Goal: Task Accomplishment & Management: Complete application form

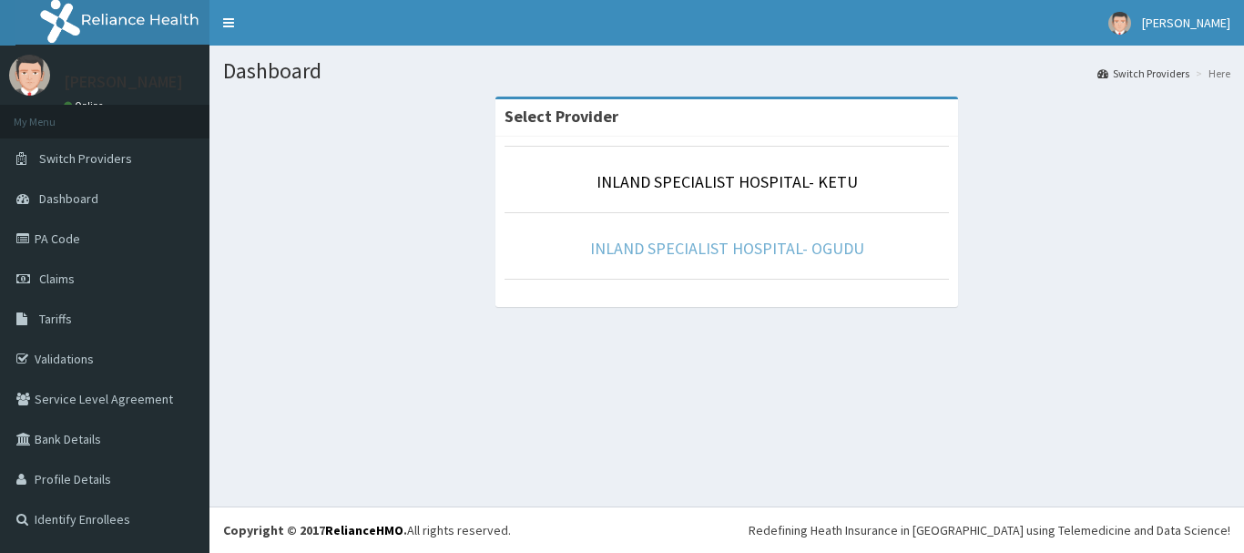
click at [740, 250] on link "INLAND SPECIALIST HOSPITAL- OGUDU" at bounding box center [727, 248] width 274 height 21
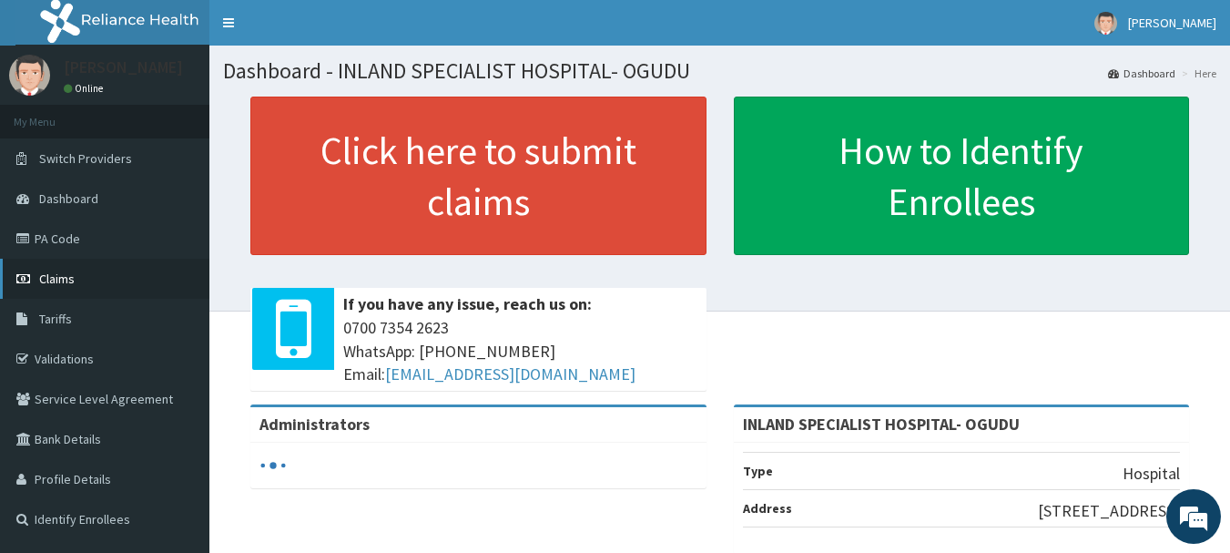
click at [46, 275] on span "Claims" at bounding box center [57, 278] width 36 height 16
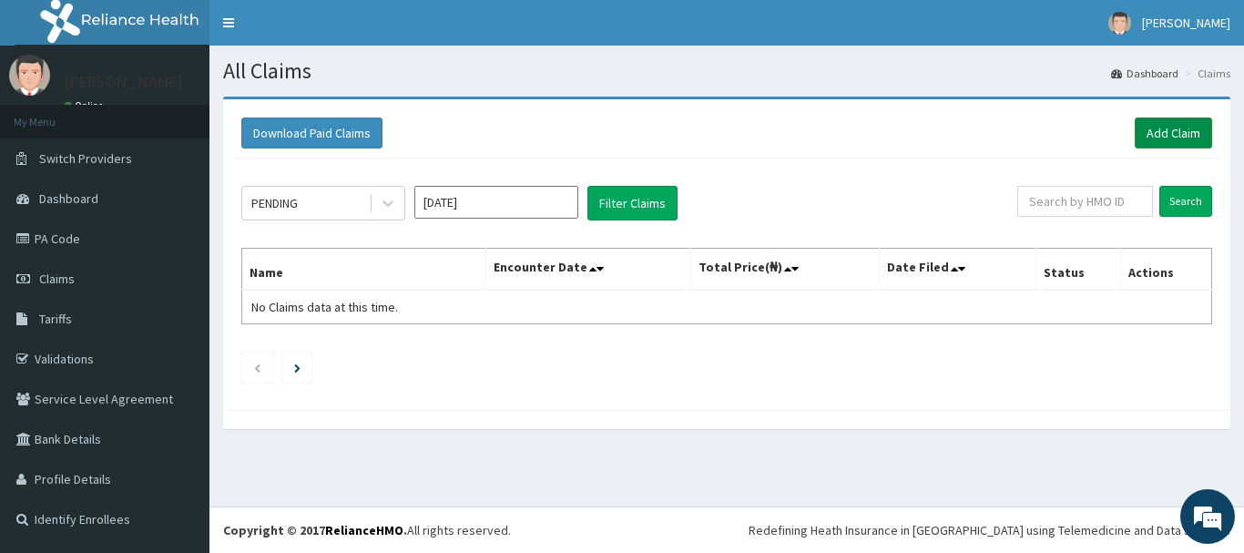
click at [1175, 127] on link "Add Claim" at bounding box center [1173, 132] width 77 height 31
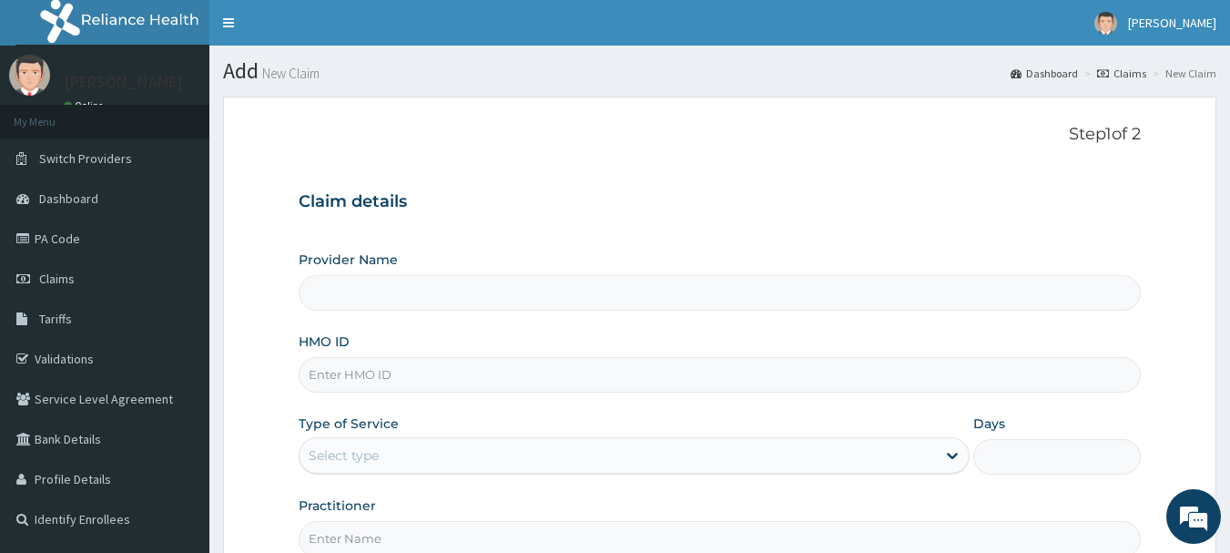
type input "INLAND SPECIALIST HOSPITAL- OGUDU"
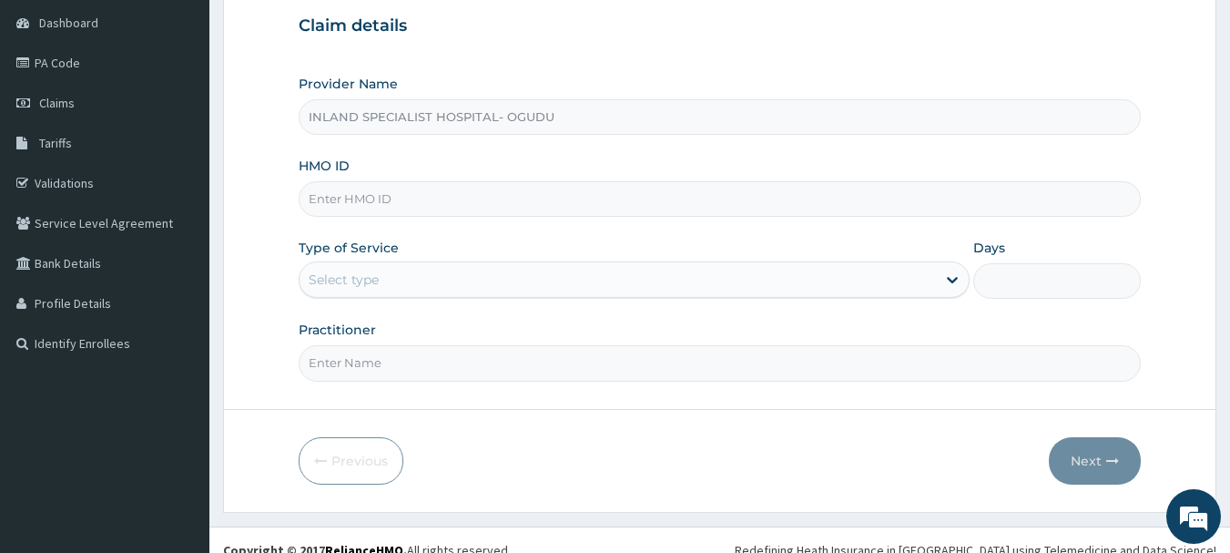
scroll to position [182, 0]
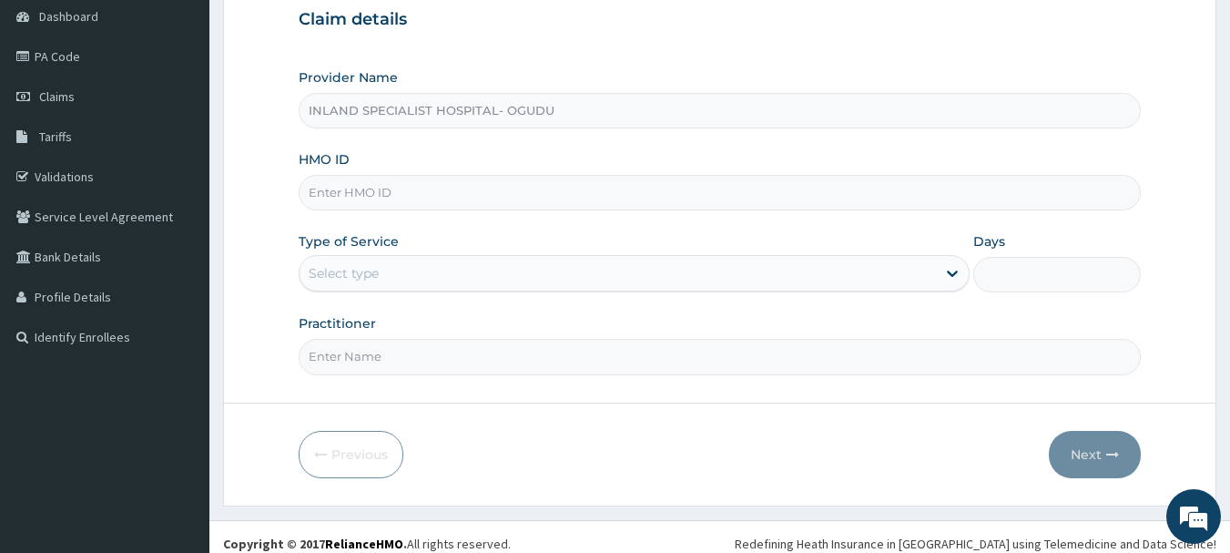
click at [400, 195] on input "HMO ID" at bounding box center [720, 193] width 843 height 36
paste input "OSS/10043/B"
type input "OSS/10043/B"
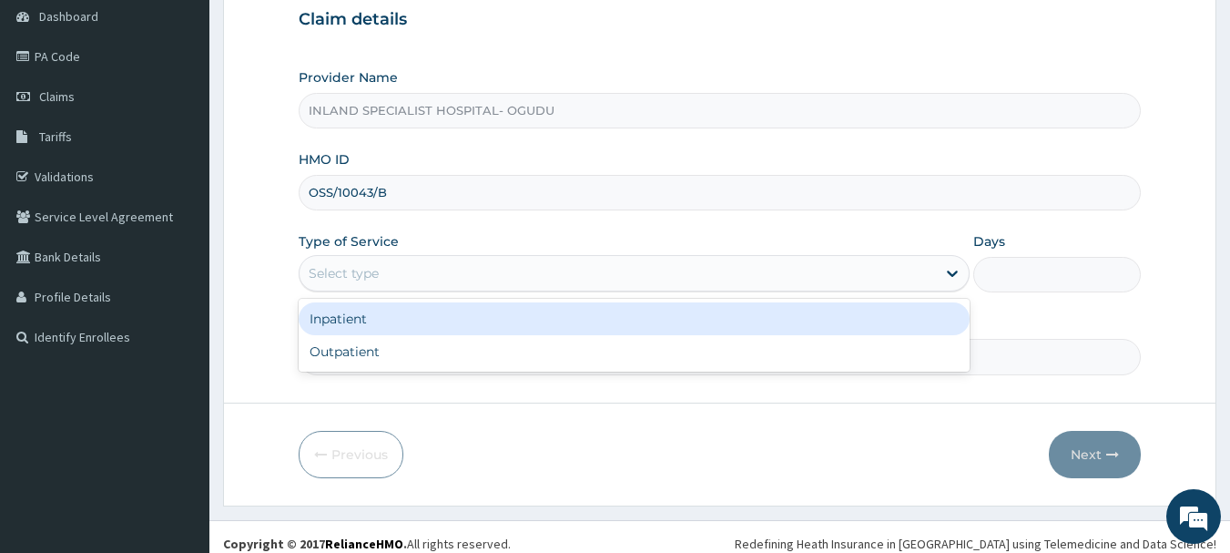
click at [357, 279] on div "Select type" at bounding box center [344, 273] width 70 height 18
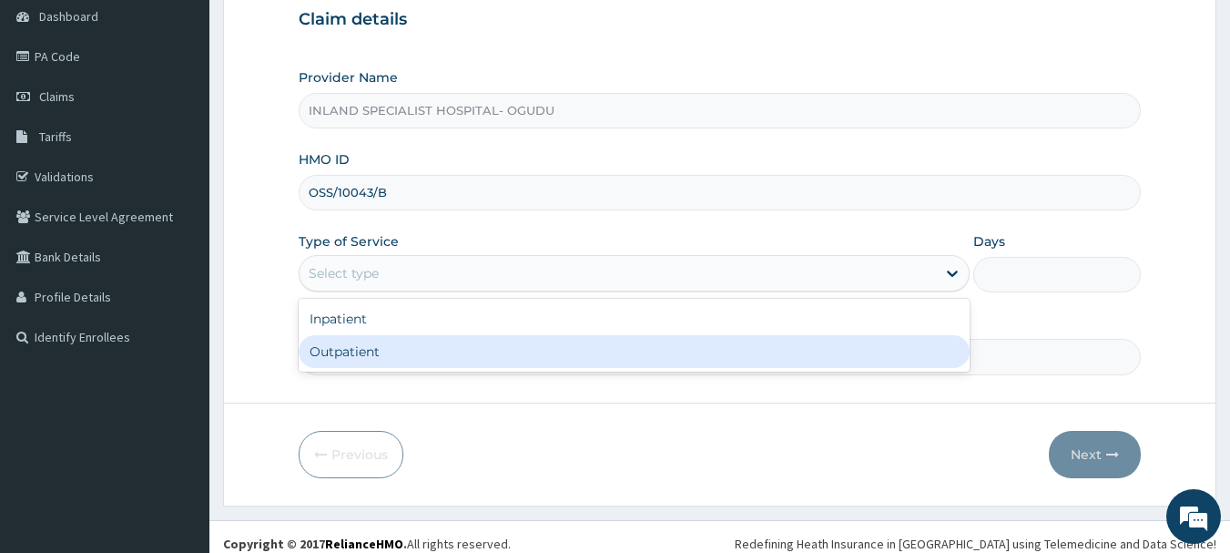
click at [357, 356] on div "Outpatient" at bounding box center [634, 351] width 671 height 33
type input "1"
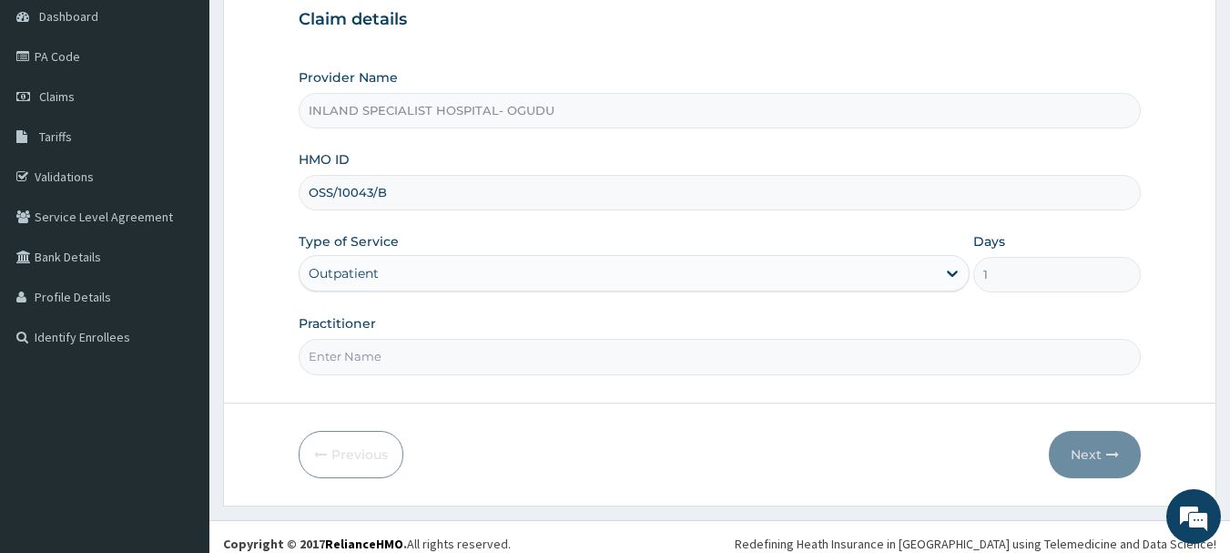
click at [408, 357] on input "Practitioner" at bounding box center [720, 357] width 843 height 36
type input "DR.OKONKWO"
click at [1083, 453] on button "Next" at bounding box center [1095, 454] width 92 height 47
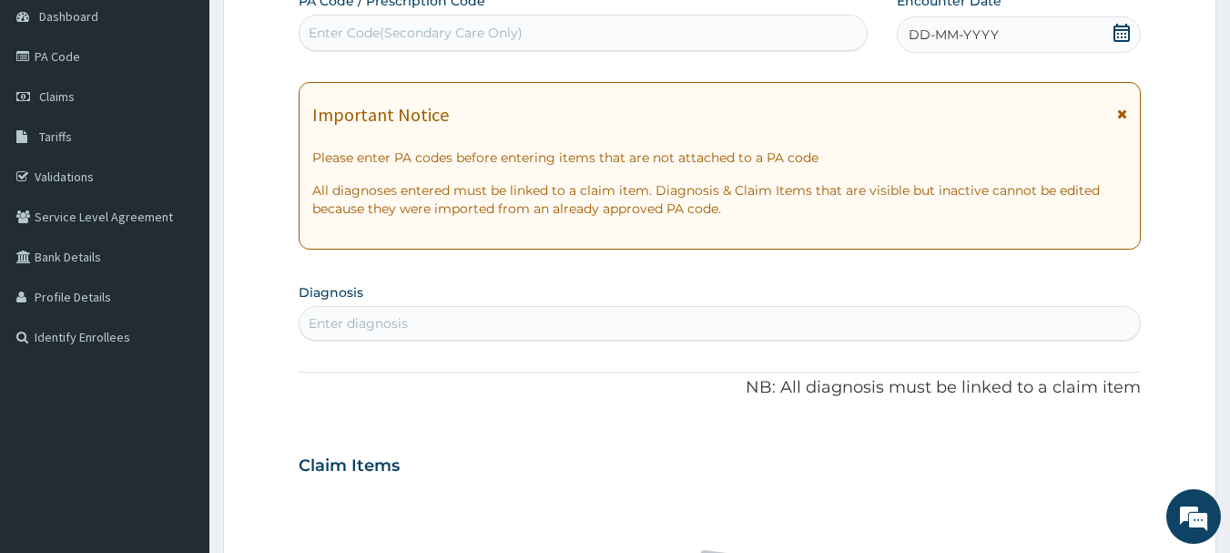
click at [1125, 36] on icon at bounding box center [1122, 33] width 18 height 18
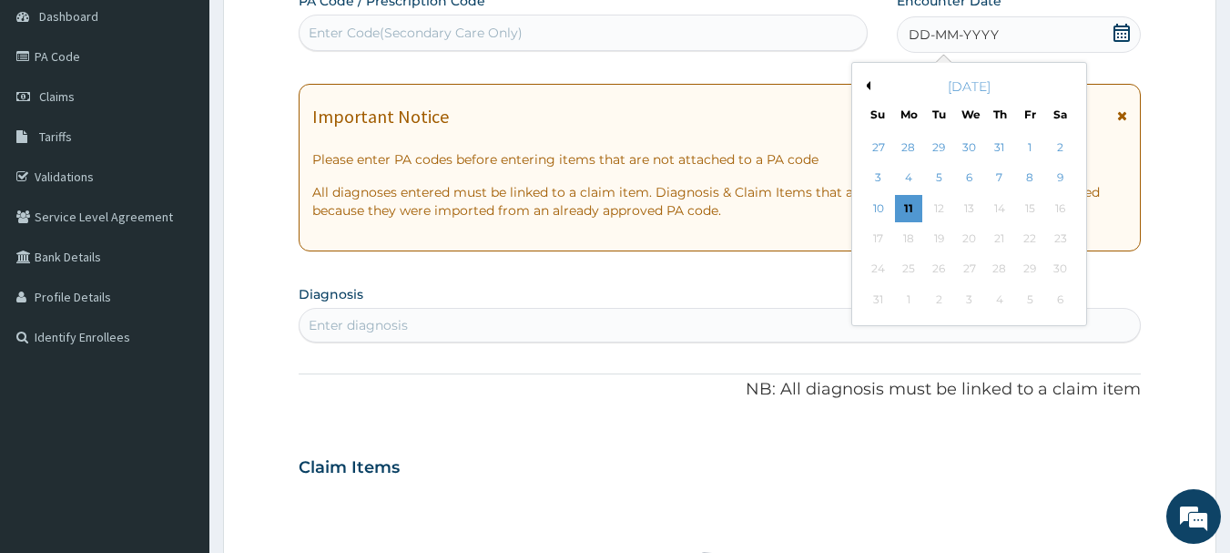
click at [866, 85] on button "Previous Month" at bounding box center [865, 85] width 9 height 9
click at [1059, 214] on div "19" at bounding box center [1060, 208] width 27 height 27
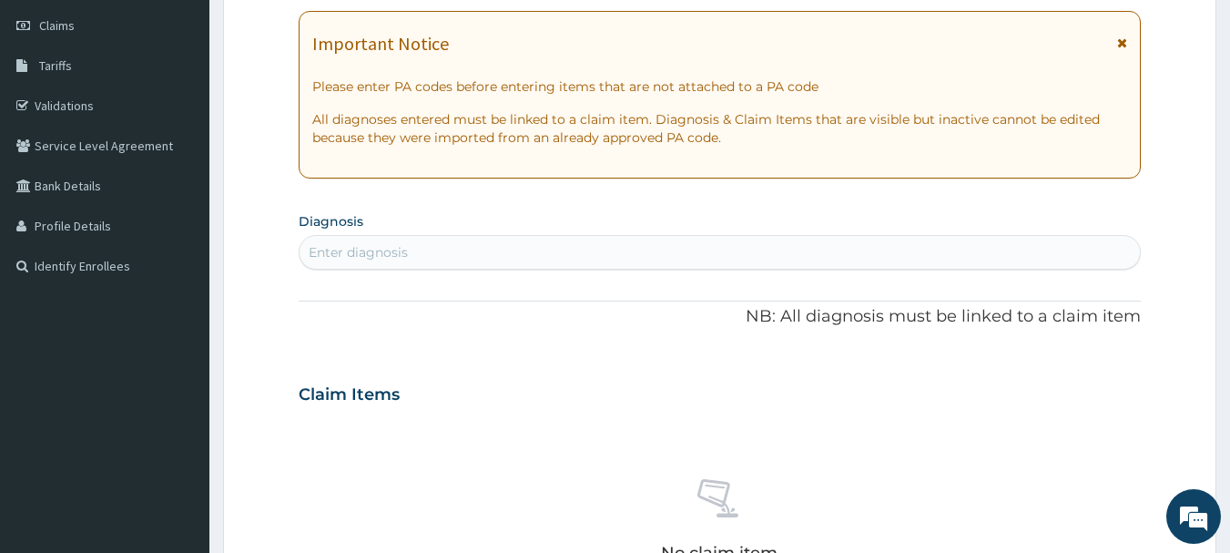
scroll to position [364, 0]
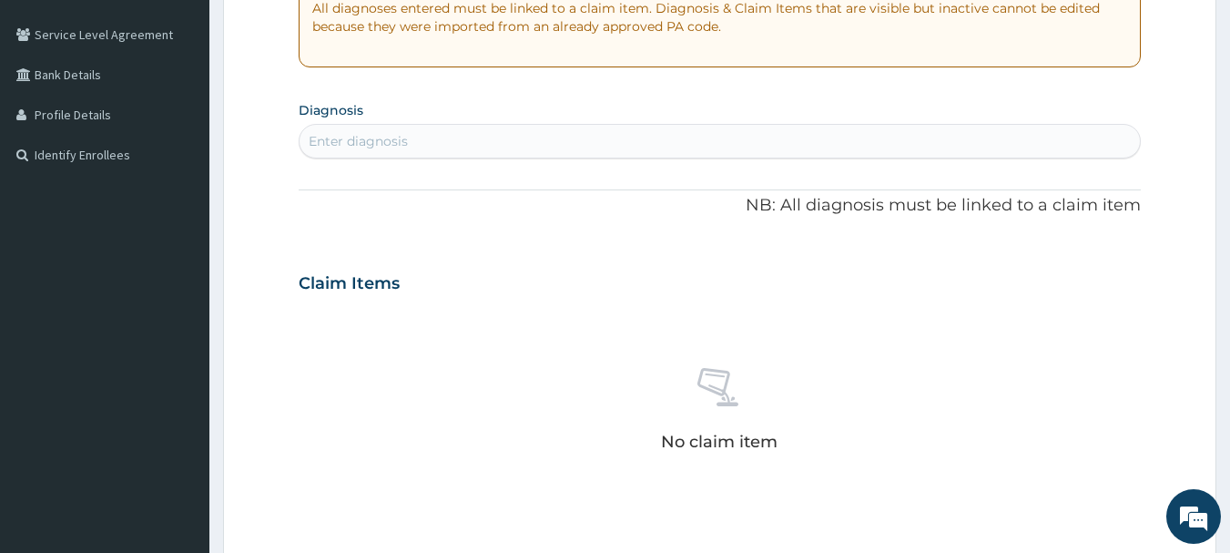
click at [467, 141] on div "Enter diagnosis" at bounding box center [720, 141] width 841 height 29
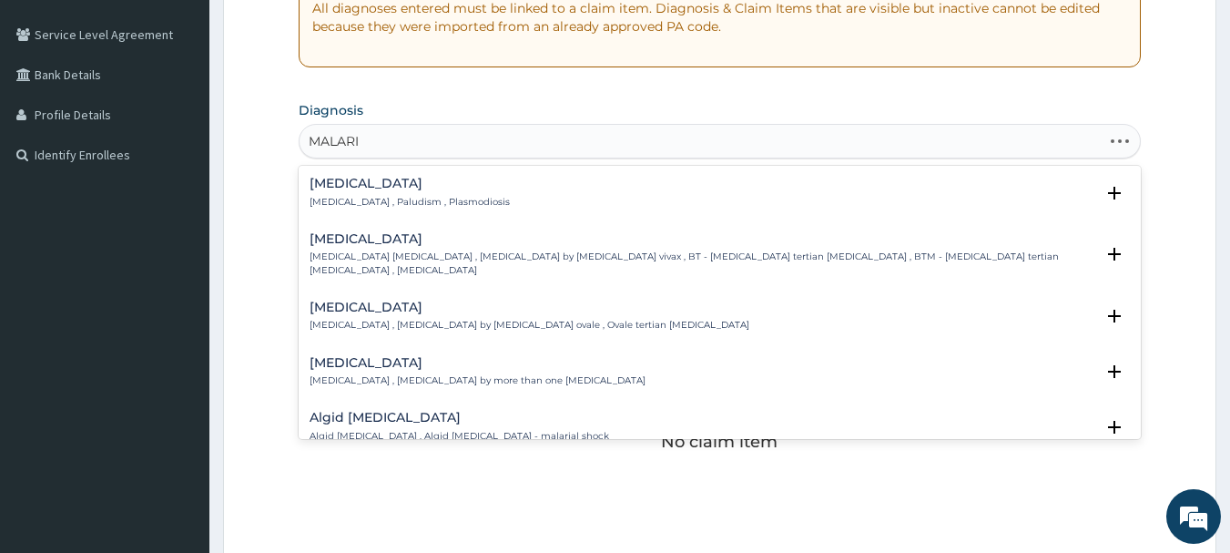
type input "MALARIA"
click at [360, 196] on p "Malaria , Paludism , Plasmodiosis" at bounding box center [410, 202] width 200 height 13
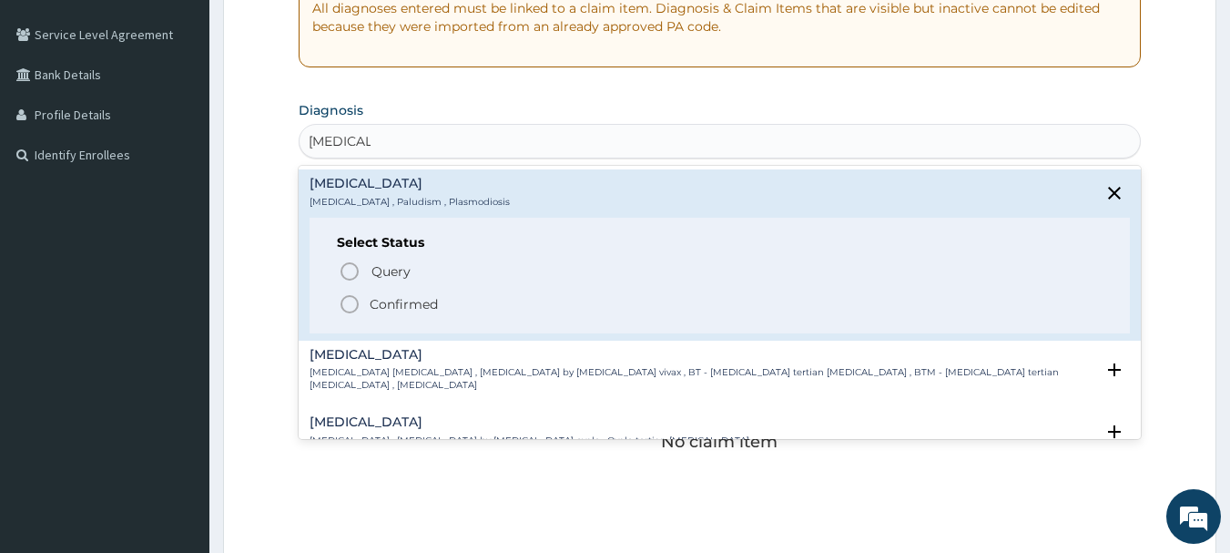
click at [354, 306] on icon "status option filled" at bounding box center [350, 304] width 22 height 22
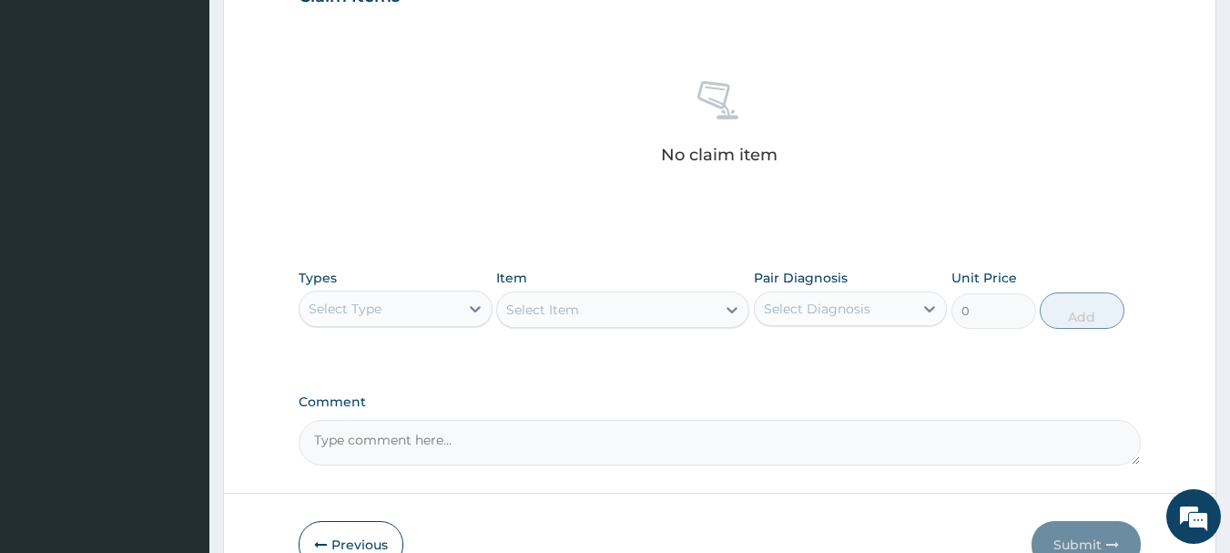
scroll to position [728, 0]
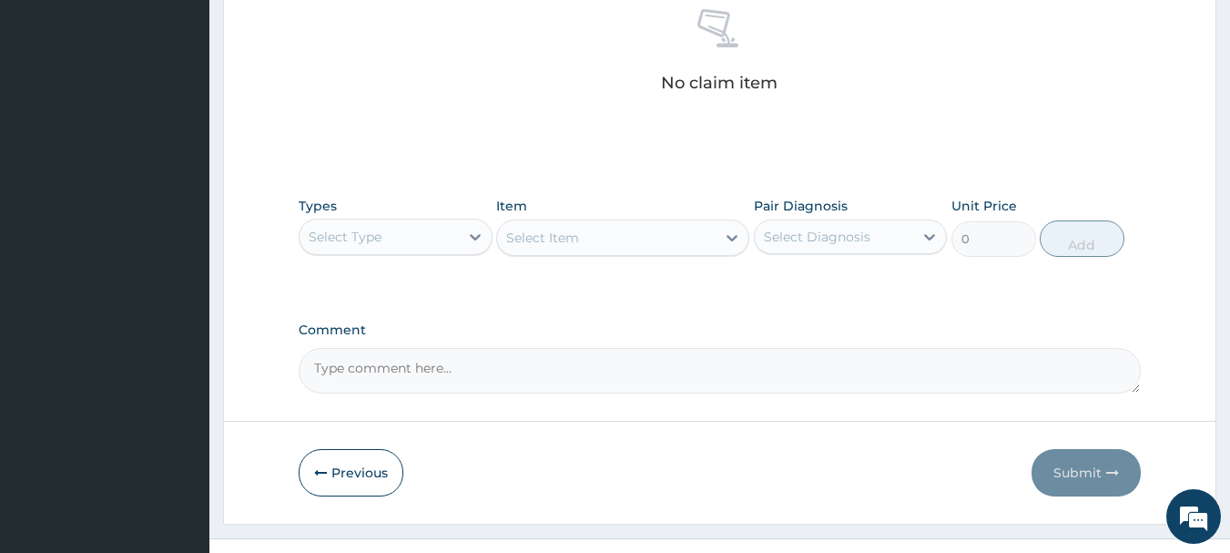
click at [369, 252] on div "Select Type" at bounding box center [396, 237] width 194 height 36
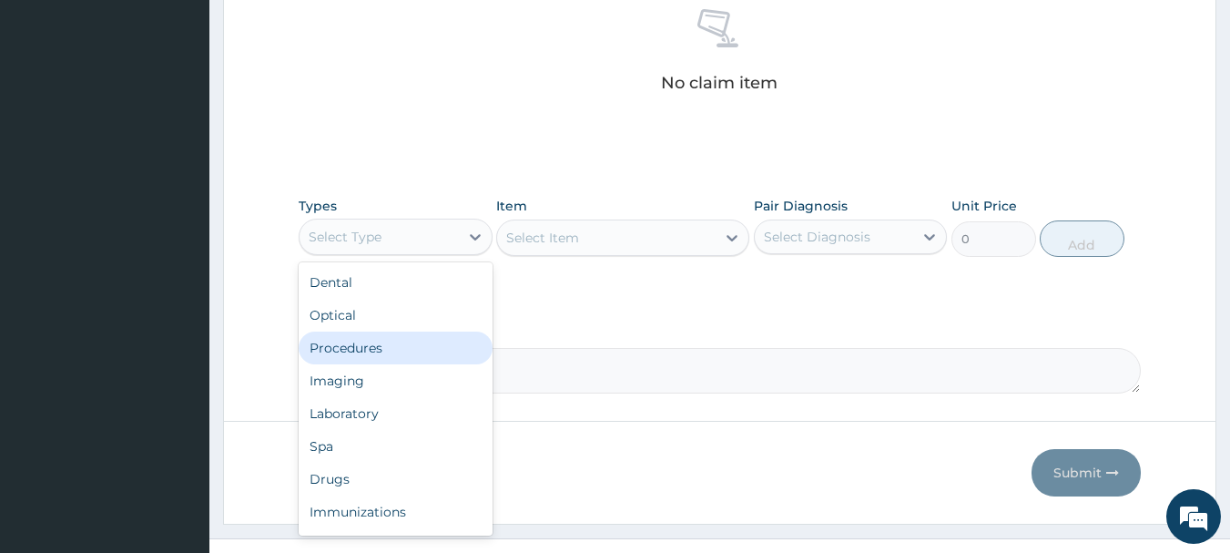
click at [371, 346] on div "Procedures" at bounding box center [396, 347] width 194 height 33
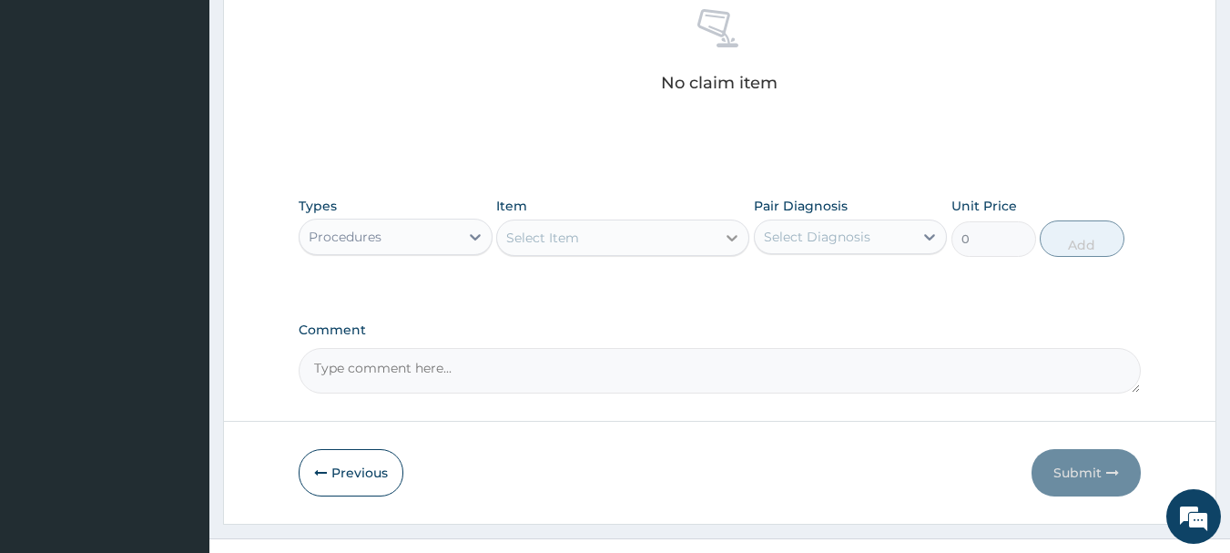
click at [732, 236] on icon at bounding box center [732, 238] width 18 height 18
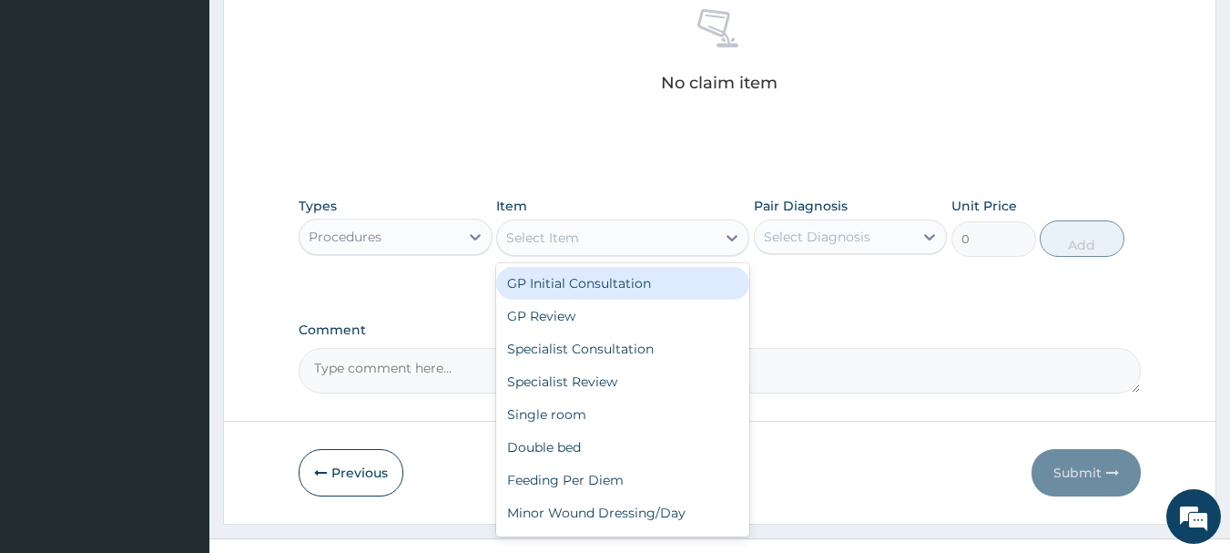
click at [657, 280] on div "GP Initial Consultation" at bounding box center [622, 283] width 253 height 33
type input "3000"
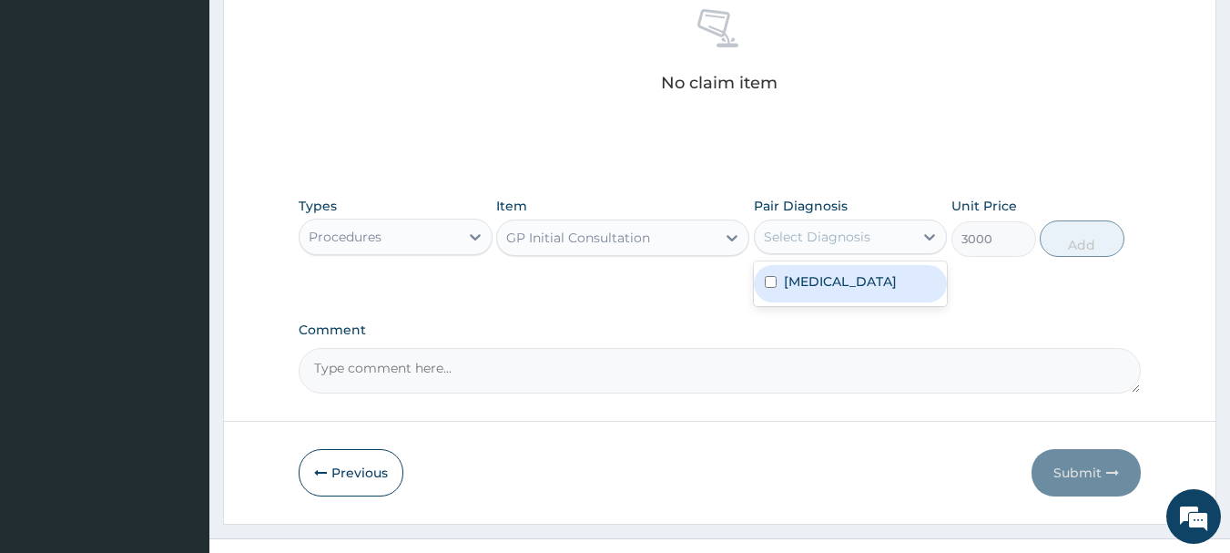
click at [810, 219] on div "Select Diagnosis" at bounding box center [851, 236] width 194 height 35
drag, startPoint x: 835, startPoint y: 284, endPoint x: 947, endPoint y: 250, distance: 117.2
click at [836, 281] on div "Malaria" at bounding box center [851, 283] width 194 height 37
checkbox input "true"
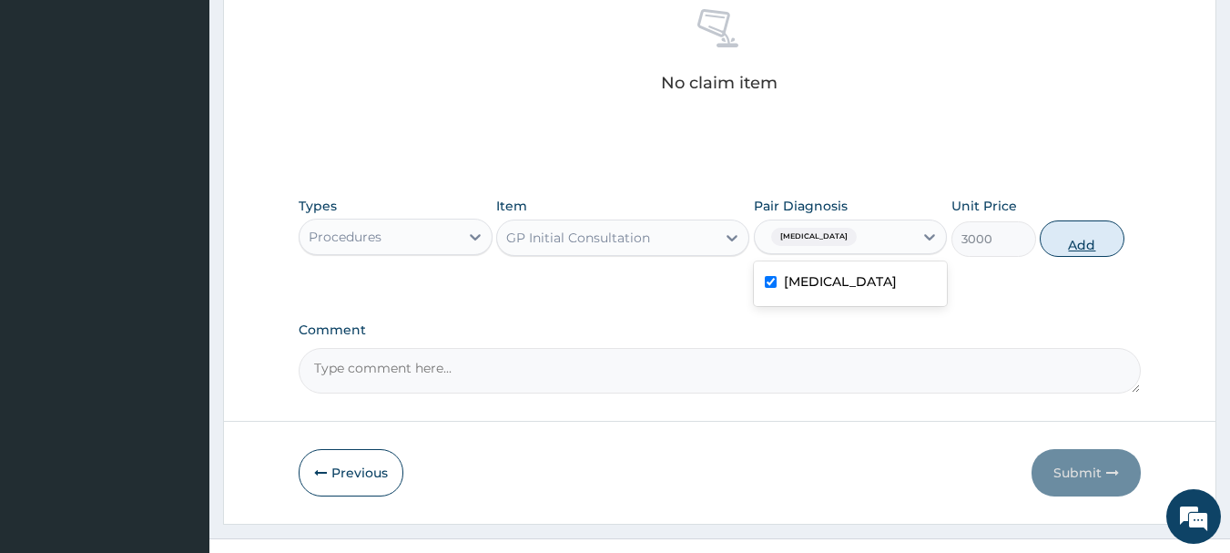
click at [1077, 242] on button "Add" at bounding box center [1082, 238] width 85 height 36
type input "0"
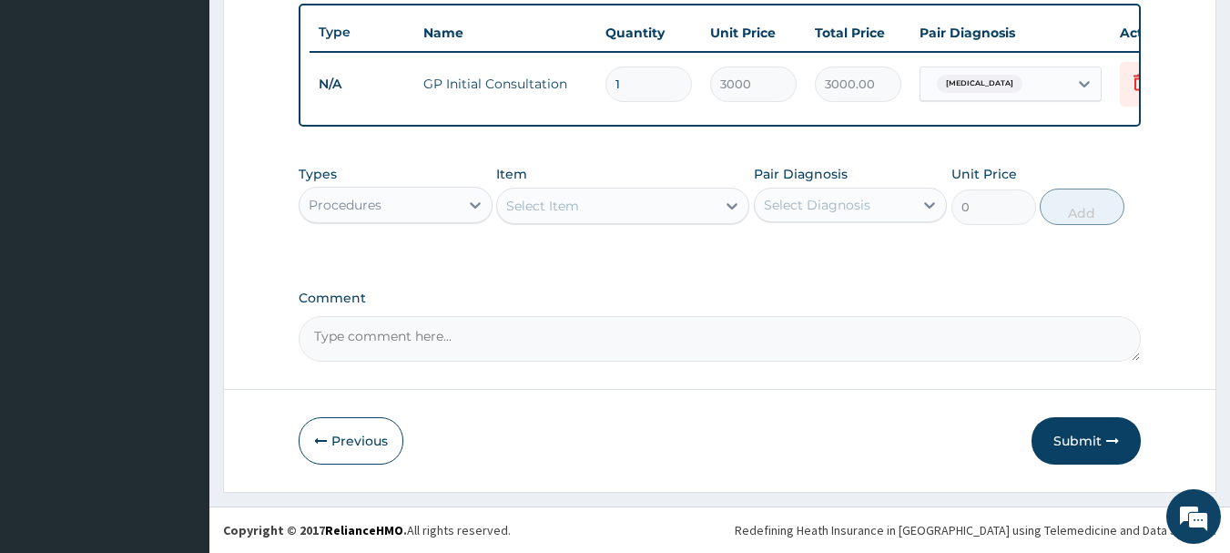
scroll to position [687, 0]
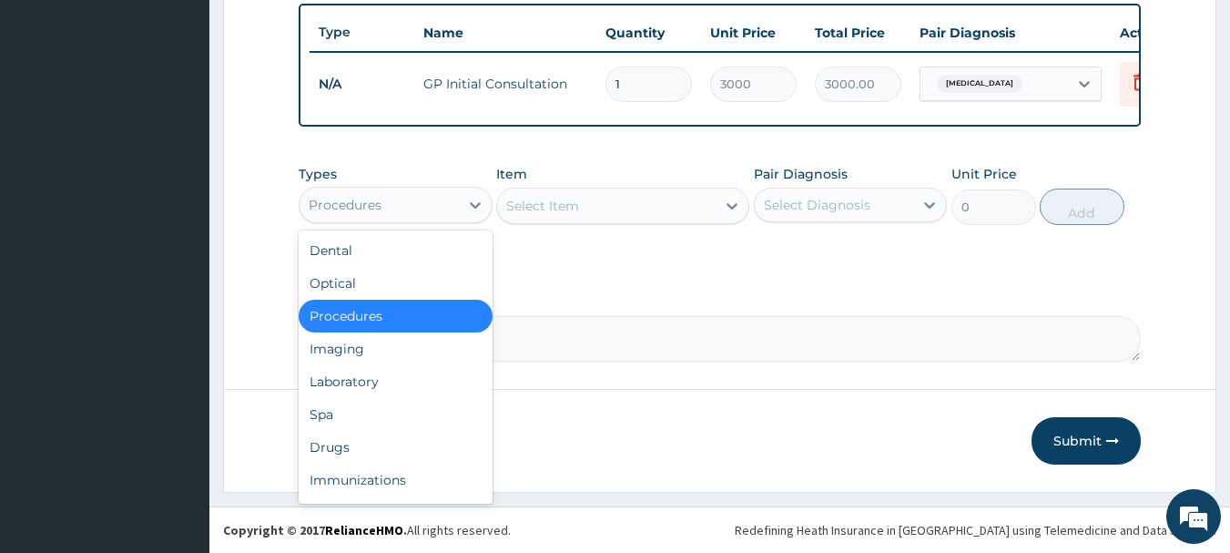
click at [371, 203] on div "Procedures" at bounding box center [345, 205] width 73 height 18
click at [351, 382] on div "Laboratory" at bounding box center [396, 381] width 194 height 33
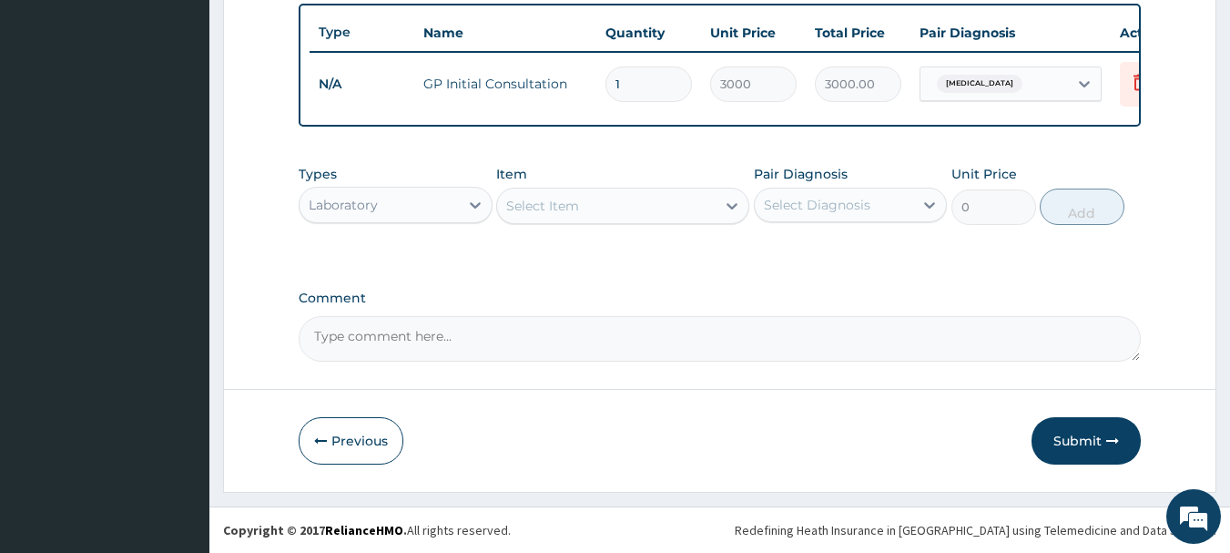
click at [726, 205] on icon at bounding box center [732, 206] width 18 height 18
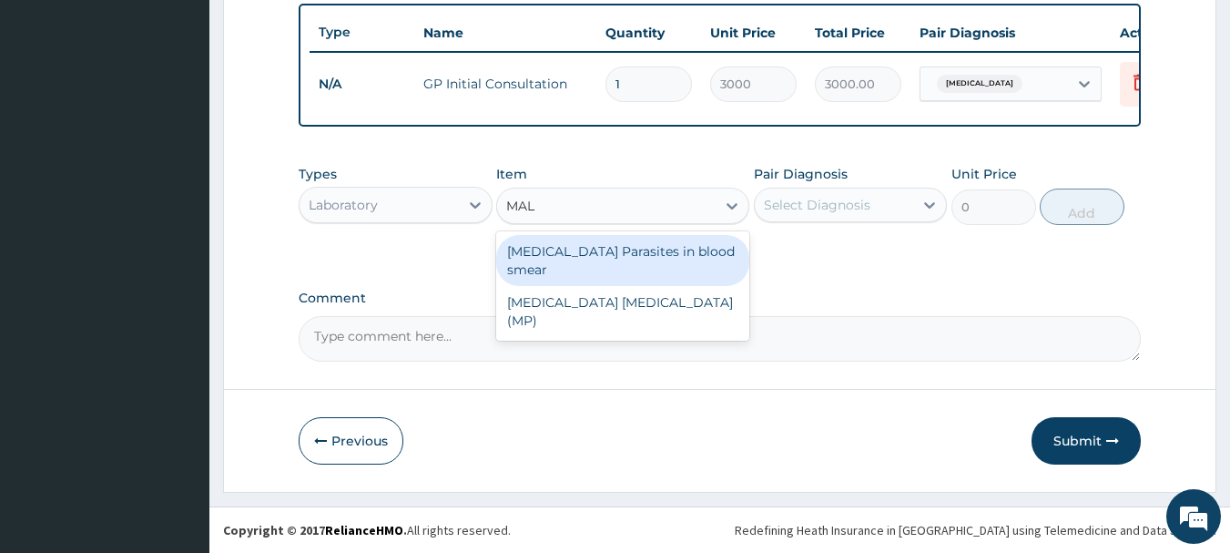
type input "MALA"
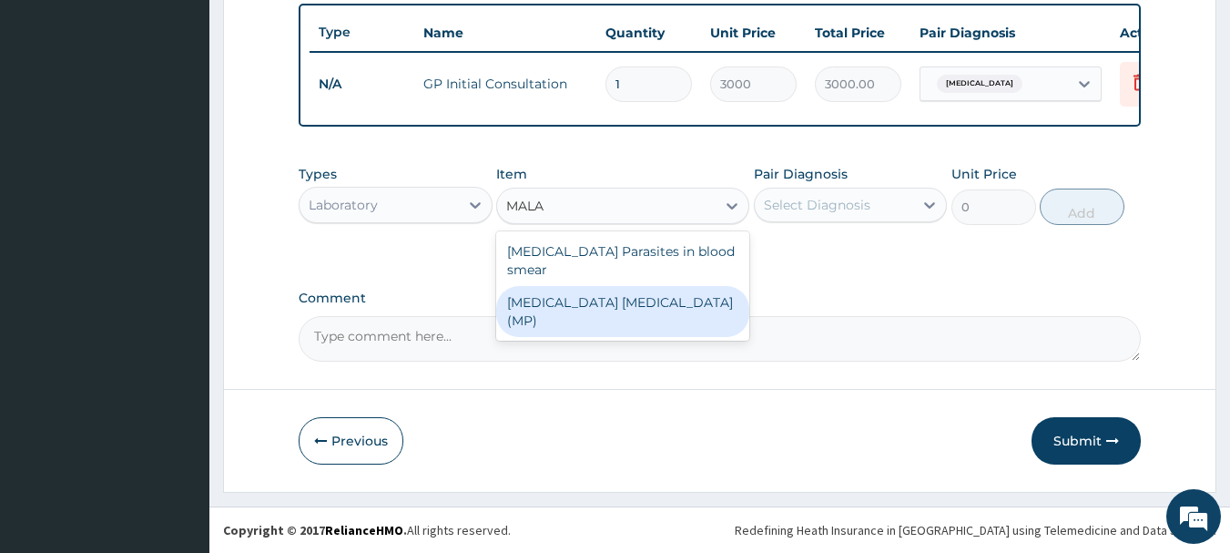
drag, startPoint x: 622, startPoint y: 291, endPoint x: 764, endPoint y: 253, distance: 147.1
click at [629, 291] on div "MALARIA PARASITE (MP)" at bounding box center [622, 311] width 253 height 51
type input "2000"
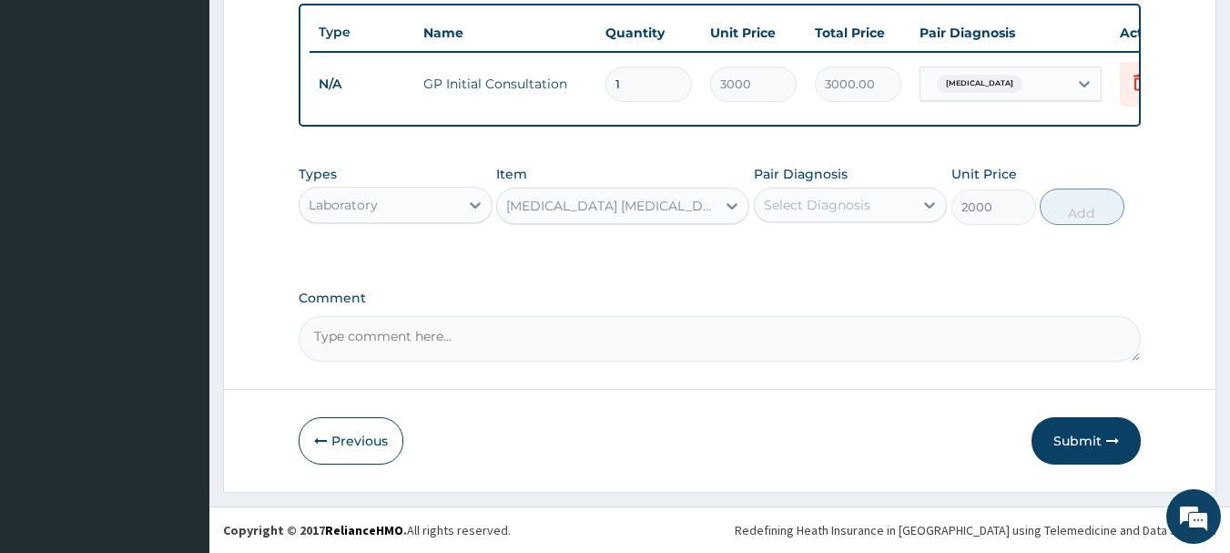
click at [834, 204] on div "Select Diagnosis" at bounding box center [817, 205] width 107 height 18
drag, startPoint x: 826, startPoint y: 248, endPoint x: 929, endPoint y: 246, distance: 102.9
click at [832, 249] on div "[MEDICAL_DATA]" at bounding box center [851, 251] width 194 height 37
checkbox input "true"
click at [1049, 211] on button "Add" at bounding box center [1082, 206] width 85 height 36
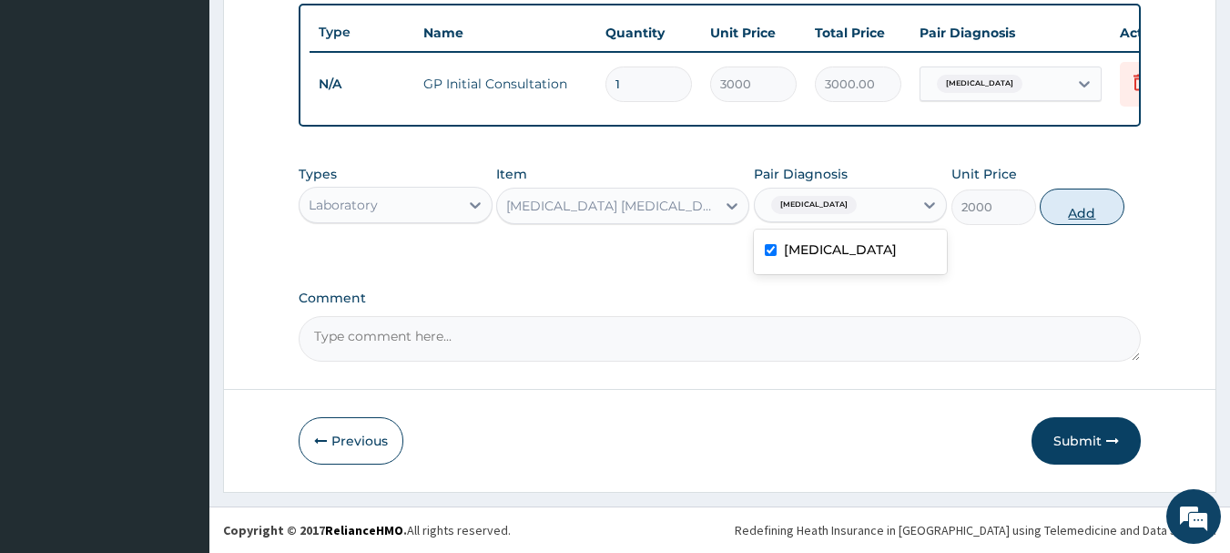
type input "0"
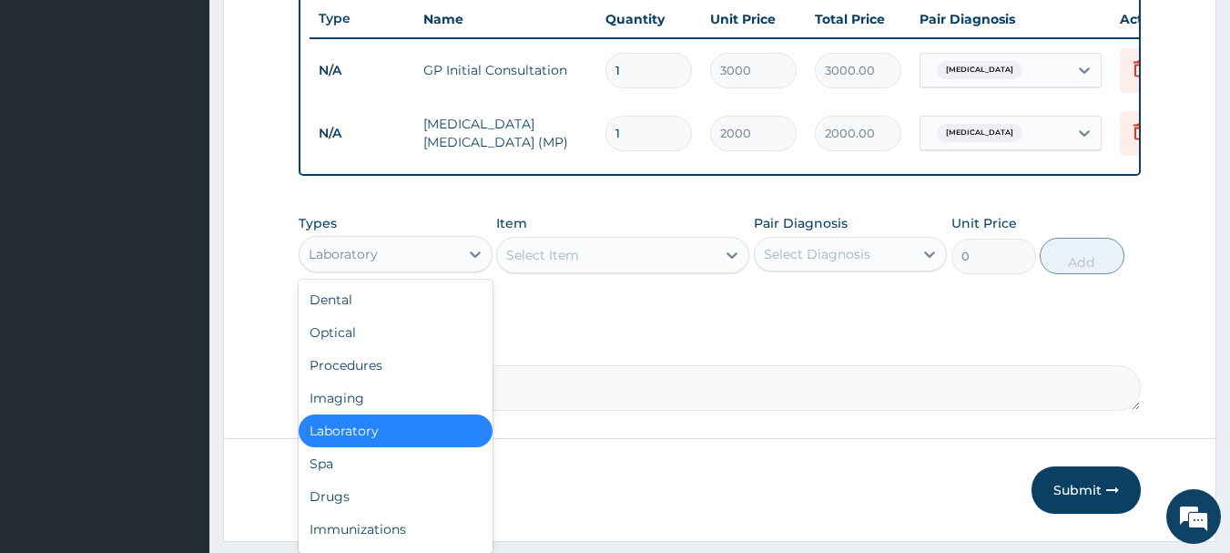
click at [397, 269] on div "Laboratory" at bounding box center [379, 253] width 159 height 29
click at [334, 513] on div "Drugs" at bounding box center [396, 496] width 194 height 33
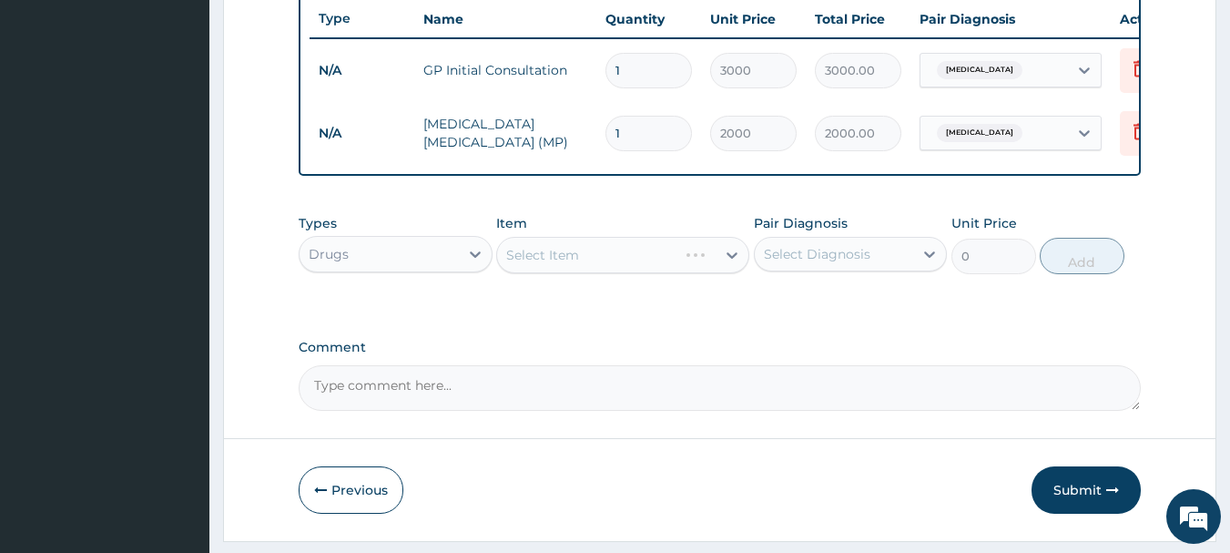
click at [603, 266] on div "Select Item" at bounding box center [622, 255] width 253 height 36
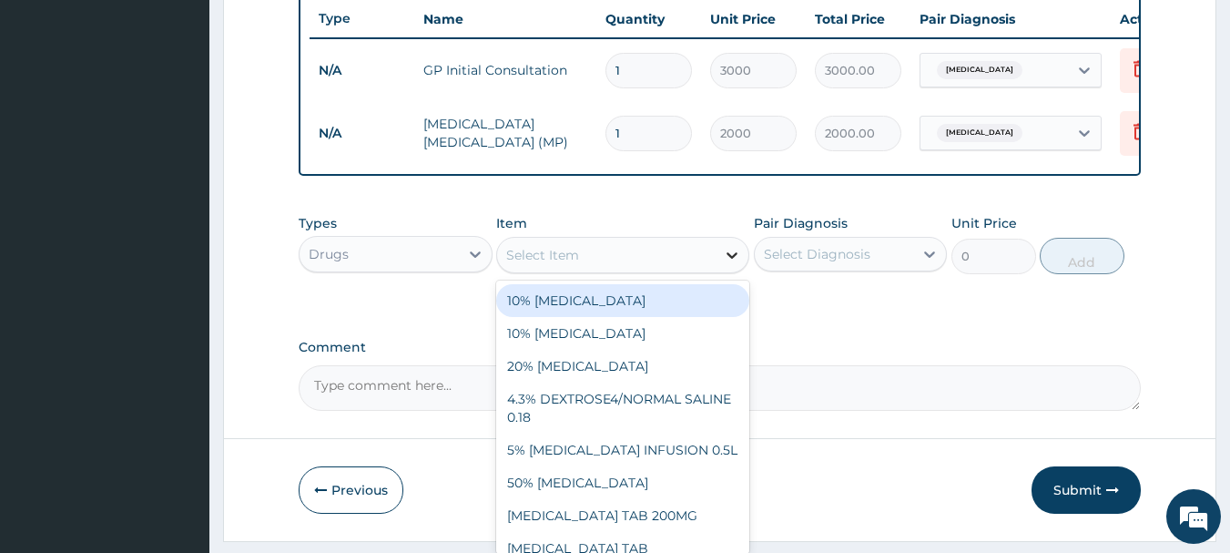
click at [721, 268] on div at bounding box center [732, 255] width 33 height 33
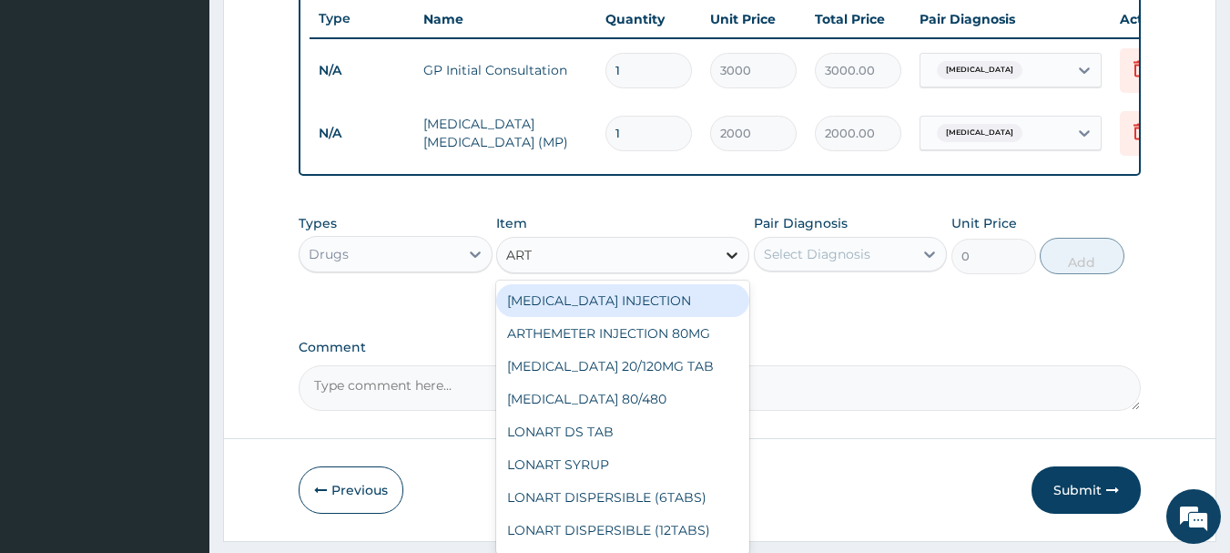
type input "ARTH"
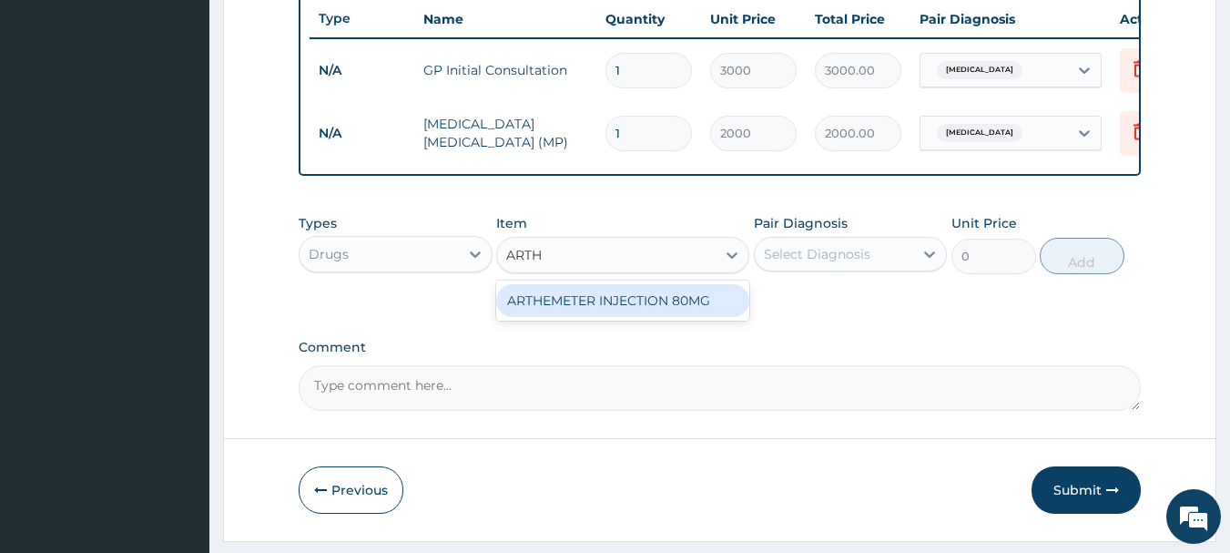
click at [722, 317] on div "ARTHEMETER INJECTION 80MG" at bounding box center [622, 300] width 253 height 33
type input "1200"
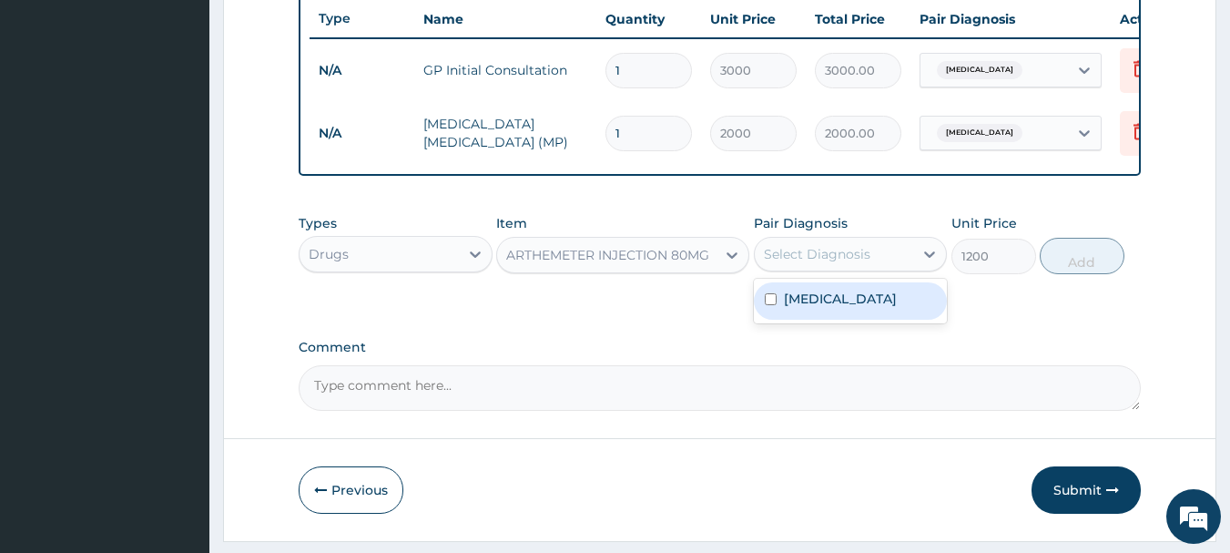
click at [846, 263] on div "Select Diagnosis" at bounding box center [817, 254] width 107 height 18
click at [833, 309] on div "[MEDICAL_DATA]" at bounding box center [851, 300] width 194 height 37
checkbox input "true"
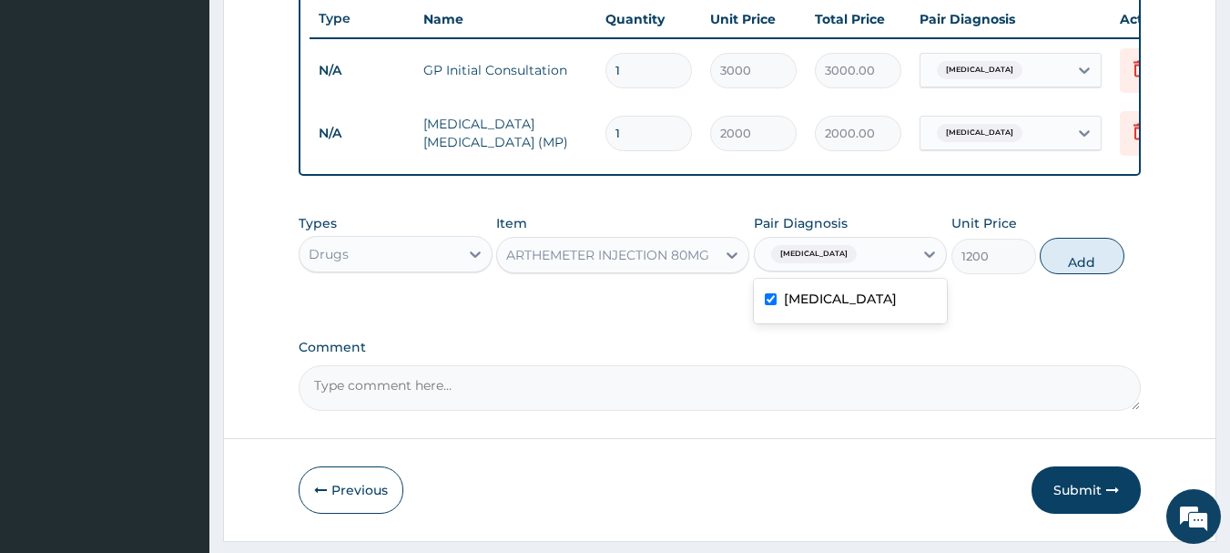
click at [1077, 273] on button "Add" at bounding box center [1082, 256] width 85 height 36
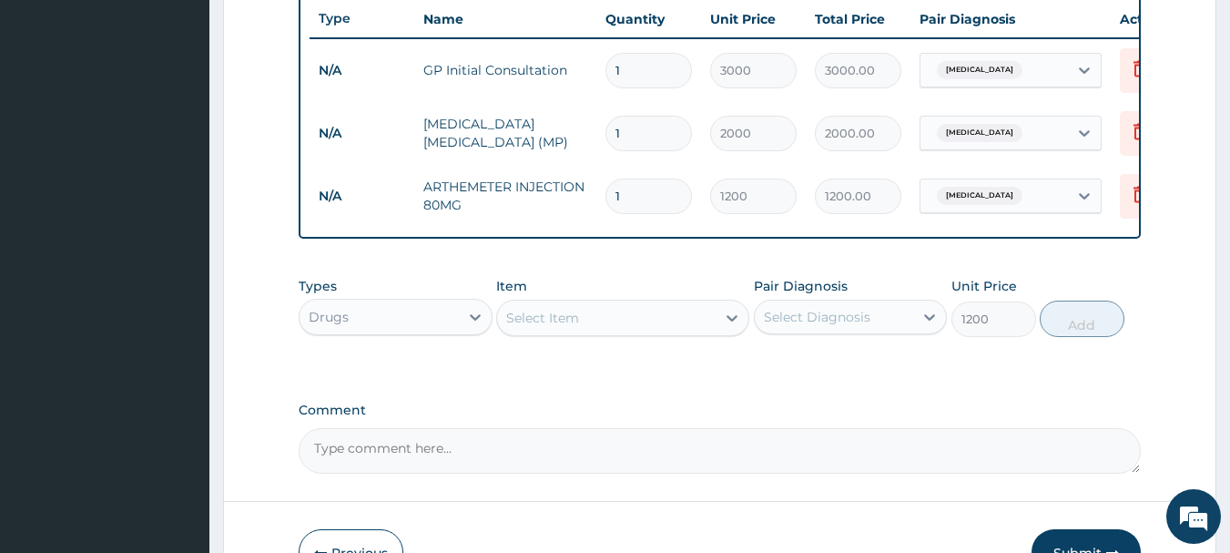
type input "0"
type input "0.00"
type input "2"
type input "2400.00"
type input "2"
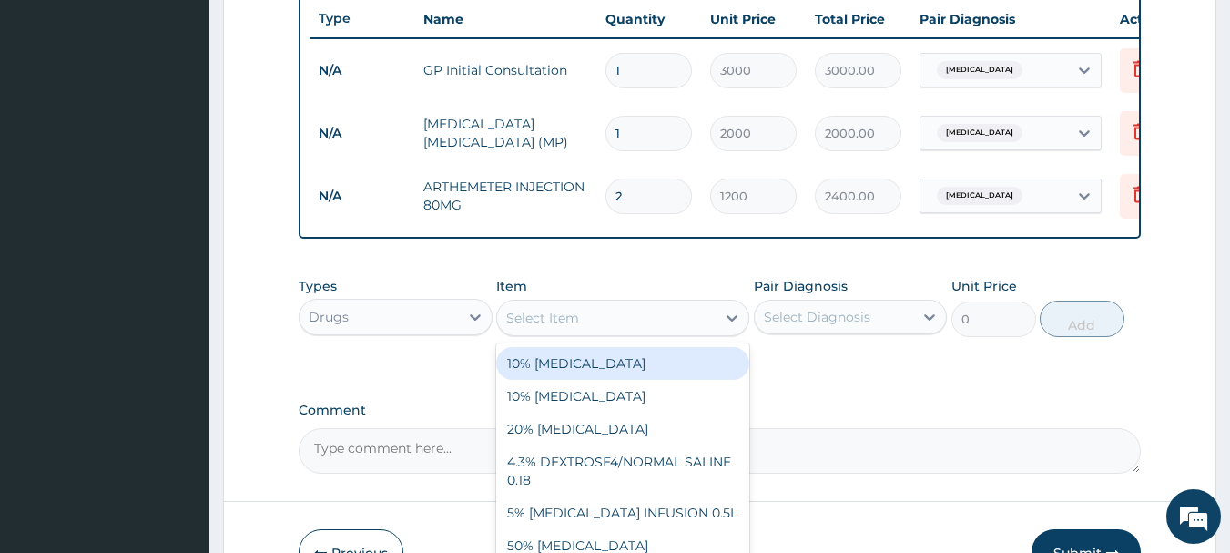
click at [533, 327] on div "Select Item" at bounding box center [542, 318] width 73 height 18
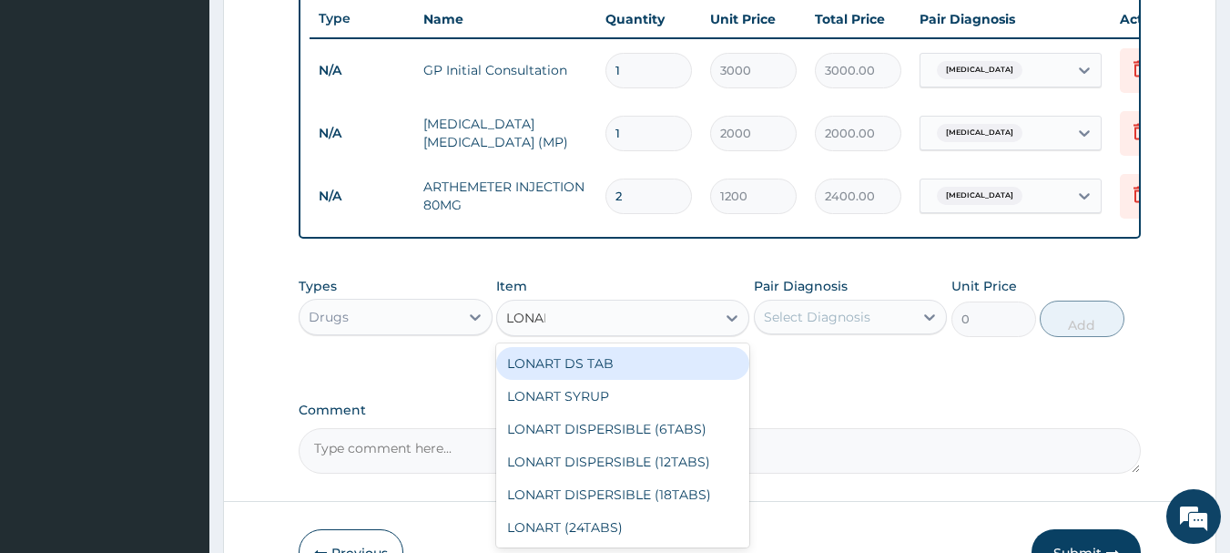
type input "LONART"
click at [569, 378] on div "LONART DS TAB" at bounding box center [622, 363] width 253 height 33
type input "350"
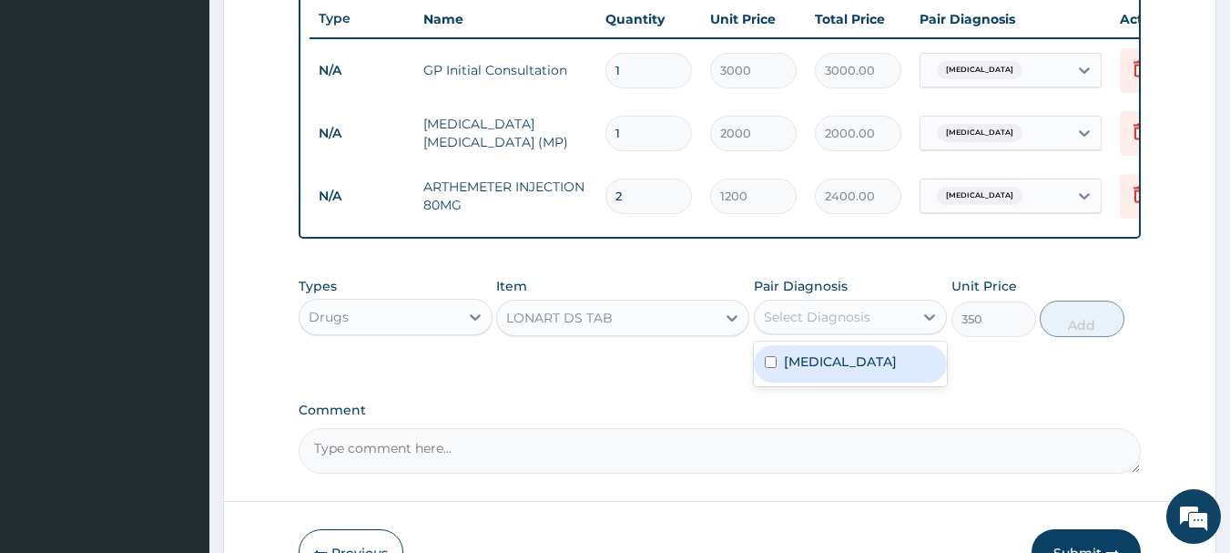
click at [830, 326] on div "Select Diagnosis" at bounding box center [817, 317] width 107 height 18
drag, startPoint x: 822, startPoint y: 382, endPoint x: 897, endPoint y: 353, distance: 80.2
click at [825, 371] on label "[MEDICAL_DATA]" at bounding box center [840, 361] width 113 height 18
checkbox input "true"
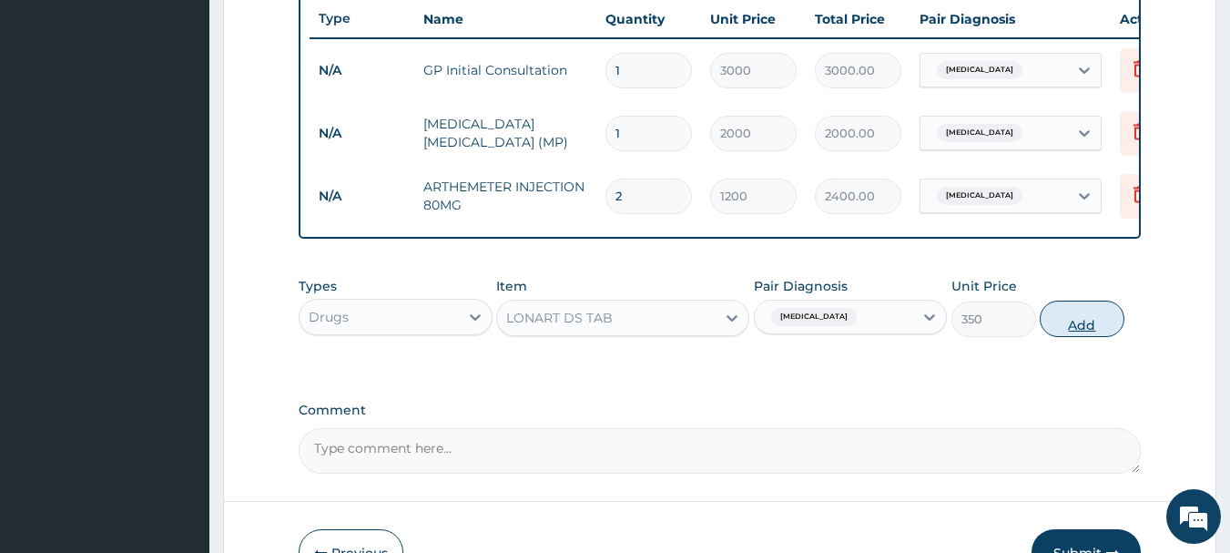
click at [1079, 327] on button "Add" at bounding box center [1082, 318] width 85 height 36
type input "0"
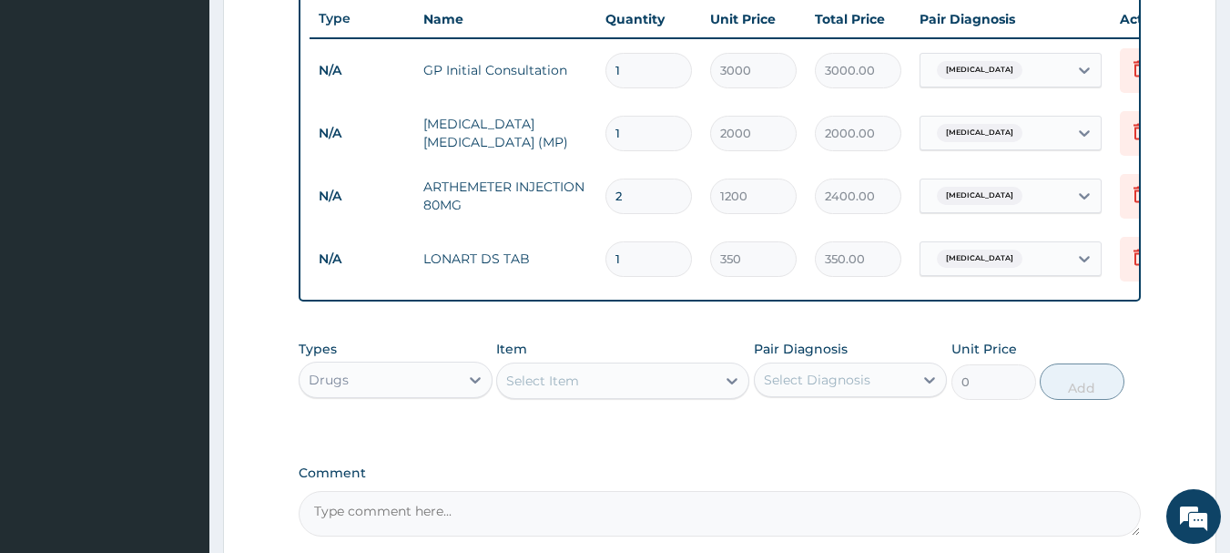
type input "0.00"
type input "6"
type input "2100.00"
type input "6"
click at [591, 395] on div "Select Item" at bounding box center [606, 380] width 219 height 29
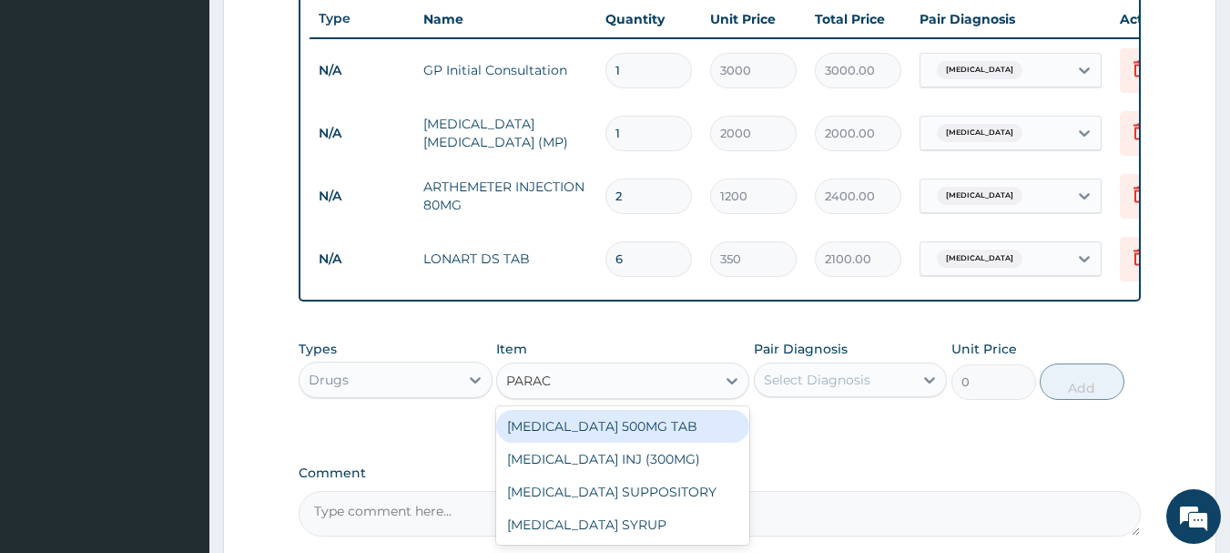
type input "PARACE"
drag, startPoint x: 588, startPoint y: 437, endPoint x: 619, endPoint y: 437, distance: 31.0
click at [599, 437] on div "[MEDICAL_DATA] 500MG TAB" at bounding box center [622, 426] width 253 height 33
type input "20"
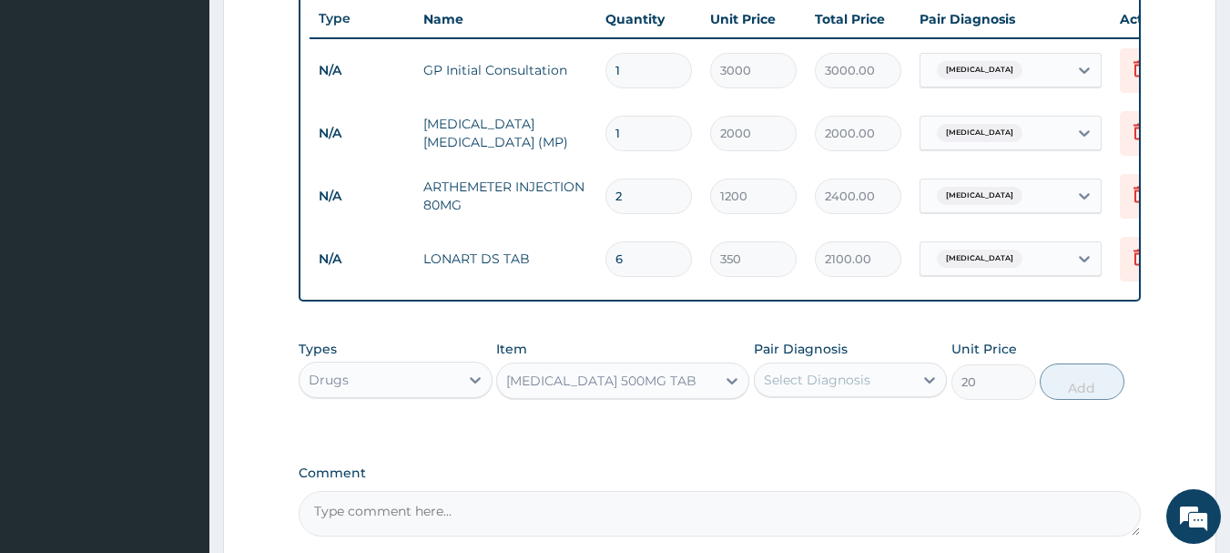
click at [829, 389] on div "Select Diagnosis" at bounding box center [817, 380] width 107 height 18
drag, startPoint x: 820, startPoint y: 435, endPoint x: 1092, endPoint y: 460, distance: 273.4
click at [839, 436] on div "[MEDICAL_DATA]" at bounding box center [851, 426] width 194 height 37
checkbox input "true"
click at [1091, 398] on button "Add" at bounding box center [1082, 381] width 85 height 36
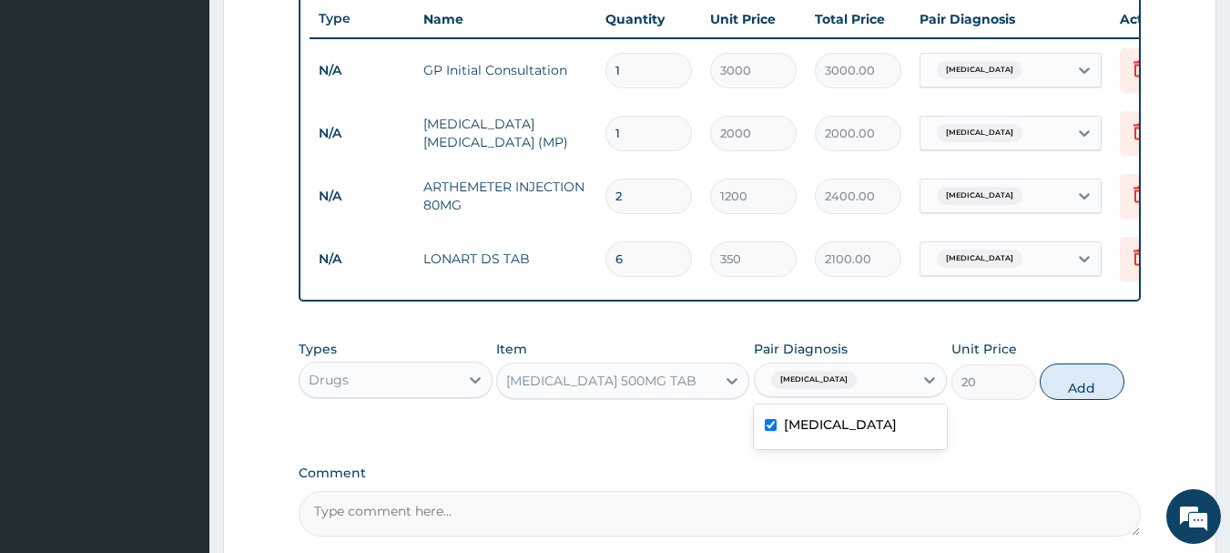
type input "0"
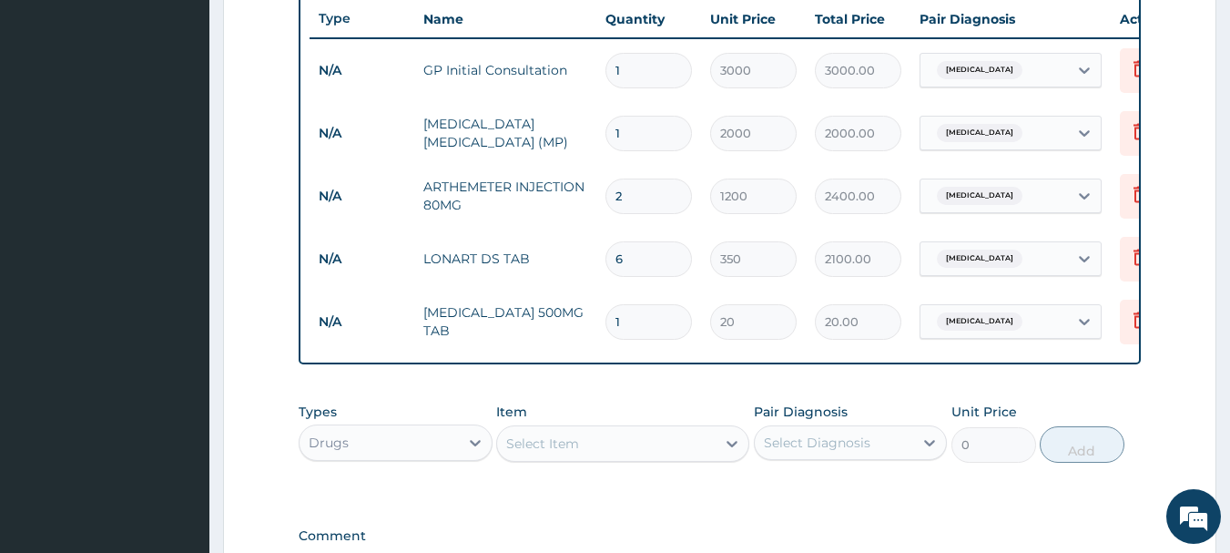
type input "18"
type input "360.00"
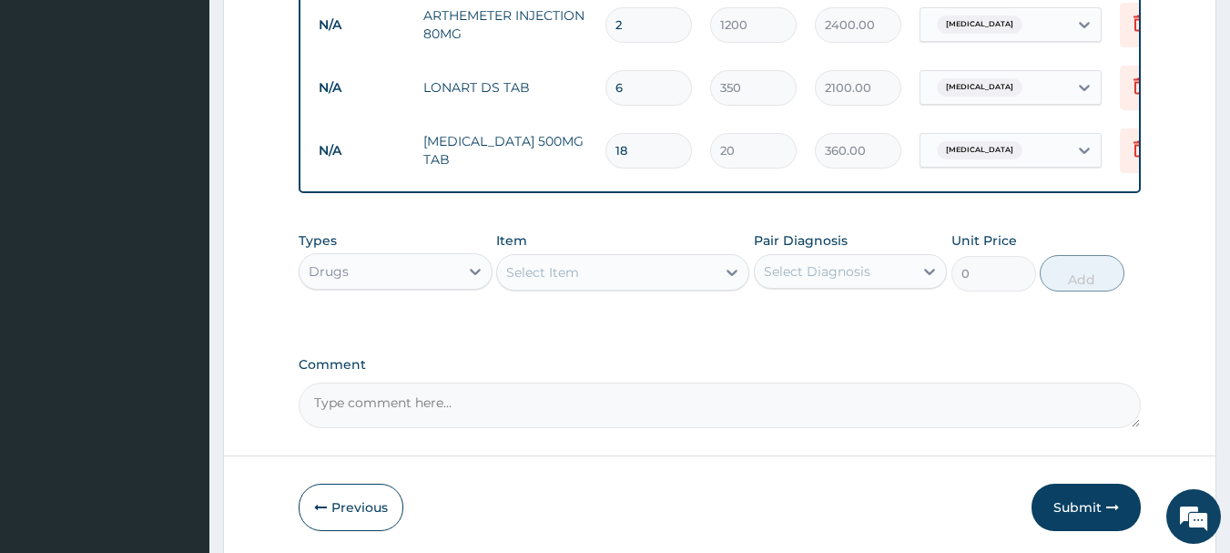
scroll to position [870, 0]
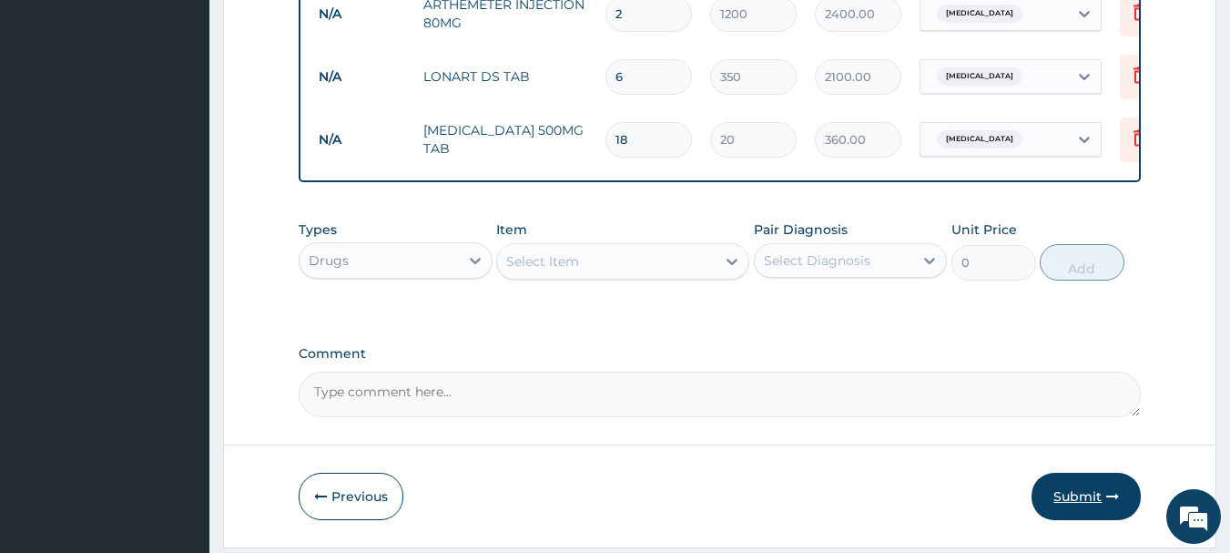
type input "18"
click at [1076, 507] on button "Submit" at bounding box center [1086, 496] width 109 height 47
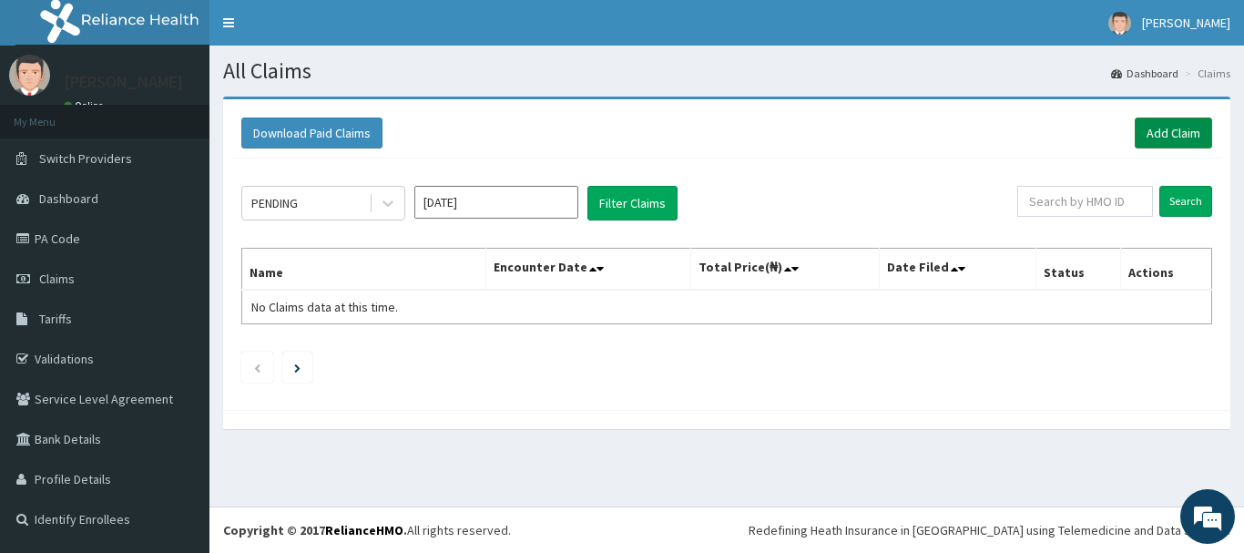
click at [1166, 133] on link "Add Claim" at bounding box center [1173, 132] width 77 height 31
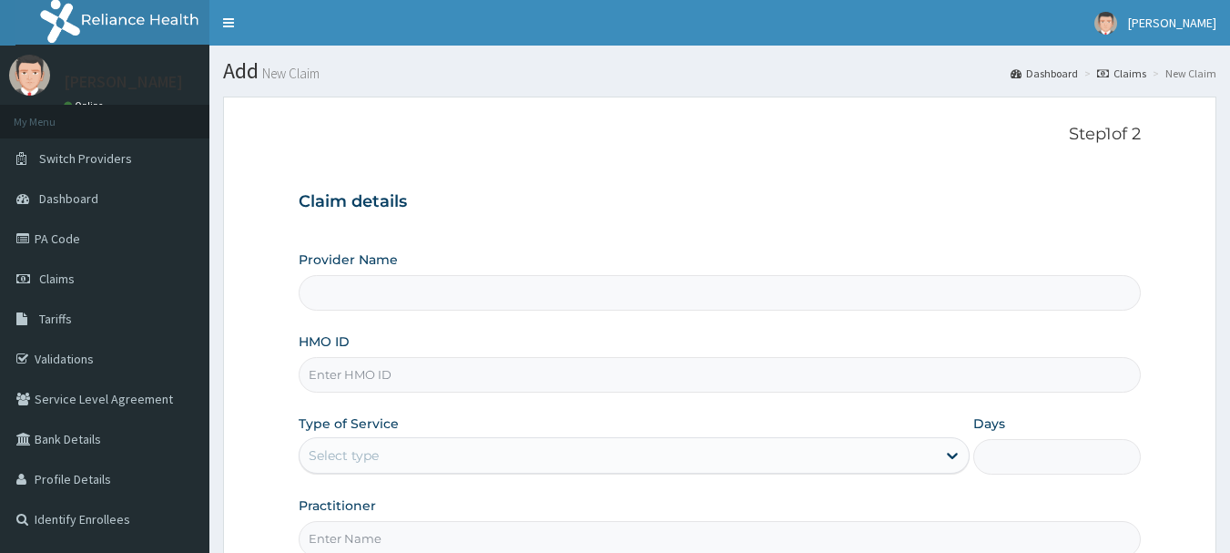
type input "INLAND SPECIALIST HOSPITAL- OGUDU"
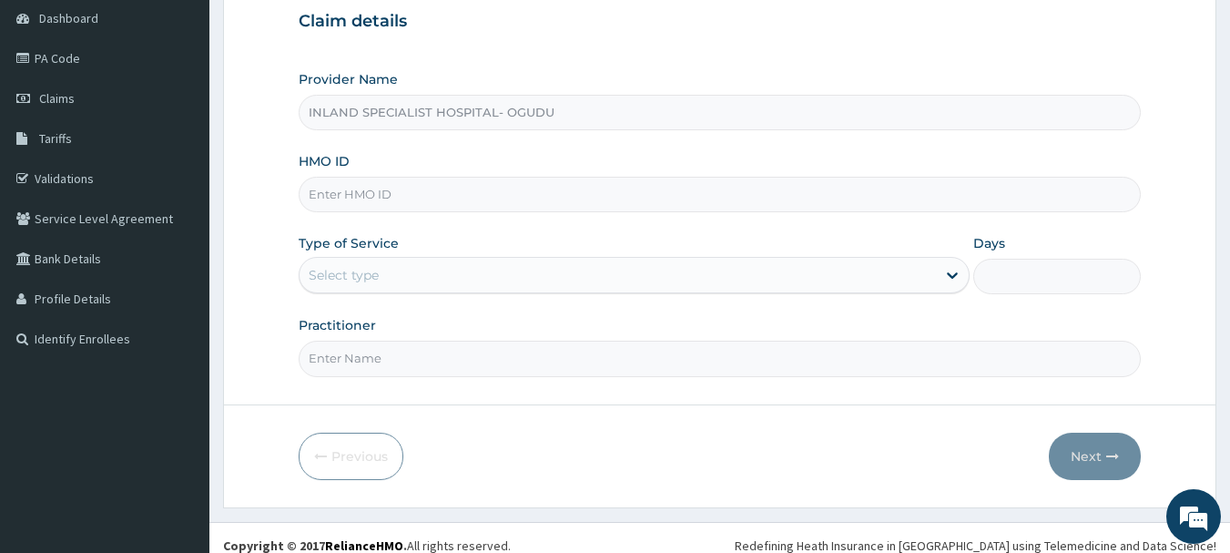
scroll to position [196, 0]
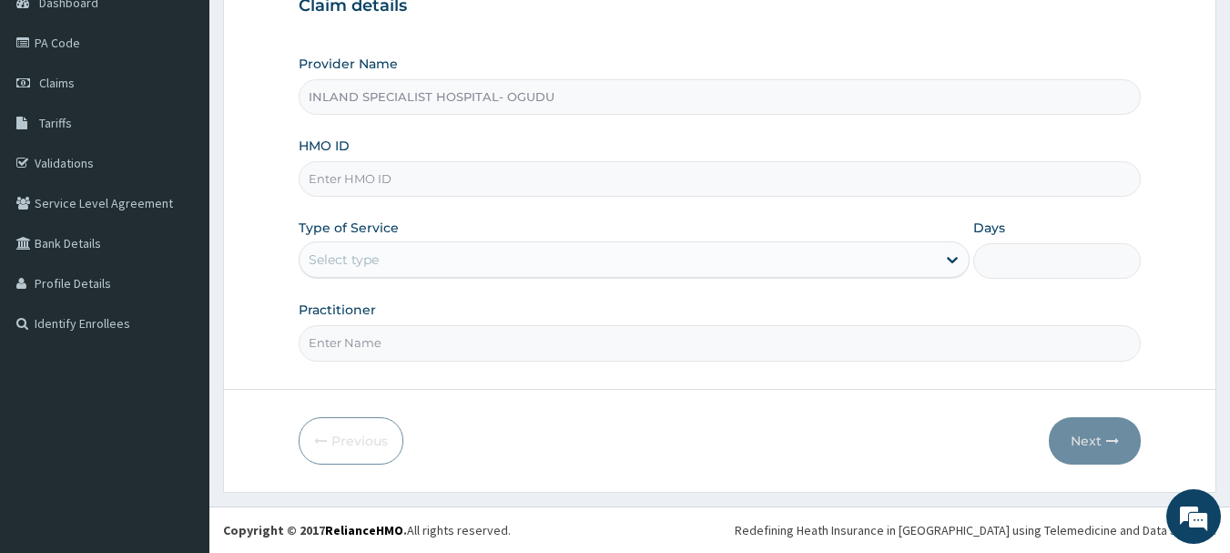
click at [336, 185] on input "HMO ID" at bounding box center [720, 179] width 843 height 36
paste input "XMG/10306/A"
type input "XMG/10306/A"
click at [355, 268] on div "Select type" at bounding box center [344, 259] width 70 height 18
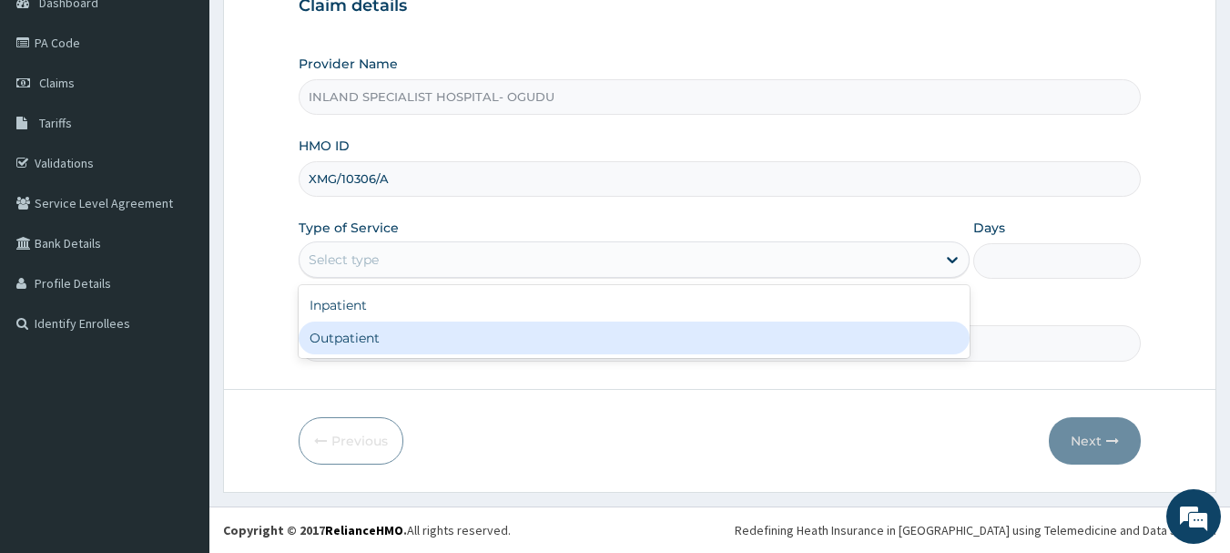
click at [348, 338] on div "Outpatient" at bounding box center [634, 337] width 671 height 33
type input "1"
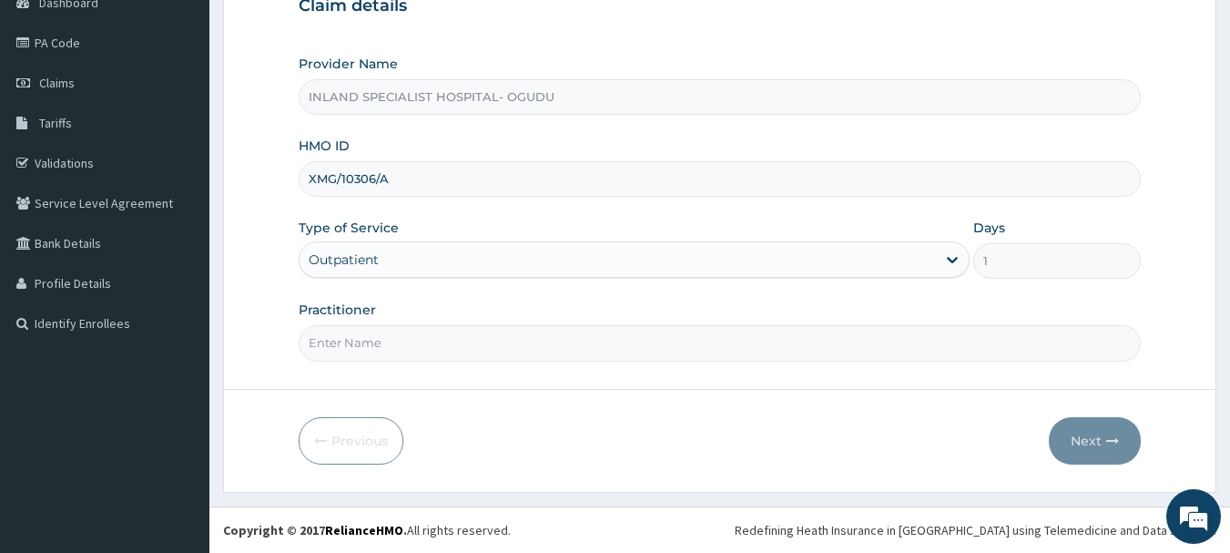
click at [435, 323] on div "Practitioner" at bounding box center [720, 330] width 843 height 60
click at [443, 340] on input "Practitioner" at bounding box center [720, 343] width 843 height 36
type input "DR.OKONKWO"
click at [1085, 438] on button "Next" at bounding box center [1095, 440] width 92 height 47
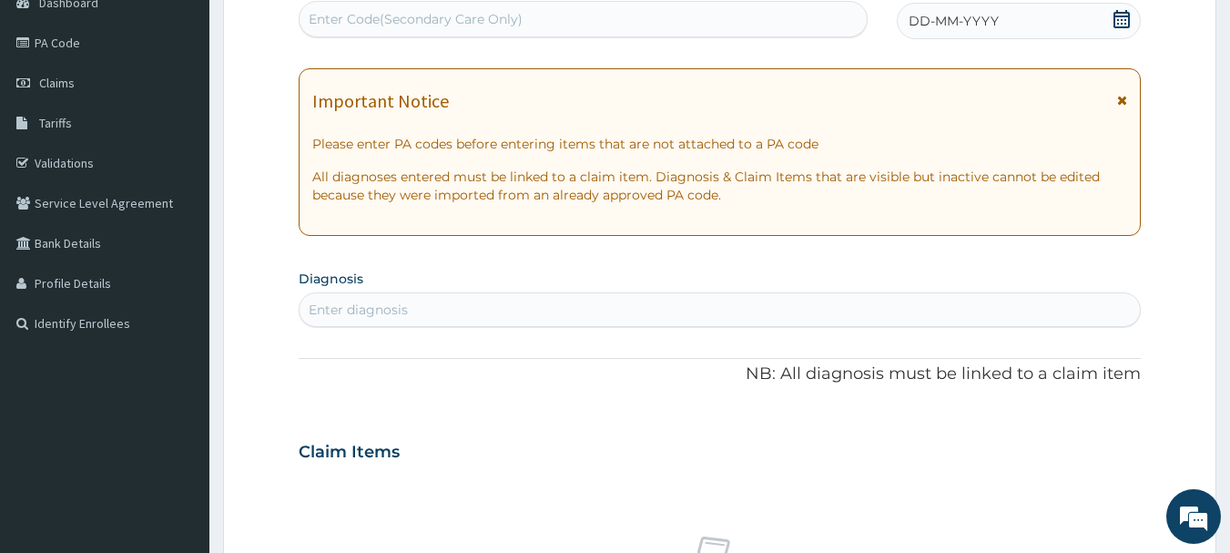
click at [1125, 18] on icon at bounding box center [1122, 19] width 18 height 18
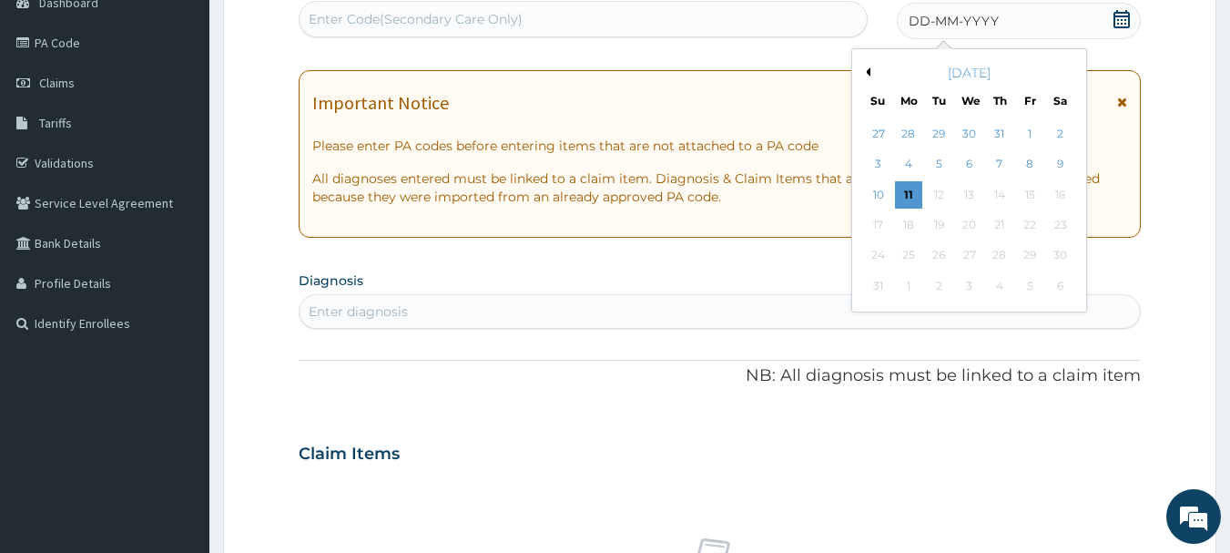
click at [864, 72] on button "Previous Month" at bounding box center [865, 71] width 9 height 9
drag, startPoint x: 1064, startPoint y: 193, endPoint x: 1019, endPoint y: 217, distance: 50.5
click at [1060, 194] on div "19" at bounding box center [1060, 194] width 27 height 27
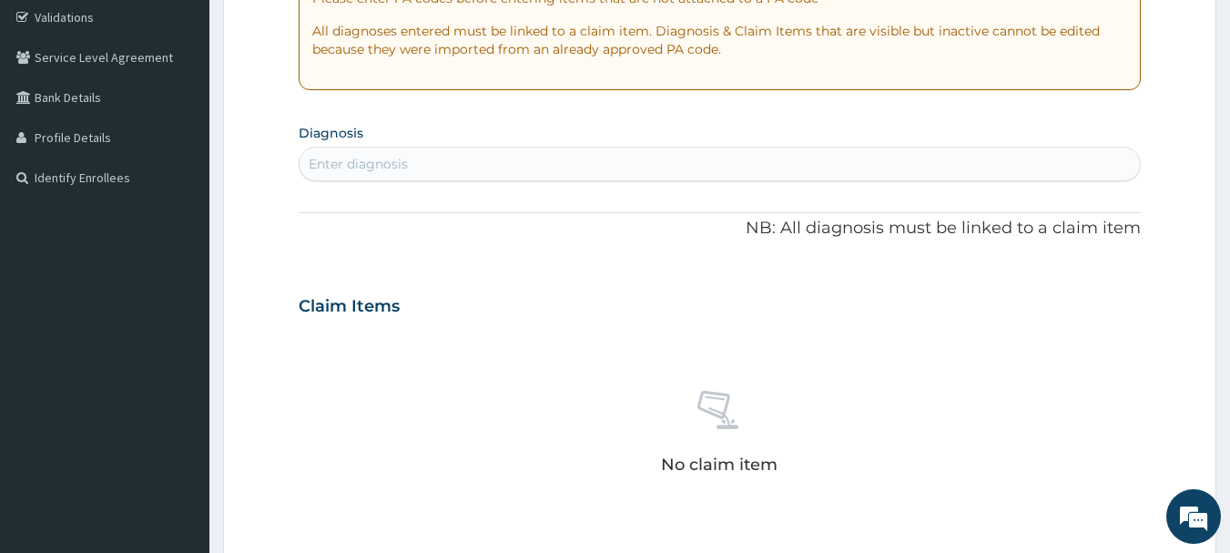
scroll to position [378, 0]
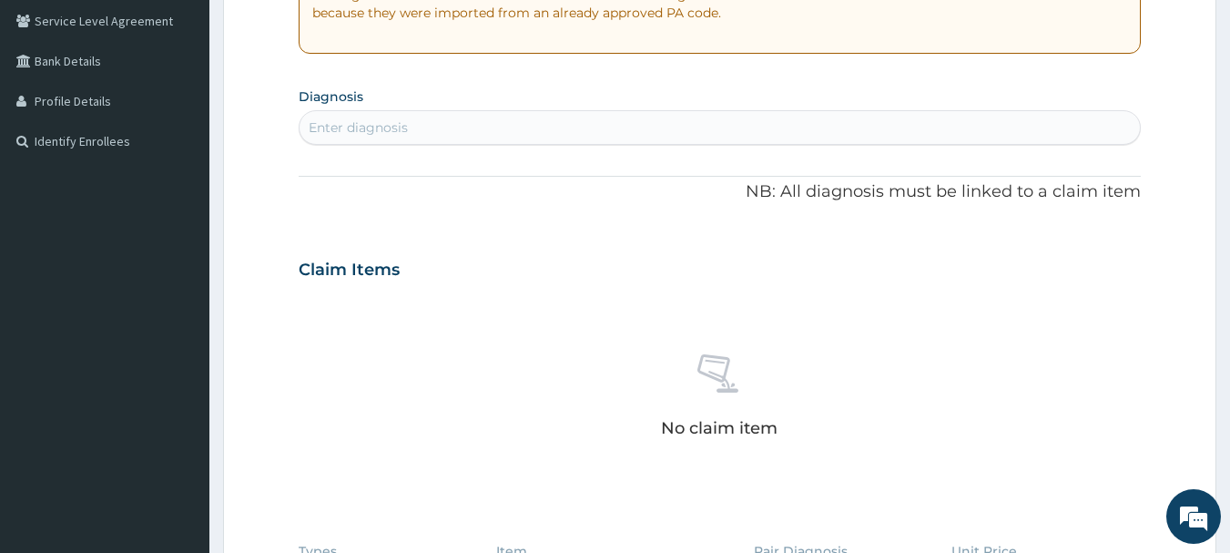
click at [477, 131] on div "Enter diagnosis" at bounding box center [720, 127] width 841 height 29
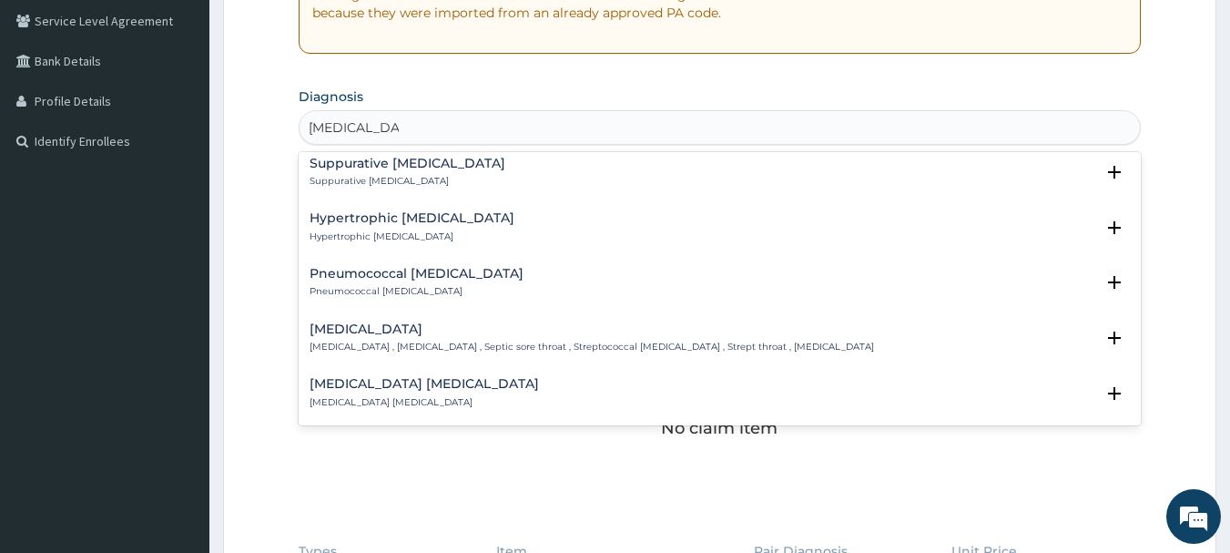
scroll to position [1275, 0]
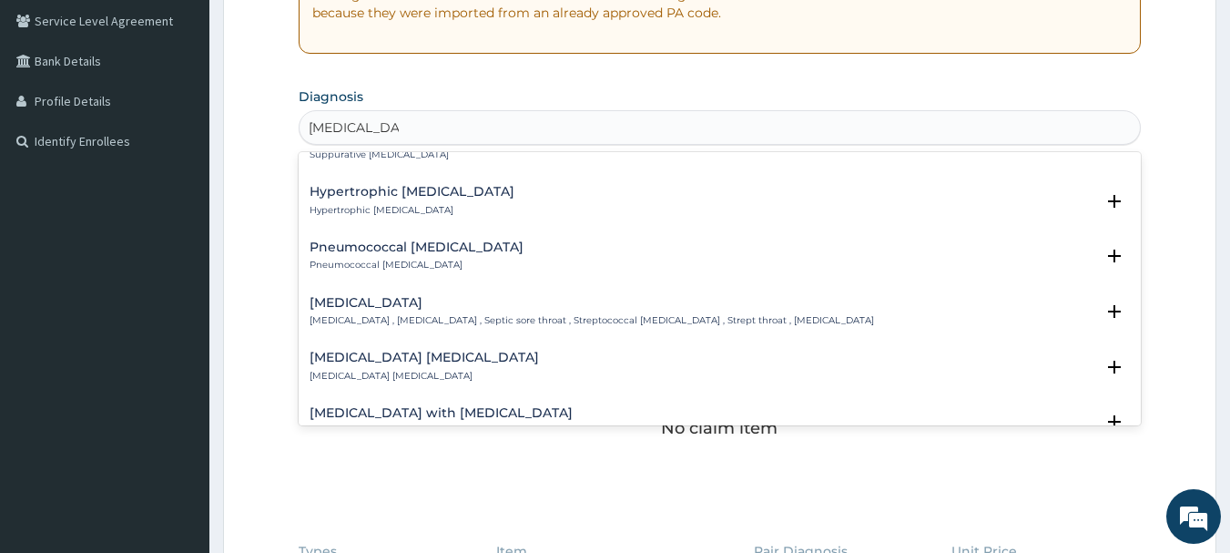
click at [311, 122] on input "PHARYNGITIS" at bounding box center [354, 127] width 90 height 18
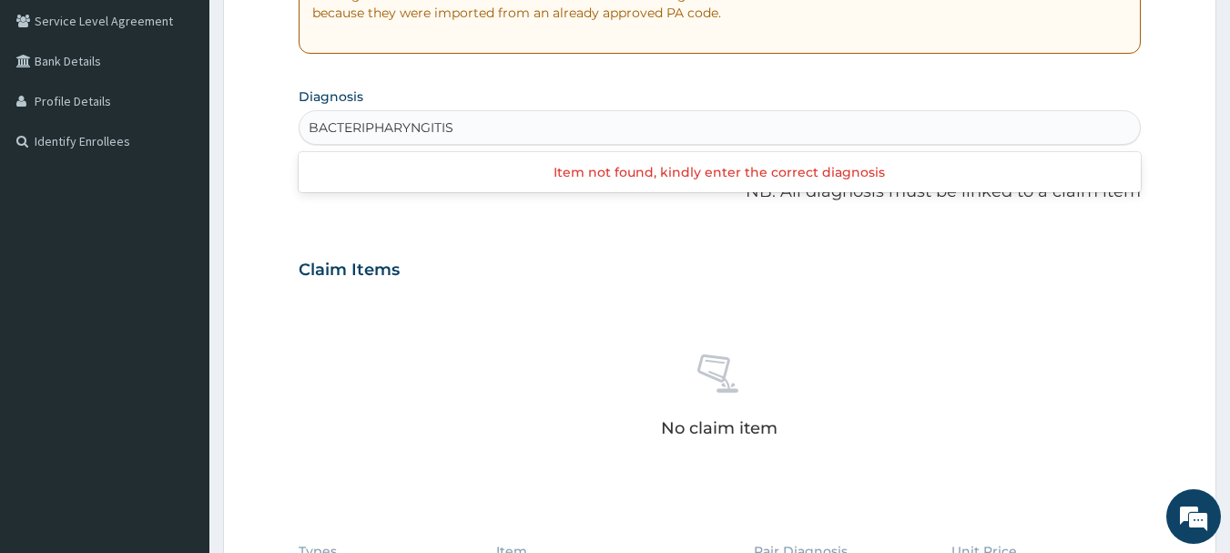
type input "BACTERI PHARYNGITIS"
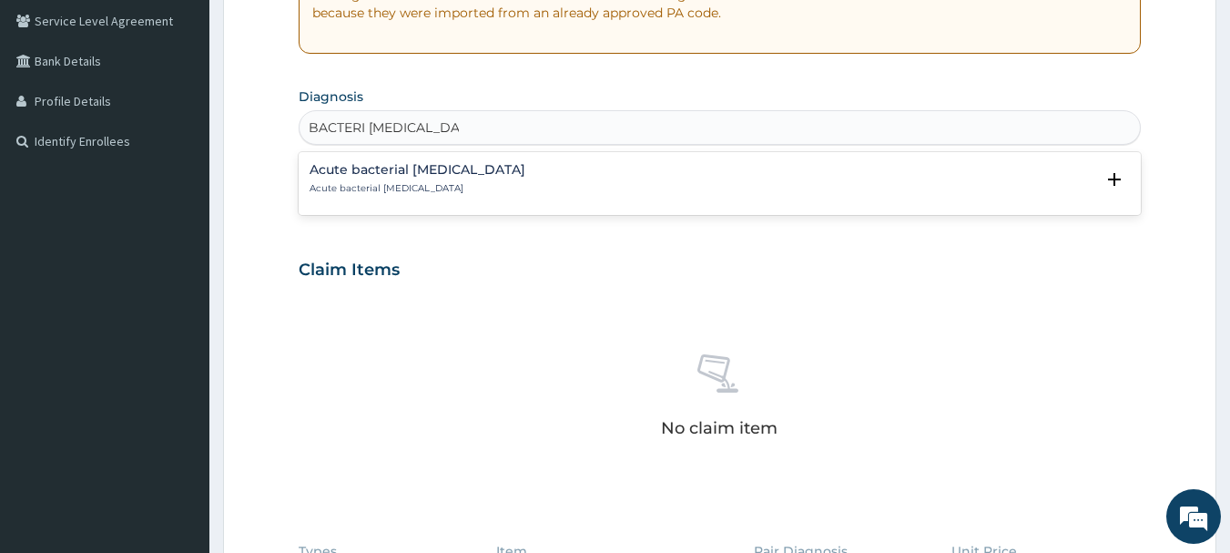
click at [354, 182] on p "Acute bacterial pharyngitis" at bounding box center [418, 188] width 216 height 13
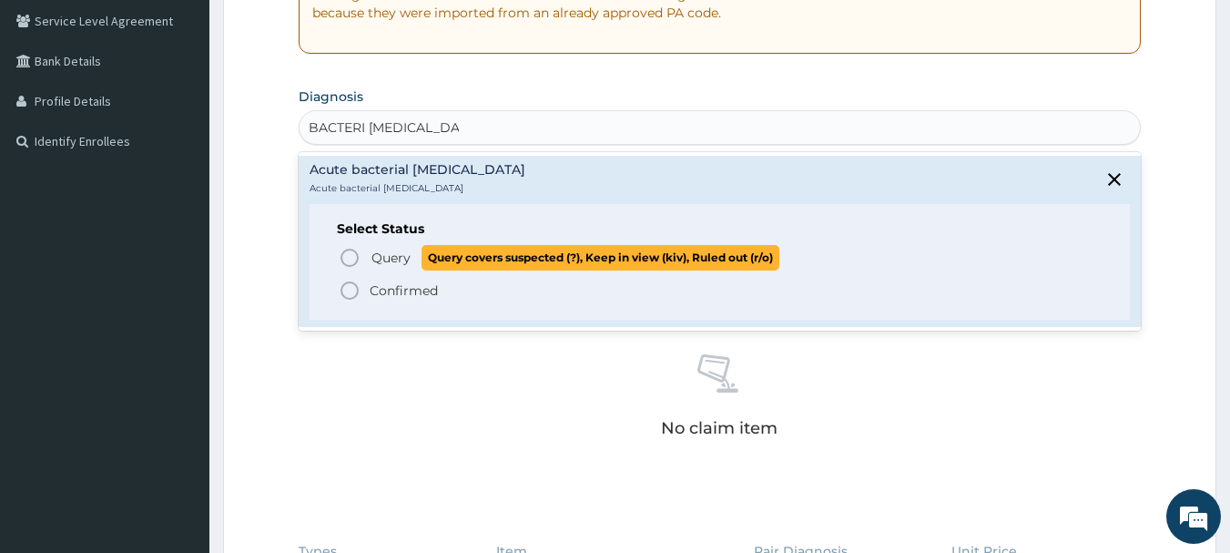
click at [348, 256] on icon "status option query" at bounding box center [350, 258] width 22 height 22
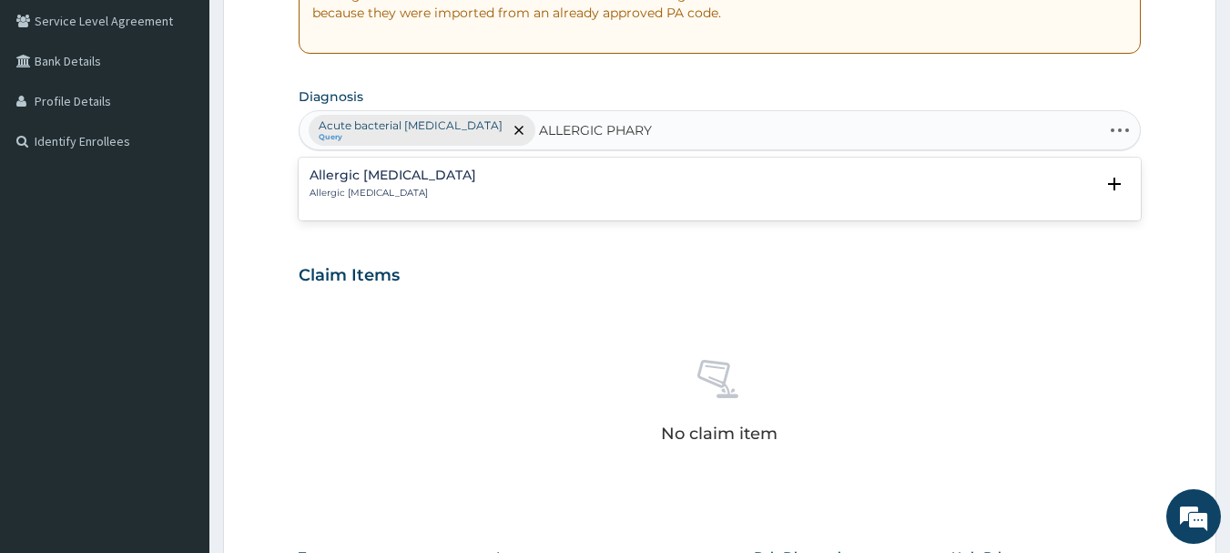
type input "ALLERGIC PHARYN"
click at [326, 163] on div "Allergic pharyngitis Allergic pharyngitis Select Status Query Query covers susp…" at bounding box center [720, 189] width 843 height 56
click at [384, 189] on p "Allergic pharyngitis" at bounding box center [393, 193] width 167 height 13
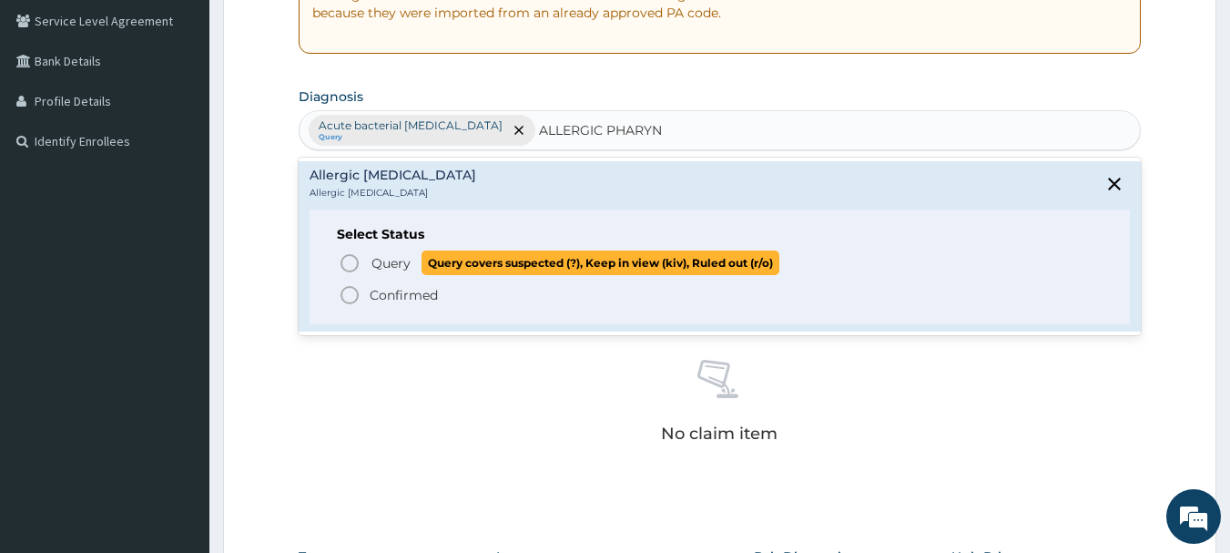
click at [356, 261] on icon "status option query" at bounding box center [350, 263] width 22 height 22
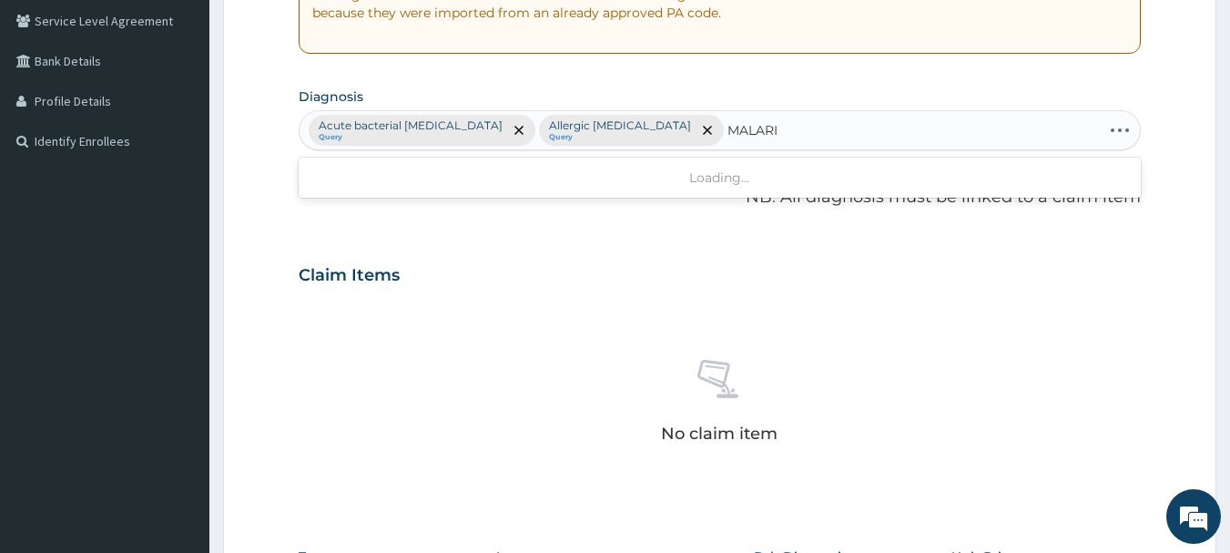
type input "[MEDICAL_DATA]"
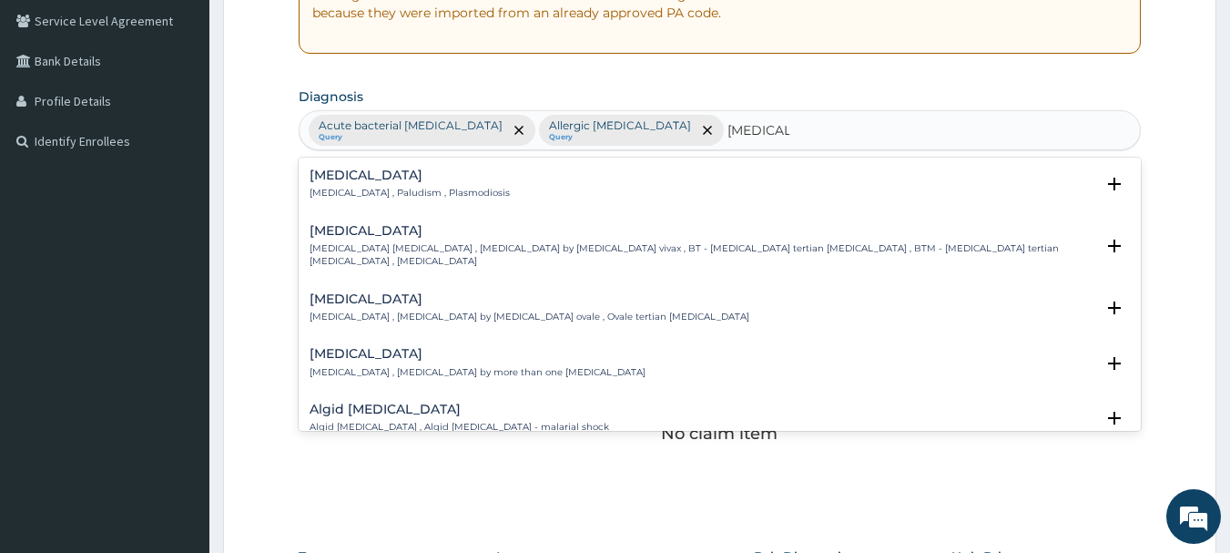
click at [368, 180] on h4 "[MEDICAL_DATA]" at bounding box center [410, 175] width 200 height 14
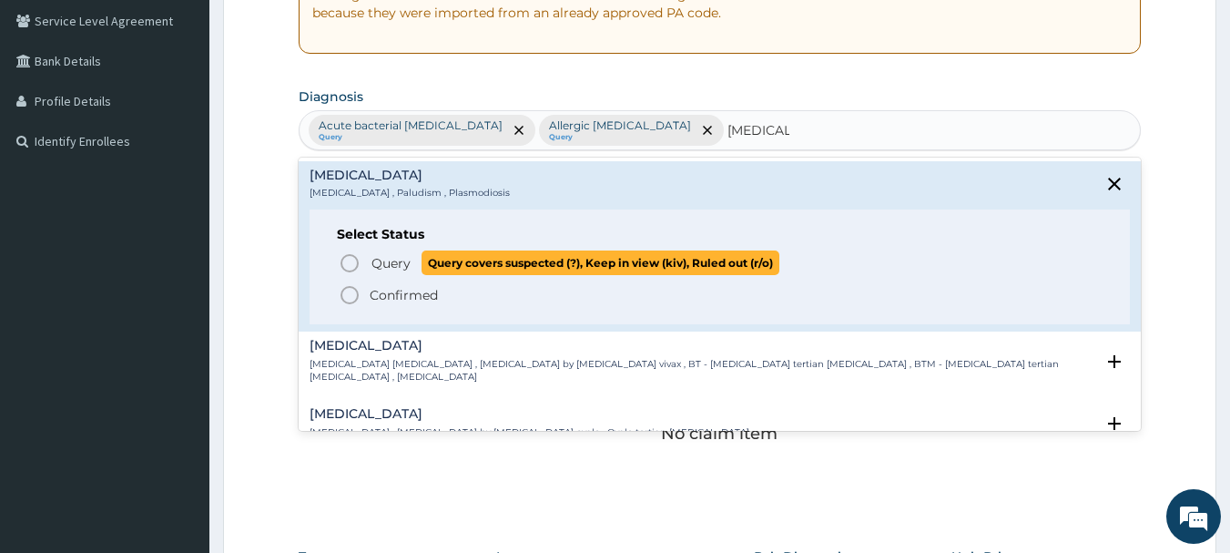
click at [350, 262] on icon "status option query" at bounding box center [350, 263] width 22 height 22
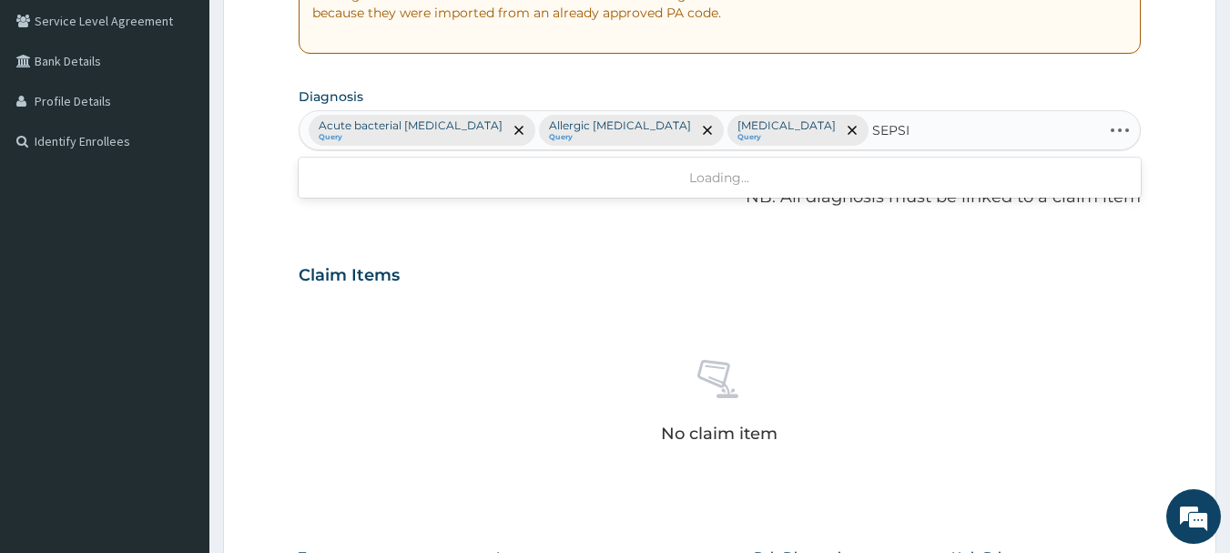
type input "SEPSIS"
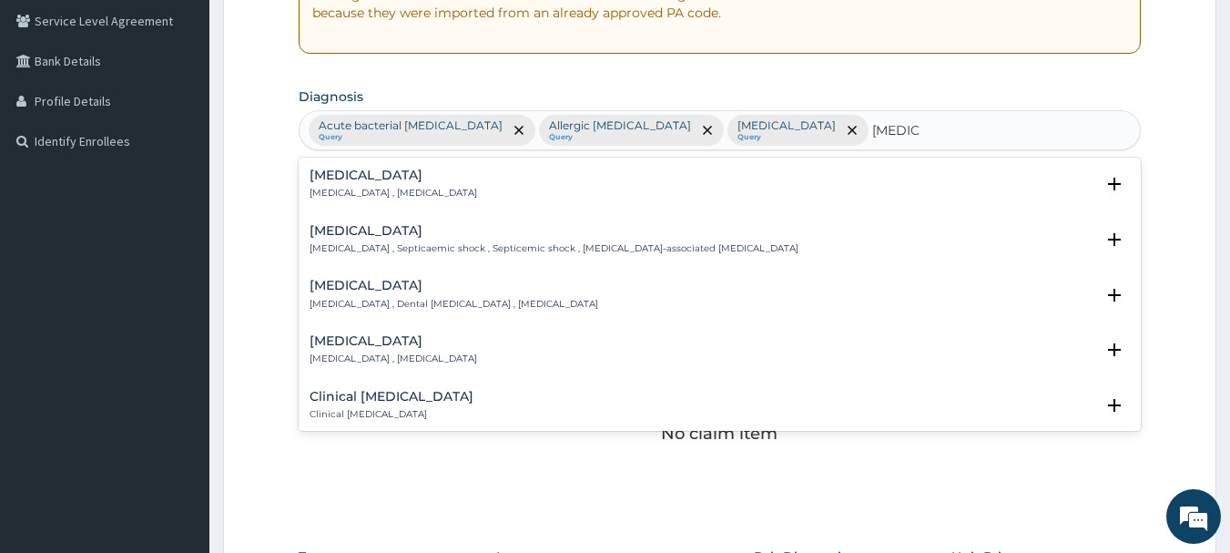
click at [329, 193] on p "Systemic infection , Sepsis" at bounding box center [394, 193] width 168 height 13
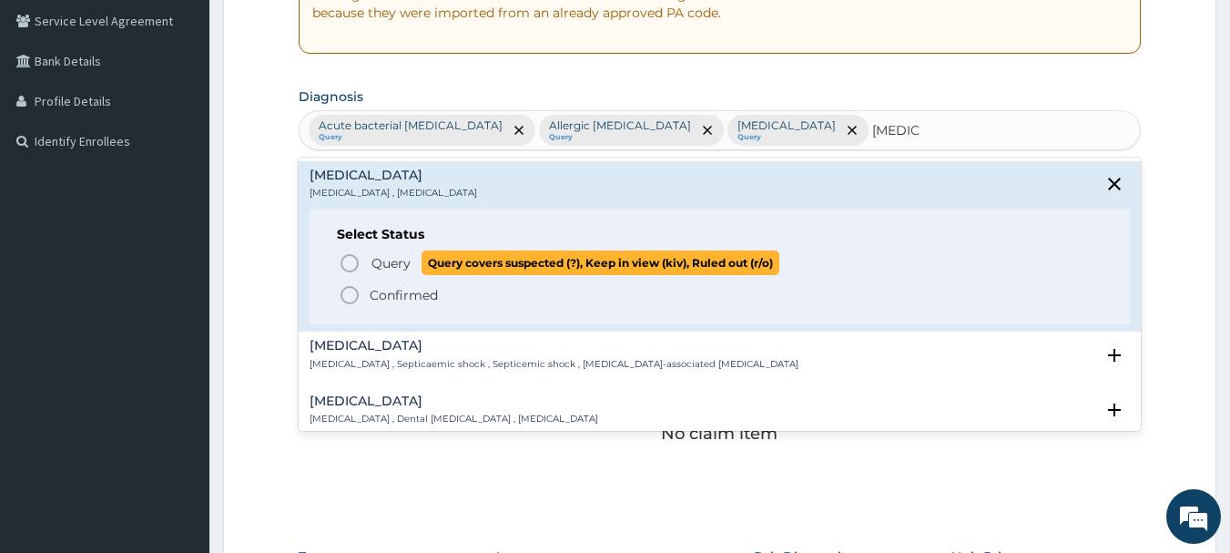
click at [346, 261] on icon "status option query" at bounding box center [350, 263] width 22 height 22
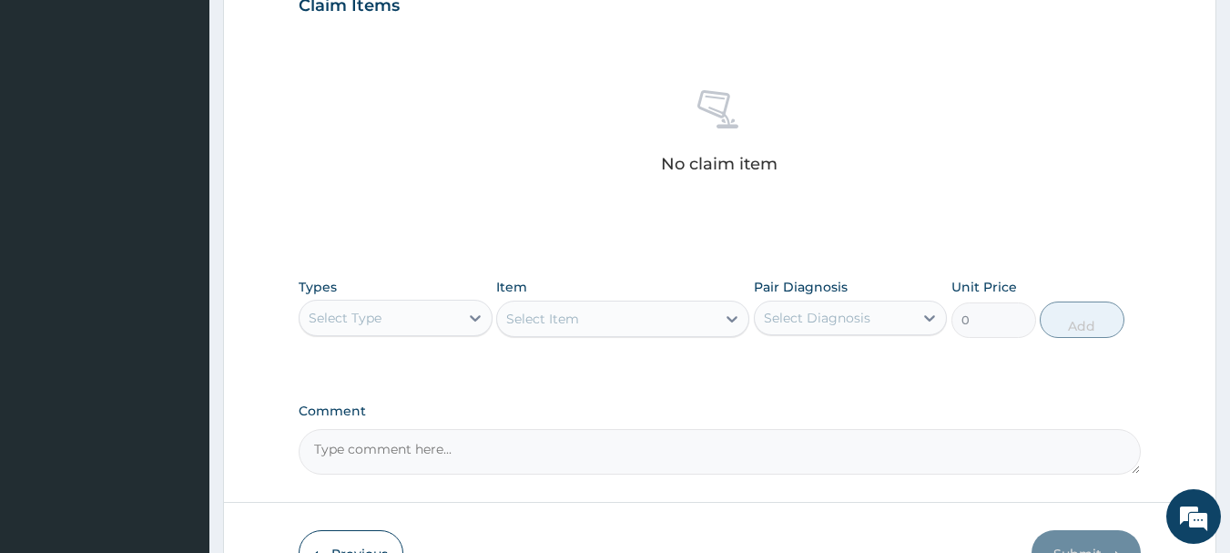
scroll to position [651, 0]
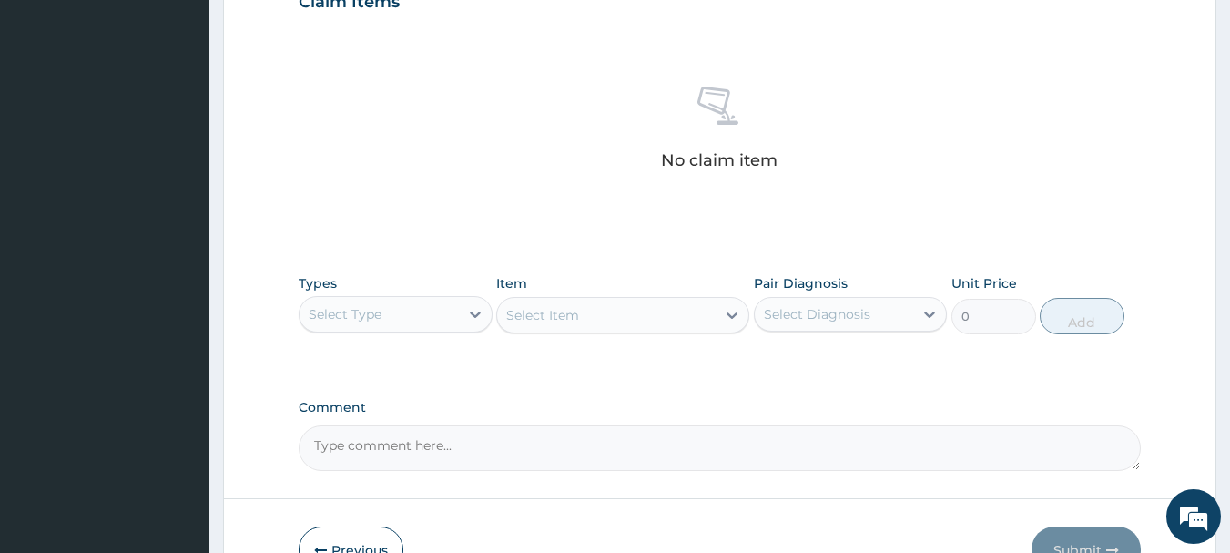
click at [449, 316] on div "Select Type" at bounding box center [379, 314] width 159 height 29
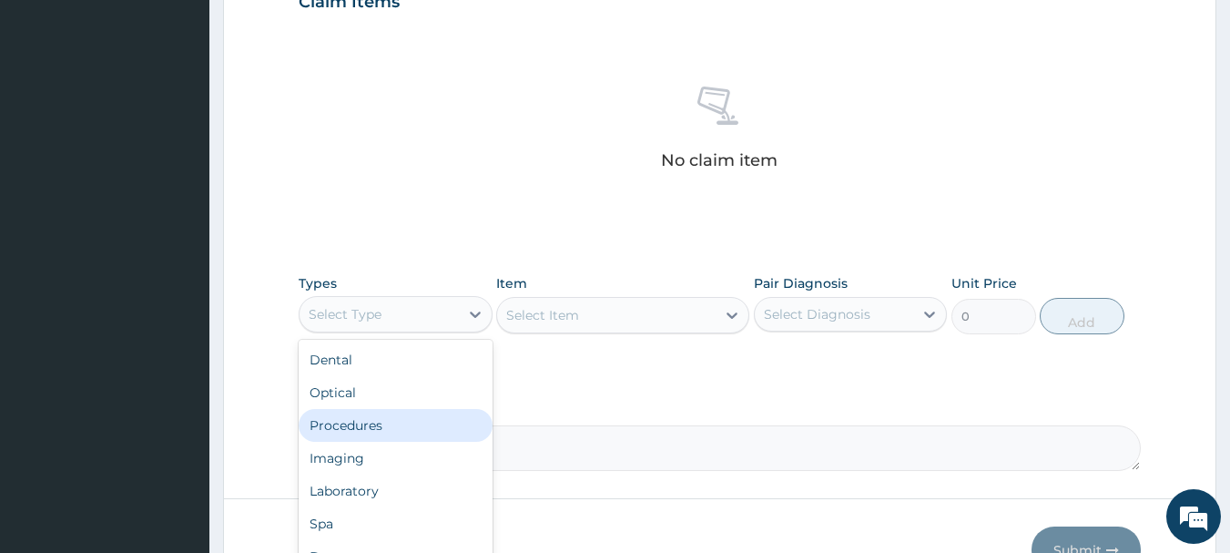
click at [396, 428] on div "Procedures" at bounding box center [396, 425] width 194 height 33
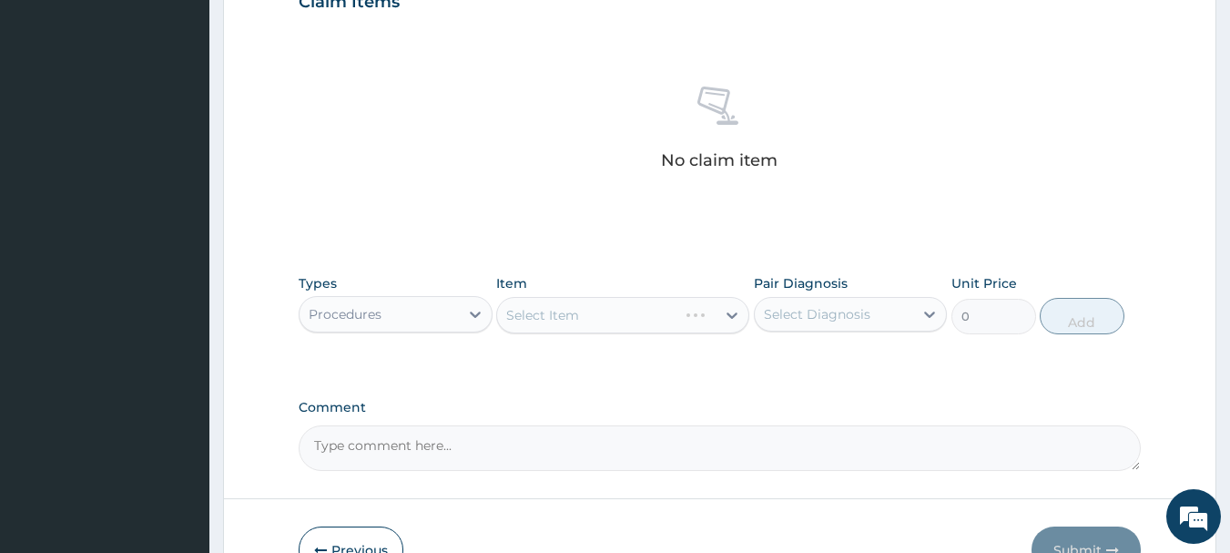
click at [624, 318] on div "Select Item" at bounding box center [622, 315] width 253 height 36
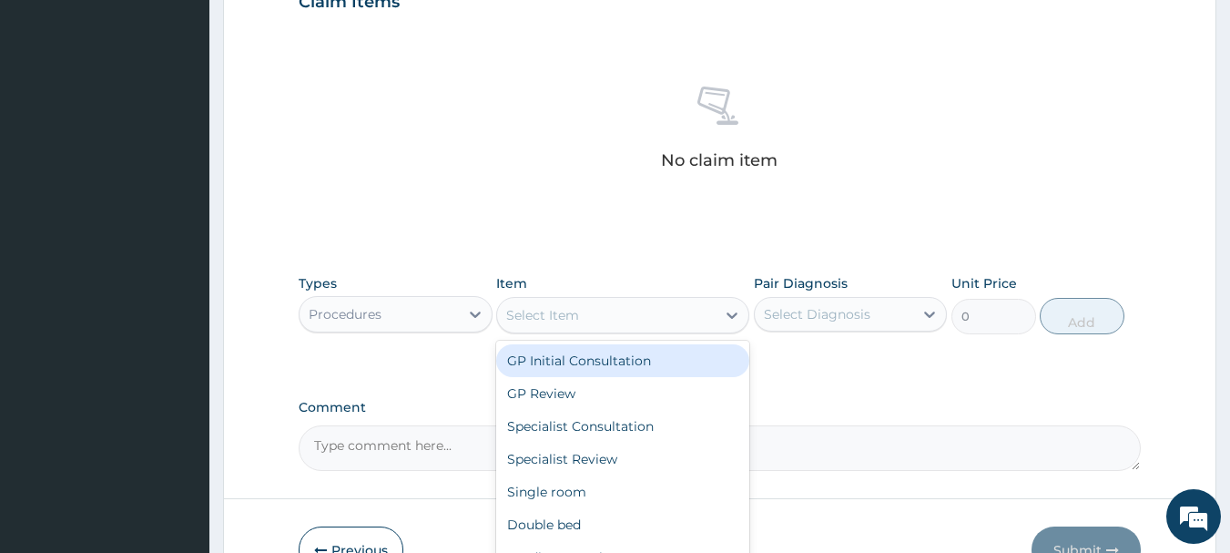
click at [707, 314] on div "Select Item" at bounding box center [606, 314] width 219 height 29
click at [644, 356] on div "GP Initial Consultation" at bounding box center [622, 360] width 253 height 33
type input "3000"
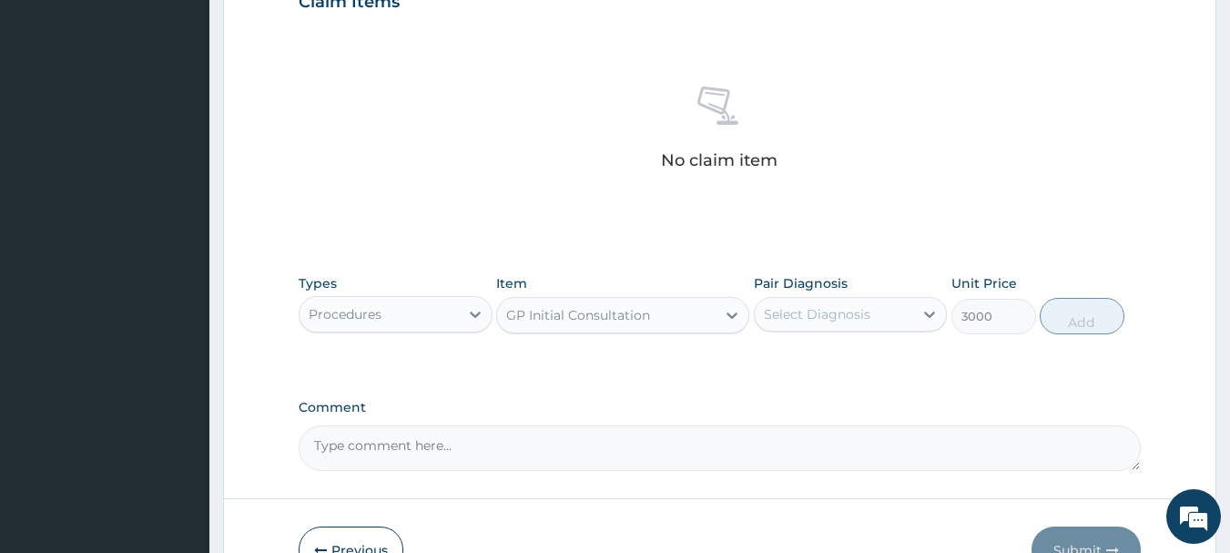
click at [834, 324] on div "Select Diagnosis" at bounding box center [834, 314] width 159 height 29
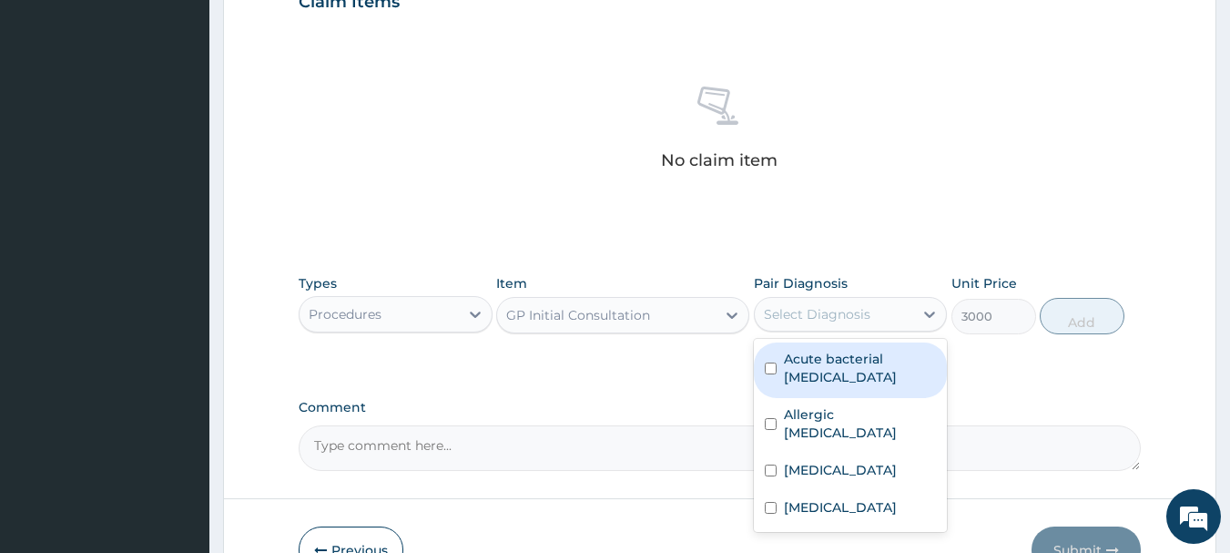
drag, startPoint x: 823, startPoint y: 355, endPoint x: 831, endPoint y: 415, distance: 60.7
click at [823, 357] on label "Acute bacterial pharyngitis" at bounding box center [860, 368] width 153 height 36
checkbox input "true"
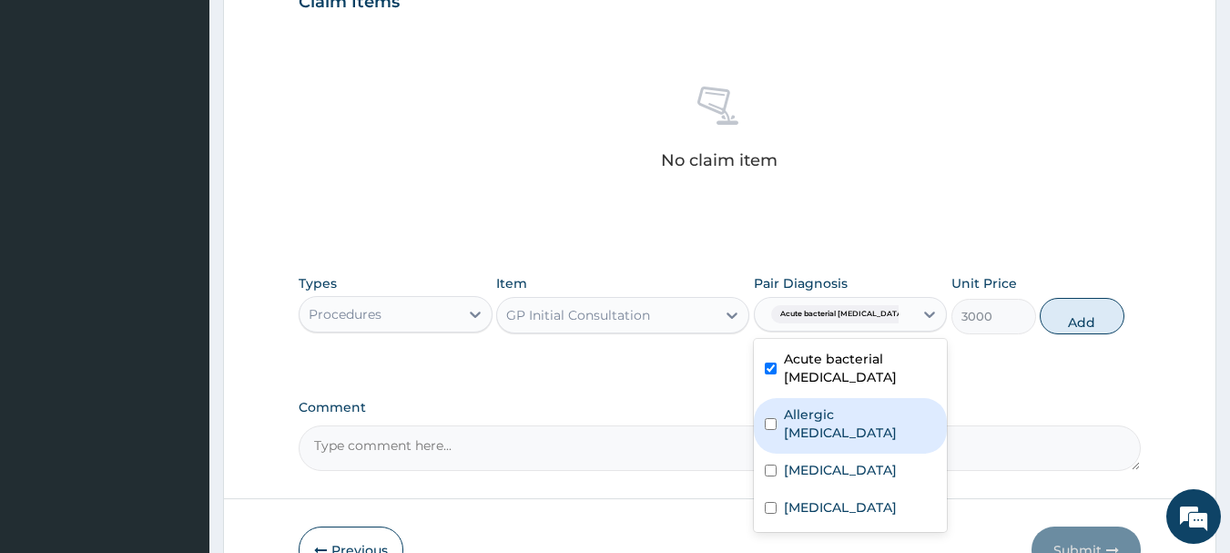
click at [830, 417] on label "Allergic pharyngitis" at bounding box center [860, 423] width 153 height 36
checkbox input "true"
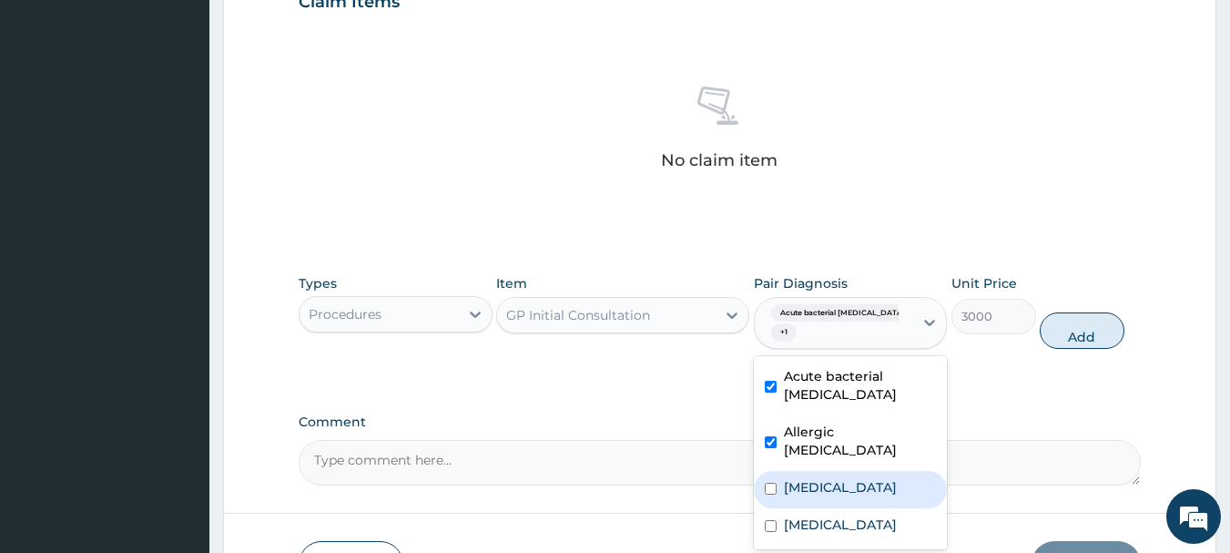
click at [789, 478] on label "[MEDICAL_DATA]" at bounding box center [840, 487] width 113 height 18
checkbox input "true"
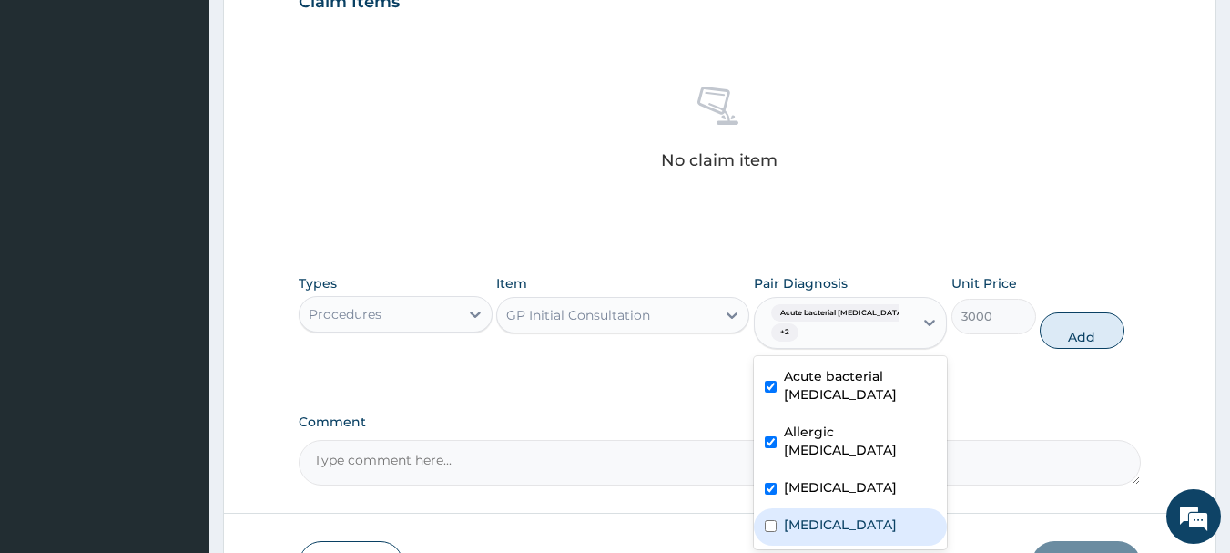
click at [790, 515] on label "Sepsis" at bounding box center [840, 524] width 113 height 18
checkbox input "true"
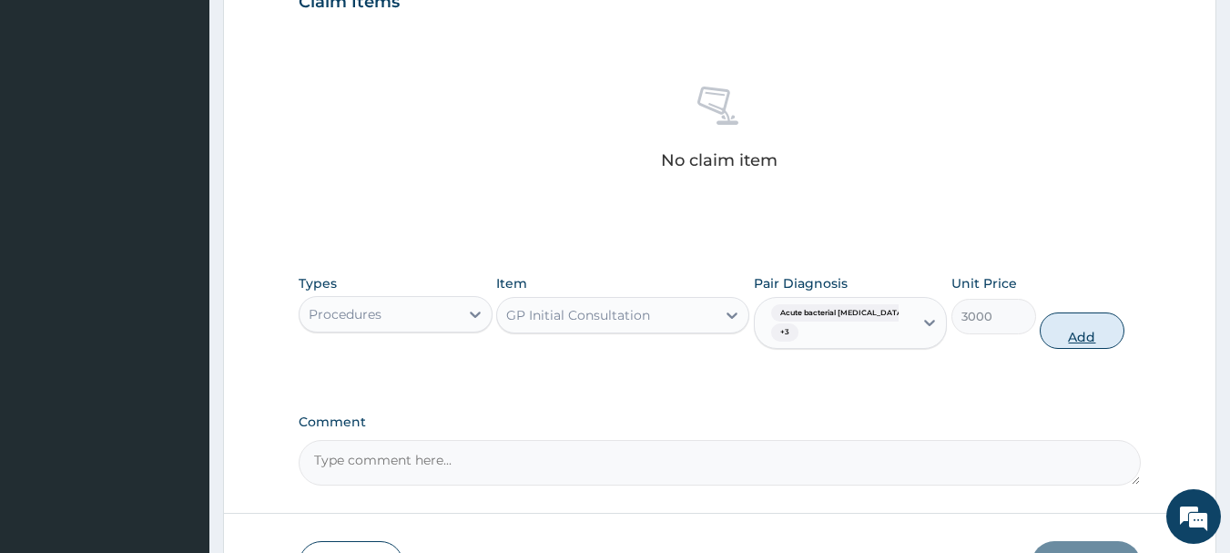
click at [1073, 321] on button "Add" at bounding box center [1082, 330] width 85 height 36
type input "0"
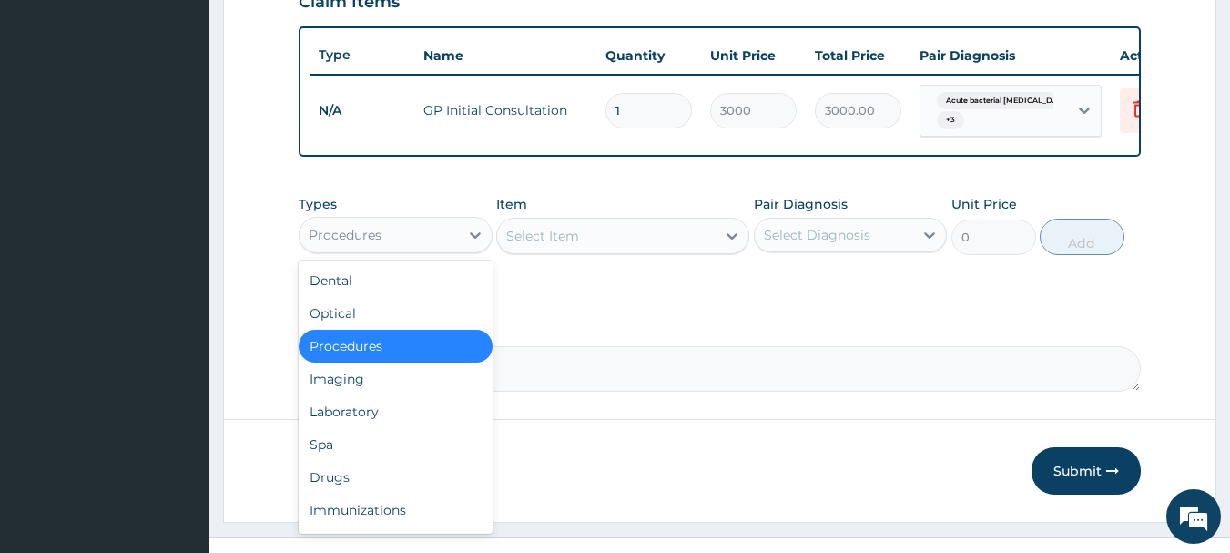
click at [372, 244] on div "Procedures" at bounding box center [345, 235] width 73 height 18
click at [324, 425] on div "Laboratory" at bounding box center [396, 411] width 194 height 33
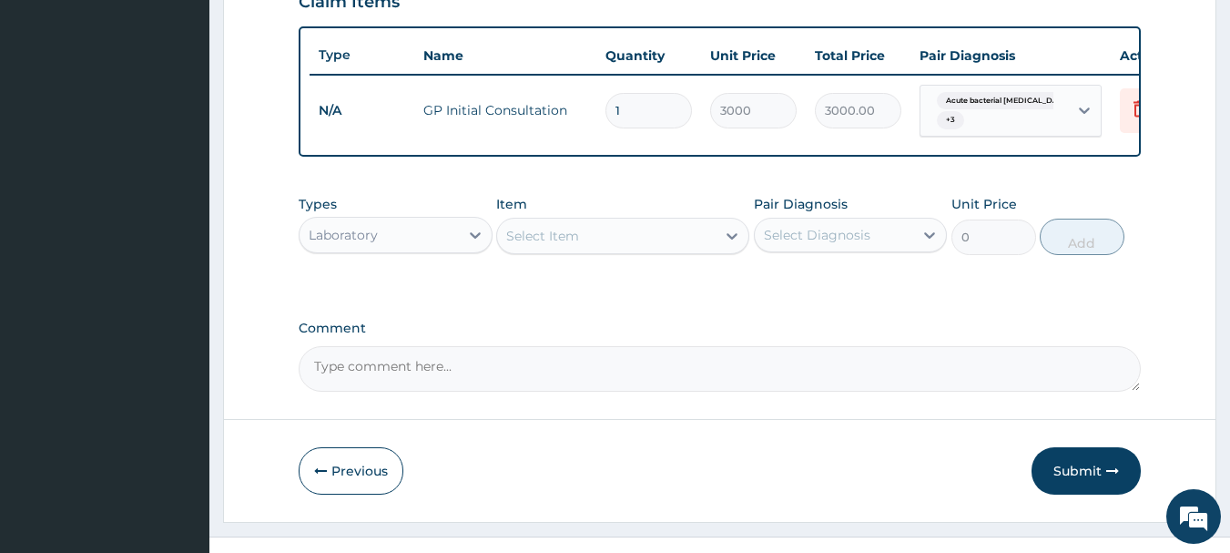
click at [711, 250] on div "Select Item" at bounding box center [606, 235] width 219 height 29
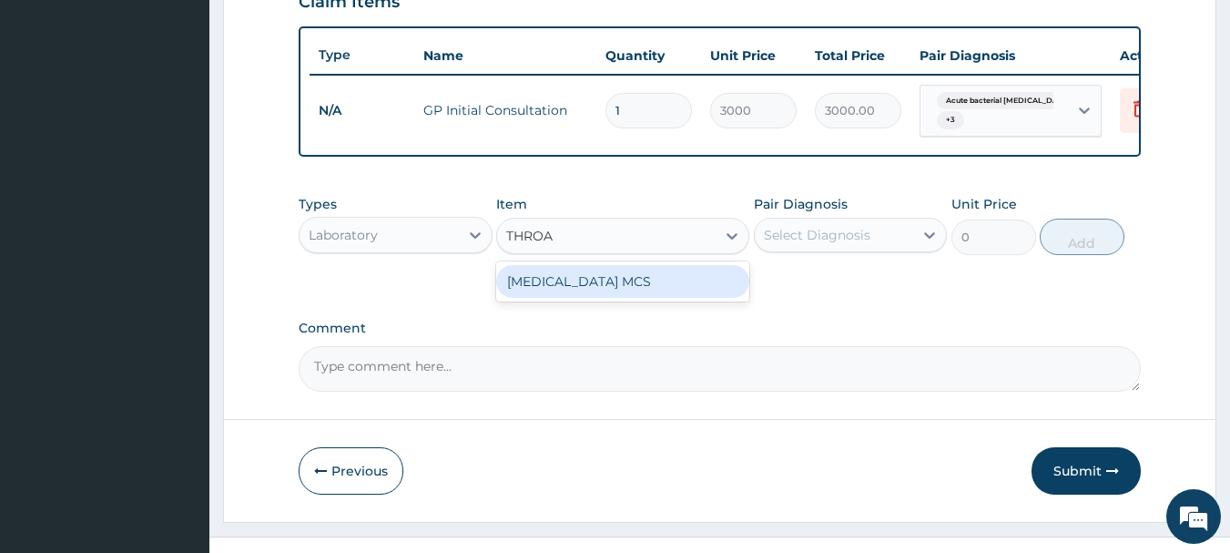
type input "THROAT"
click at [611, 298] on div "THROAT SWAB MCS" at bounding box center [622, 281] width 253 height 33
type input "7000"
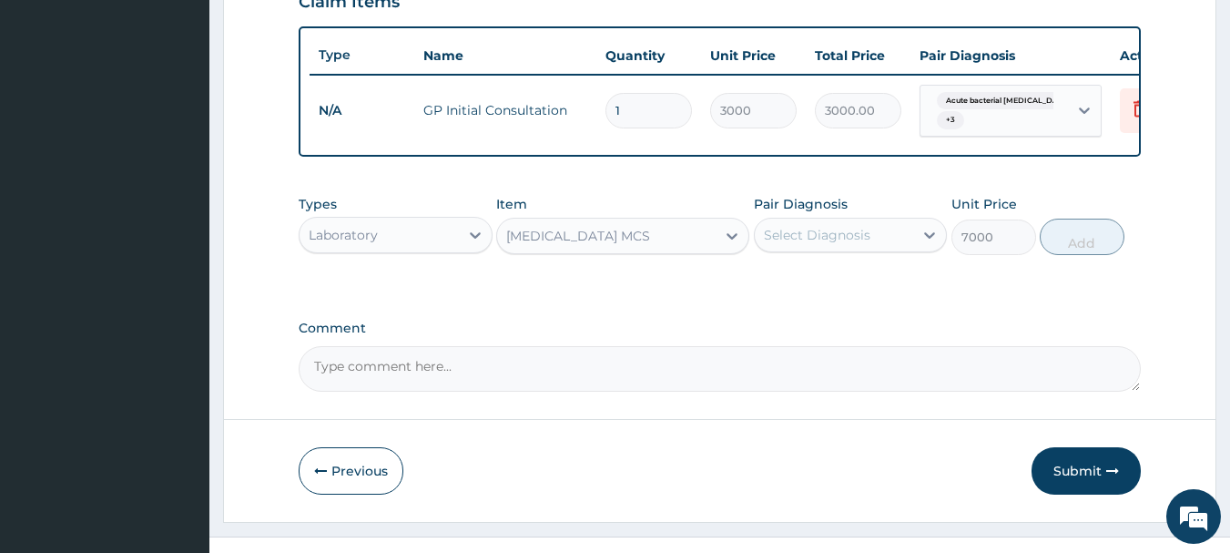
click at [850, 244] on div "Select Diagnosis" at bounding box center [817, 235] width 107 height 18
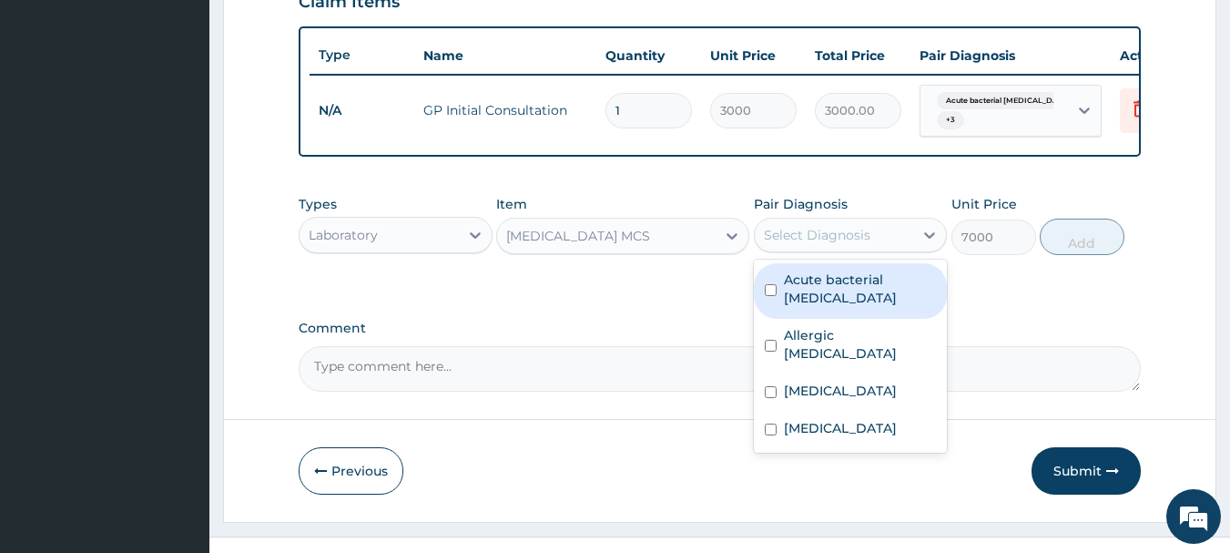
click at [812, 305] on label "Acute bacterial pharyngitis" at bounding box center [860, 288] width 153 height 36
checkbox input "true"
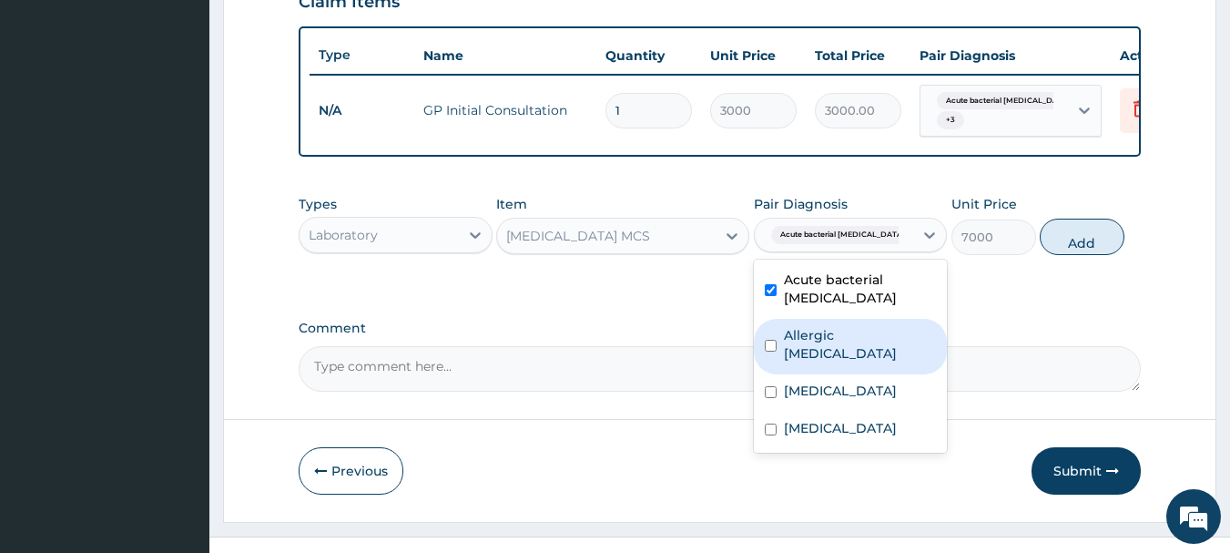
click at [801, 351] on label "Allergic pharyngitis" at bounding box center [860, 344] width 153 height 36
checkbox input "true"
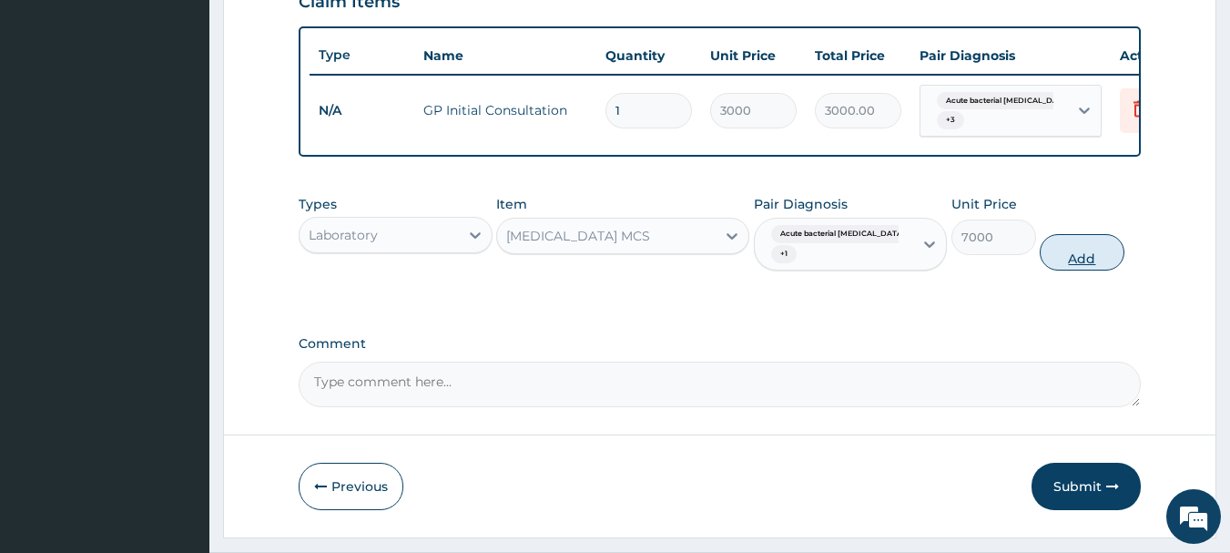
click at [1076, 268] on button "Add" at bounding box center [1082, 252] width 85 height 36
type input "0"
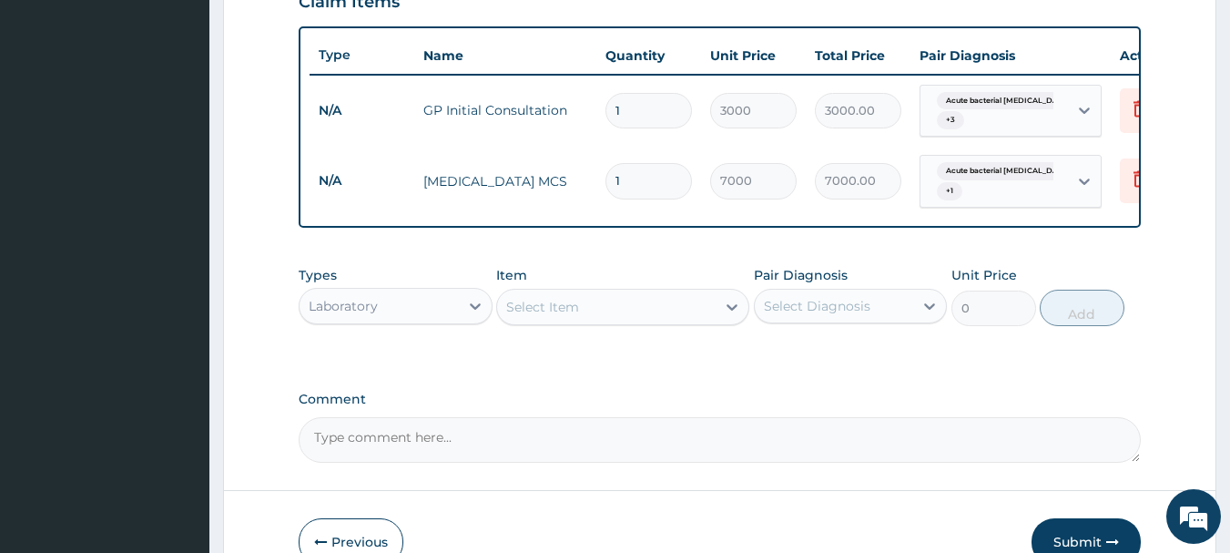
click at [622, 321] on div "Select Item" at bounding box center [606, 306] width 219 height 29
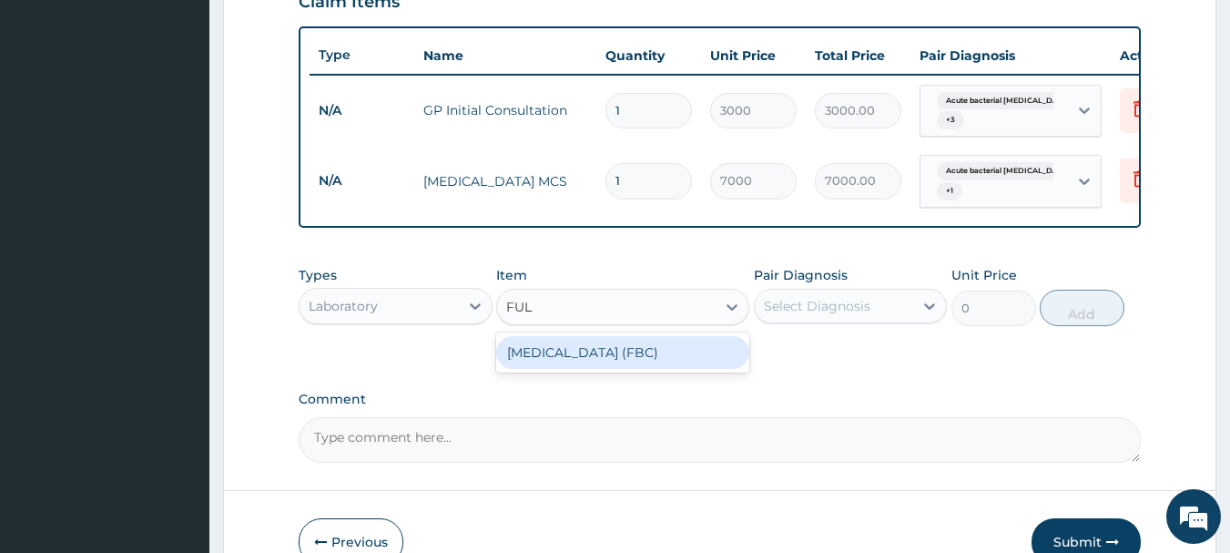
type input "FULL"
drag, startPoint x: 626, startPoint y: 369, endPoint x: 651, endPoint y: 363, distance: 26.1
click at [629, 367] on div "FULL BLOOD COUNT (FBC)" at bounding box center [622, 352] width 253 height 33
type input "5000"
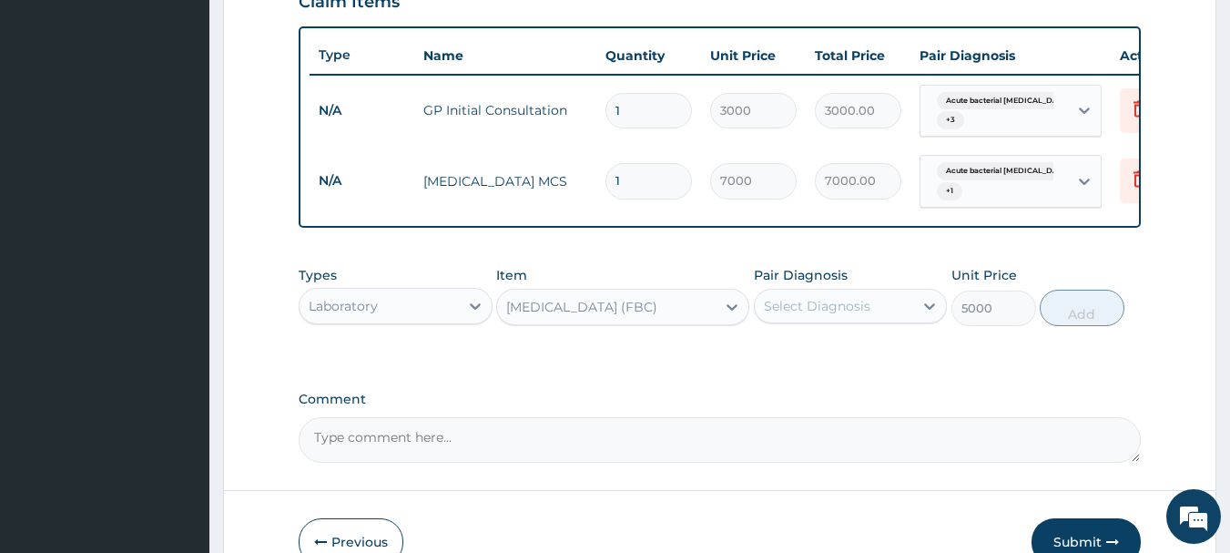
click at [830, 315] on div "Select Diagnosis" at bounding box center [817, 306] width 107 height 18
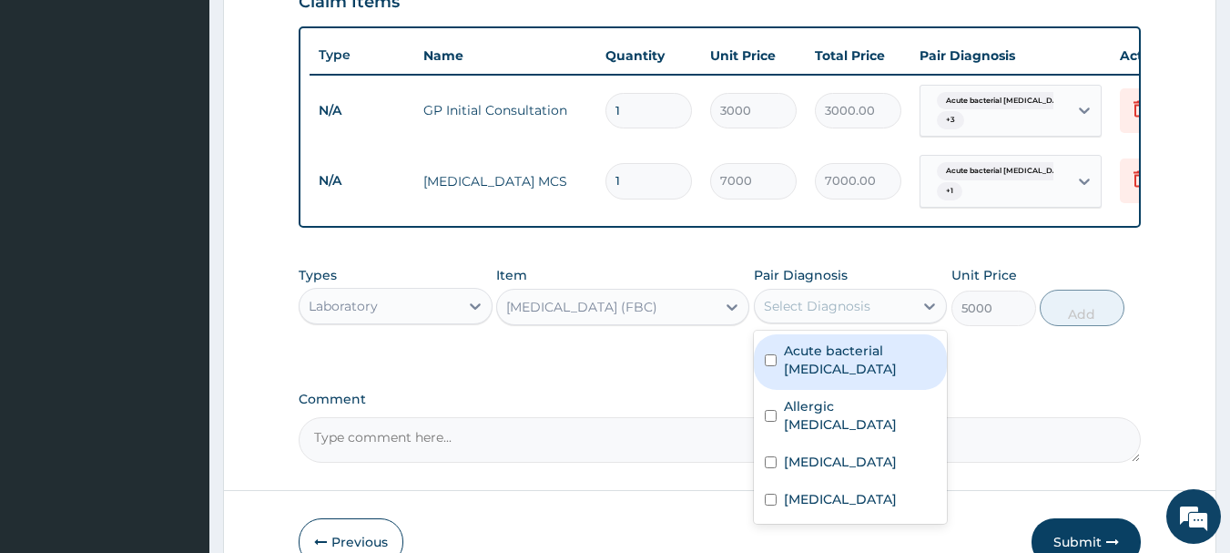
click at [810, 378] on label "Acute bacterial pharyngitis" at bounding box center [860, 359] width 153 height 36
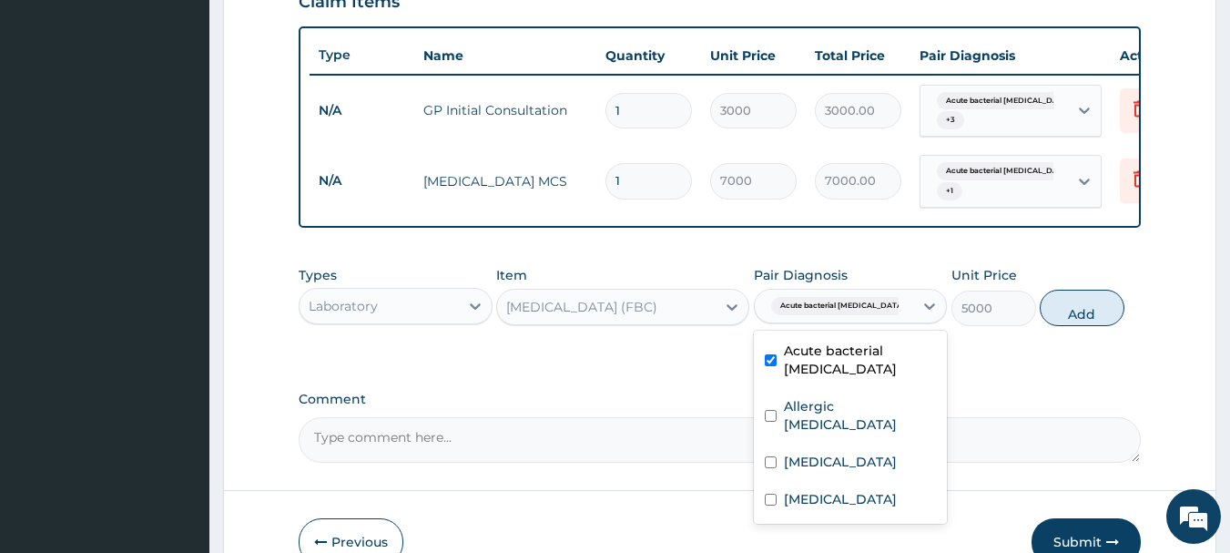
click at [814, 365] on label "Acute bacterial pharyngitis" at bounding box center [860, 359] width 153 height 36
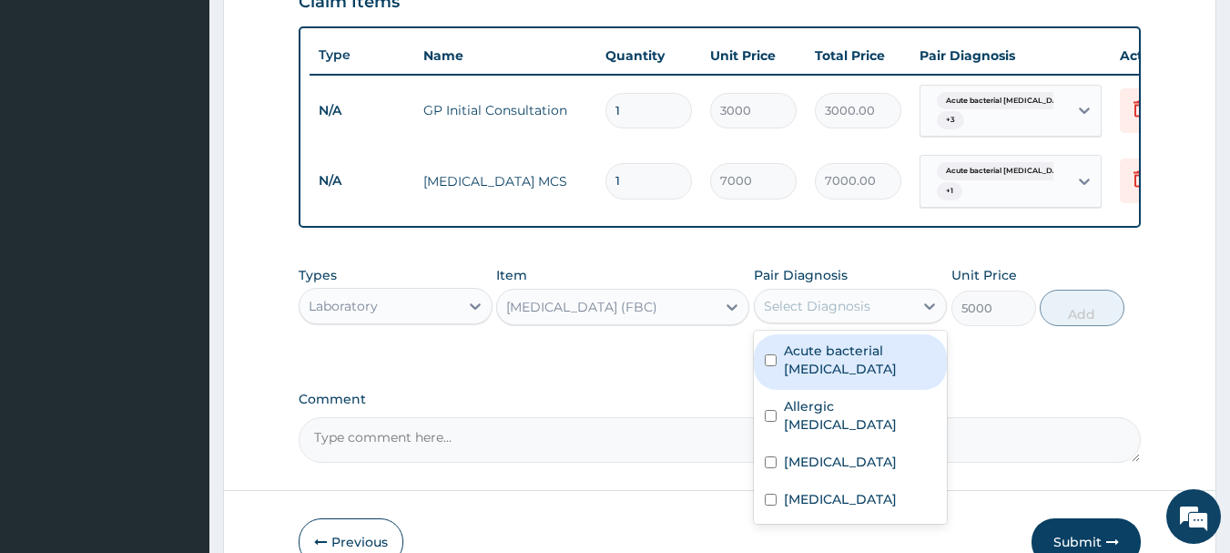
click at [817, 374] on label "Acute bacterial pharyngitis" at bounding box center [860, 359] width 153 height 36
checkbox input "true"
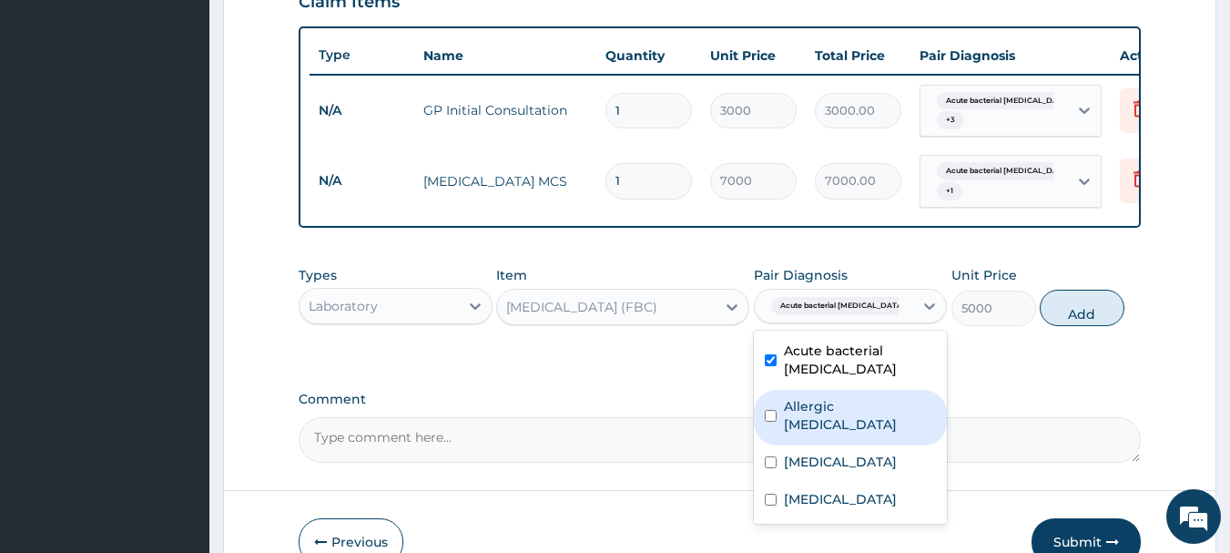
click at [807, 419] on label "Allergic pharyngitis" at bounding box center [860, 415] width 153 height 36
checkbox input "true"
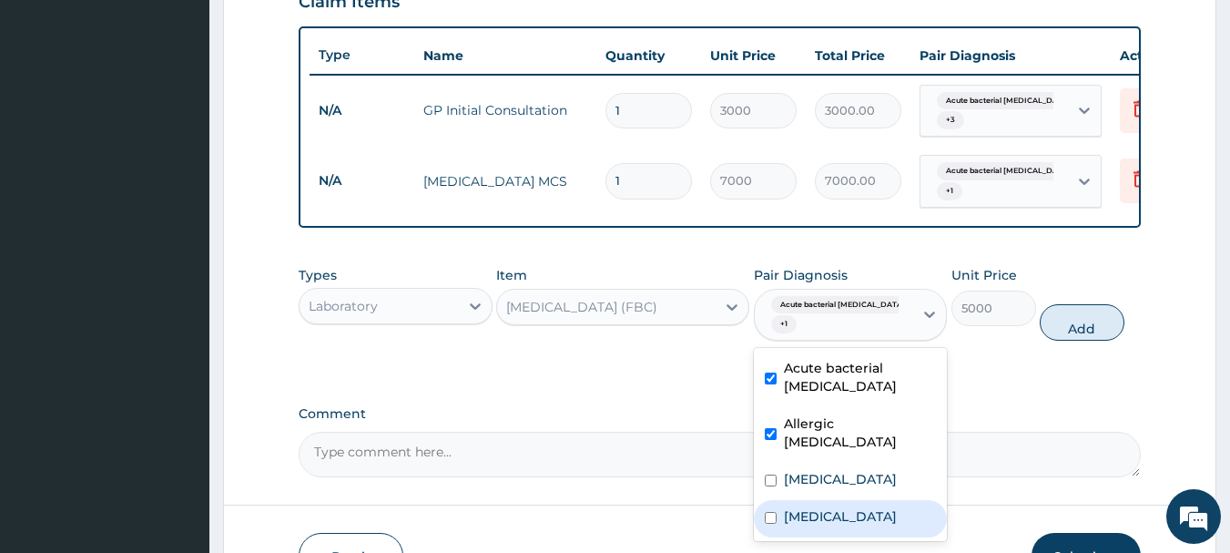
drag, startPoint x: 797, startPoint y: 512, endPoint x: 799, endPoint y: 503, distance: 9.5
click at [795, 511] on label "[MEDICAL_DATA]" at bounding box center [840, 516] width 113 height 18
checkbox input "true"
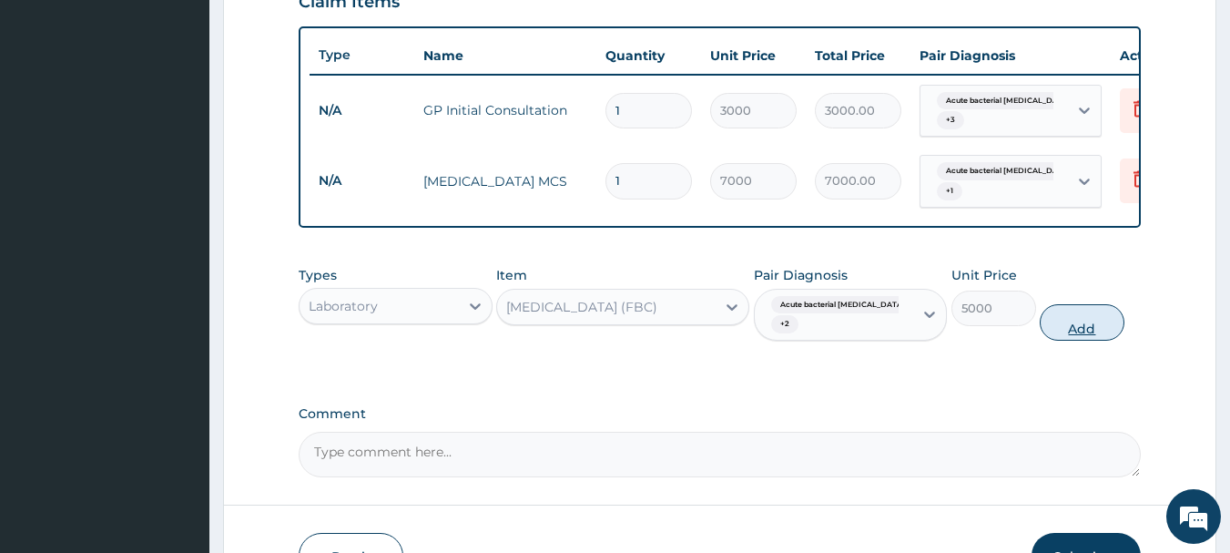
click at [1064, 338] on button "Add" at bounding box center [1082, 322] width 85 height 36
type input "0"
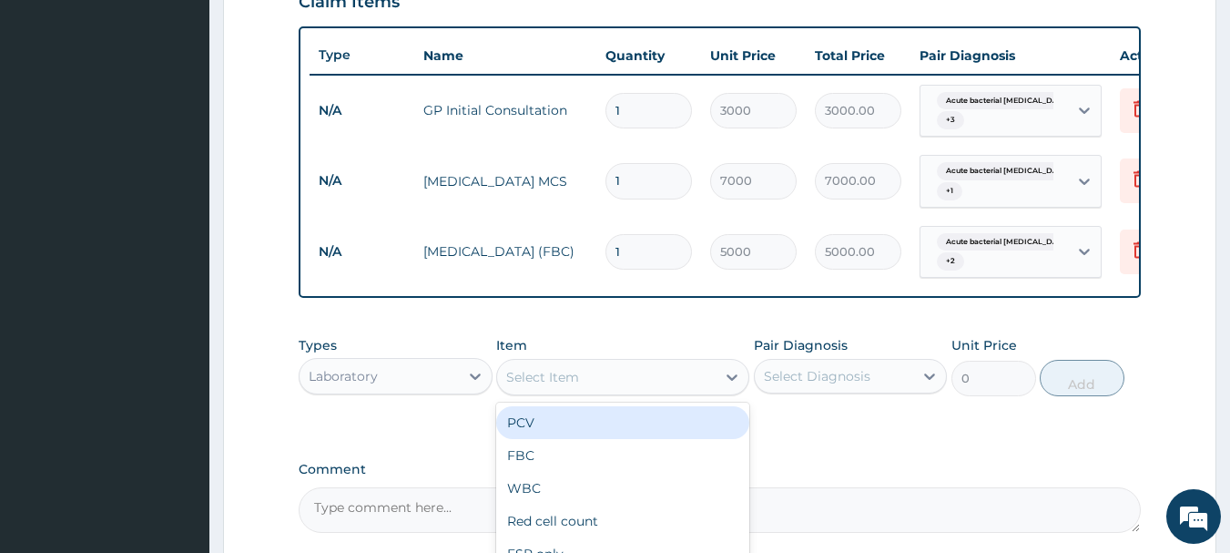
click at [602, 389] on div "Select Item" at bounding box center [606, 376] width 219 height 29
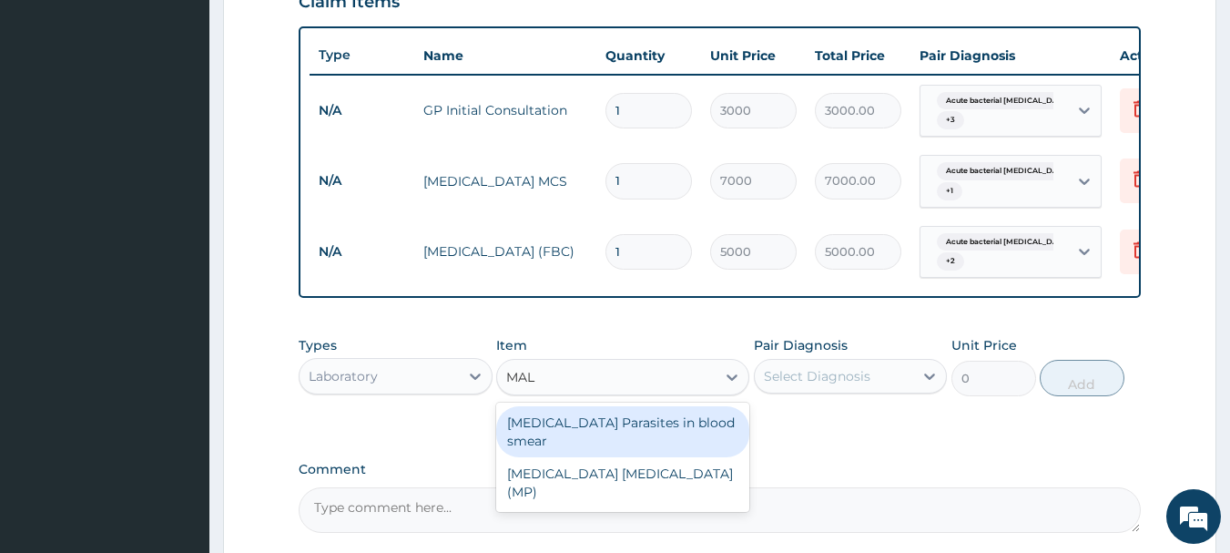
type input "MALA"
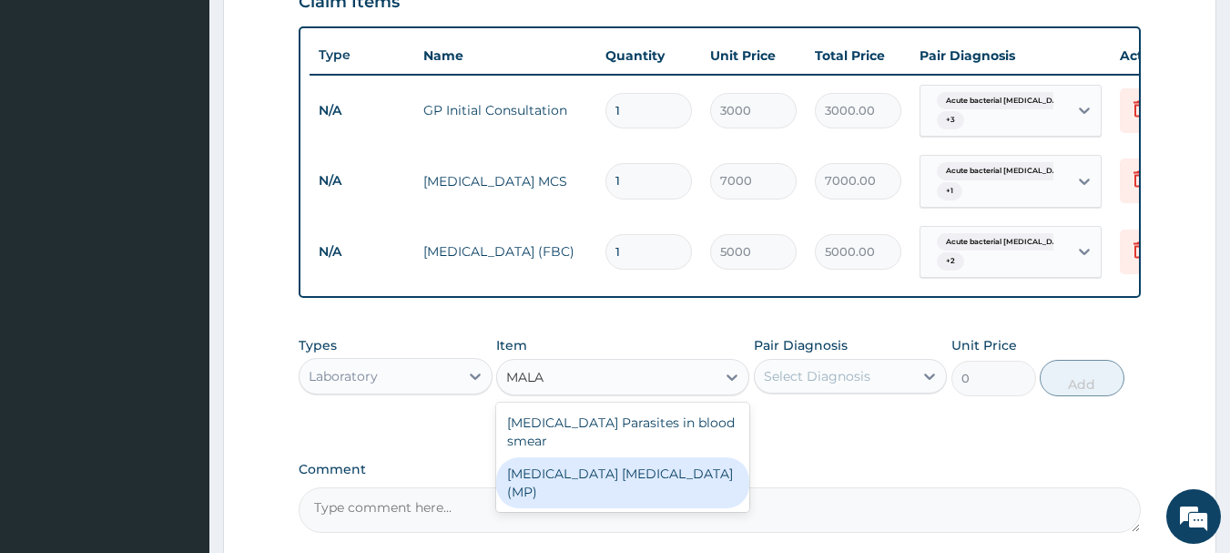
drag, startPoint x: 620, startPoint y: 477, endPoint x: 629, endPoint y: 470, distance: 11.7
click at [620, 476] on div "[MEDICAL_DATA] [MEDICAL_DATA] (MP)" at bounding box center [622, 482] width 253 height 51
type input "2000"
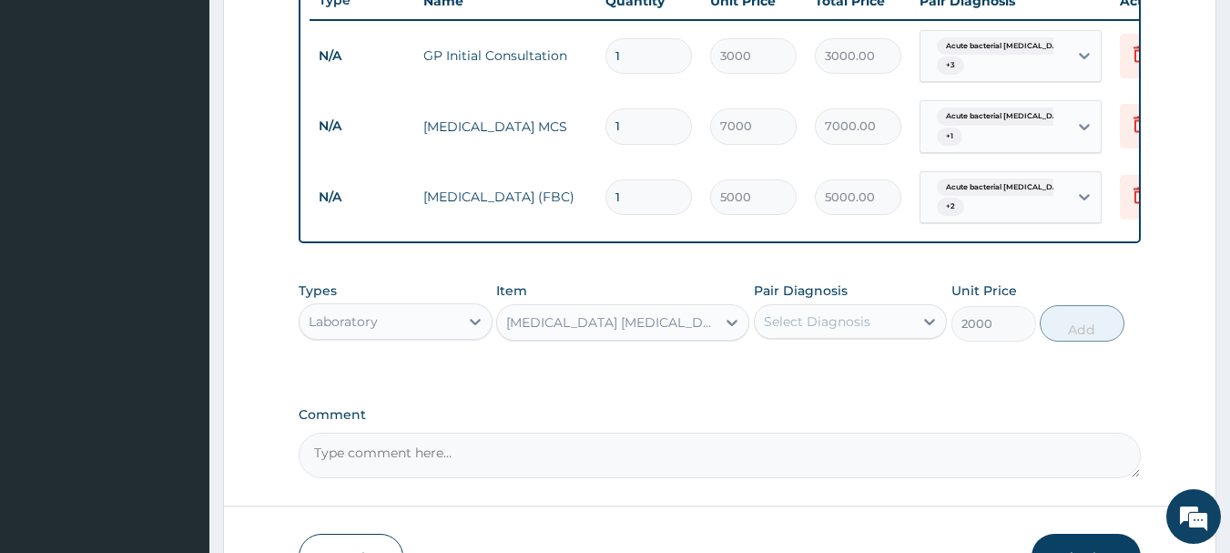
scroll to position [742, 0]
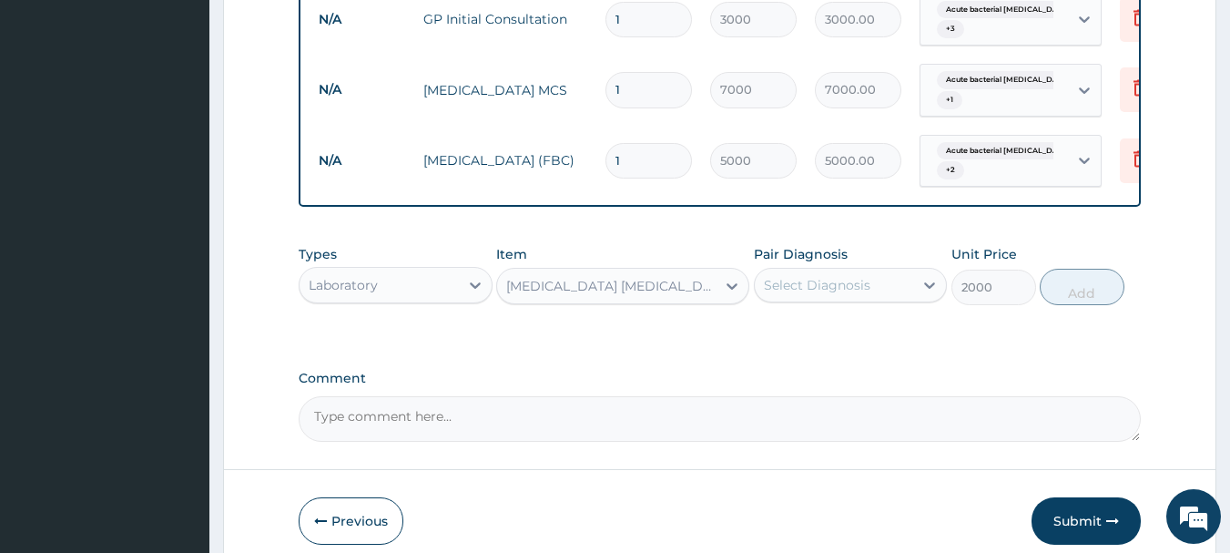
click at [831, 294] on div "Select Diagnosis" at bounding box center [817, 285] width 107 height 18
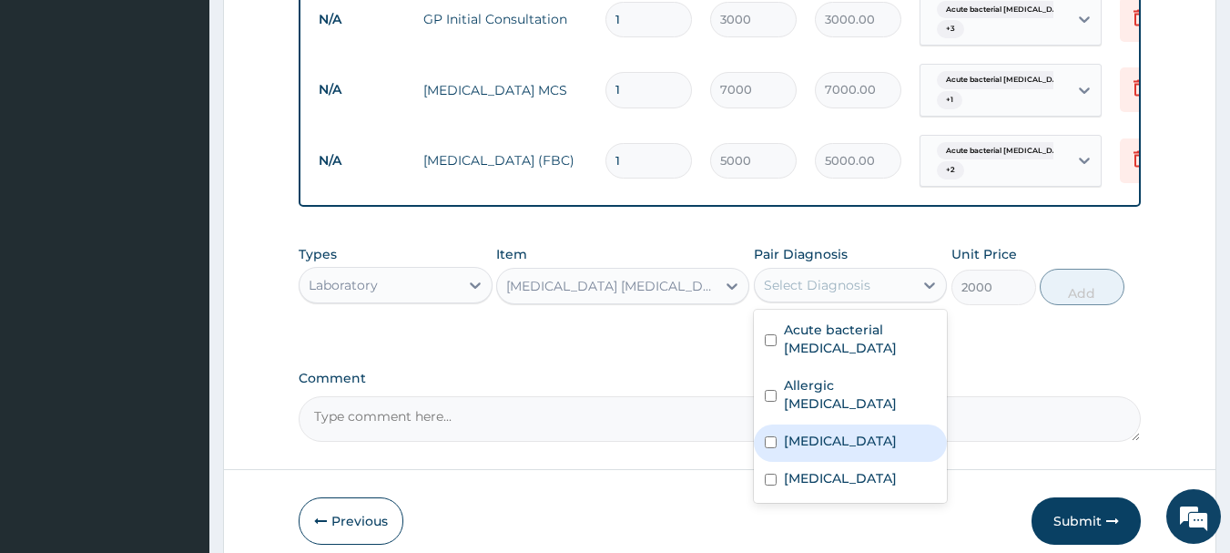
click at [800, 441] on label "[MEDICAL_DATA]" at bounding box center [840, 441] width 113 height 18
checkbox input "true"
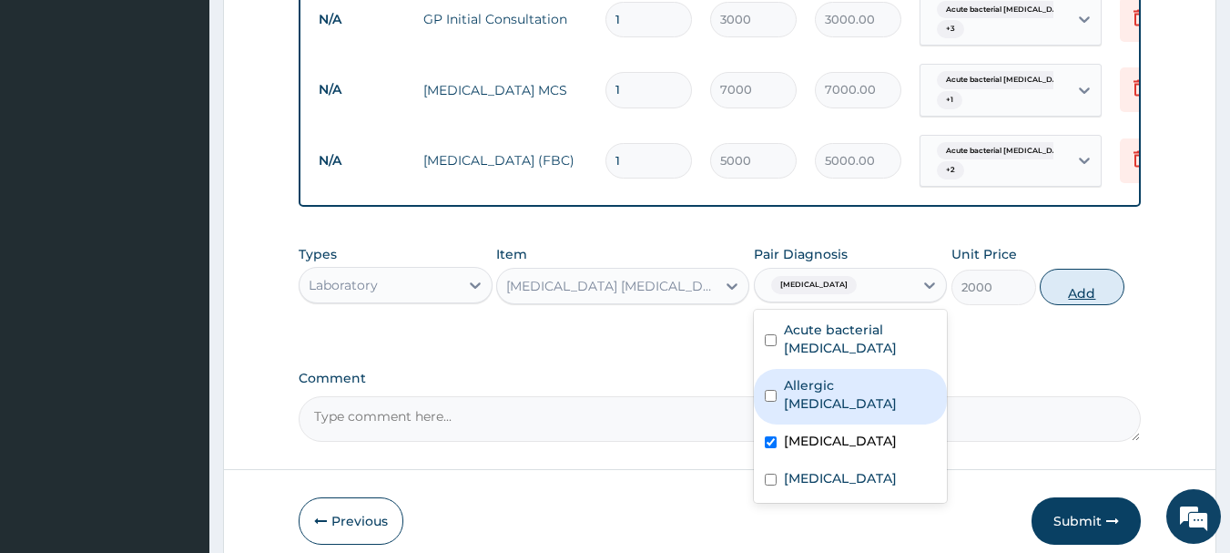
click at [1082, 299] on button "Add" at bounding box center [1082, 287] width 85 height 36
type input "0"
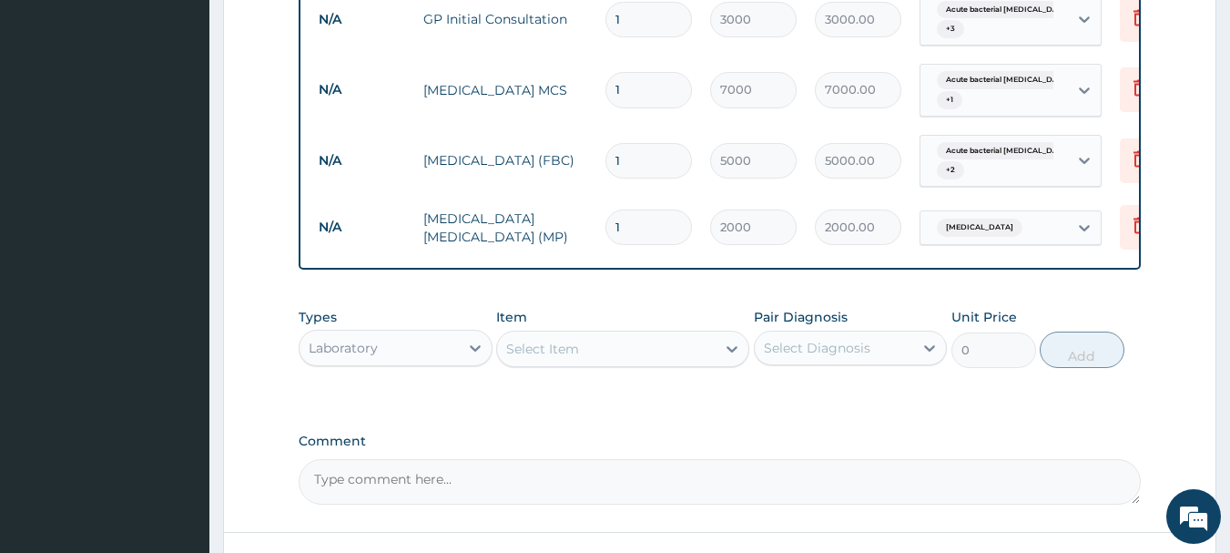
scroll to position [833, 0]
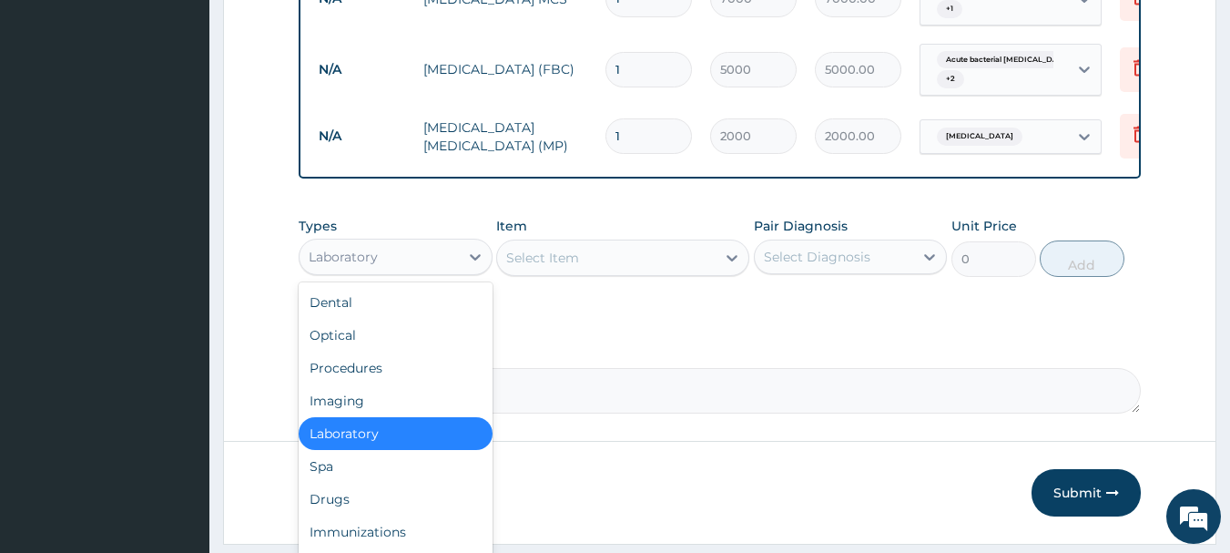
click at [418, 271] on div "Laboratory" at bounding box center [379, 256] width 159 height 29
click at [334, 514] on div "Drugs" at bounding box center [396, 499] width 194 height 33
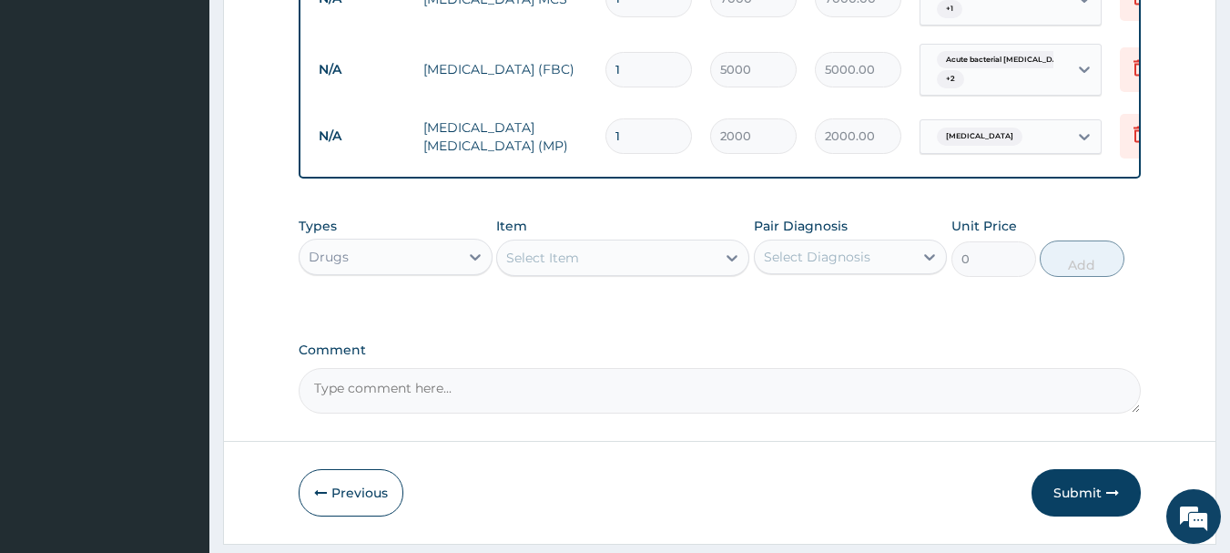
click at [593, 272] on div "Select Item" at bounding box center [606, 257] width 219 height 29
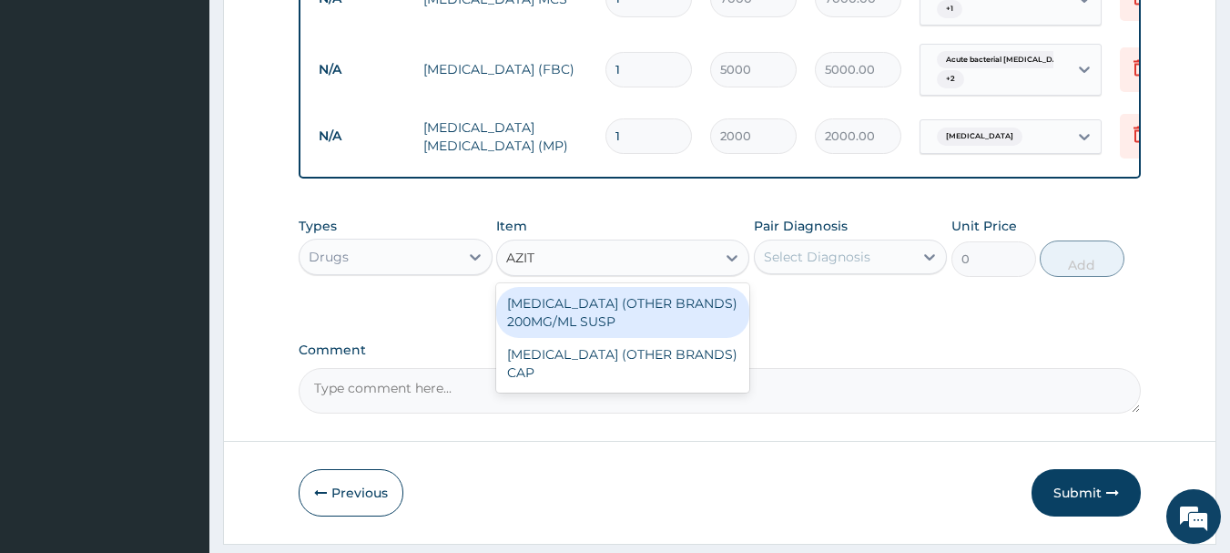
type input "AZITH"
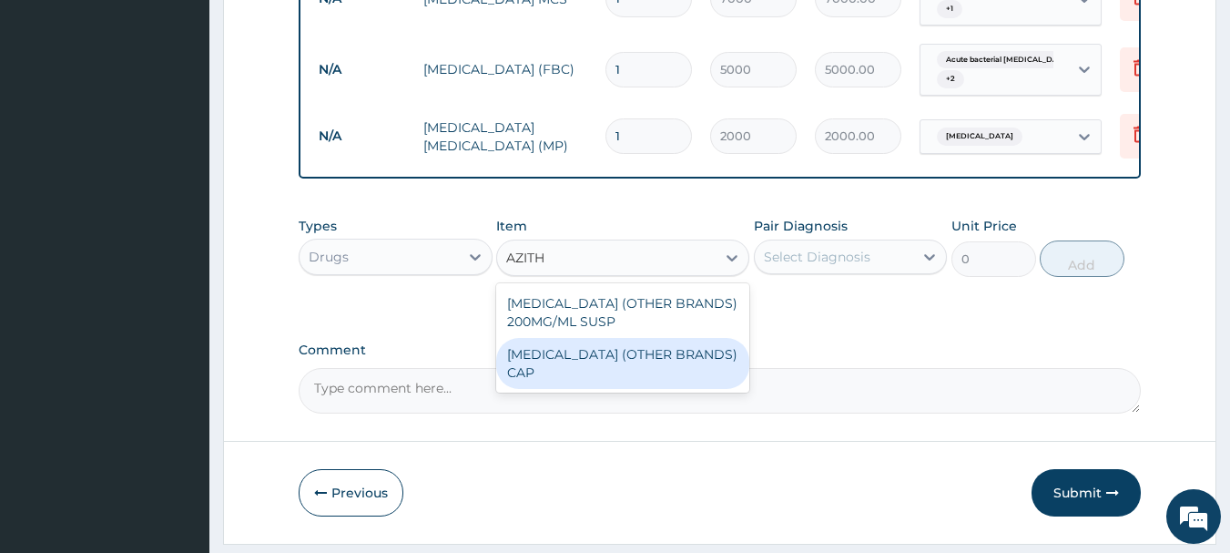
click at [616, 368] on div "AZITHROMYCIN (OTHER BRANDS) CAP" at bounding box center [622, 363] width 253 height 51
type input "500"
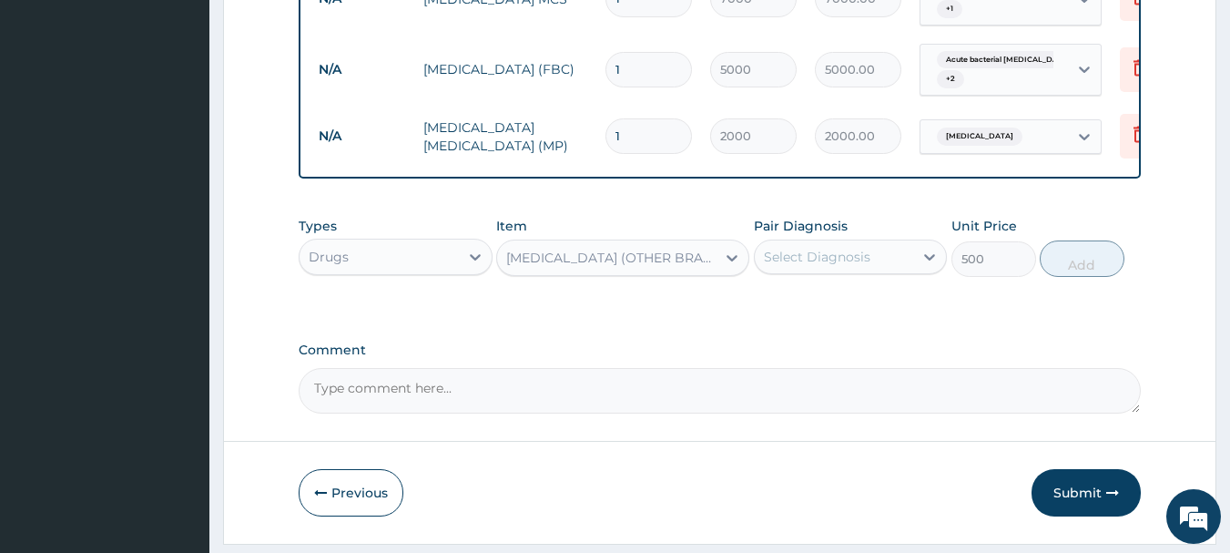
click at [832, 262] on div "Select Diagnosis" at bounding box center [817, 257] width 107 height 18
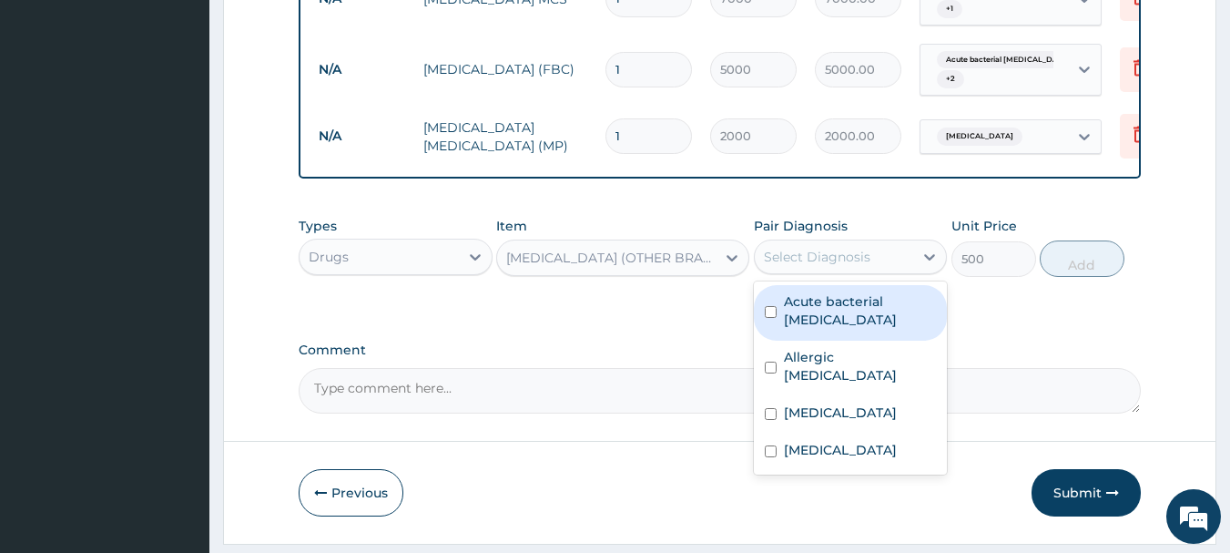
click at [823, 320] on label "Acute bacterial pharyngitis" at bounding box center [860, 310] width 153 height 36
checkbox input "true"
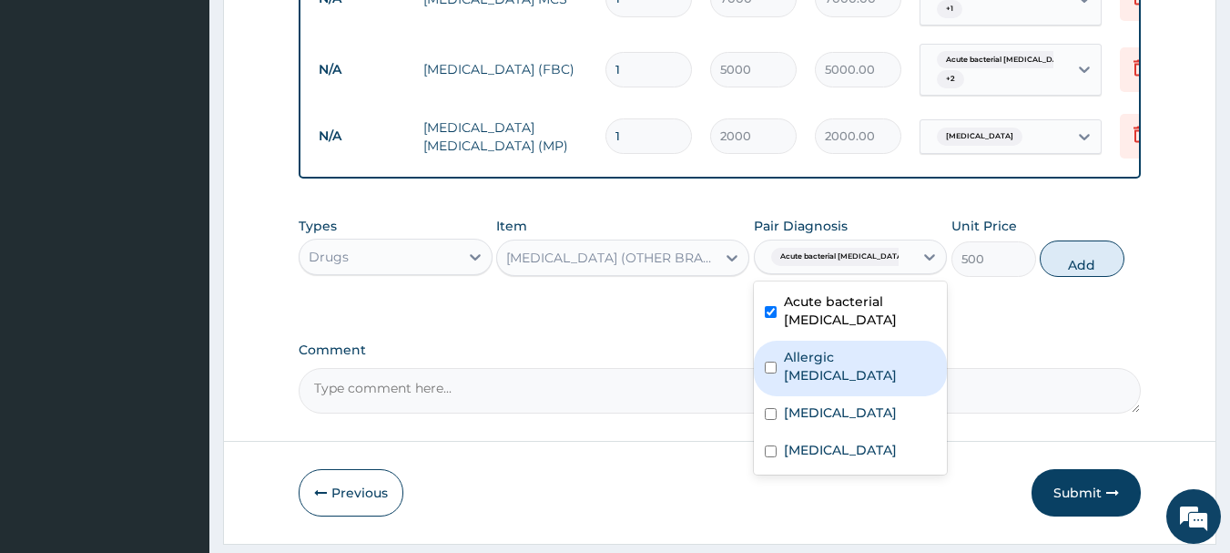
click at [812, 376] on label "Allergic pharyngitis" at bounding box center [860, 366] width 153 height 36
checkbox input "true"
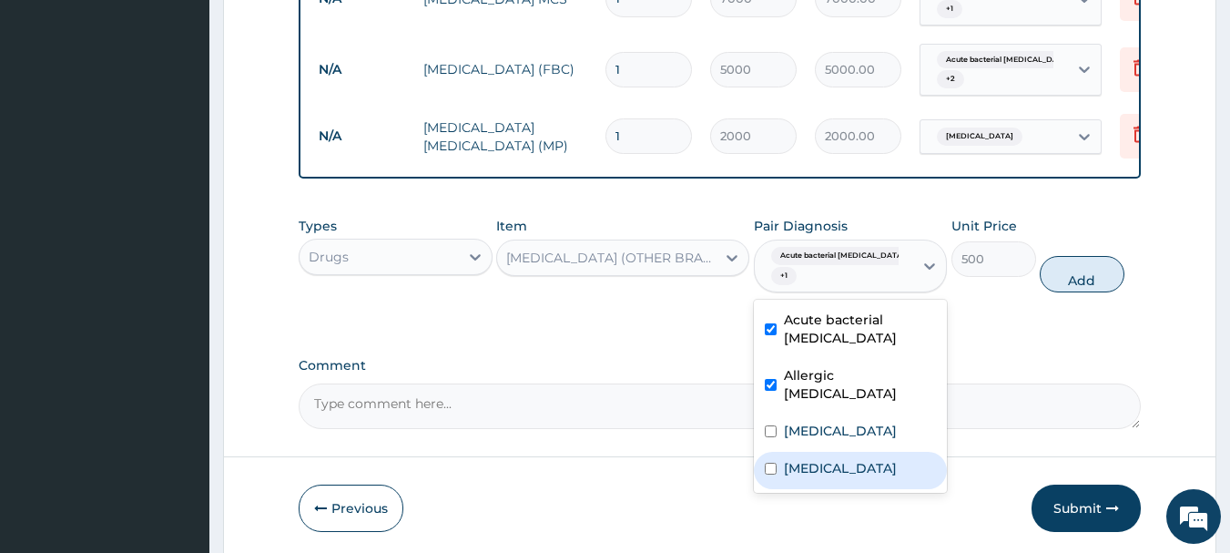
click at [791, 463] on label "[MEDICAL_DATA]" at bounding box center [840, 468] width 113 height 18
checkbox input "true"
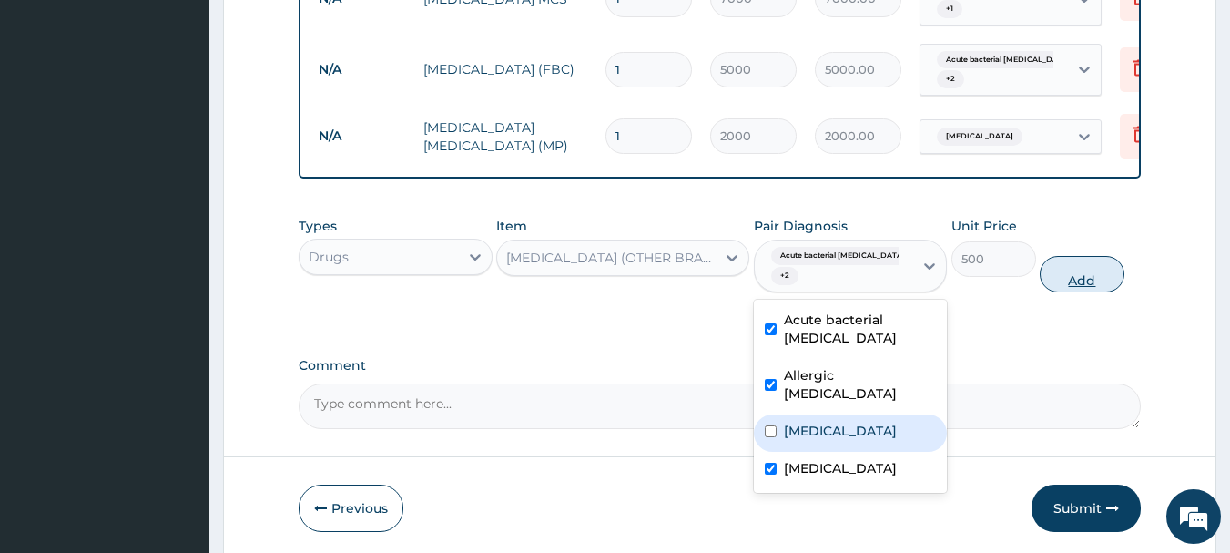
click at [1082, 290] on button "Add" at bounding box center [1082, 274] width 85 height 36
type input "0"
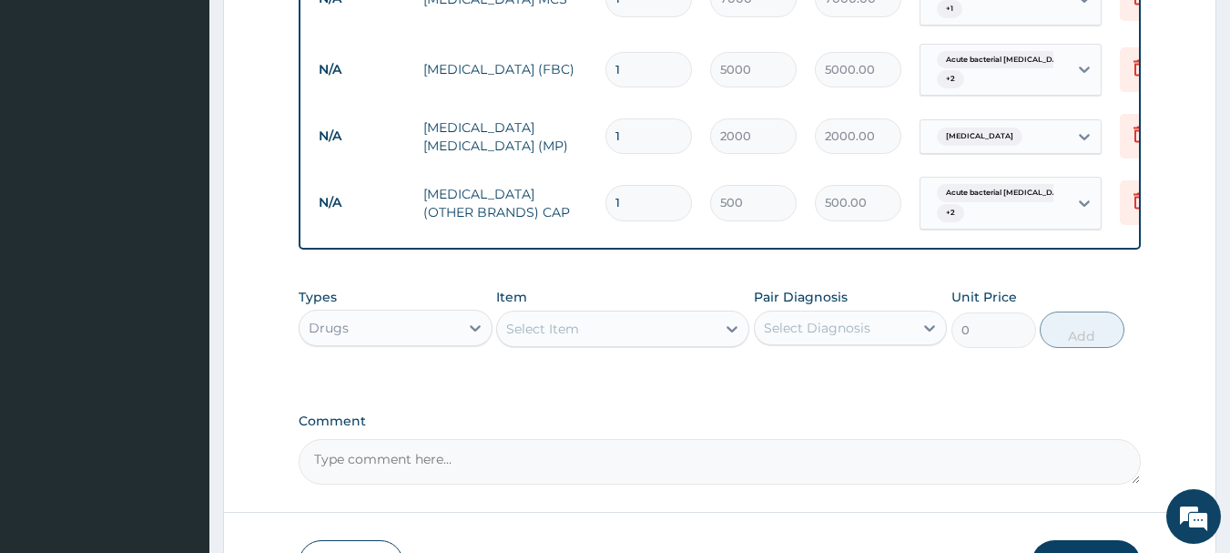
type input "0.00"
type input "5"
type input "2500.00"
type input "5"
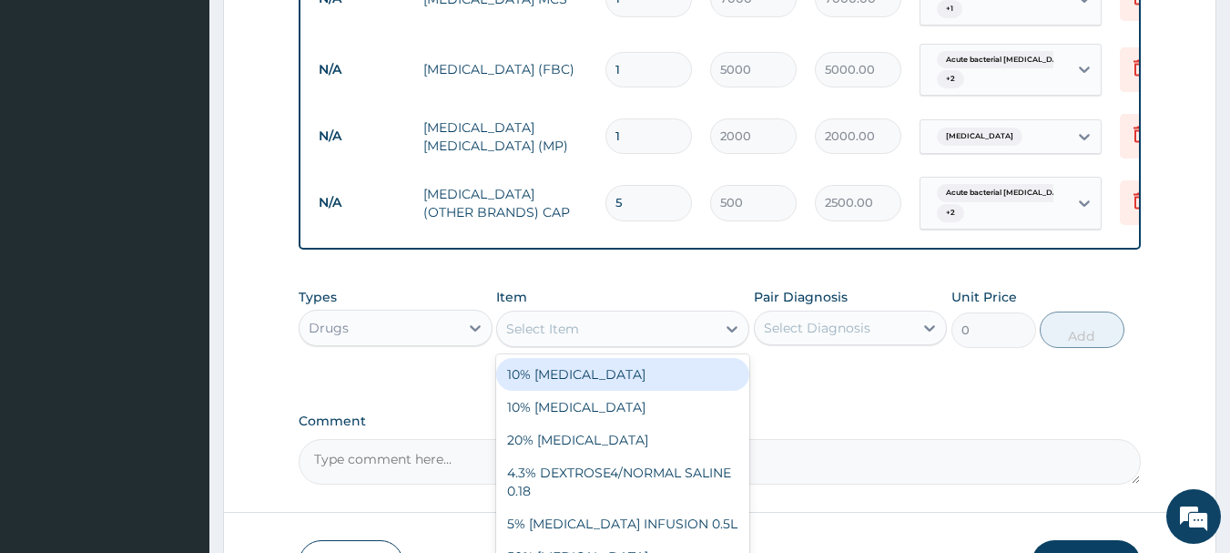
click at [546, 338] on div "Select Item" at bounding box center [542, 329] width 73 height 18
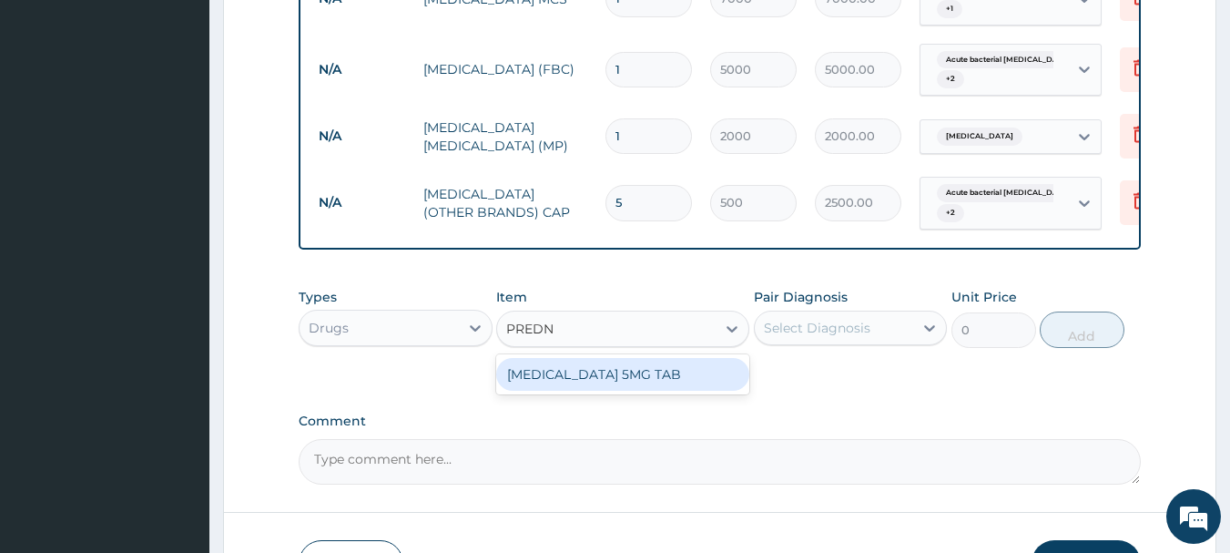
type input "PREDNI"
click at [542, 391] on div "[MEDICAL_DATA] 5MG TAB" at bounding box center [622, 374] width 253 height 33
type input "50"
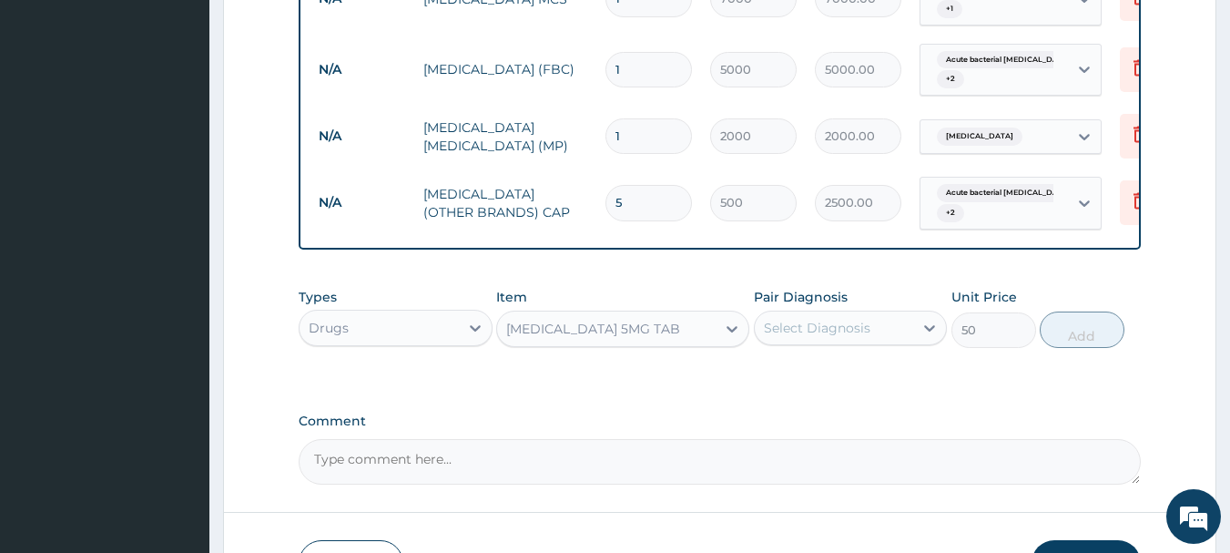
click at [787, 337] on div "Select Diagnosis" at bounding box center [817, 328] width 107 height 18
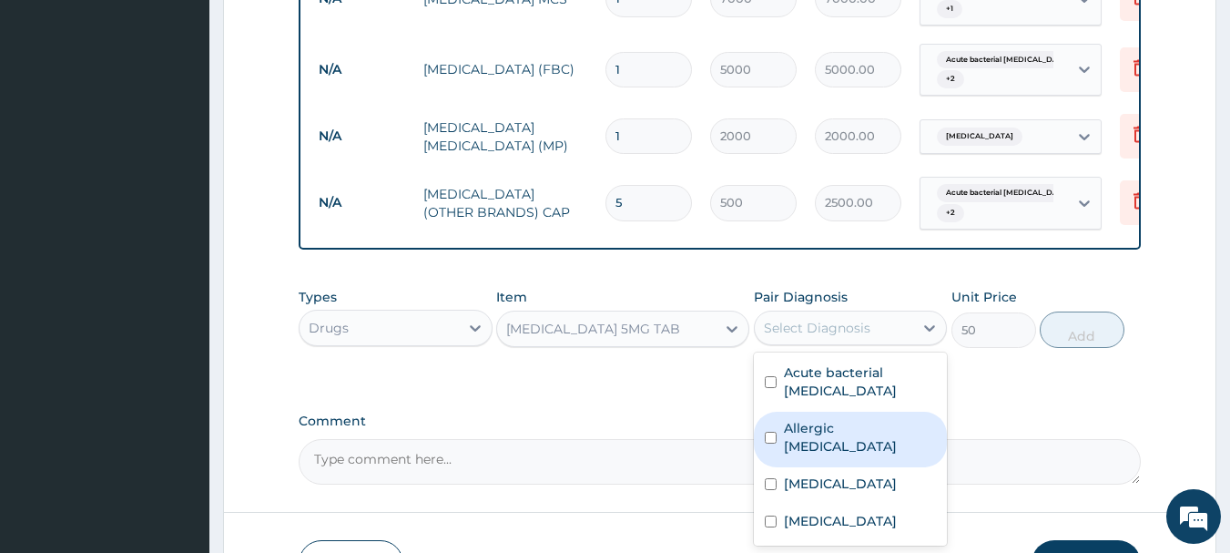
click at [793, 441] on label "Allergic pharyngitis" at bounding box center [860, 437] width 153 height 36
checkbox input "true"
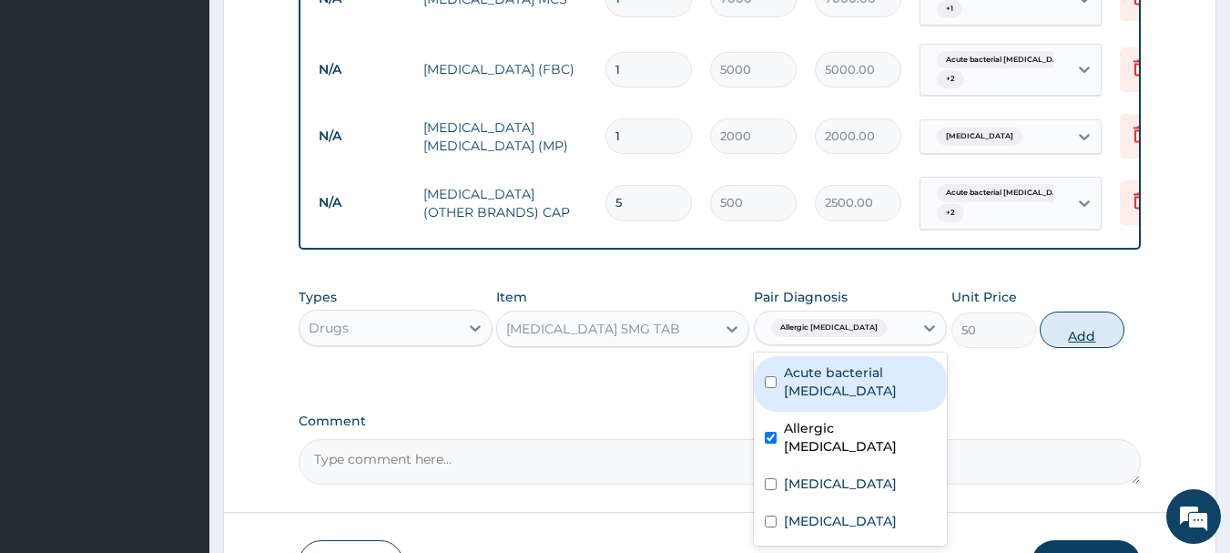
click at [1074, 333] on button "Add" at bounding box center [1082, 329] width 85 height 36
type input "0"
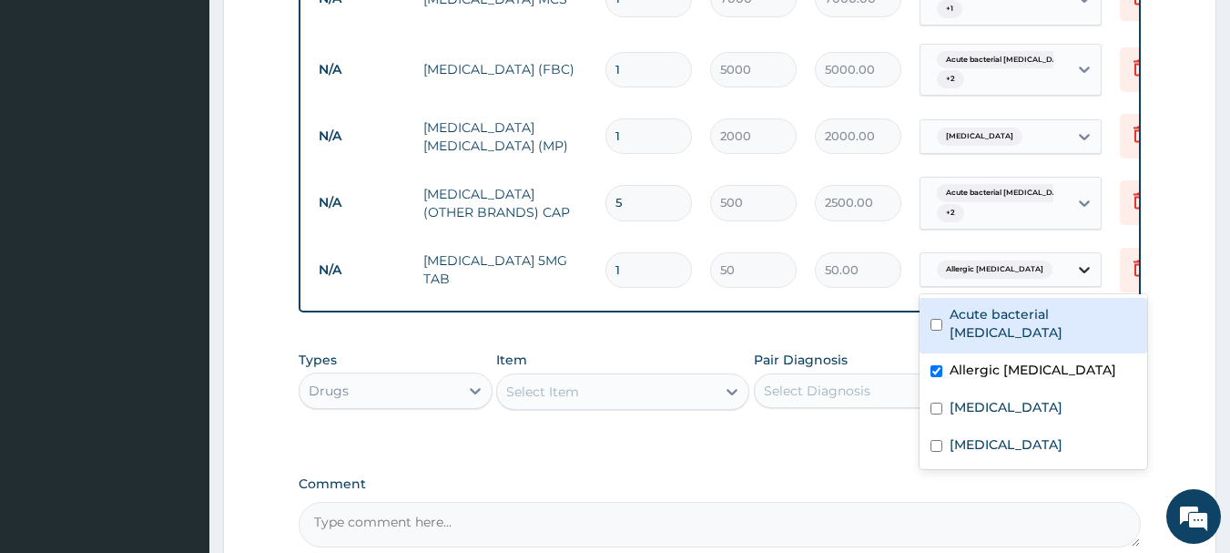
click at [1087, 270] on icon at bounding box center [1084, 270] width 11 height 6
click at [942, 317] on div "Acute bacterial pharyngitis" at bounding box center [1034, 326] width 228 height 56
checkbox input "true"
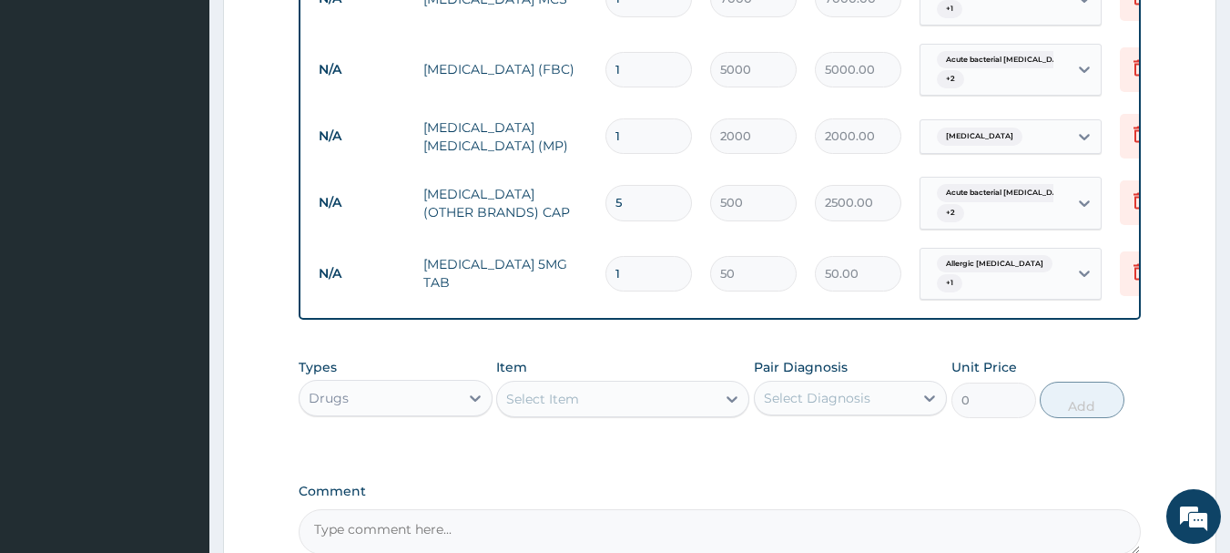
click at [642, 281] on input "1" at bounding box center [649, 274] width 87 height 36
type input "10"
type input "500.00"
type input "10"
click at [514, 408] on div "Select Item" at bounding box center [542, 399] width 73 height 18
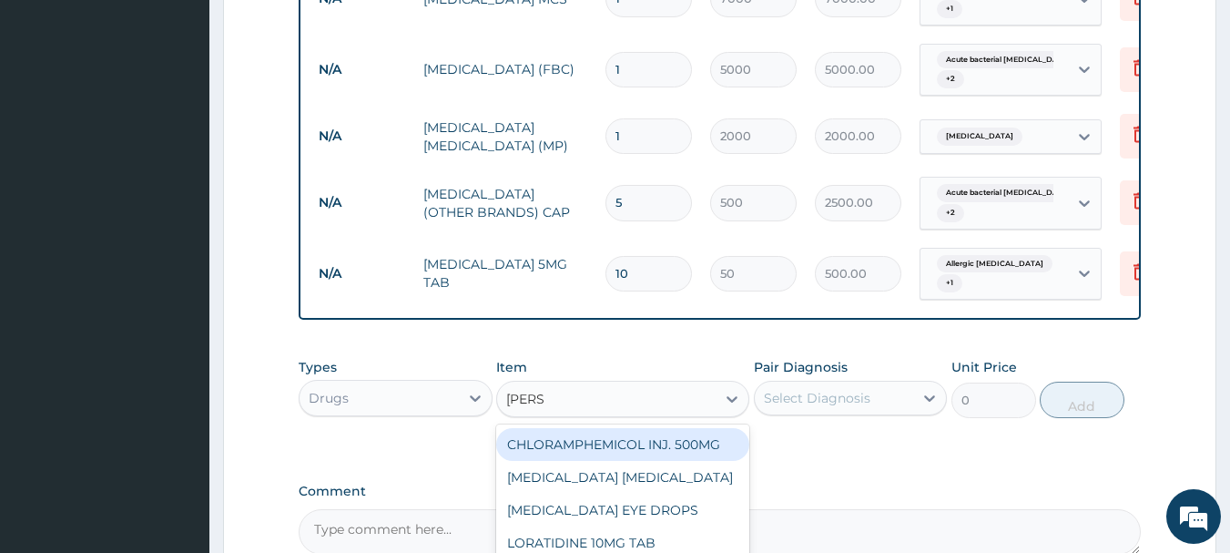
type input "LORAT"
click at [633, 460] on div "LORATIDINE 10MG TAB" at bounding box center [622, 444] width 253 height 33
type input "70"
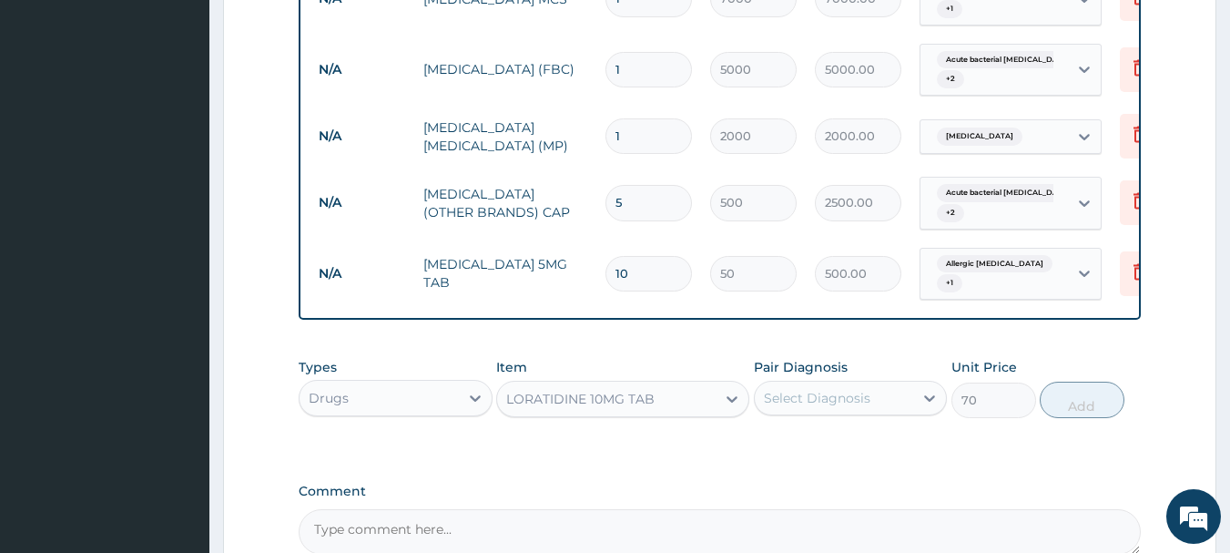
click at [802, 407] on div "Select Diagnosis" at bounding box center [817, 398] width 107 height 18
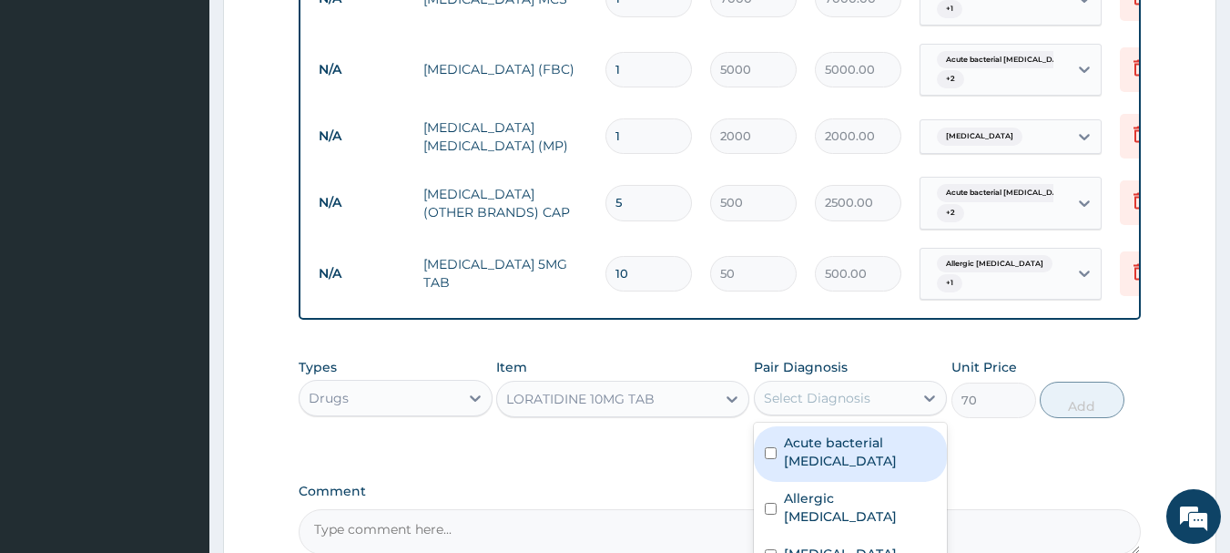
click at [805, 459] on label "Acute bacterial pharyngitis" at bounding box center [860, 451] width 153 height 36
checkbox input "true"
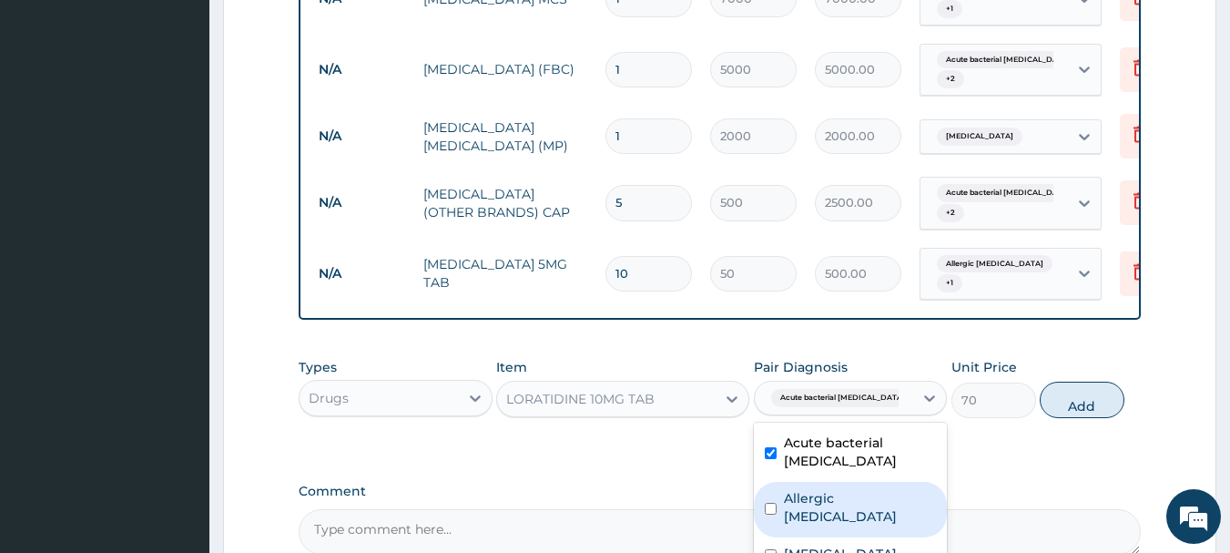
click at [829, 505] on label "Allergic pharyngitis" at bounding box center [860, 507] width 153 height 36
checkbox input "true"
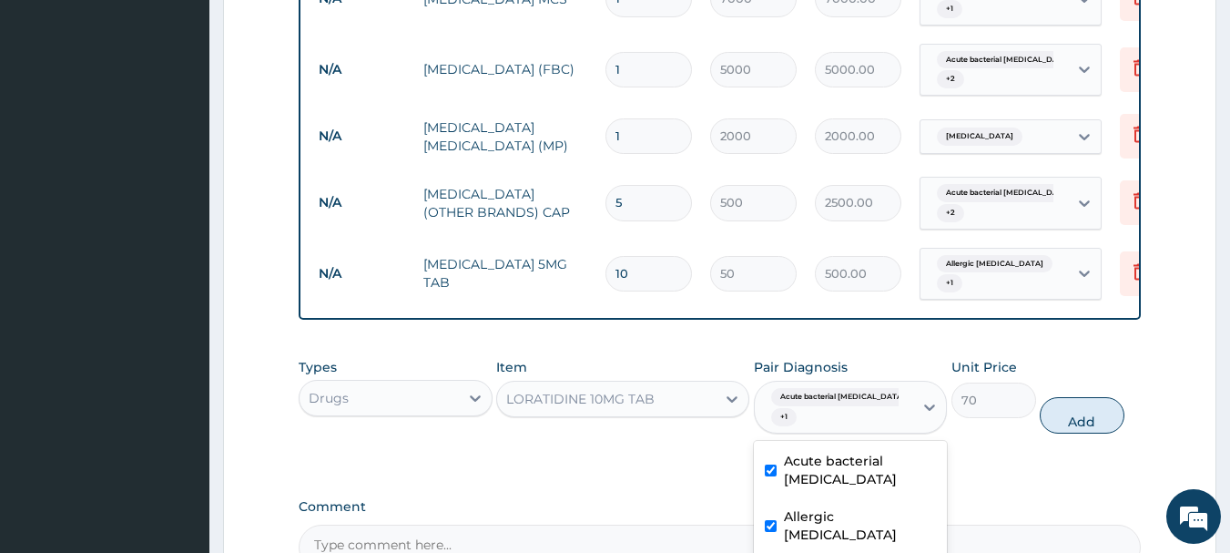
click at [1070, 425] on button "Add" at bounding box center [1082, 415] width 85 height 36
type input "0"
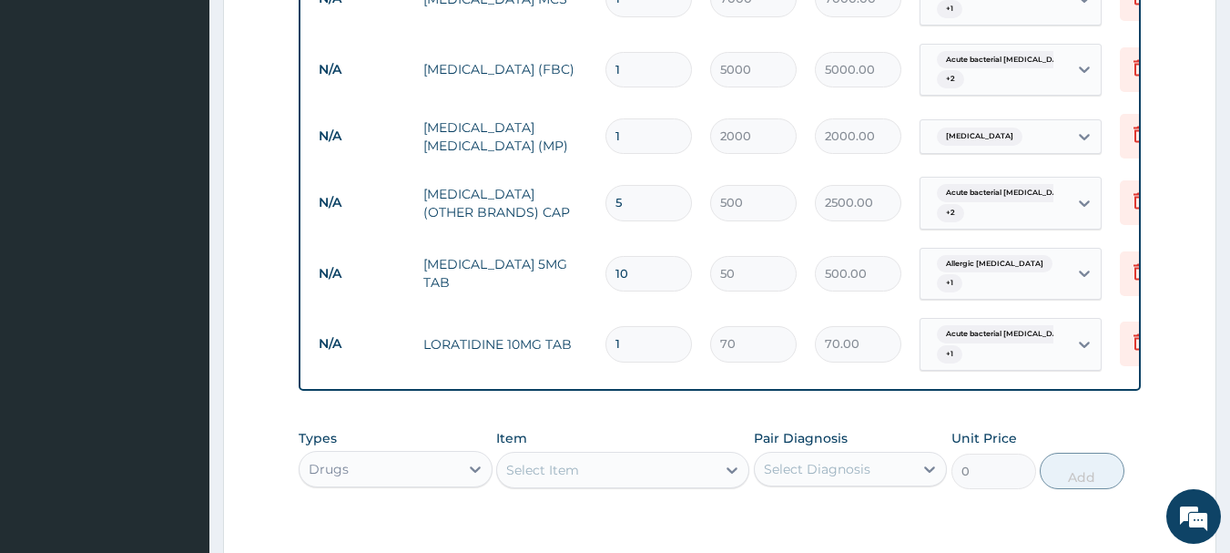
type input "0.00"
type input "5"
type input "350.00"
type input "0.00"
type input "3"
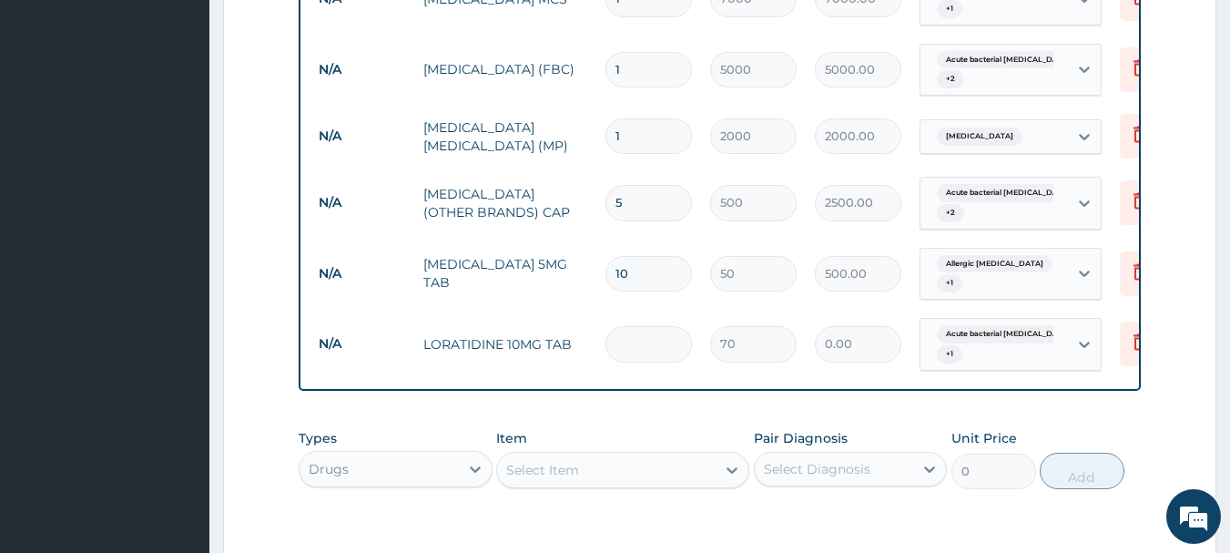
type input "210.00"
type input "3"
click at [604, 480] on div "Select Item" at bounding box center [606, 469] width 219 height 29
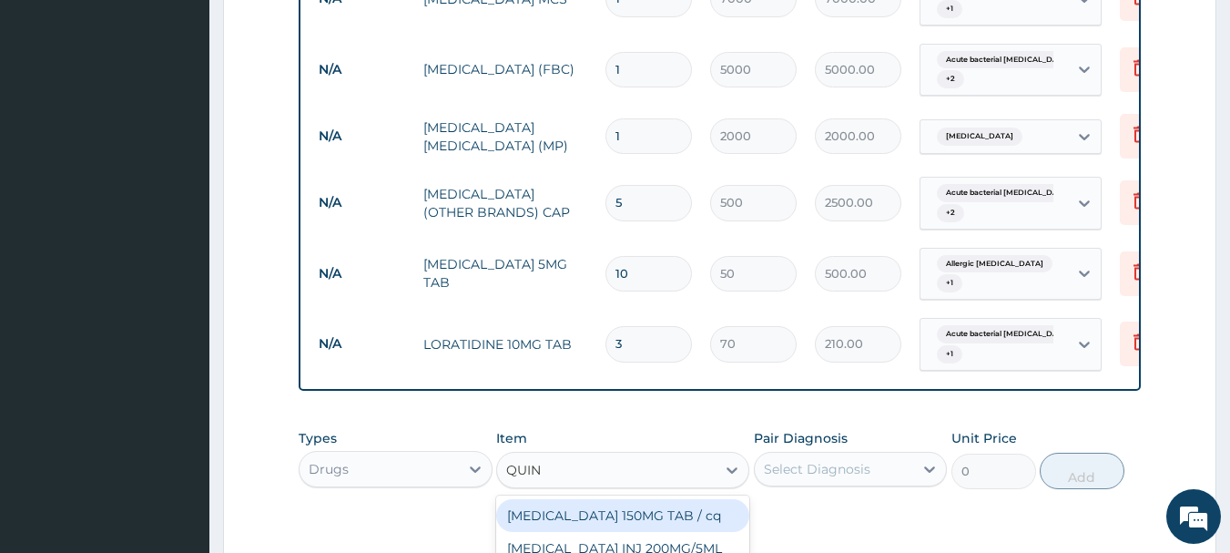
type input "QUINI"
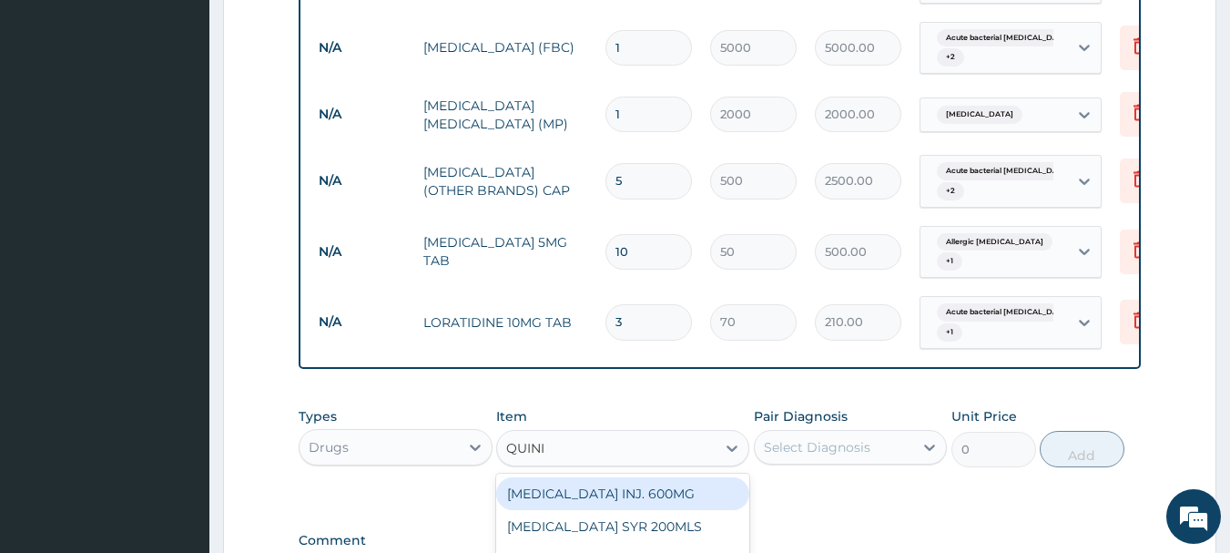
scroll to position [1015, 0]
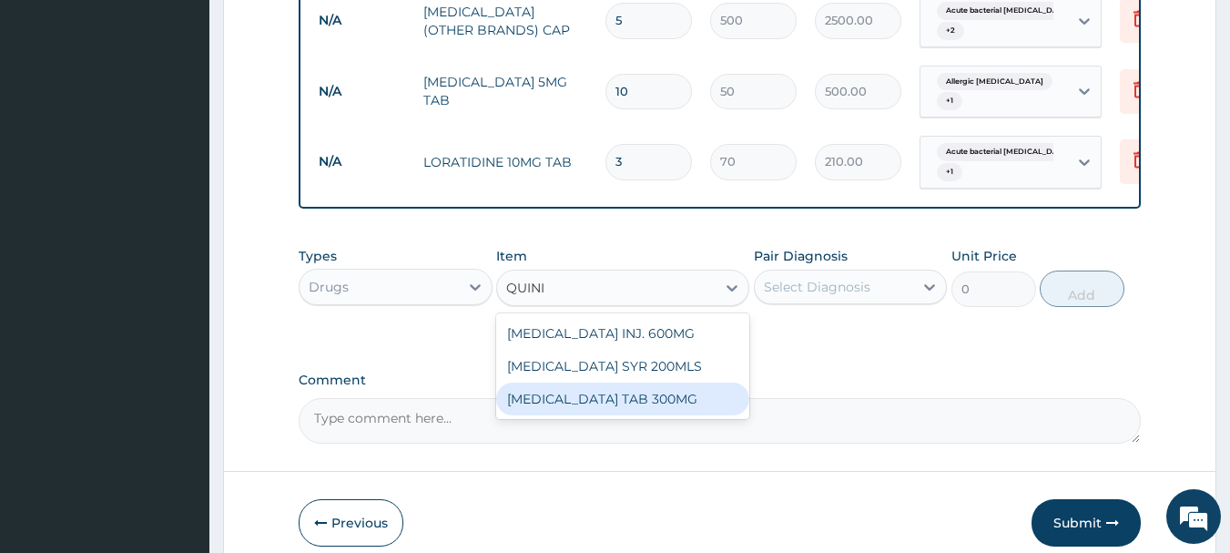
click at [591, 404] on div "[MEDICAL_DATA] TAB 300MG" at bounding box center [622, 398] width 253 height 33
type input "100"
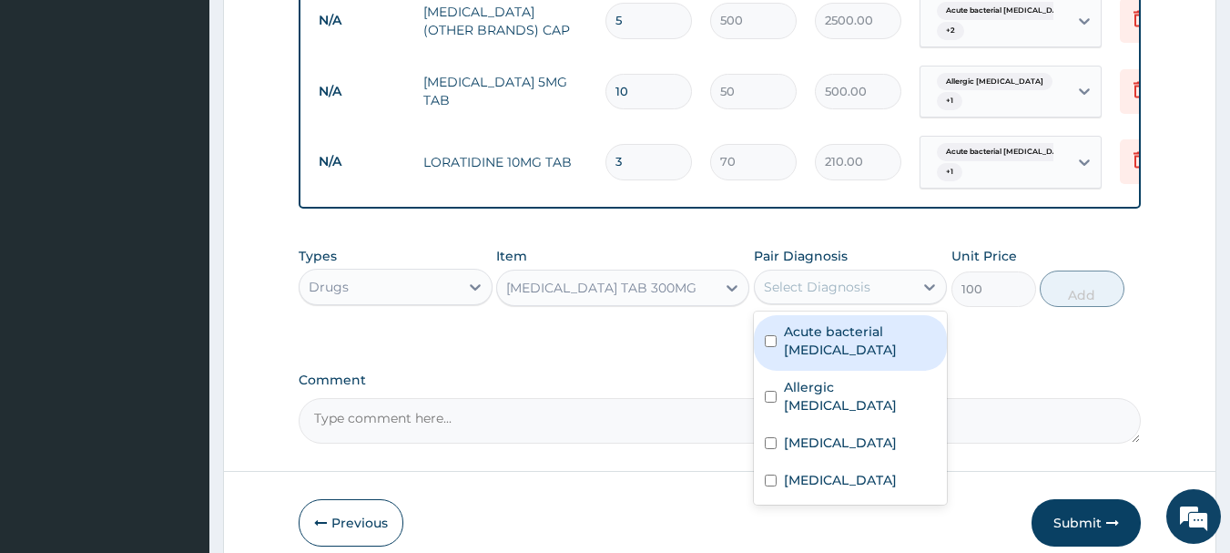
click at [792, 296] on div "Select Diagnosis" at bounding box center [817, 287] width 107 height 18
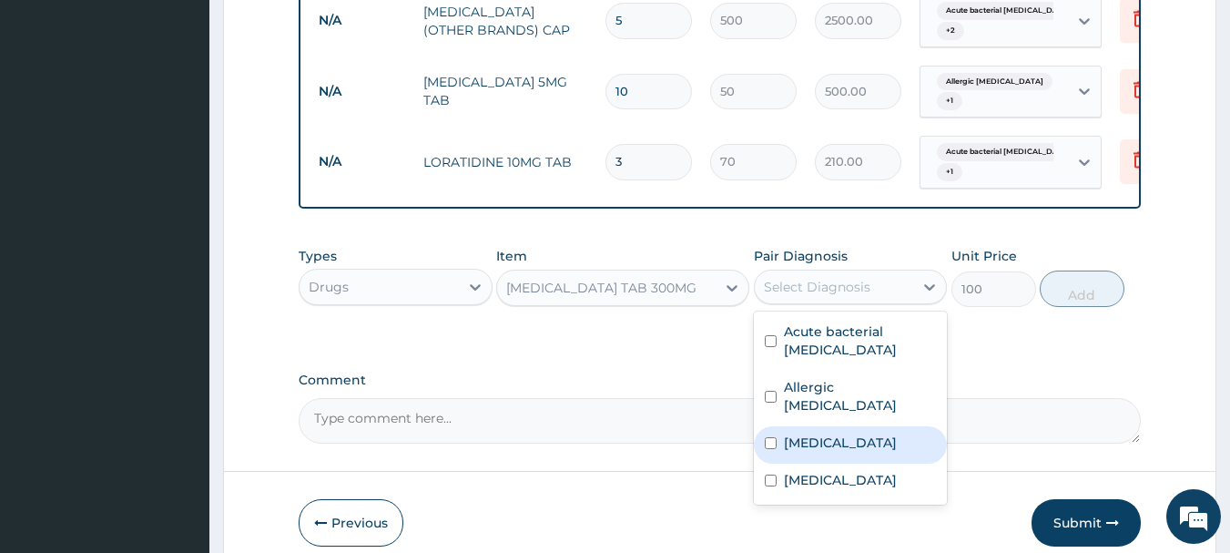
click at [799, 433] on label "[MEDICAL_DATA]" at bounding box center [840, 442] width 113 height 18
checkbox input "true"
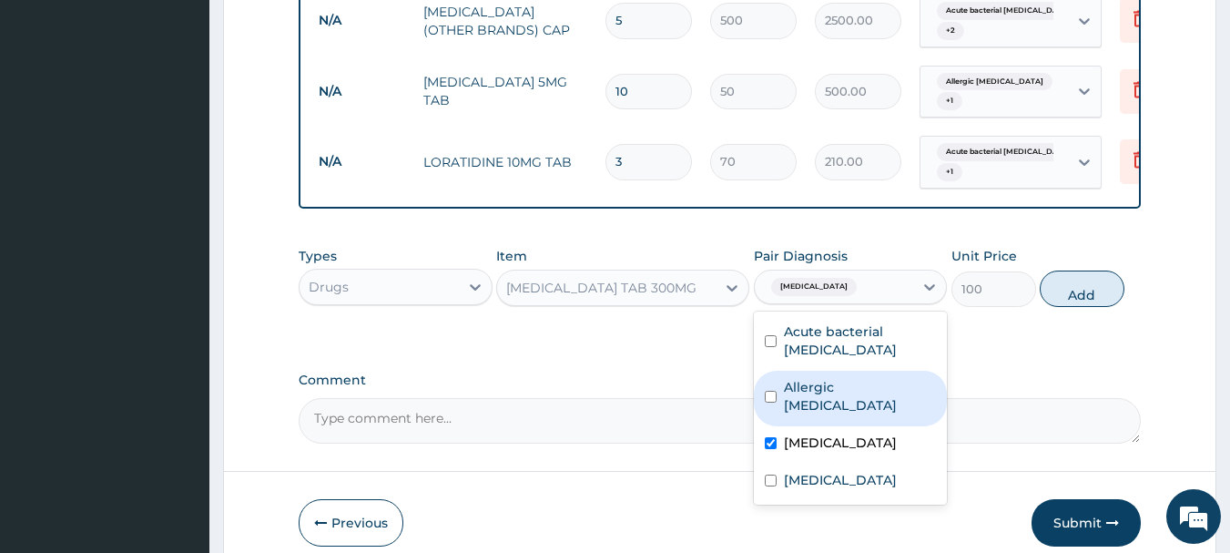
drag, startPoint x: 1084, startPoint y: 308, endPoint x: 1044, endPoint y: 307, distance: 40.1
click at [1084, 307] on button "Add" at bounding box center [1082, 288] width 85 height 36
type input "0"
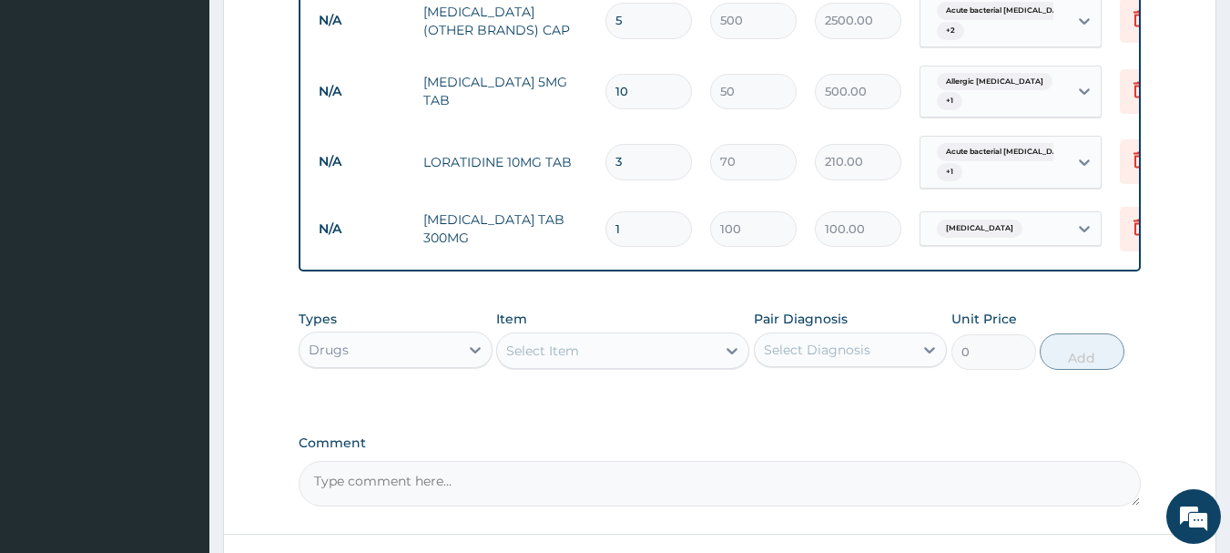
type input "0.00"
type input "2"
type input "200.00"
type input "20"
type input "2000.00"
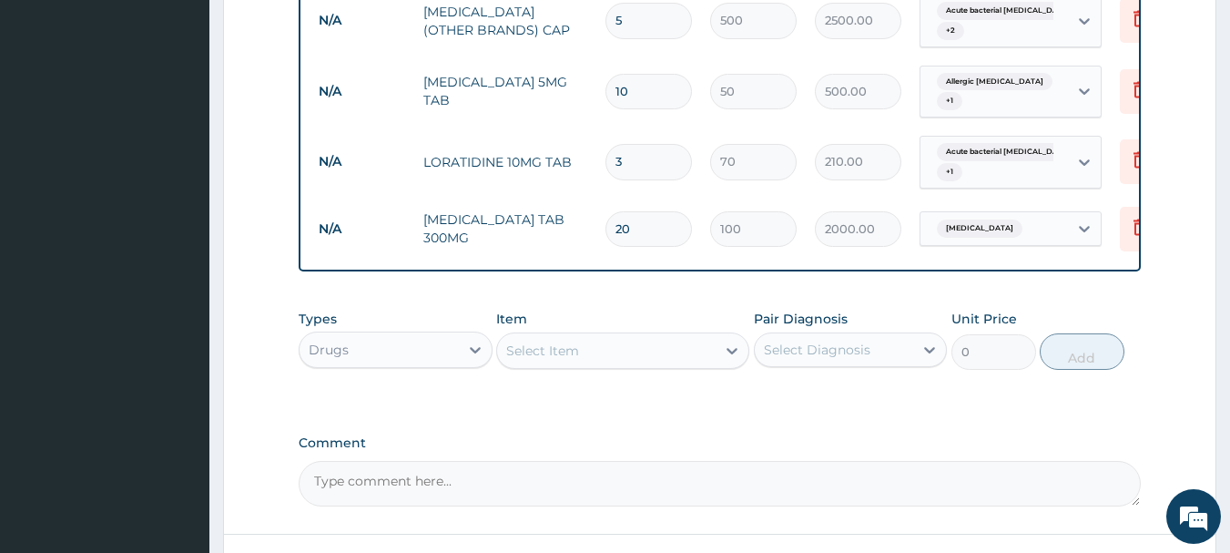
type input "20"
click at [602, 365] on div "Select Item" at bounding box center [606, 350] width 219 height 29
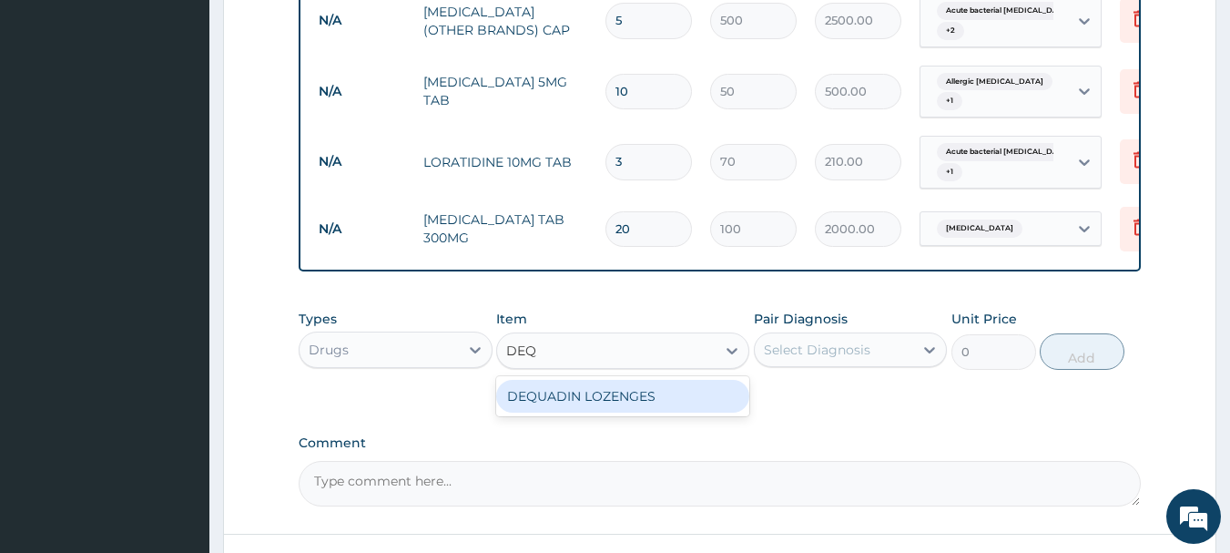
type input "DEQU"
click at [614, 408] on div "DEQUADIN LOZENGES" at bounding box center [622, 396] width 253 height 33
type input "200"
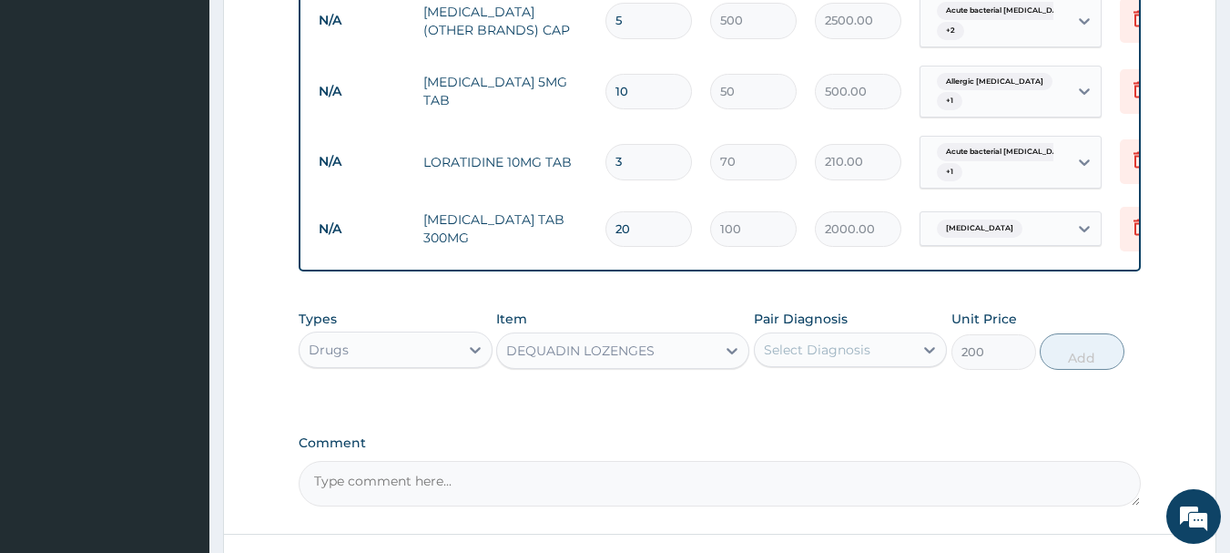
click at [869, 362] on div "Select Diagnosis" at bounding box center [834, 349] width 159 height 29
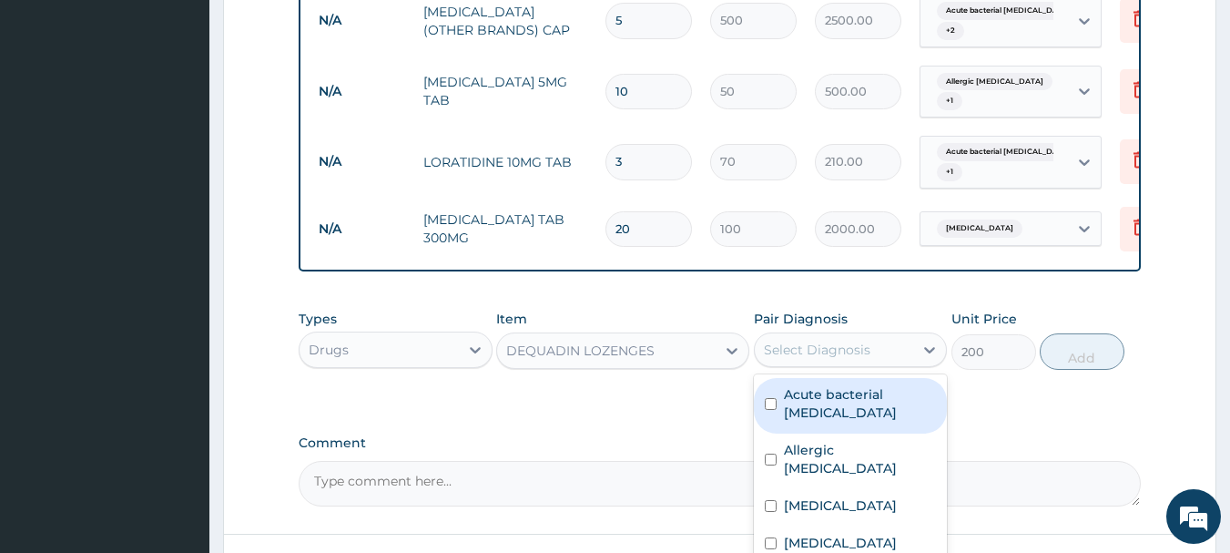
click at [827, 414] on label "Acute bacterial pharyngitis" at bounding box center [860, 403] width 153 height 36
checkbox input "true"
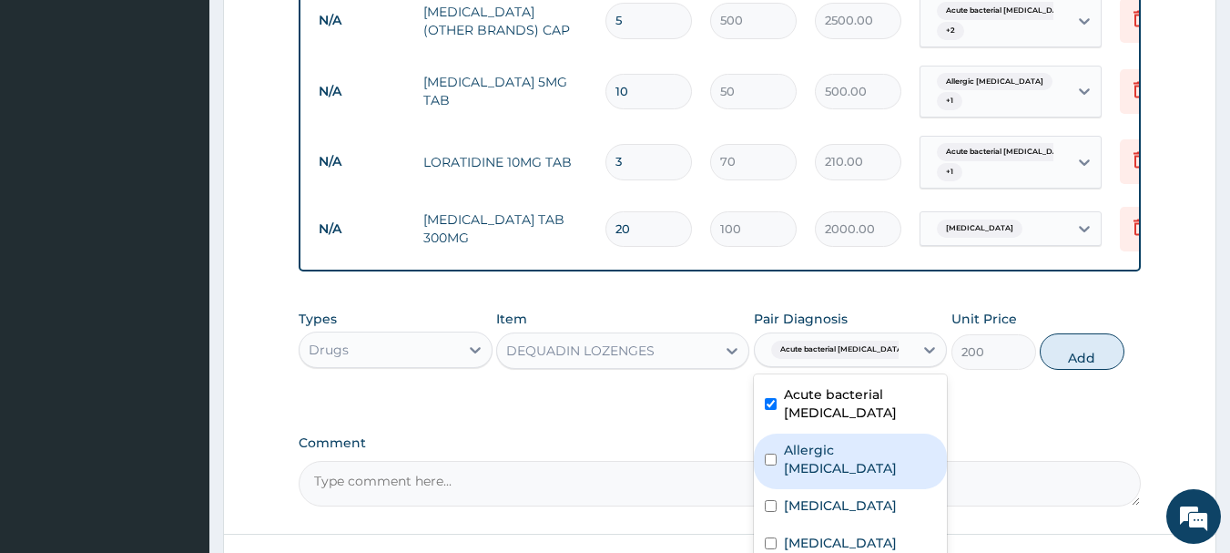
drag, startPoint x: 825, startPoint y: 468, endPoint x: 842, endPoint y: 466, distance: 17.4
click at [826, 469] on label "Allergic pharyngitis" at bounding box center [860, 459] width 153 height 36
checkbox input "true"
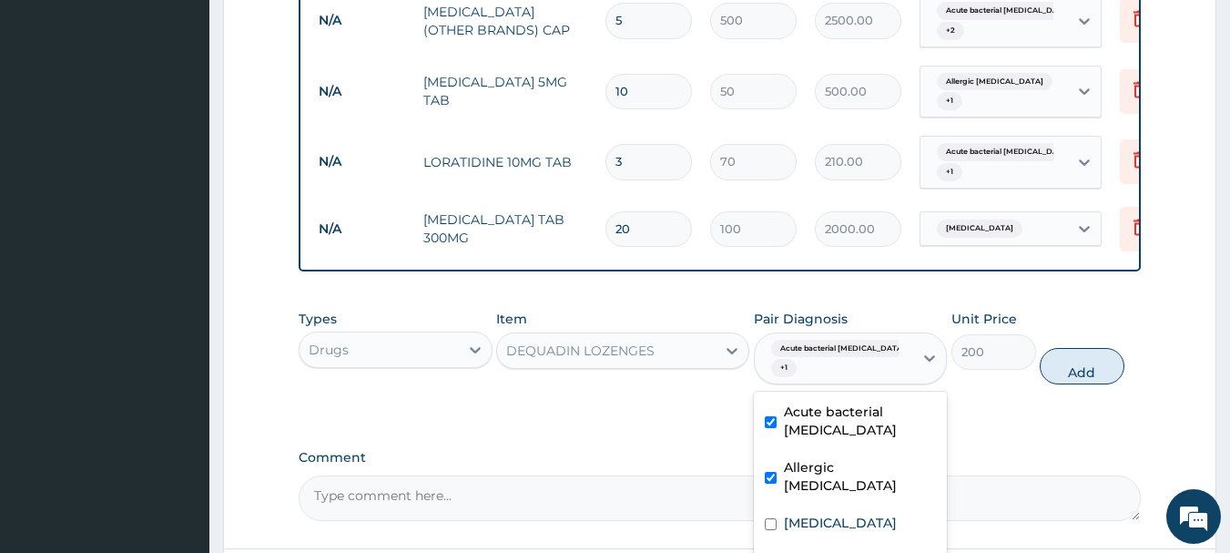
drag, startPoint x: 1077, startPoint y: 374, endPoint x: 1058, endPoint y: 378, distance: 19.5
click at [1077, 375] on button "Add" at bounding box center [1082, 366] width 85 height 36
type input "0"
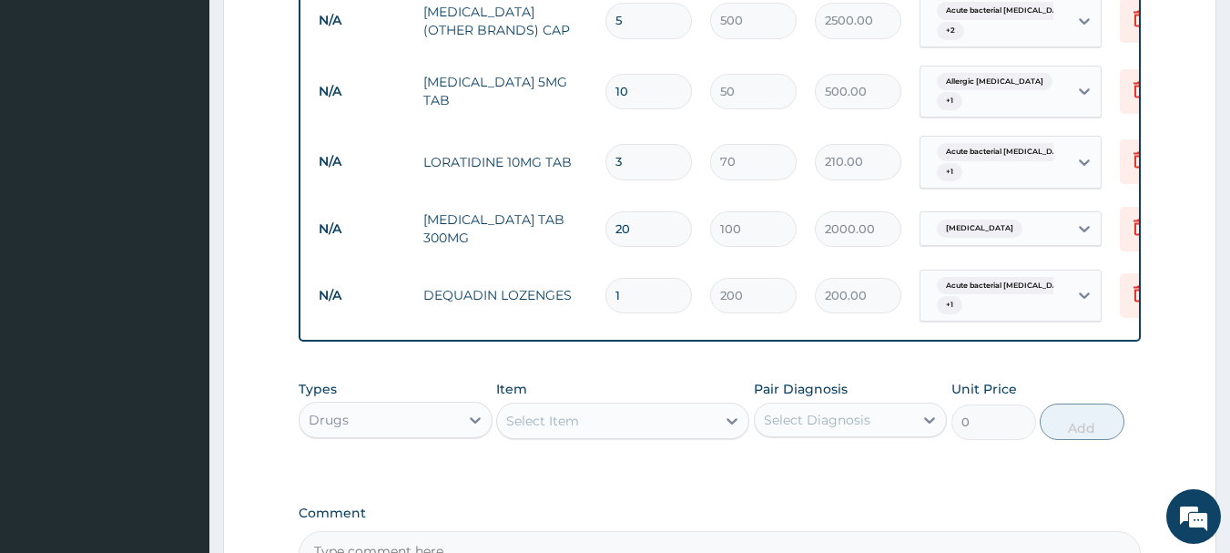
type input "0.00"
type input "9"
type input "1800.00"
type input "9"
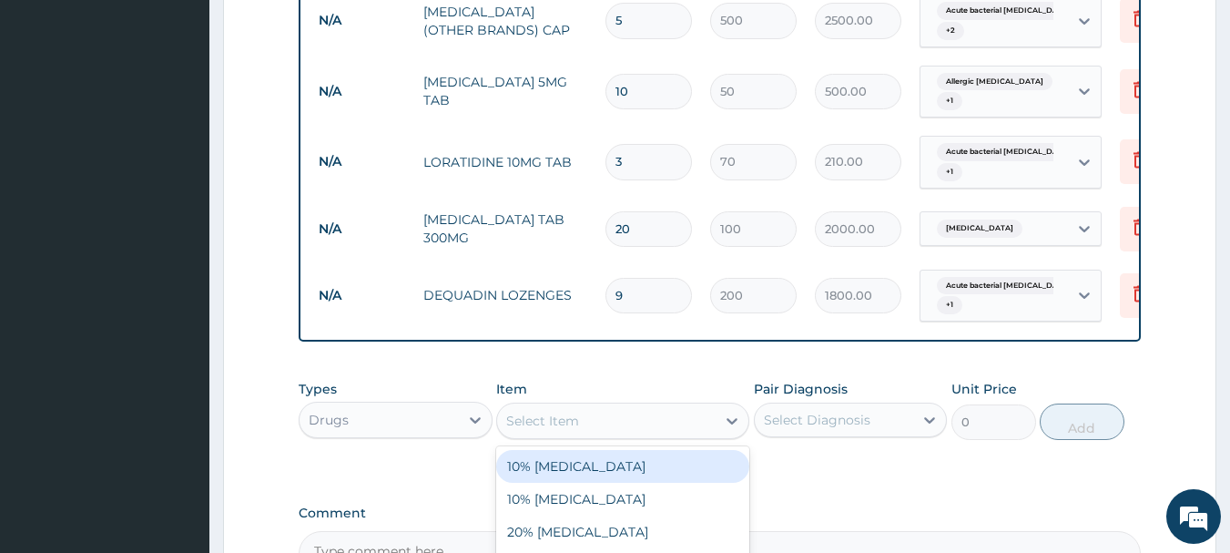
click at [598, 435] on div "Select Item" at bounding box center [606, 420] width 219 height 29
type input "PARACE"
click at [612, 483] on div "[MEDICAL_DATA] 500MG TAB" at bounding box center [622, 466] width 253 height 33
type input "20"
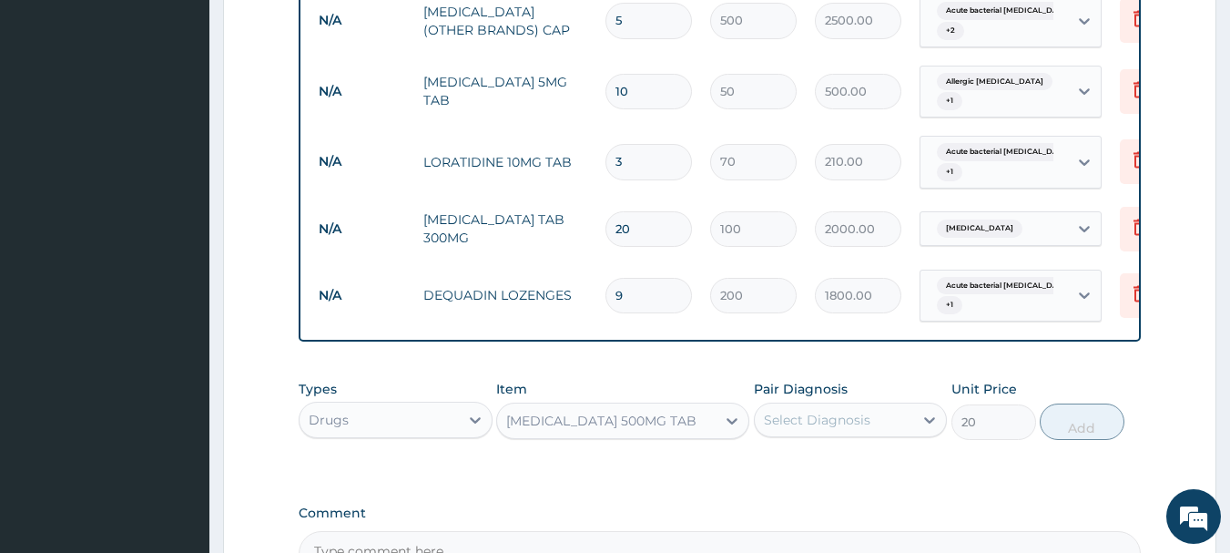
click at [810, 429] on div "Select Diagnosis" at bounding box center [817, 420] width 107 height 18
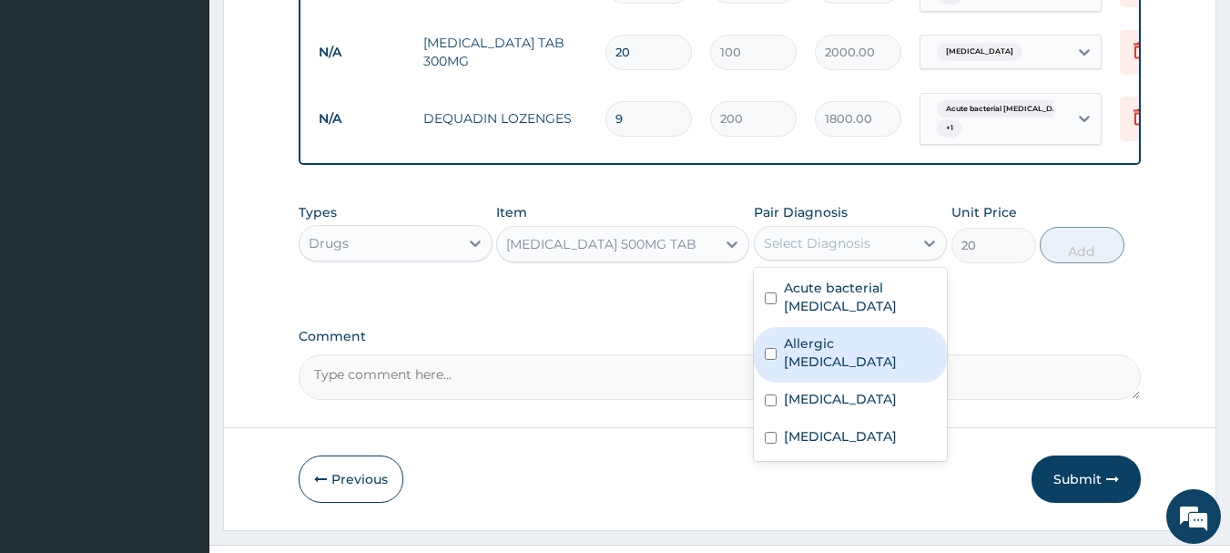
scroll to position [1197, 0]
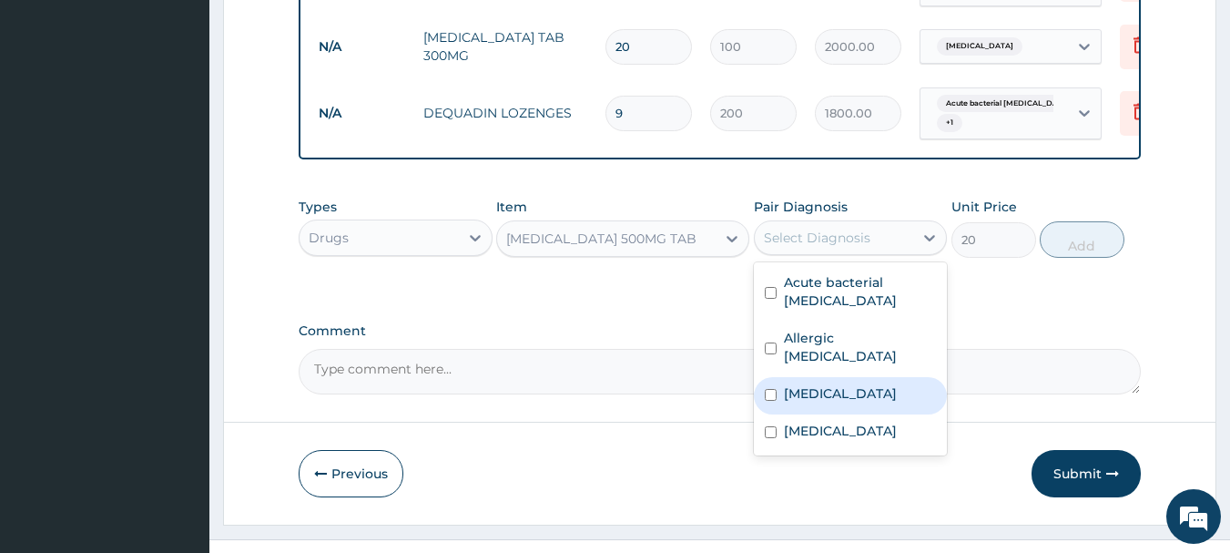
click at [824, 384] on label "Malaria" at bounding box center [840, 393] width 113 height 18
checkbox input "true"
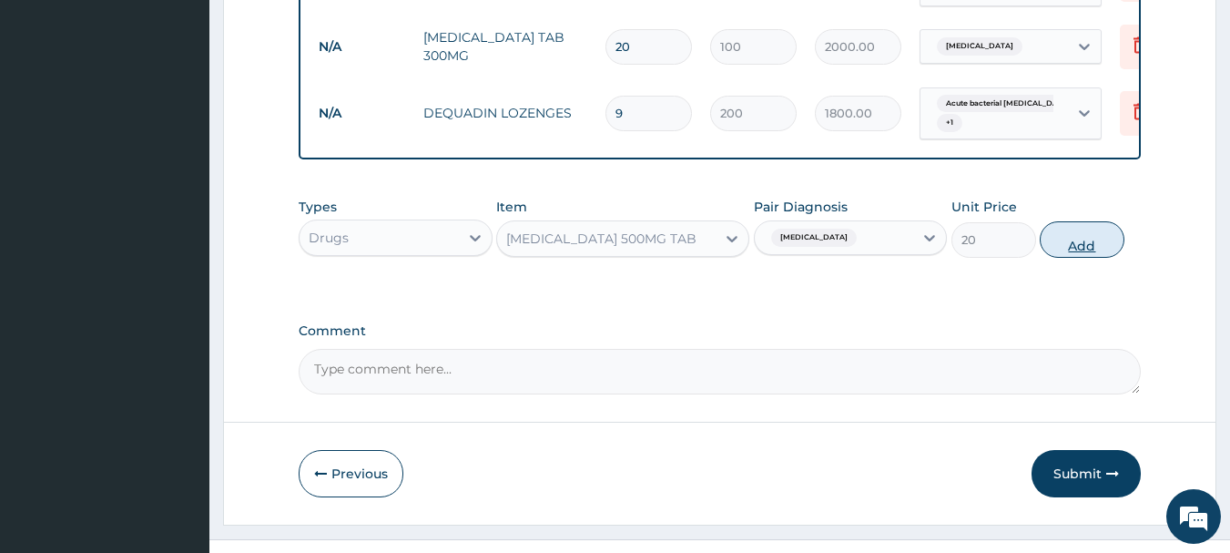
click at [1064, 255] on button "Add" at bounding box center [1082, 239] width 85 height 36
type input "0"
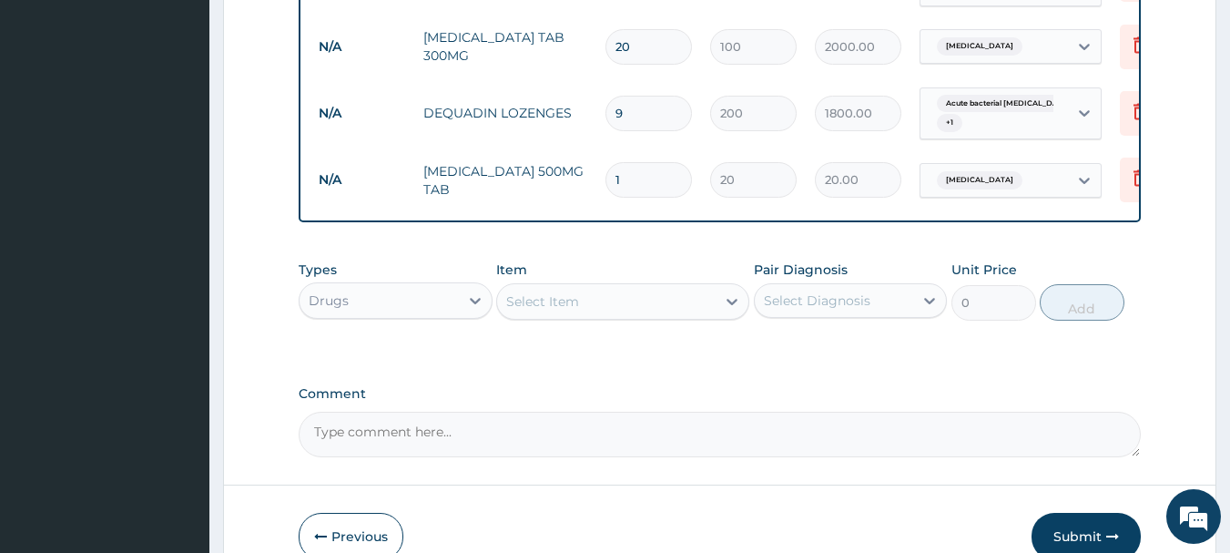
type input "12"
type input "240.00"
type input "12"
click at [1074, 537] on button "Submit" at bounding box center [1086, 536] width 109 height 47
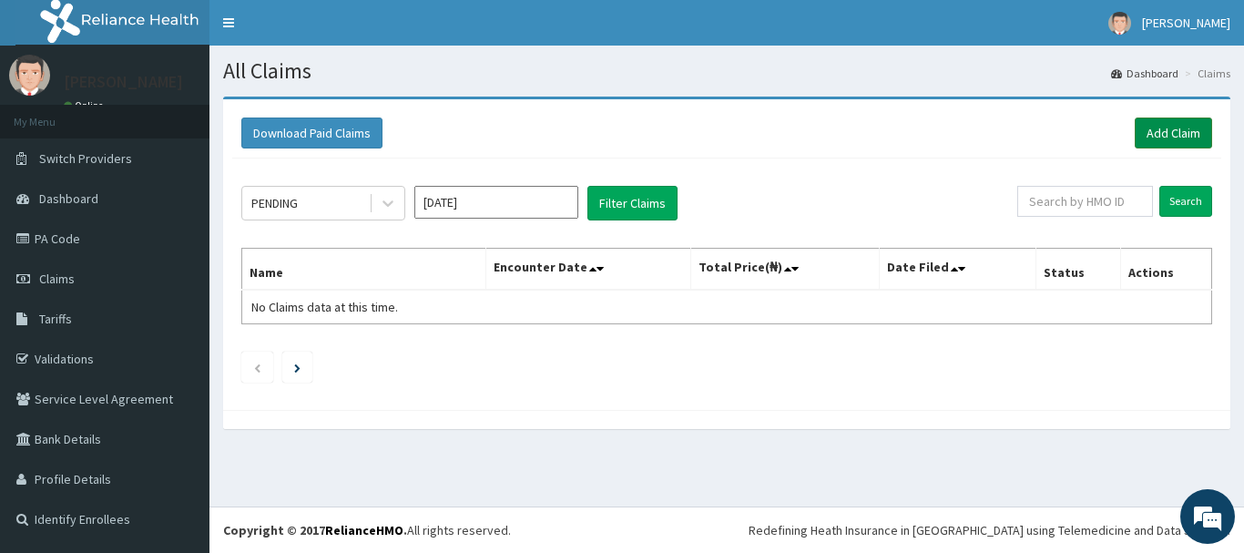
click at [1168, 127] on link "Add Claim" at bounding box center [1173, 132] width 77 height 31
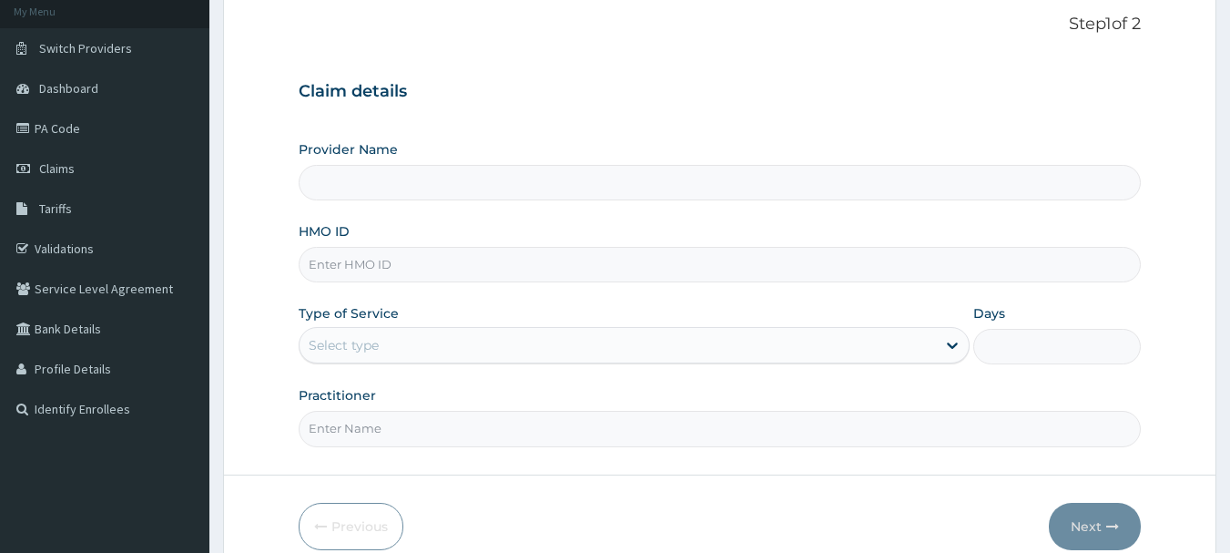
scroll to position [182, 0]
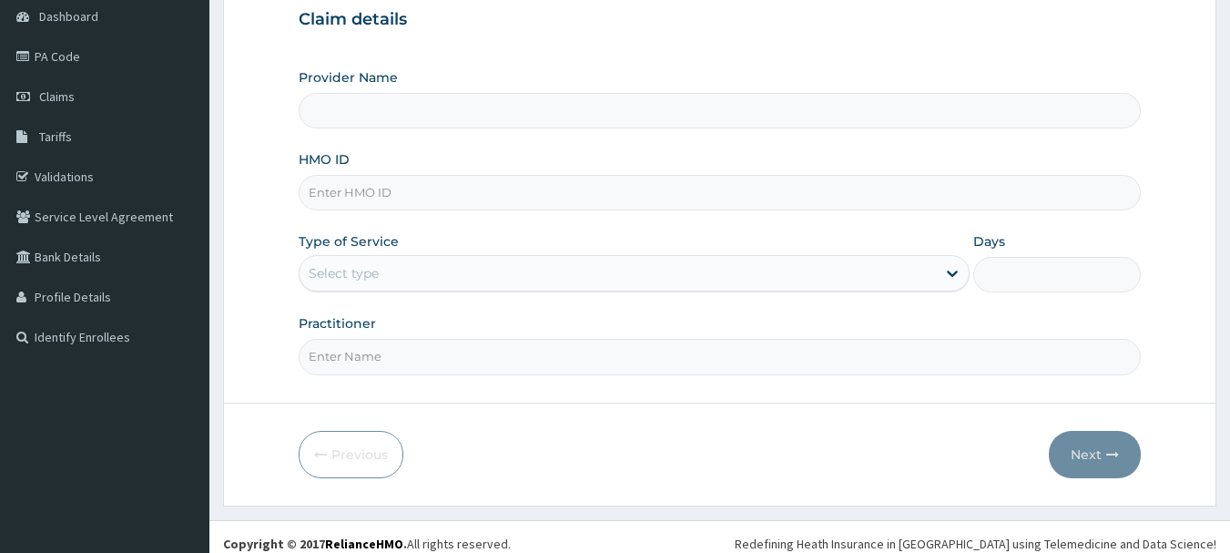
type input "INLAND SPECIALIST HOSPITAL- OGUDU"
click at [387, 197] on input "HMO ID" at bounding box center [720, 193] width 843 height 36
paste input "724705"
type input "724705"
click at [393, 279] on div "Select type" at bounding box center [618, 273] width 637 height 29
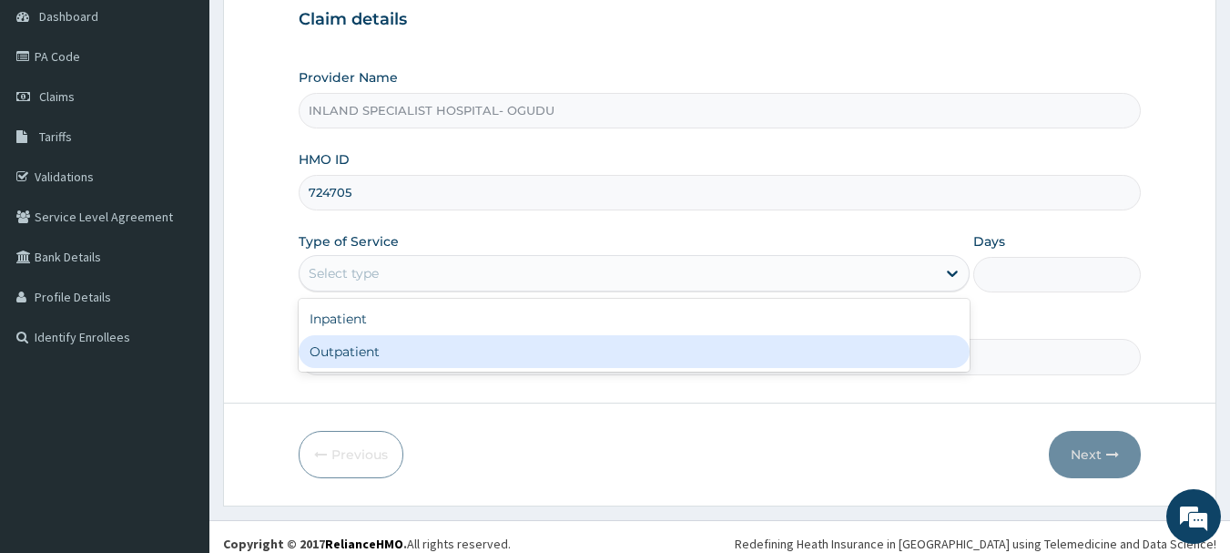
click at [383, 347] on div "Outpatient" at bounding box center [634, 351] width 671 height 33
type input "1"
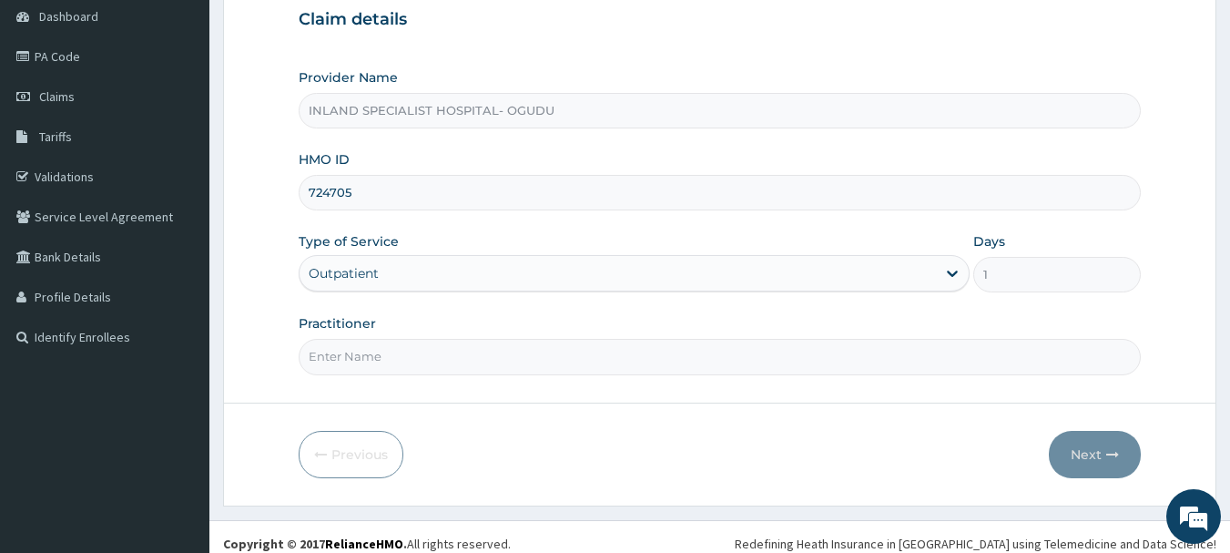
scroll to position [0, 0]
click at [410, 357] on input "Practitioner" at bounding box center [720, 357] width 843 height 36
type input "DR.OLUJITAN"
click at [1075, 459] on button "Next" at bounding box center [1095, 454] width 92 height 47
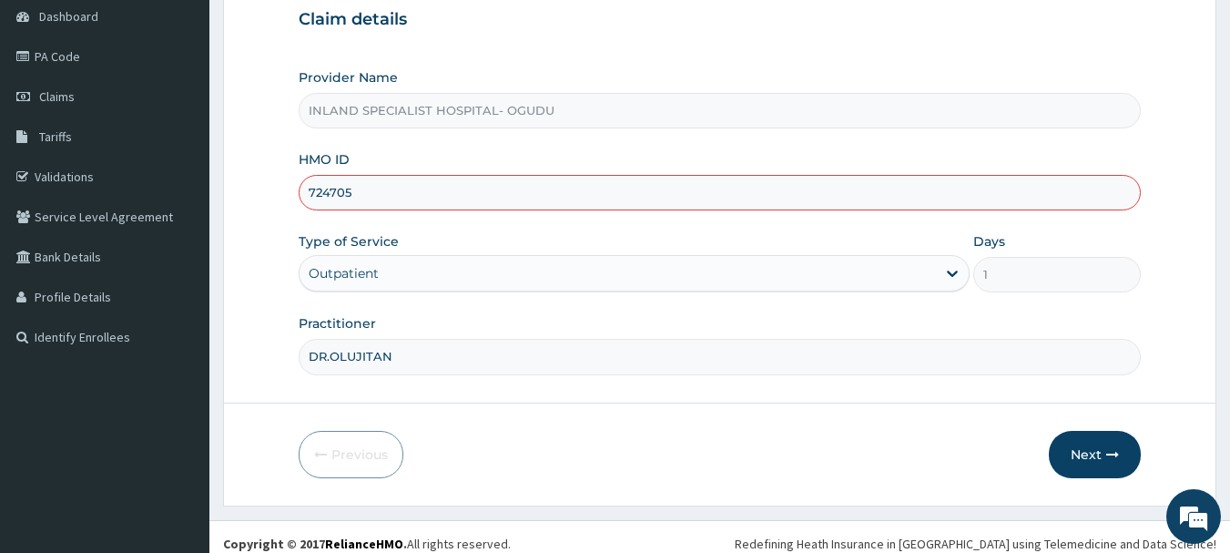
drag, startPoint x: 381, startPoint y: 191, endPoint x: 258, endPoint y: 188, distance: 123.0
click at [258, 188] on form "Step 1 of 2 Claim details Provider Name INLAND SPECIALIST HOSPITAL- OGUDU HMO I…" at bounding box center [719, 209] width 993 height 591
click at [420, 190] on input "HMO ID" at bounding box center [720, 193] width 843 height 36
paste input "OSS/10043/A"
type input "OSS/10043/A"
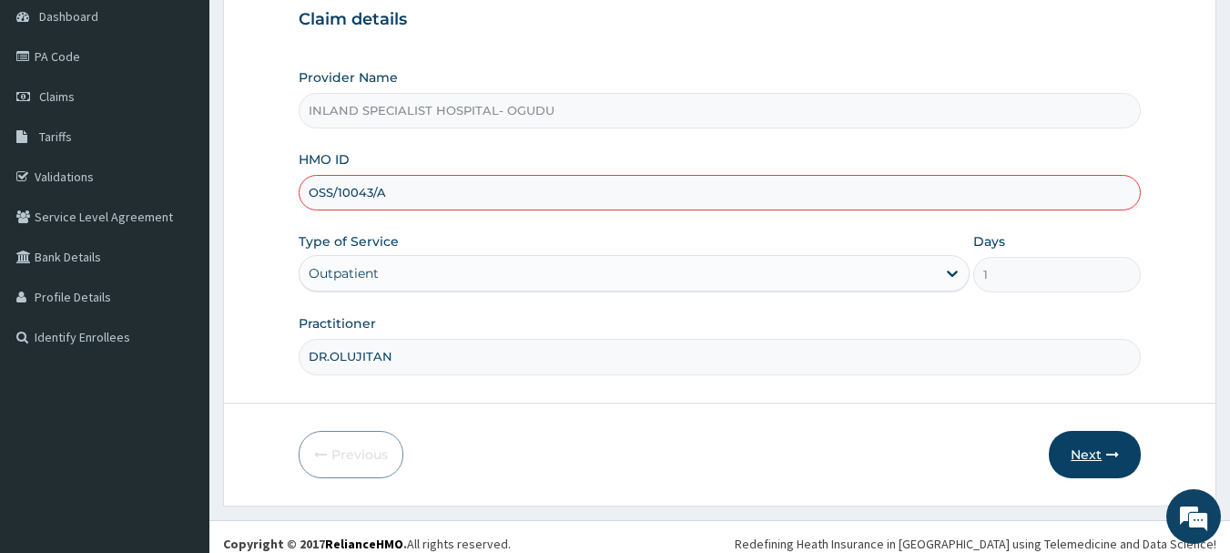
click at [1094, 449] on button "Next" at bounding box center [1095, 454] width 92 height 47
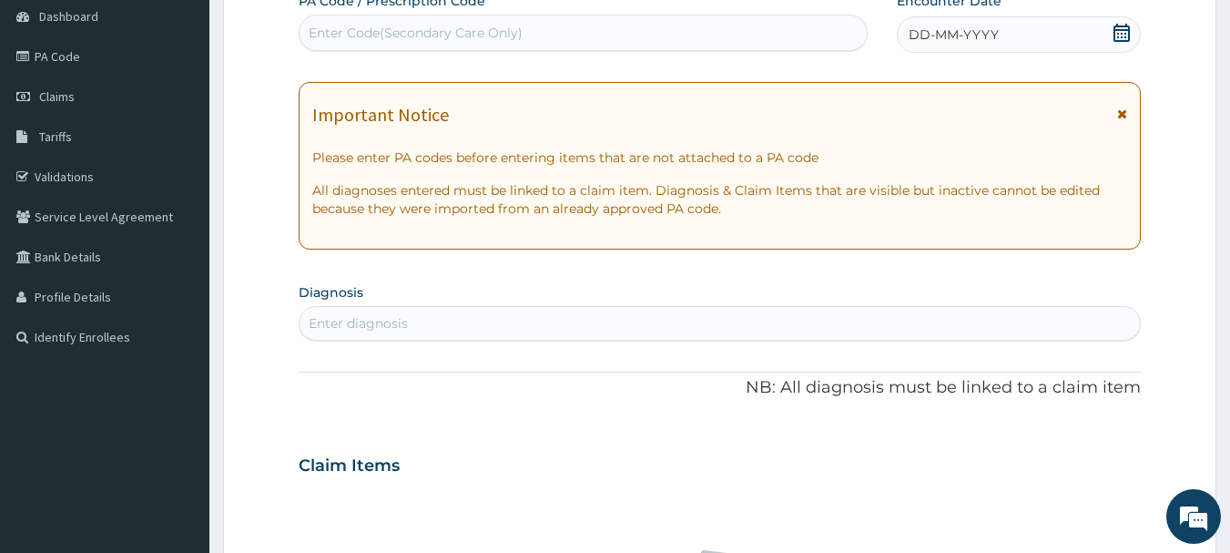
click at [1122, 31] on icon at bounding box center [1122, 33] width 18 height 18
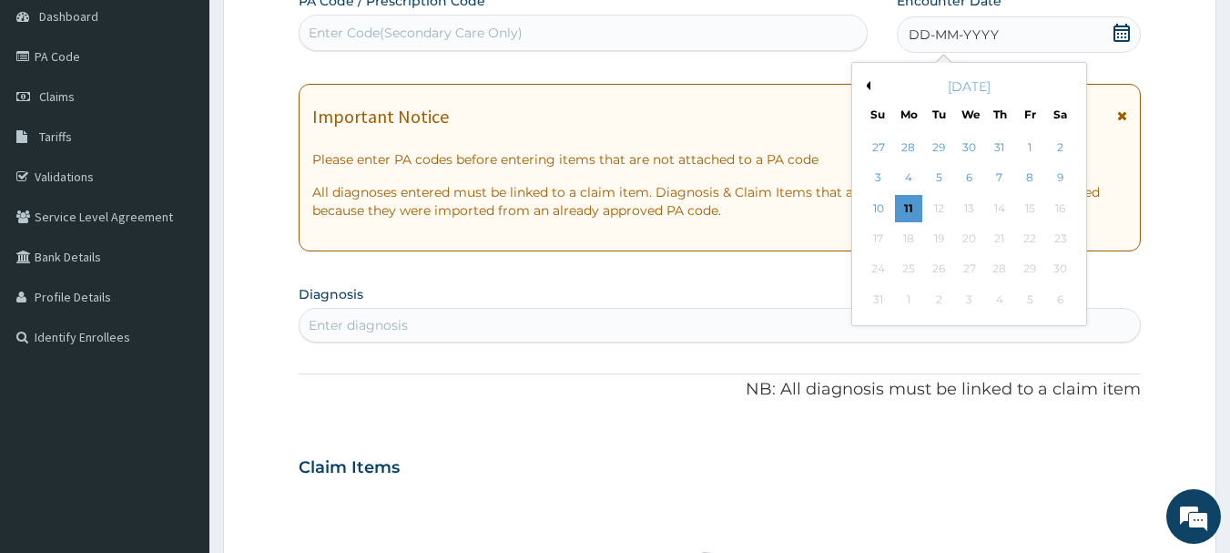
click at [870, 84] on button "Previous Month" at bounding box center [865, 85] width 9 height 9
click at [999, 213] on div "17" at bounding box center [999, 208] width 27 height 27
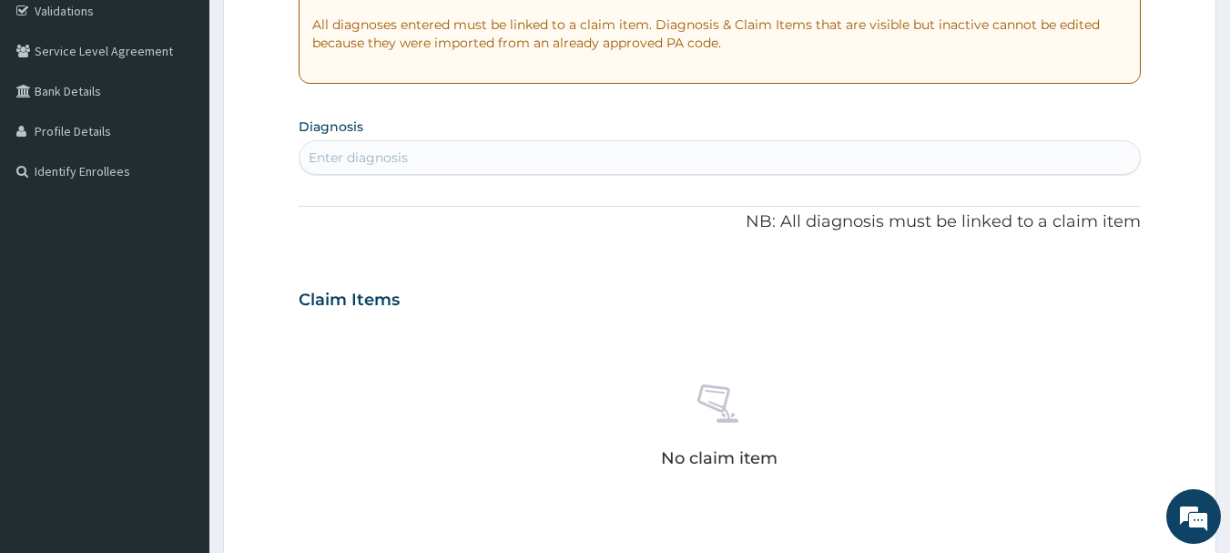
scroll to position [364, 0]
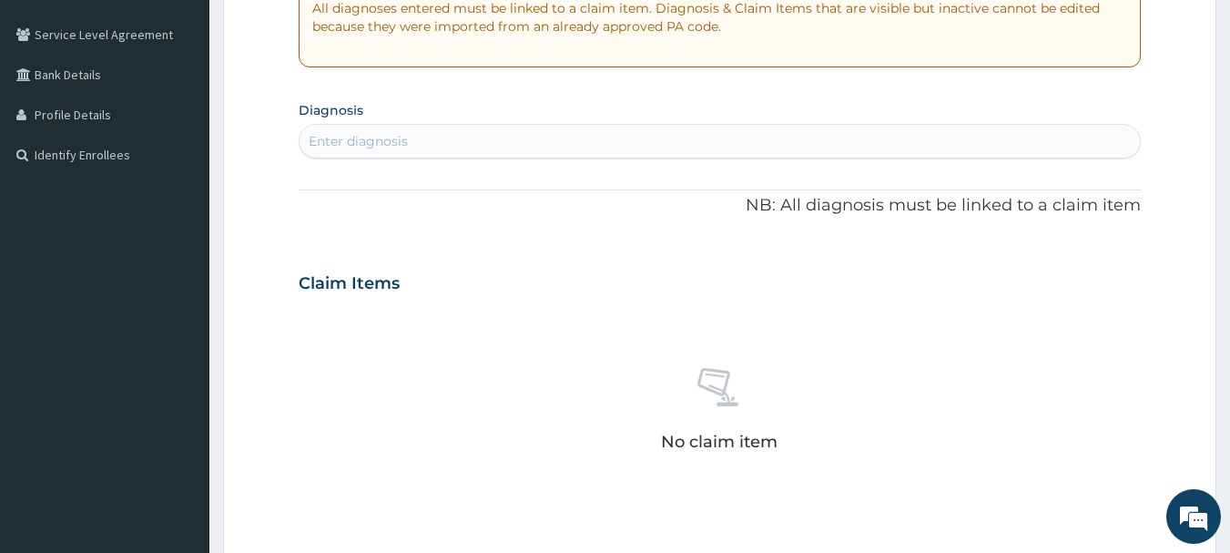
click at [423, 140] on div "Enter diagnosis" at bounding box center [720, 141] width 841 height 29
type input "HYPERCHOL"
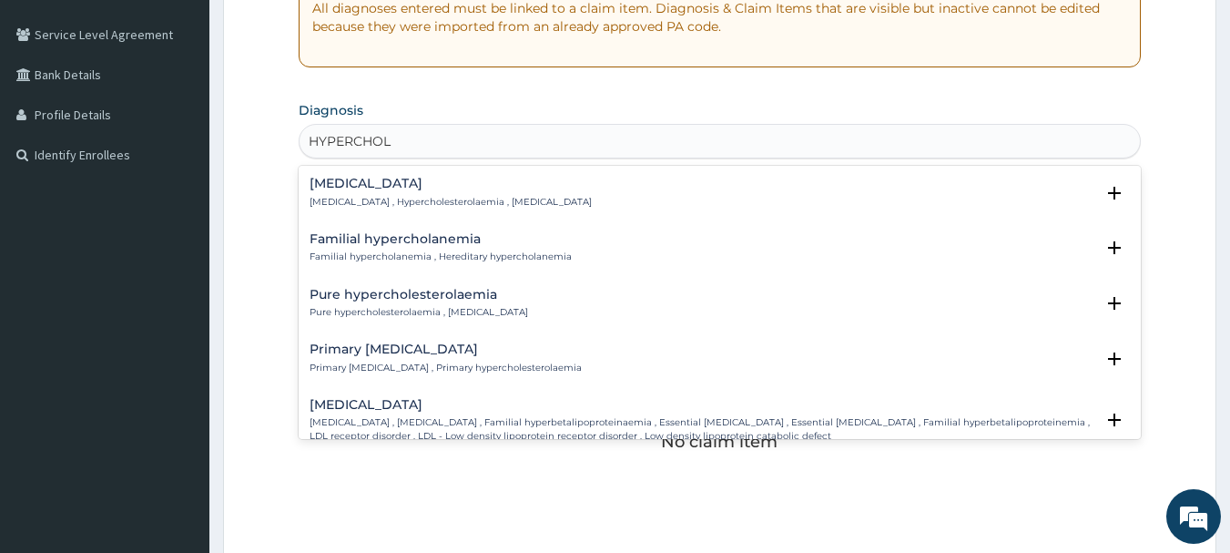
click at [432, 177] on h4 "Hypercholesterolemia" at bounding box center [451, 184] width 282 height 14
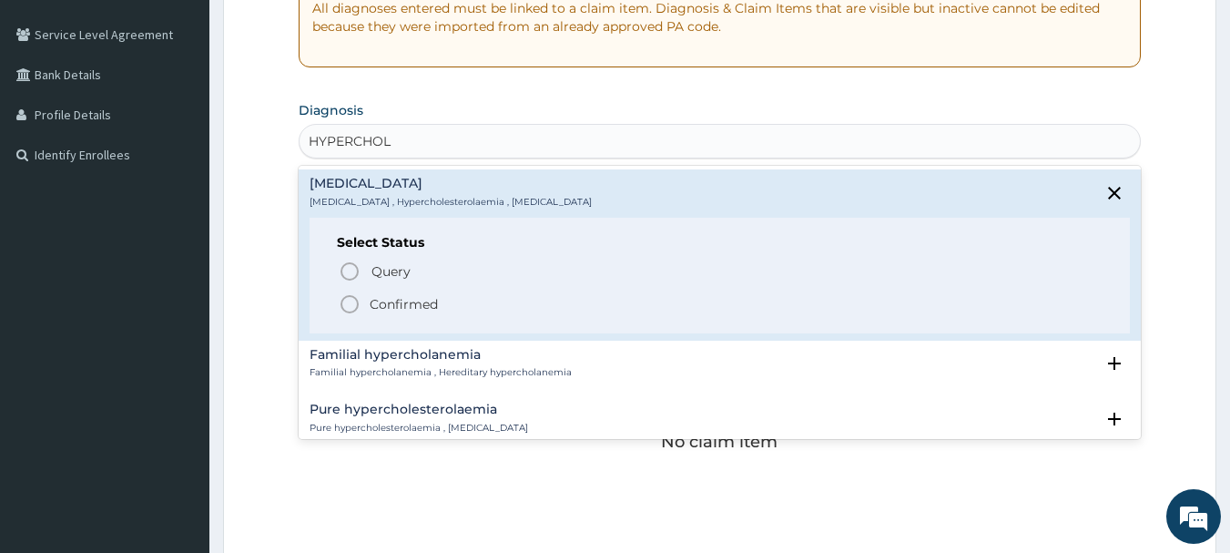
click at [345, 300] on icon "status option filled" at bounding box center [350, 304] width 22 height 22
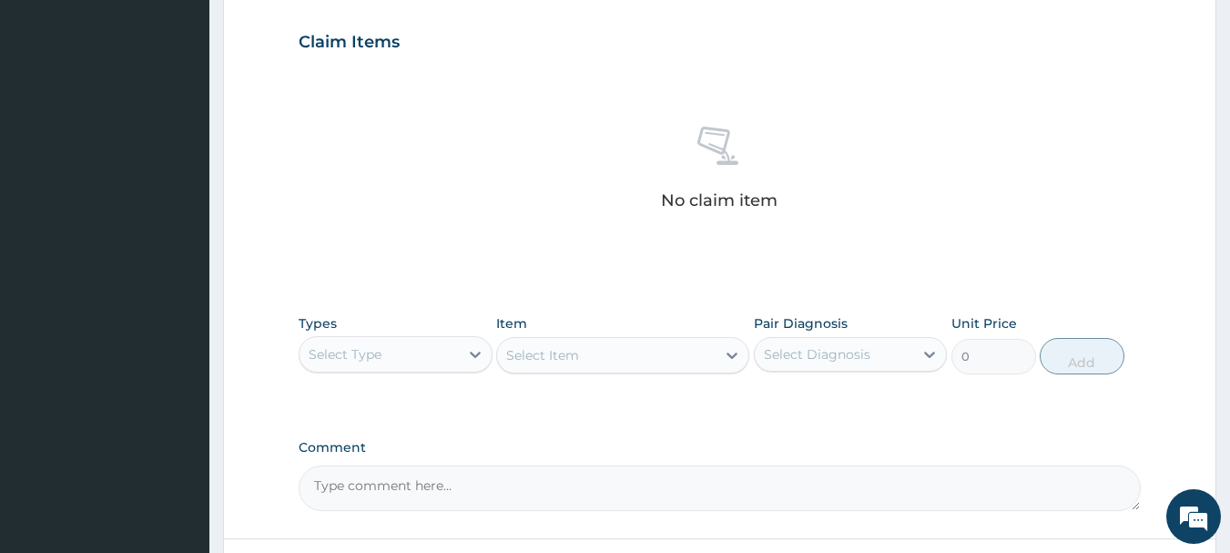
scroll to position [637, 0]
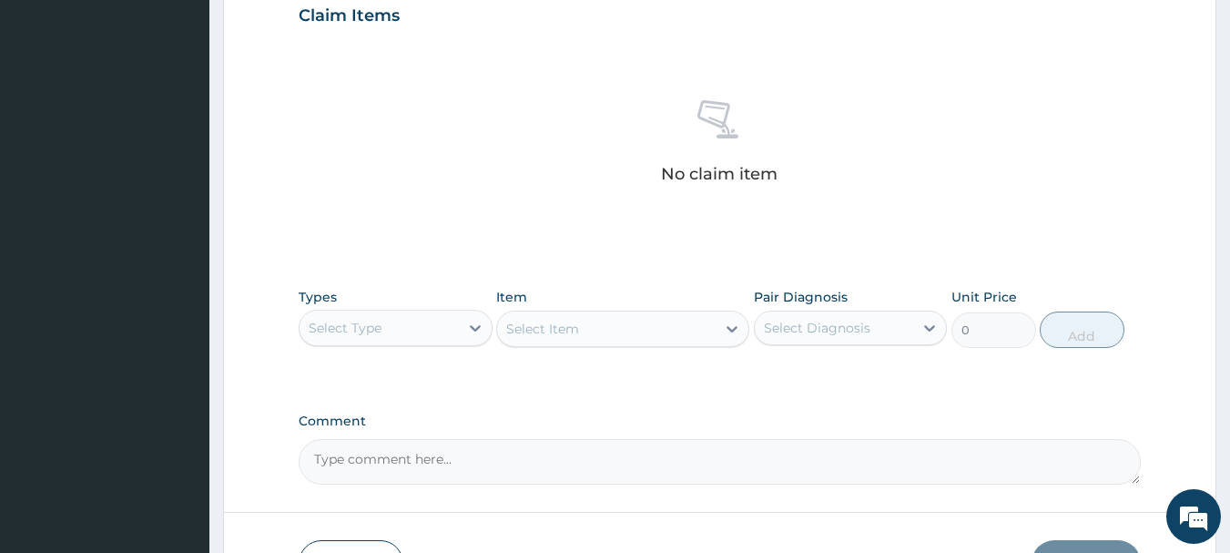
click at [407, 329] on div "Select Type" at bounding box center [379, 327] width 159 height 29
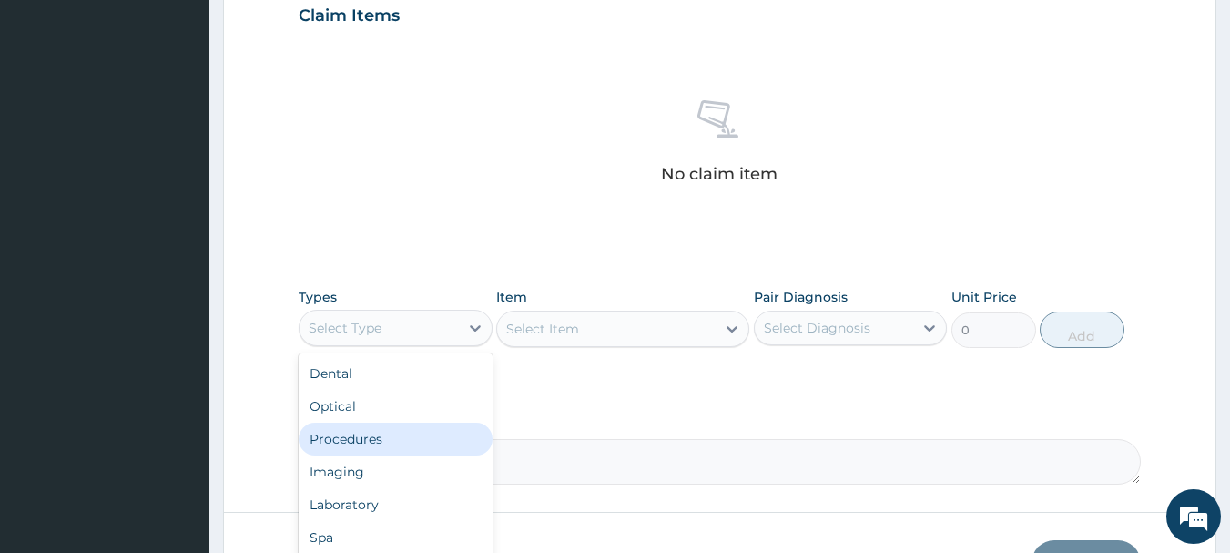
click at [382, 437] on div "Procedures" at bounding box center [396, 439] width 194 height 33
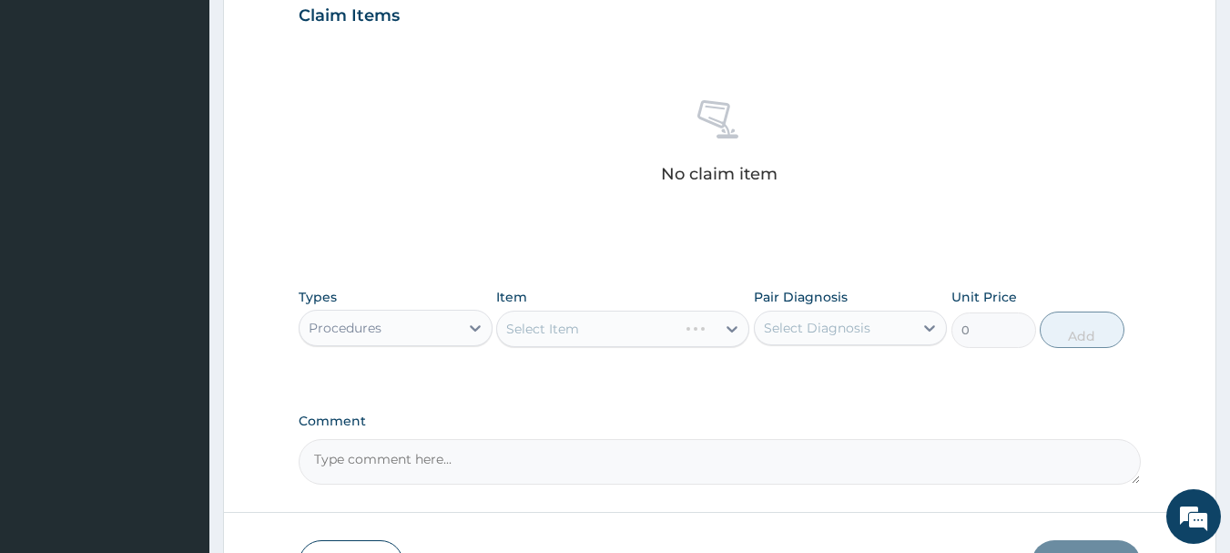
click at [570, 331] on div "Select Item" at bounding box center [622, 329] width 253 height 36
click at [581, 332] on div "Select Item" at bounding box center [622, 329] width 253 height 36
click at [731, 335] on icon at bounding box center [732, 329] width 18 height 18
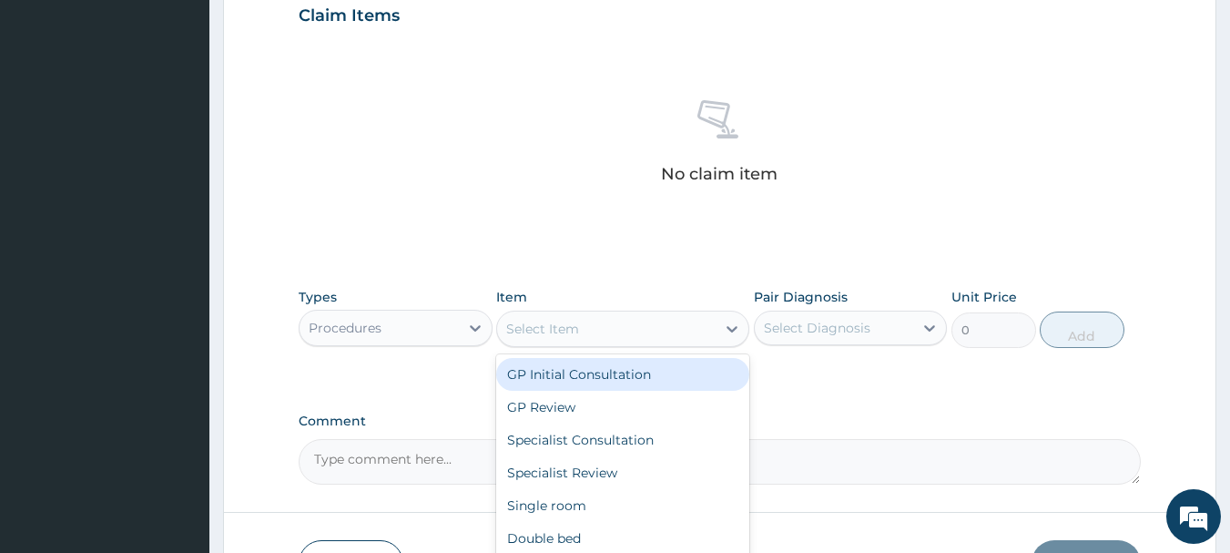
click at [674, 367] on div "GP Initial Consultation" at bounding box center [622, 374] width 253 height 33
type input "3000"
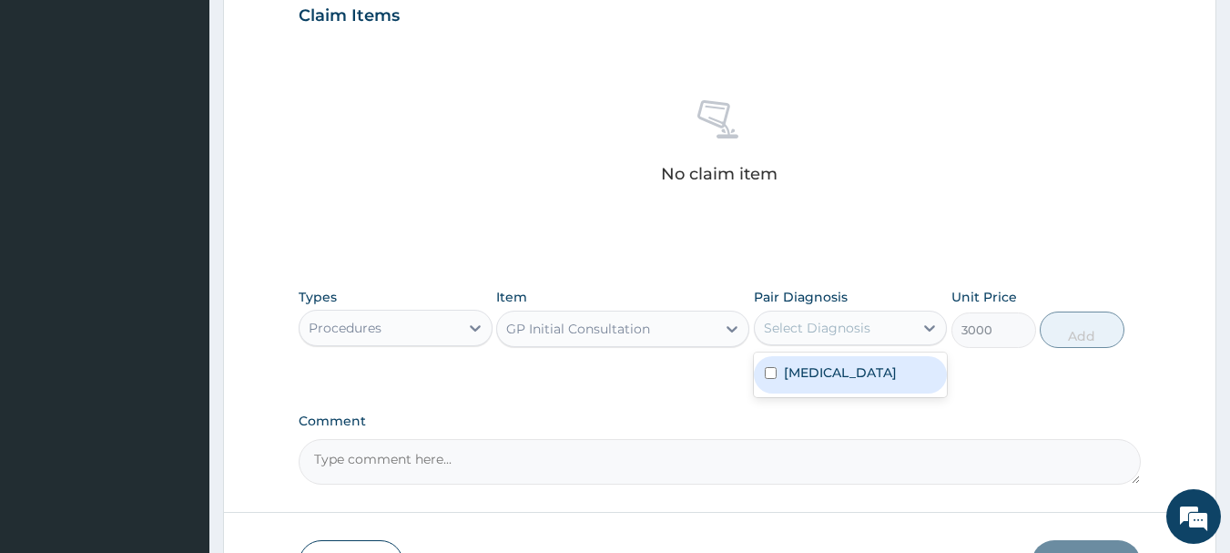
click at [790, 319] on div "Select Diagnosis" at bounding box center [817, 328] width 107 height 18
drag, startPoint x: 799, startPoint y: 372, endPoint x: 1031, endPoint y: 337, distance: 234.8
click at [806, 372] on label "Hypercholesterolemia" at bounding box center [840, 372] width 113 height 18
checkbox input "true"
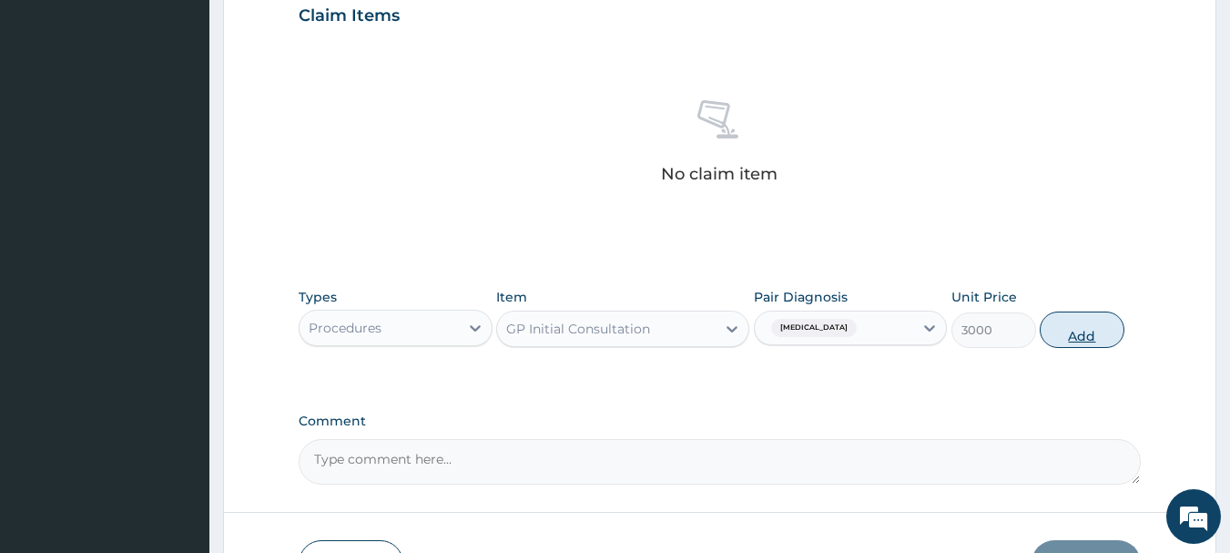
click at [1071, 331] on button "Add" at bounding box center [1082, 329] width 85 height 36
type input "0"
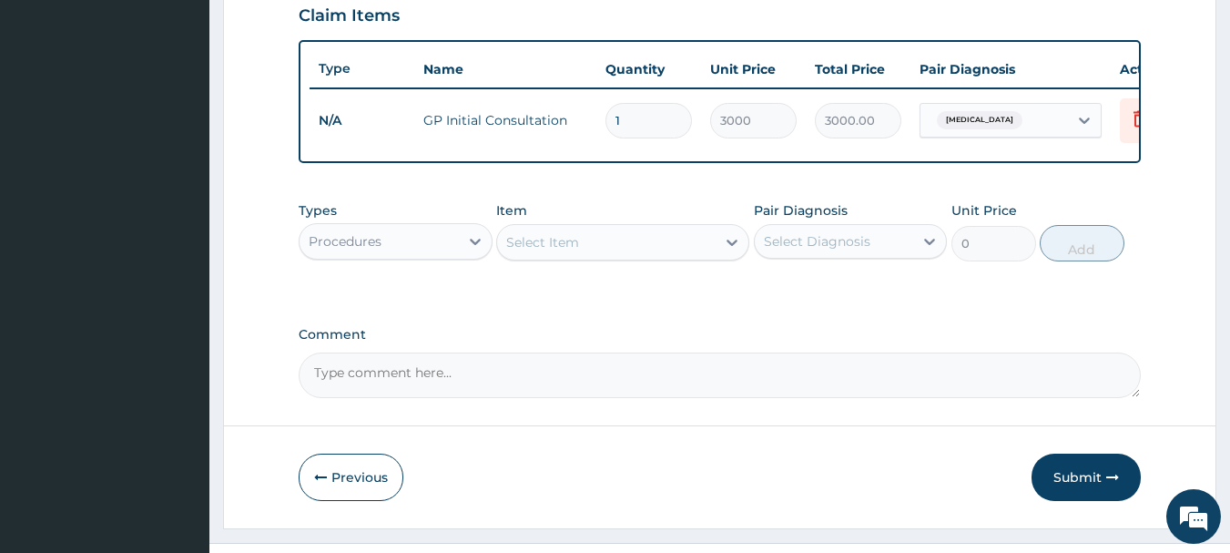
scroll to position [687, 0]
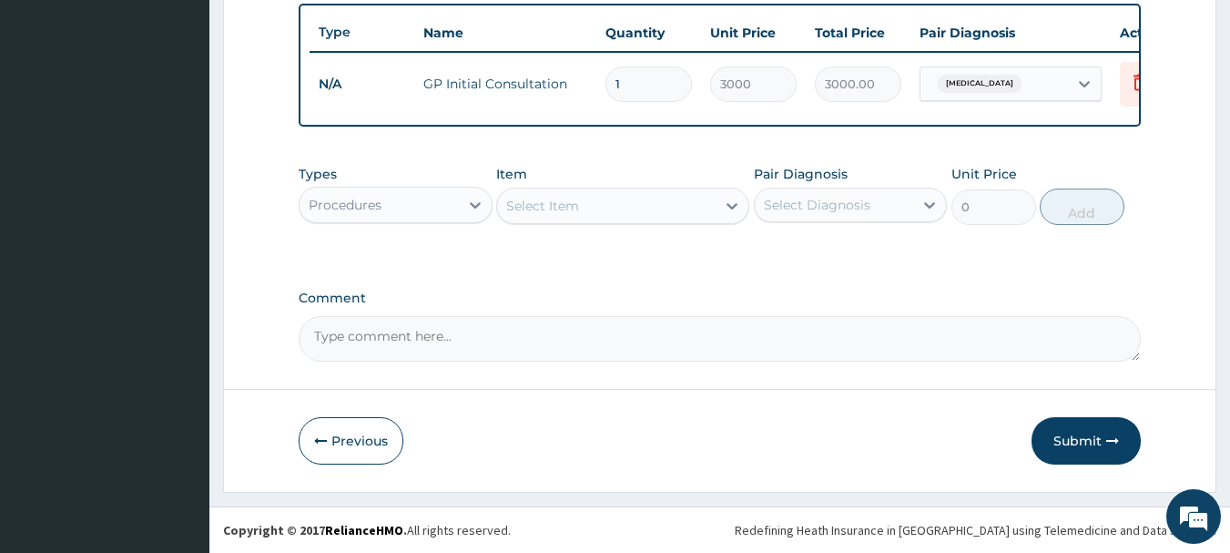
drag, startPoint x: 1078, startPoint y: 436, endPoint x: 787, endPoint y: 347, distance: 304.7
click at [1074, 433] on button "Submit" at bounding box center [1086, 440] width 109 height 47
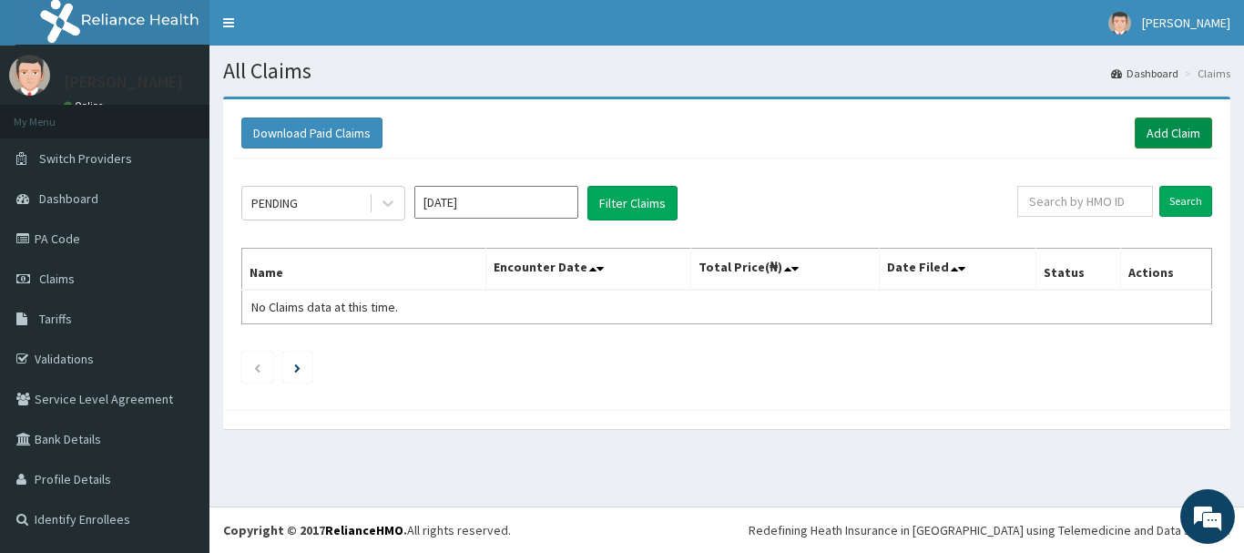
click at [1155, 138] on link "Add Claim" at bounding box center [1173, 132] width 77 height 31
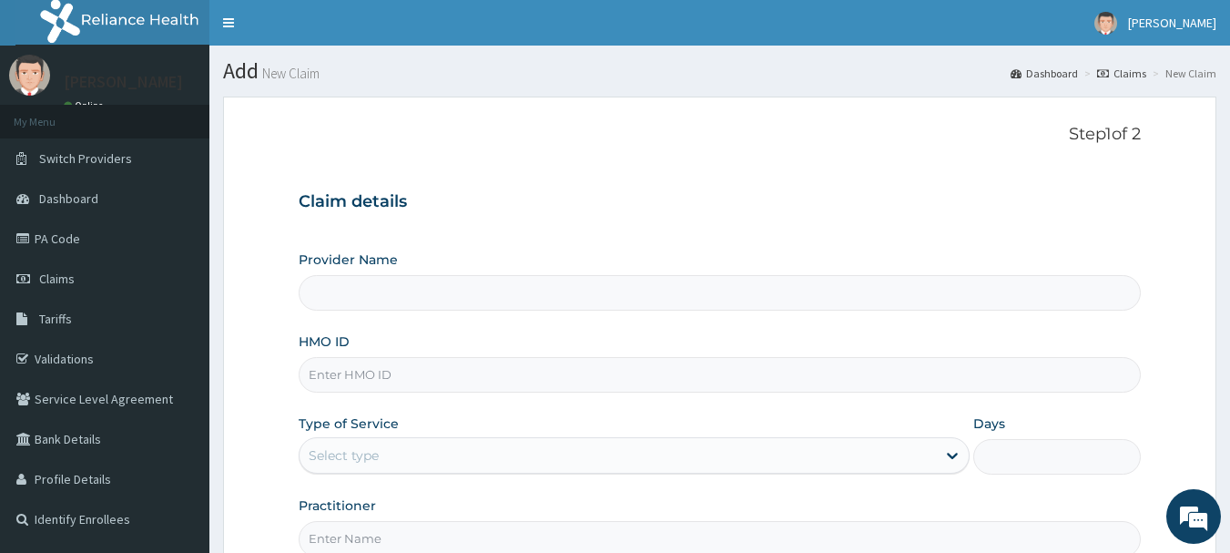
type input "INLAND SPECIALIST HOSPITAL- OGUDU"
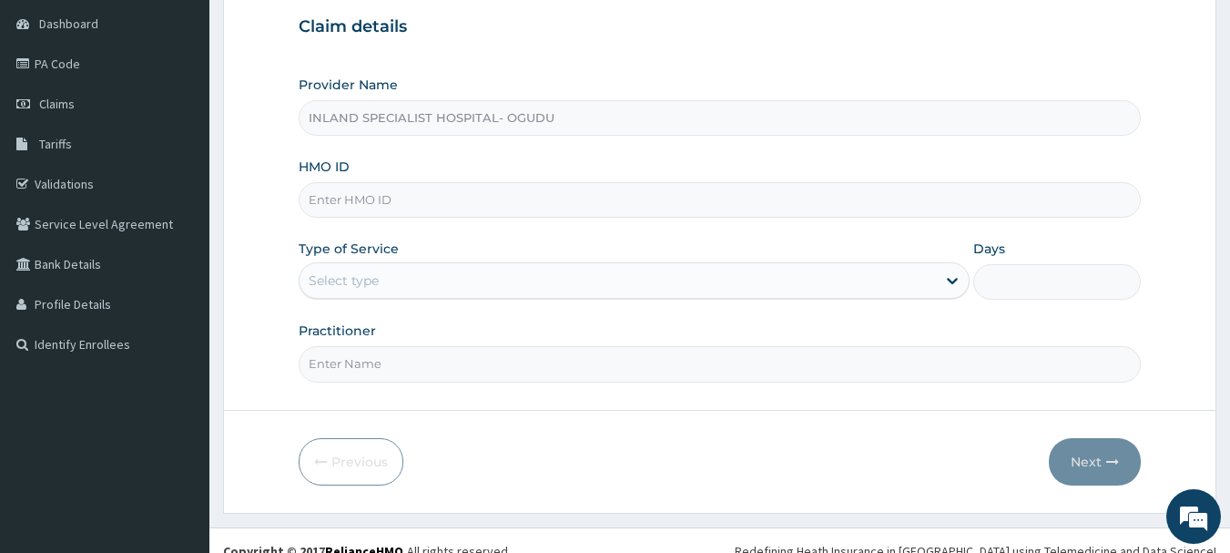
scroll to position [182, 0]
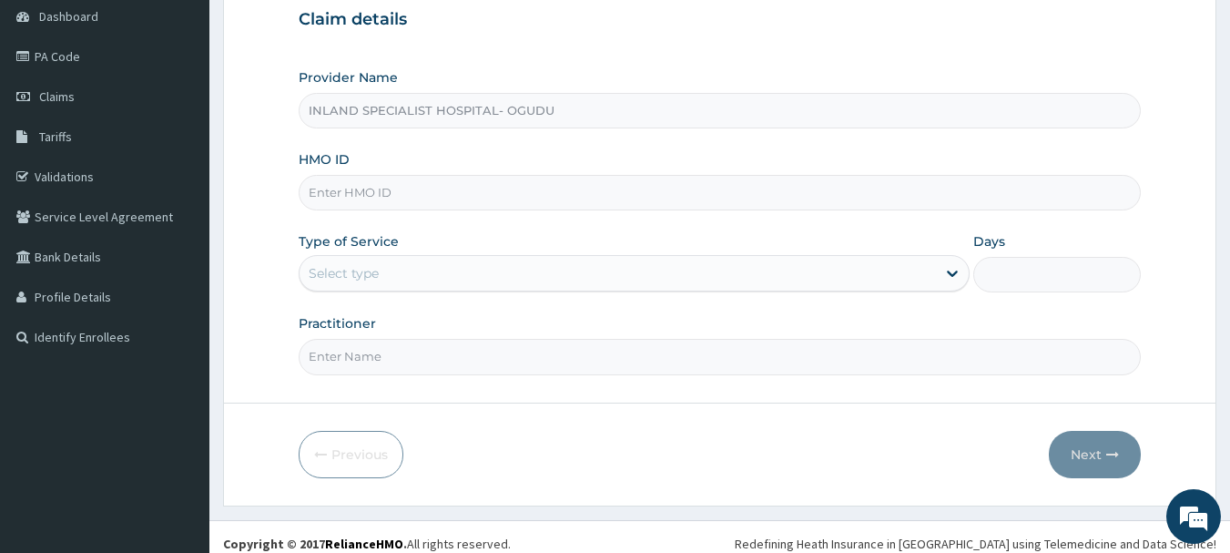
click at [402, 187] on input "HMO ID" at bounding box center [720, 193] width 843 height 36
paste input "MHG/10439/B"
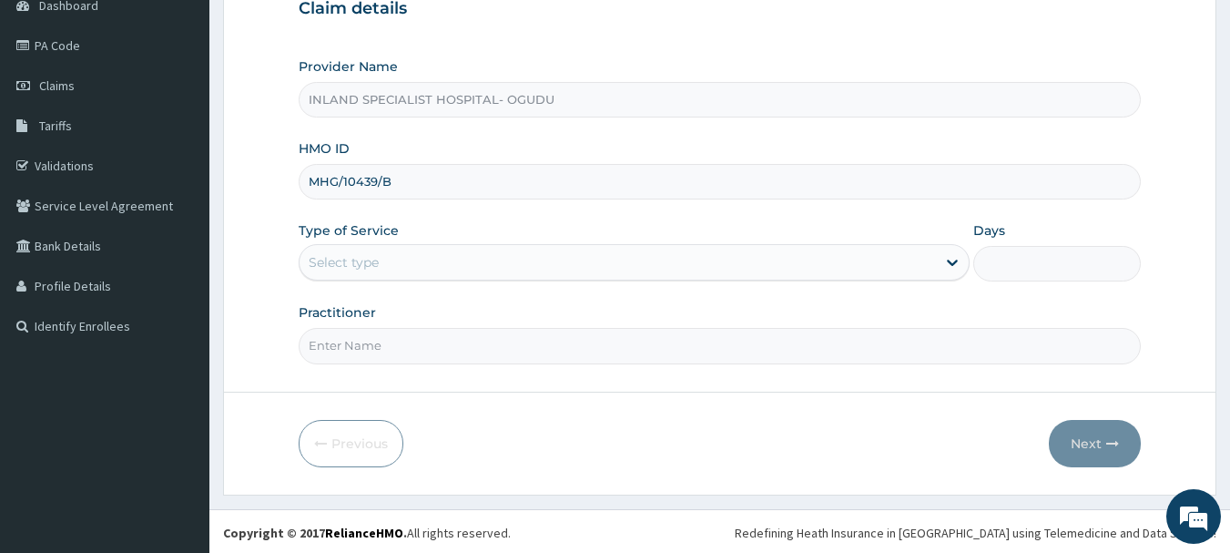
scroll to position [196, 0]
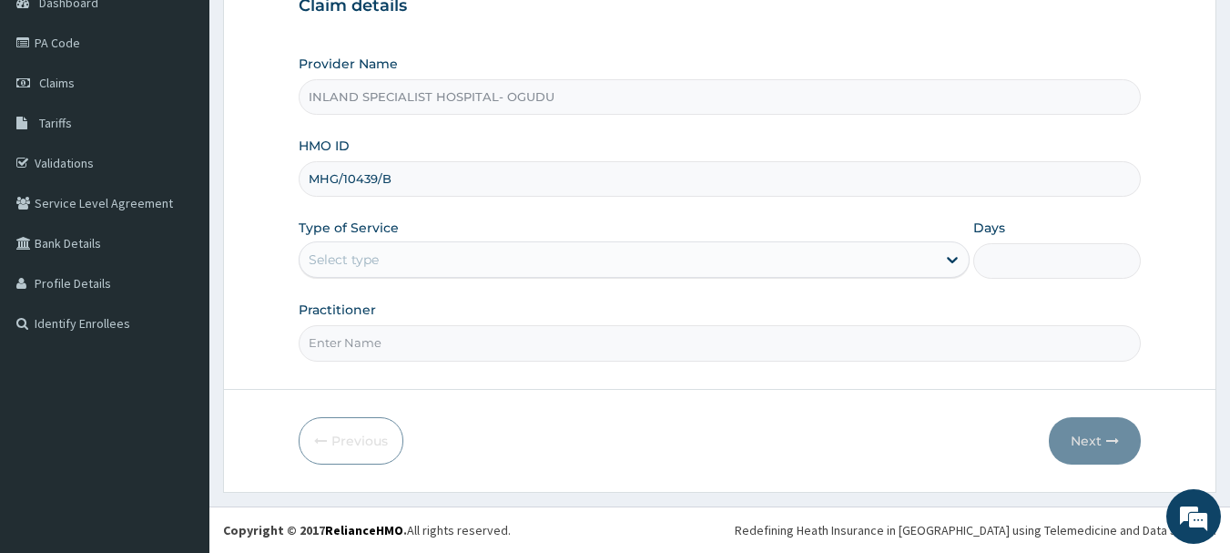
type input "MHG/10439/B"
click at [373, 255] on div "Select type" at bounding box center [344, 259] width 70 height 18
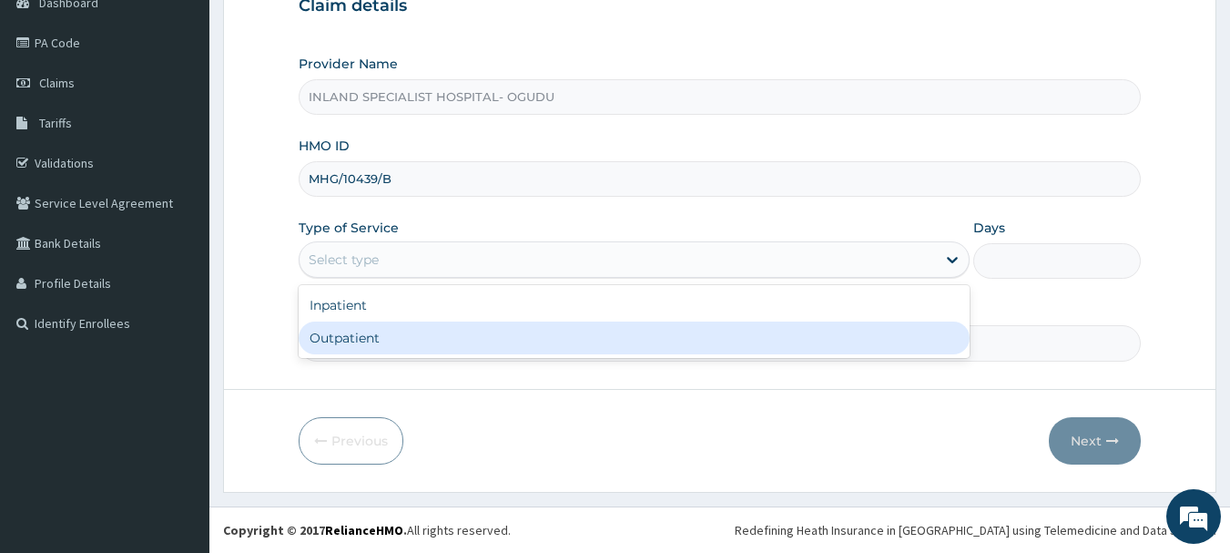
click at [364, 340] on div "Outpatient" at bounding box center [634, 337] width 671 height 33
type input "1"
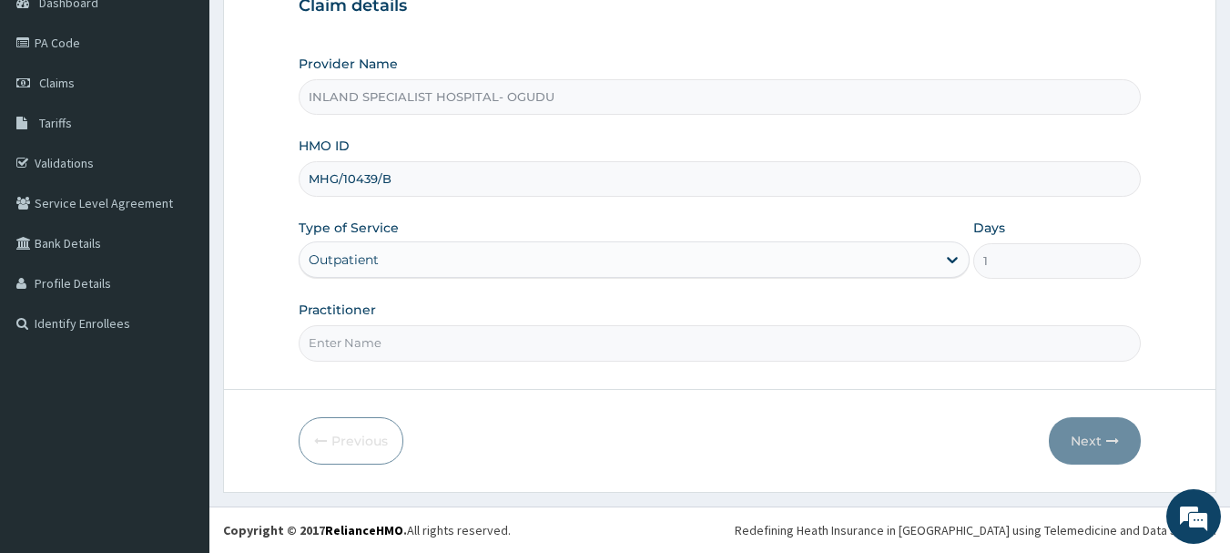
click at [394, 336] on input "Practitioner" at bounding box center [720, 343] width 843 height 36
type input "DR.OLUJITAN"
click at [1075, 432] on button "Next" at bounding box center [1095, 440] width 92 height 47
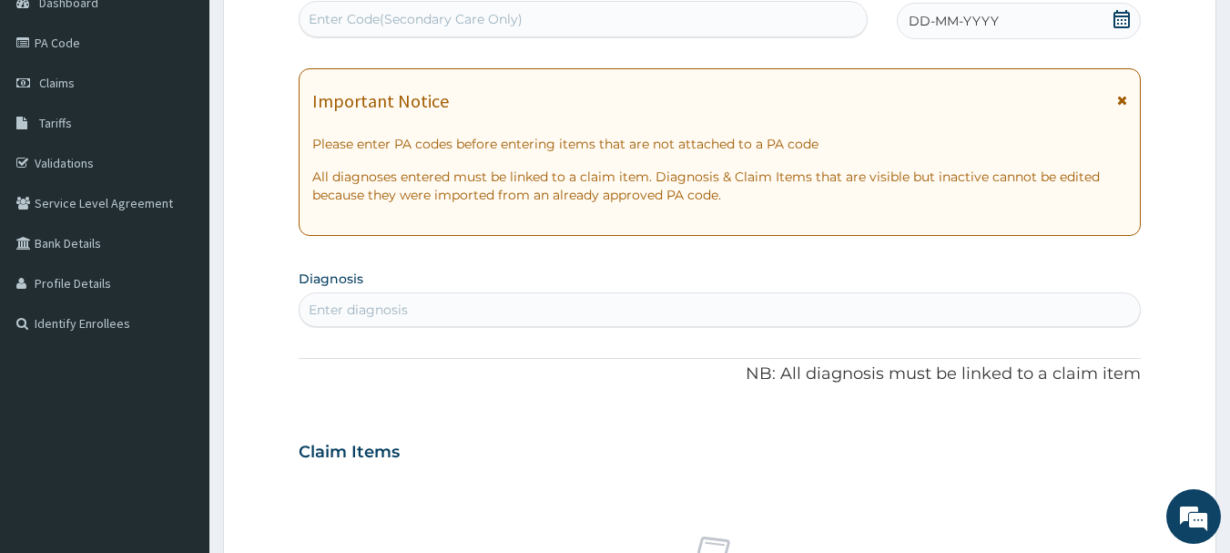
click at [1117, 22] on icon at bounding box center [1122, 19] width 18 height 18
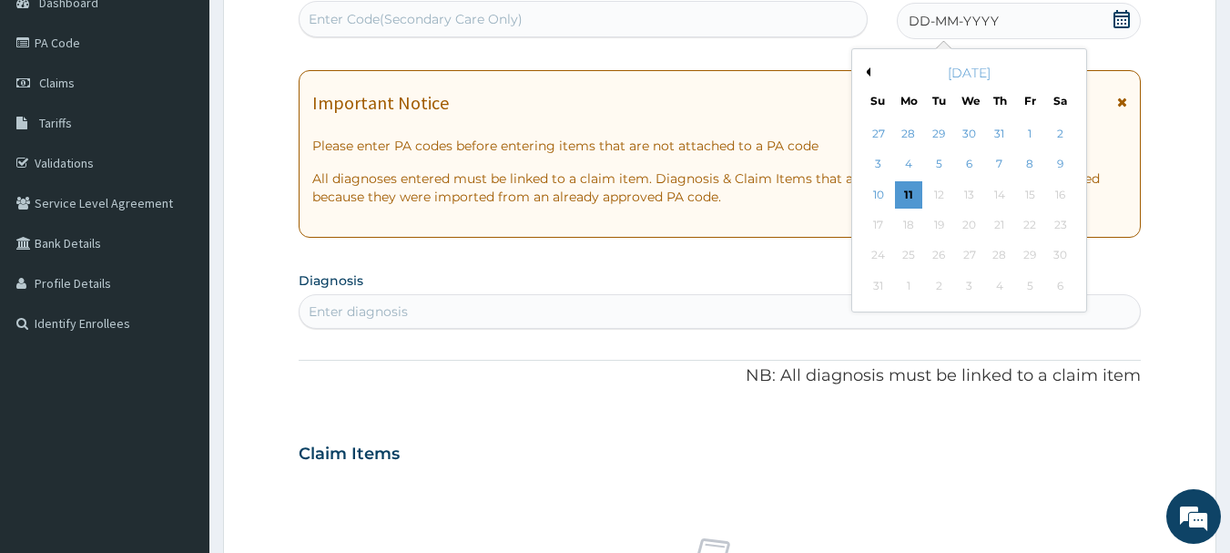
click at [865, 70] on button "Previous Month" at bounding box center [865, 71] width 9 height 9
click at [1003, 197] on div "17" at bounding box center [999, 194] width 27 height 27
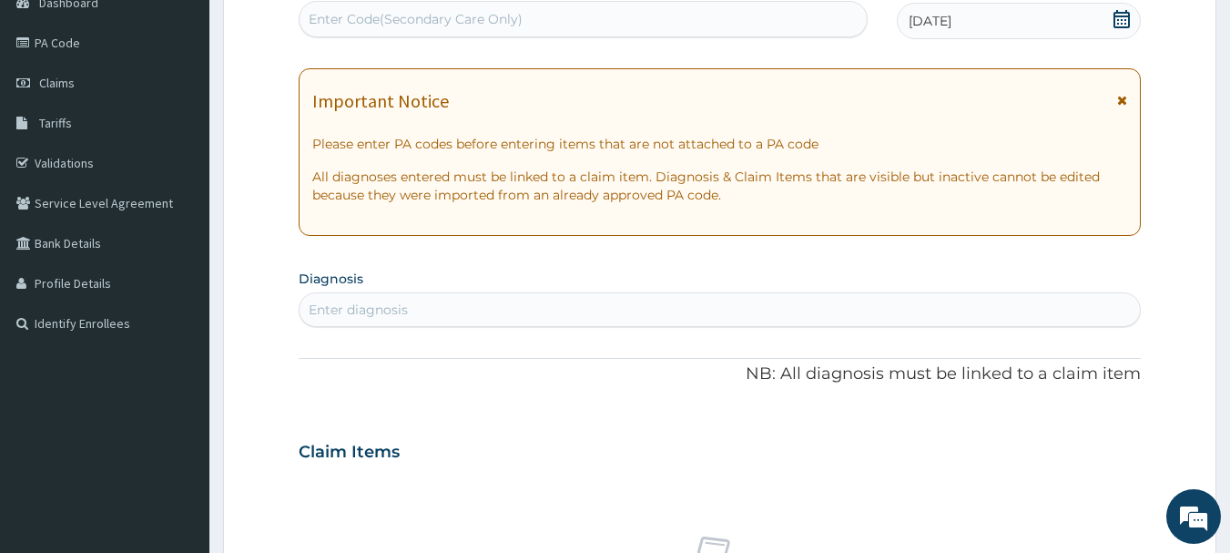
click at [377, 305] on div "Enter diagnosis" at bounding box center [358, 309] width 99 height 18
type input "[MEDICAL_DATA]"
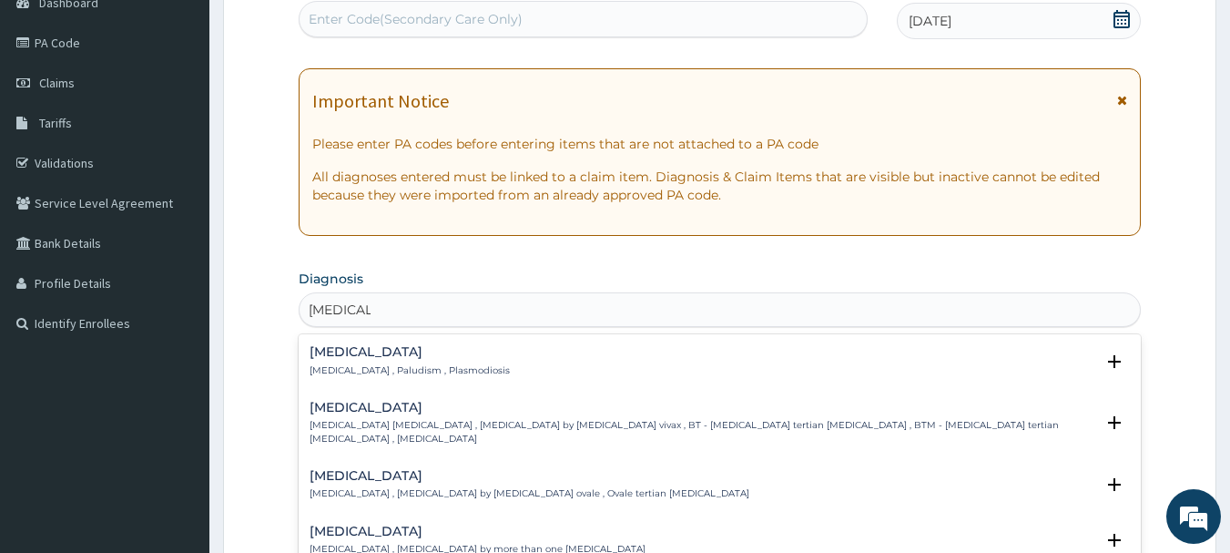
click at [339, 366] on p "[MEDICAL_DATA] , Paludism , Plasmodiosis" at bounding box center [410, 370] width 200 height 13
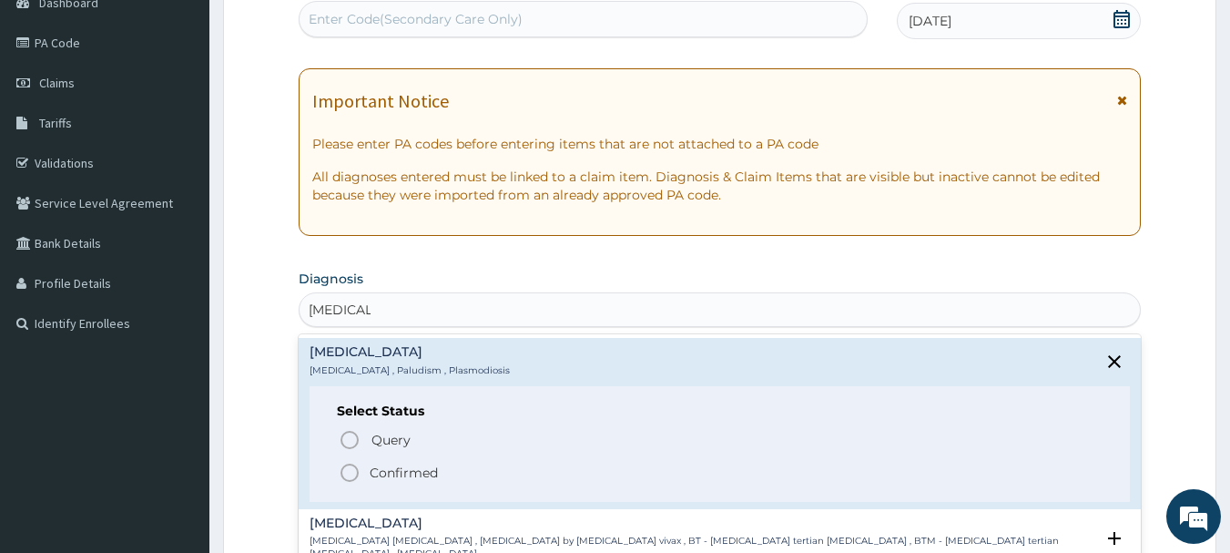
click at [347, 471] on icon "status option filled" at bounding box center [350, 473] width 22 height 22
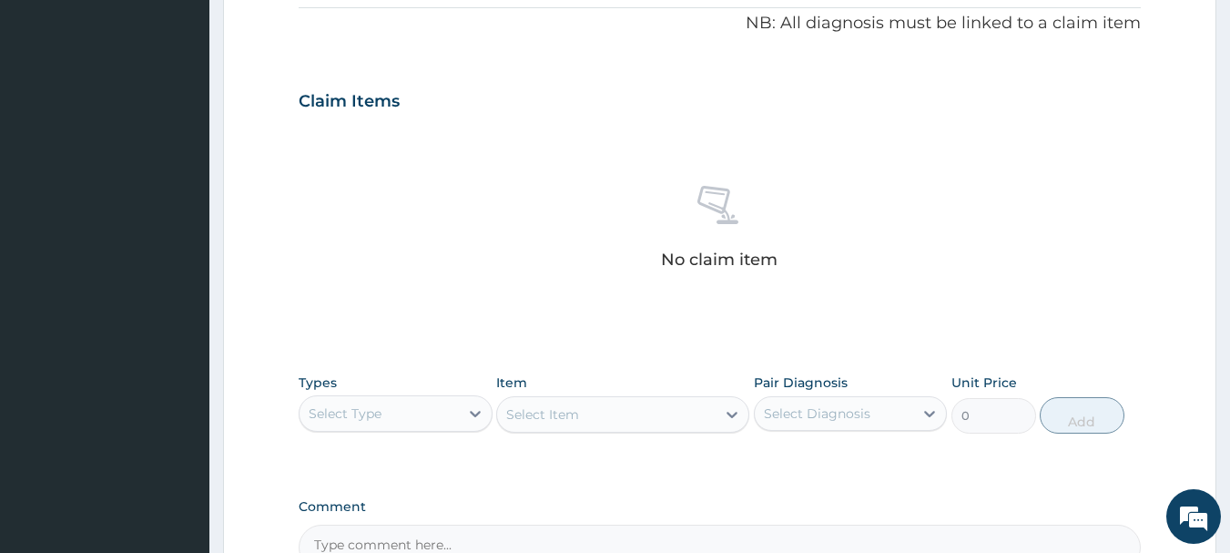
scroll to position [560, 0]
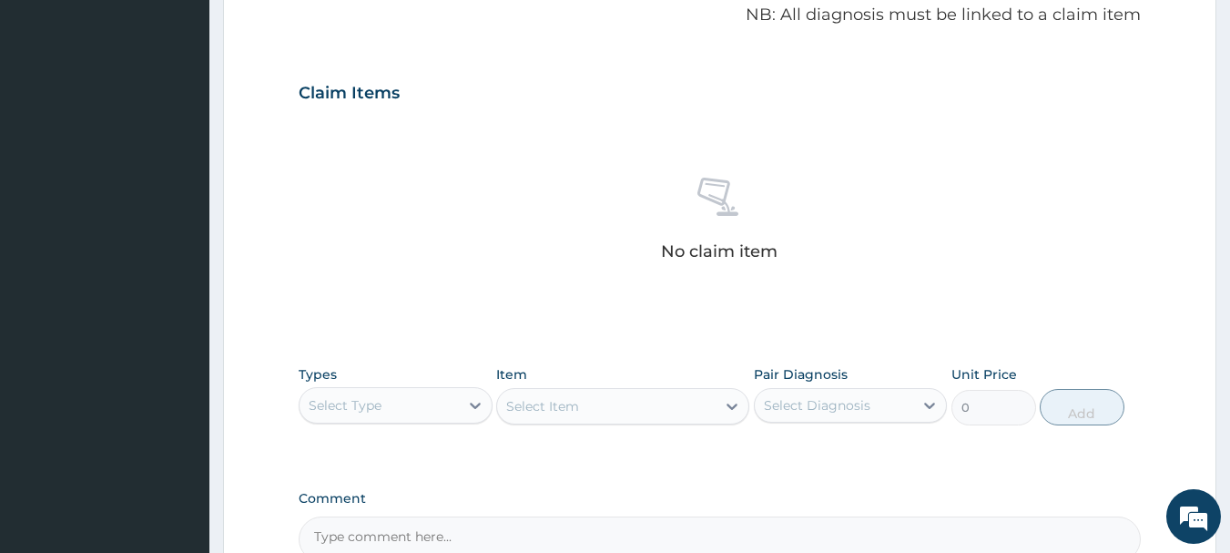
click at [355, 410] on div "Select Type" at bounding box center [345, 405] width 73 height 18
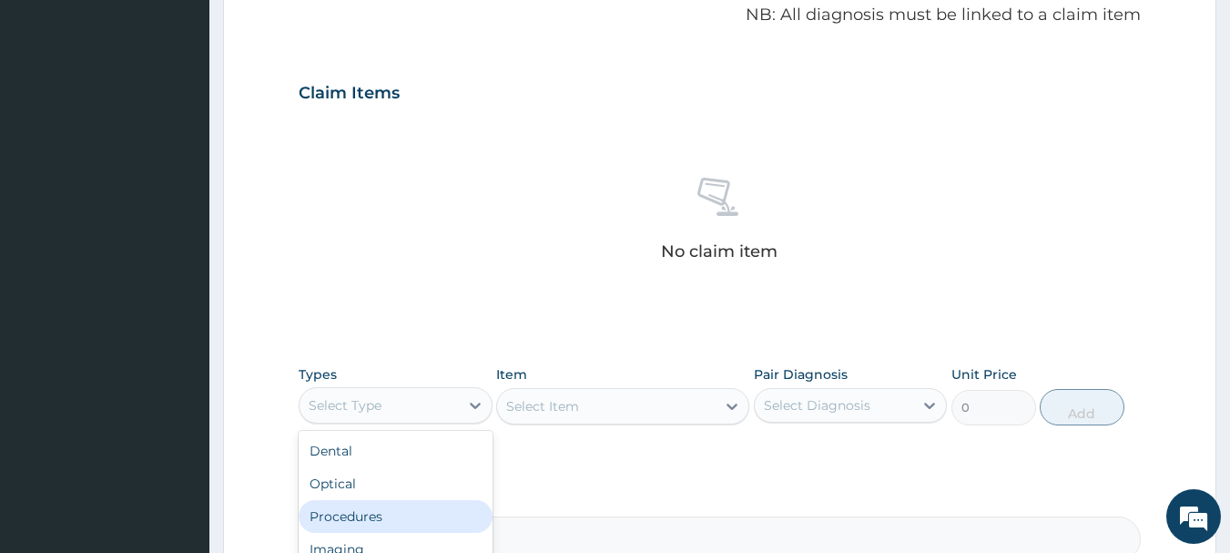
click at [338, 522] on div "Procedures" at bounding box center [396, 516] width 194 height 33
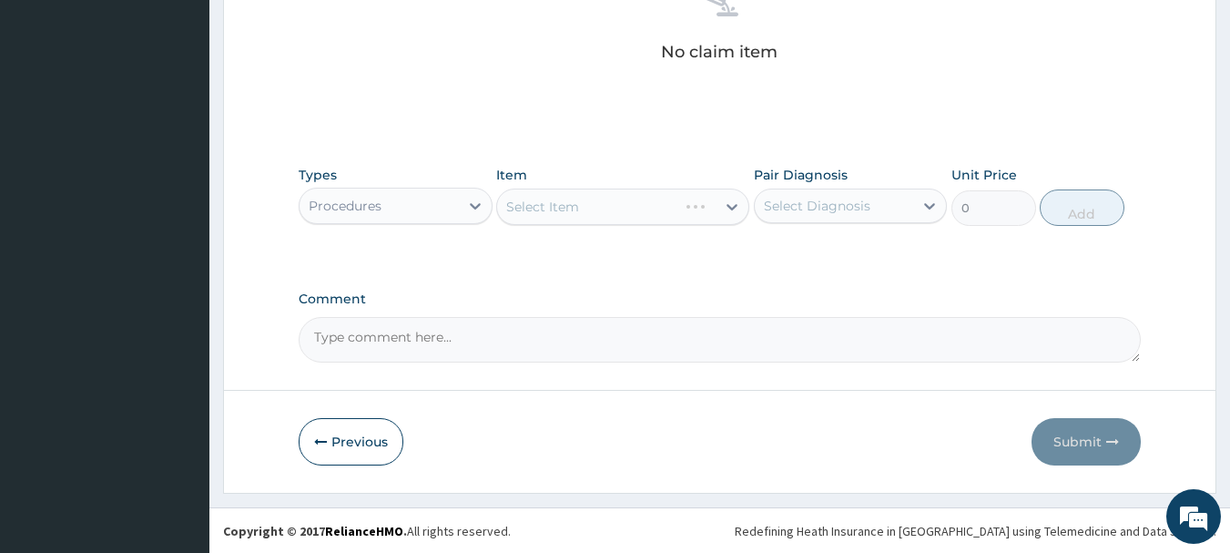
scroll to position [760, 0]
click at [587, 211] on div "Select Item" at bounding box center [622, 206] width 253 height 36
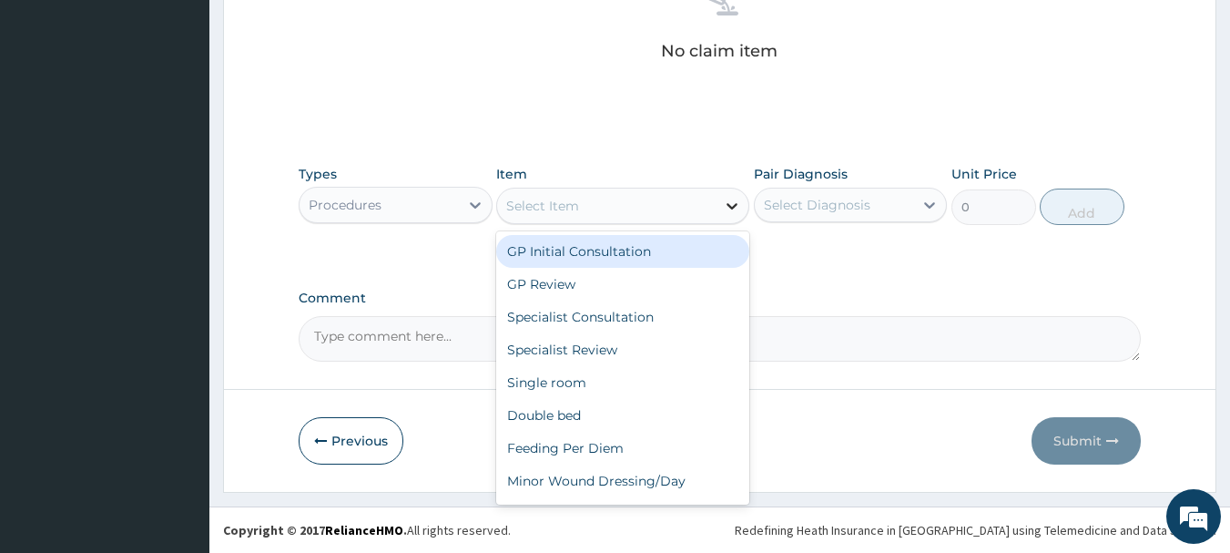
click at [727, 205] on icon at bounding box center [732, 206] width 18 height 18
click at [691, 250] on div "GP Initial Consultation" at bounding box center [622, 251] width 253 height 33
type input "3000"
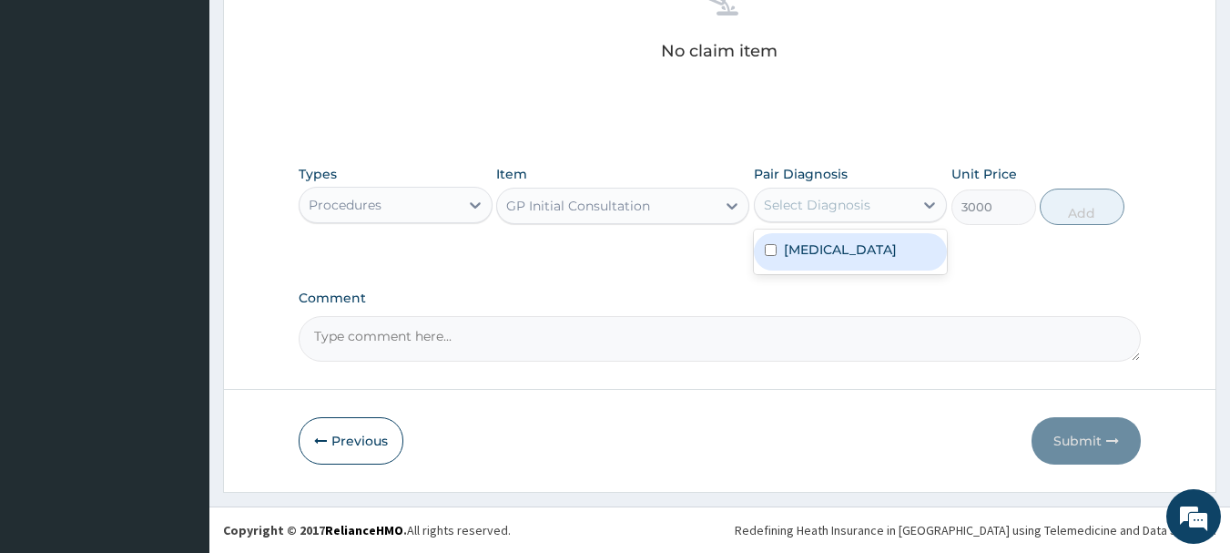
click at [828, 201] on div "Select Diagnosis" at bounding box center [817, 205] width 107 height 18
drag, startPoint x: 820, startPoint y: 253, endPoint x: 1020, endPoint y: 223, distance: 202.6
click at [820, 253] on label "[MEDICAL_DATA]" at bounding box center [840, 249] width 113 height 18
checkbox input "true"
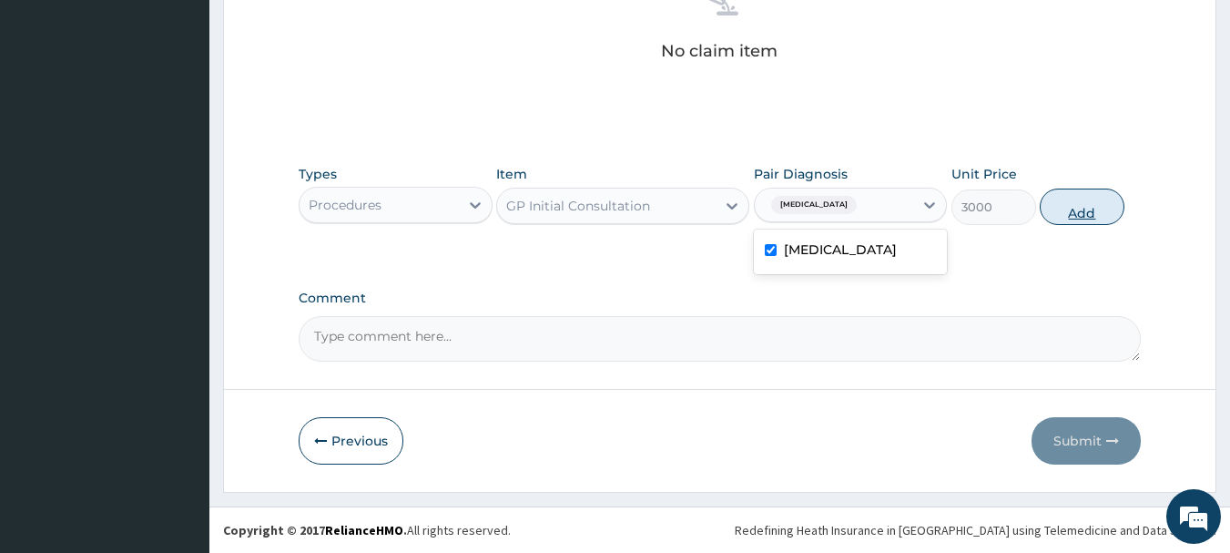
drag, startPoint x: 1072, startPoint y: 211, endPoint x: 1062, endPoint y: 219, distance: 12.9
click at [1072, 212] on button "Add" at bounding box center [1082, 206] width 85 height 36
type input "0"
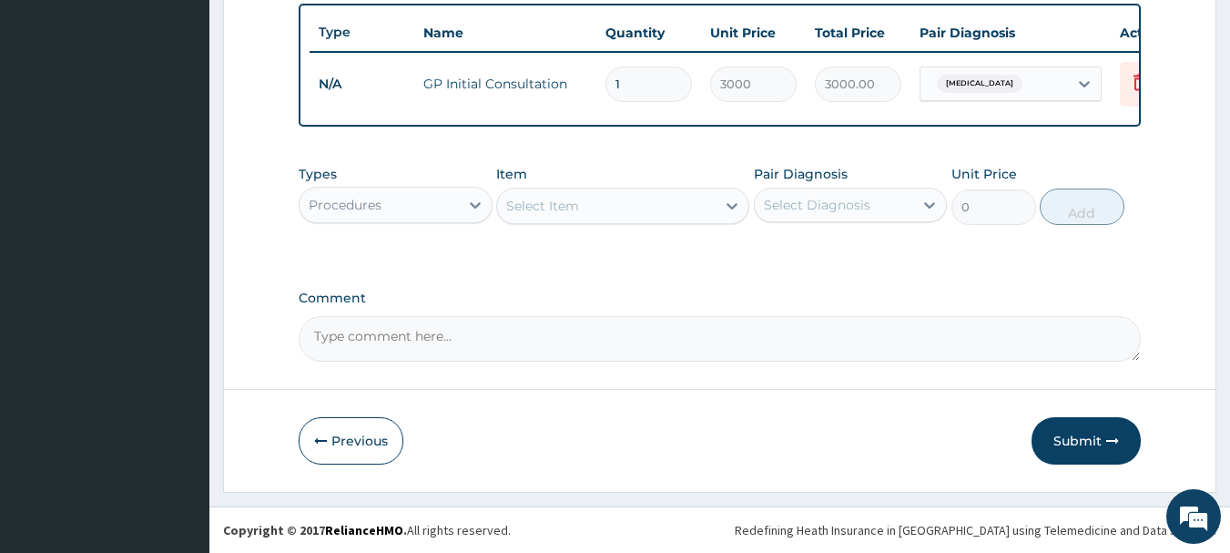
scroll to position [687, 0]
click at [422, 200] on div "Procedures" at bounding box center [379, 204] width 159 height 29
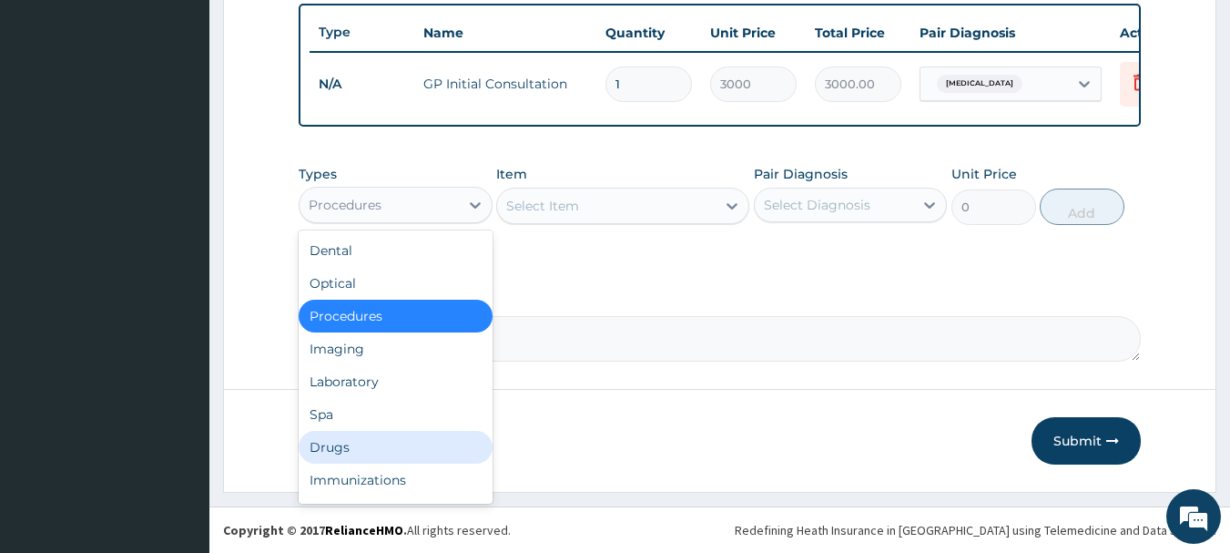
click at [331, 446] on div "Drugs" at bounding box center [396, 447] width 194 height 33
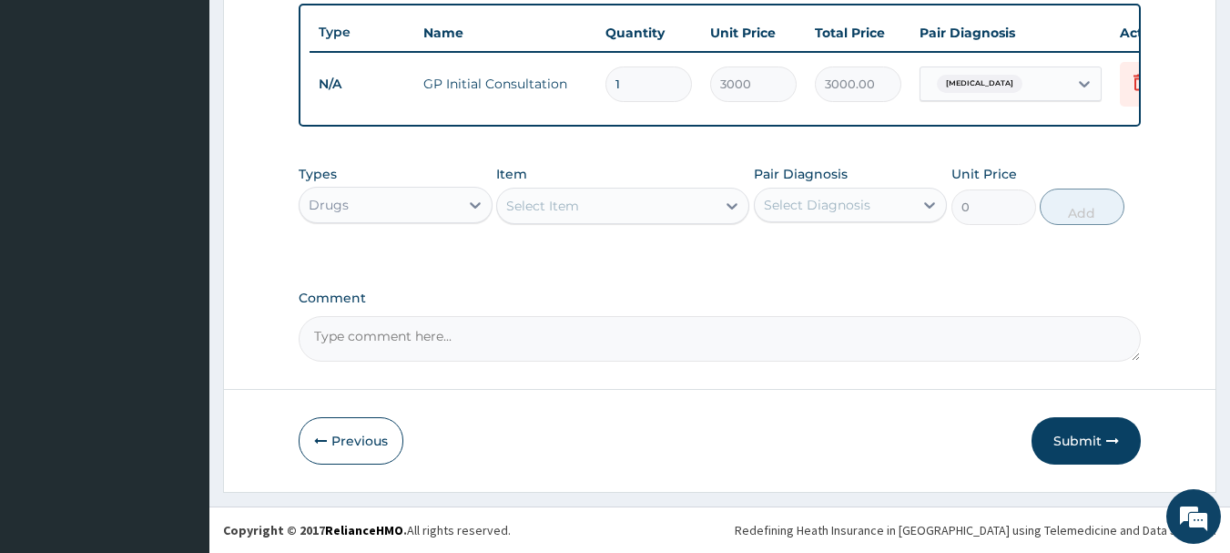
click at [606, 209] on div "Select Item" at bounding box center [606, 205] width 219 height 29
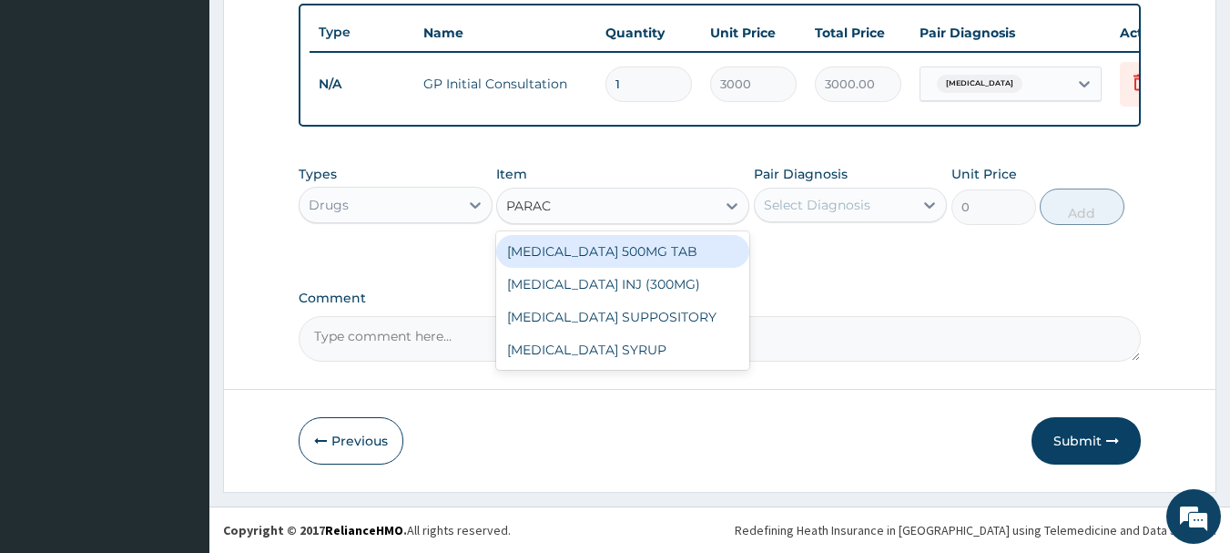
type input "PARACE"
click at [616, 247] on div "PARACETAMOL 500MG TAB" at bounding box center [622, 251] width 253 height 33
type input "20"
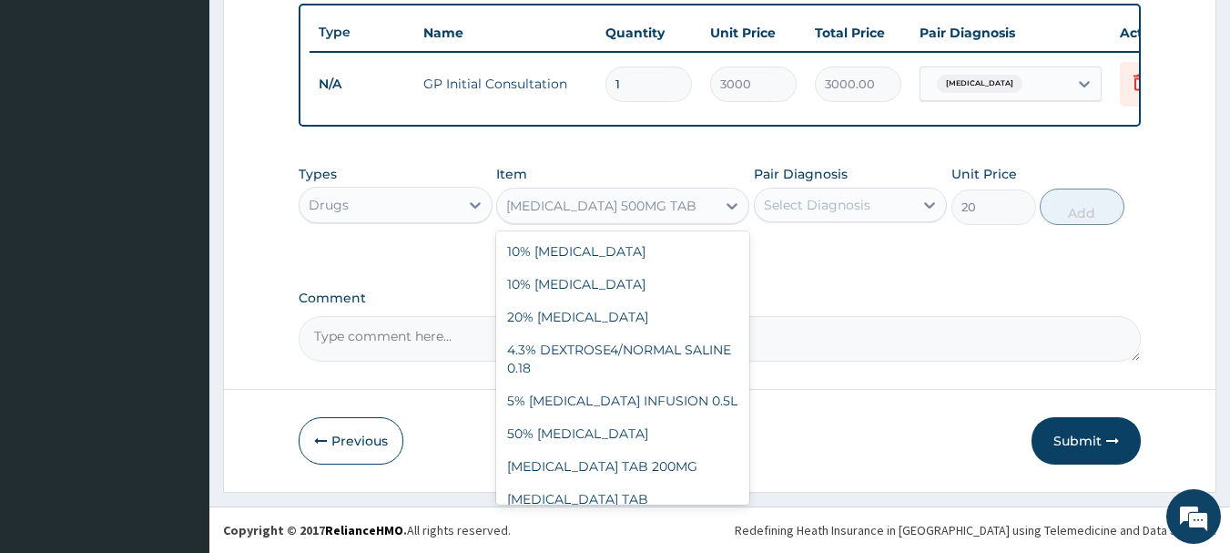
click at [641, 209] on div "PARACETAMOL 500MG TAB" at bounding box center [601, 206] width 190 height 18
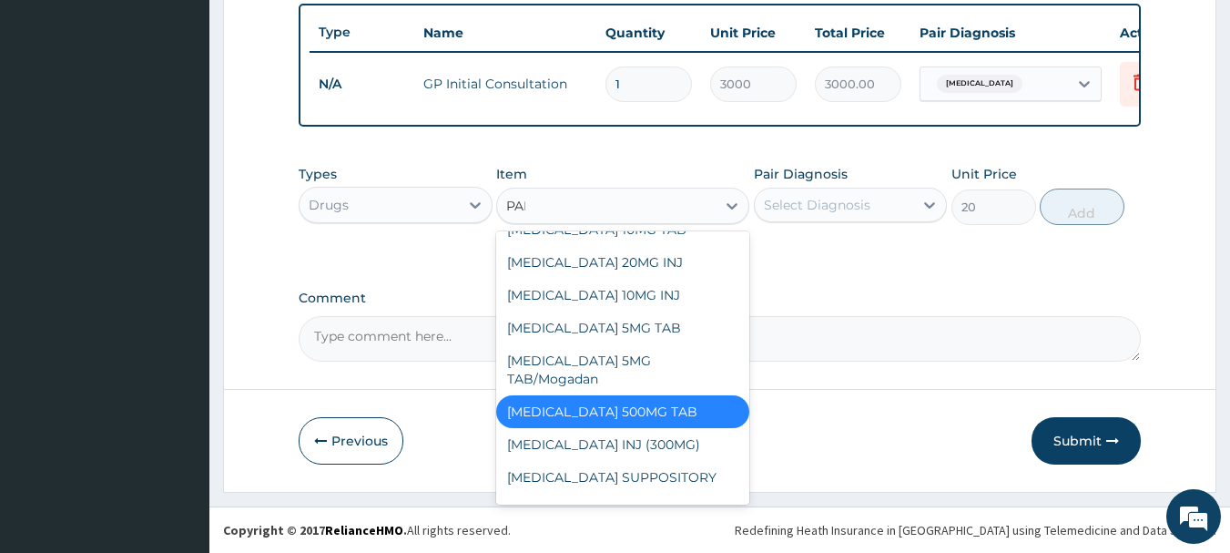
scroll to position [0, 0]
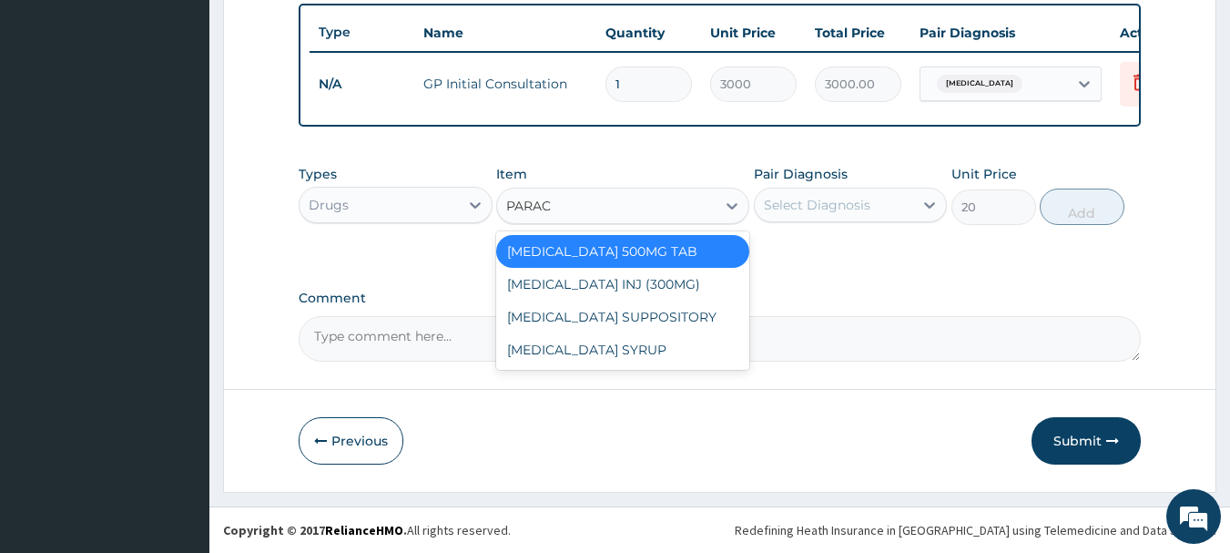
type input "PARACE"
click at [642, 292] on div "PARACETAMOL INJ (300MG)" at bounding box center [622, 284] width 253 height 33
type input "700"
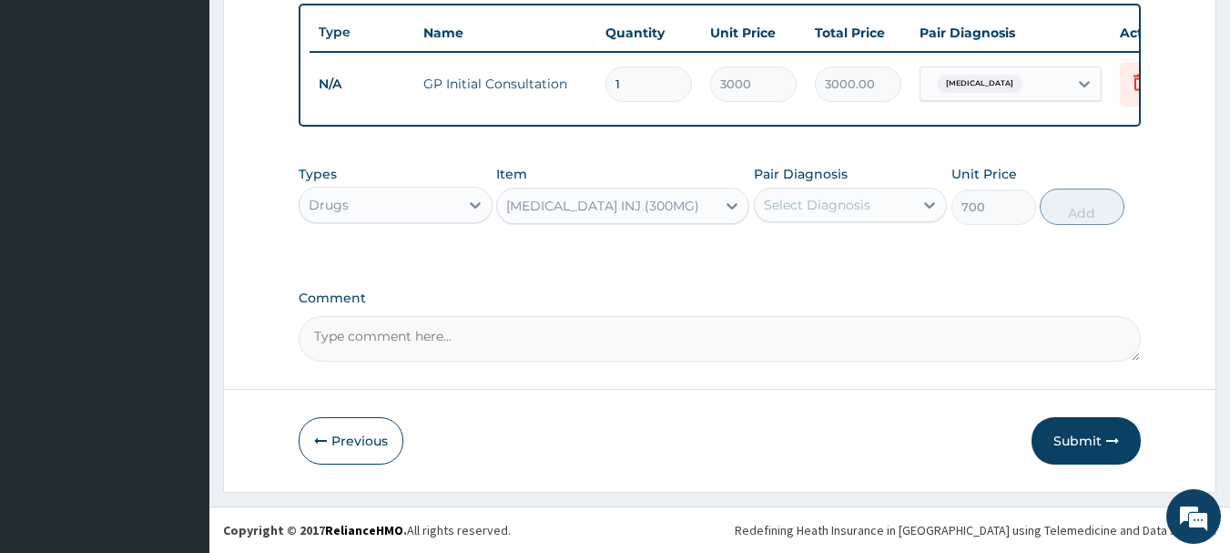
click at [820, 200] on div "Select Diagnosis" at bounding box center [817, 205] width 107 height 18
drag, startPoint x: 810, startPoint y: 254, endPoint x: 1000, endPoint y: 238, distance: 190.1
click at [818, 254] on label "Malaria" at bounding box center [840, 249] width 113 height 18
checkbox input "true"
drag, startPoint x: 1087, startPoint y: 207, endPoint x: 951, endPoint y: 213, distance: 136.7
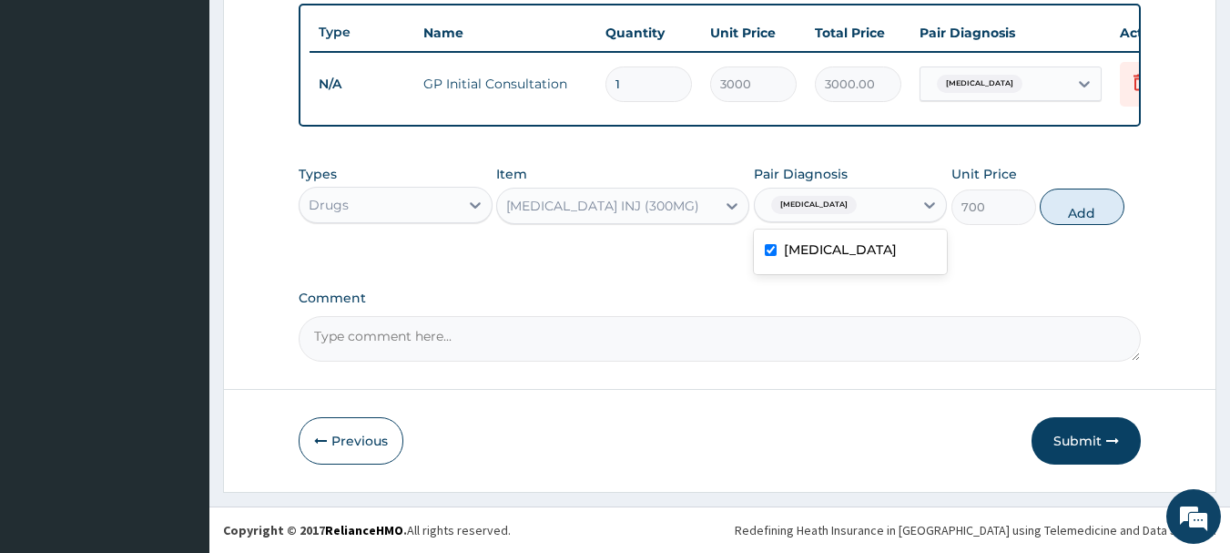
click at [1083, 208] on button "Add" at bounding box center [1082, 206] width 85 height 36
type input "0"
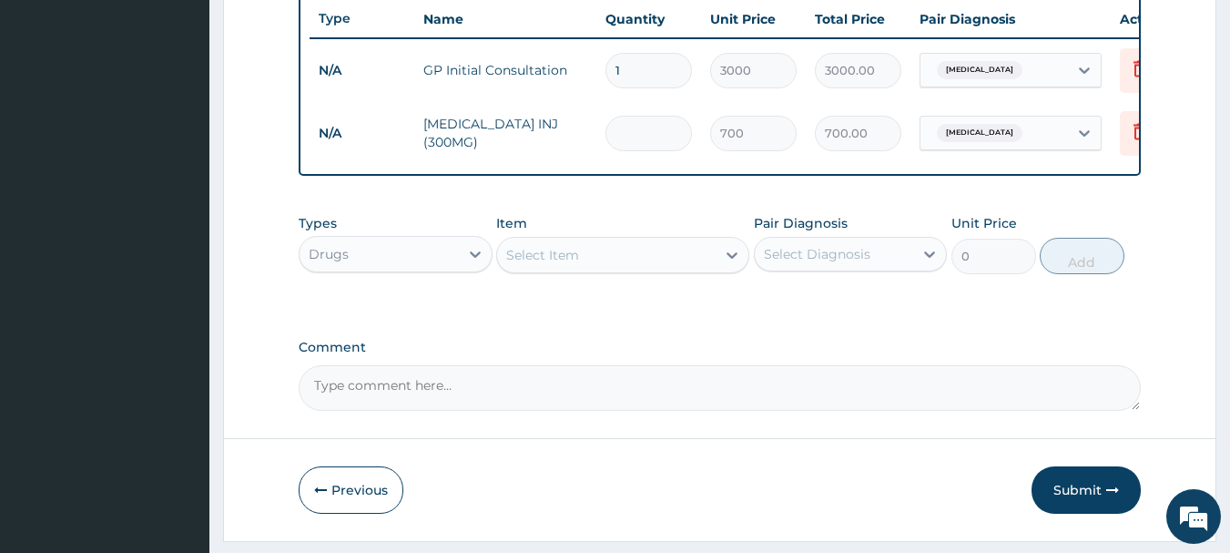
type input "0.00"
type input "2"
type input "1400.00"
type input "2"
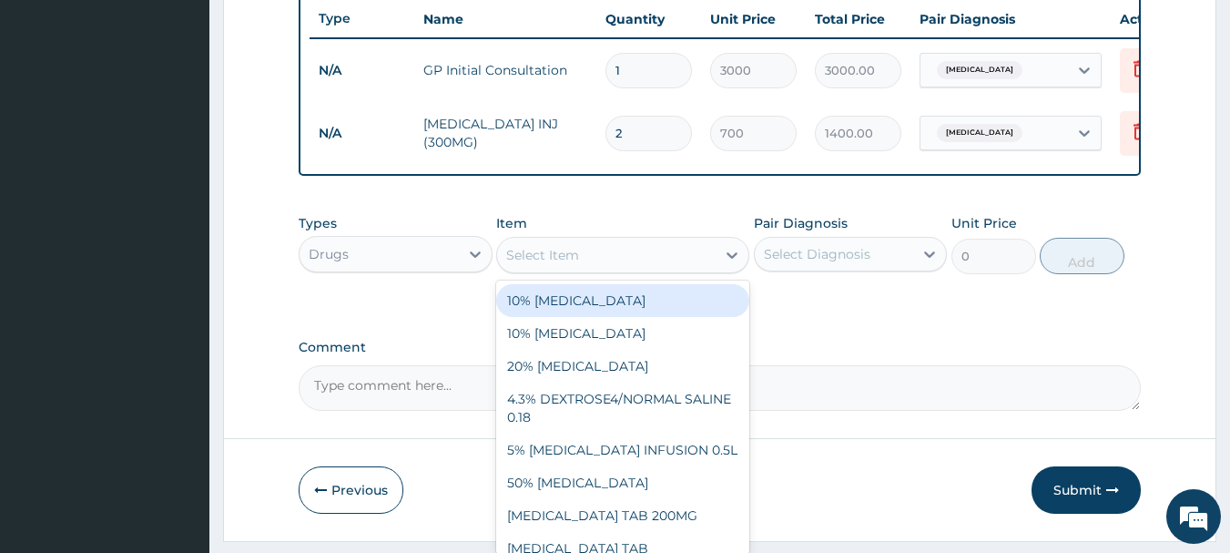
click at [598, 259] on div "Select Item" at bounding box center [606, 254] width 219 height 29
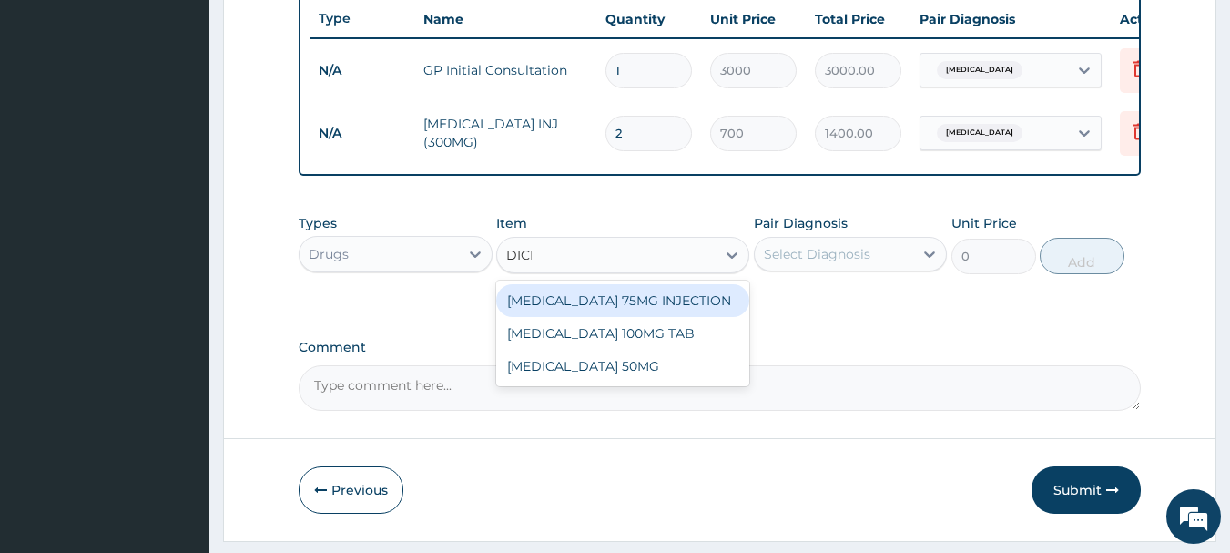
type input "DICLO"
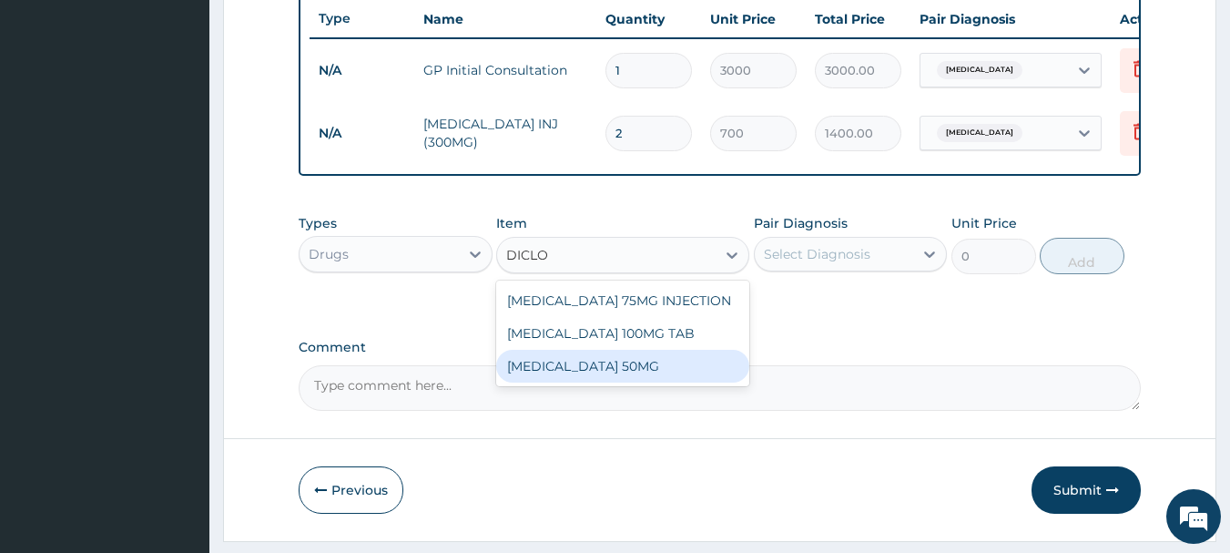
click at [602, 378] on div "DICLOFENAC SODIUM 50MG" at bounding box center [622, 366] width 253 height 33
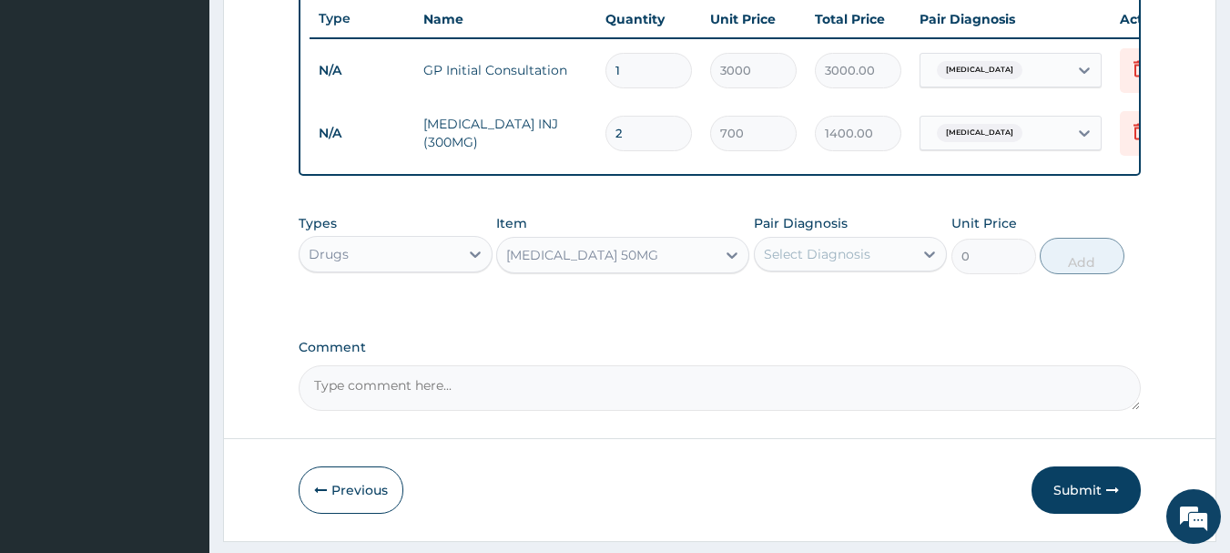
type input "70"
click at [817, 263] on div "Select Diagnosis" at bounding box center [817, 254] width 107 height 18
click at [810, 308] on label "Malaria" at bounding box center [840, 299] width 113 height 18
checkbox input "true"
drag, startPoint x: 1075, startPoint y: 261, endPoint x: 889, endPoint y: 271, distance: 186.9
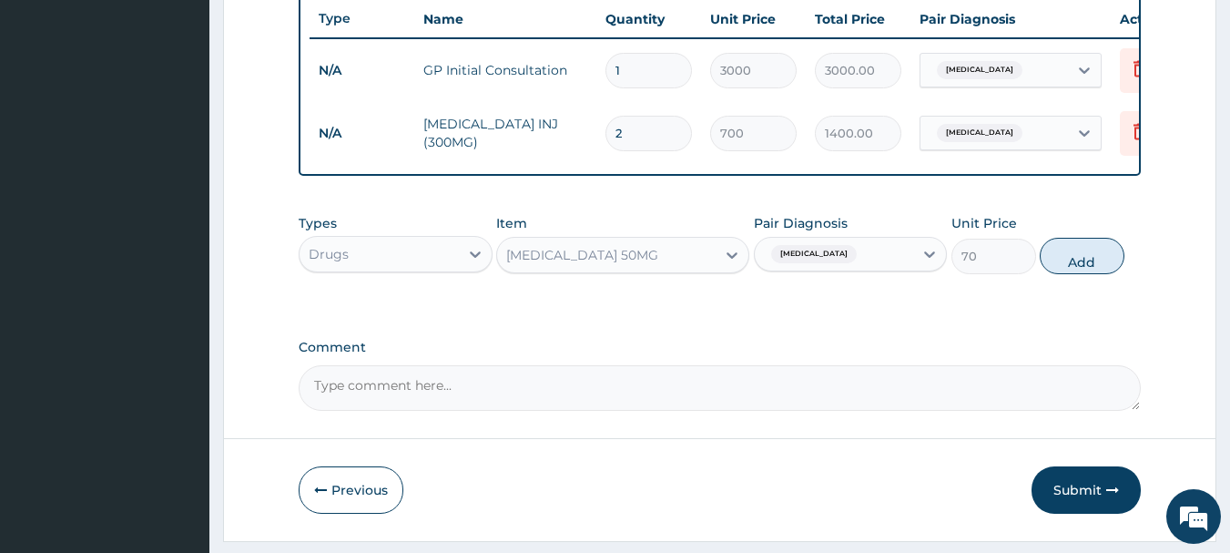
click at [1074, 261] on button "Add" at bounding box center [1082, 256] width 85 height 36
type input "0"
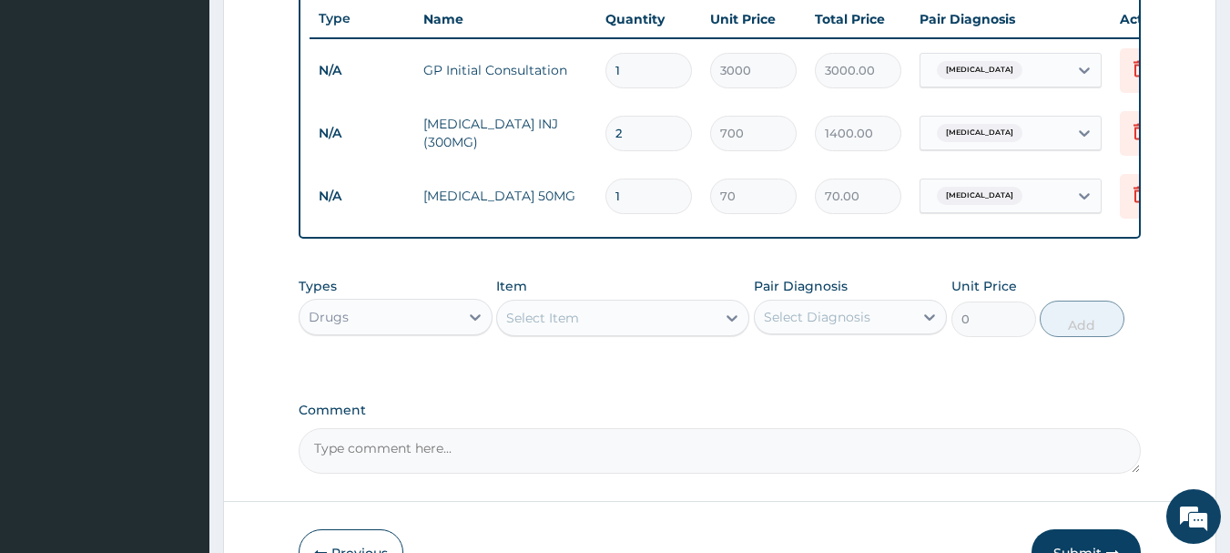
type input "10"
type input "700.00"
type input "10"
click at [614, 332] on div "Select Item" at bounding box center [606, 317] width 219 height 29
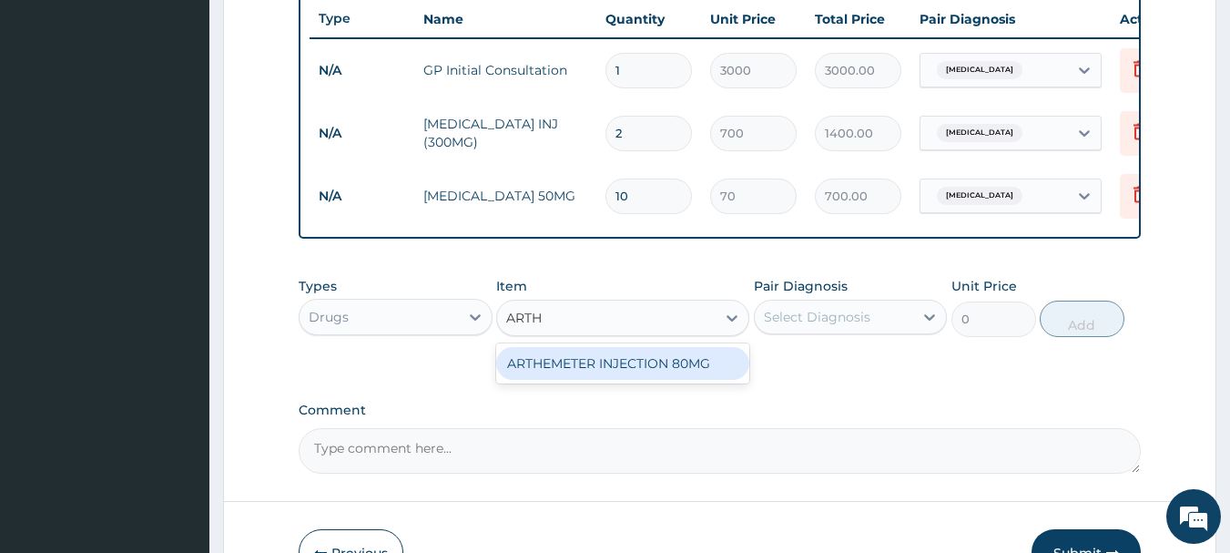
type input "ARTHE"
click at [631, 371] on div "ARTHEMETER INJECTION 80MG" at bounding box center [622, 363] width 253 height 33
type input "1200"
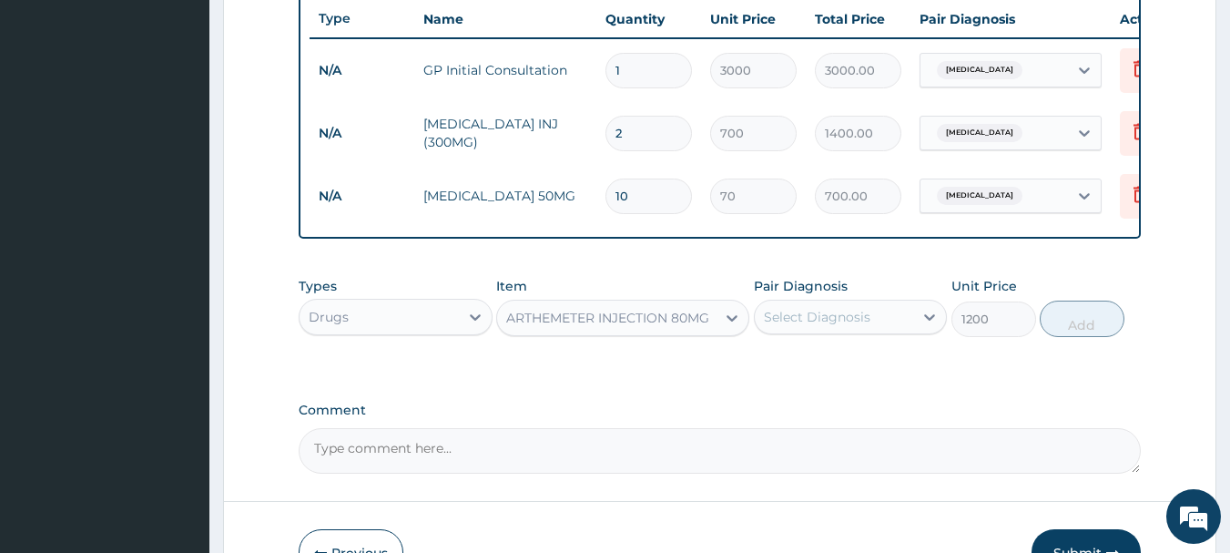
click at [845, 311] on div "Pair Diagnosis Select Diagnosis" at bounding box center [851, 307] width 194 height 60
click at [841, 320] on div "Select Diagnosis" at bounding box center [834, 316] width 159 height 29
drag, startPoint x: 839, startPoint y: 383, endPoint x: 867, endPoint y: 372, distance: 30.3
click at [839, 382] on div "[MEDICAL_DATA]" at bounding box center [851, 363] width 194 height 37
checkbox input "true"
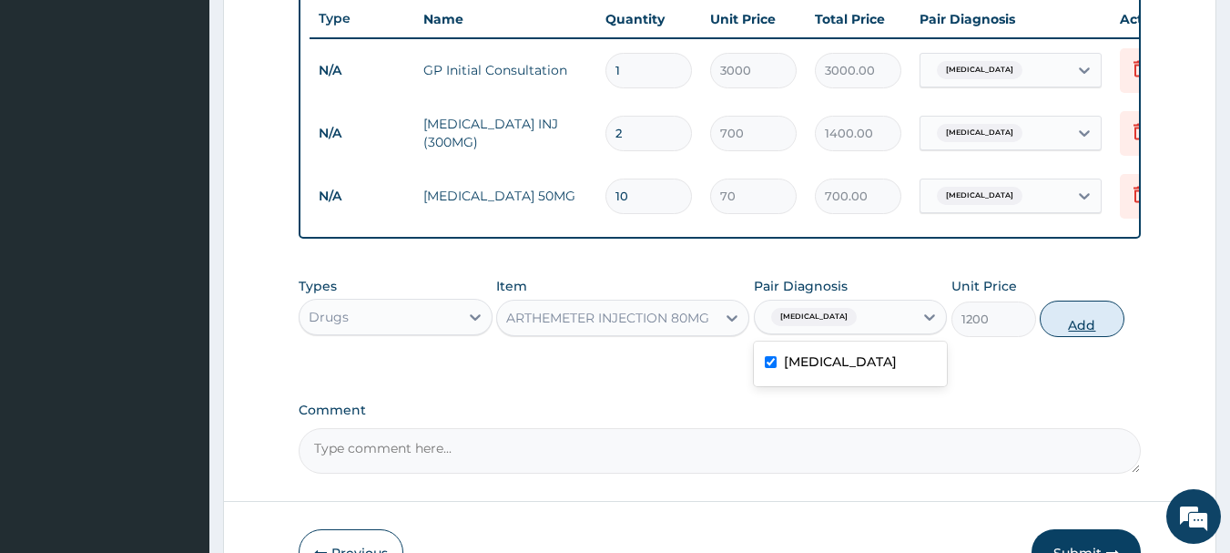
click at [1106, 315] on button "Add" at bounding box center [1082, 318] width 85 height 36
type input "0"
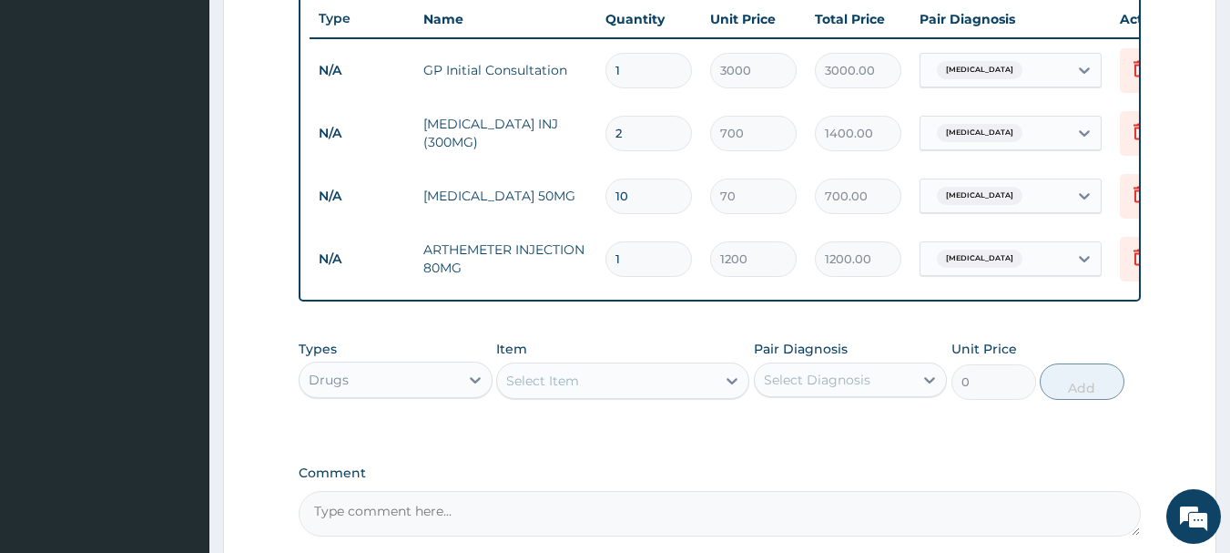
type input "0.00"
type input "6"
type input "7200.00"
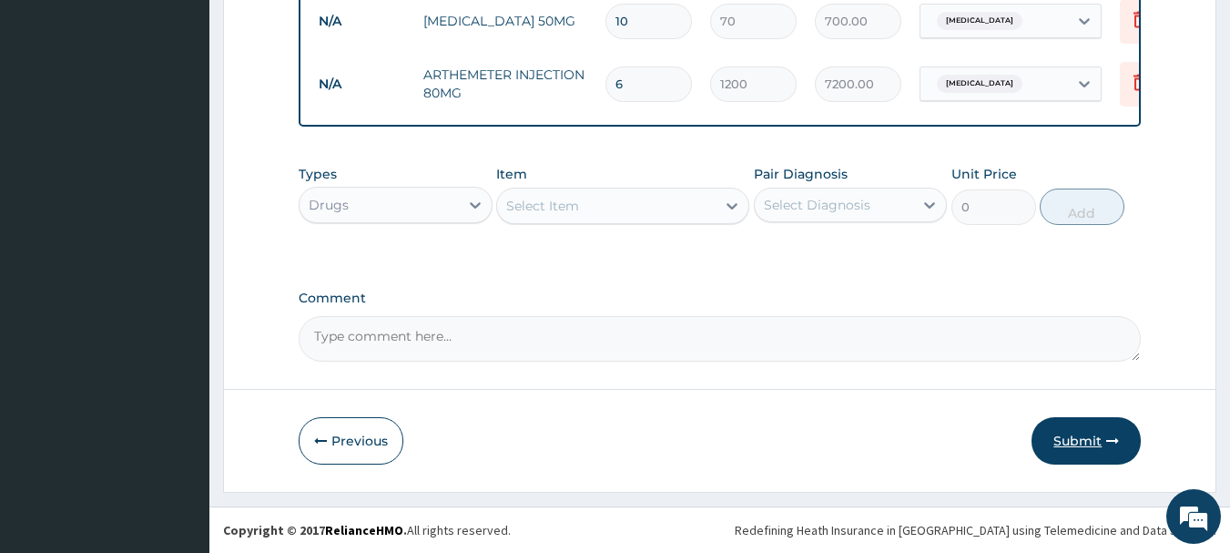
type input "6"
click at [1067, 442] on button "Submit" at bounding box center [1086, 440] width 109 height 47
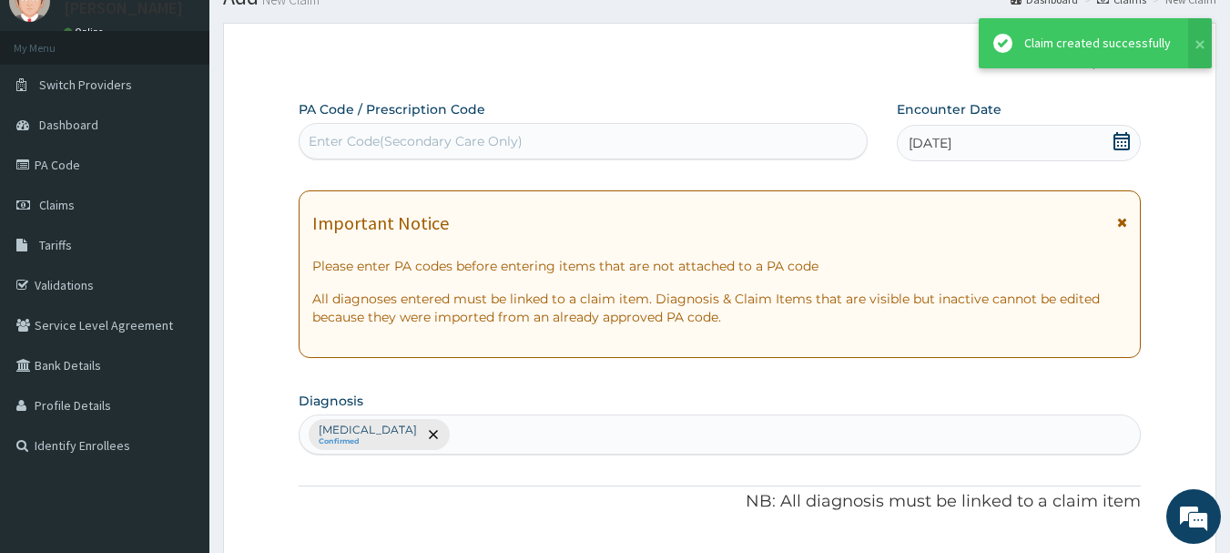
scroll to position [876, 0]
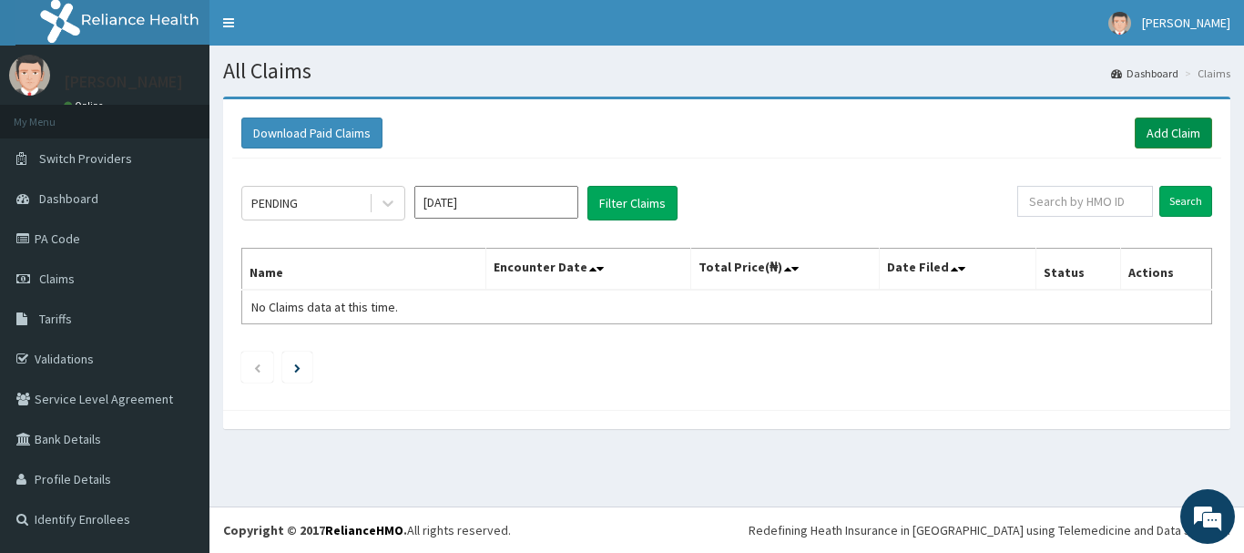
click at [1166, 128] on link "Add Claim" at bounding box center [1173, 132] width 77 height 31
click at [1176, 129] on link "Add Claim" at bounding box center [1173, 132] width 77 height 31
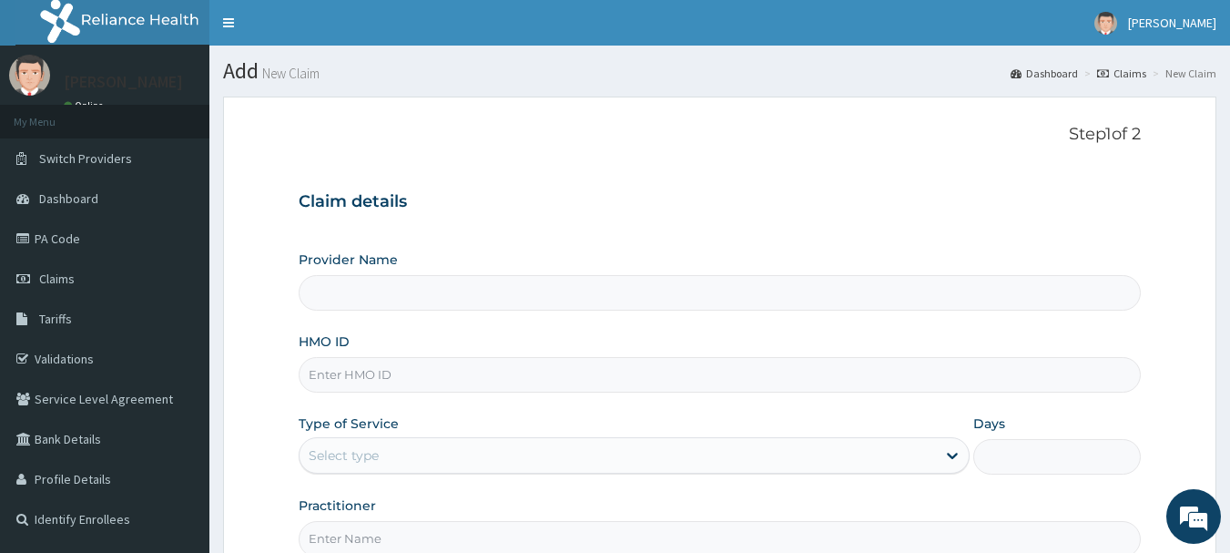
type input "INLAND SPECIALIST HOSPITAL- OGUDU"
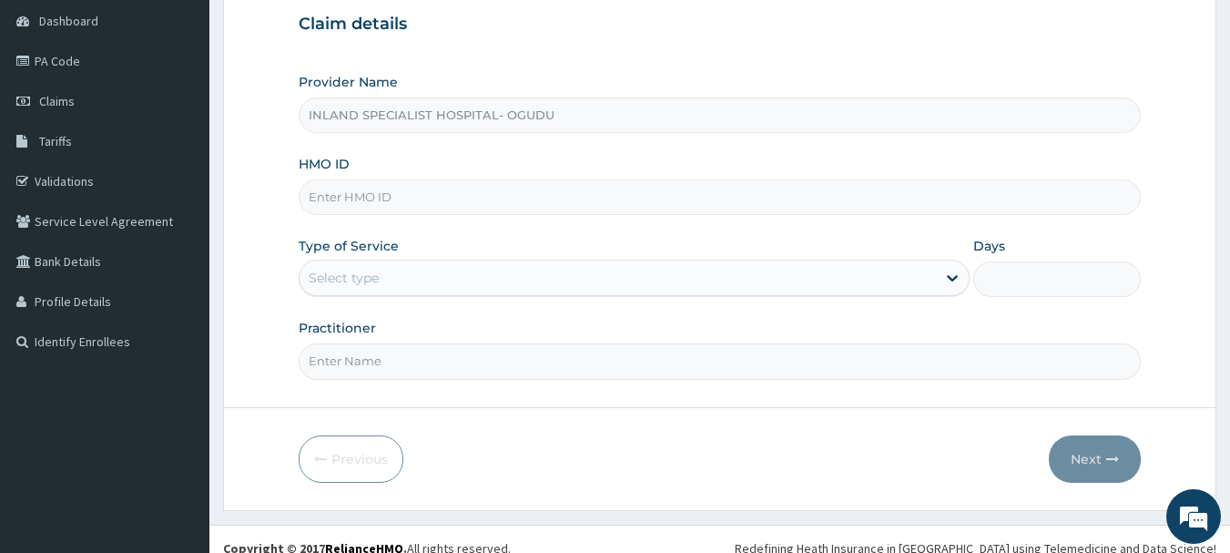
scroll to position [196, 0]
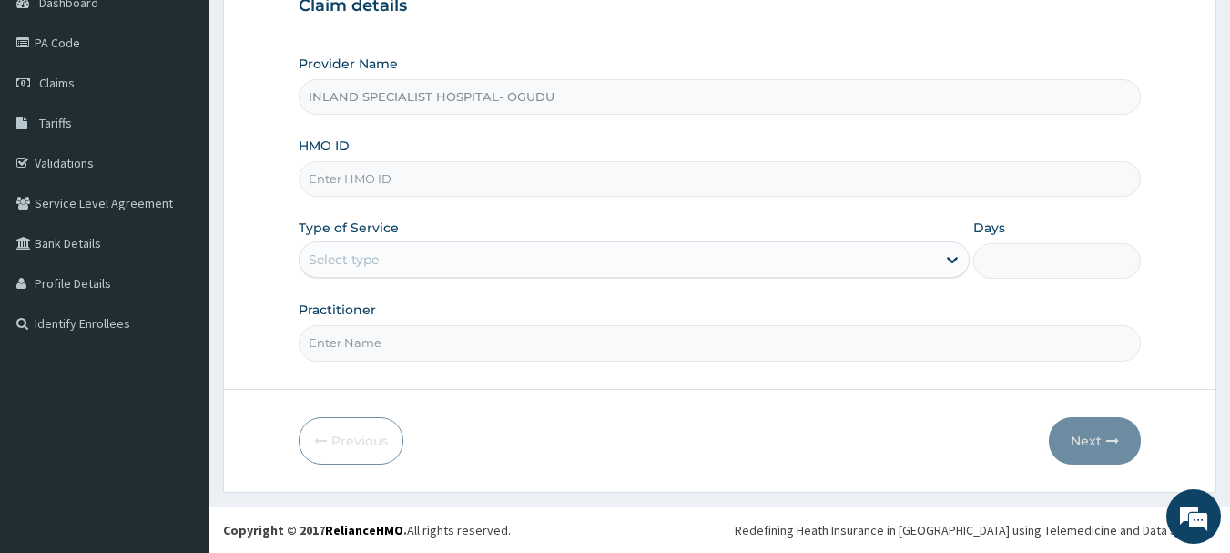
click at [453, 178] on input "HMO ID" at bounding box center [720, 179] width 843 height 36
paste input "PIL/10006/B"
type input "PIL/10006/B"
click at [366, 263] on div "Select type" at bounding box center [344, 259] width 70 height 18
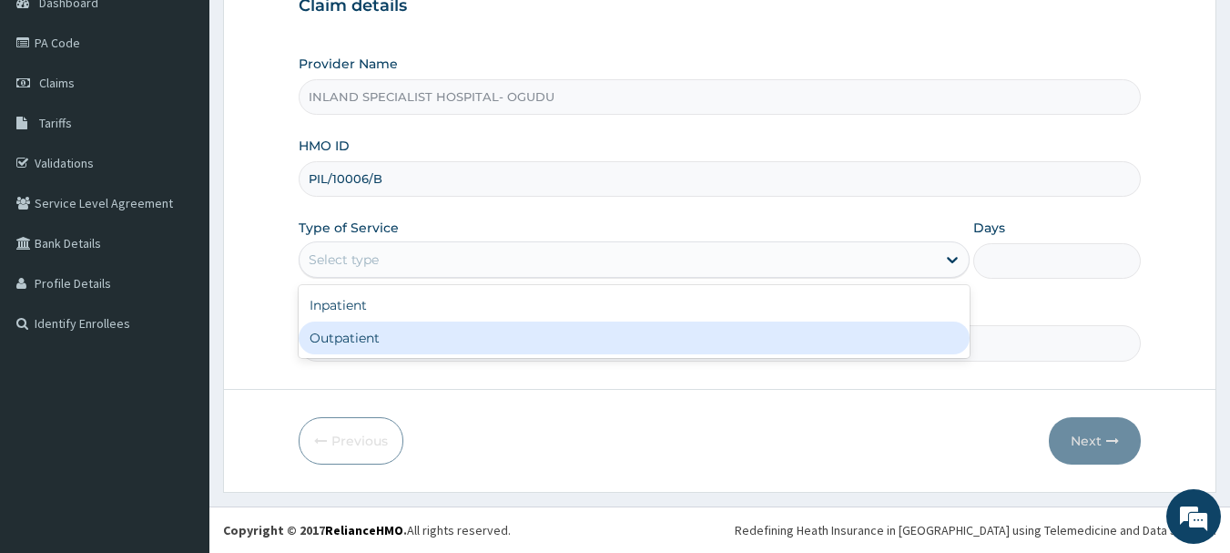
click at [355, 340] on div "Outpatient" at bounding box center [634, 337] width 671 height 33
type input "1"
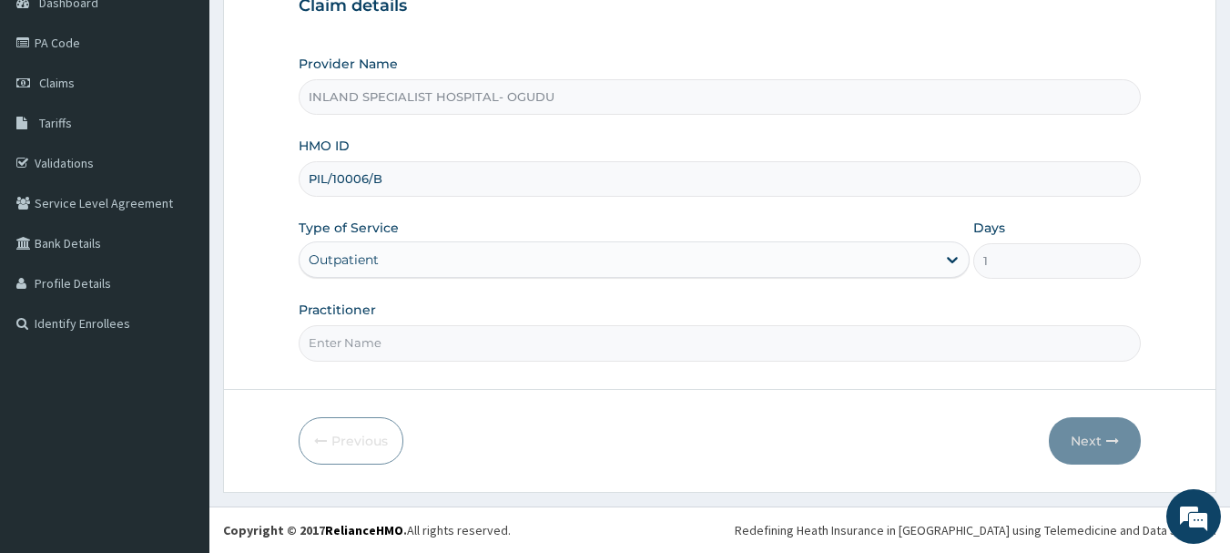
click at [372, 346] on input "Practitioner" at bounding box center [720, 343] width 843 height 36
type input "DR.AKEREDOLU"
click at [1086, 436] on button "Next" at bounding box center [1095, 440] width 92 height 47
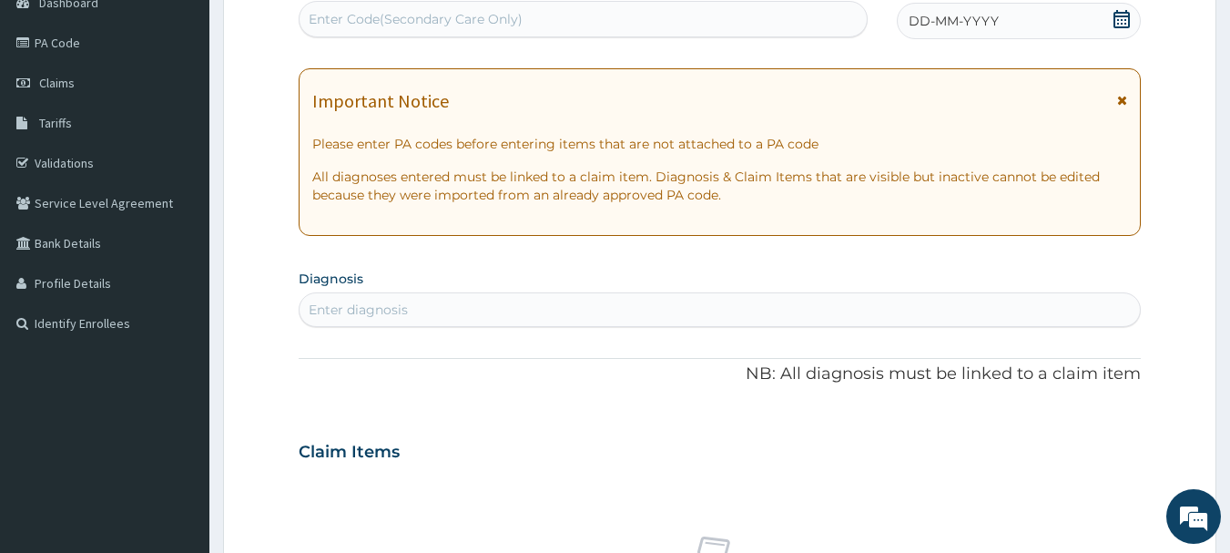
click at [1125, 20] on icon at bounding box center [1122, 19] width 16 height 18
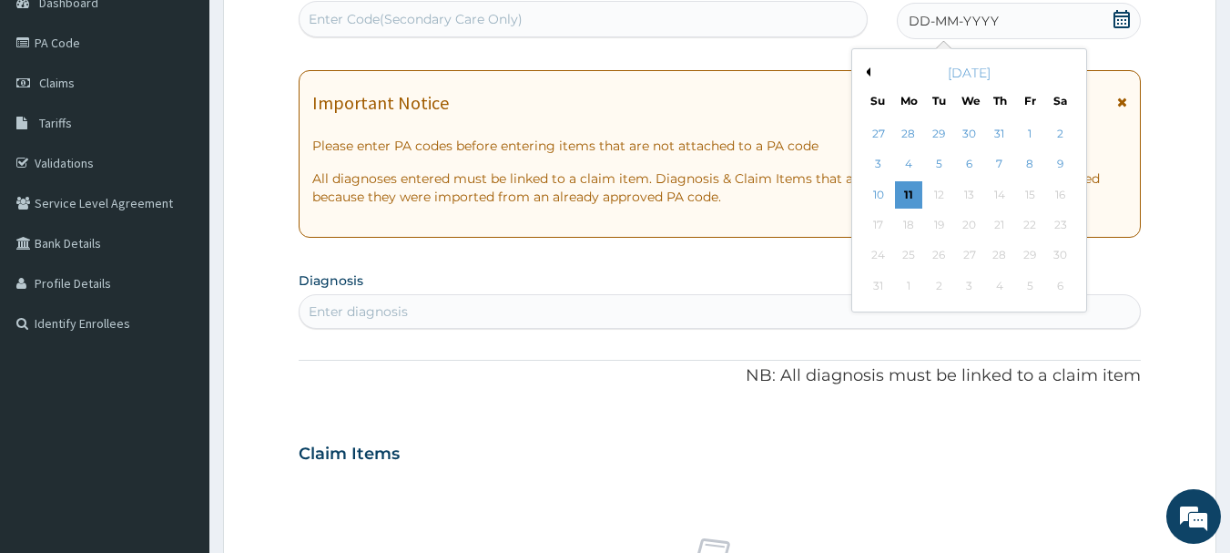
click at [865, 72] on button "Previous Month" at bounding box center [865, 71] width 9 height 9
click at [996, 197] on div "17" at bounding box center [999, 194] width 27 height 27
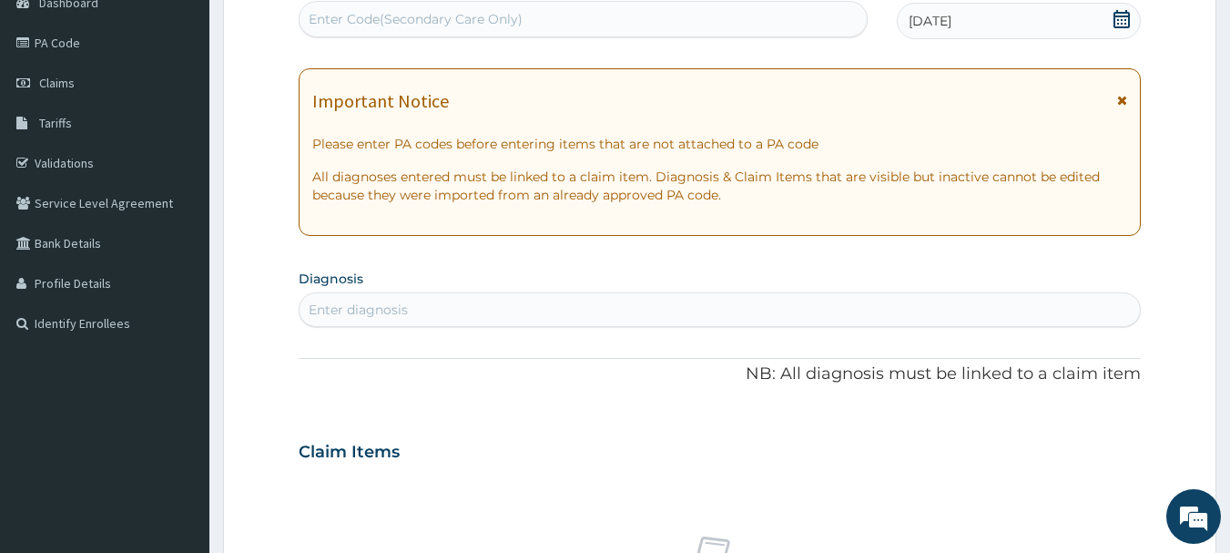
click at [443, 299] on div "Enter diagnosis" at bounding box center [720, 309] width 841 height 29
type input "[MEDICAL_DATA]"
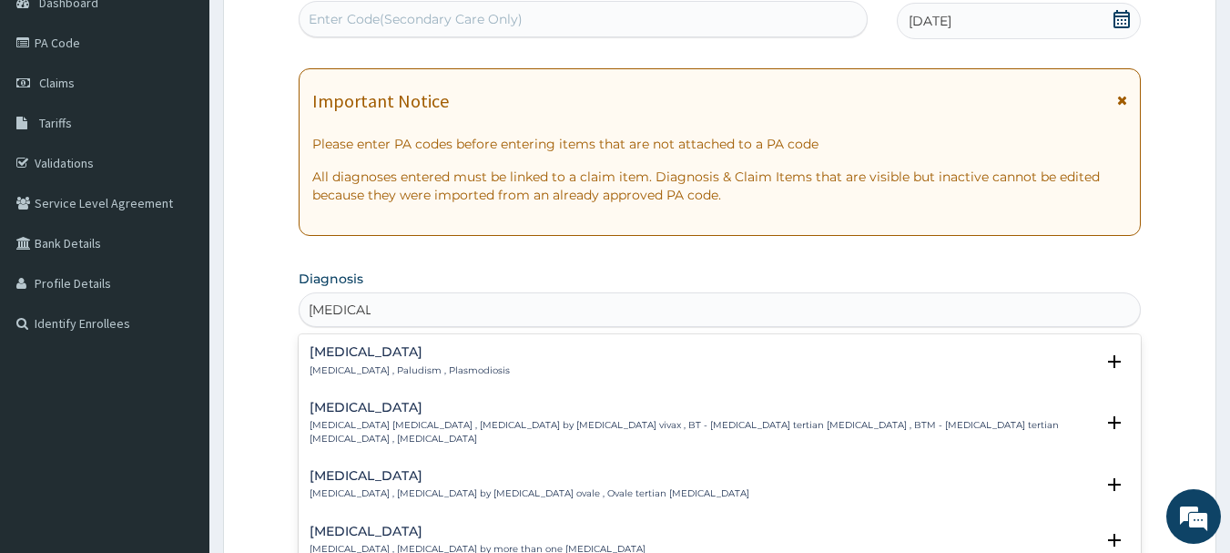
click at [371, 357] on h4 "[MEDICAL_DATA]" at bounding box center [410, 352] width 200 height 14
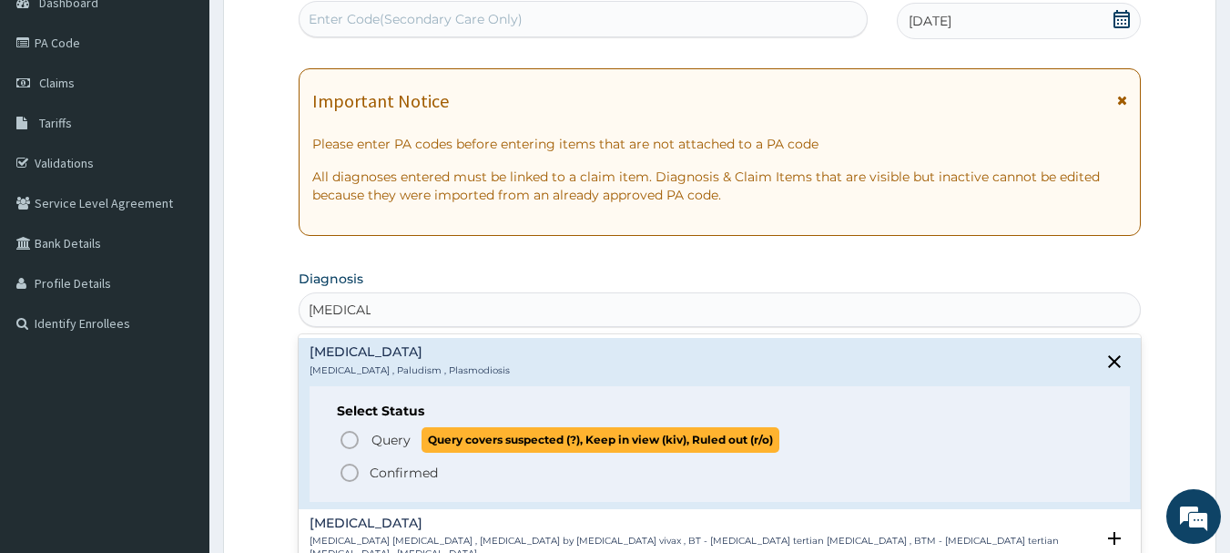
drag, startPoint x: 345, startPoint y: 431, endPoint x: 430, endPoint y: 331, distance: 131.2
click at [347, 430] on icon "status option query" at bounding box center [350, 440] width 22 height 22
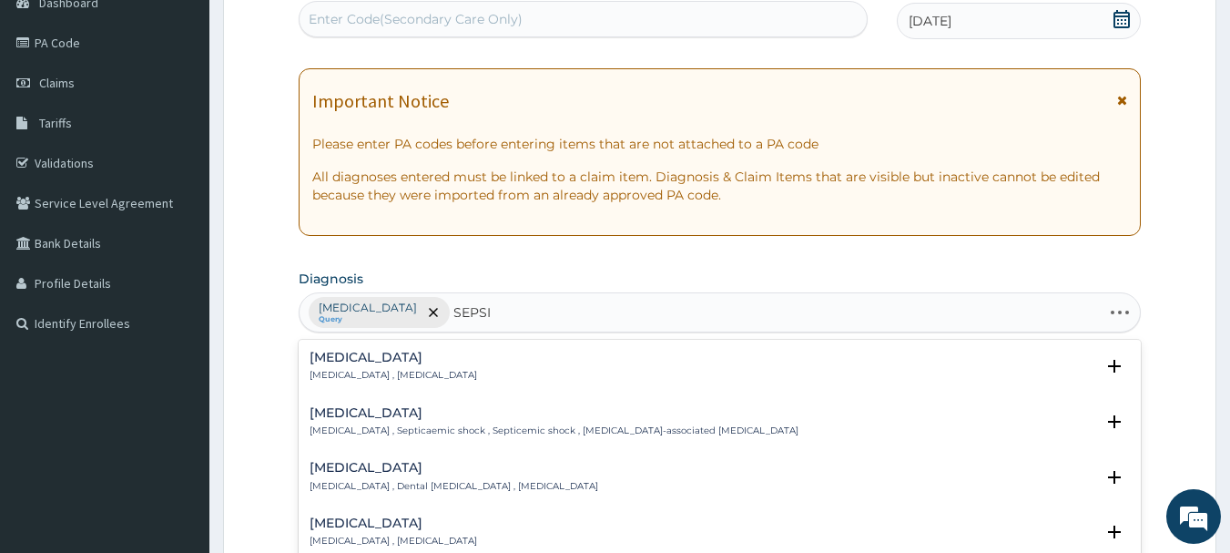
type input "[MEDICAL_DATA]"
click at [349, 351] on h4 "[MEDICAL_DATA]" at bounding box center [394, 358] width 168 height 14
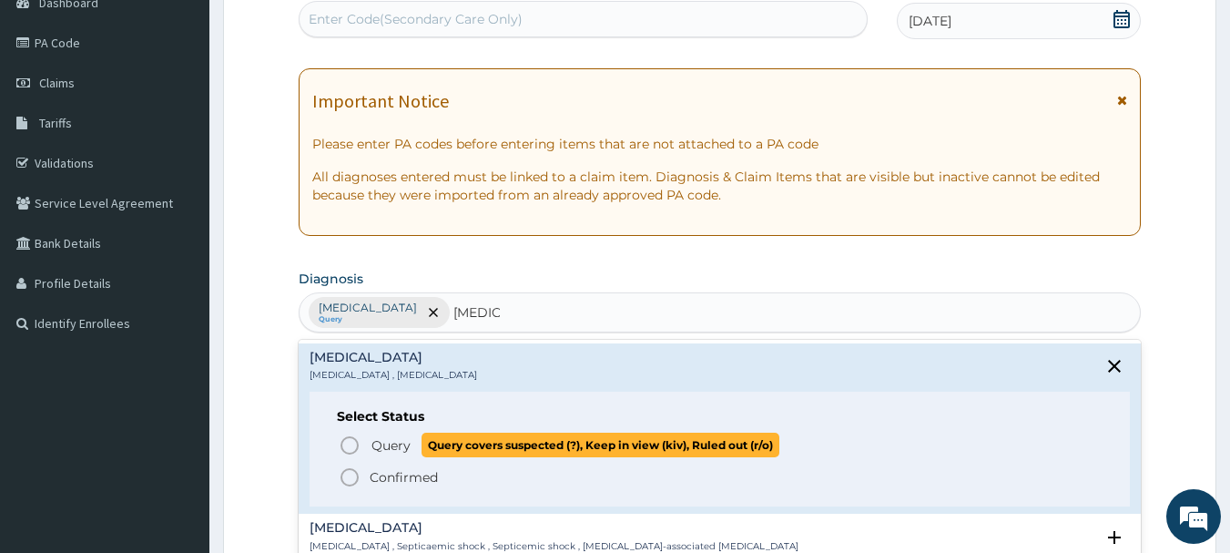
click at [350, 450] on icon "status option query" at bounding box center [350, 445] width 22 height 22
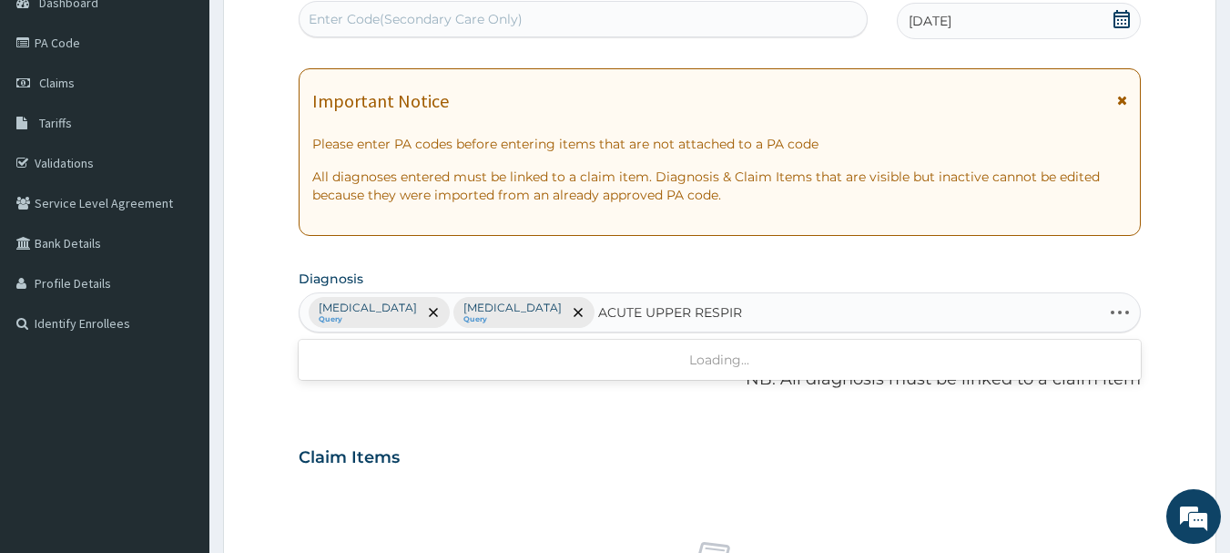
type input "ACUTE UPPER RESPIRA"
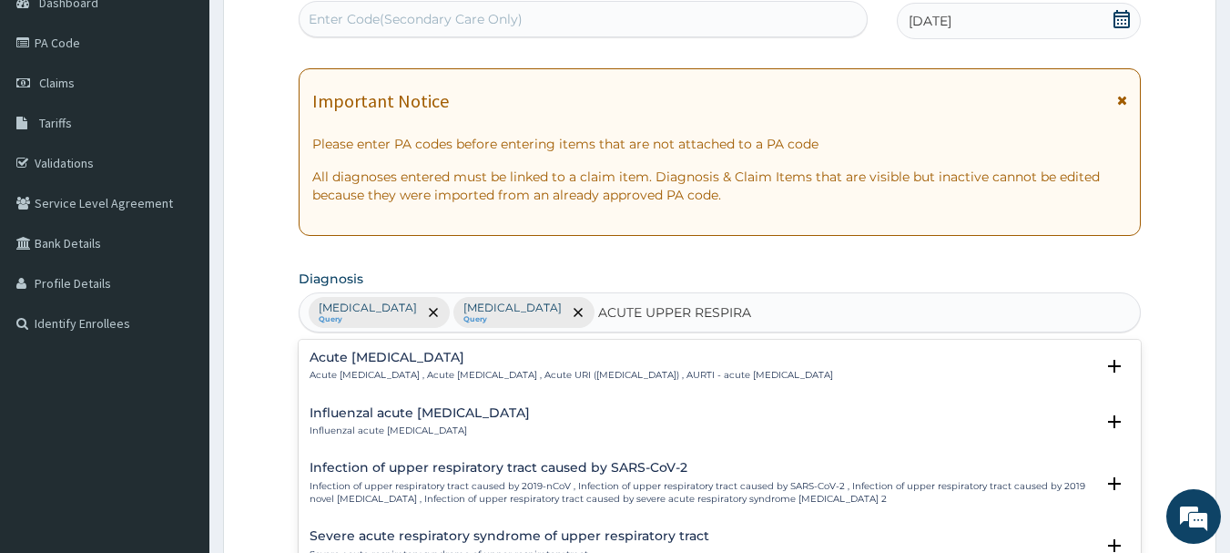
click at [441, 347] on div "Acute upper respiratory infection Acute upper respiratory infection , Acute upp…" at bounding box center [720, 371] width 843 height 56
click at [454, 375] on p "Acute [MEDICAL_DATA] , Acute [MEDICAL_DATA] , Acute URI ([MEDICAL_DATA]) , AURT…" at bounding box center [572, 375] width 524 height 13
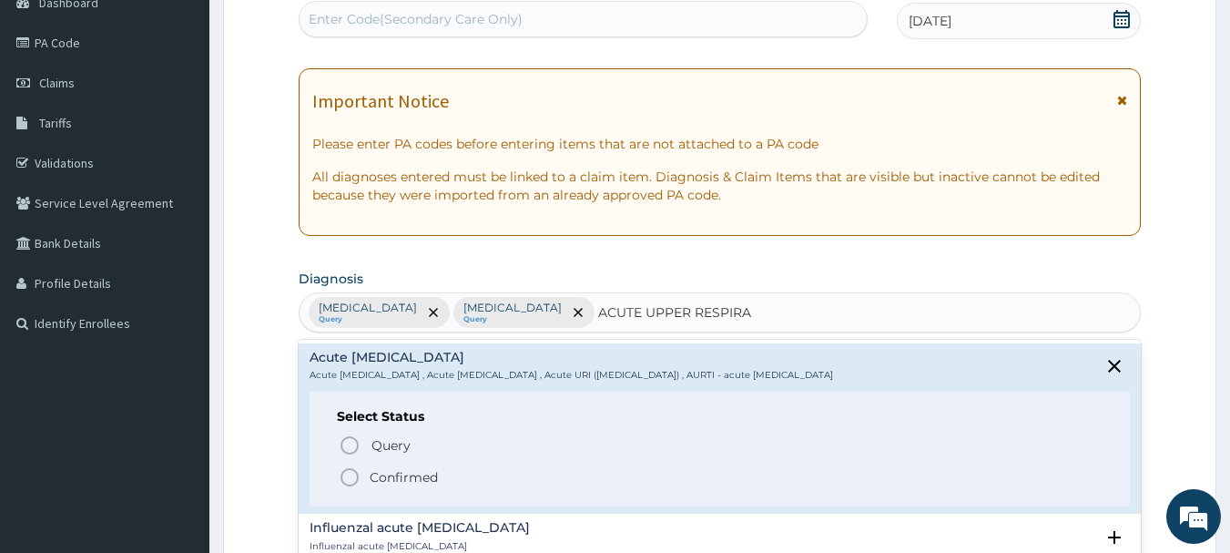
click at [345, 484] on circle "status option filled" at bounding box center [349, 477] width 16 height 16
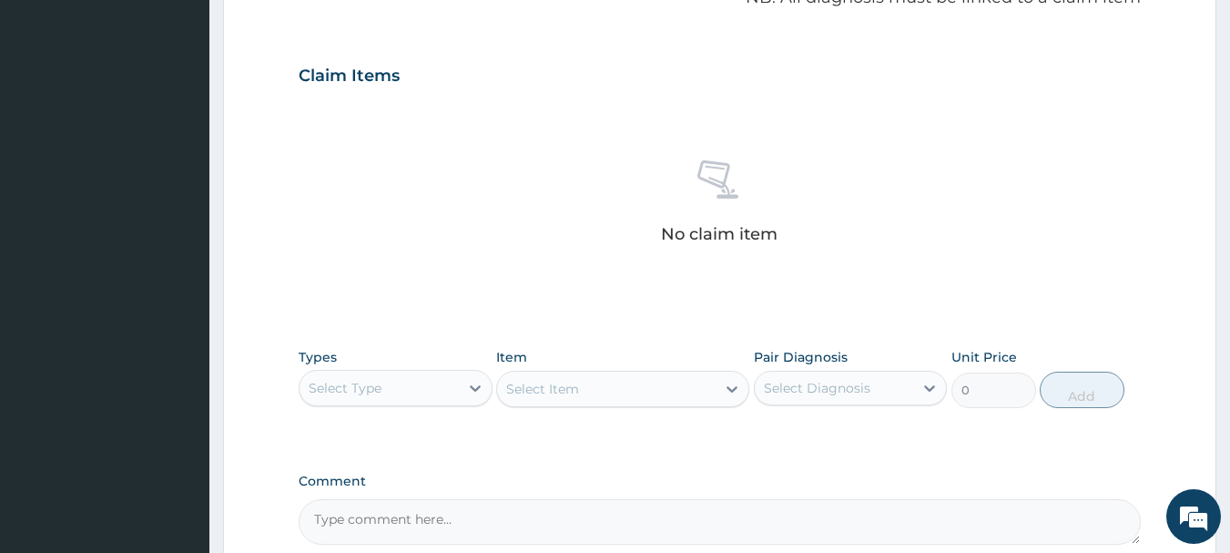
scroll to position [742, 0]
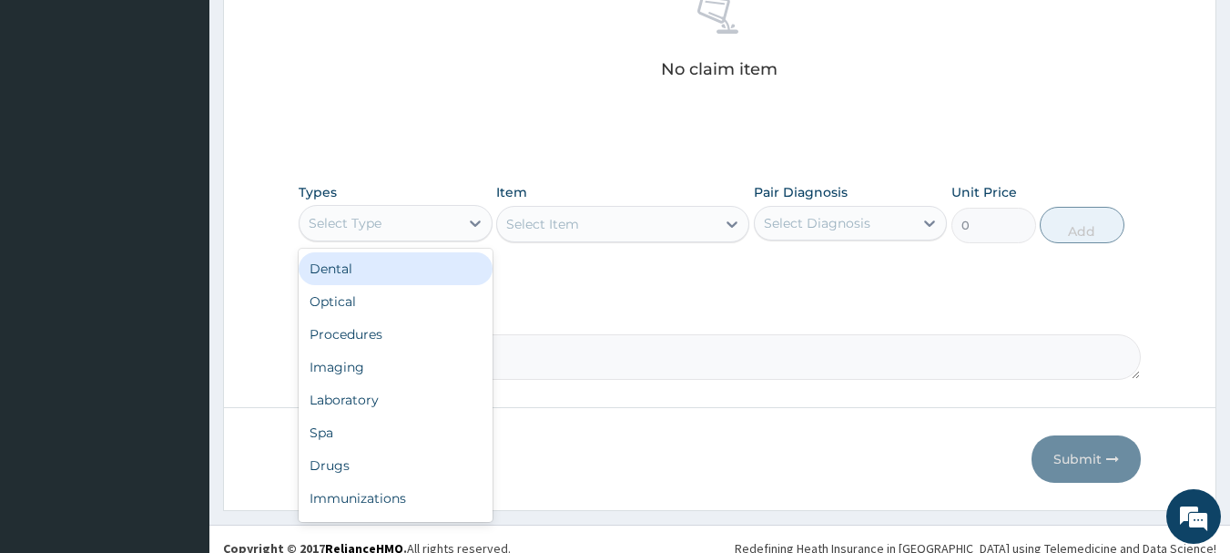
click at [411, 222] on div "Select Type" at bounding box center [379, 223] width 159 height 29
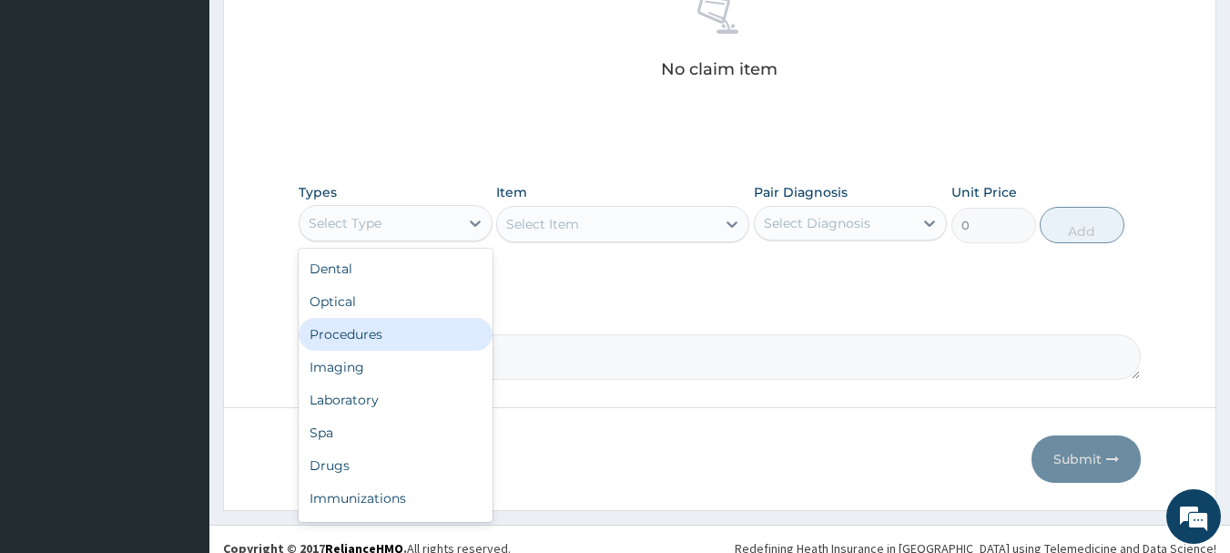
drag, startPoint x: 406, startPoint y: 330, endPoint x: 513, endPoint y: 267, distance: 123.7
click at [412, 328] on div "Procedures" at bounding box center [396, 334] width 194 height 33
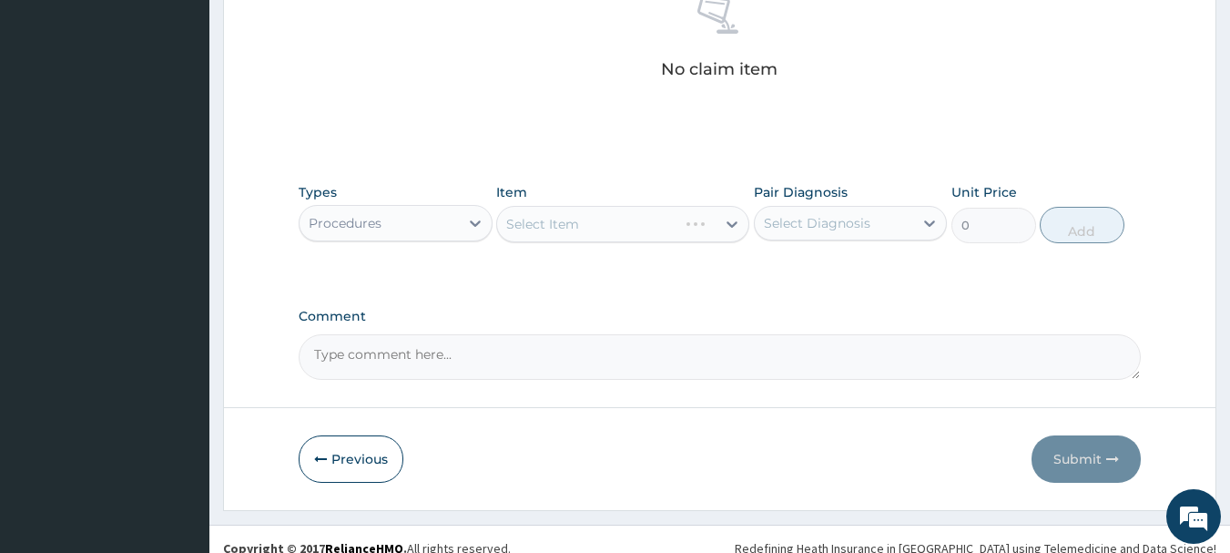
click at [570, 233] on div "Select Item" at bounding box center [622, 224] width 253 height 36
click at [612, 226] on div "Select Item" at bounding box center [622, 224] width 253 height 36
drag, startPoint x: 612, startPoint y: 233, endPoint x: 632, endPoint y: 227, distance: 21.0
click at [614, 233] on div "Select Item" at bounding box center [622, 224] width 253 height 36
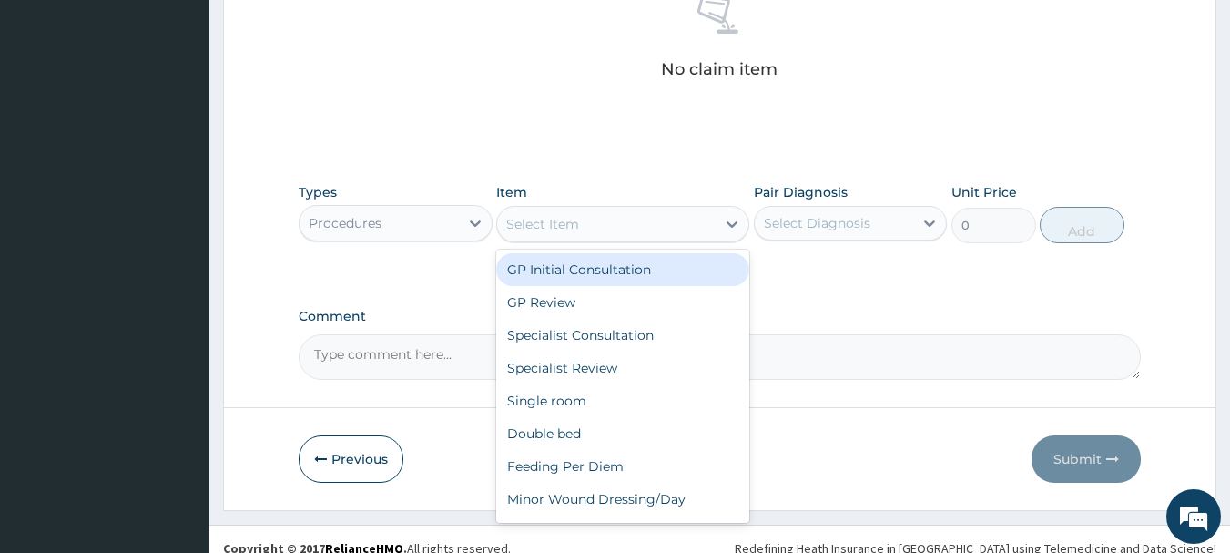
click at [707, 221] on div "Select Item" at bounding box center [606, 223] width 219 height 29
drag, startPoint x: 663, startPoint y: 263, endPoint x: 793, endPoint y: 240, distance: 132.2
click at [663, 264] on div "GP Initial Consultation" at bounding box center [622, 269] width 253 height 33
type input "3000"
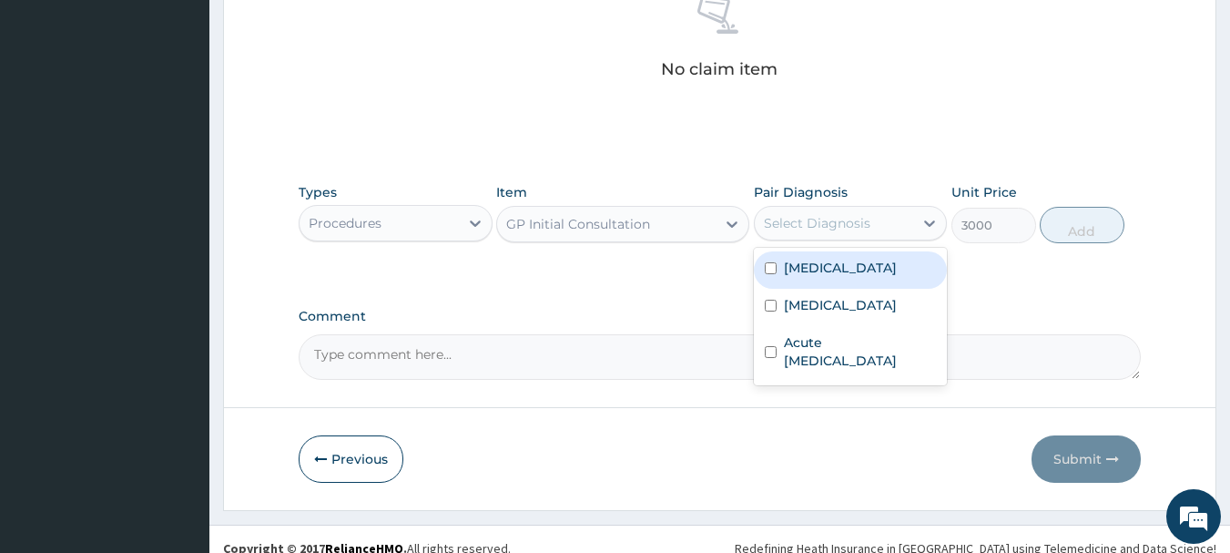
click at [817, 226] on div "Select Diagnosis" at bounding box center [817, 223] width 107 height 18
click at [805, 270] on label "Malaria" at bounding box center [840, 268] width 113 height 18
checkbox input "true"
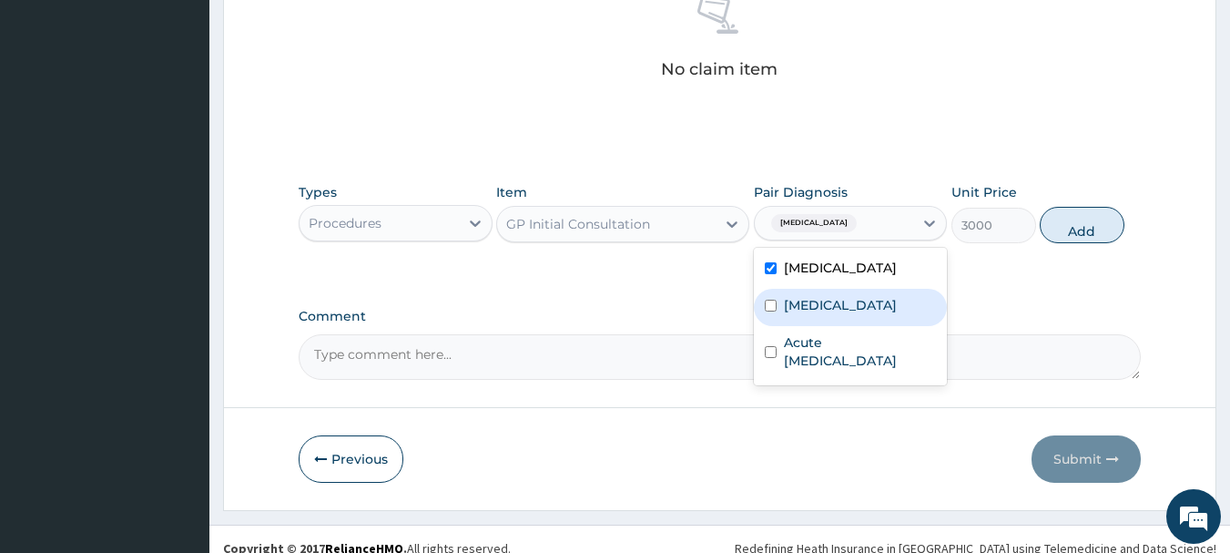
click at [794, 303] on label "Sepsis" at bounding box center [840, 305] width 113 height 18
checkbox input "true"
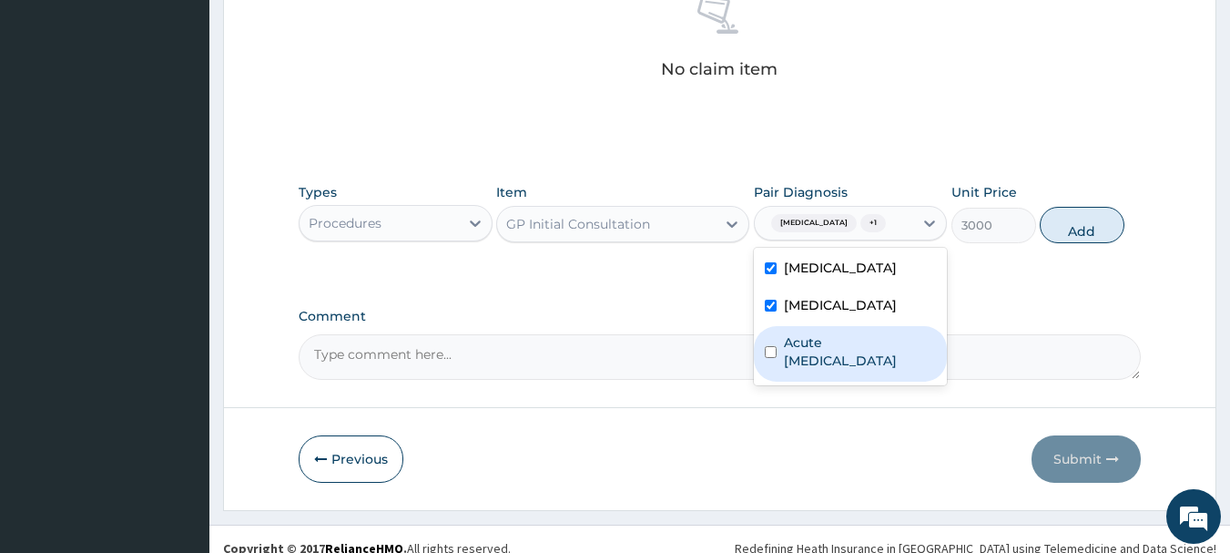
drag, startPoint x: 804, startPoint y: 343, endPoint x: 926, endPoint y: 304, distance: 128.1
click at [805, 344] on label "Acute upper respiratory infection" at bounding box center [860, 351] width 153 height 36
checkbox input "true"
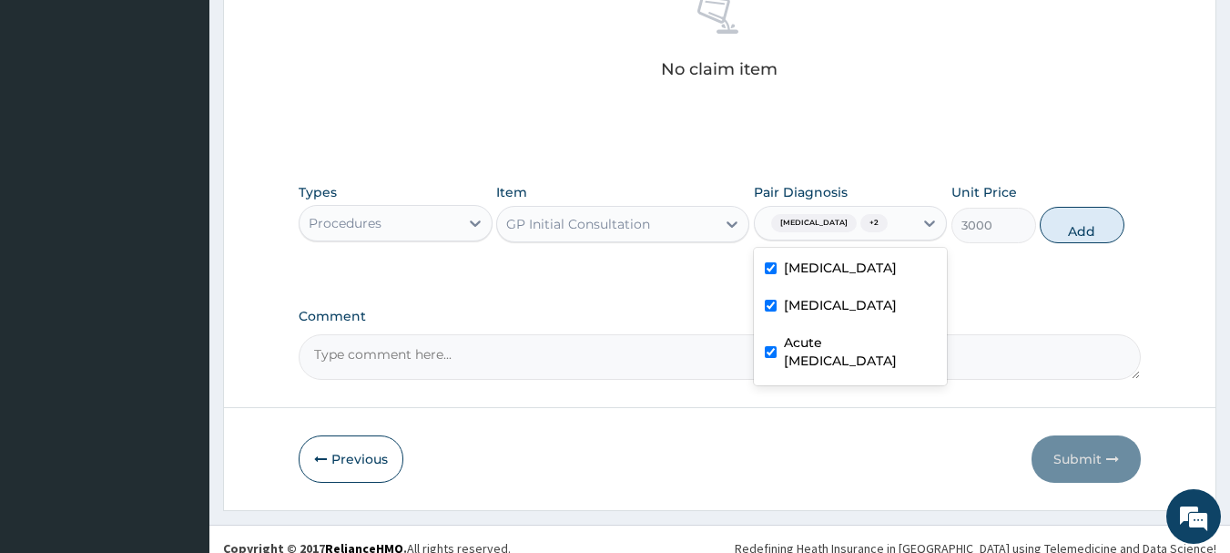
drag, startPoint x: 1064, startPoint y: 221, endPoint x: 1041, endPoint y: 239, distance: 28.6
click at [1062, 225] on button "Add" at bounding box center [1082, 225] width 85 height 36
type input "0"
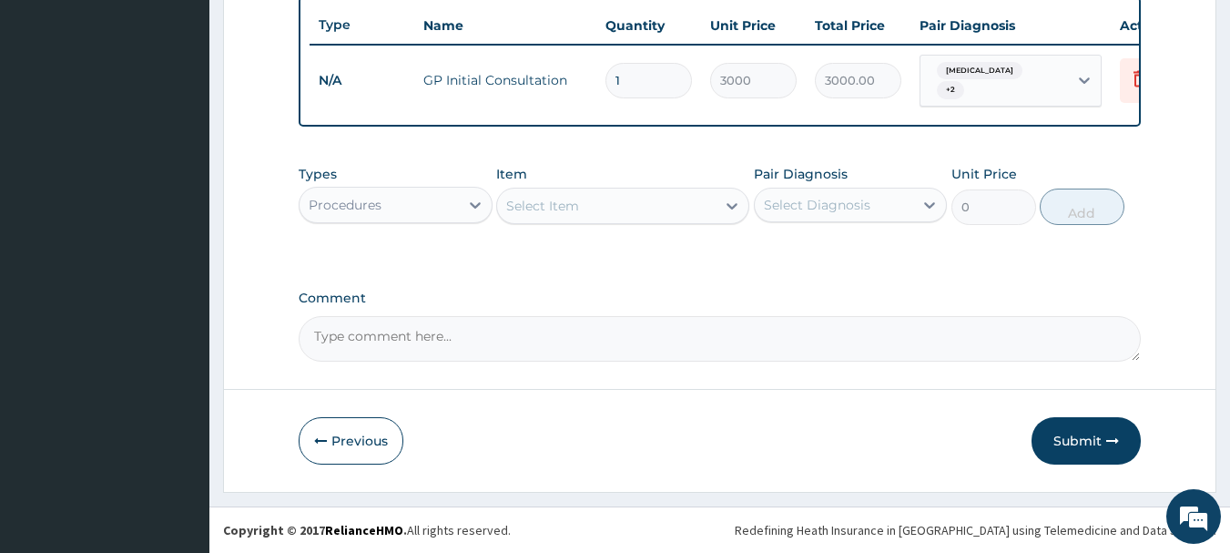
scroll to position [687, 0]
click at [419, 201] on div "Procedures" at bounding box center [379, 204] width 159 height 29
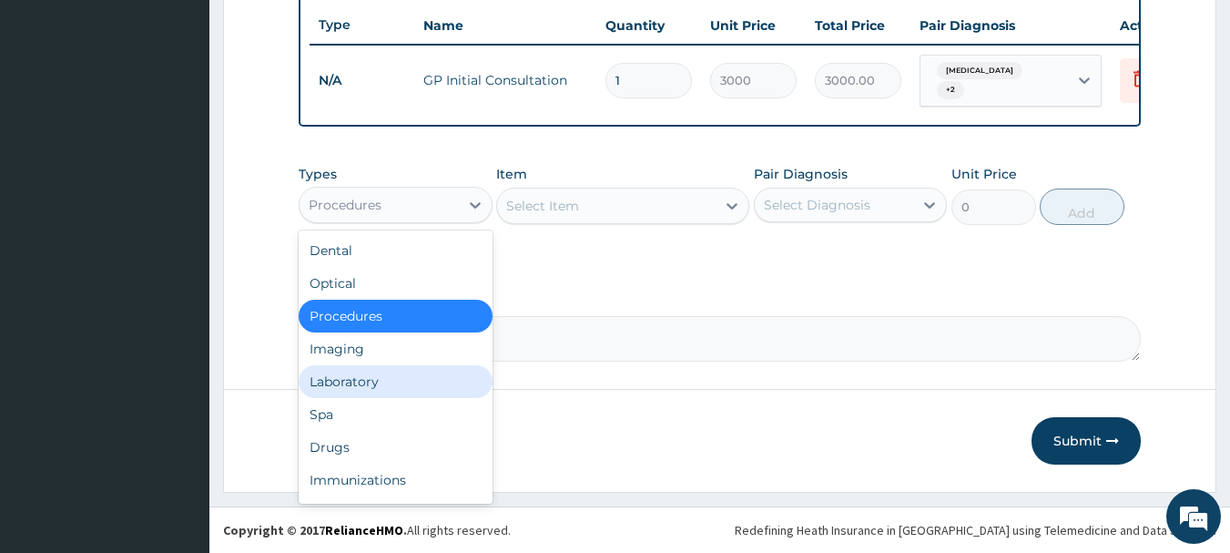
click at [373, 388] on div "Laboratory" at bounding box center [396, 381] width 194 height 33
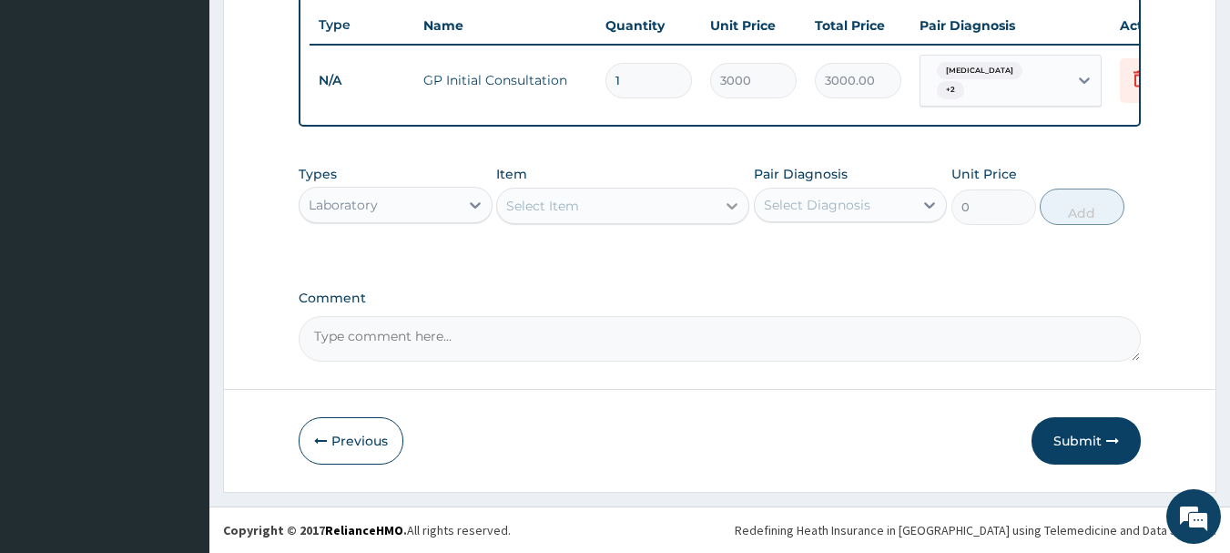
click at [728, 208] on icon at bounding box center [732, 206] width 18 height 18
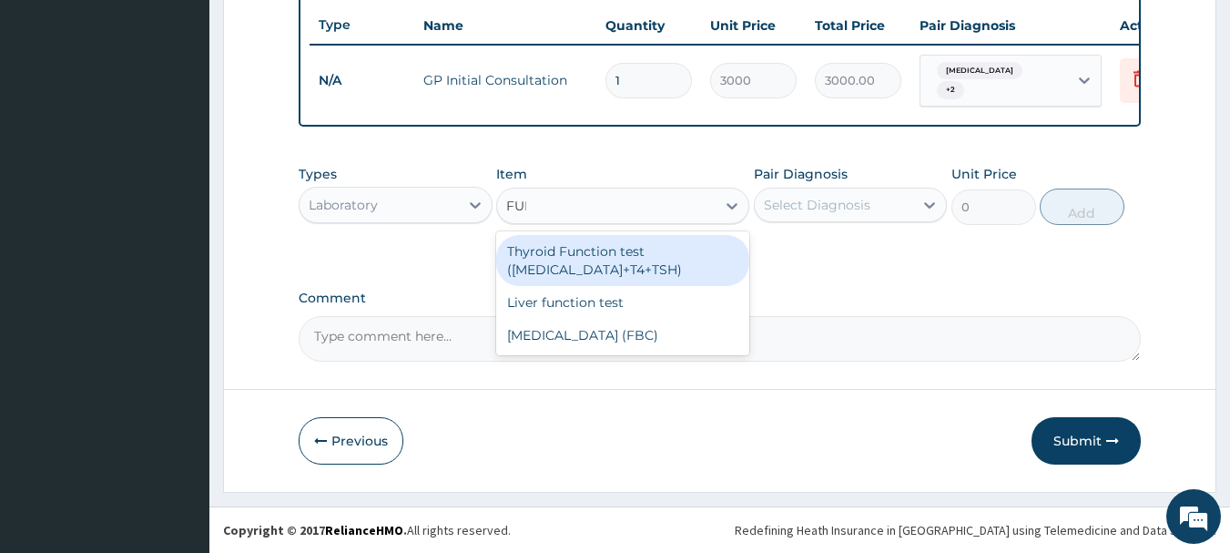
type input "FULL"
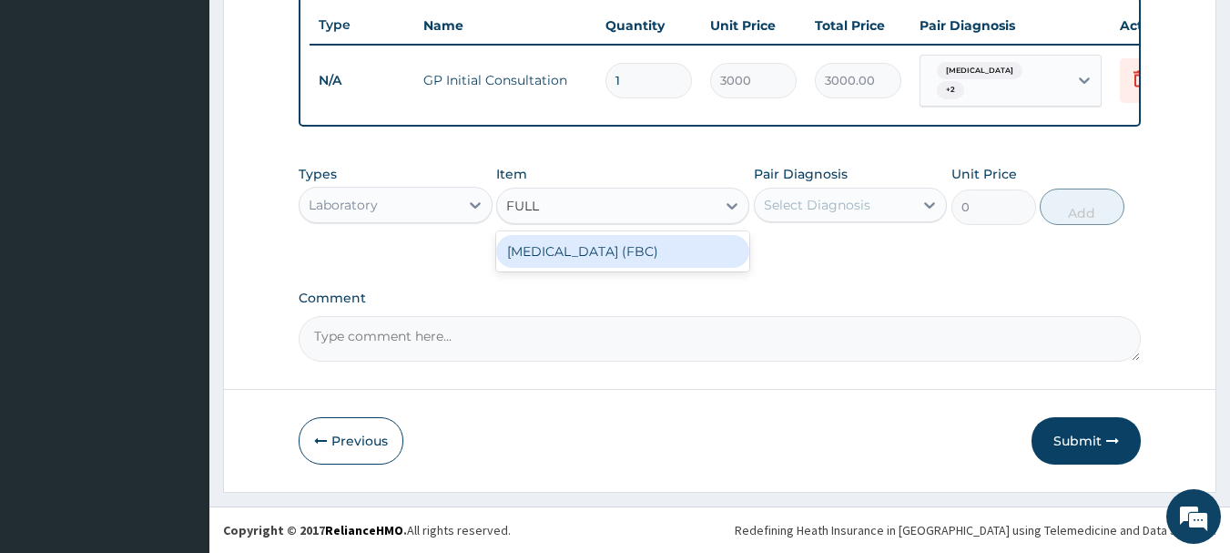
click at [684, 251] on div "FULL BLOOD COUNT (FBC)" at bounding box center [622, 251] width 253 height 33
type input "5000"
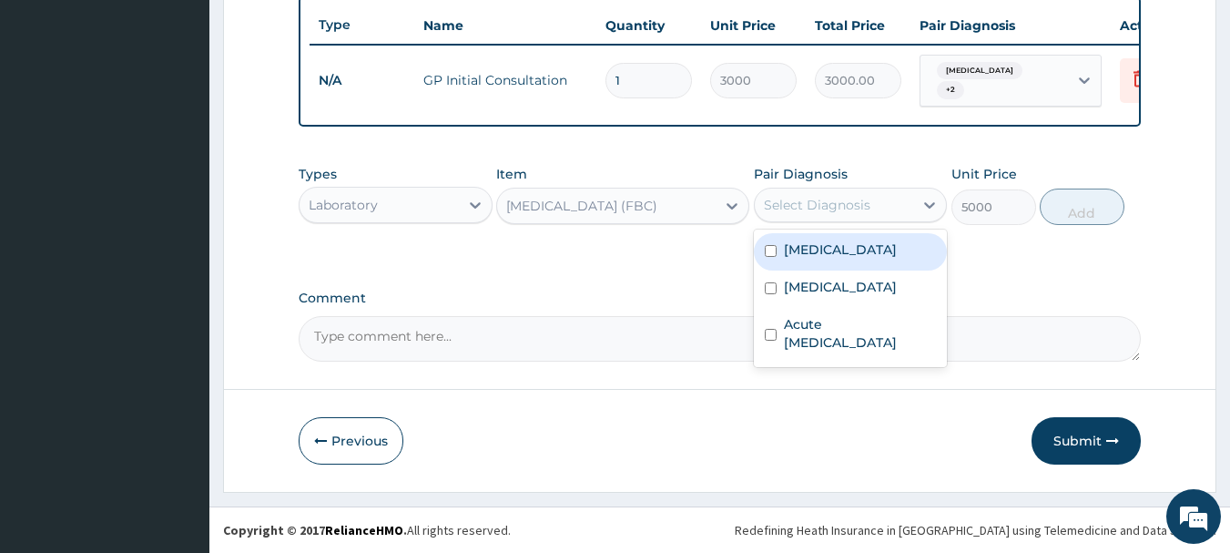
click at [885, 217] on div "Select Diagnosis" at bounding box center [834, 204] width 159 height 29
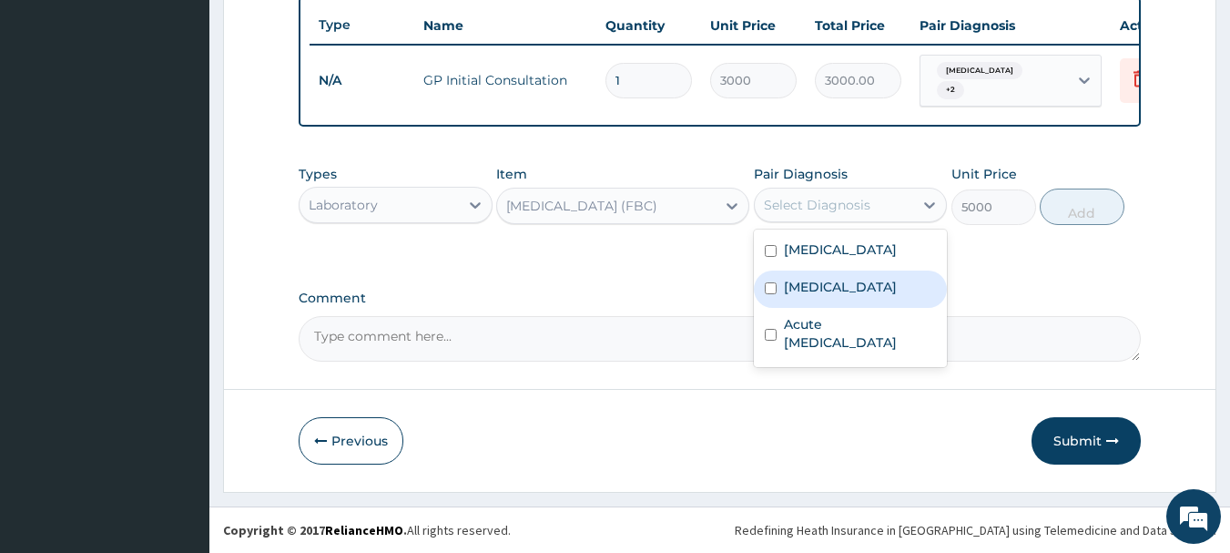
click at [830, 280] on div "Sepsis" at bounding box center [851, 288] width 194 height 37
checkbox input "true"
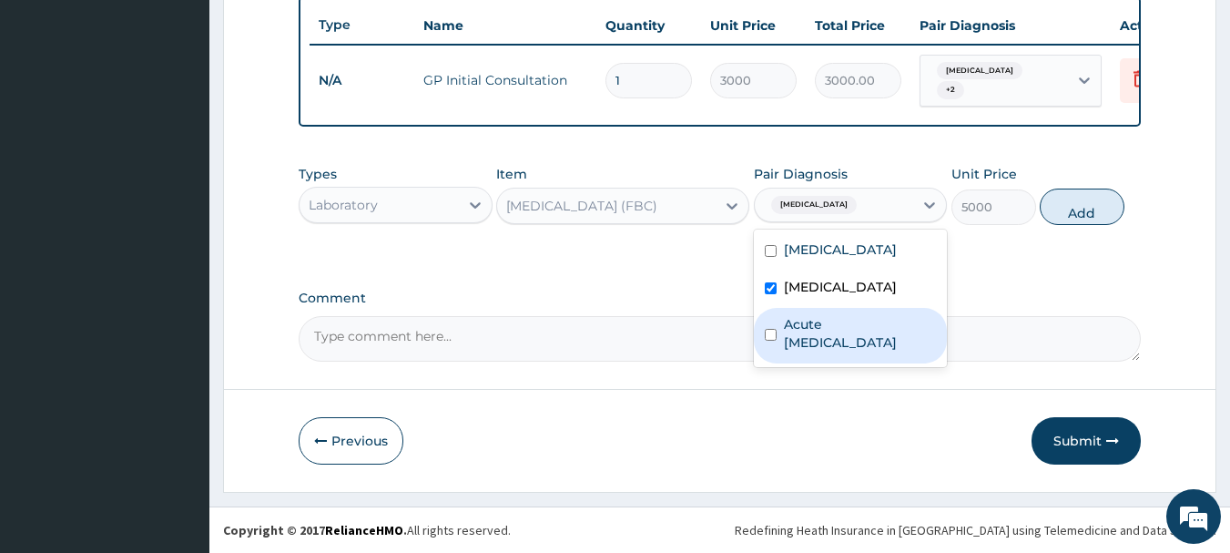
click at [834, 327] on label "Acute upper respiratory infection" at bounding box center [860, 333] width 153 height 36
checkbox input "true"
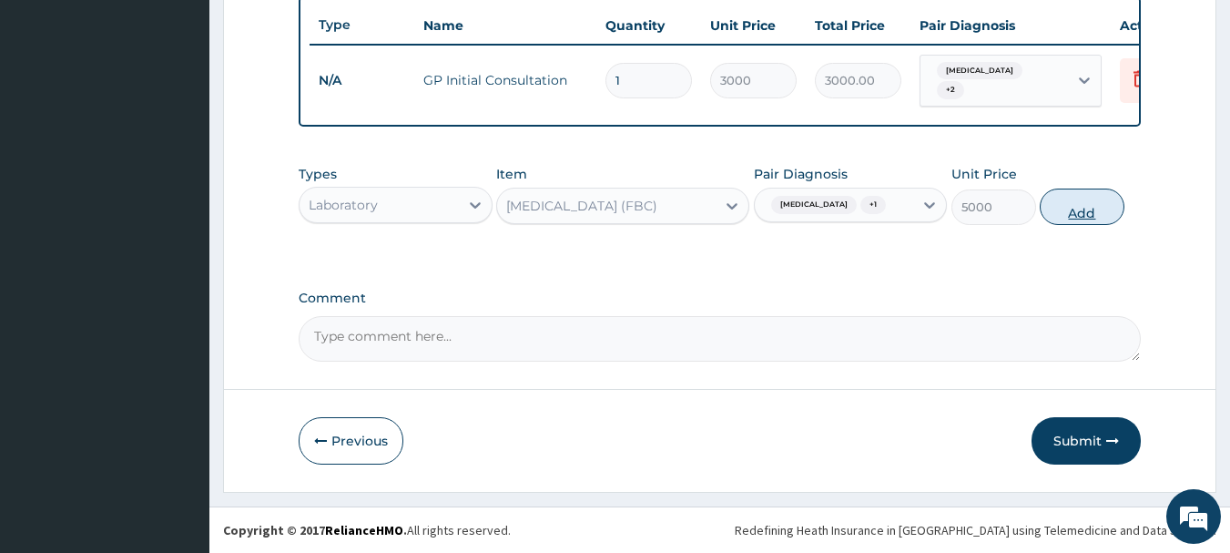
click at [1073, 208] on button "Add" at bounding box center [1082, 206] width 85 height 36
type input "0"
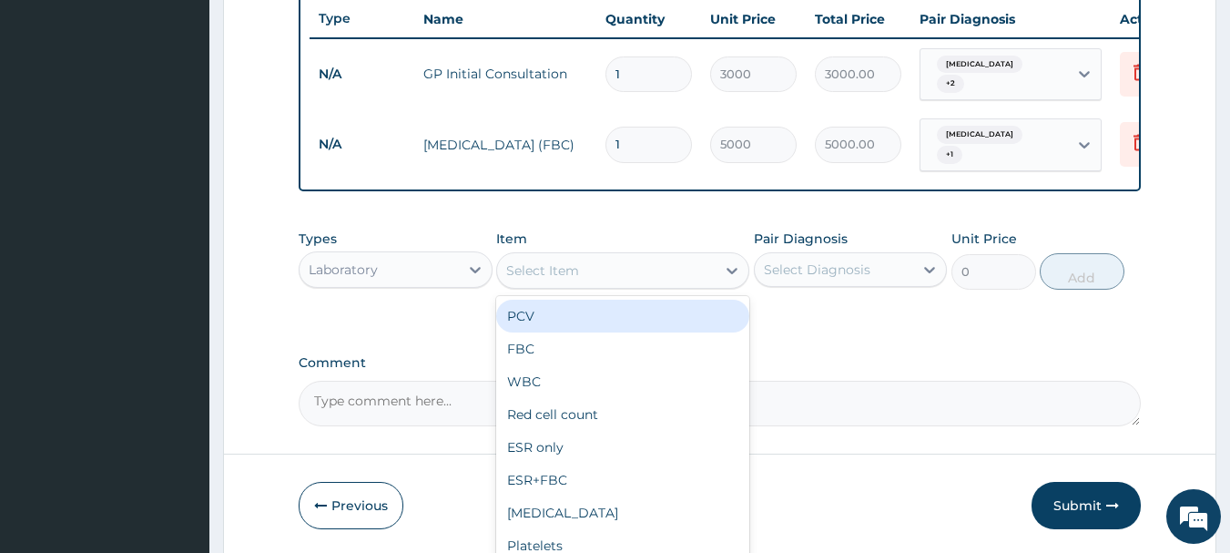
click at [649, 260] on div "Select Item" at bounding box center [606, 270] width 219 height 29
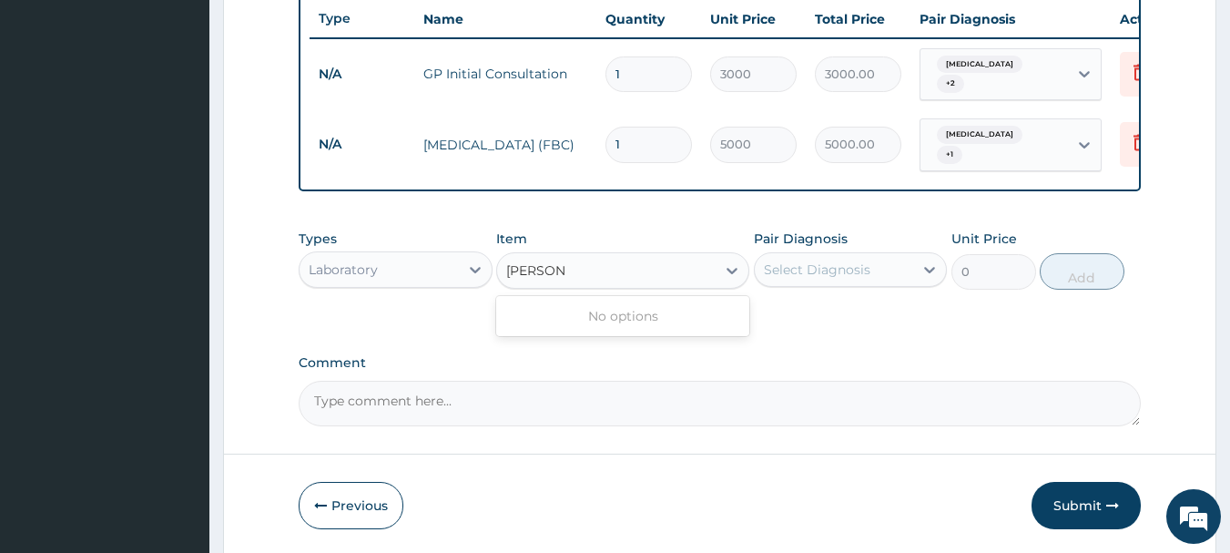
type input "MALAR"
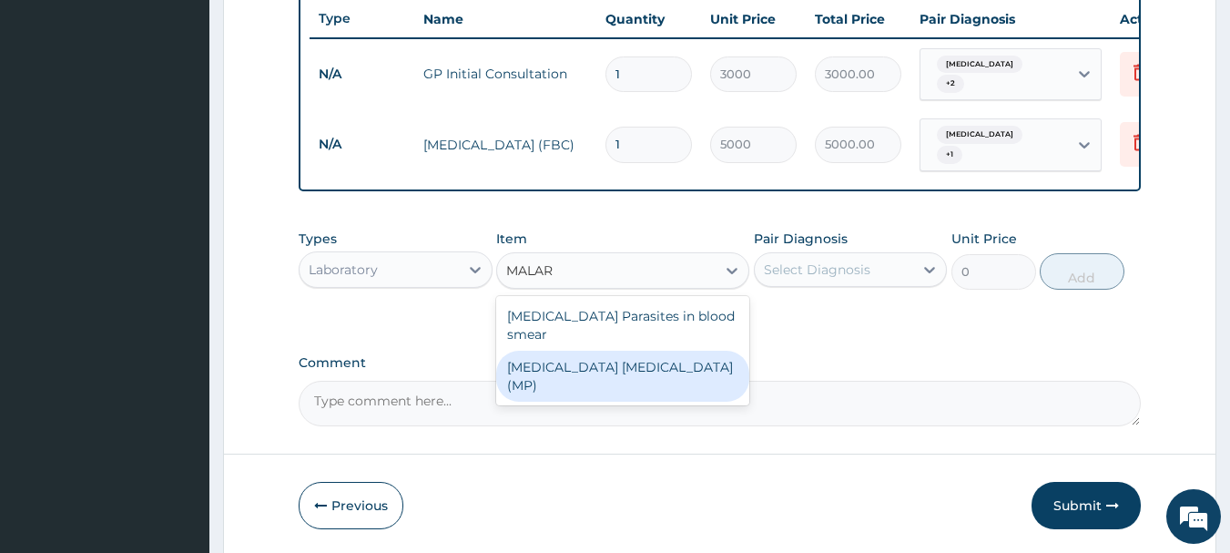
click at [628, 351] on div "MALARIA PARASITE (MP)" at bounding box center [622, 376] width 253 height 51
type input "2000"
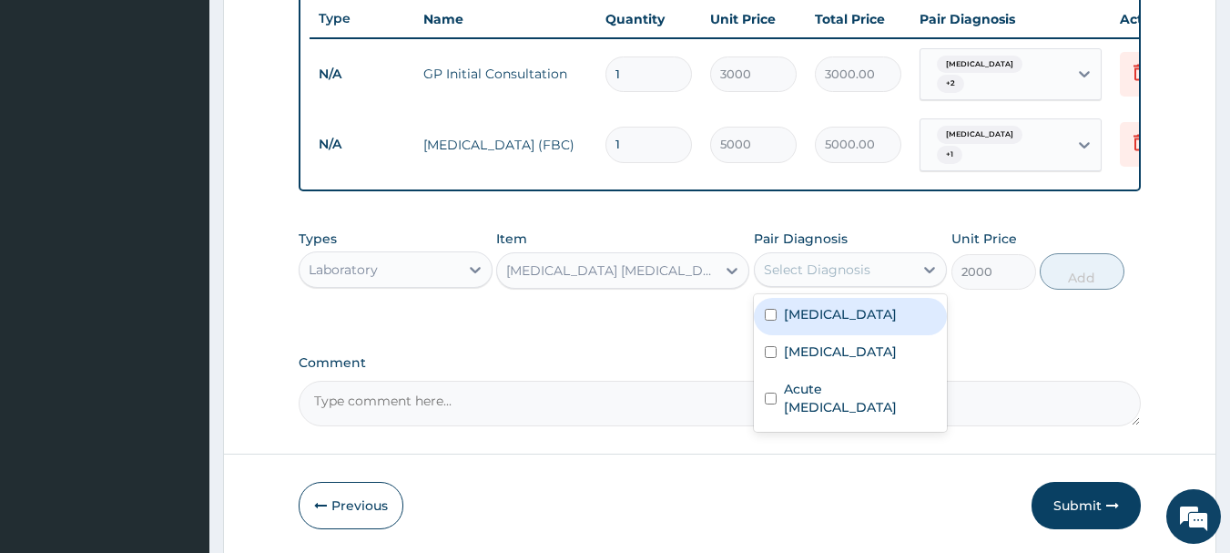
click at [838, 264] on div "Select Diagnosis" at bounding box center [817, 269] width 107 height 18
drag, startPoint x: 813, startPoint y: 319, endPoint x: 1017, endPoint y: 285, distance: 206.7
click at [825, 316] on label "Malaria" at bounding box center [840, 314] width 113 height 18
checkbox input "true"
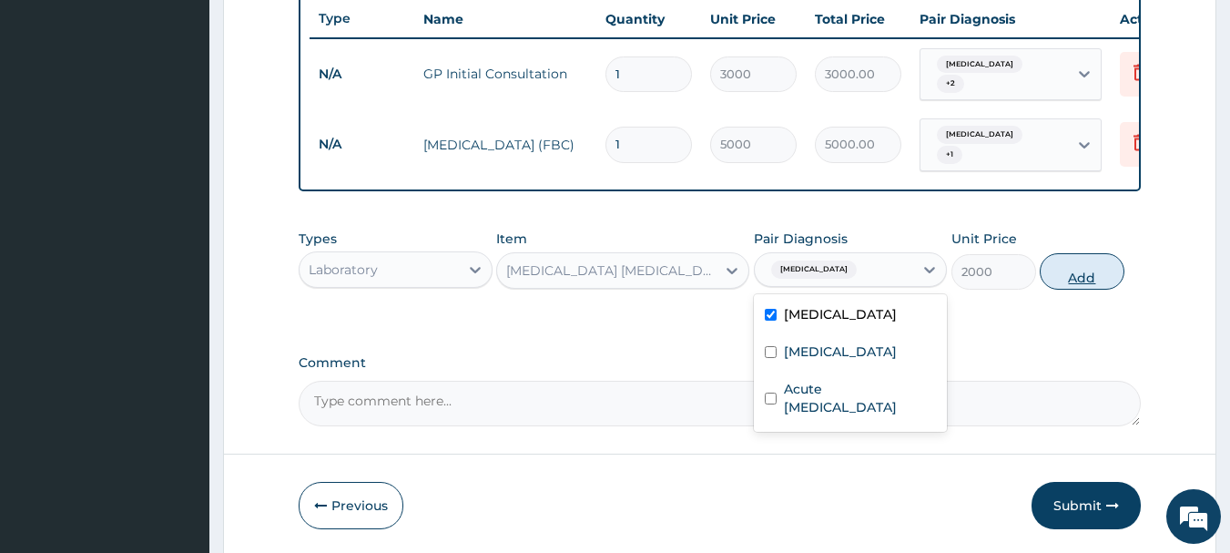
click at [1075, 270] on button "Add" at bounding box center [1082, 271] width 85 height 36
type input "0"
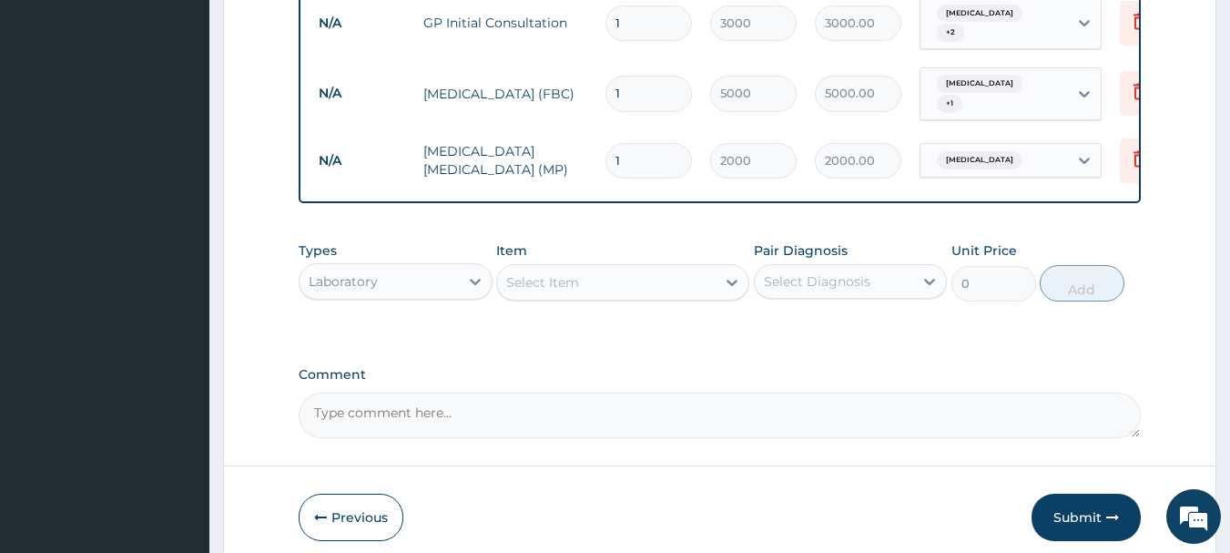
scroll to position [779, 0]
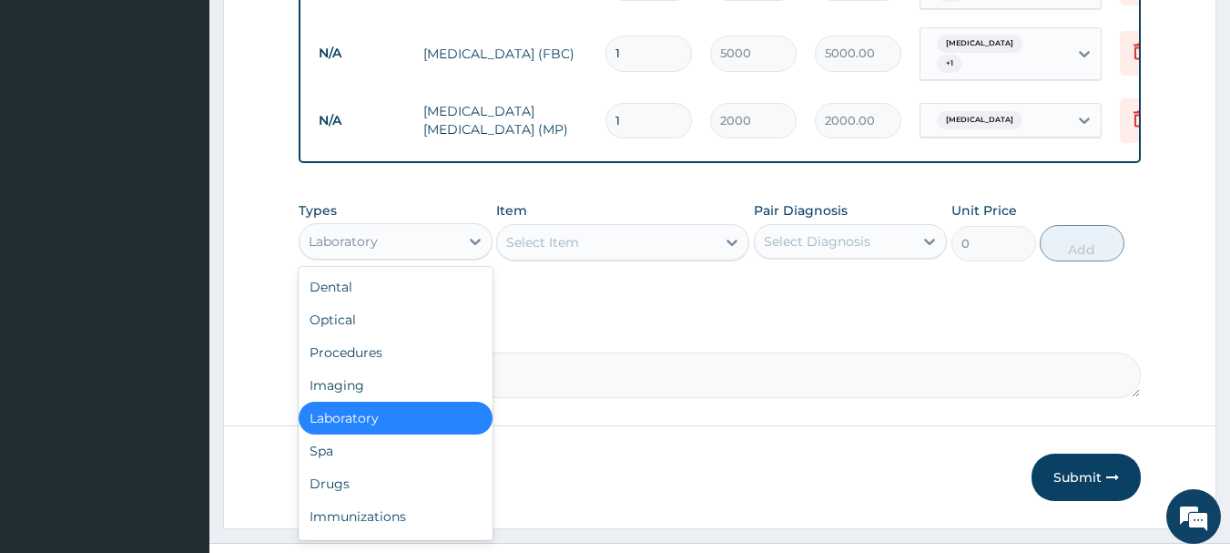
click at [383, 248] on div "Laboratory" at bounding box center [379, 241] width 159 height 29
click at [336, 480] on div "Drugs" at bounding box center [396, 483] width 194 height 33
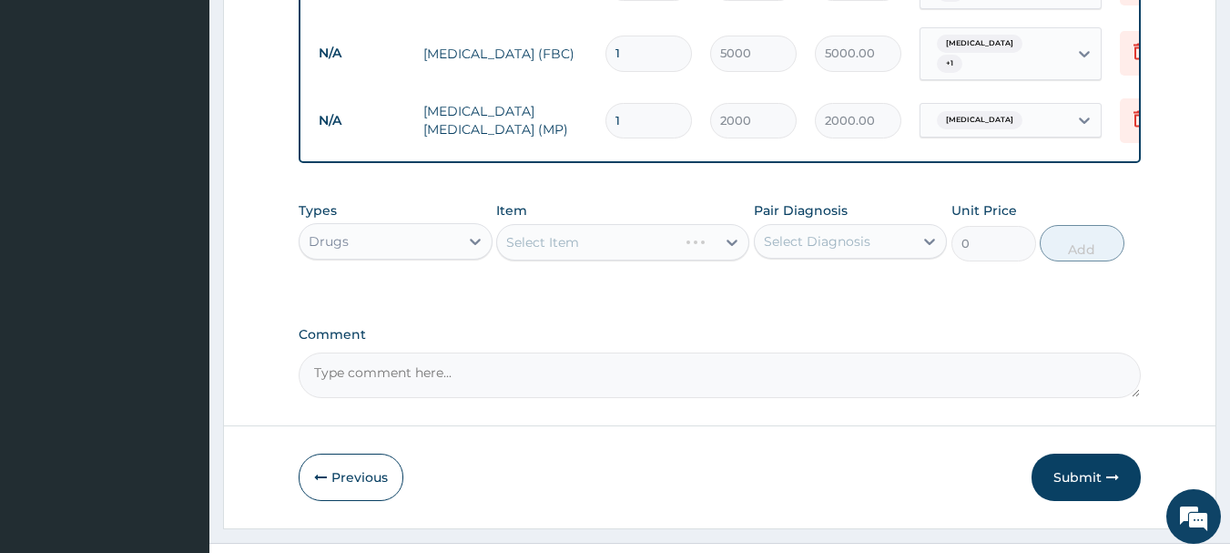
click at [692, 232] on div "Select Item" at bounding box center [622, 242] width 253 height 36
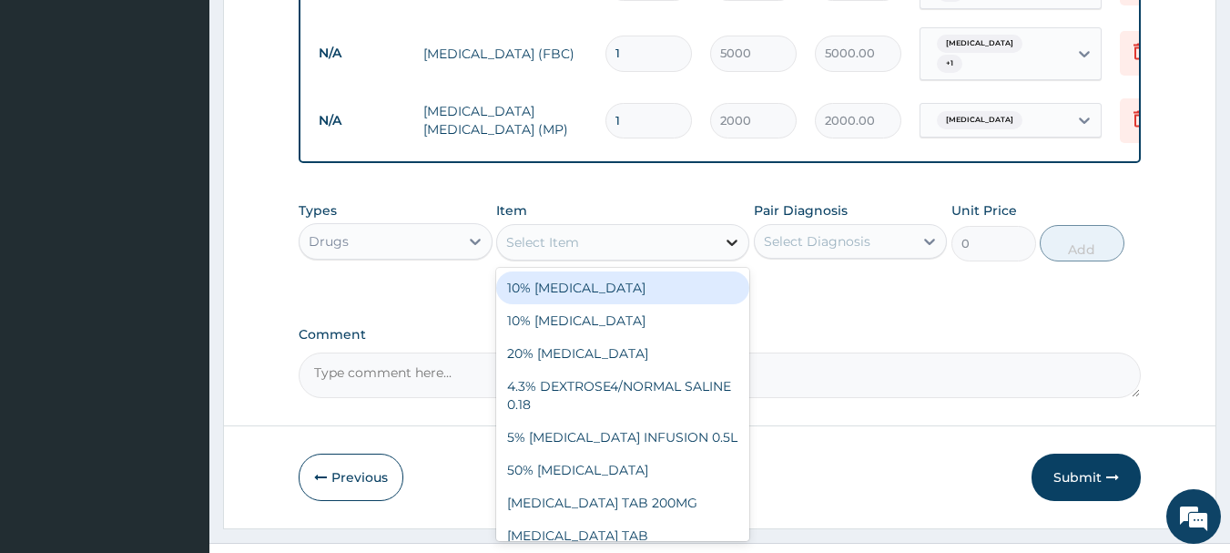
click at [727, 247] on icon at bounding box center [732, 242] width 18 height 18
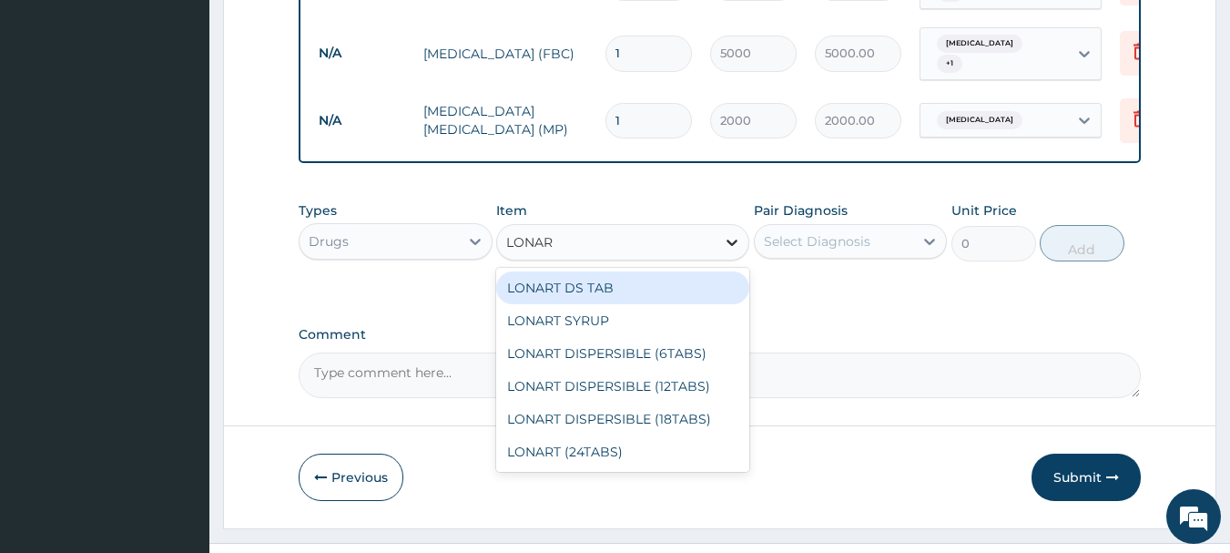
type input "LONART"
drag, startPoint x: 613, startPoint y: 288, endPoint x: 805, endPoint y: 288, distance: 192.1
click at [630, 288] on div "LONART DS TAB" at bounding box center [622, 287] width 253 height 33
type input "350"
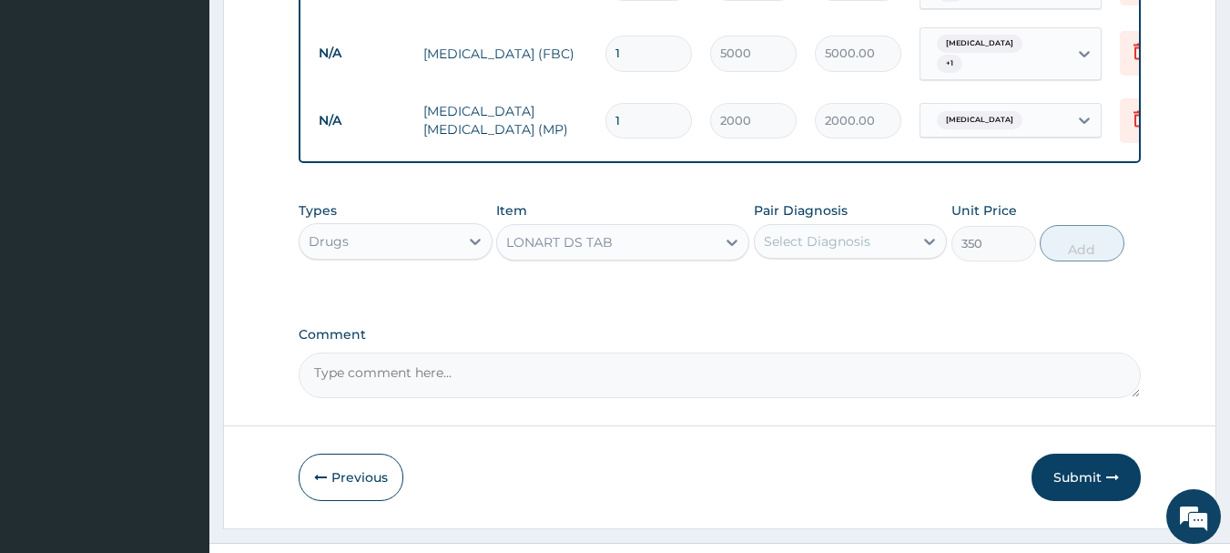
click at [875, 244] on div "Select Diagnosis" at bounding box center [834, 241] width 159 height 29
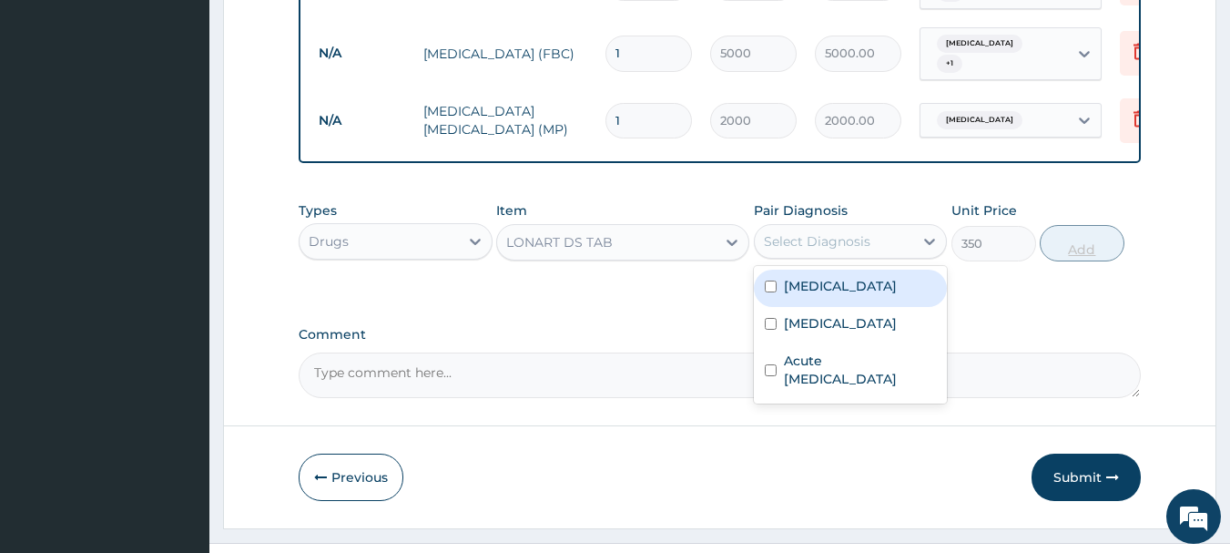
drag, startPoint x: 850, startPoint y: 285, endPoint x: 1072, endPoint y: 246, distance: 224.7
click at [858, 279] on div "Malaria" at bounding box center [851, 288] width 194 height 37
checkbox input "true"
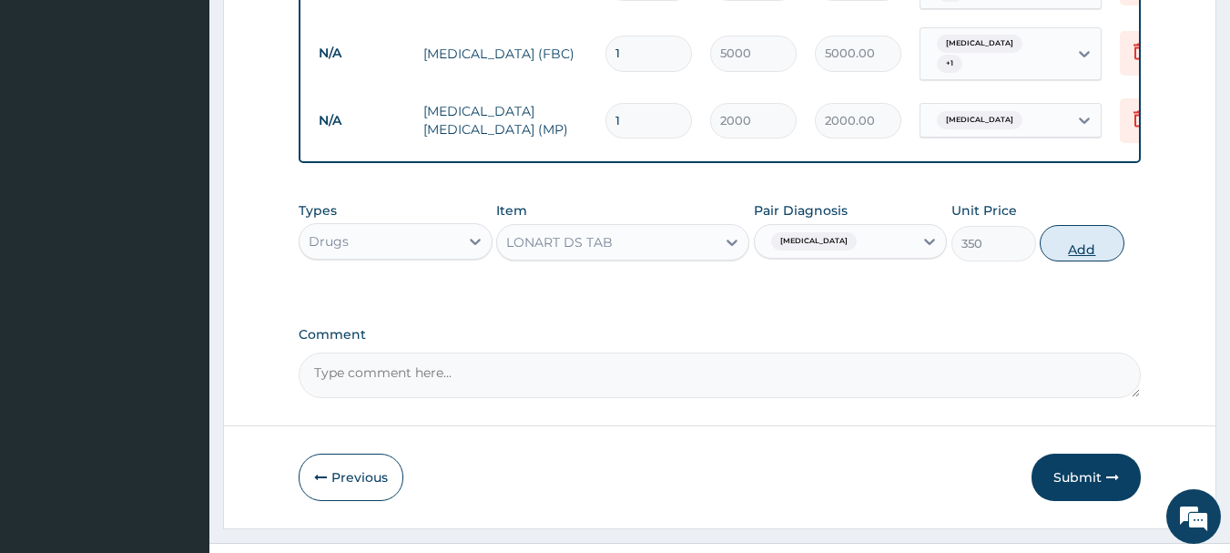
click at [1076, 240] on button "Add" at bounding box center [1082, 243] width 85 height 36
type input "0"
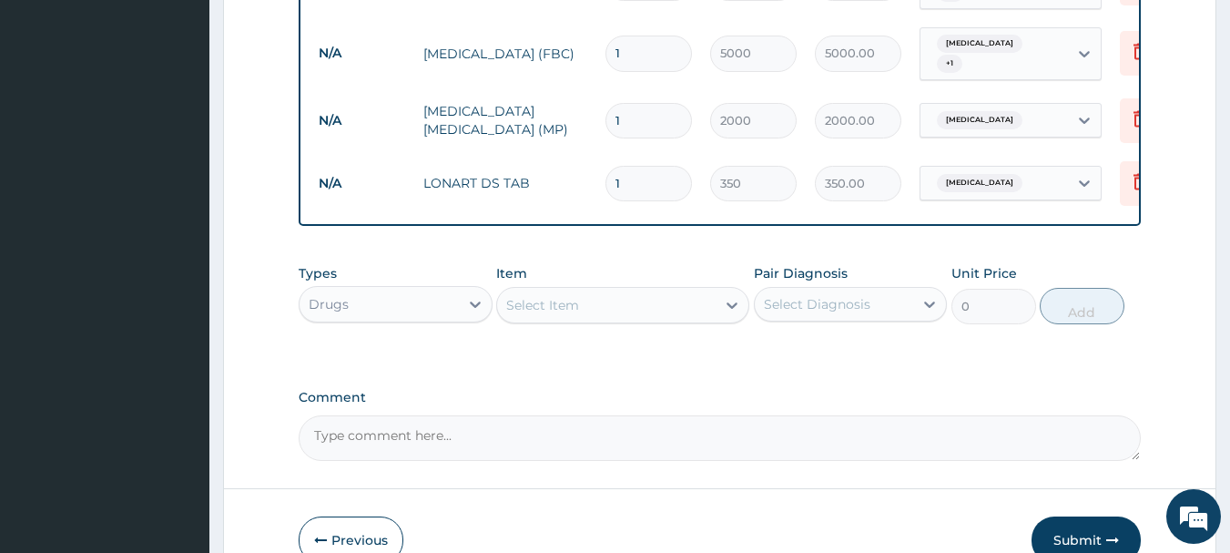
type input "0.00"
type input "6"
type input "2100.00"
type input "6"
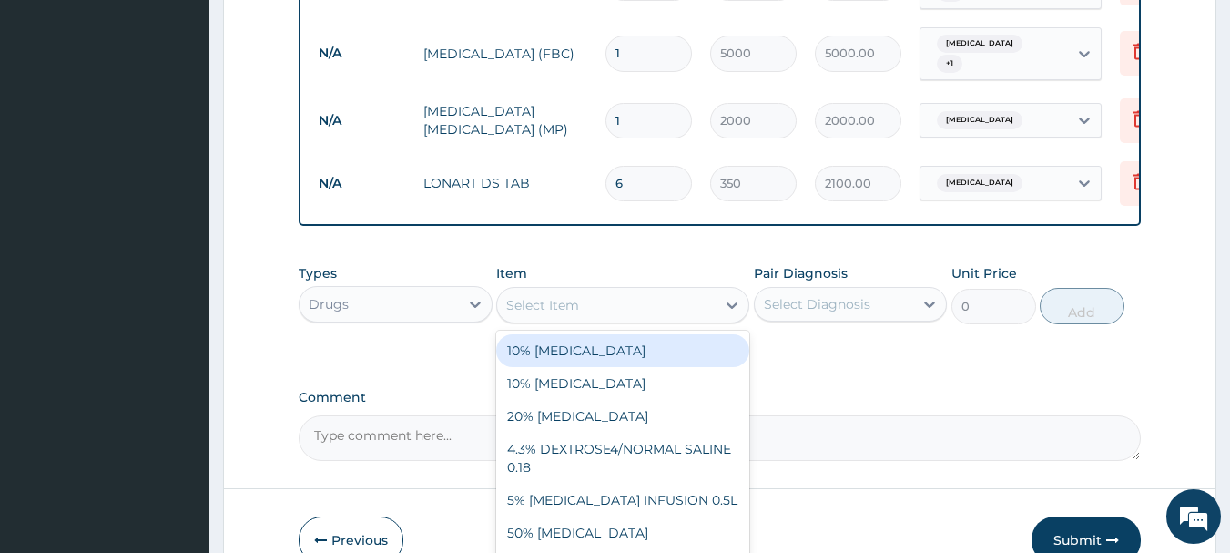
click at [550, 290] on div "Select Item" at bounding box center [606, 304] width 219 height 29
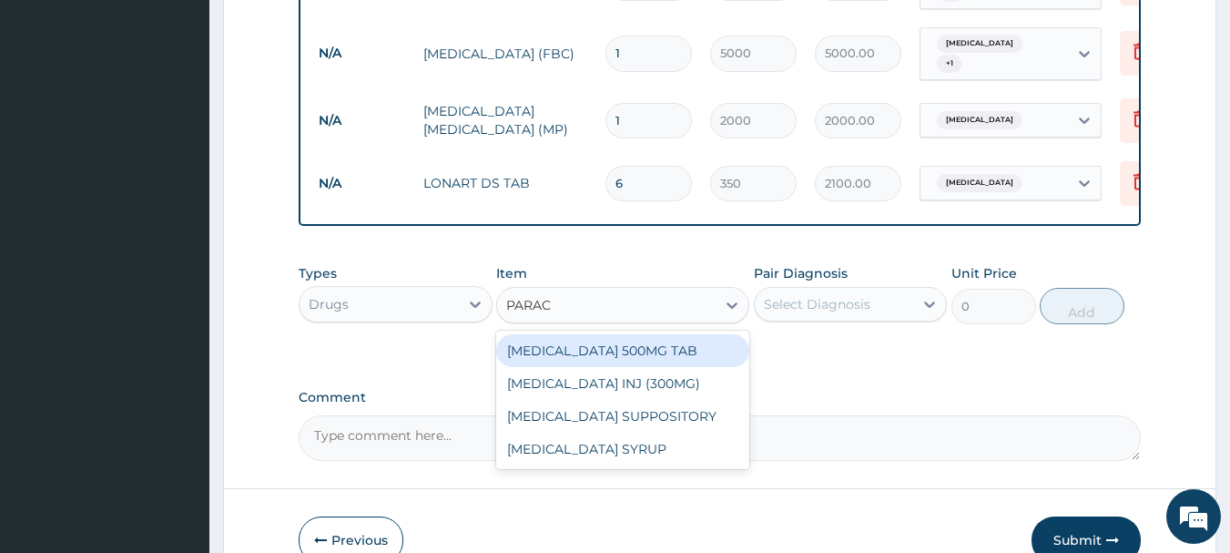
type input "PARACE"
click at [594, 350] on div "PARACETAMOL 500MG TAB" at bounding box center [622, 350] width 253 height 33
type input "20"
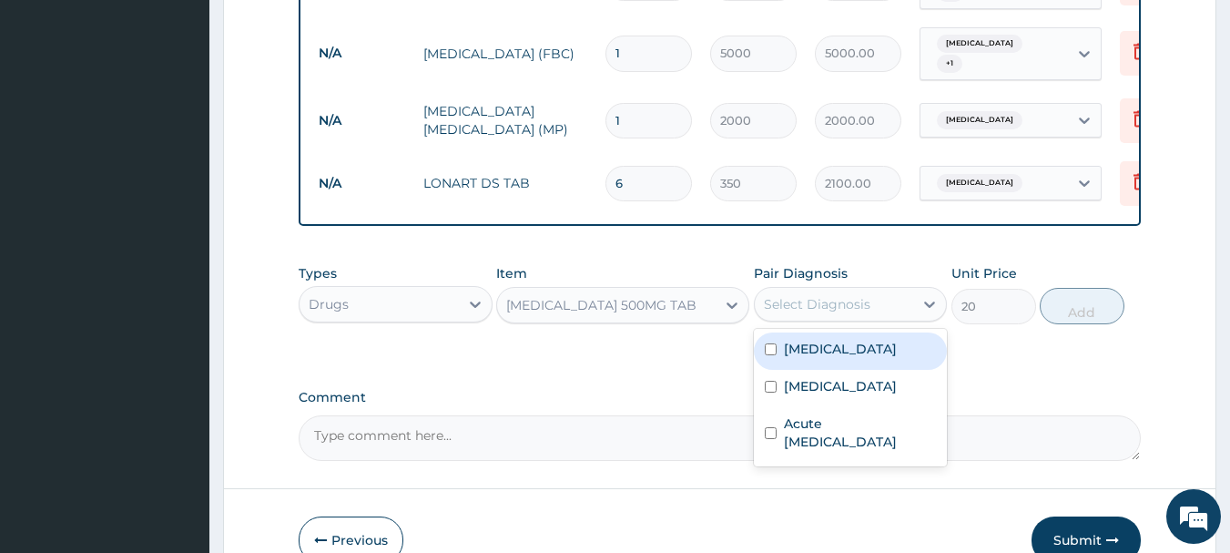
click at [811, 302] on div "Select Diagnosis" at bounding box center [817, 304] width 107 height 18
click at [799, 343] on label "Malaria" at bounding box center [840, 349] width 113 height 18
checkbox input "true"
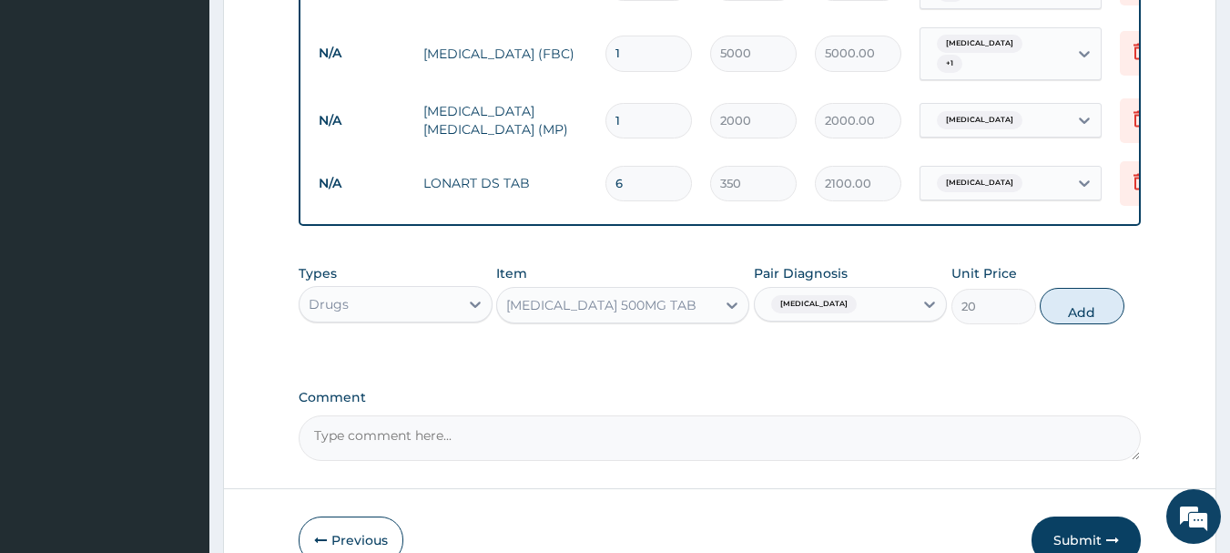
drag, startPoint x: 1095, startPoint y: 305, endPoint x: 728, endPoint y: 263, distance: 370.3
click at [1092, 305] on button "Add" at bounding box center [1082, 306] width 85 height 36
type input "0"
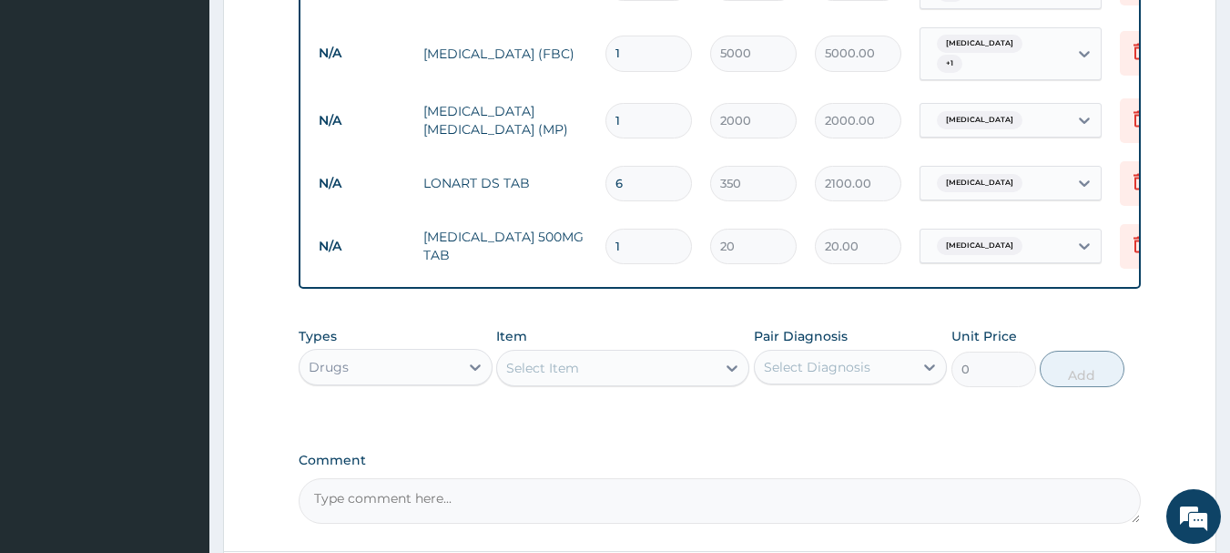
type input "18"
type input "360.00"
type input "18"
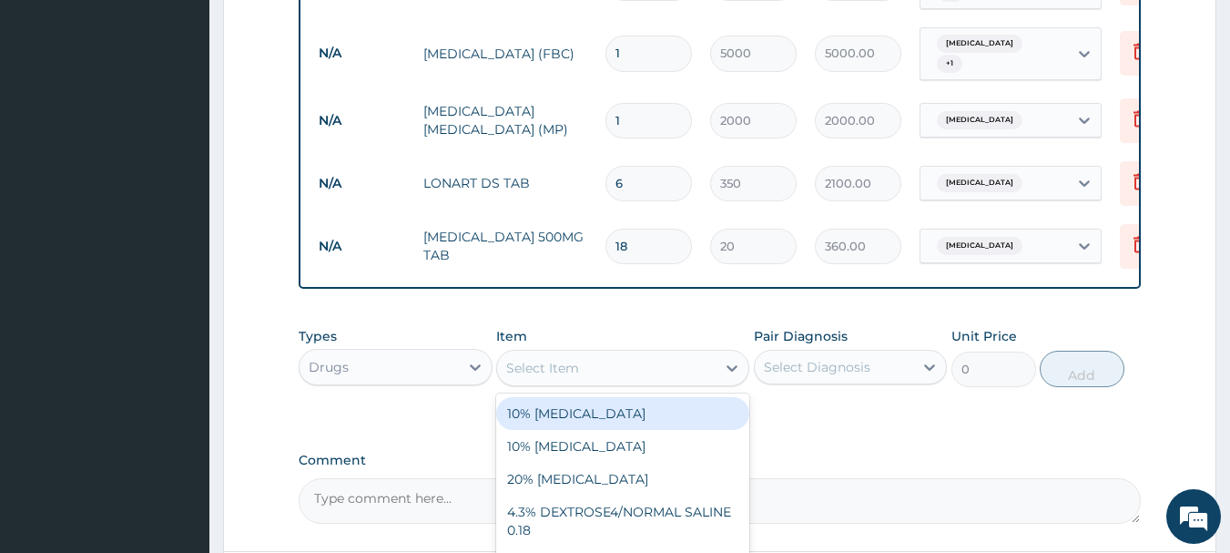
click at [580, 362] on div "Select Item" at bounding box center [606, 367] width 219 height 29
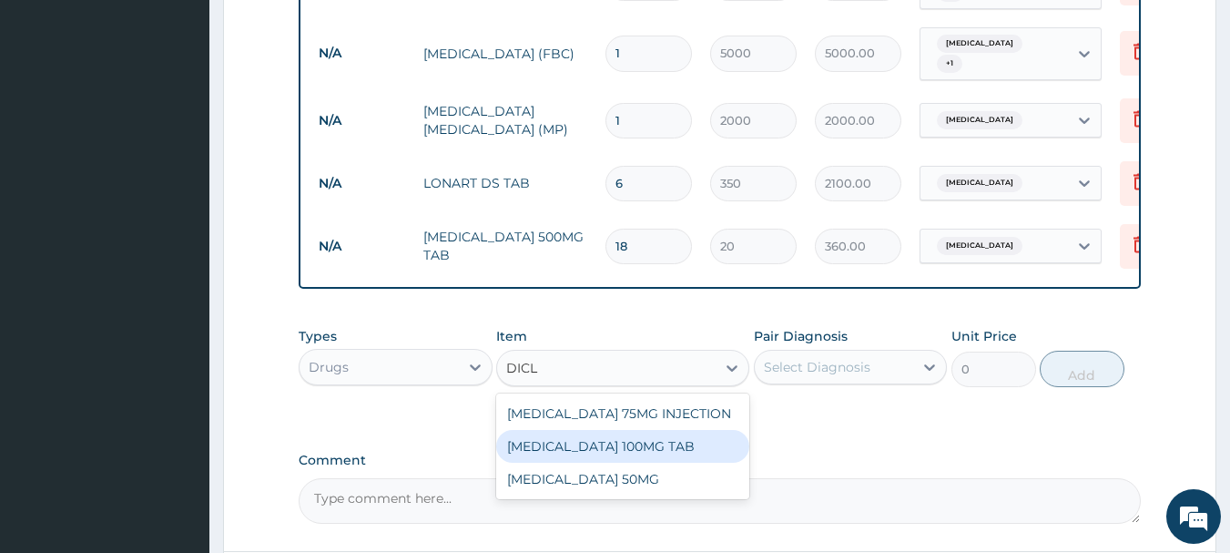
type input "DICLO"
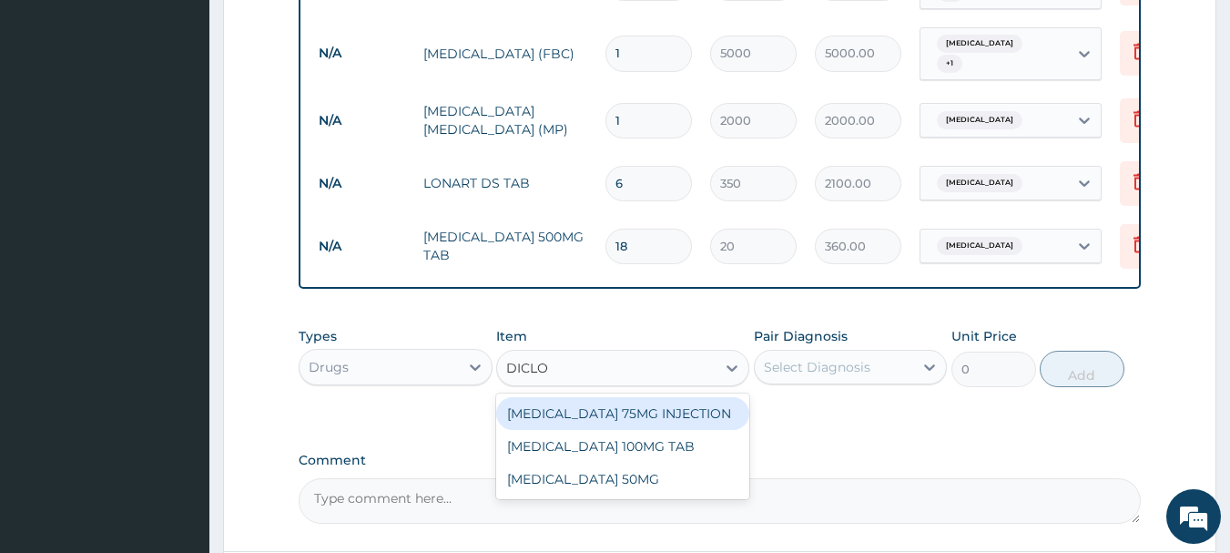
drag, startPoint x: 630, startPoint y: 414, endPoint x: 645, endPoint y: 413, distance: 14.6
click at [633, 413] on div "DICLOFENAC 75MG INJECTION" at bounding box center [622, 413] width 253 height 33
type input "700"
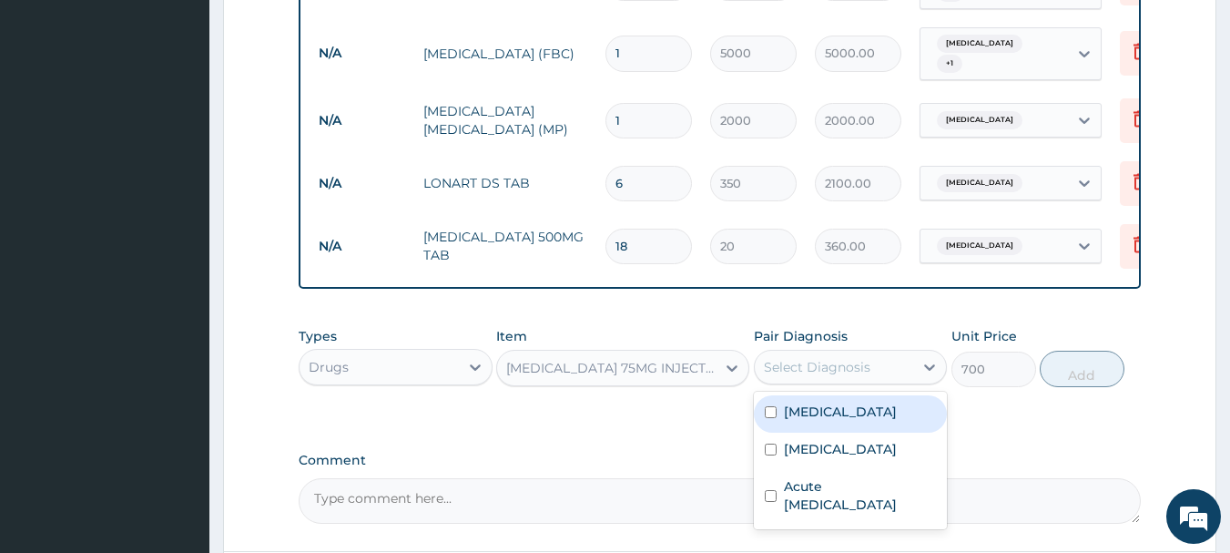
click at [816, 373] on div "Select Diagnosis" at bounding box center [817, 367] width 107 height 18
click at [816, 406] on label "Malaria" at bounding box center [840, 411] width 113 height 18
checkbox input "true"
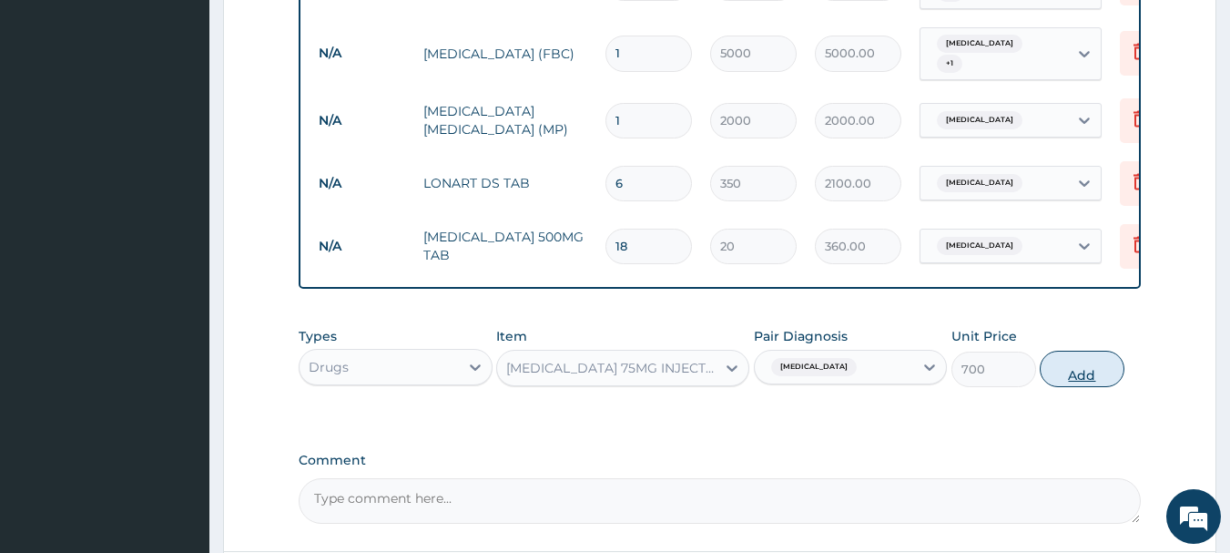
click at [1062, 367] on button "Add" at bounding box center [1082, 369] width 85 height 36
type input "0"
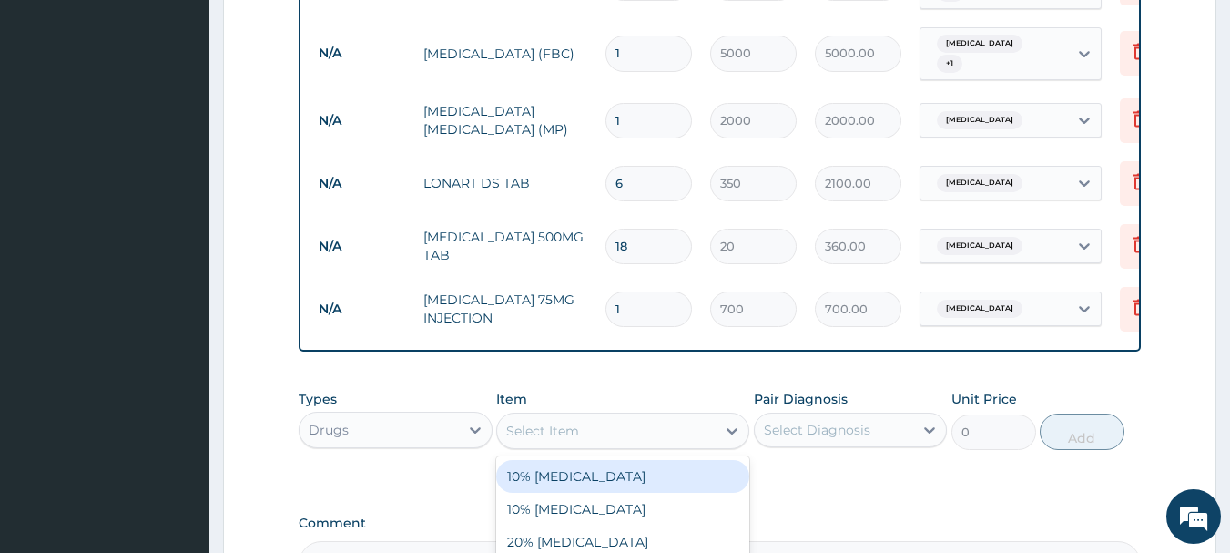
click at [541, 425] on div "Select Item" at bounding box center [542, 431] width 73 height 18
type input "LORAT"
drag, startPoint x: 556, startPoint y: 478, endPoint x: 568, endPoint y: 476, distance: 12.0
click at [557, 478] on div "LORATIDINE 10MG TAB" at bounding box center [622, 476] width 253 height 33
type input "70"
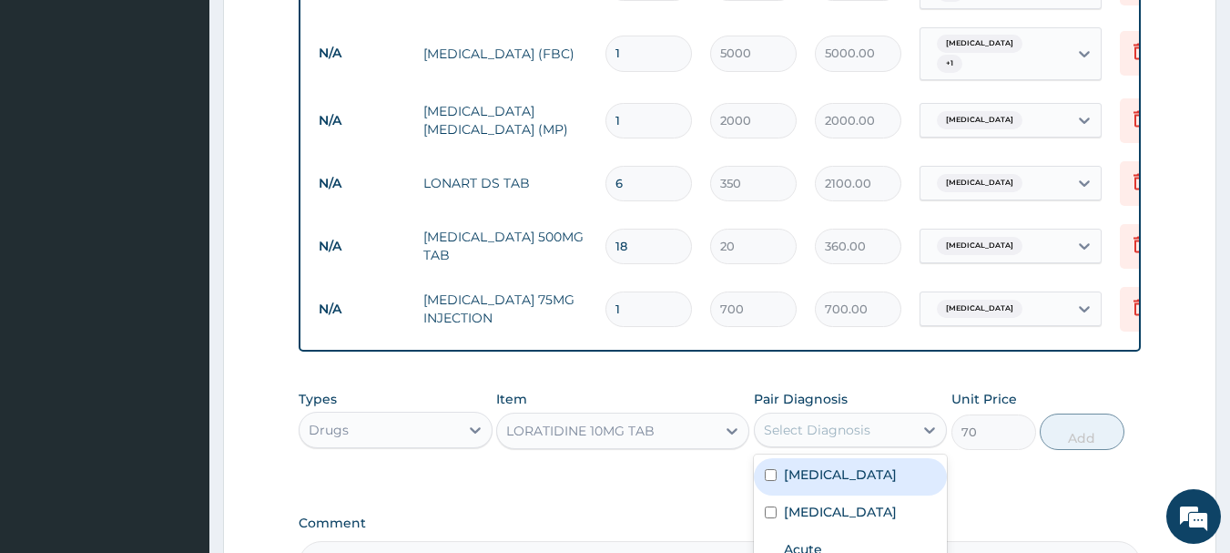
click at [853, 429] on div "Select Diagnosis" at bounding box center [817, 430] width 107 height 18
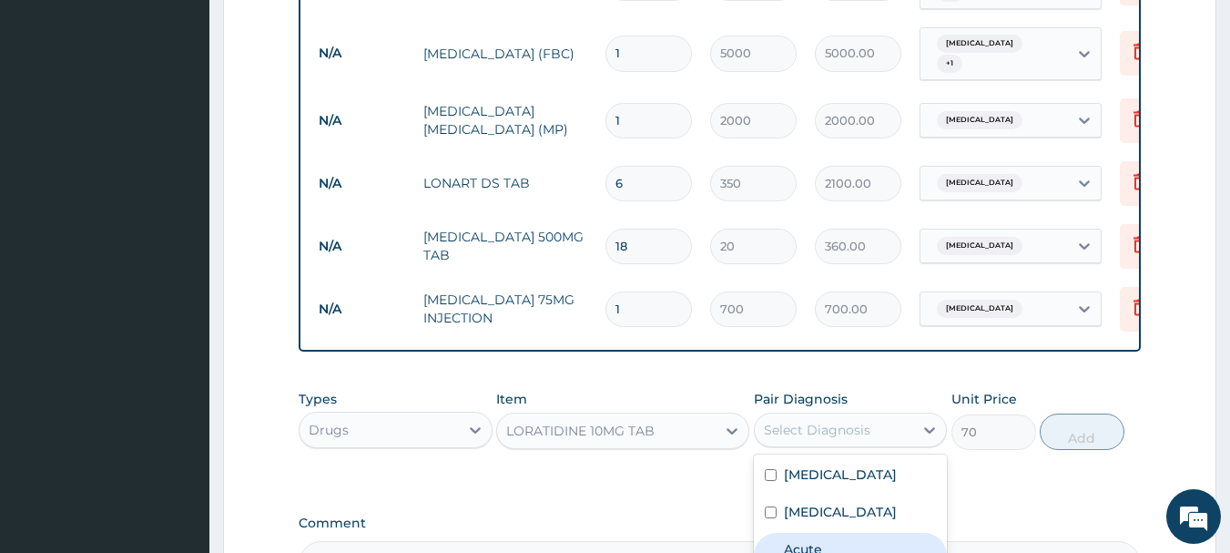
drag, startPoint x: 820, startPoint y: 543, endPoint x: 990, endPoint y: 486, distance: 179.4
click at [826, 543] on label "Acute upper respiratory infection" at bounding box center [860, 558] width 153 height 36
checkbox input "true"
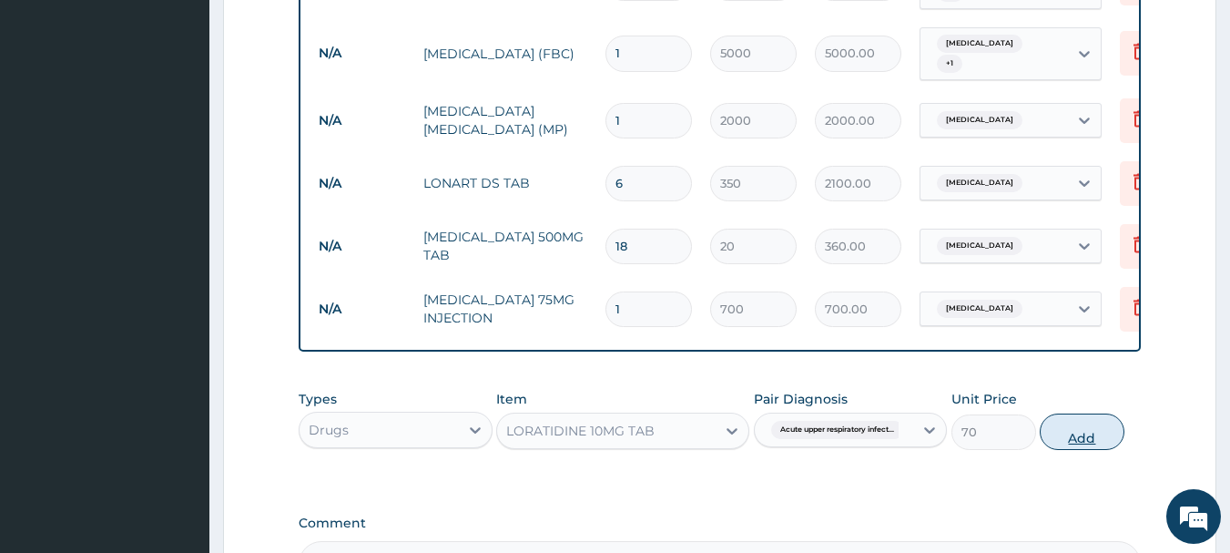
click at [1083, 426] on button "Add" at bounding box center [1082, 431] width 85 height 36
type input "0"
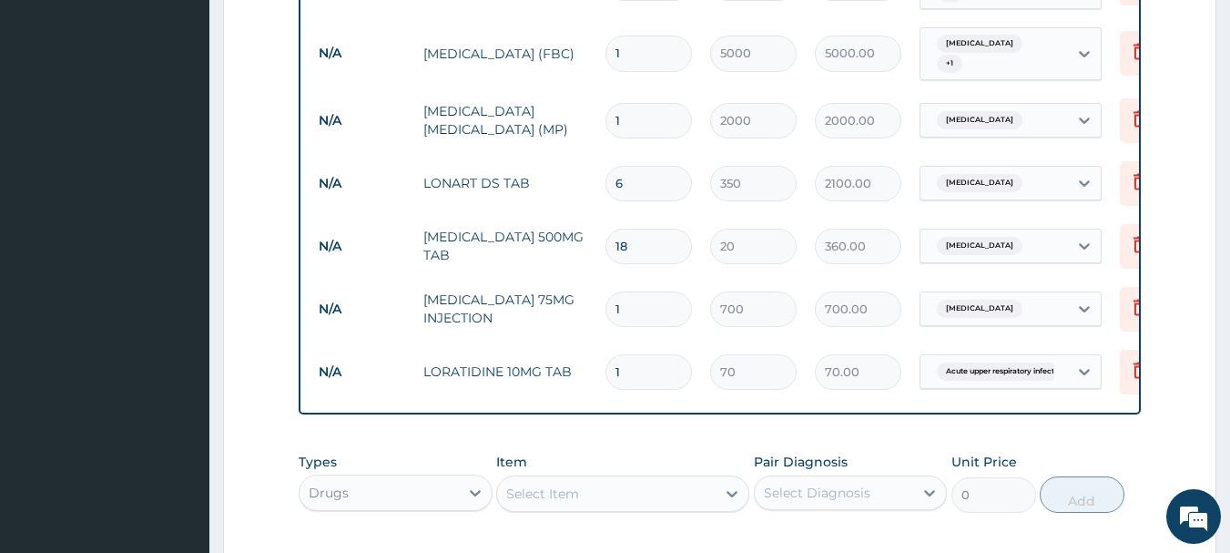
type input "0.00"
type input "5"
type input "350.00"
type input "4"
type input "280.00"
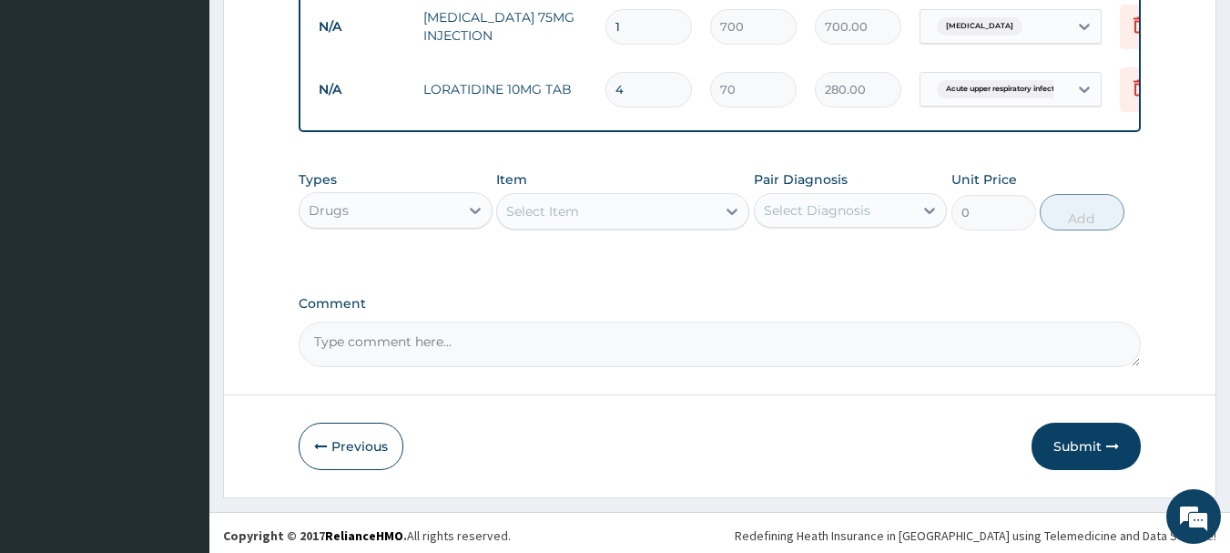
scroll to position [1064, 0]
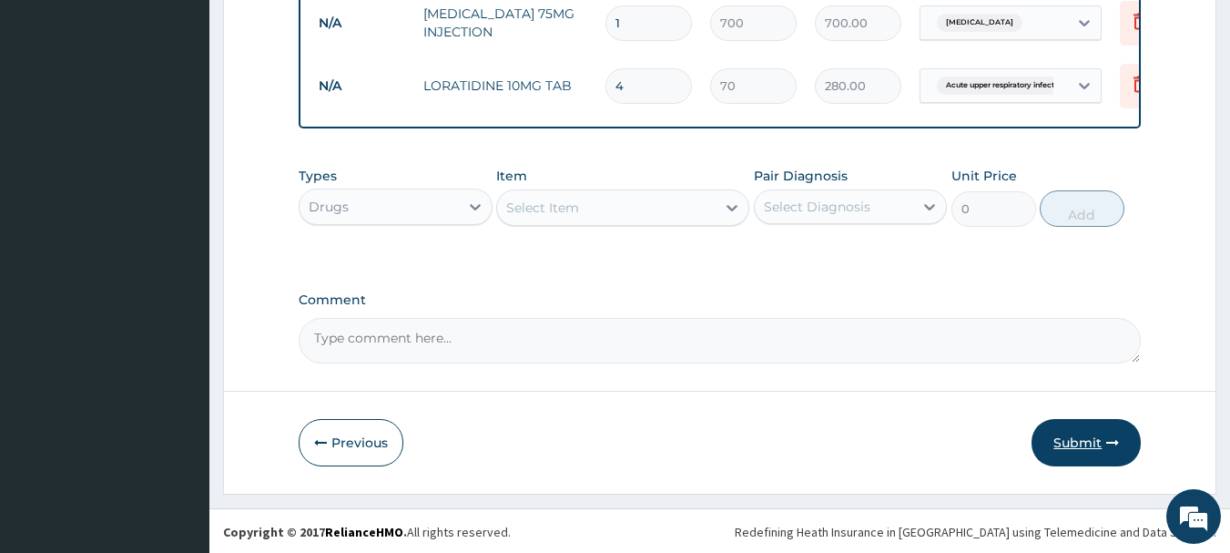
type input "4"
click at [1078, 438] on button "Submit" at bounding box center [1086, 442] width 109 height 47
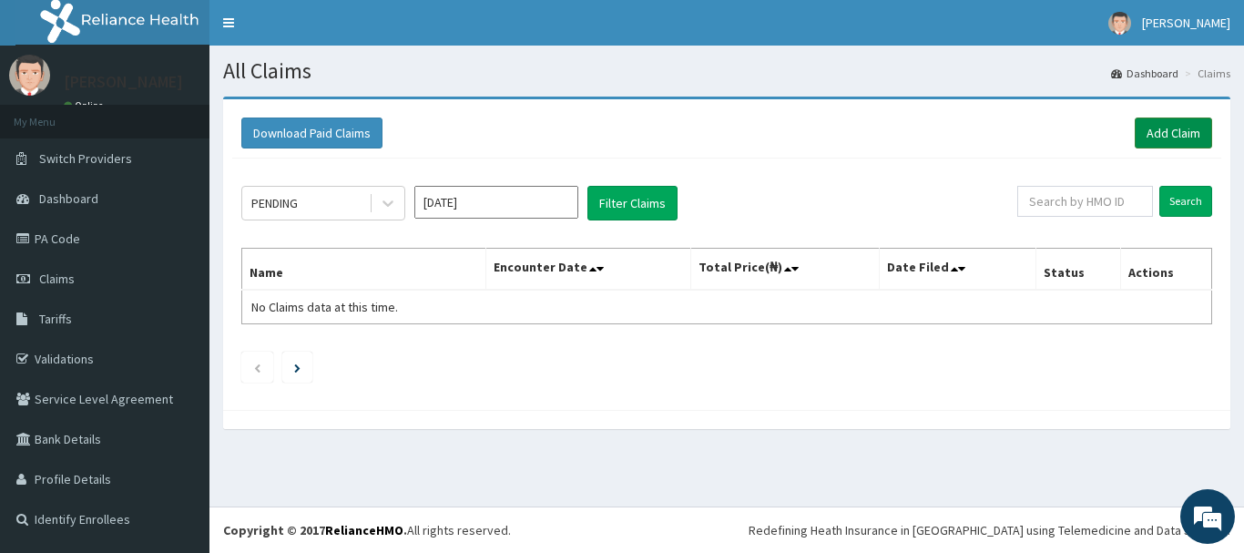
click at [1176, 140] on link "Add Claim" at bounding box center [1173, 132] width 77 height 31
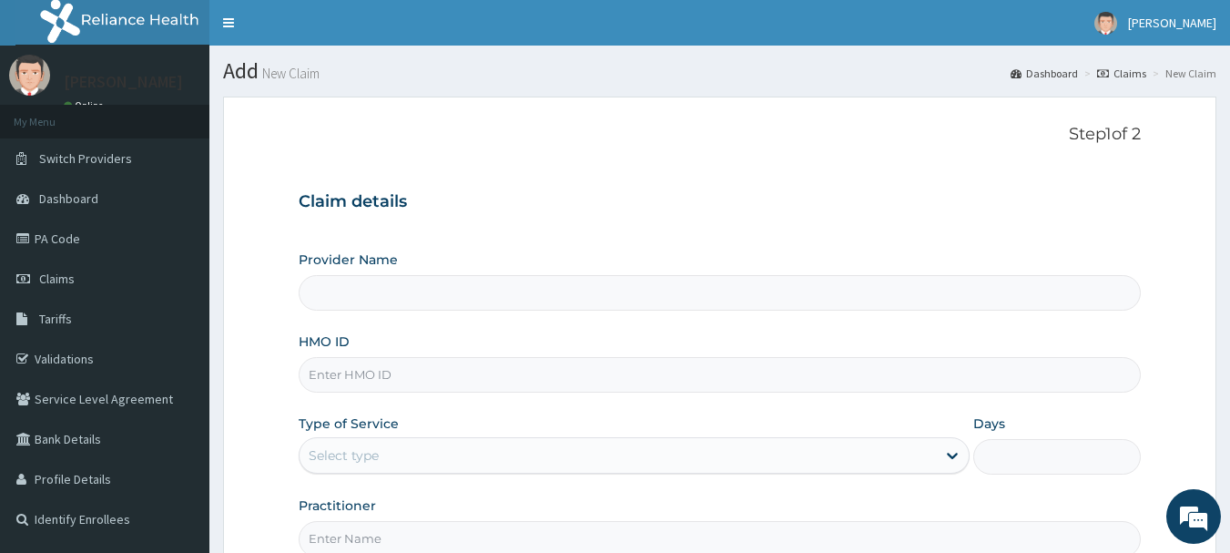
type input "INLAND SPECIALIST HOSPITAL- OGUDU"
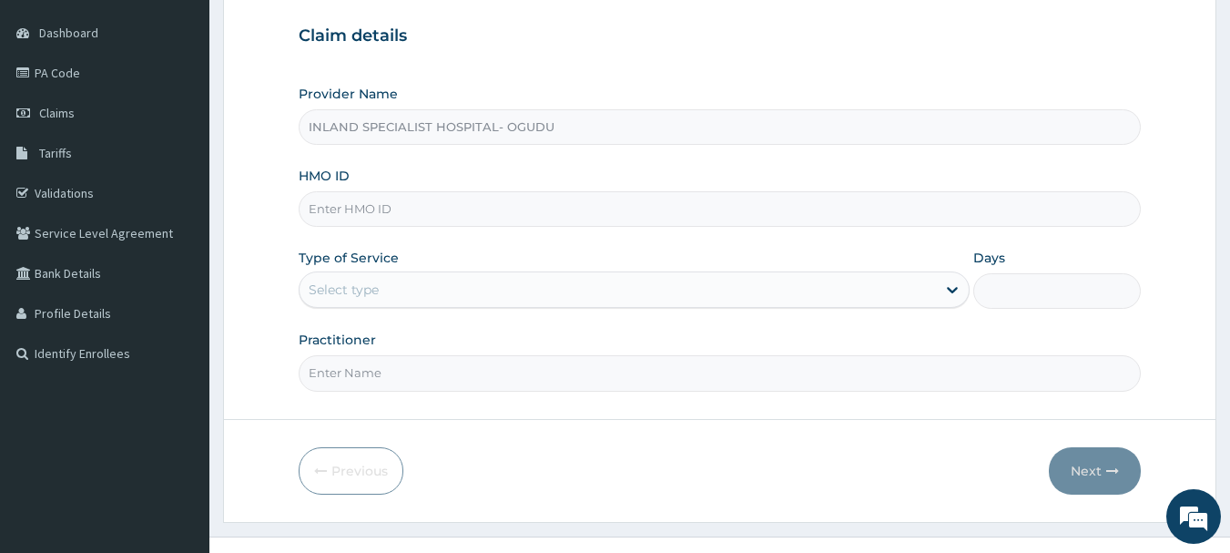
scroll to position [182, 0]
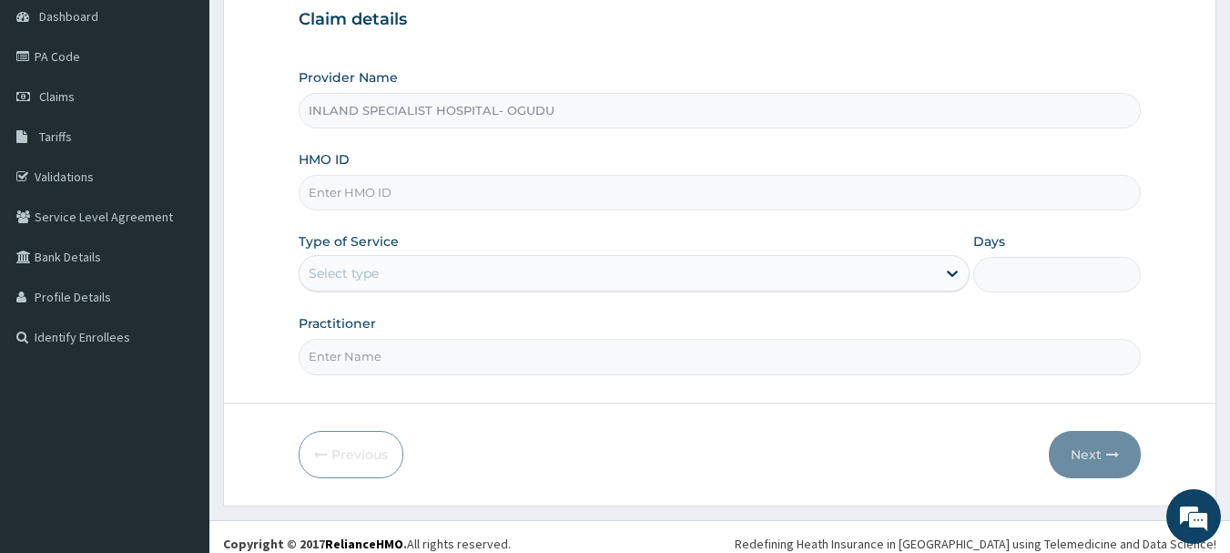
click at [395, 190] on input "HMO ID" at bounding box center [720, 193] width 843 height 36
paste input "TRE/10049/A"
type input "TRE/10049/A"
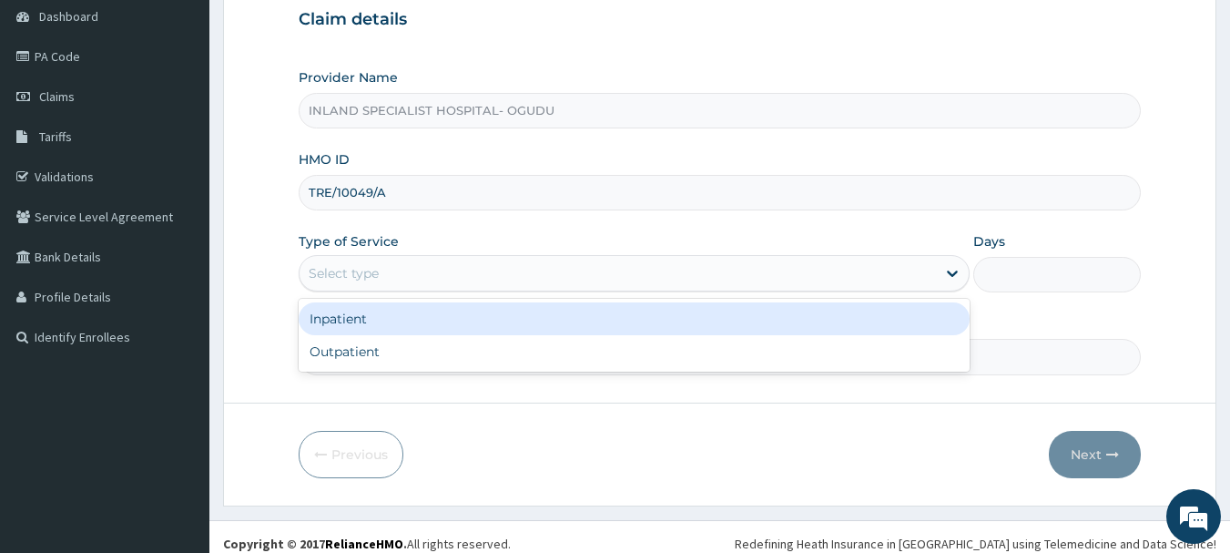
click at [385, 278] on div "Select type" at bounding box center [618, 273] width 637 height 29
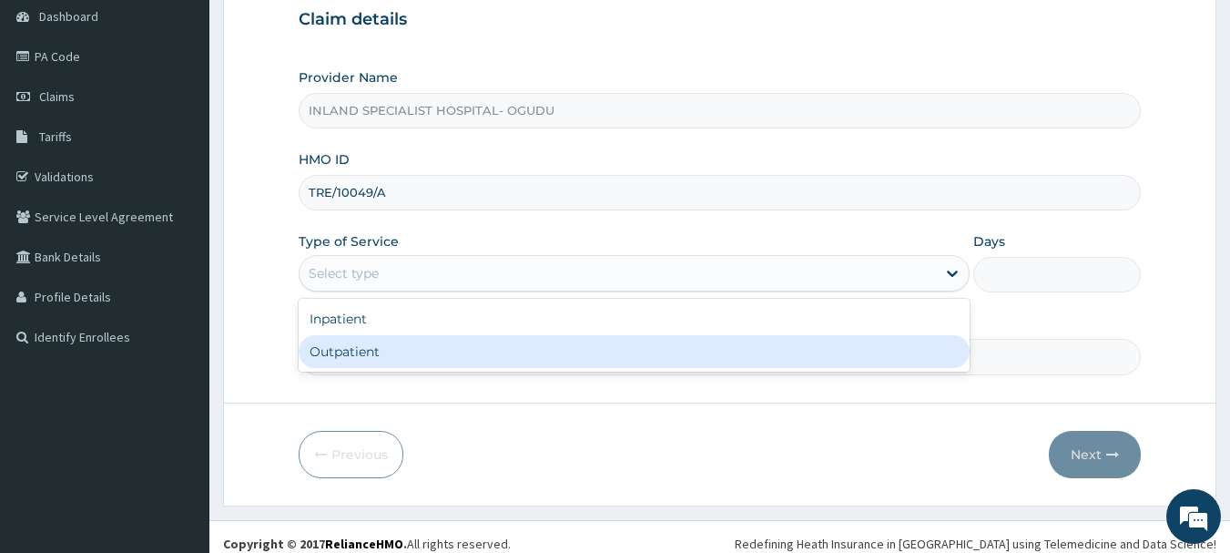
click at [385, 359] on div "Outpatient" at bounding box center [634, 351] width 671 height 33
type input "1"
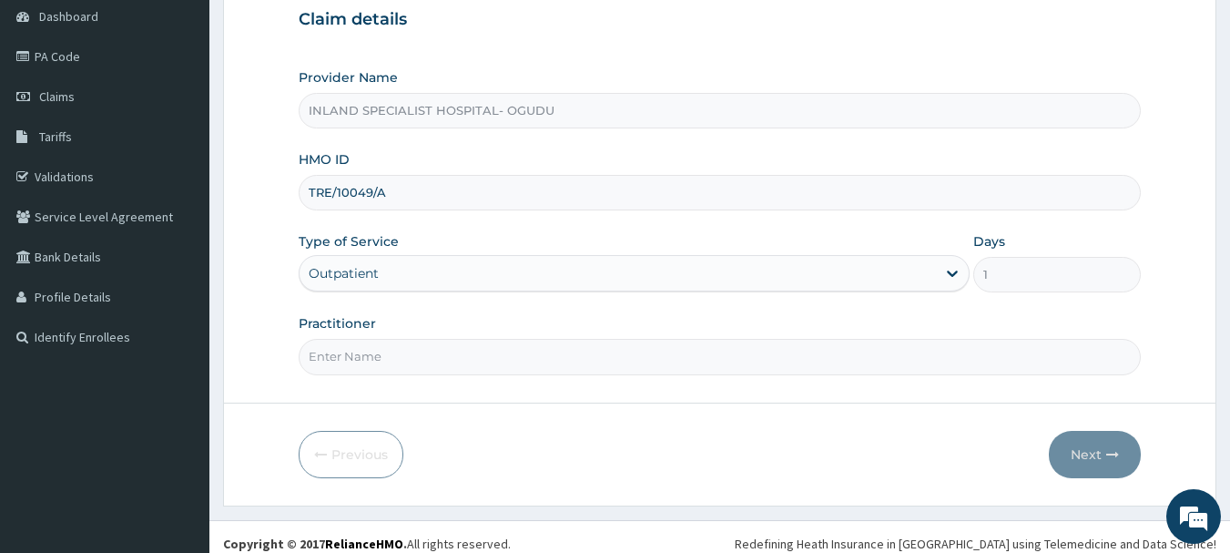
click at [463, 359] on input "Practitioner" at bounding box center [720, 357] width 843 height 36
type input "DR.WISDOM"
click at [1076, 459] on button "Next" at bounding box center [1095, 454] width 92 height 47
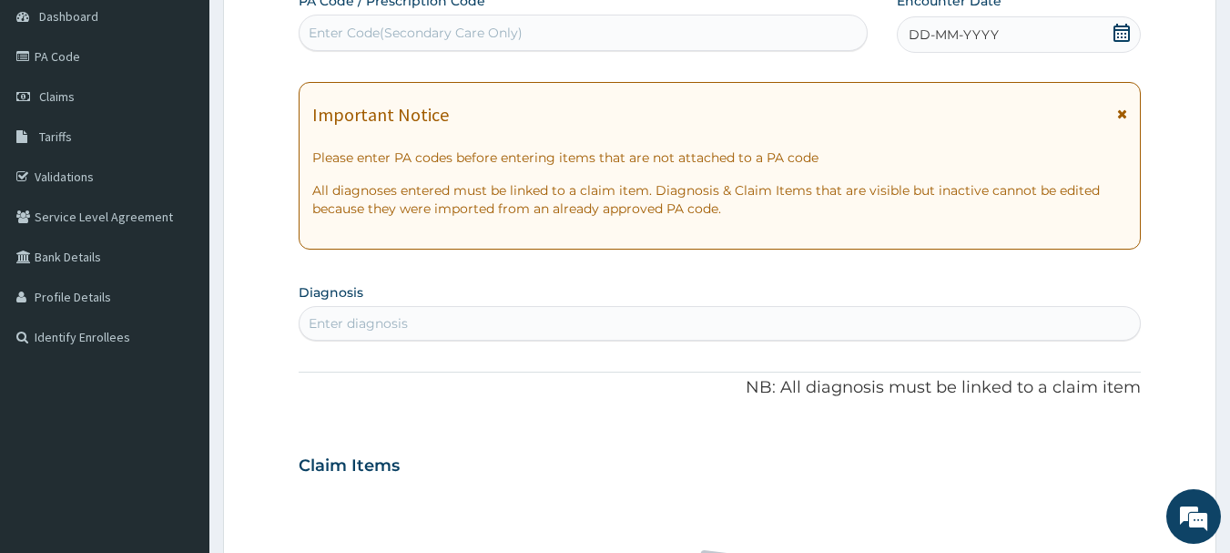
click at [1127, 31] on icon at bounding box center [1122, 33] width 18 height 18
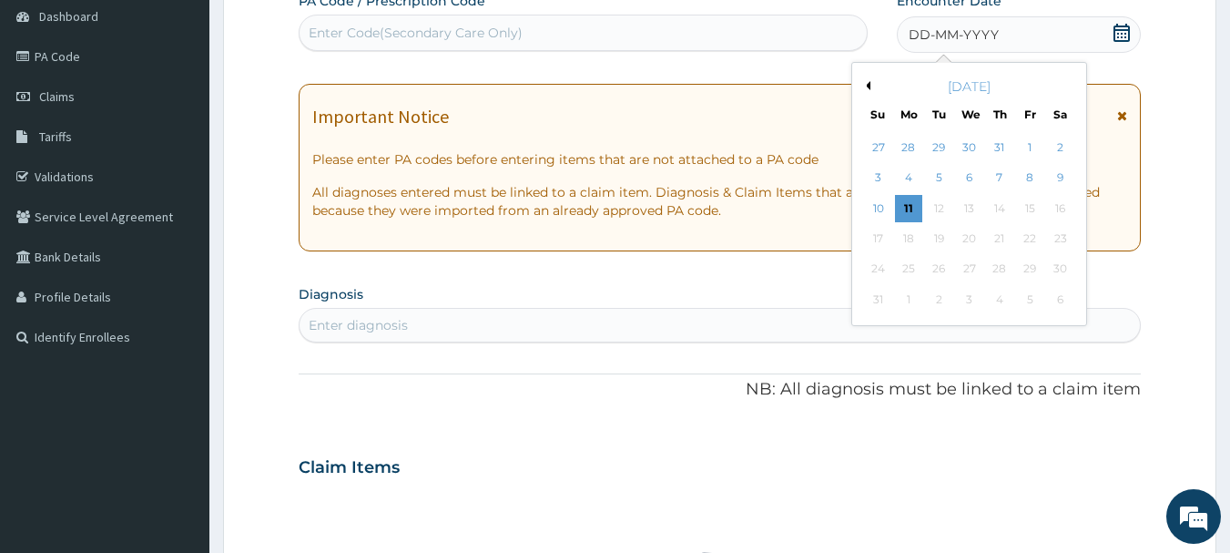
click at [869, 87] on button "Previous Month" at bounding box center [865, 85] width 9 height 9
click at [966, 213] on div "16" at bounding box center [969, 208] width 27 height 27
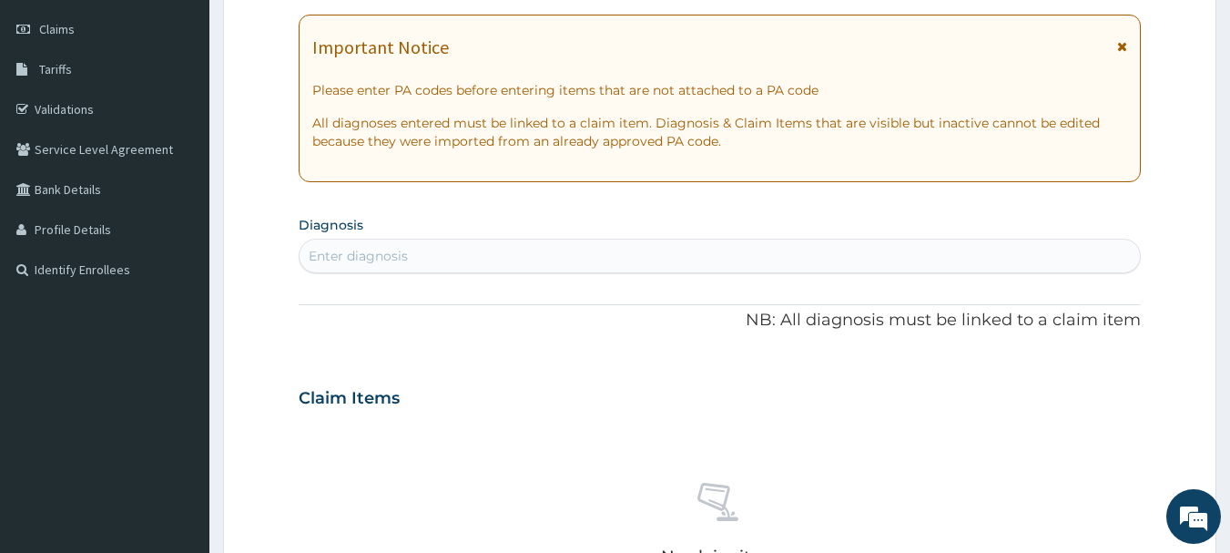
scroll to position [455, 0]
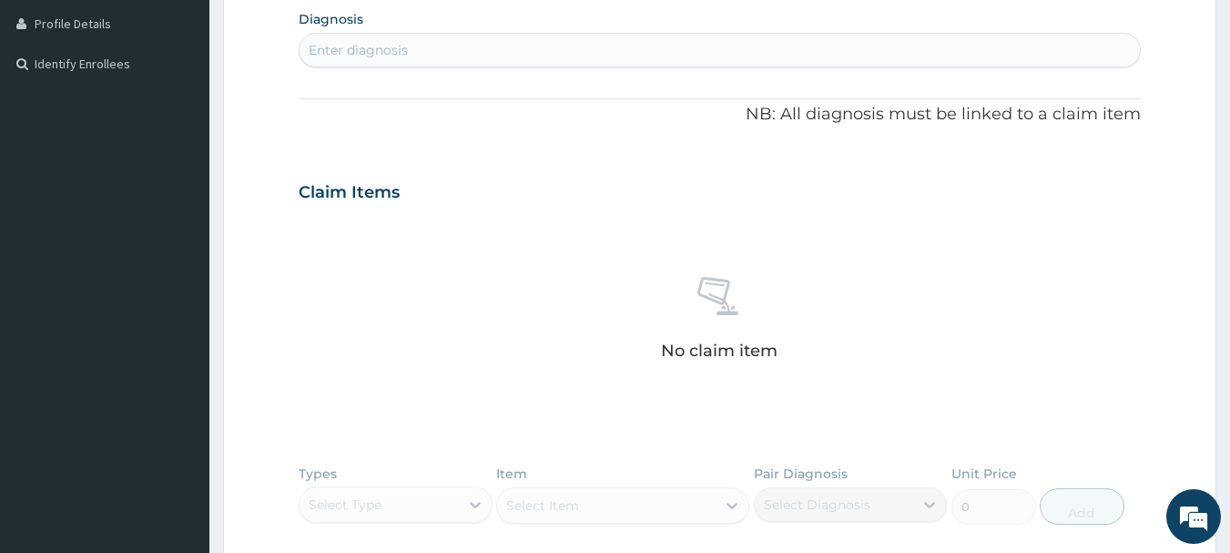
click at [428, 50] on div "Enter diagnosis" at bounding box center [720, 50] width 841 height 29
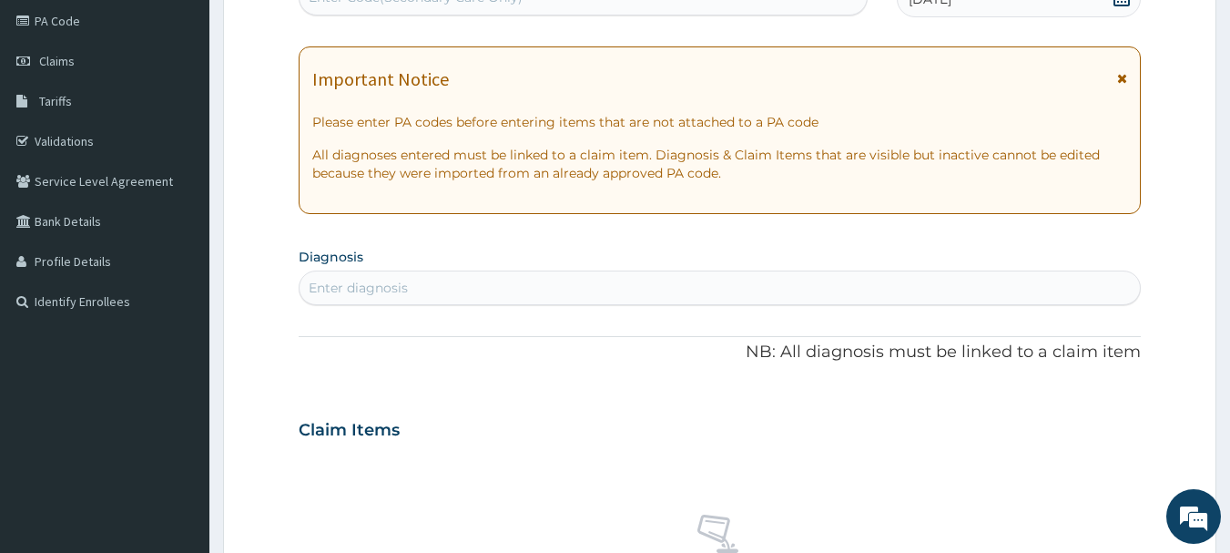
scroll to position [273, 0]
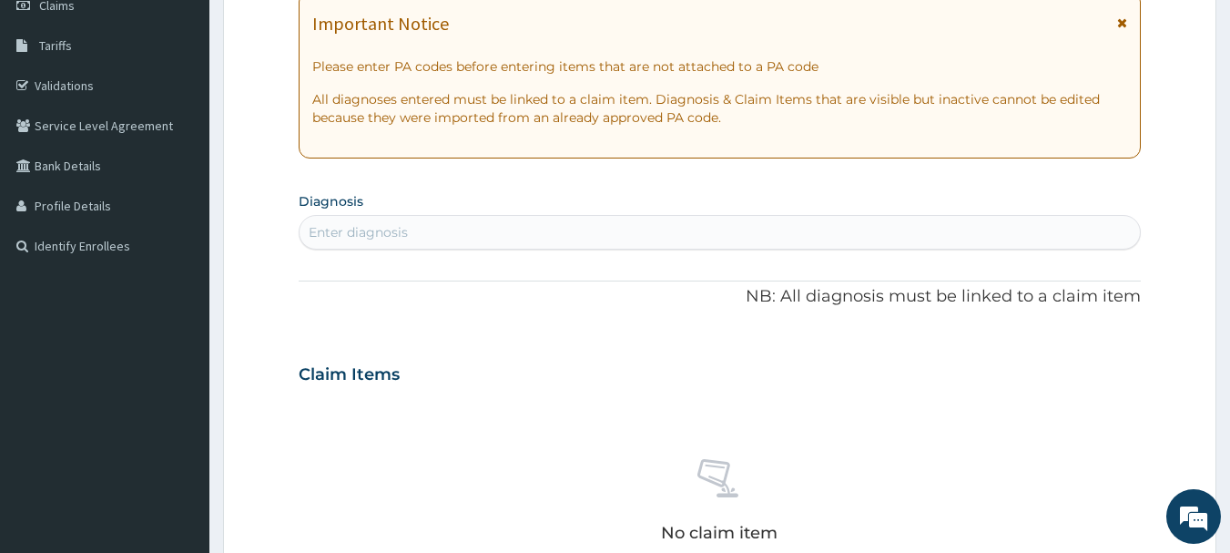
click at [454, 231] on div "Enter diagnosis" at bounding box center [720, 232] width 841 height 29
type input "[MEDICAL_DATA]"
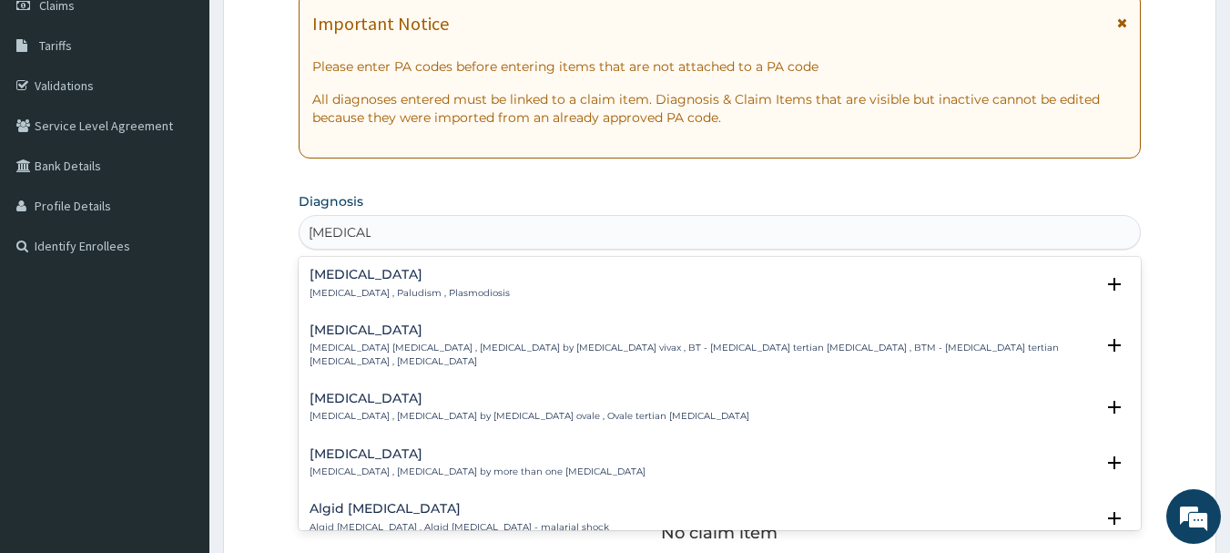
click at [413, 278] on h4 "[MEDICAL_DATA]" at bounding box center [410, 275] width 200 height 14
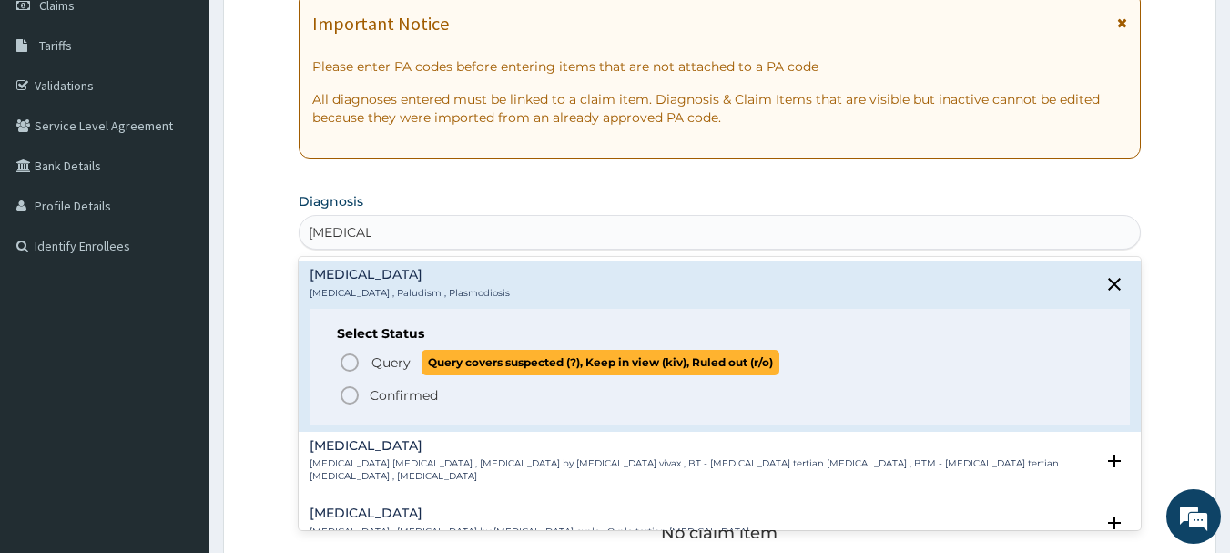
click at [350, 358] on icon "status option query" at bounding box center [350, 362] width 22 height 22
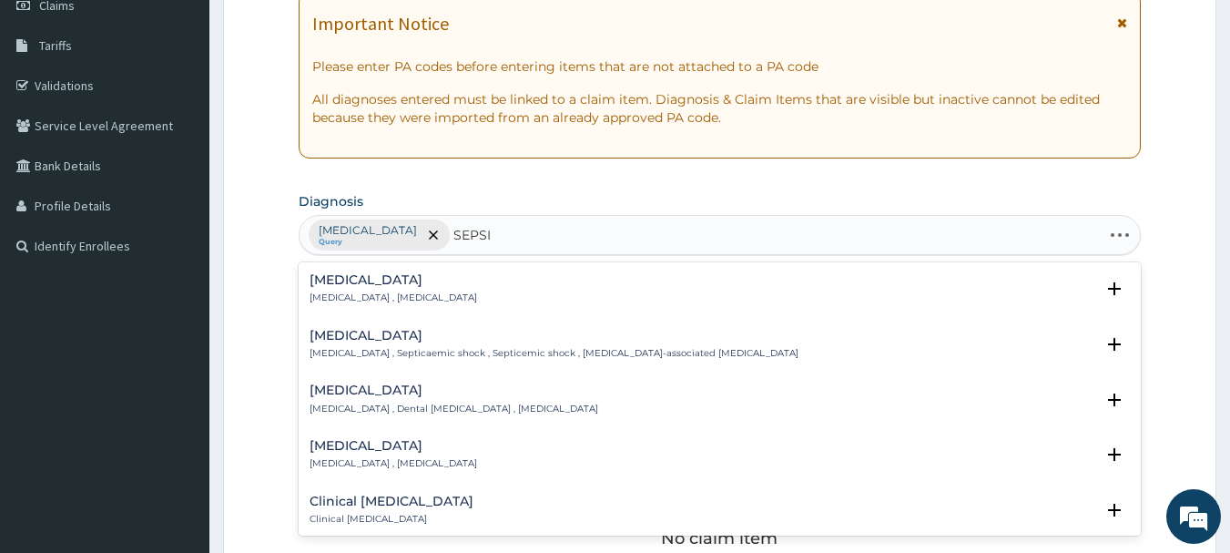
type input "[MEDICAL_DATA]"
click at [314, 278] on h4 "[MEDICAL_DATA]" at bounding box center [394, 280] width 168 height 14
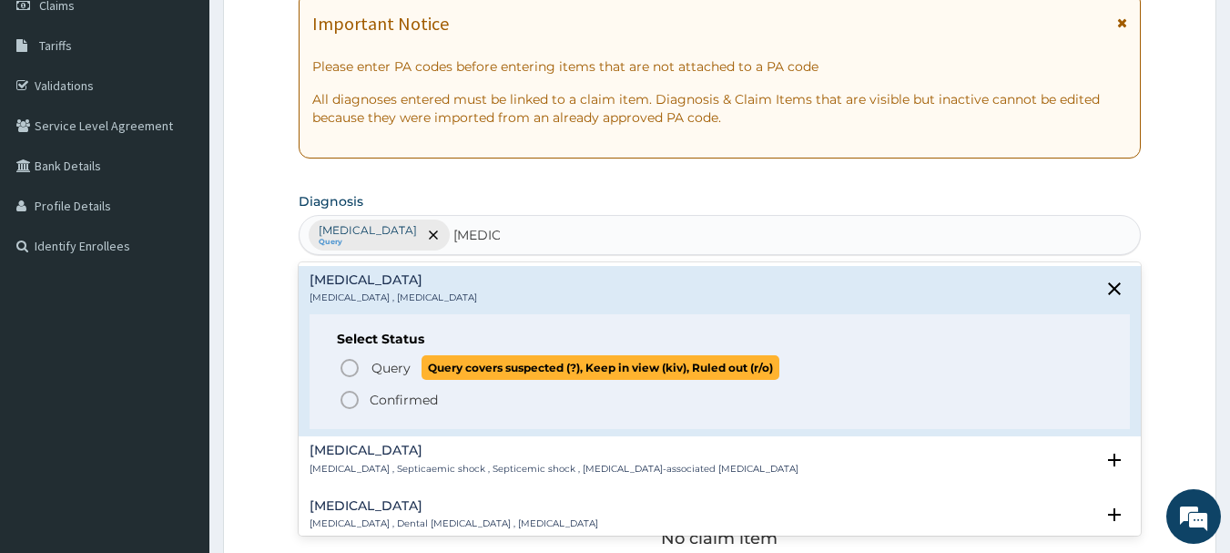
click at [345, 364] on icon "status option query" at bounding box center [350, 368] width 22 height 22
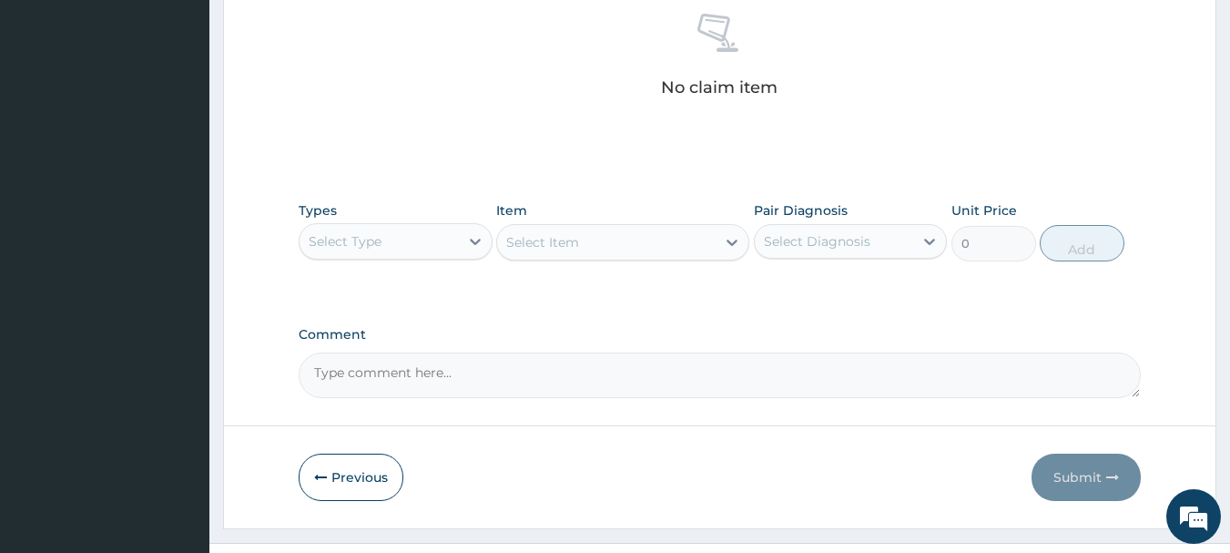
scroll to position [728, 0]
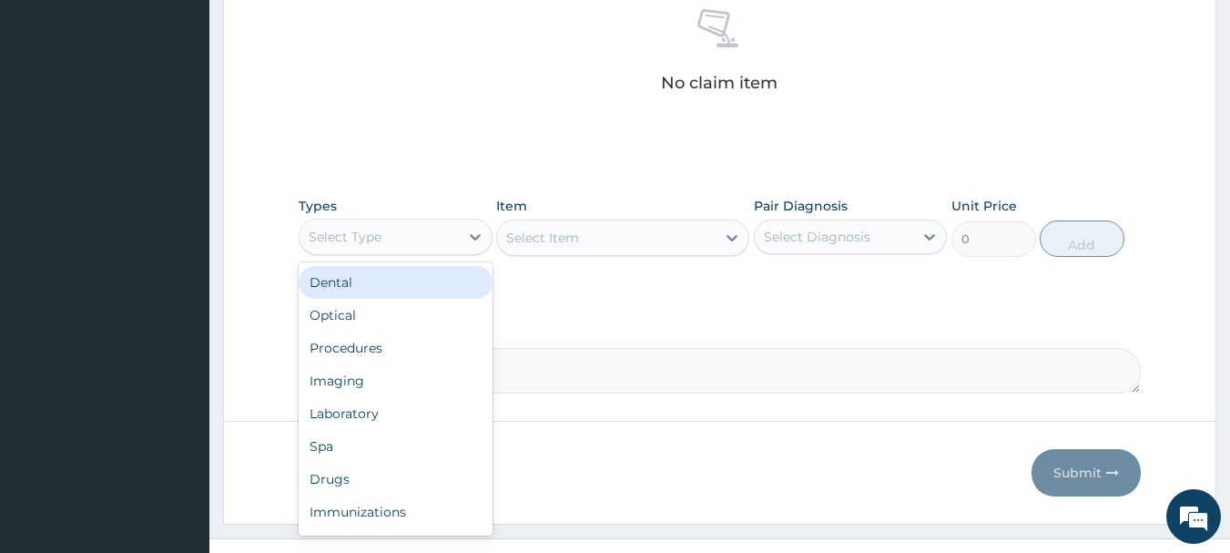
click at [435, 250] on div "Select Type" at bounding box center [379, 236] width 159 height 29
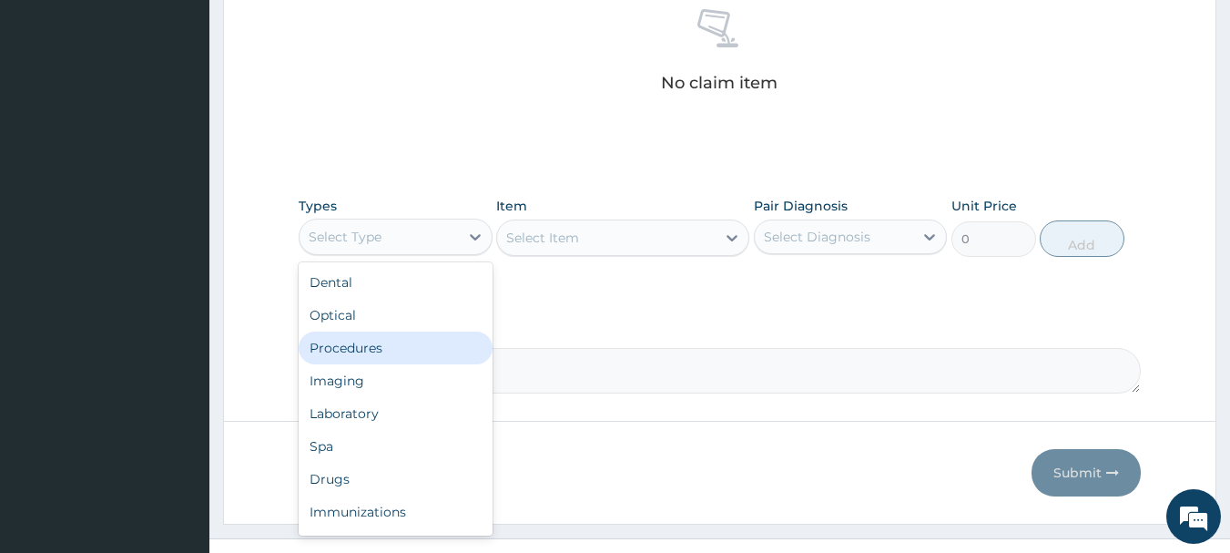
click at [391, 341] on div "Procedures" at bounding box center [396, 347] width 194 height 33
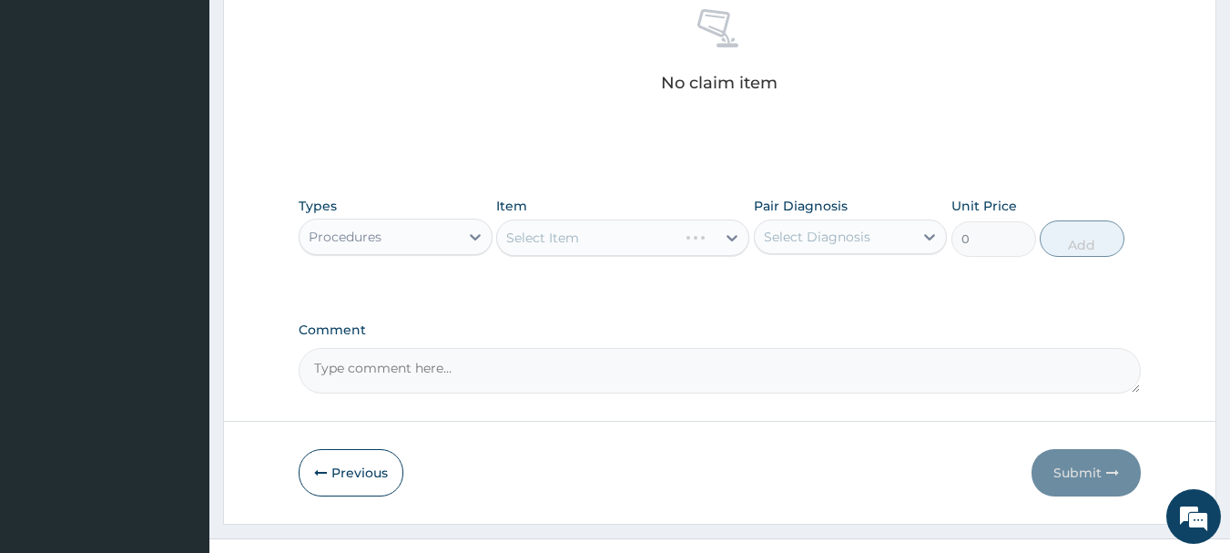
click at [607, 222] on div "Select Item" at bounding box center [622, 237] width 253 height 36
click at [605, 242] on div "Select Item" at bounding box center [622, 237] width 253 height 36
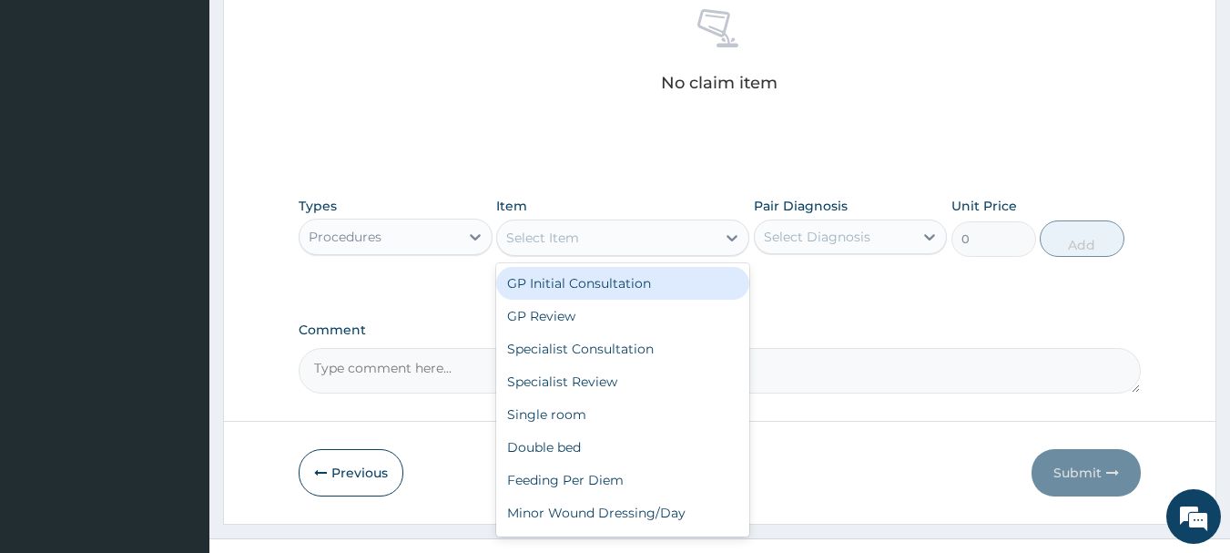
click at [710, 229] on div "Select Item" at bounding box center [606, 237] width 219 height 29
drag, startPoint x: 654, startPoint y: 274, endPoint x: 663, endPoint y: 275, distance: 9.2
click at [654, 275] on div "GP Initial Consultation" at bounding box center [622, 283] width 253 height 33
type input "3000"
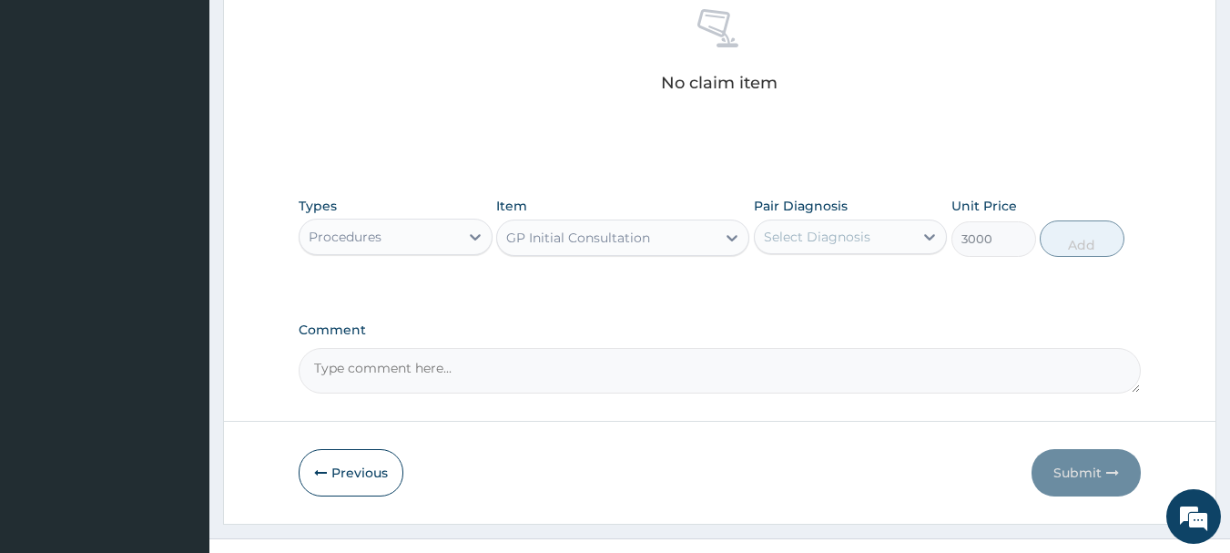
click at [823, 235] on div "Select Diagnosis" at bounding box center [817, 237] width 107 height 18
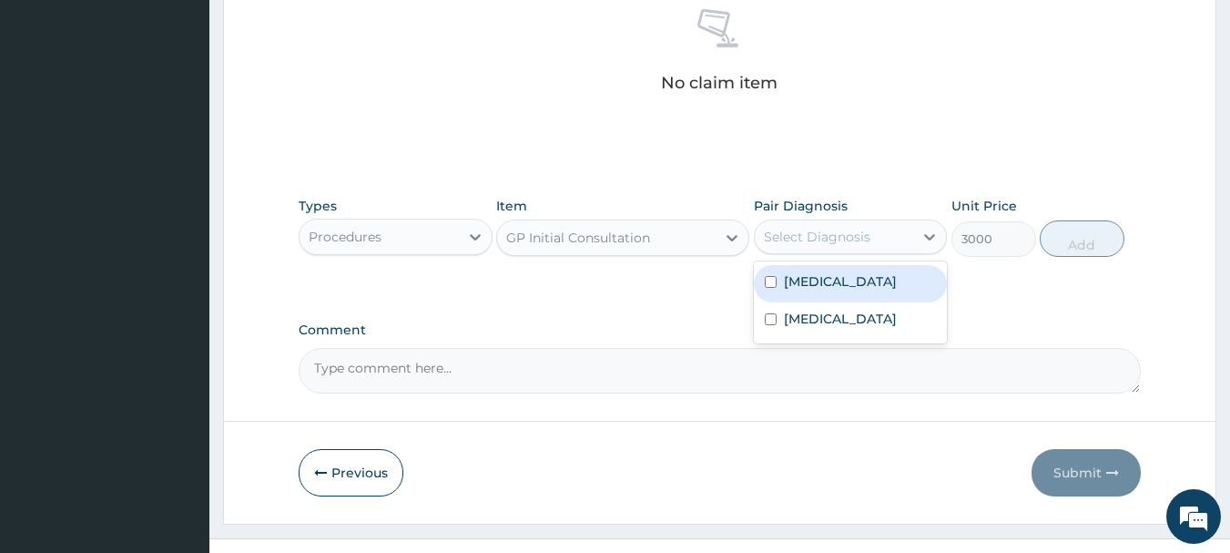
drag, startPoint x: 817, startPoint y: 284, endPoint x: 773, endPoint y: 325, distance: 59.9
click at [812, 290] on label "[MEDICAL_DATA]" at bounding box center [840, 281] width 113 height 18
checkbox input "true"
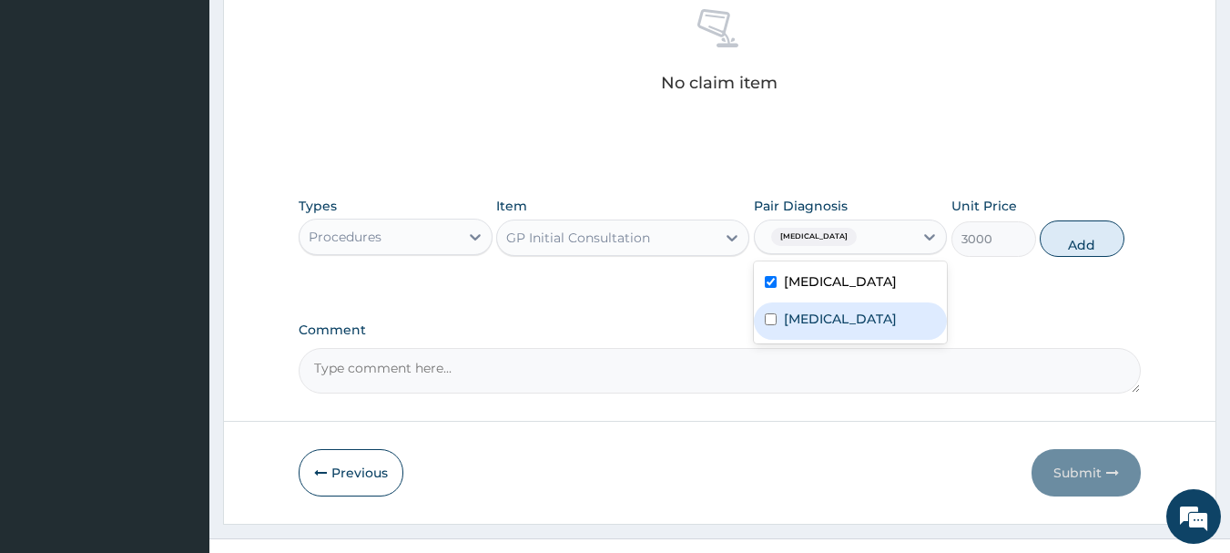
click at [784, 320] on label "[MEDICAL_DATA]" at bounding box center [840, 319] width 113 height 18
checkbox input "true"
click at [1093, 242] on button "Add" at bounding box center [1082, 238] width 85 height 36
type input "0"
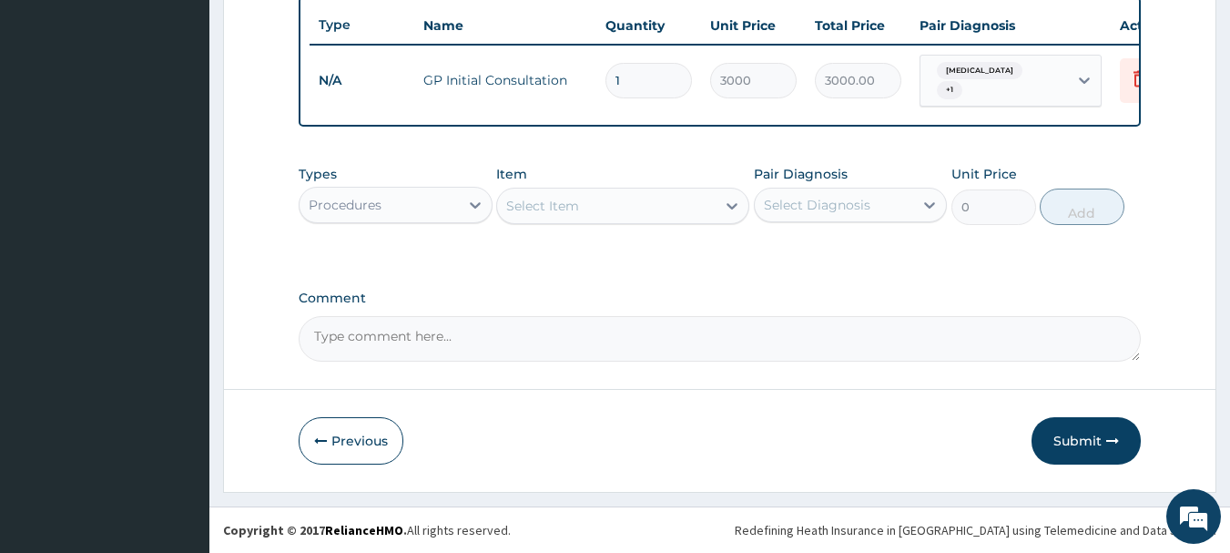
scroll to position [687, 0]
click at [395, 207] on div "Procedures" at bounding box center [379, 204] width 159 height 29
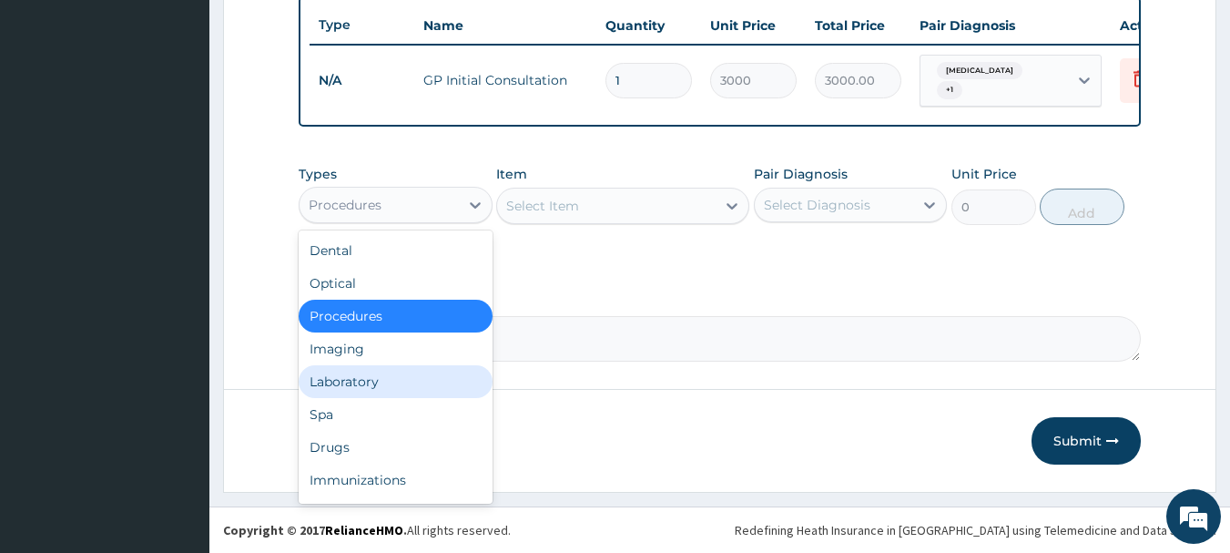
click at [362, 384] on div "Laboratory" at bounding box center [396, 381] width 194 height 33
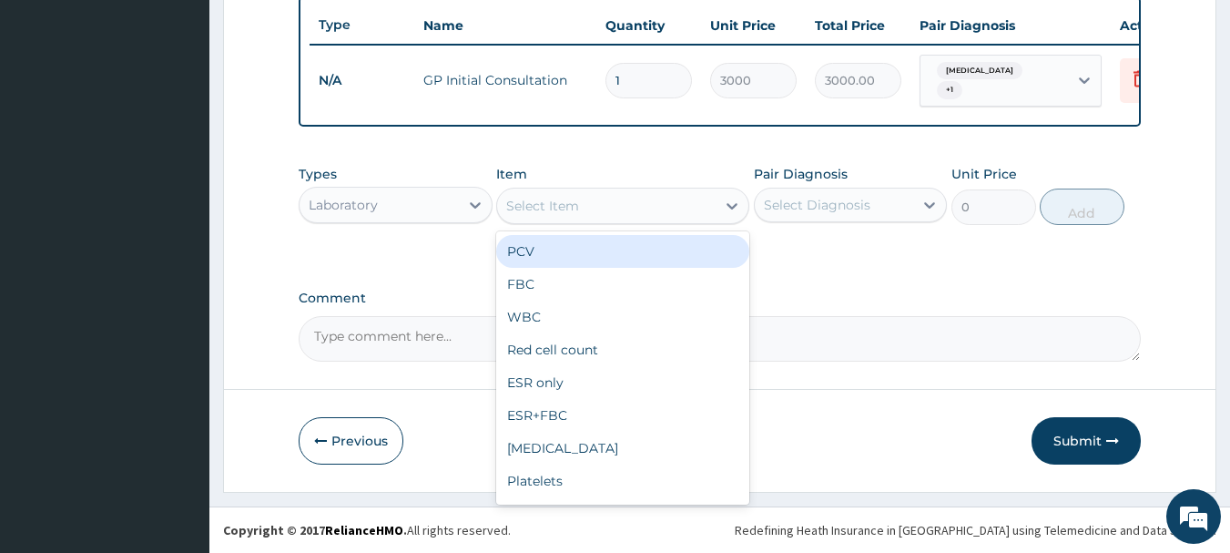
click at [633, 201] on div "Select Item" at bounding box center [606, 205] width 219 height 29
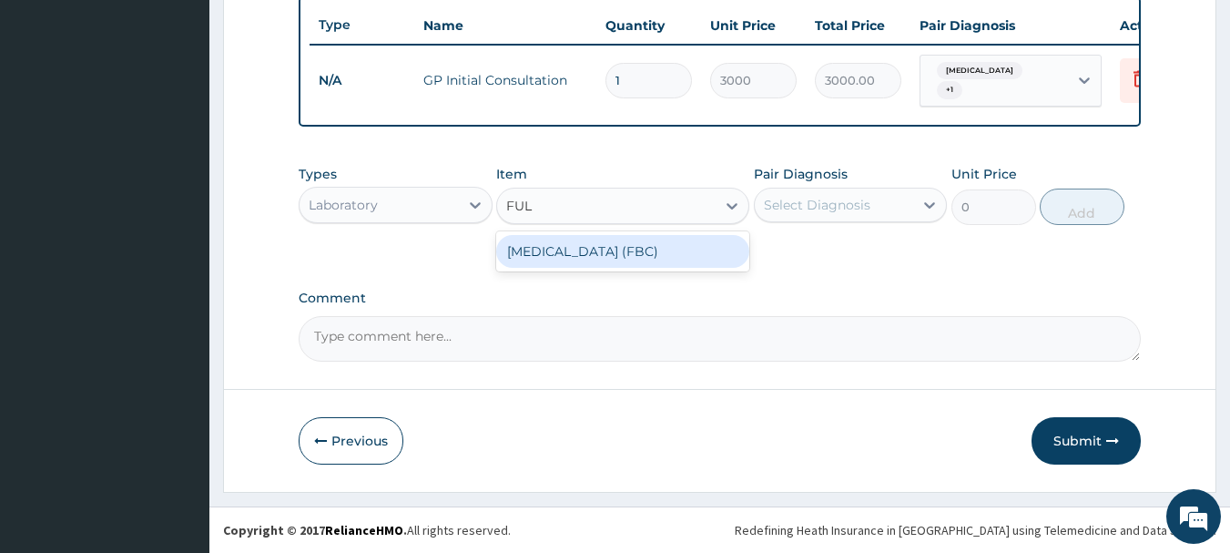
type input "FULL"
click at [596, 251] on div "[MEDICAL_DATA] (FBC)" at bounding box center [622, 251] width 253 height 33
type input "5000"
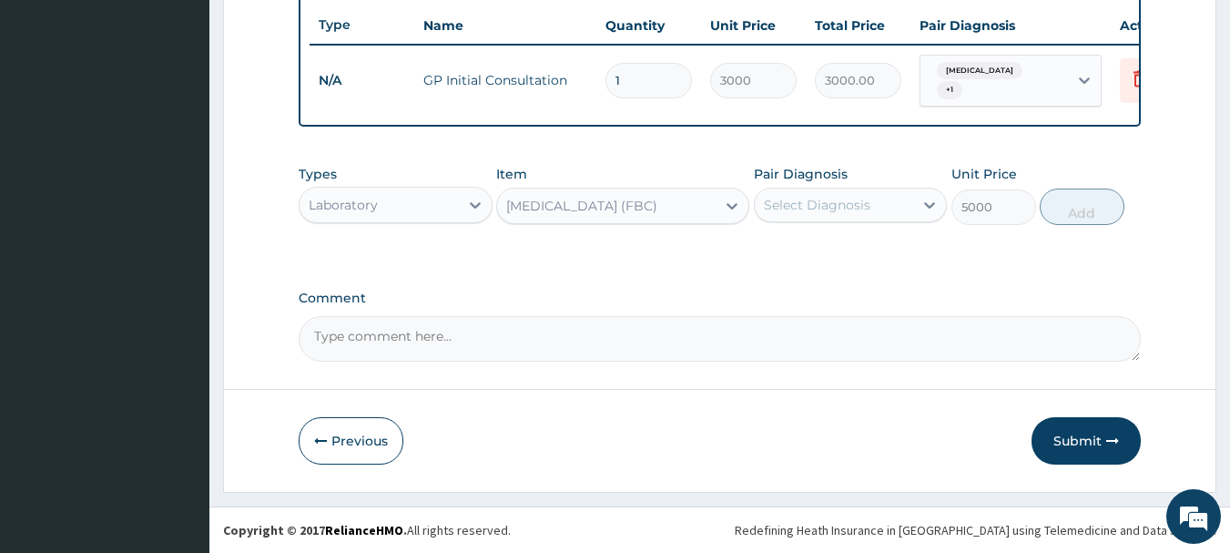
click at [844, 205] on div "Select Diagnosis" at bounding box center [817, 205] width 107 height 18
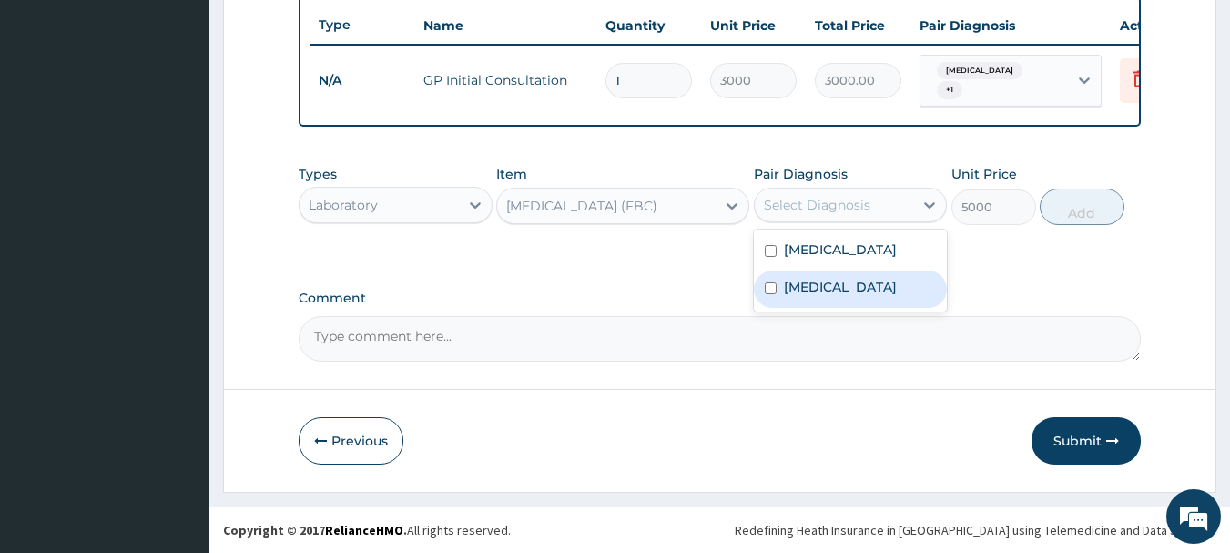
click at [817, 283] on label "[MEDICAL_DATA]" at bounding box center [840, 287] width 113 height 18
checkbox input "true"
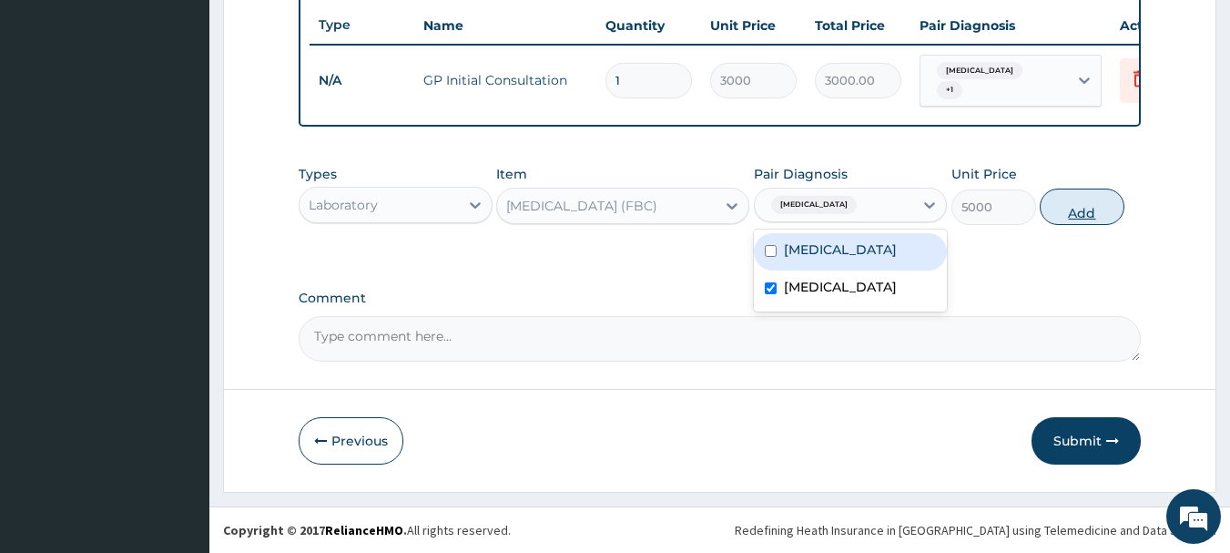
click at [1078, 195] on button "Add" at bounding box center [1082, 206] width 85 height 36
type input "0"
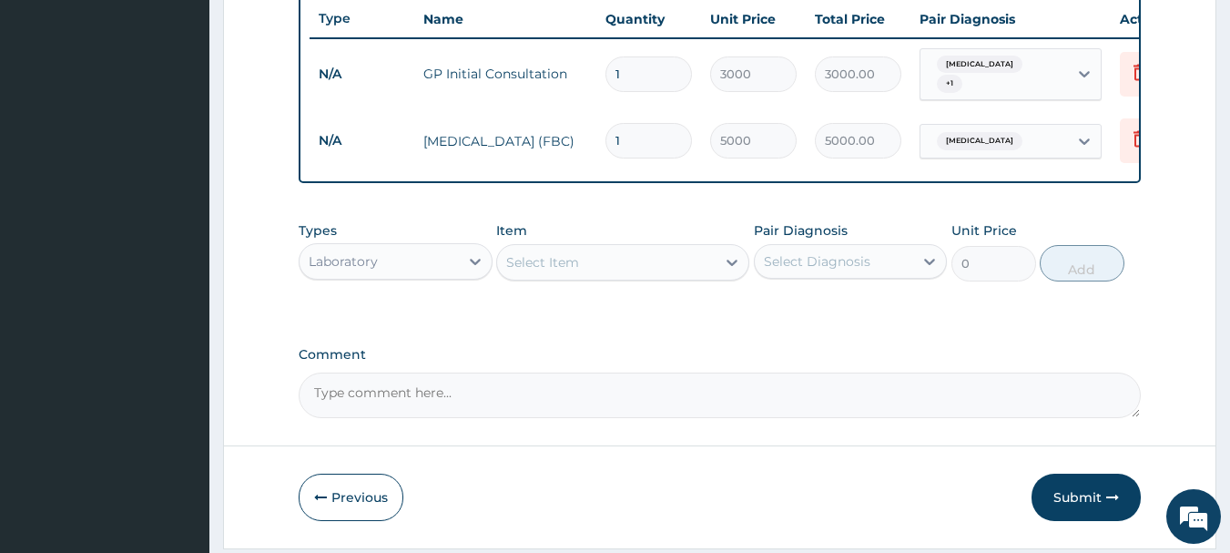
click at [572, 258] on div "Select Item" at bounding box center [606, 262] width 219 height 29
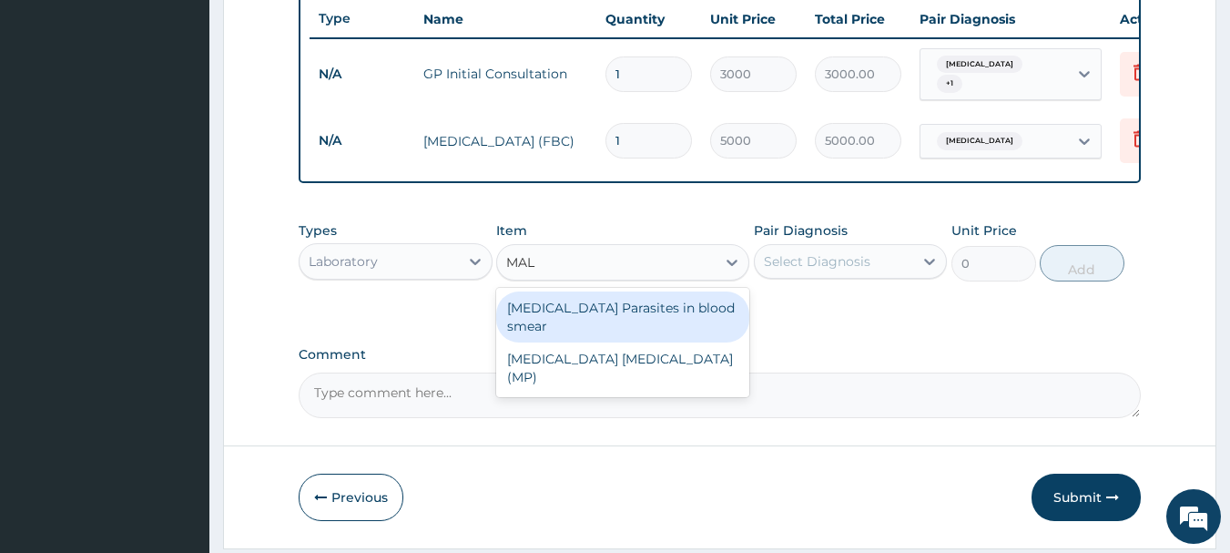
type input "MALA"
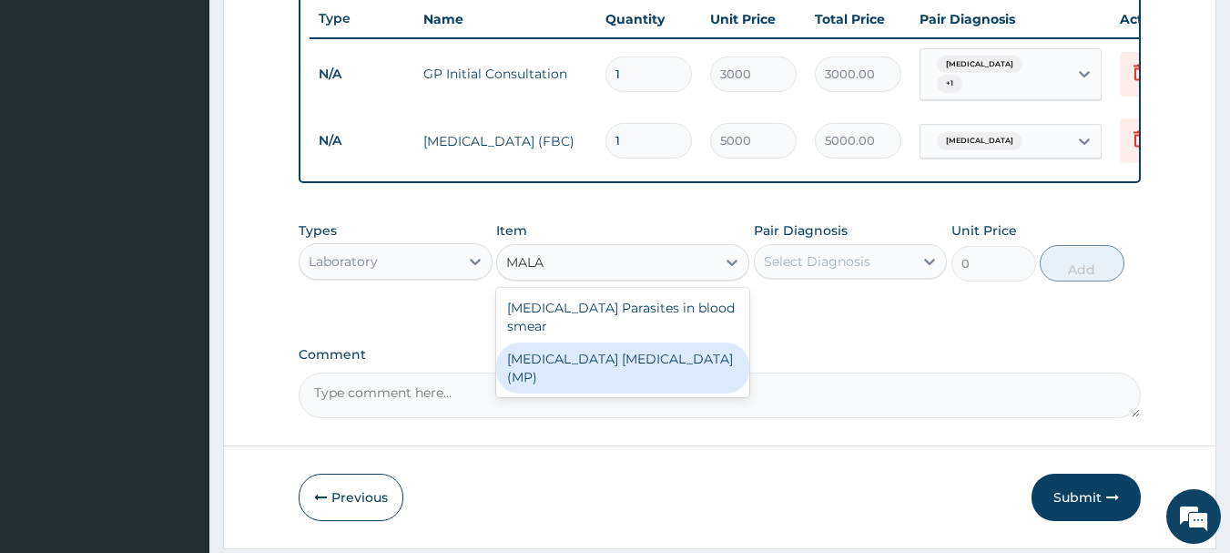
click at [602, 350] on div "[MEDICAL_DATA] [MEDICAL_DATA] (MP)" at bounding box center [622, 367] width 253 height 51
type input "2000"
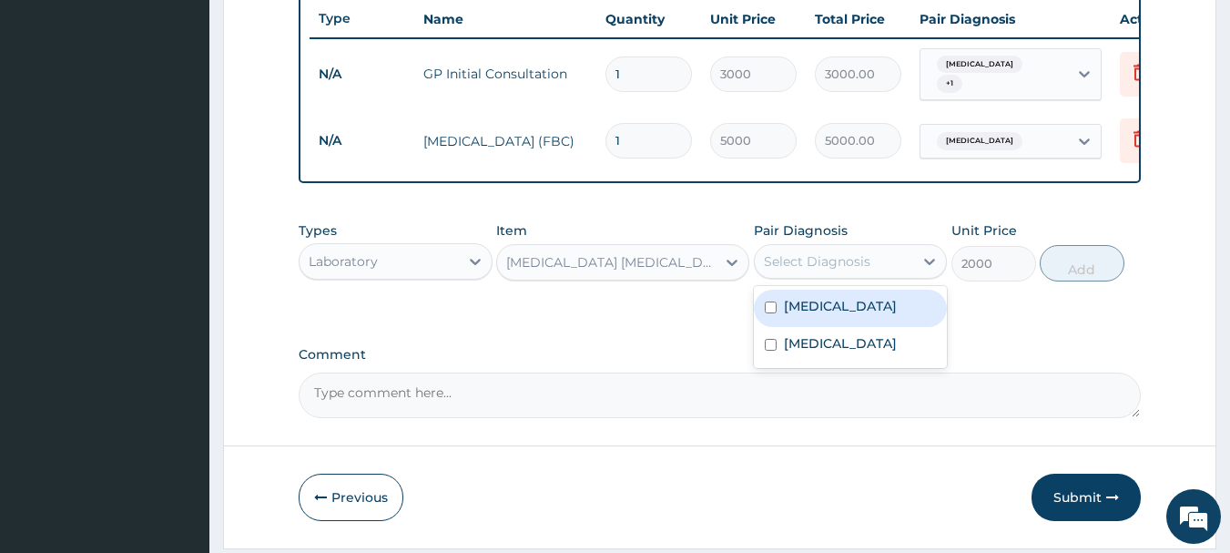
click at [806, 267] on div "Select Diagnosis" at bounding box center [817, 261] width 107 height 18
drag, startPoint x: 803, startPoint y: 310, endPoint x: 816, endPoint y: 310, distance: 12.7
click at [808, 310] on label "[MEDICAL_DATA]" at bounding box center [840, 306] width 113 height 18
checkbox input "true"
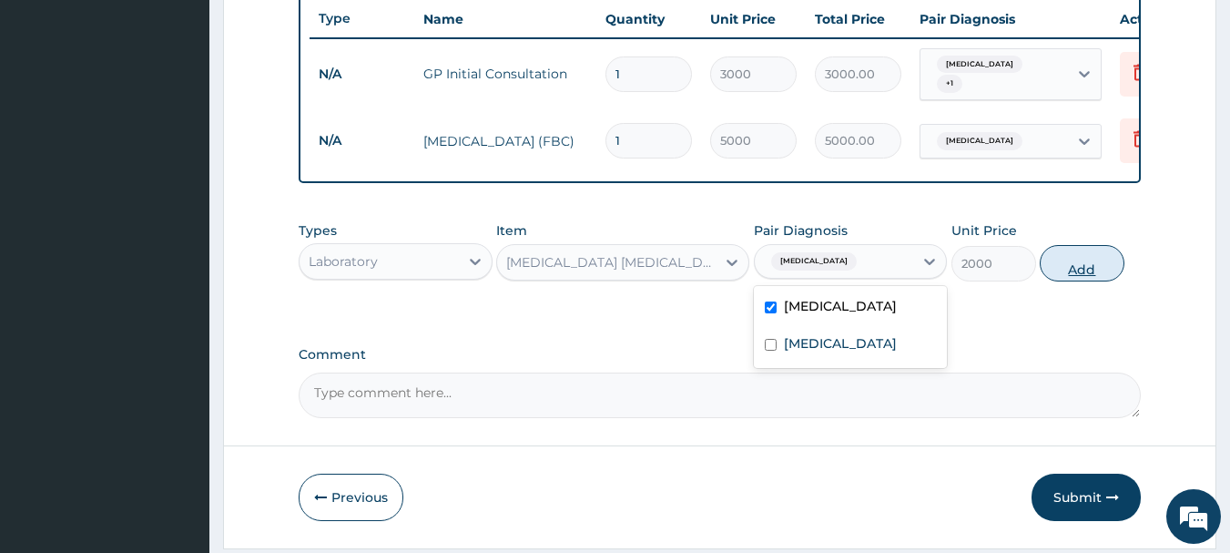
drag, startPoint x: 1064, startPoint y: 268, endPoint x: 1054, endPoint y: 274, distance: 11.9
click at [1064, 269] on button "Add" at bounding box center [1082, 263] width 85 height 36
type input "0"
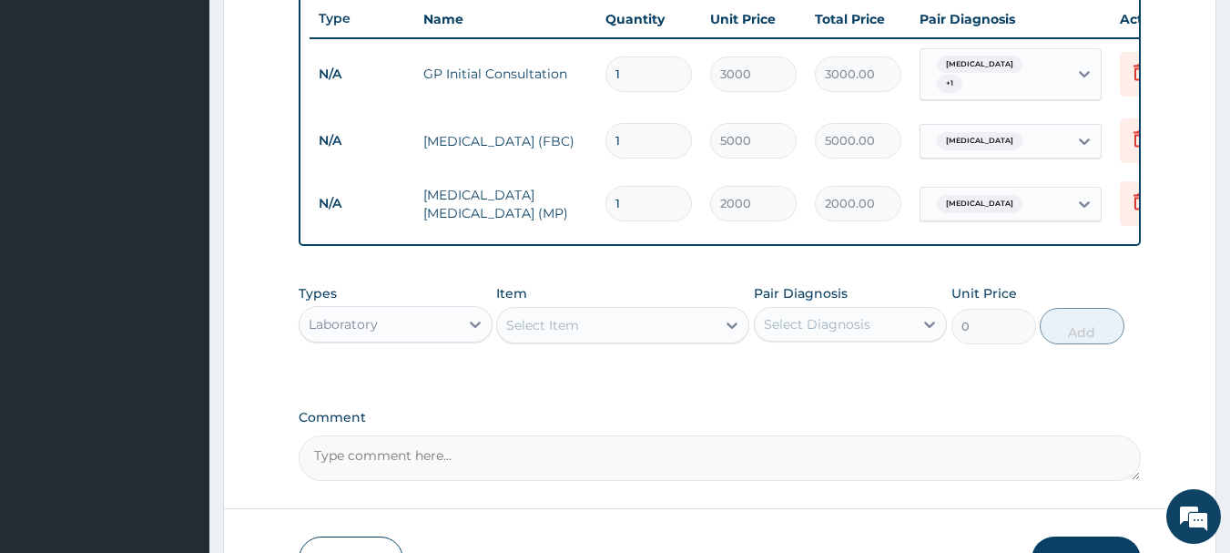
click at [427, 323] on div "Laboratory" at bounding box center [379, 324] width 159 height 29
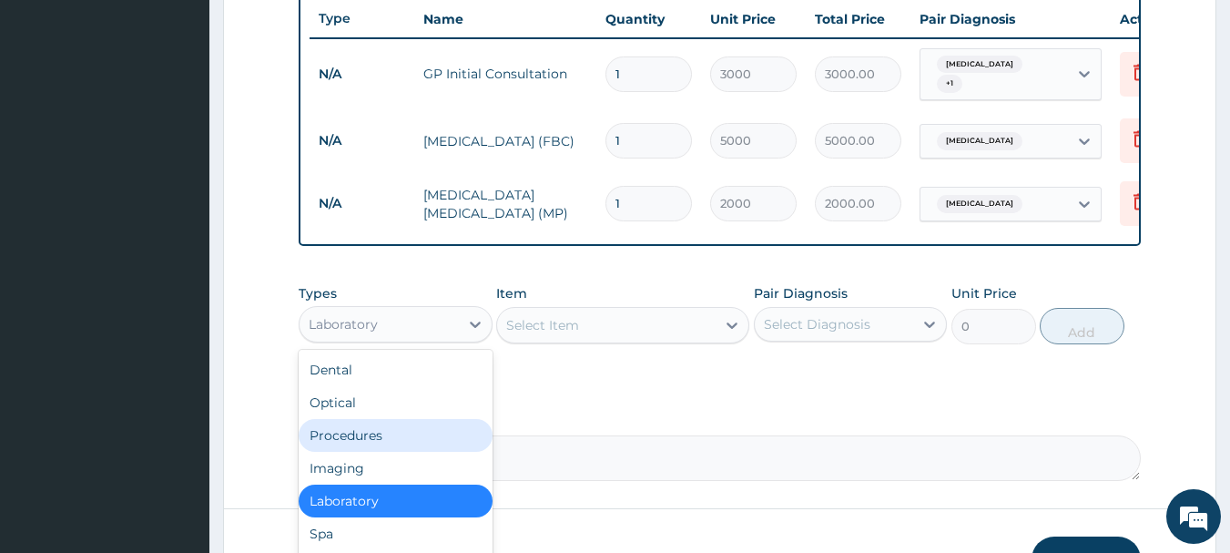
scroll to position [62, 0]
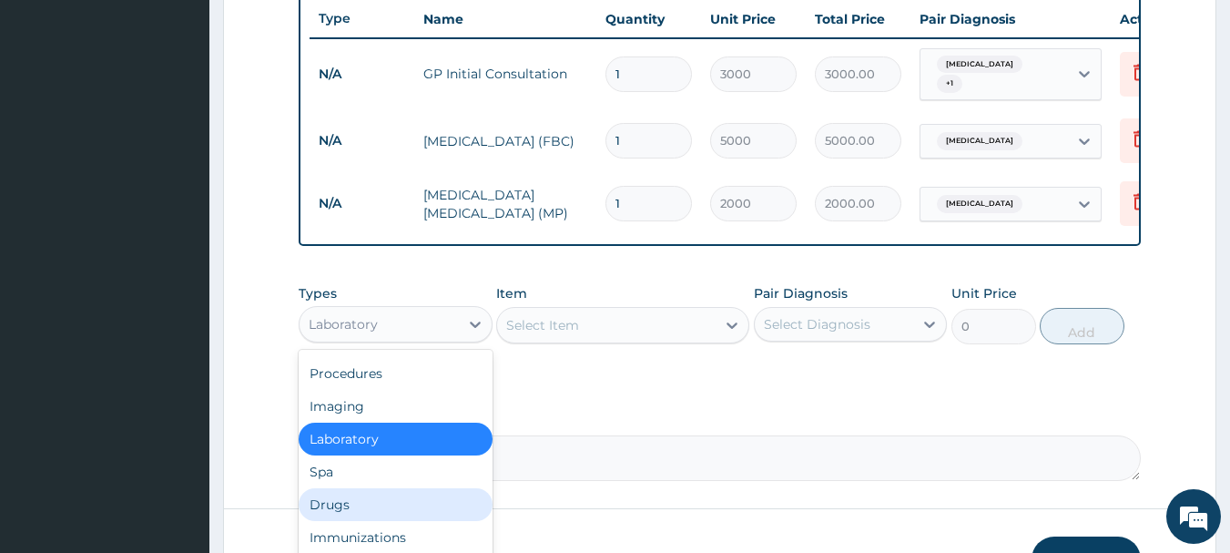
click at [308, 517] on div "Drugs" at bounding box center [396, 504] width 194 height 33
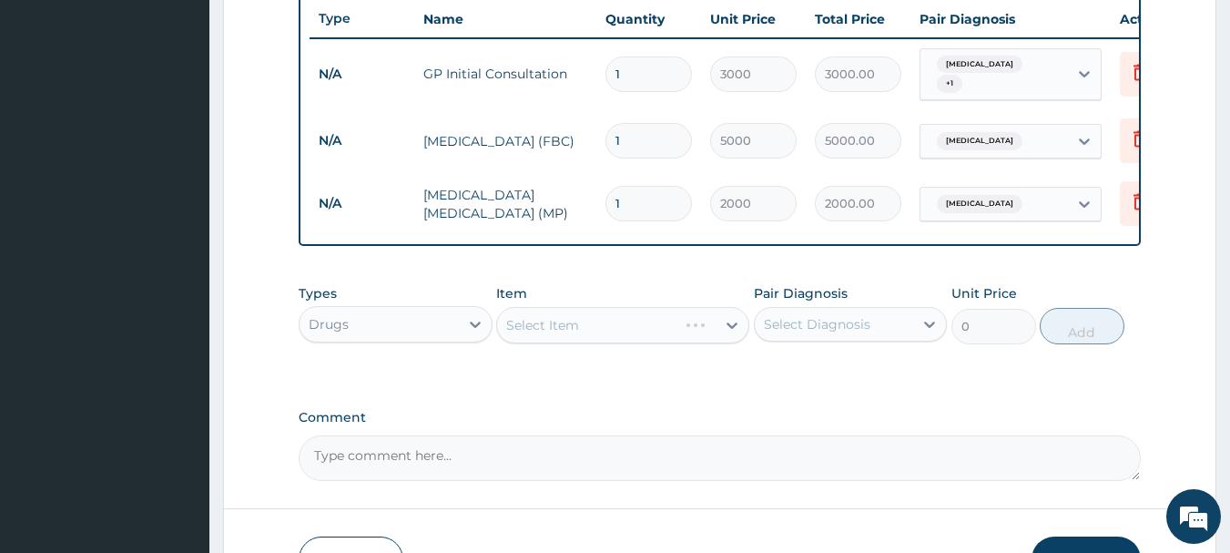
click at [725, 330] on div "Select Item" at bounding box center [622, 325] width 253 height 36
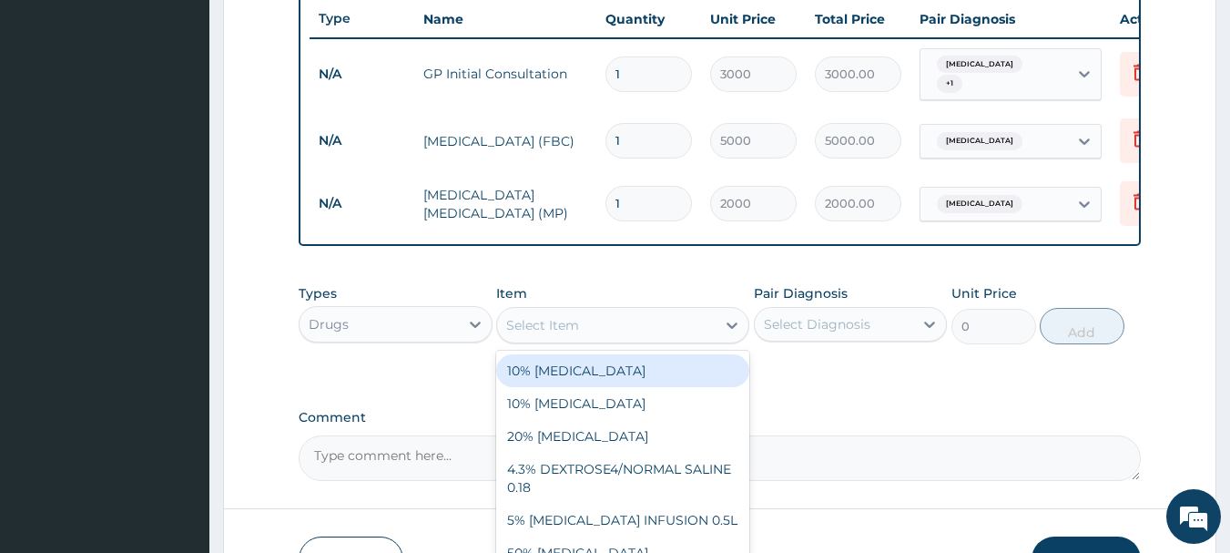
click at [725, 330] on icon at bounding box center [732, 325] width 18 height 18
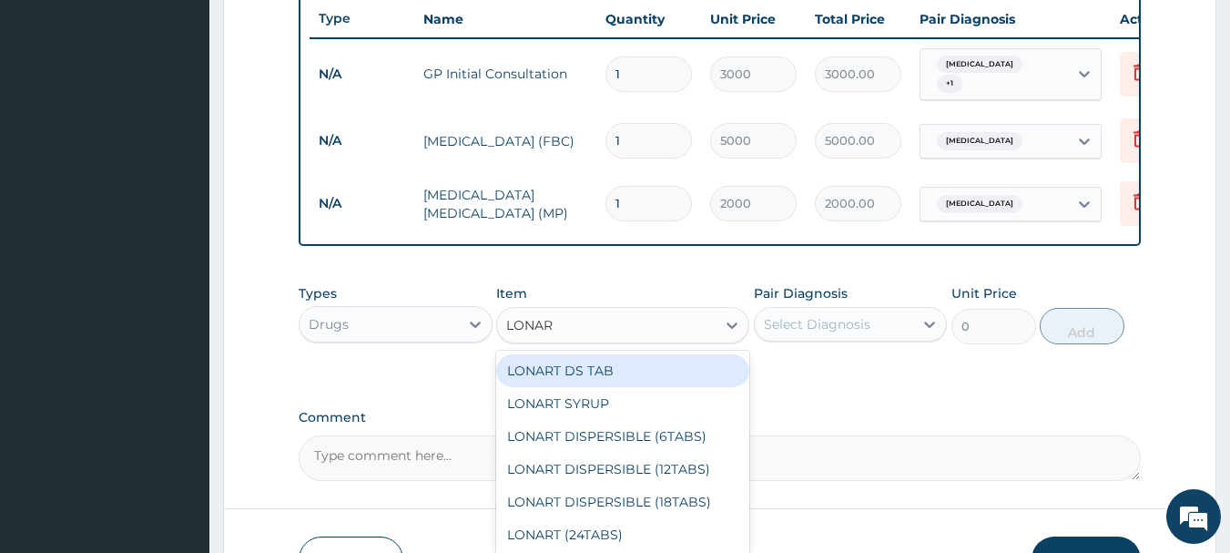
type input "LONART"
drag, startPoint x: 687, startPoint y: 372, endPoint x: 852, endPoint y: 308, distance: 177.0
click at [691, 372] on div "LONART DS TAB" at bounding box center [622, 370] width 253 height 33
type input "350"
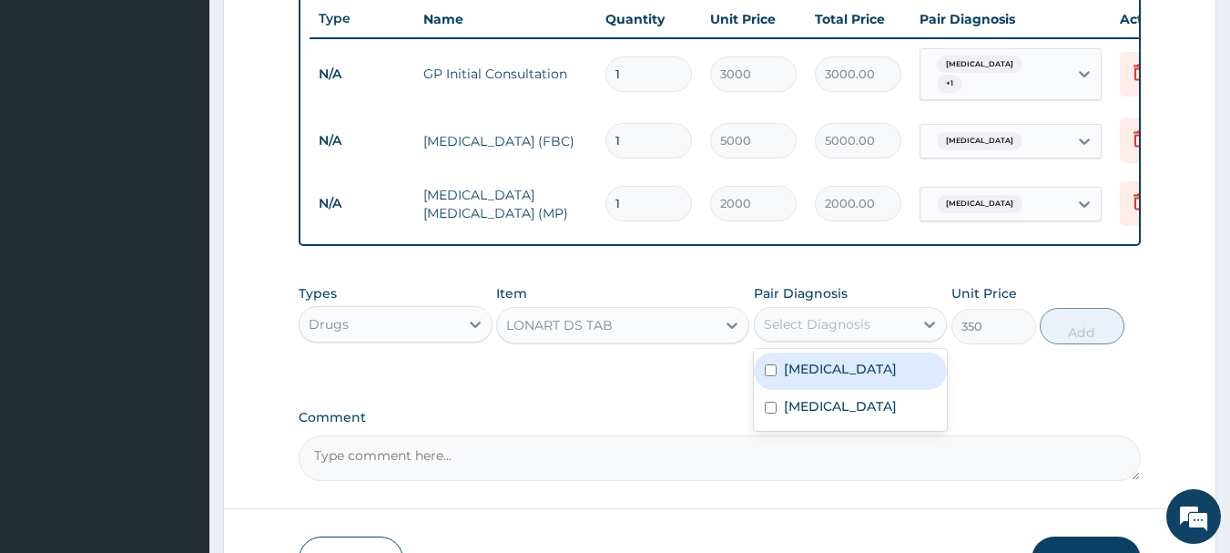
click at [850, 326] on div "Select Diagnosis" at bounding box center [817, 324] width 107 height 18
click at [832, 370] on div "[MEDICAL_DATA]" at bounding box center [851, 370] width 194 height 37
checkbox input "true"
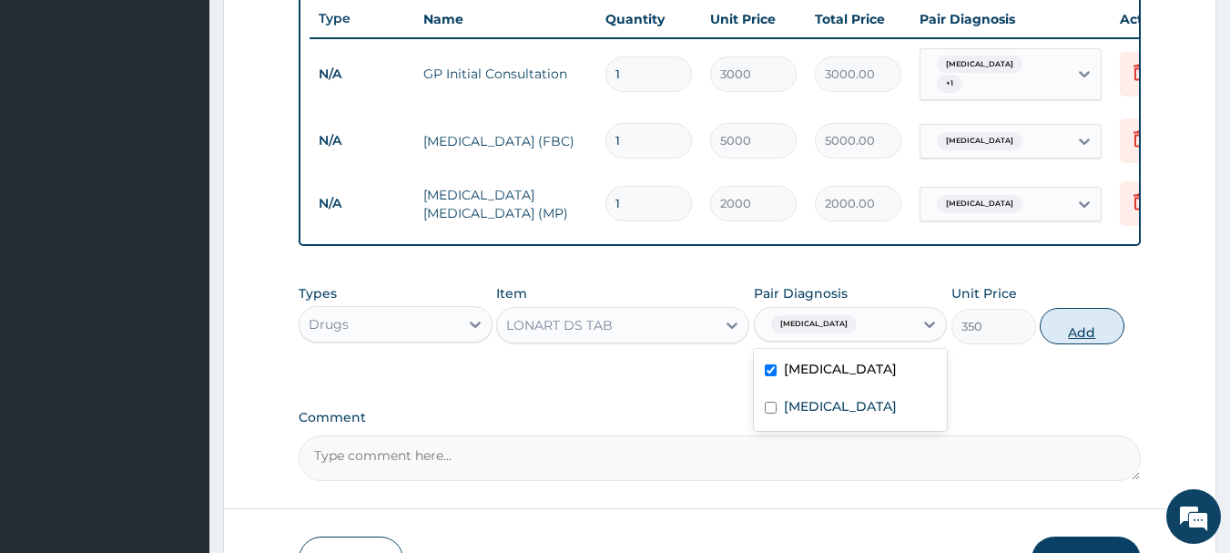
click at [1066, 331] on button "Add" at bounding box center [1082, 326] width 85 height 36
type input "0"
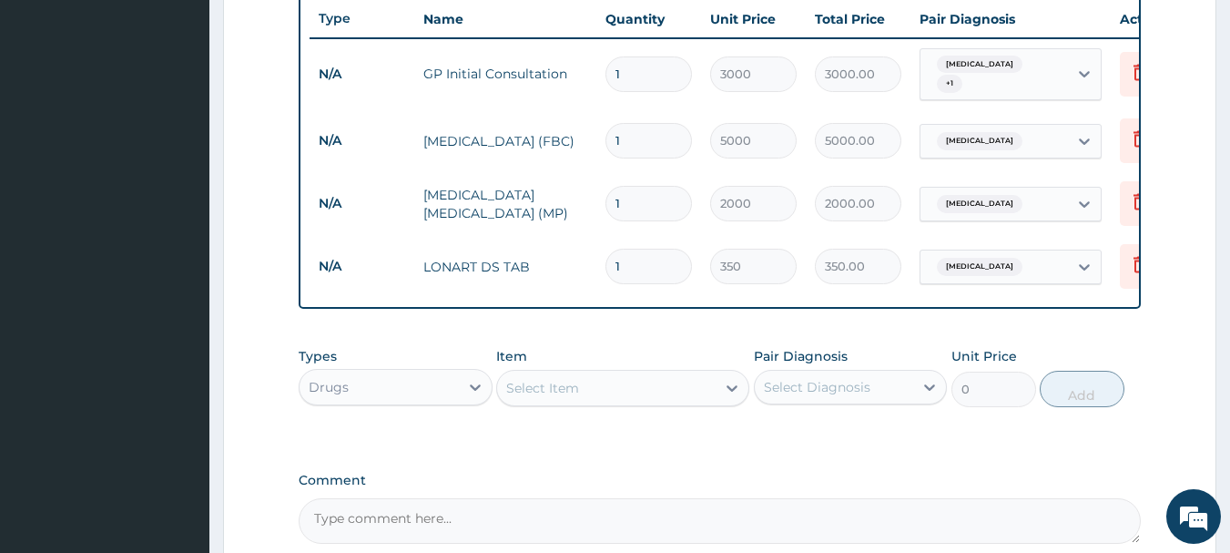
type input "0.00"
type input "6"
type input "2100.00"
type input "6"
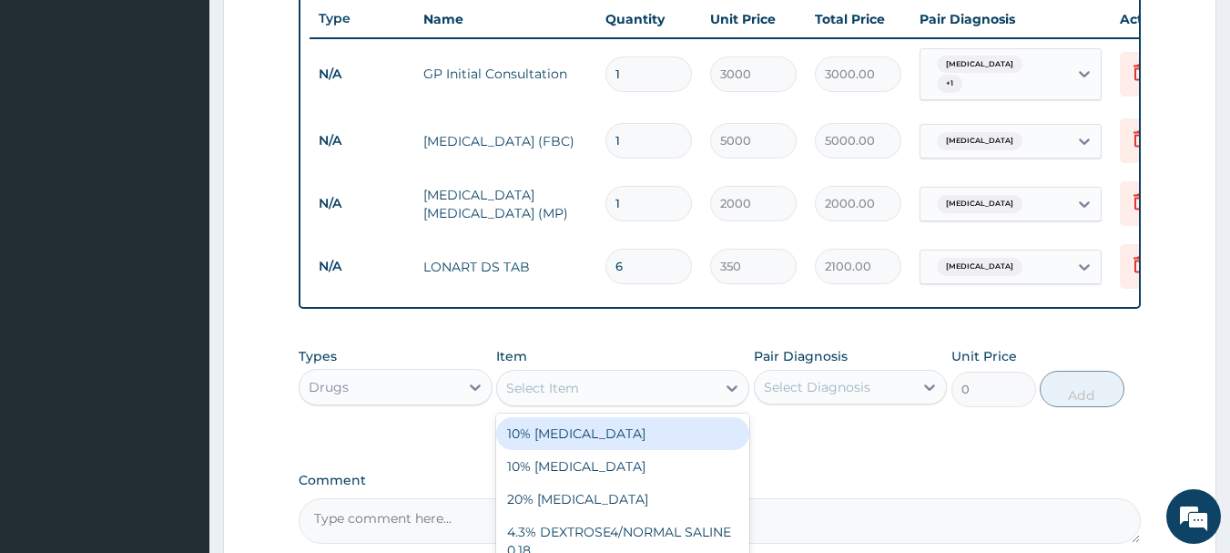
click at [668, 395] on div "Select Item" at bounding box center [606, 387] width 219 height 29
type input "PARACE"
drag, startPoint x: 655, startPoint y: 443, endPoint x: 817, endPoint y: 382, distance: 172.9
click at [655, 443] on div "[MEDICAL_DATA] 500MG TAB" at bounding box center [622, 433] width 253 height 33
type input "20"
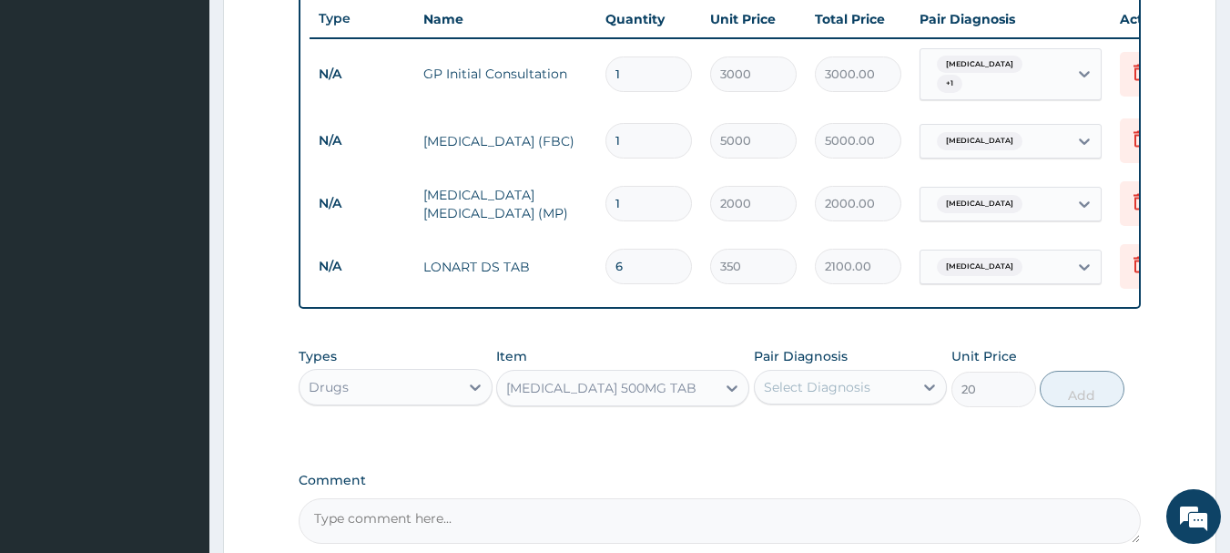
click at [817, 392] on div "Select Diagnosis" at bounding box center [817, 387] width 107 height 18
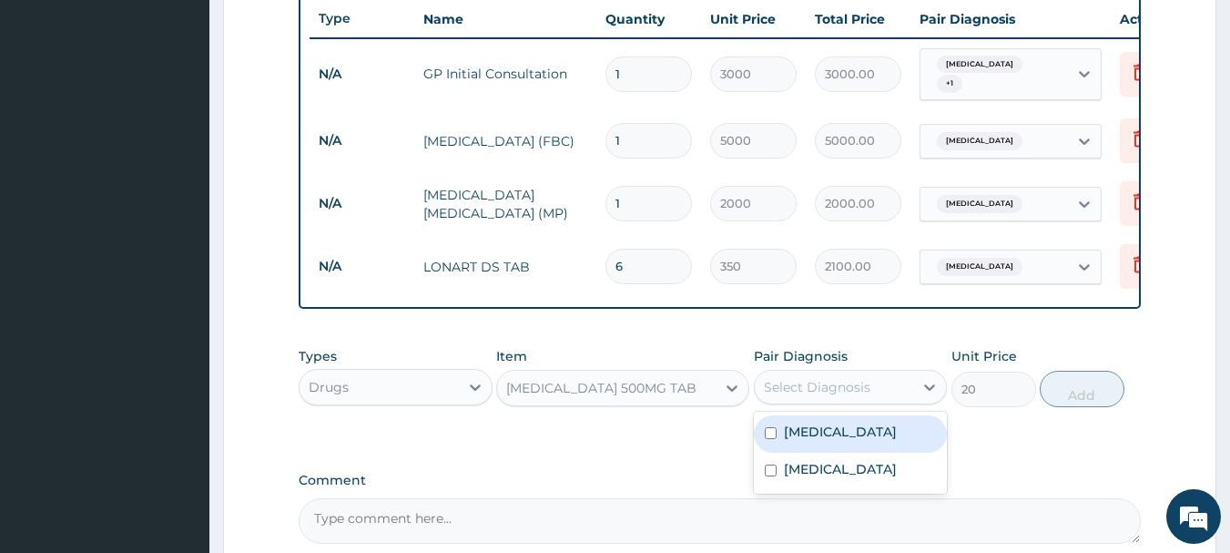
drag, startPoint x: 813, startPoint y: 442, endPoint x: 1011, endPoint y: 435, distance: 197.7
click at [815, 441] on label "[MEDICAL_DATA]" at bounding box center [840, 432] width 113 height 18
checkbox input "true"
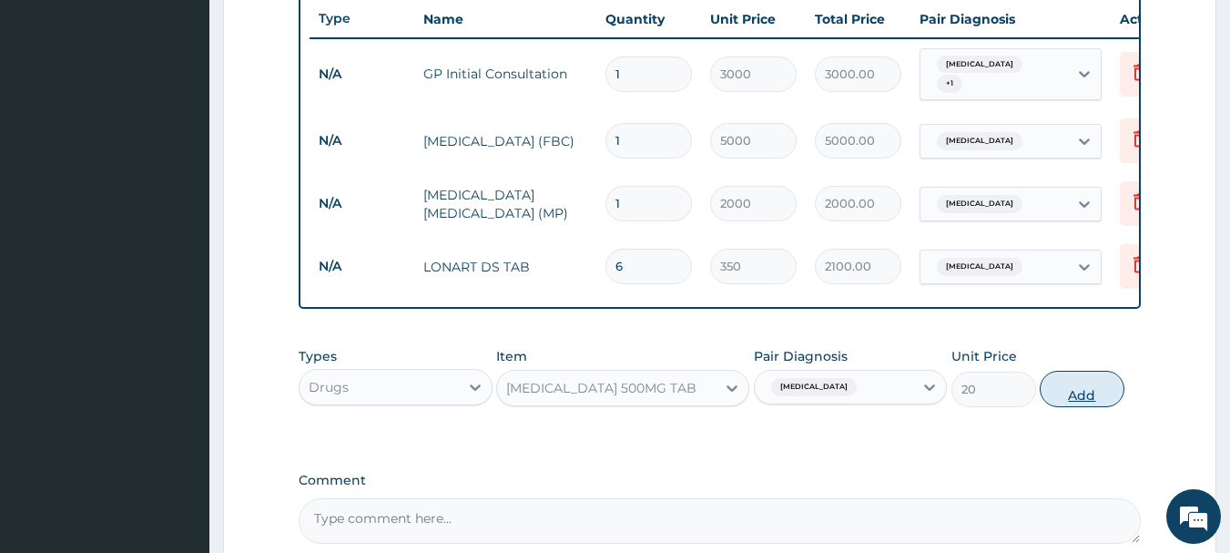
click at [1072, 398] on button "Add" at bounding box center [1082, 389] width 85 height 36
type input "0"
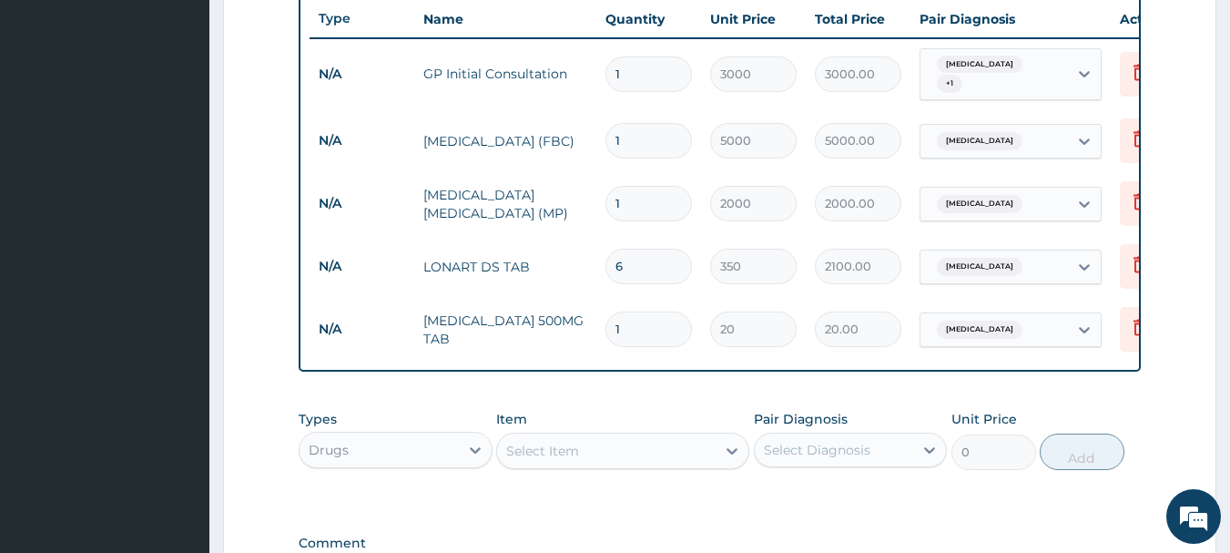
type input "18"
type input "360.00"
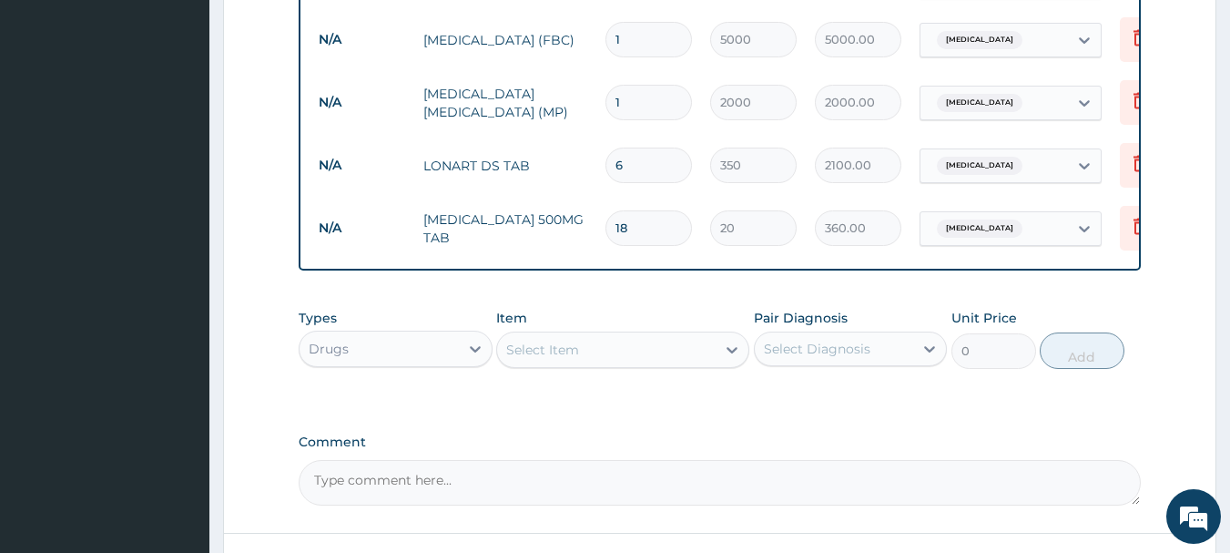
scroll to position [939, 0]
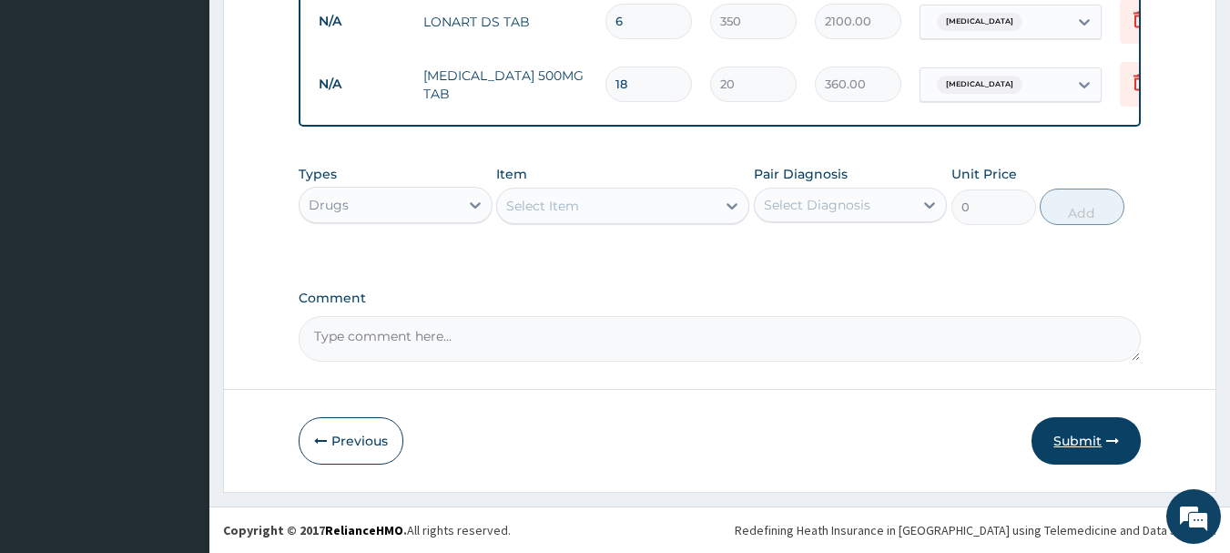
type input "18"
click at [1071, 434] on button "Submit" at bounding box center [1086, 440] width 109 height 47
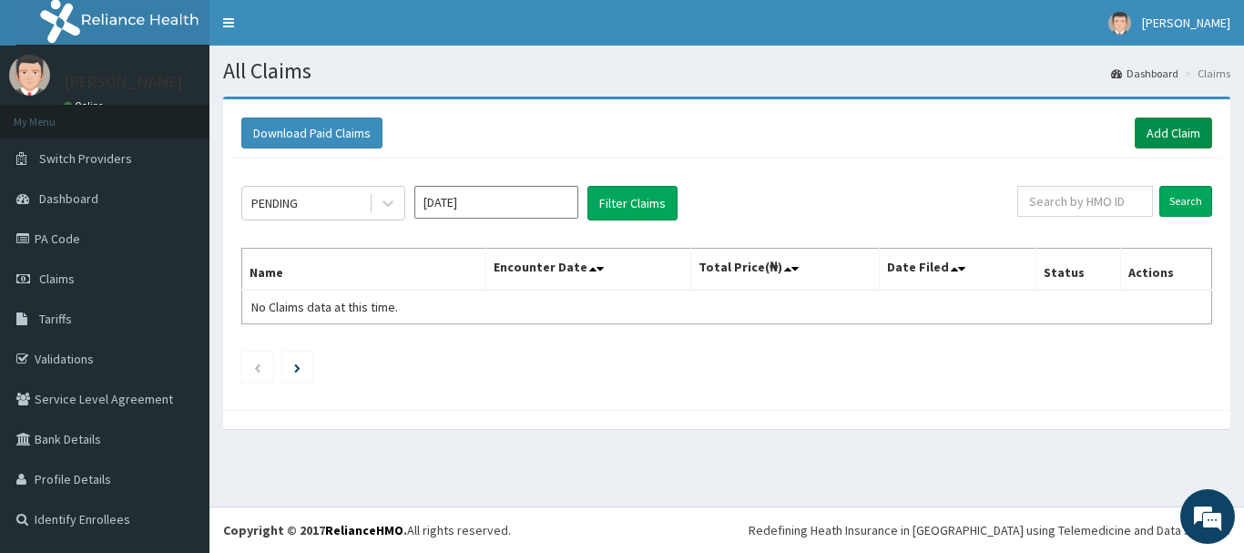
click at [1160, 134] on link "Add Claim" at bounding box center [1173, 132] width 77 height 31
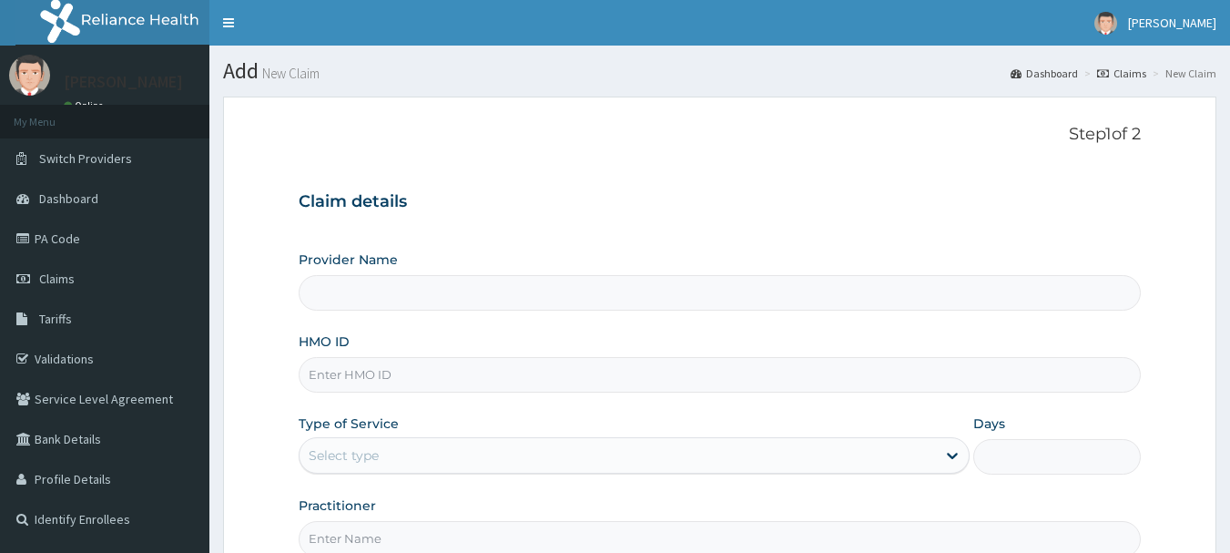
type input "INLAND SPECIALIST HOSPITAL- OGUDU"
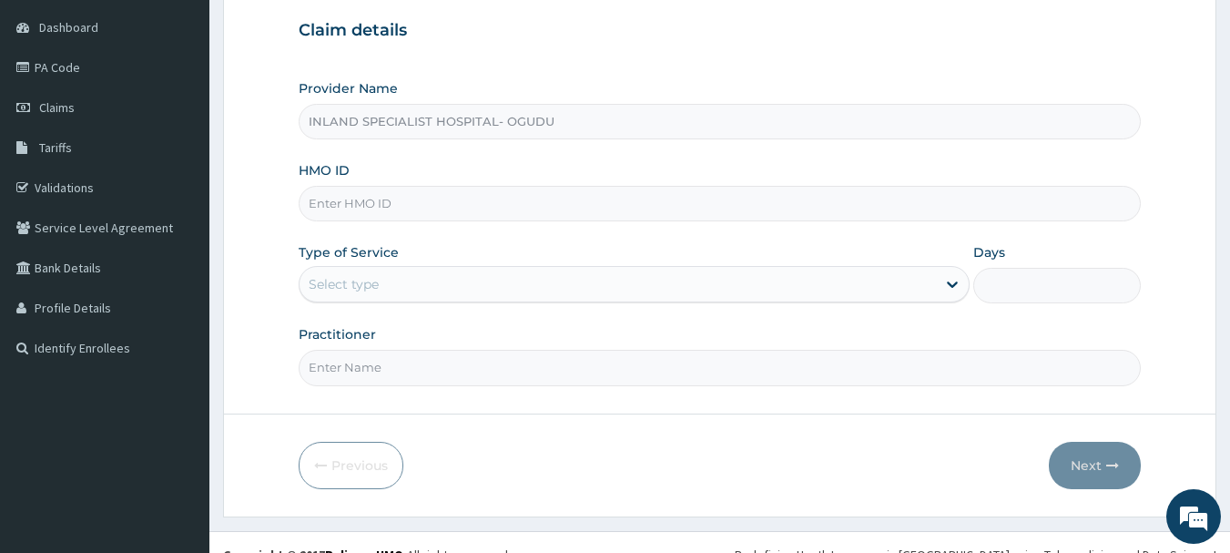
scroll to position [182, 0]
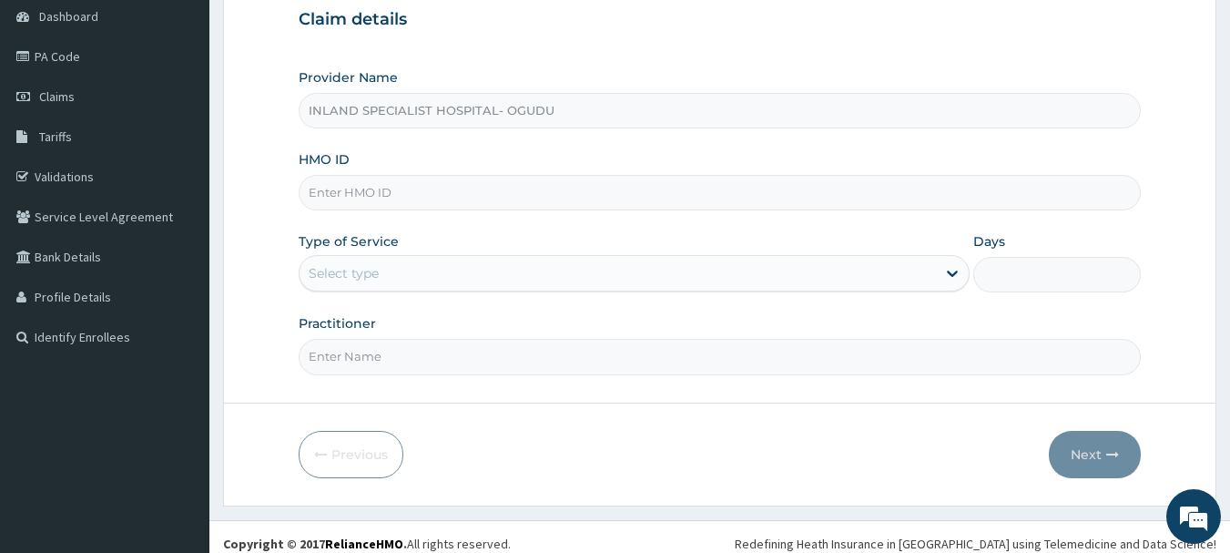
click at [399, 186] on input "HMO ID" at bounding box center [720, 193] width 843 height 36
type input "EXT/10007/E"
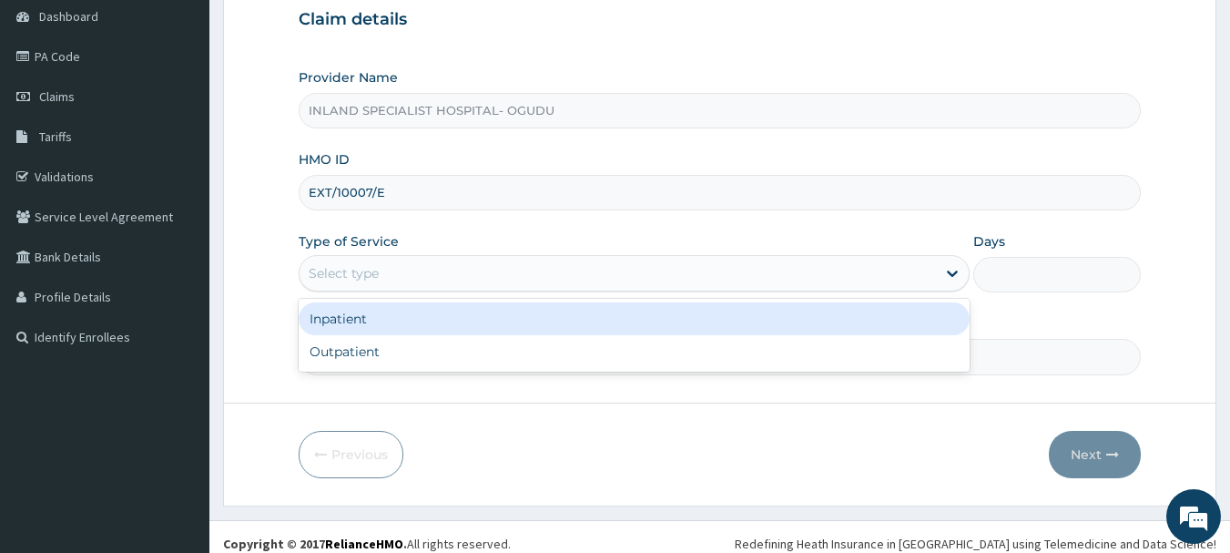
click at [429, 265] on div "Select type" at bounding box center [618, 273] width 637 height 29
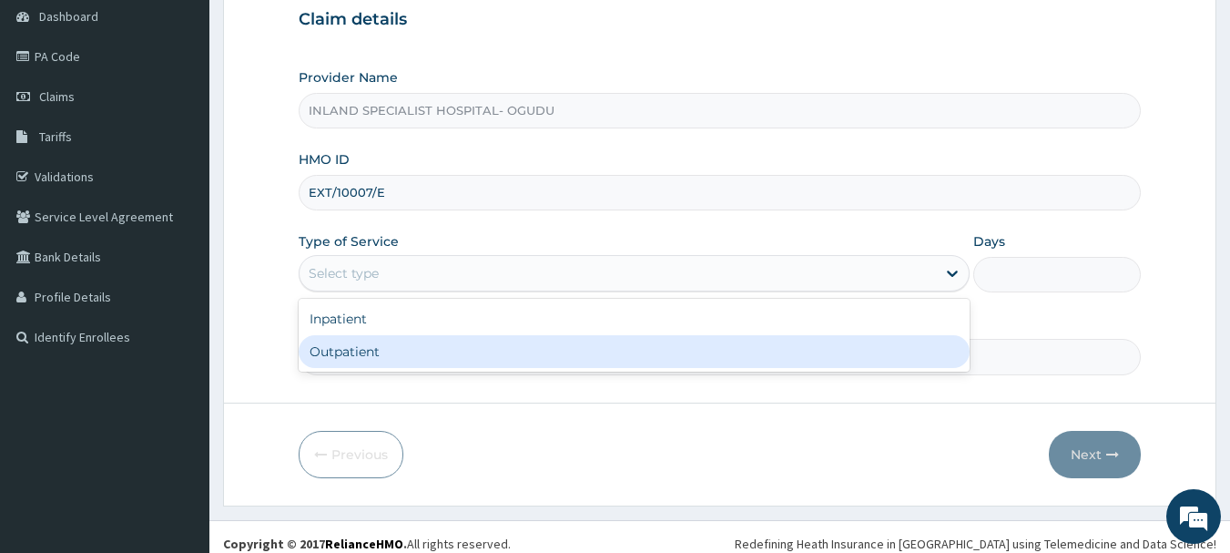
click at [402, 348] on div "Outpatient" at bounding box center [634, 351] width 671 height 33
type input "1"
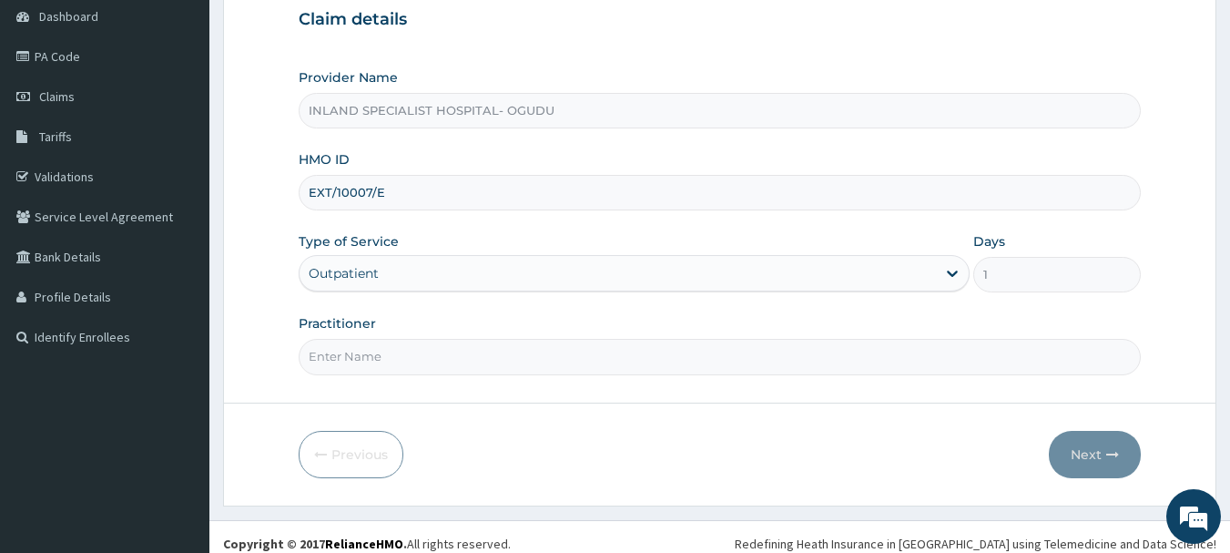
click at [444, 368] on input "Practitioner" at bounding box center [720, 357] width 843 height 36
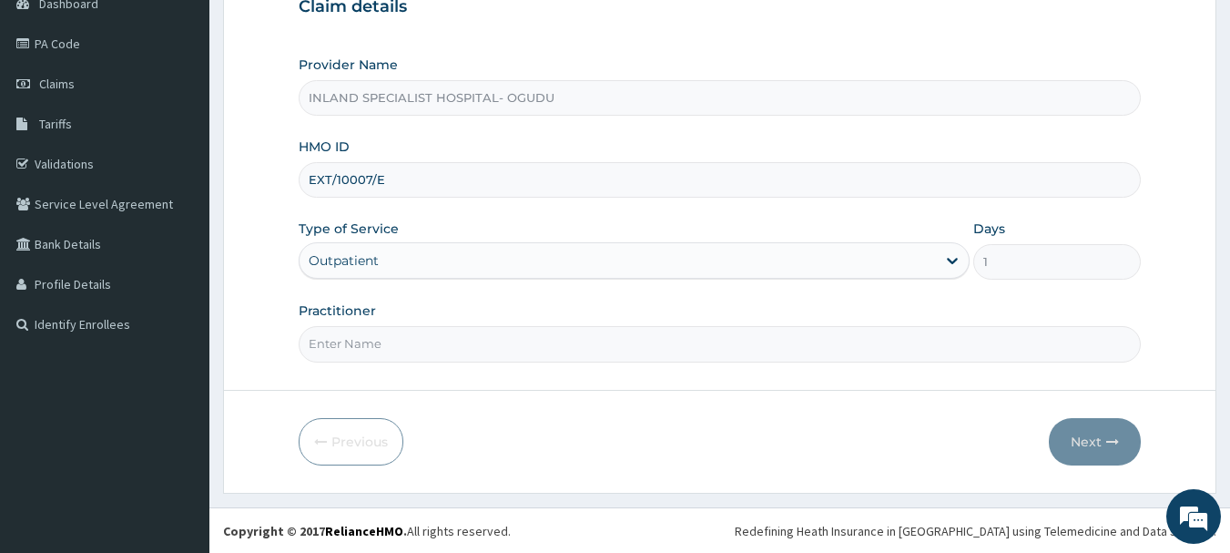
scroll to position [196, 0]
click at [421, 347] on input "Practitioner" at bounding box center [720, 343] width 843 height 36
type input "DR.OMOGBEMI"
click at [1096, 443] on button "Next" at bounding box center [1095, 440] width 92 height 47
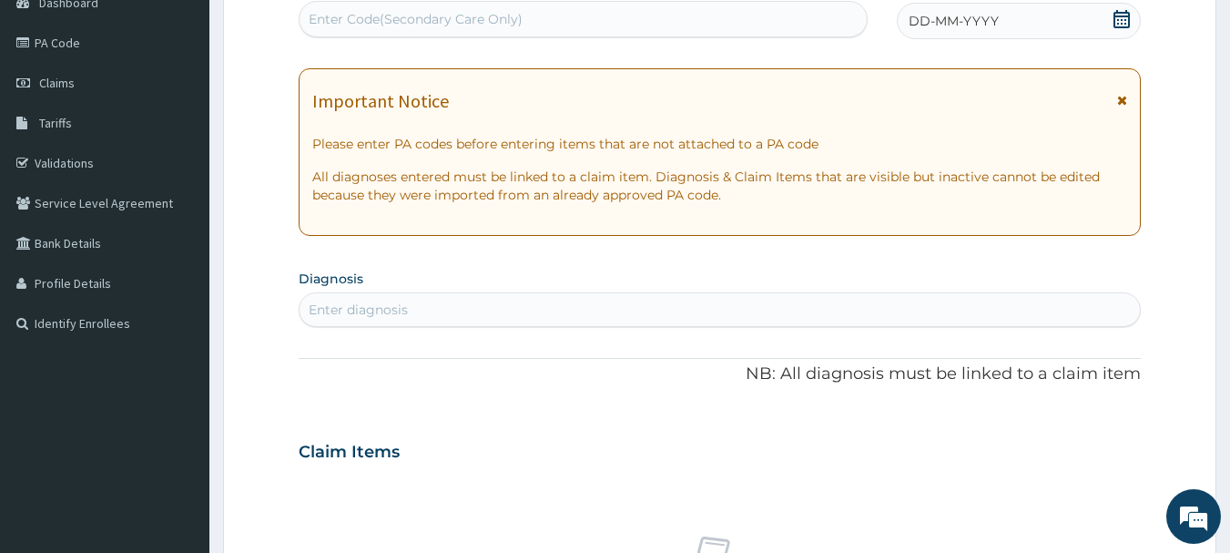
click at [1124, 22] on icon at bounding box center [1122, 19] width 18 height 18
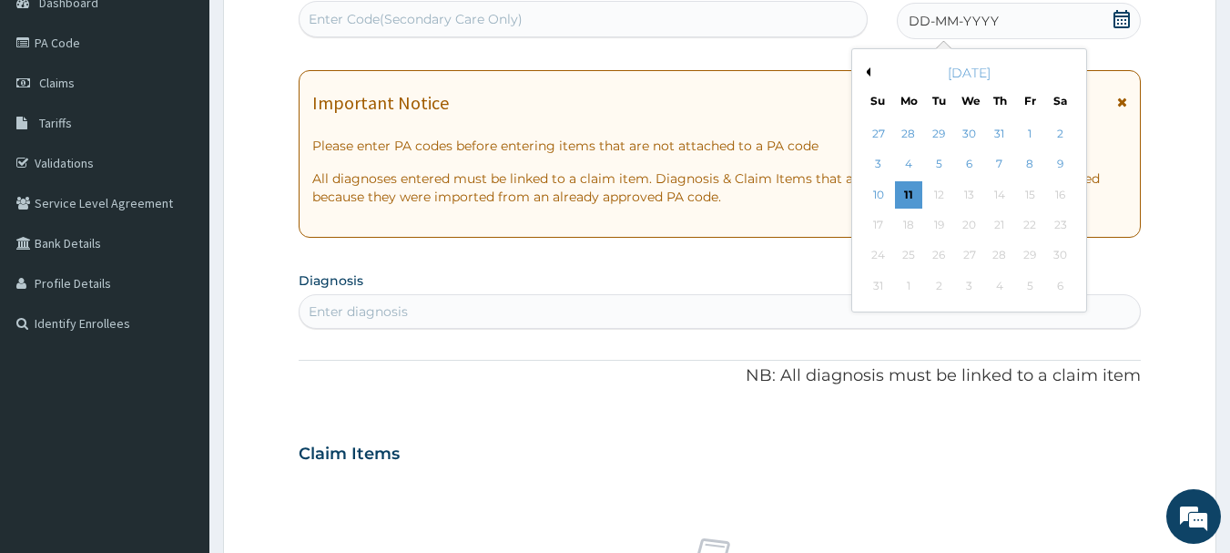
click at [869, 75] on button "Previous Month" at bounding box center [865, 71] width 9 height 9
click at [970, 203] on div "16" at bounding box center [969, 194] width 27 height 27
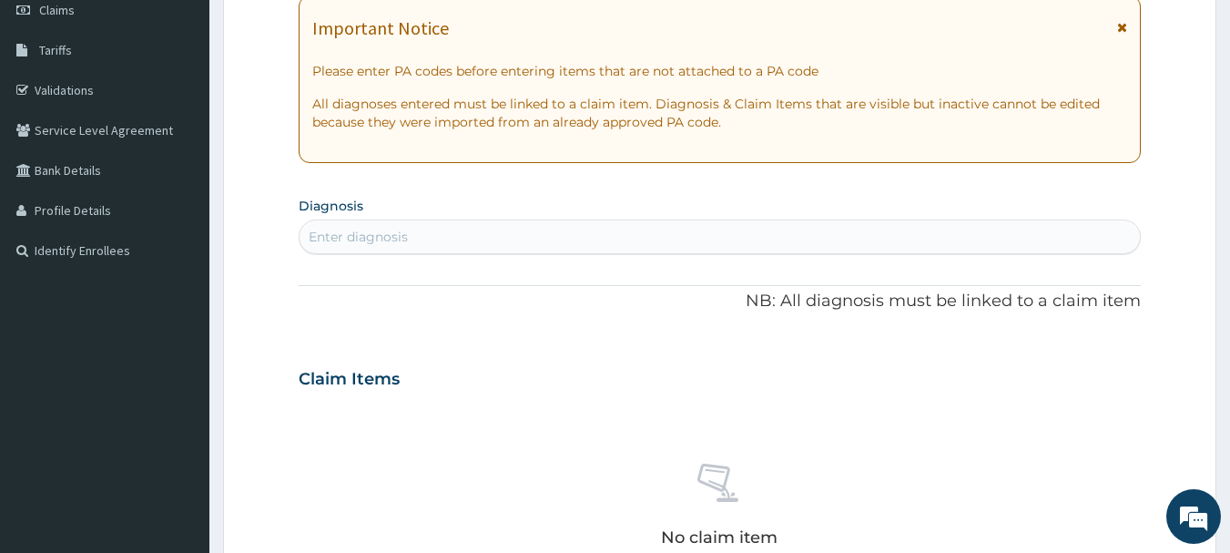
scroll to position [378, 0]
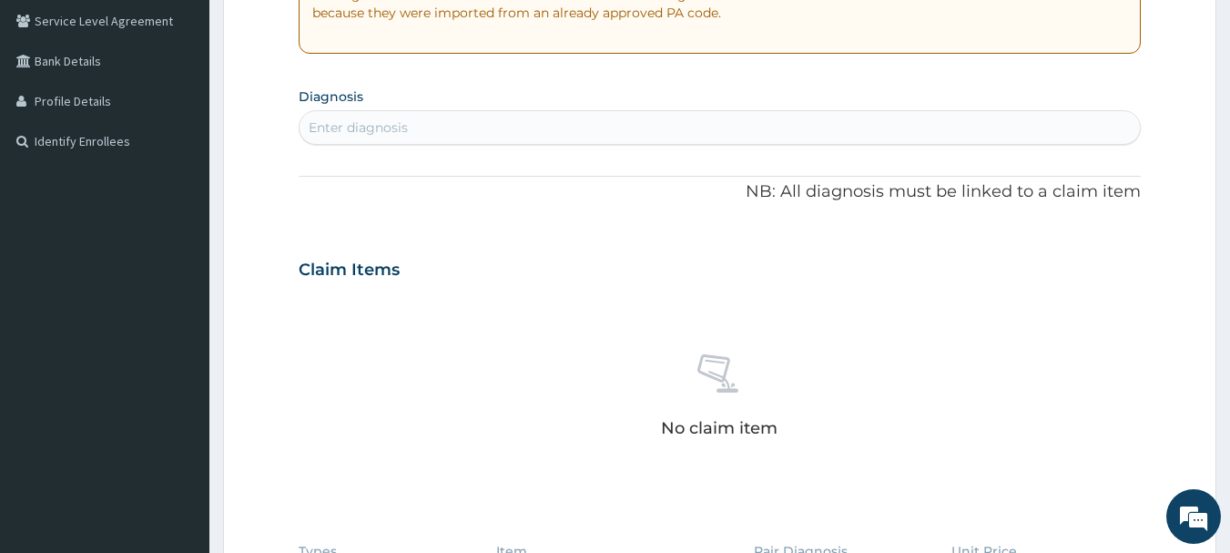
click at [456, 126] on div "Enter diagnosis" at bounding box center [720, 127] width 841 height 29
type input "ACUTE UPPER RES"
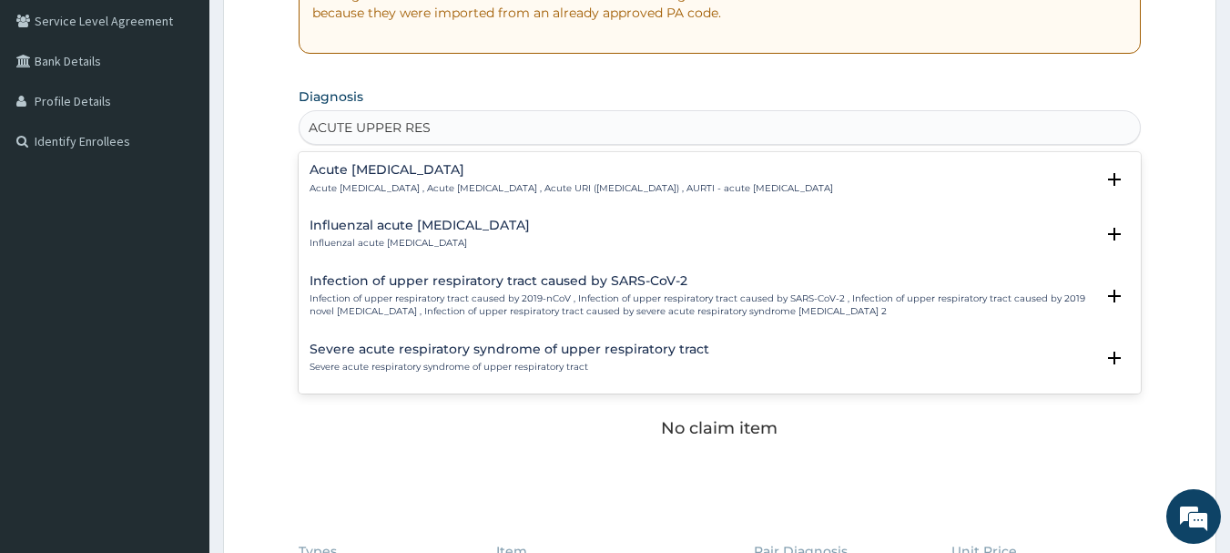
click at [454, 172] on h4 "Acute [MEDICAL_DATA]" at bounding box center [572, 170] width 524 height 14
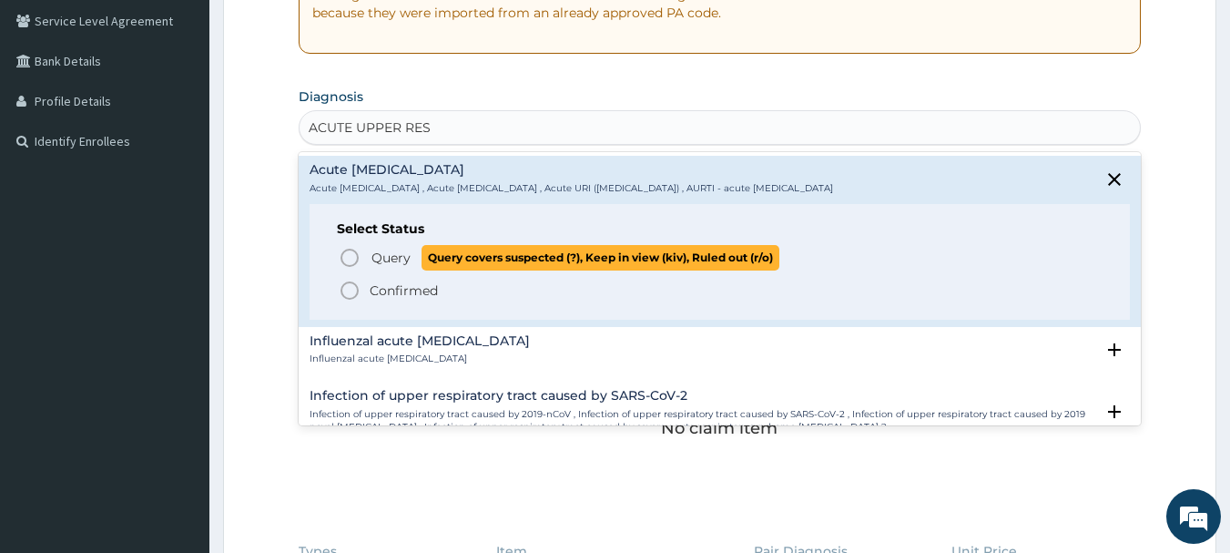
click at [349, 250] on icon "status option query" at bounding box center [350, 258] width 22 height 22
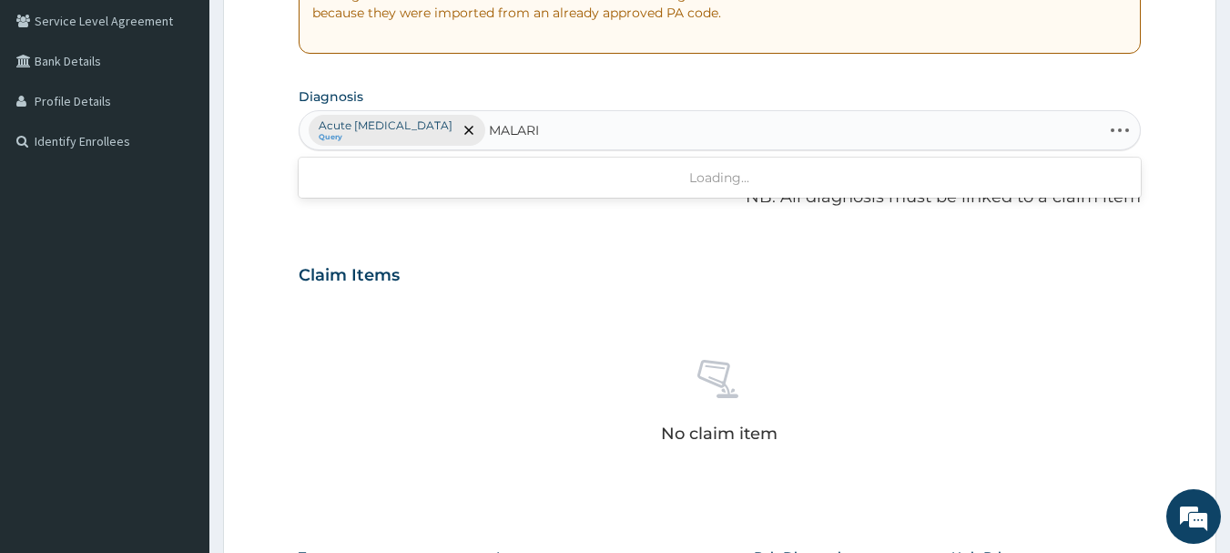
type input "[MEDICAL_DATA]"
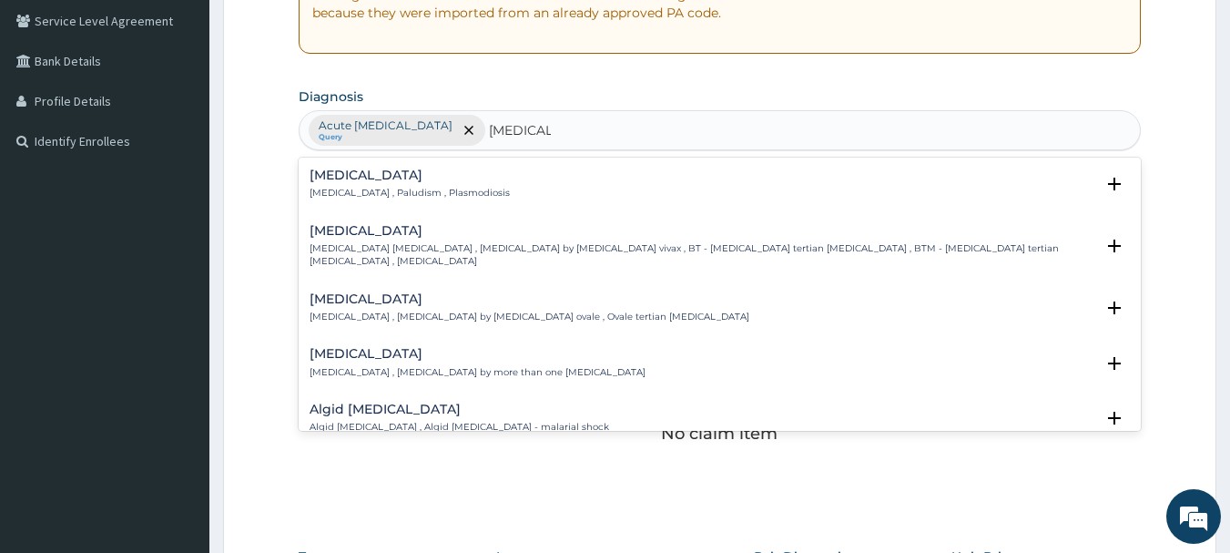
click at [352, 187] on p "[MEDICAL_DATA] , Paludism , Plasmodiosis" at bounding box center [410, 193] width 200 height 13
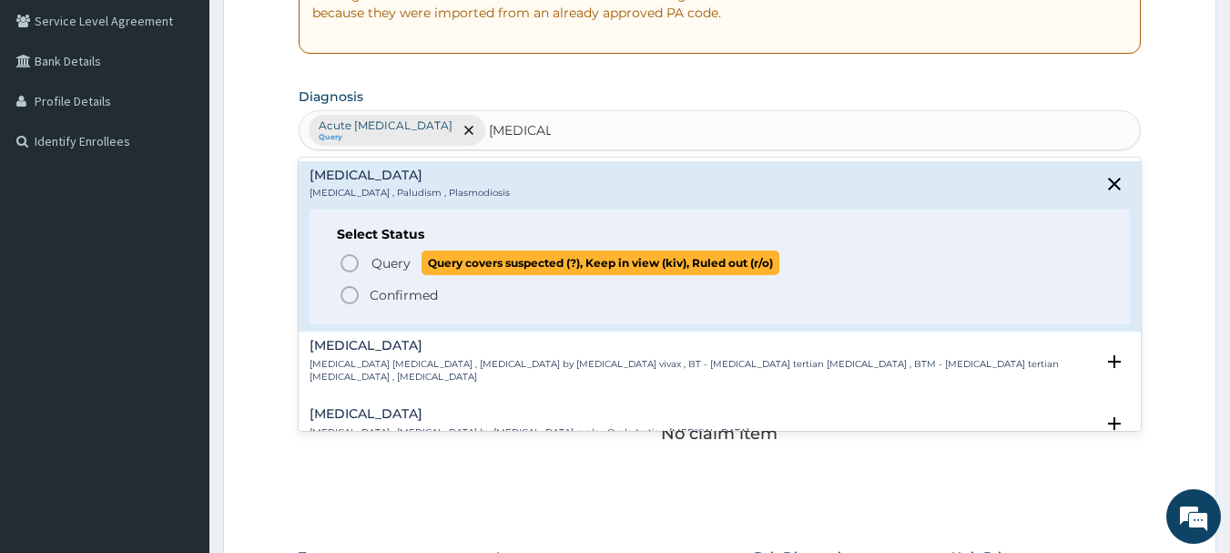
click at [349, 269] on icon "status option query" at bounding box center [350, 263] width 22 height 22
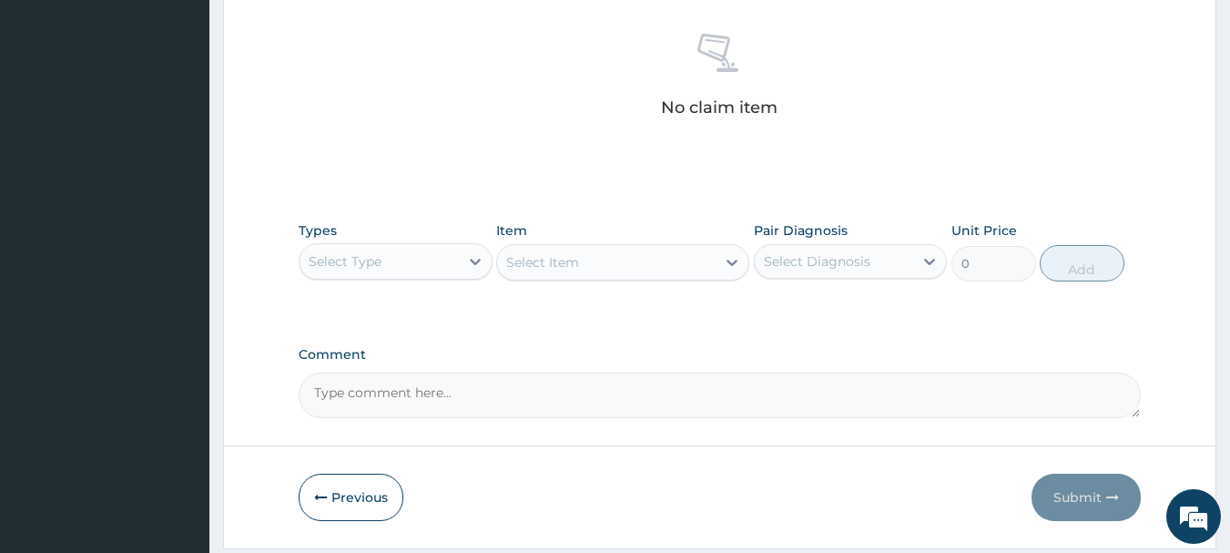
scroll to position [760, 0]
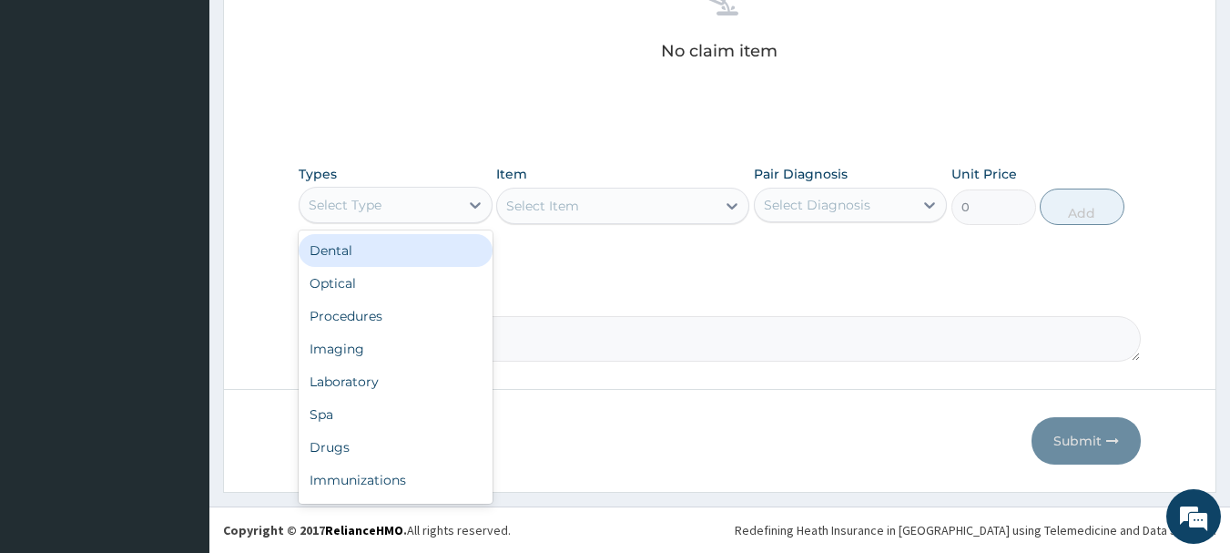
click at [397, 193] on div "Select Type" at bounding box center [379, 204] width 159 height 29
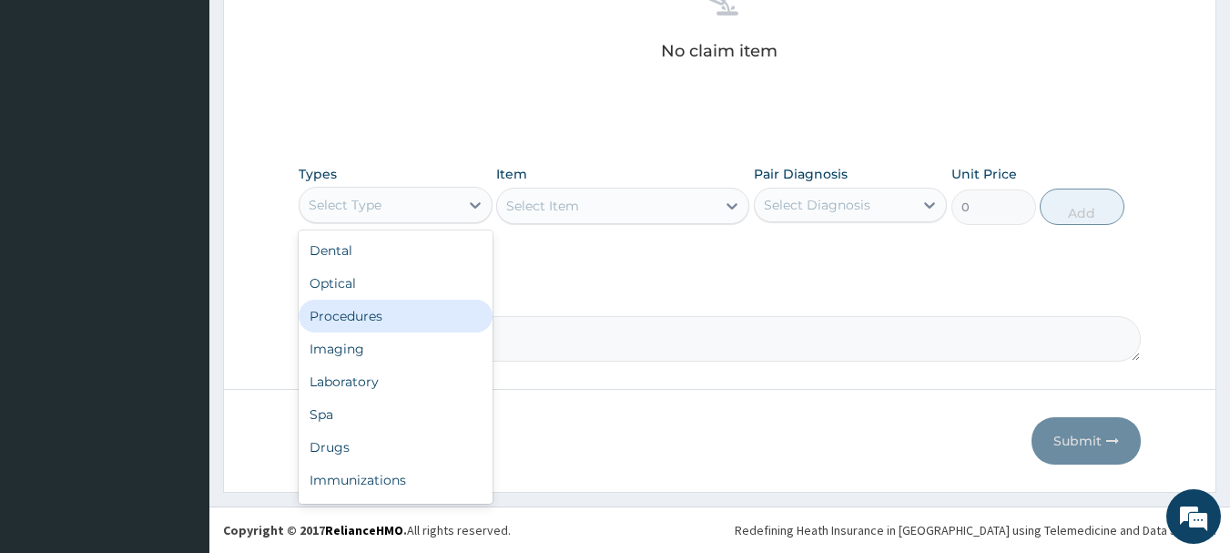
click at [356, 314] on div "Procedures" at bounding box center [396, 316] width 194 height 33
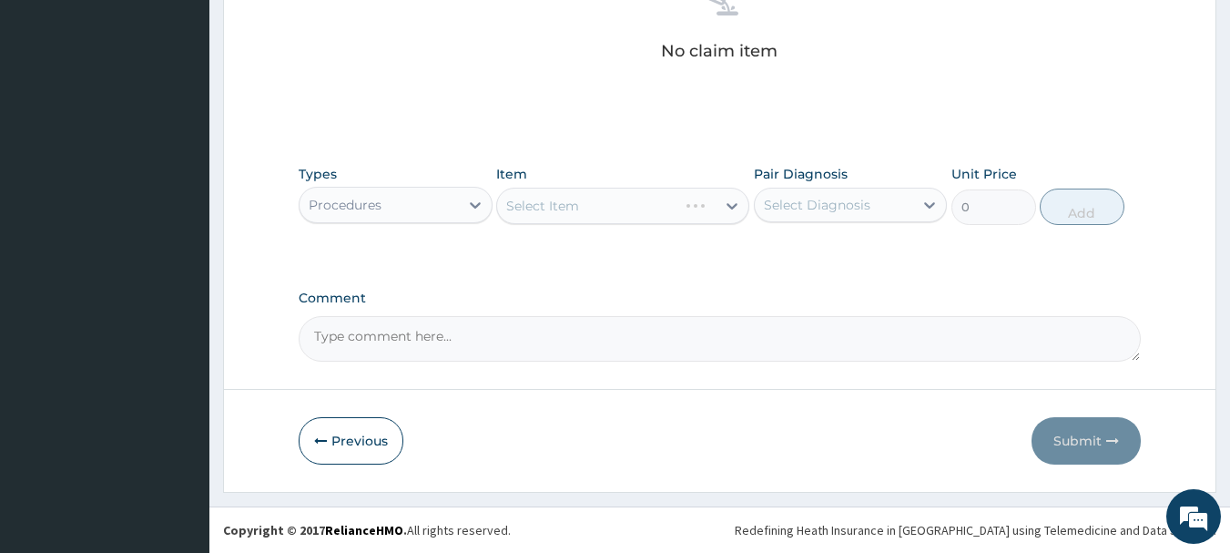
click at [635, 208] on div "Select Item" at bounding box center [622, 206] width 253 height 36
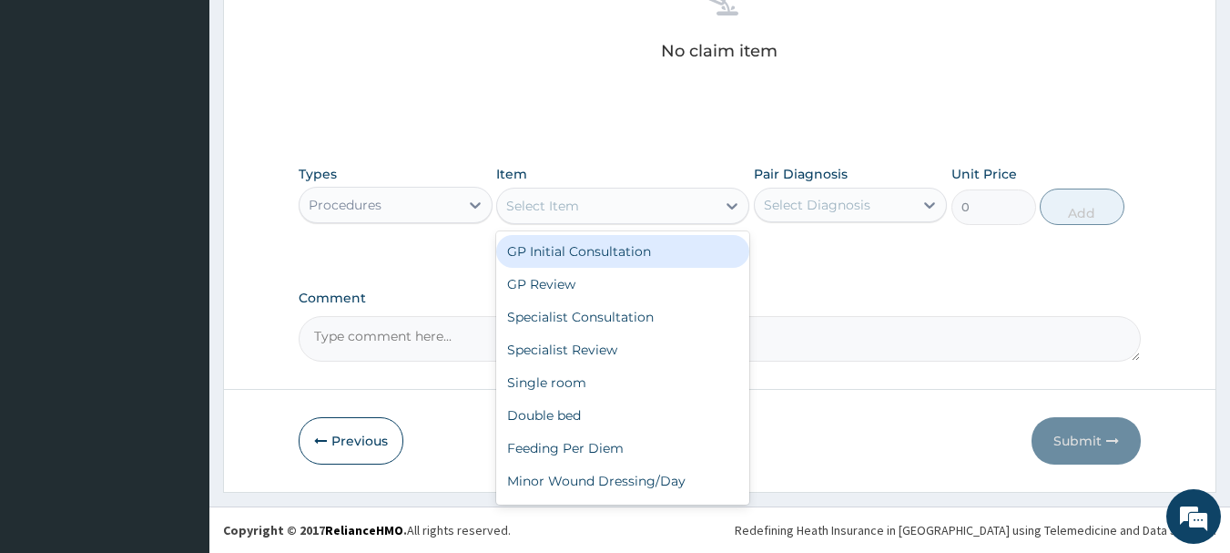
click at [725, 210] on icon at bounding box center [732, 206] width 18 height 18
click at [668, 259] on div "GP Initial Consultation" at bounding box center [622, 251] width 253 height 33
type input "3000"
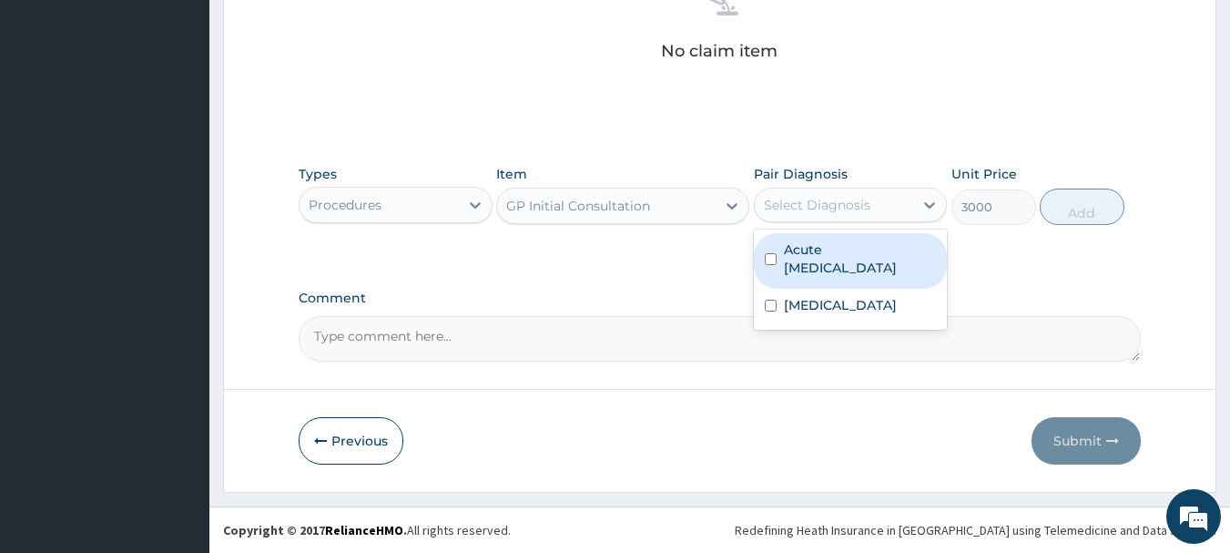
click at [820, 202] on div "Select Diagnosis" at bounding box center [817, 205] width 107 height 18
drag, startPoint x: 819, startPoint y: 249, endPoint x: 818, endPoint y: 316, distance: 67.4
click at [819, 250] on label "Acute upper respiratory infection" at bounding box center [860, 258] width 153 height 36
checkbox input "true"
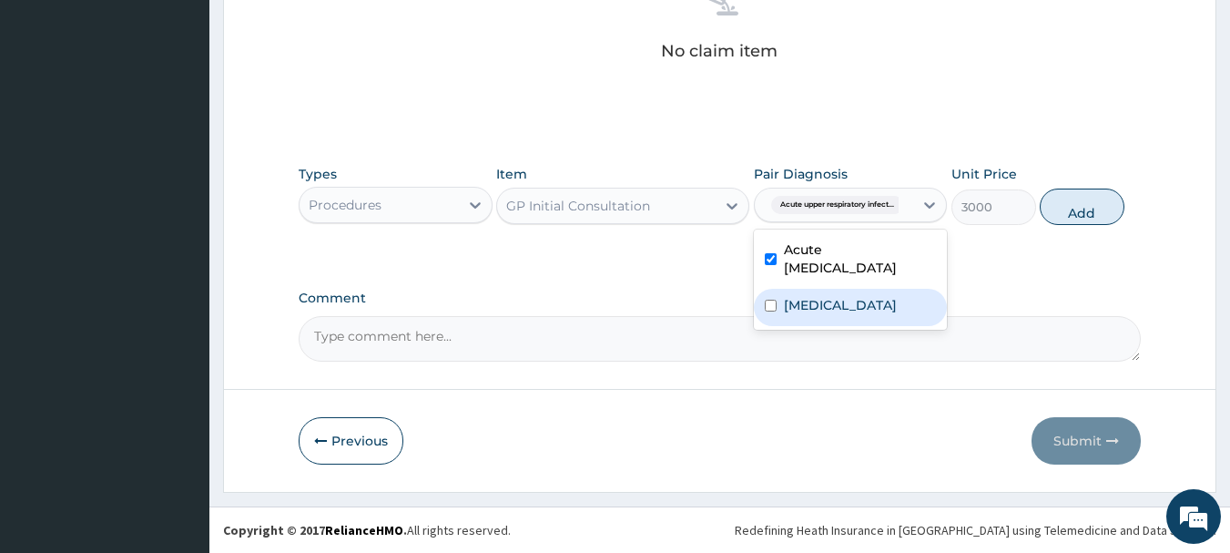
drag, startPoint x: 818, startPoint y: 318, endPoint x: 968, endPoint y: 253, distance: 163.6
click at [817, 318] on div "Malaria" at bounding box center [851, 307] width 194 height 37
checkbox input "true"
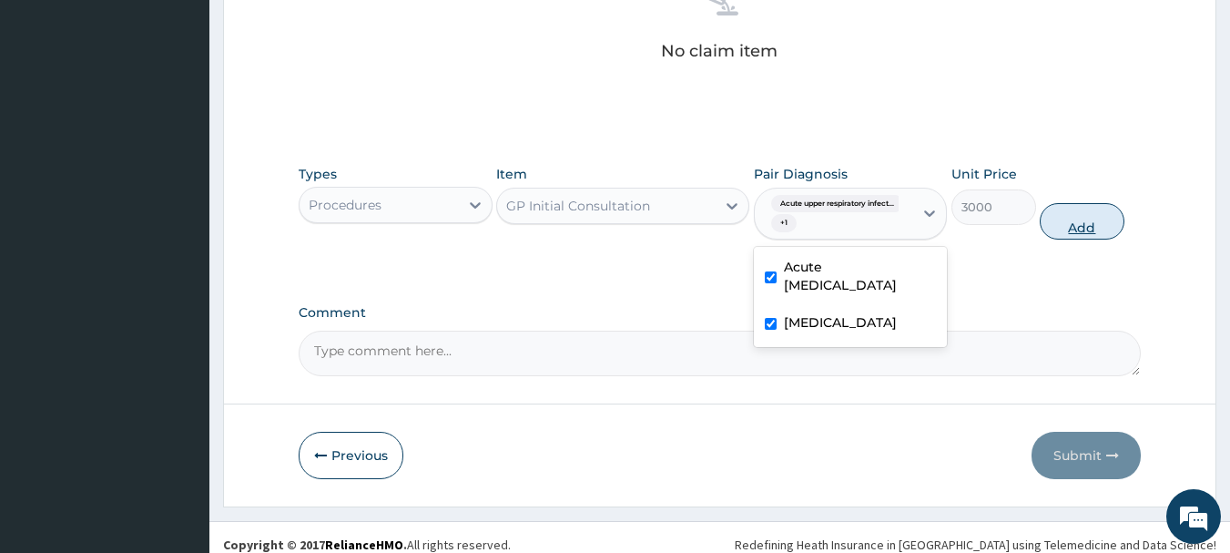
click at [1086, 213] on button "Add" at bounding box center [1082, 221] width 85 height 36
type input "0"
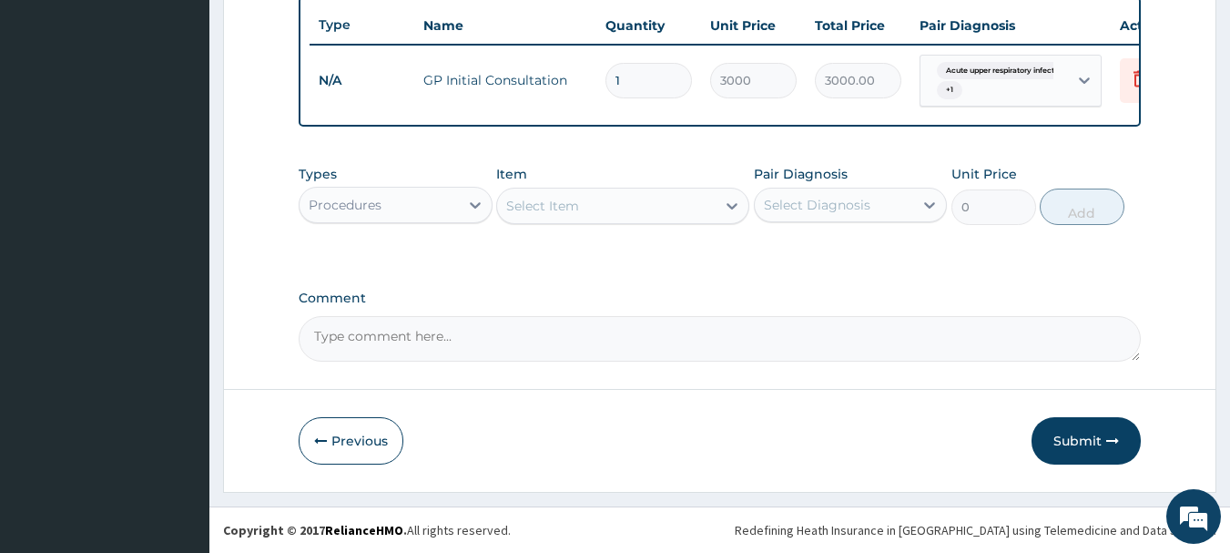
scroll to position [695, 0]
click at [355, 204] on div "Procedures" at bounding box center [345, 205] width 73 height 18
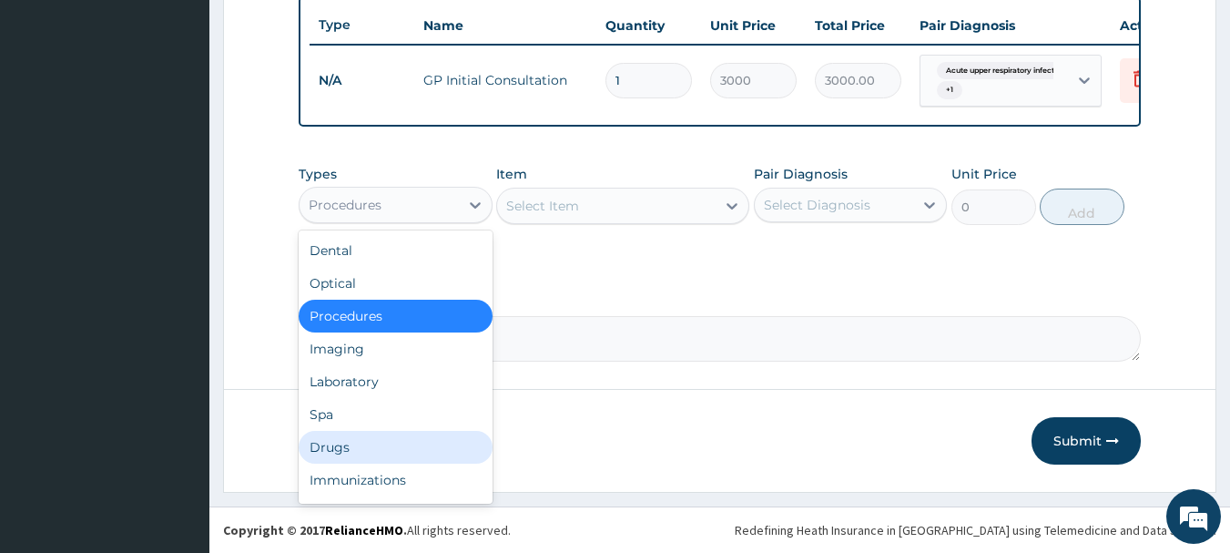
click at [325, 444] on div "Drugs" at bounding box center [396, 447] width 194 height 33
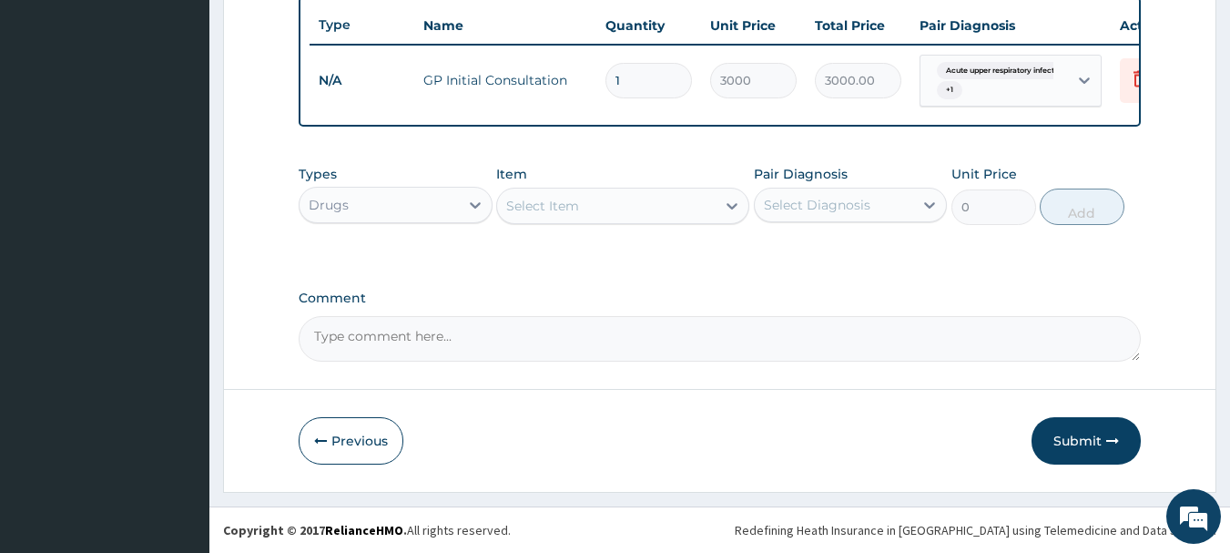
click at [552, 203] on div "Select Item" at bounding box center [542, 206] width 73 height 18
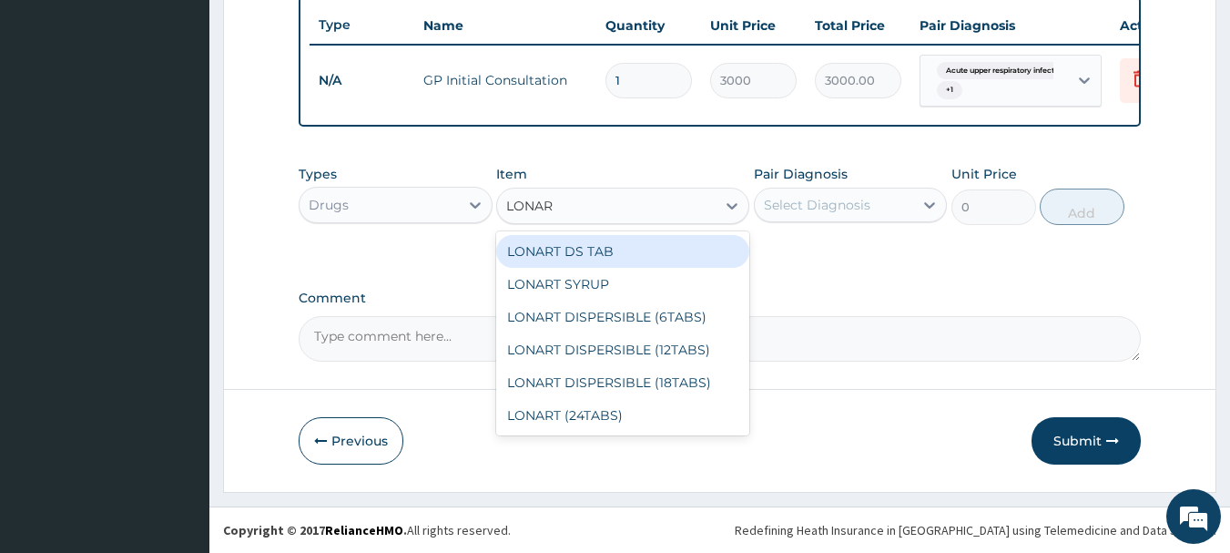
type input "LONART"
click at [586, 243] on div "LONART DS TAB" at bounding box center [622, 251] width 253 height 33
type input "350"
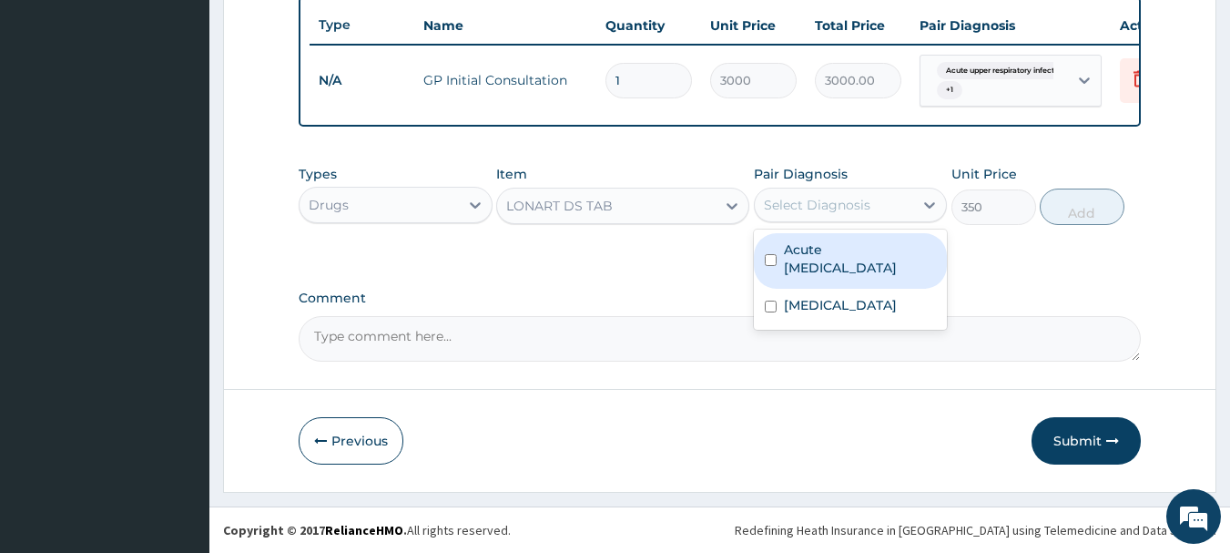
click at [812, 197] on div "Select Diagnosis" at bounding box center [817, 205] width 107 height 18
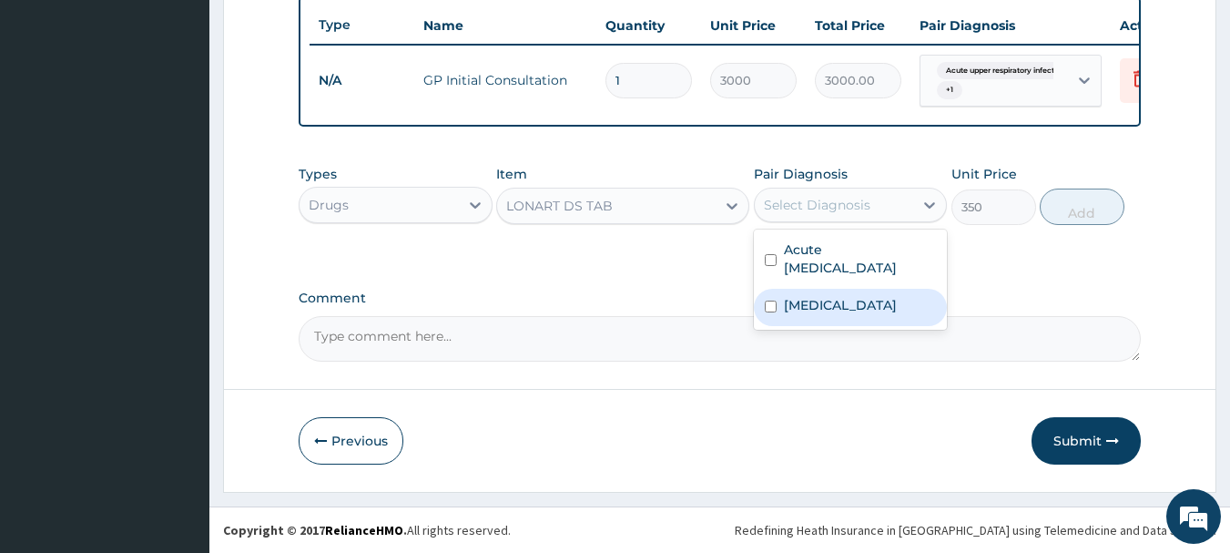
click at [799, 304] on label "Malaria" at bounding box center [840, 305] width 113 height 18
checkbox input "true"
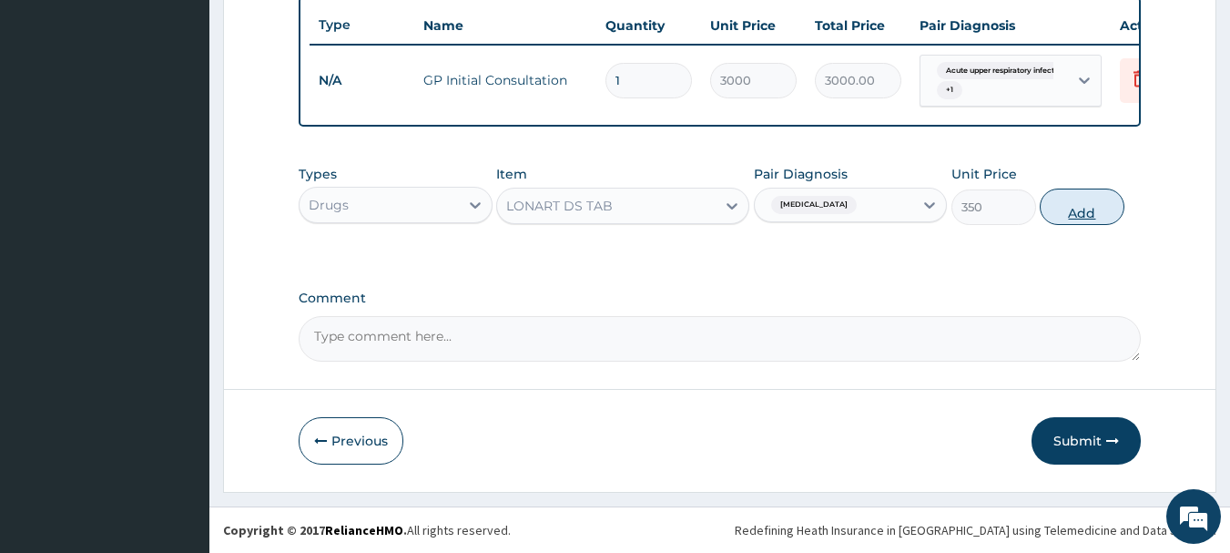
click at [1067, 209] on button "Add" at bounding box center [1082, 206] width 85 height 36
type input "0"
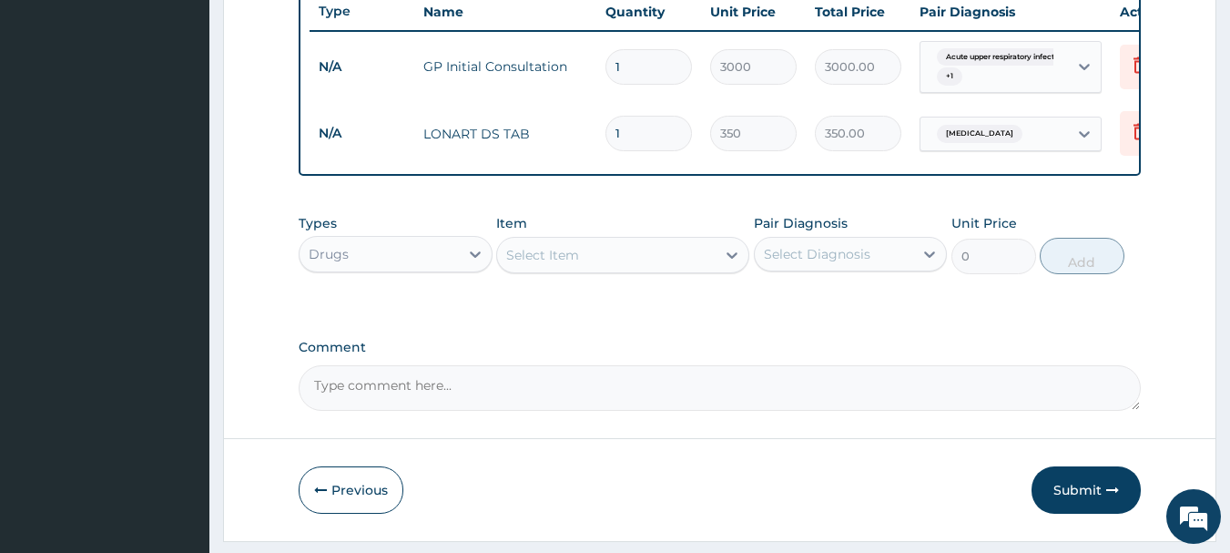
type input "0.00"
type input "6"
type input "2100.00"
type input "6"
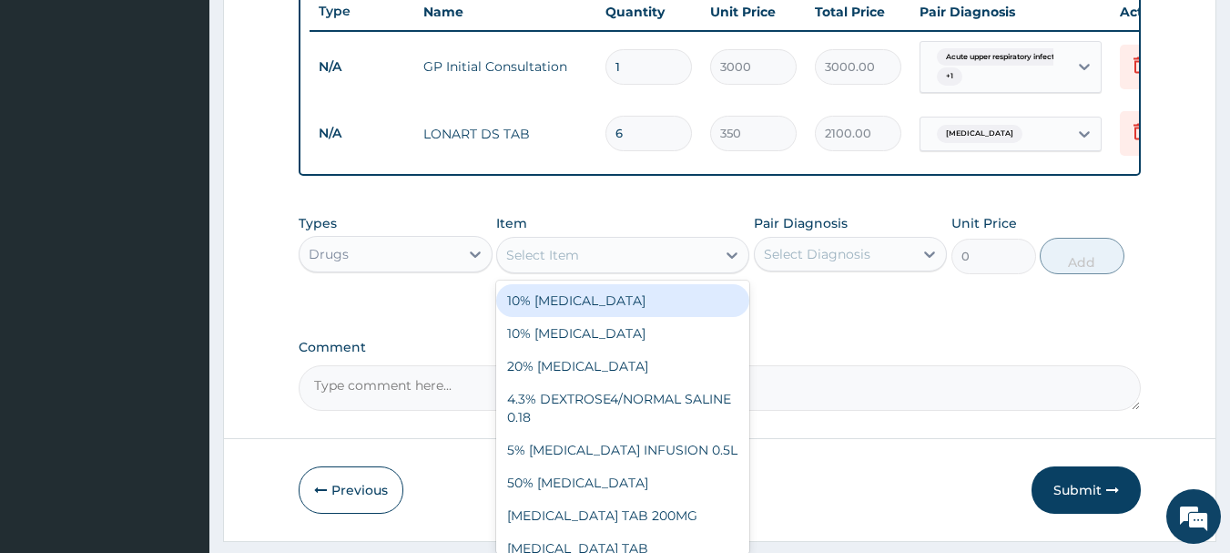
click at [564, 264] on div "Select Item" at bounding box center [542, 255] width 73 height 18
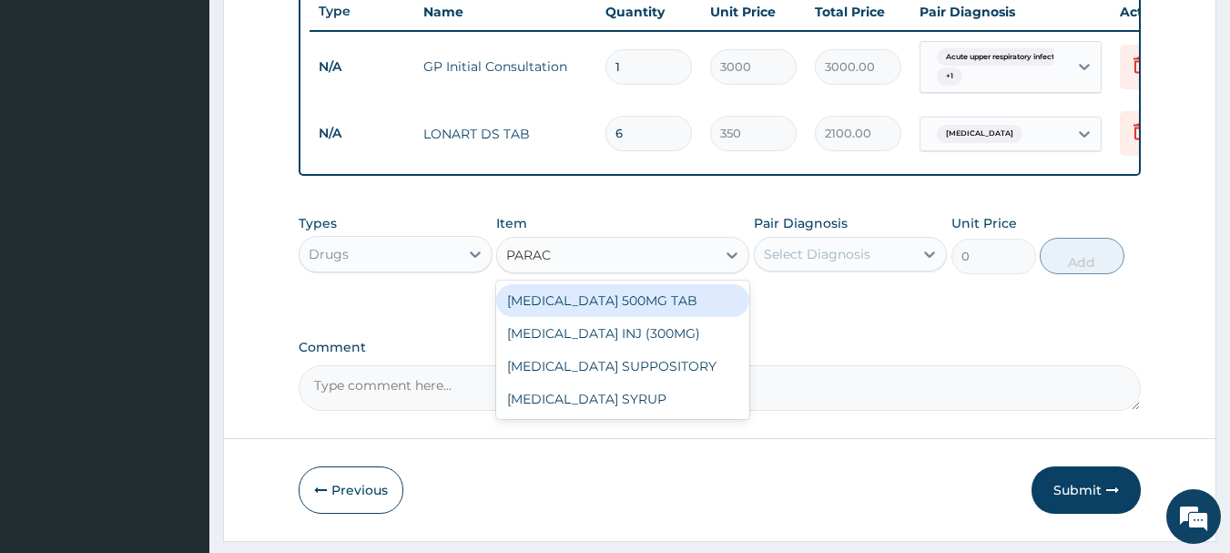
type input "PARACE"
click at [594, 299] on div "PARACETAMOL 500MG TAB" at bounding box center [622, 300] width 253 height 33
type input "20"
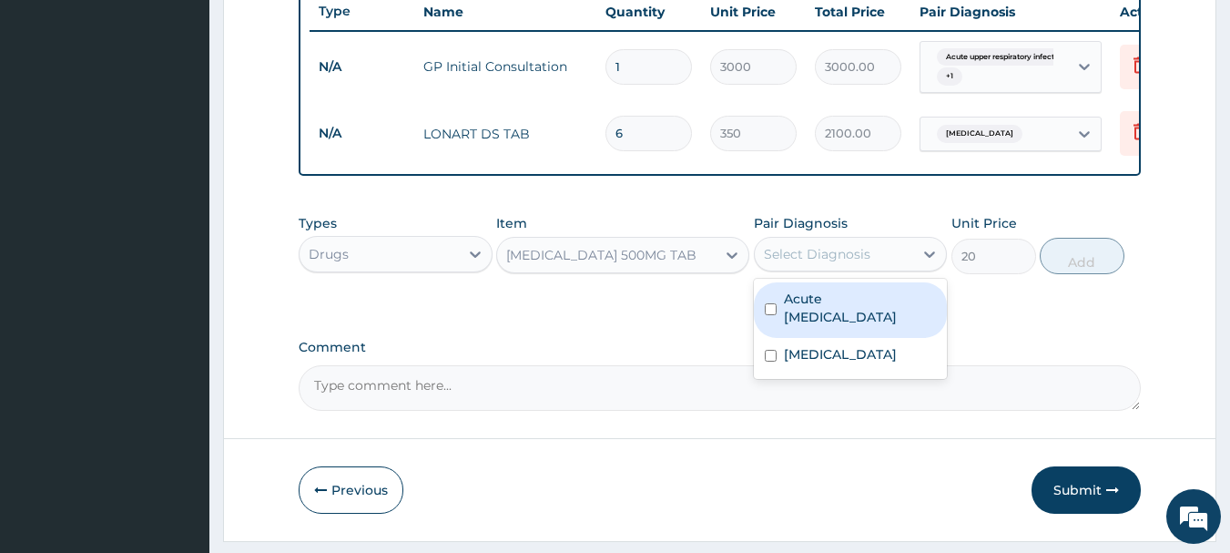
click at [797, 263] on div "Select Diagnosis" at bounding box center [817, 254] width 107 height 18
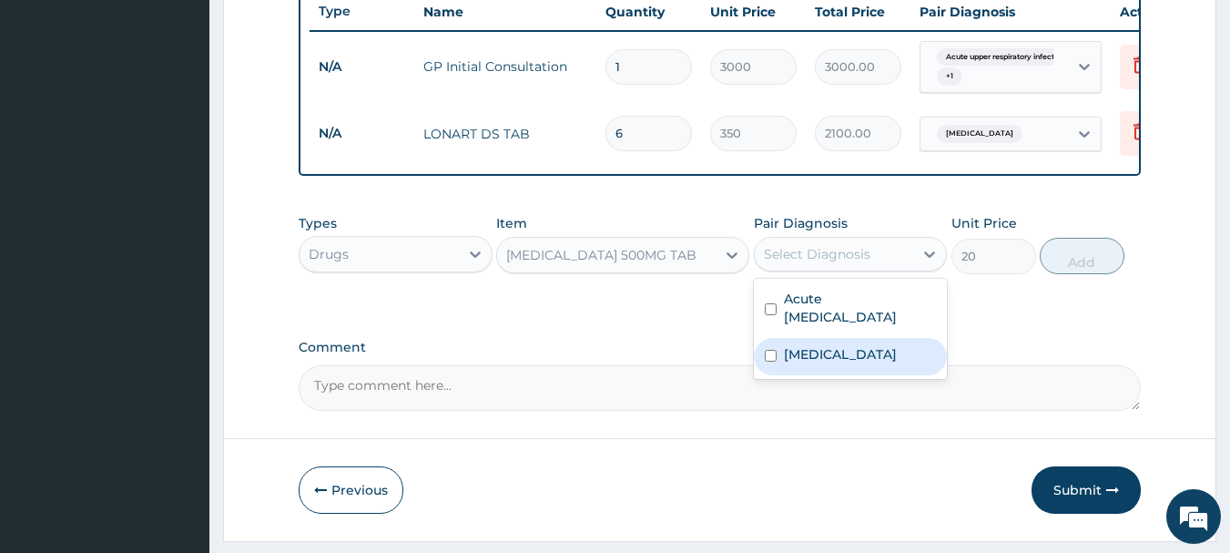
click at [808, 363] on label "Malaria" at bounding box center [840, 354] width 113 height 18
checkbox input "true"
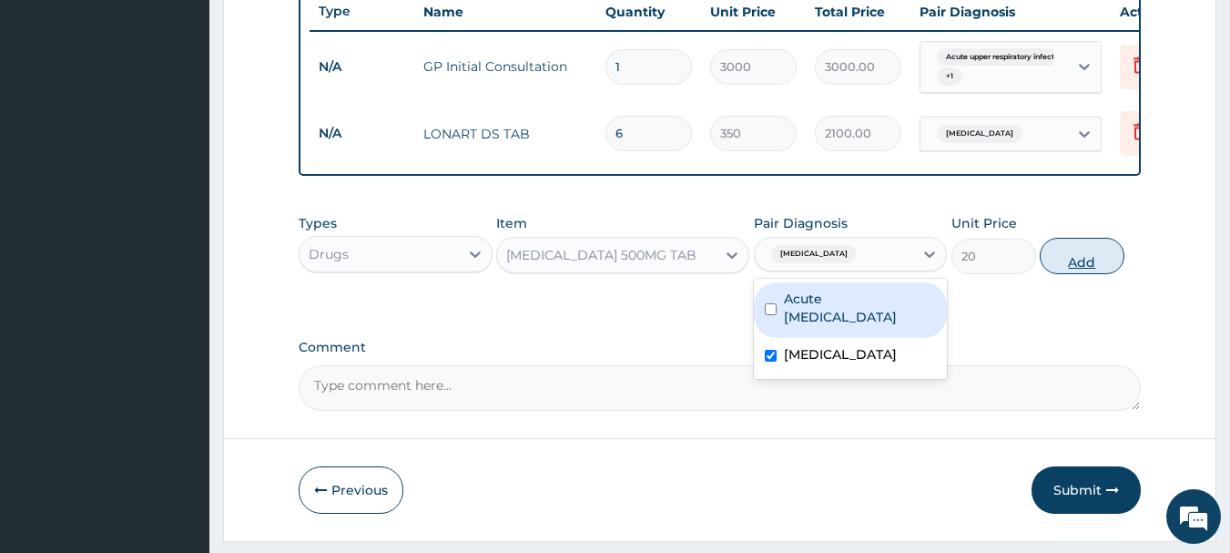
click at [1091, 265] on button "Add" at bounding box center [1082, 256] width 85 height 36
type input "0"
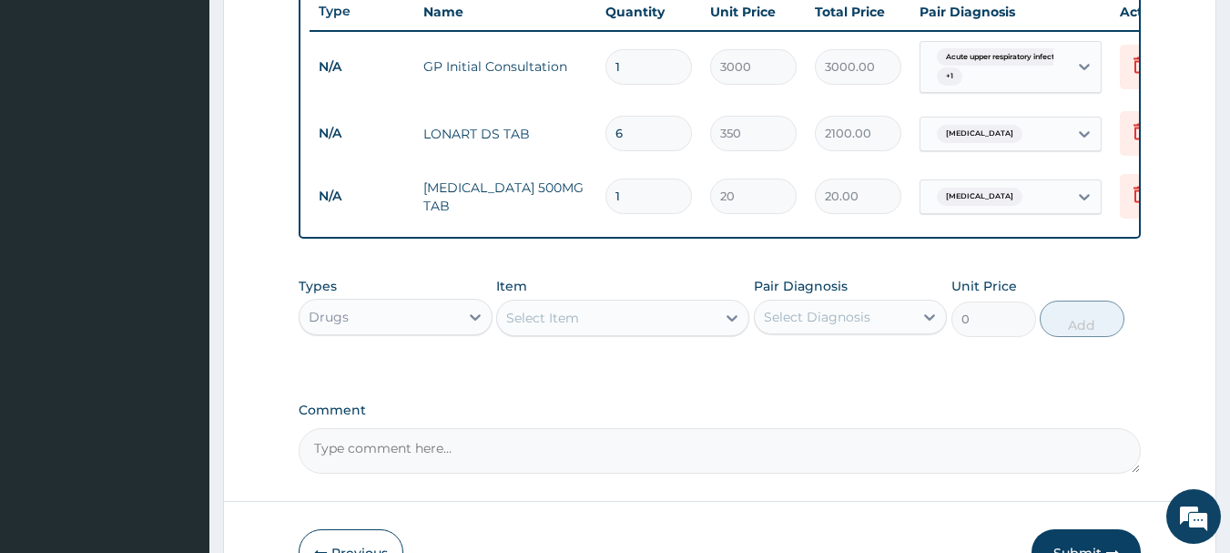
type input "18"
type input "360.00"
type input "18"
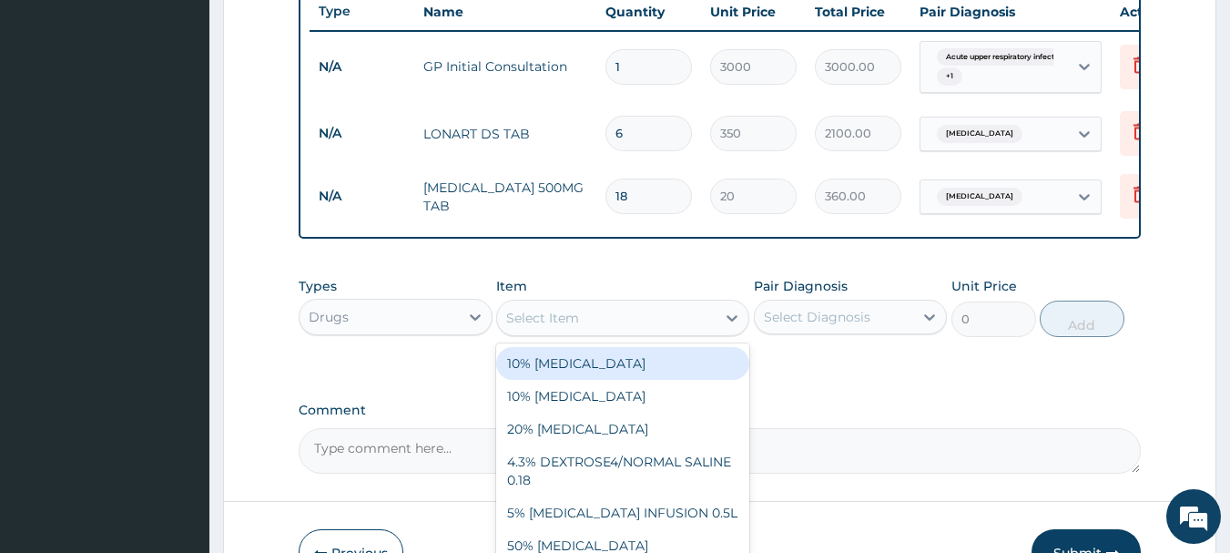
click at [606, 332] on div "Select Item" at bounding box center [606, 317] width 219 height 29
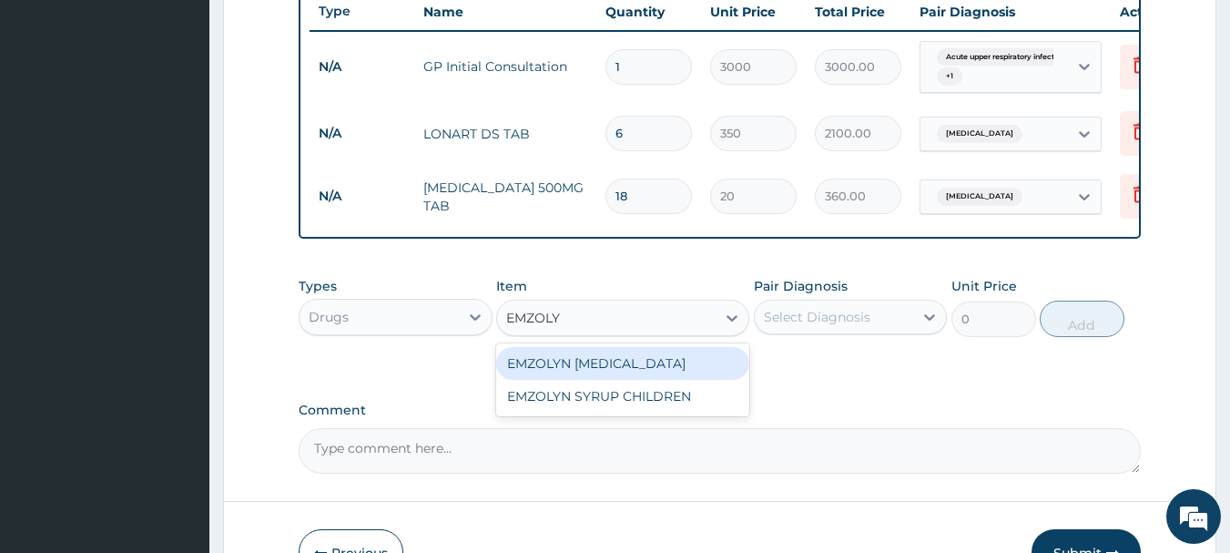
type input "EMZOLYN"
click at [601, 376] on div "EMZOLYN EXPECTORANT" at bounding box center [622, 363] width 253 height 33
type input "500"
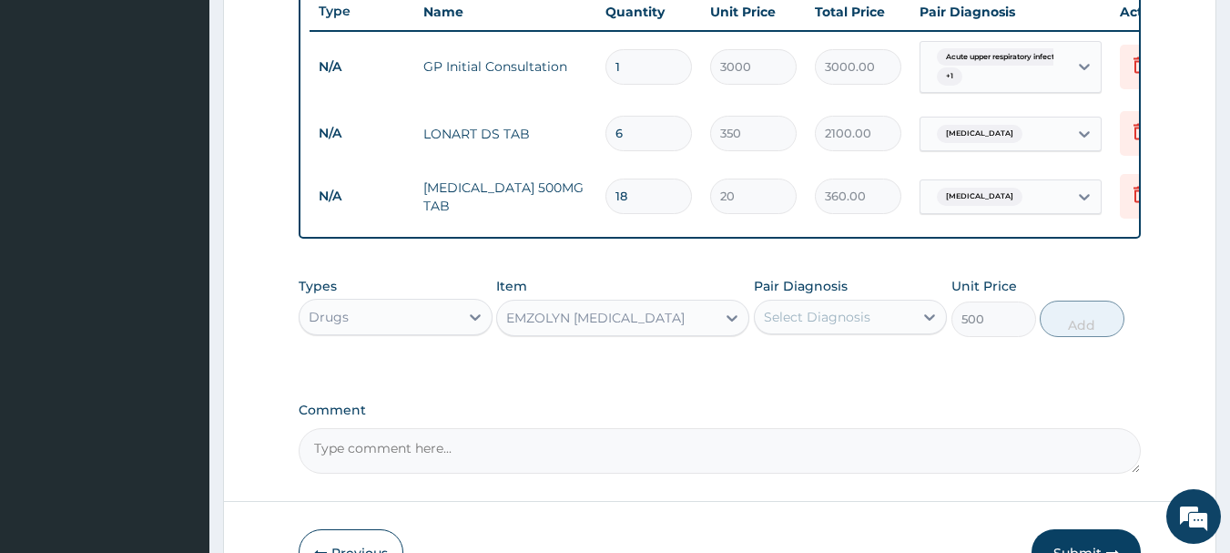
click at [819, 326] on div "Select Diagnosis" at bounding box center [817, 317] width 107 height 18
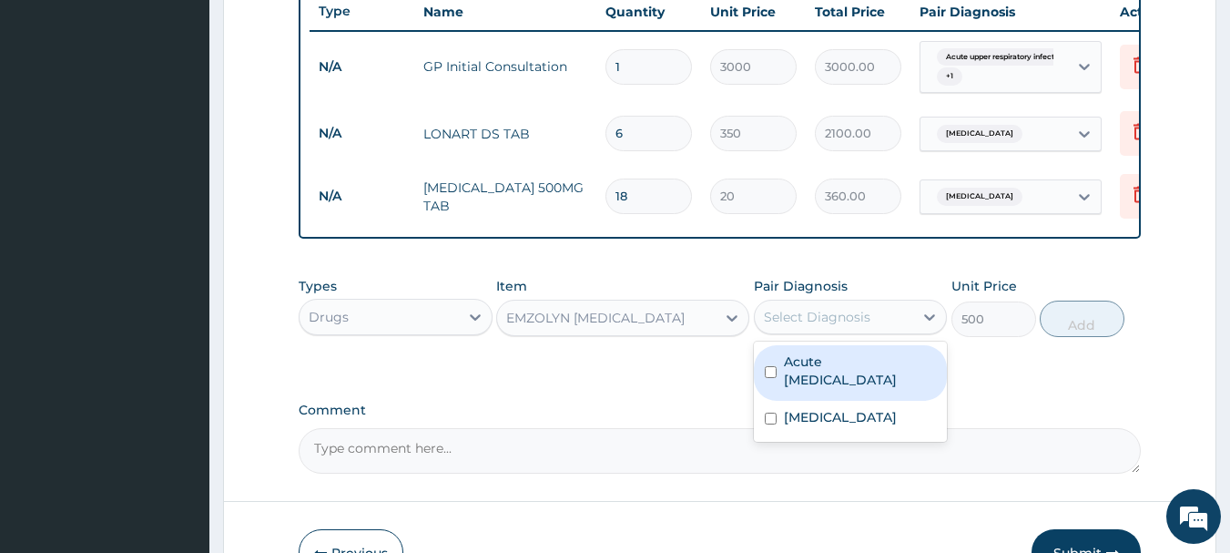
drag, startPoint x: 805, startPoint y: 392, endPoint x: 866, endPoint y: 367, distance: 66.1
click at [806, 389] on label "Acute upper respiratory infection" at bounding box center [860, 370] width 153 height 36
checkbox input "true"
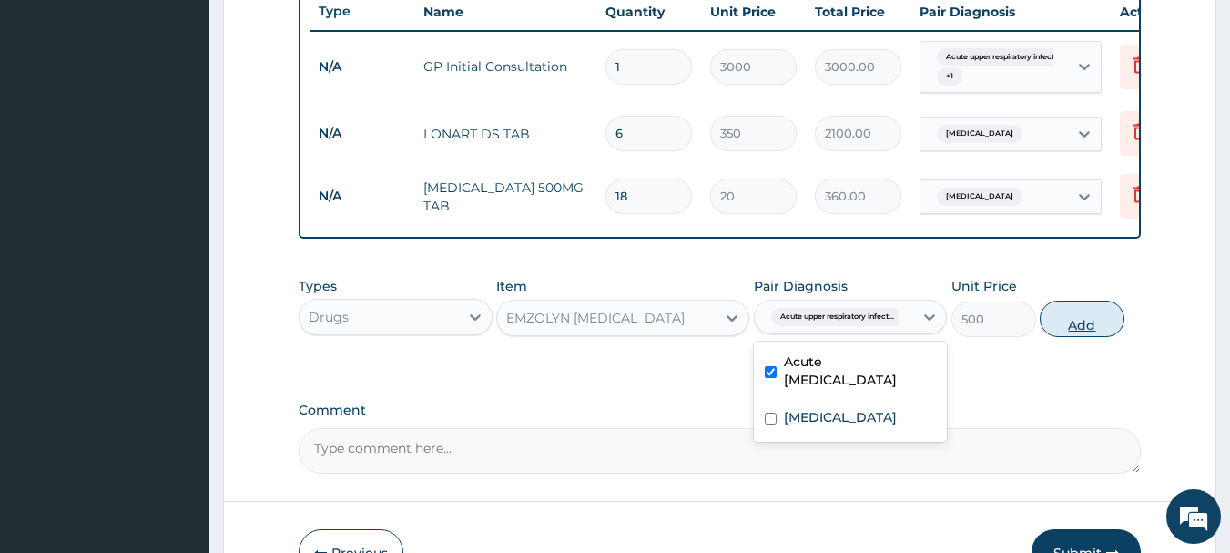
click at [1083, 332] on button "Add" at bounding box center [1082, 318] width 85 height 36
type input "0"
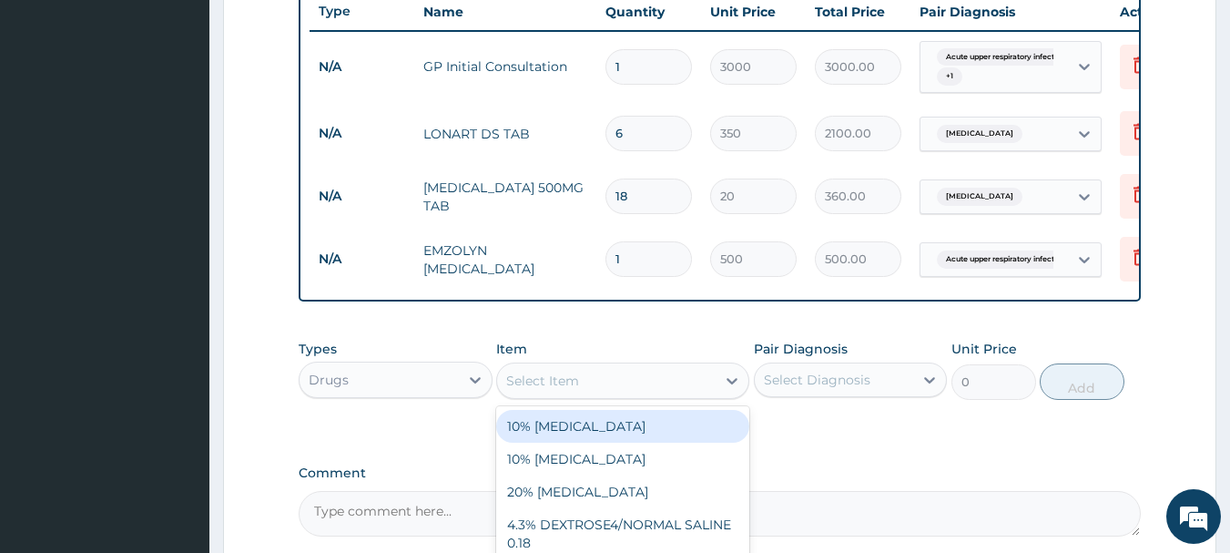
click at [535, 390] on div "Select Item" at bounding box center [542, 381] width 73 height 18
type input "LORAT"
click at [602, 433] on div "LORATIDINE 10MG TAB" at bounding box center [622, 426] width 253 height 33
type input "70"
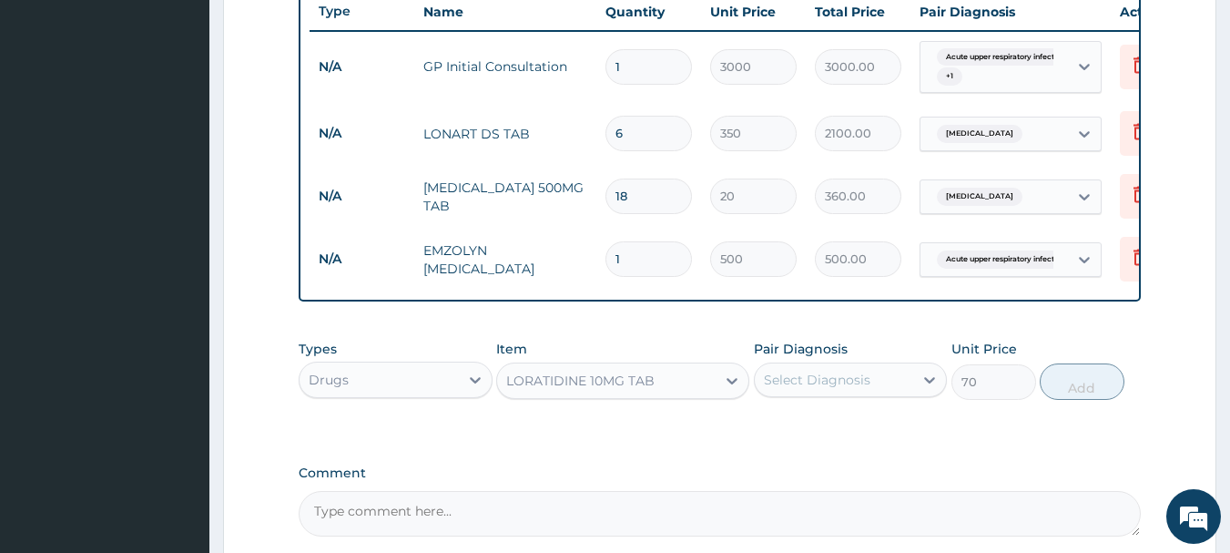
click at [785, 389] on div "Select Diagnosis" at bounding box center [817, 380] width 107 height 18
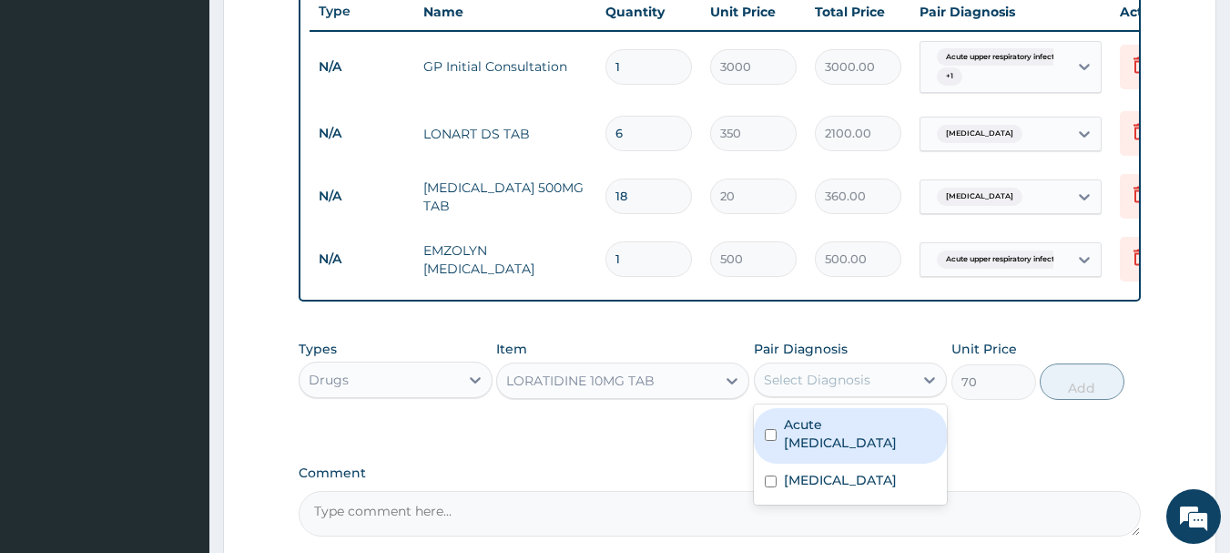
click at [796, 452] on label "Acute upper respiratory infection" at bounding box center [860, 433] width 153 height 36
checkbox input "true"
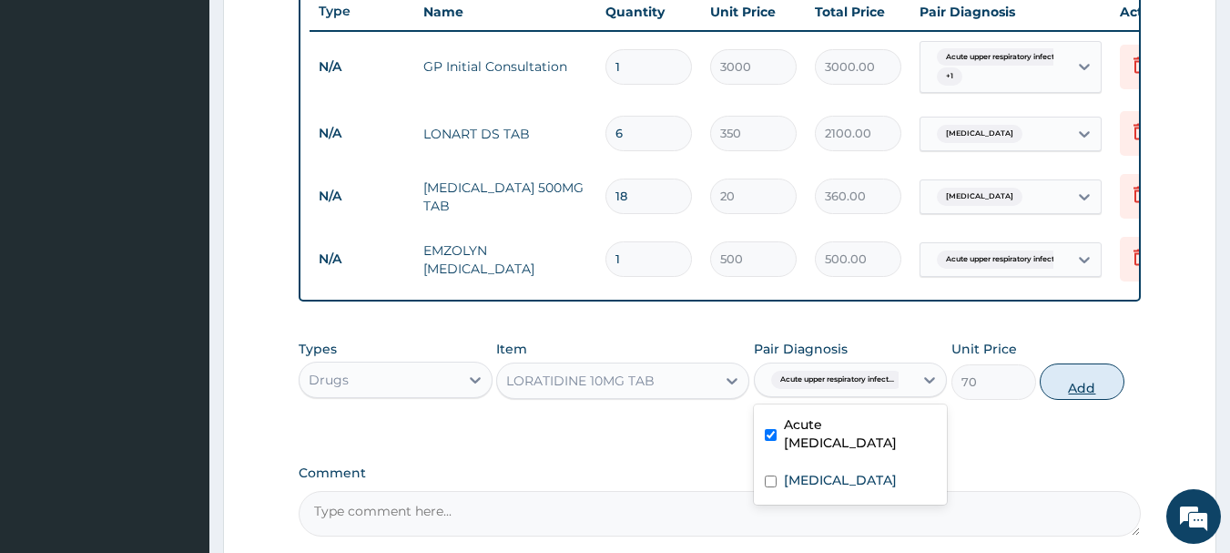
click at [1088, 396] on button "Add" at bounding box center [1082, 381] width 85 height 36
type input "0"
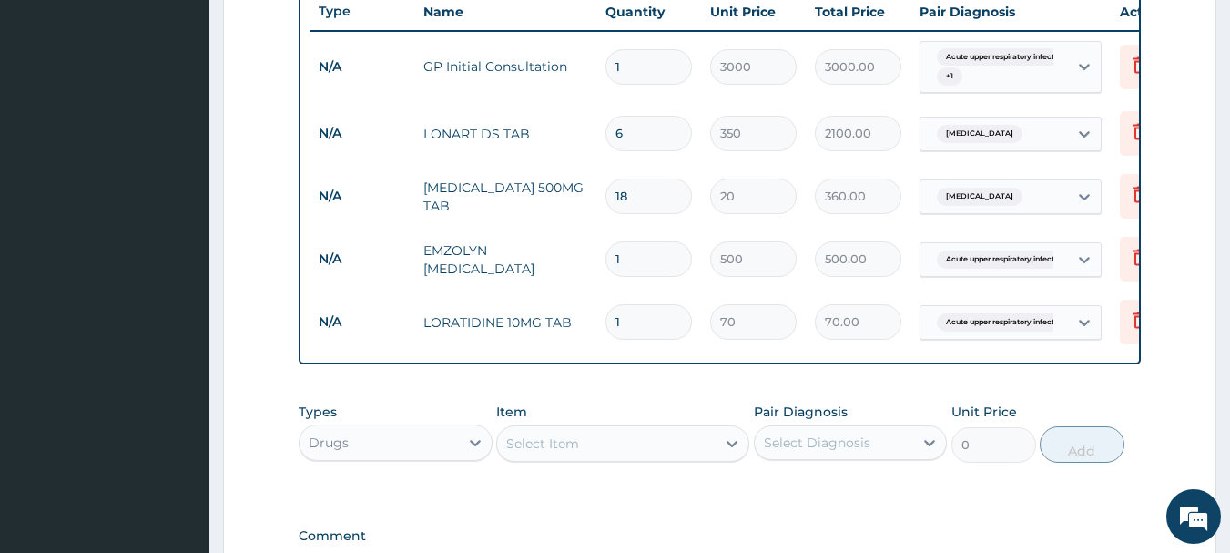
type input "10"
type input "700.00"
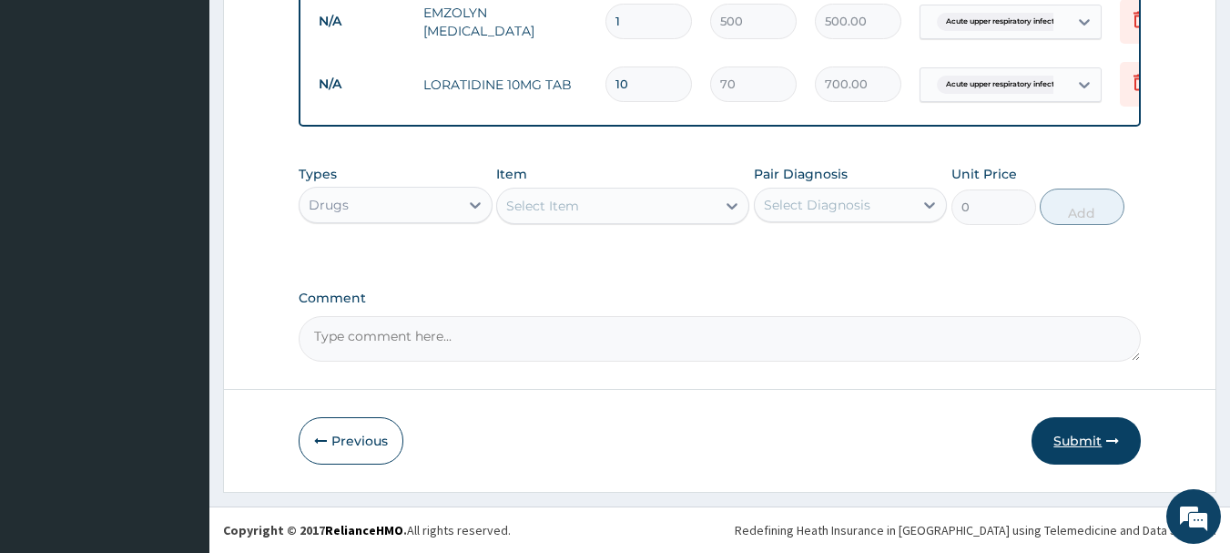
type input "10"
click at [1093, 430] on button "Submit" at bounding box center [1086, 440] width 109 height 47
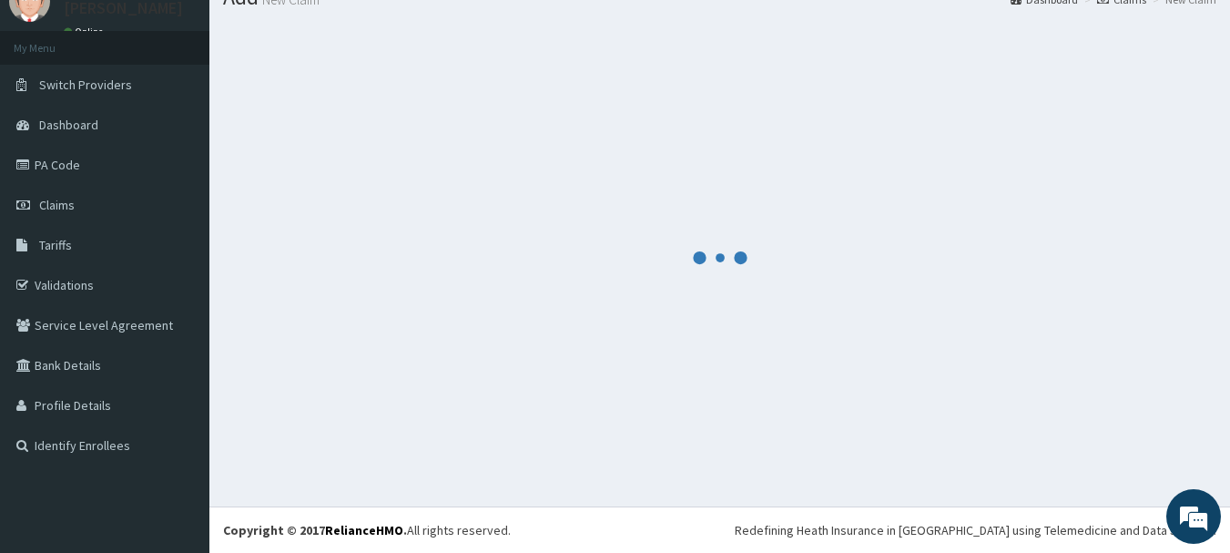
scroll to position [946, 0]
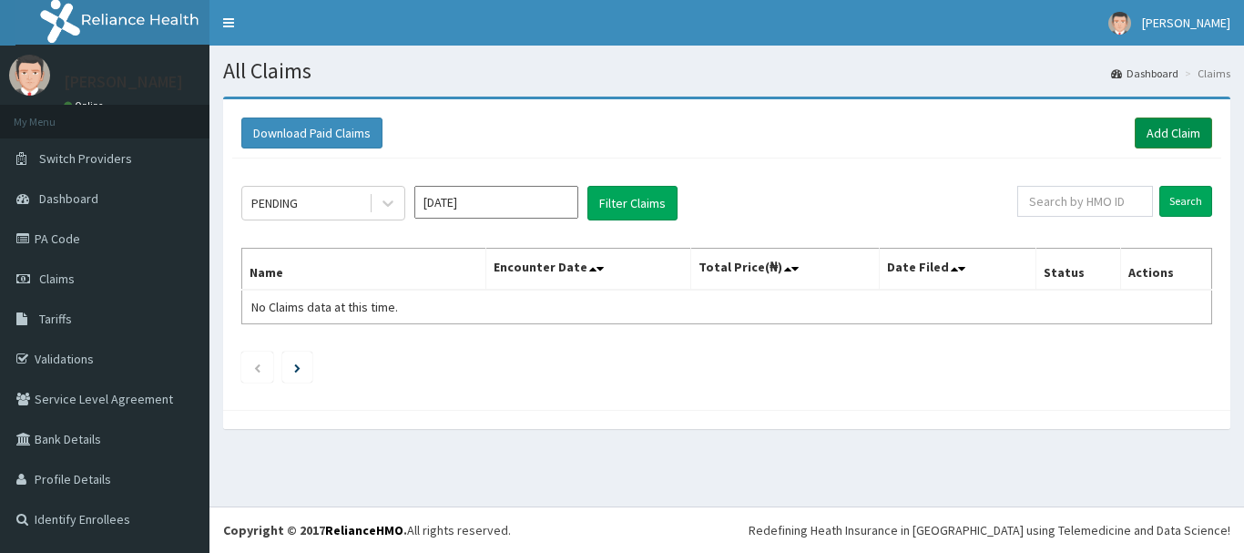
click at [1171, 137] on link "Add Claim" at bounding box center [1173, 132] width 77 height 31
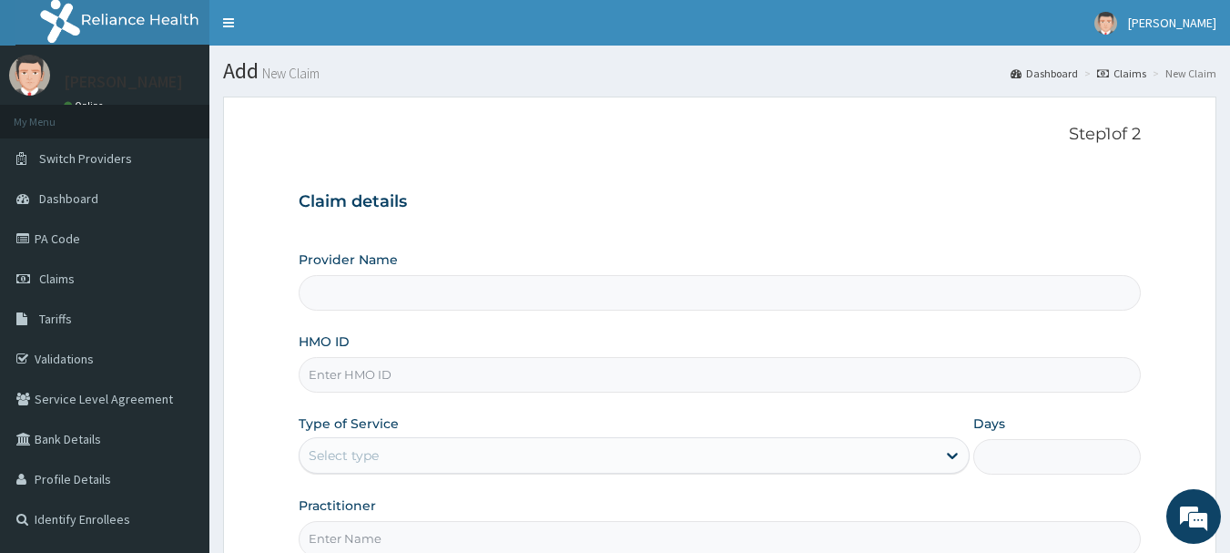
scroll to position [91, 0]
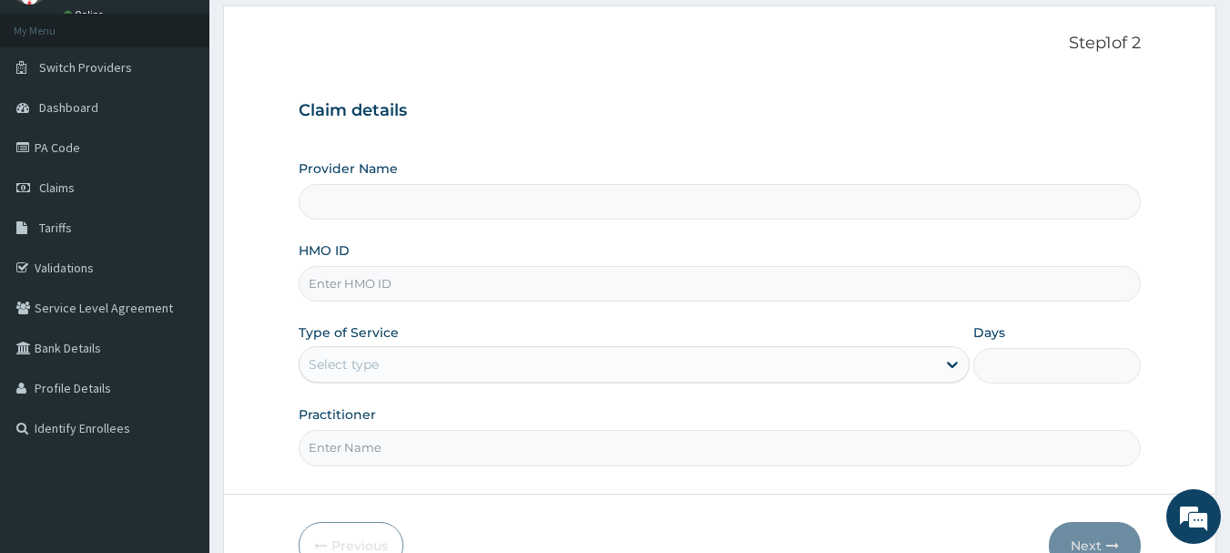
type input "INLAND SPECIALIST HOSPITAL- OGUDU"
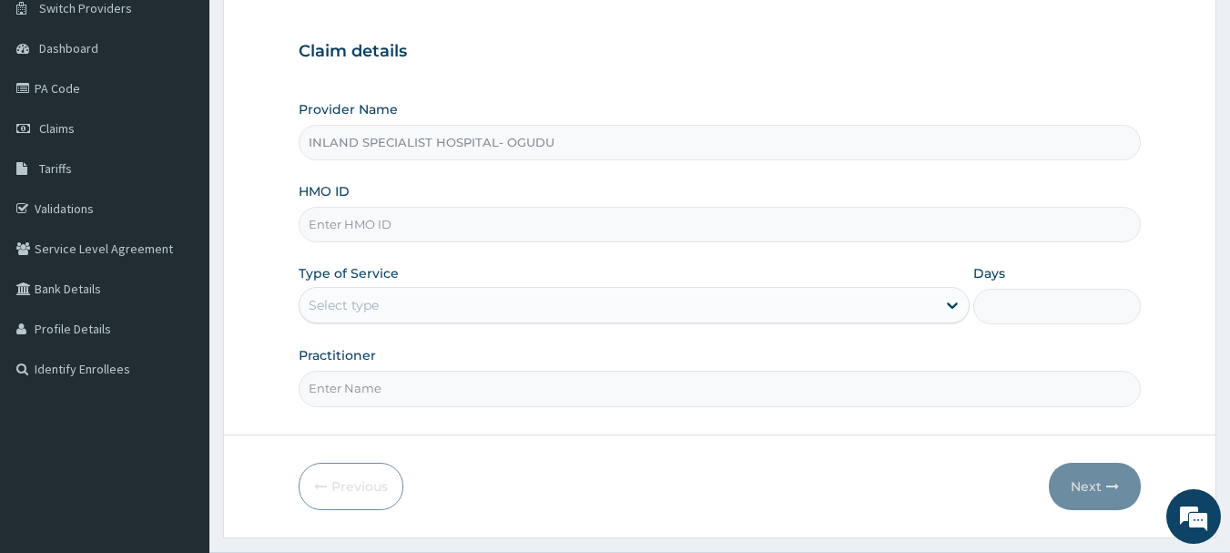
scroll to position [182, 0]
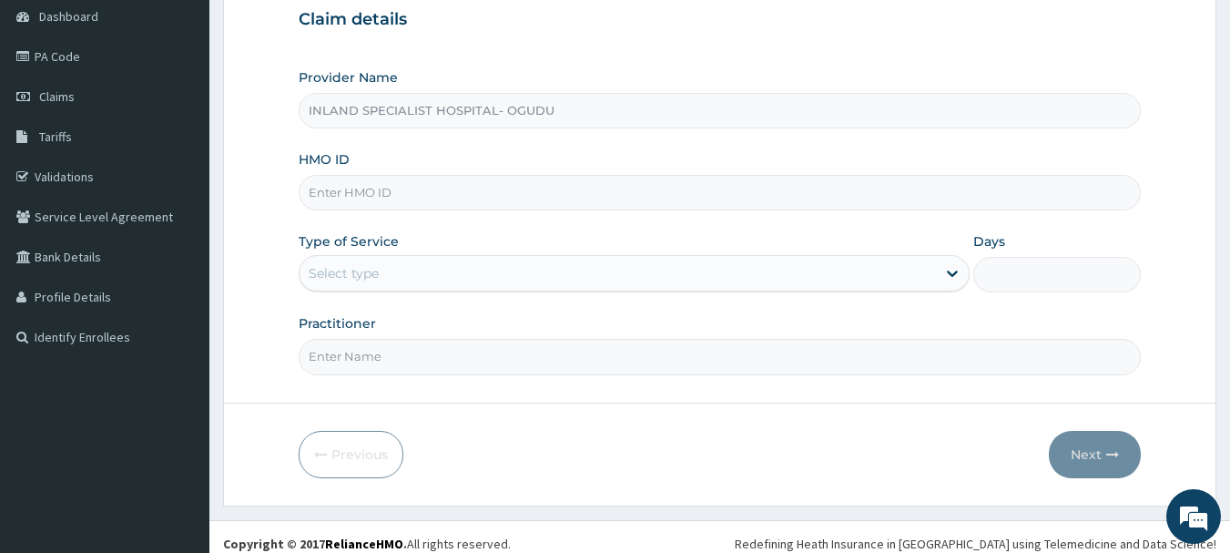
click at [444, 194] on input "HMO ID" at bounding box center [720, 193] width 843 height 36
type input "EXT/10007/F"
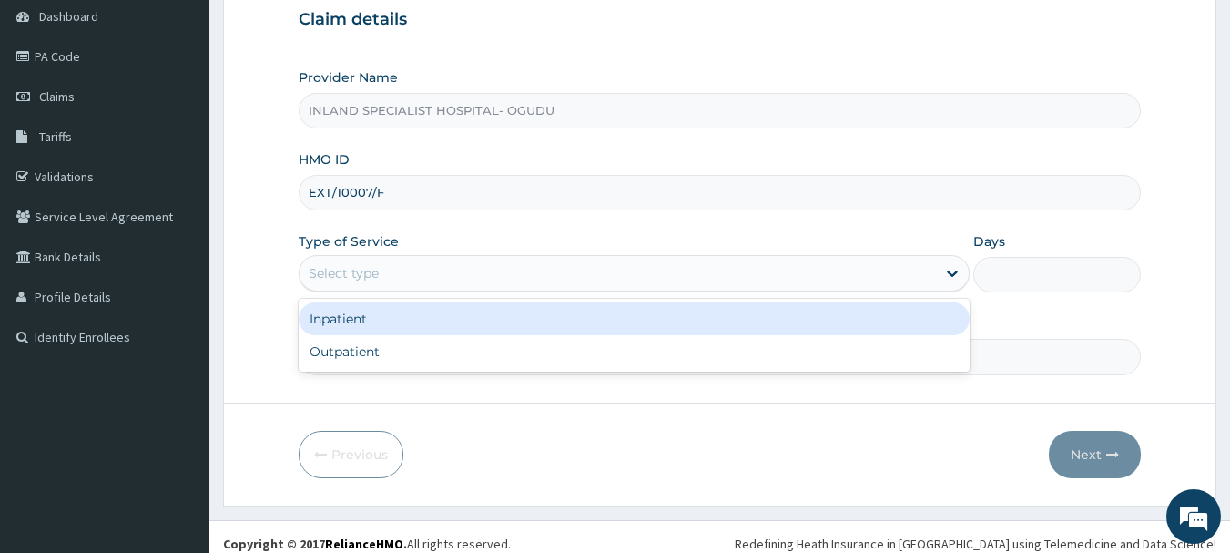
click at [426, 284] on div "Select type" at bounding box center [618, 273] width 637 height 29
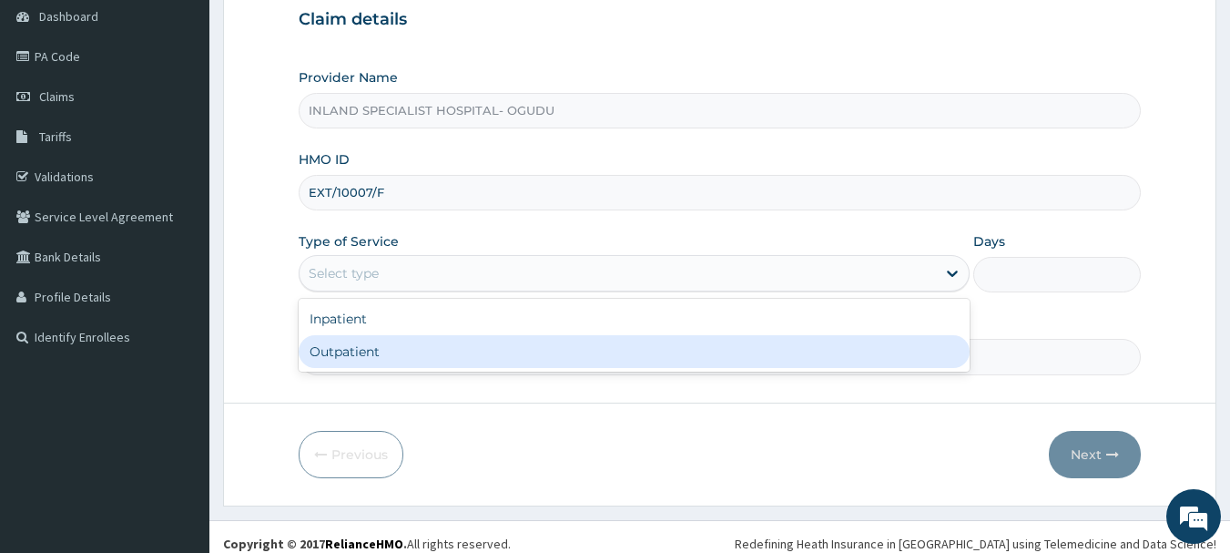
click at [399, 359] on div "Outpatient" at bounding box center [634, 351] width 671 height 33
type input "1"
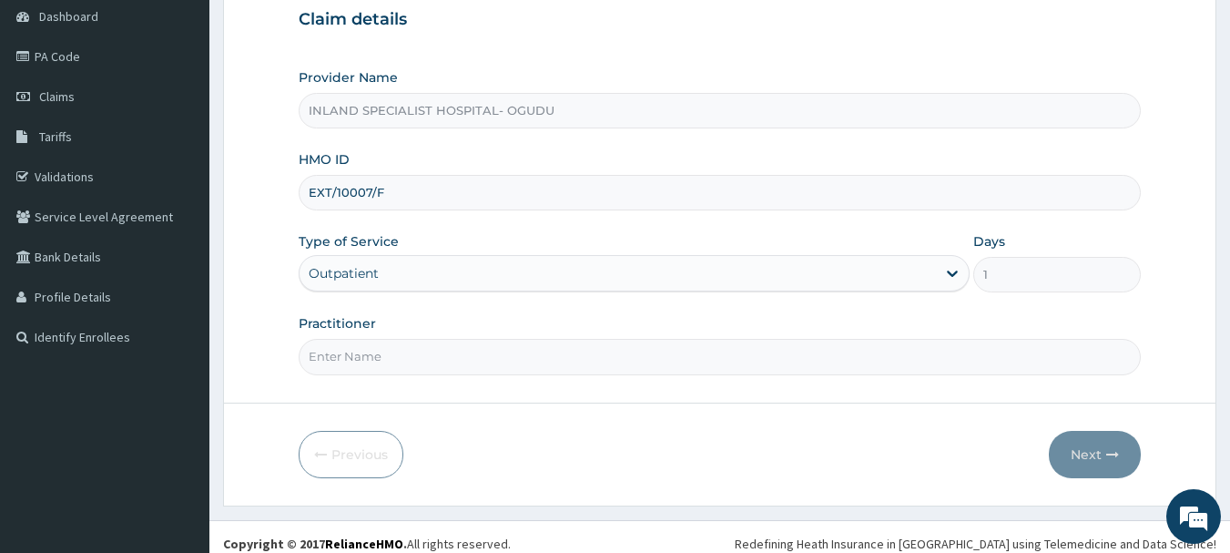
click at [392, 357] on input "Practitioner" at bounding box center [720, 357] width 843 height 36
type input "DR.OMOGBEMI"
click at [1091, 458] on button "Next" at bounding box center [1095, 454] width 92 height 47
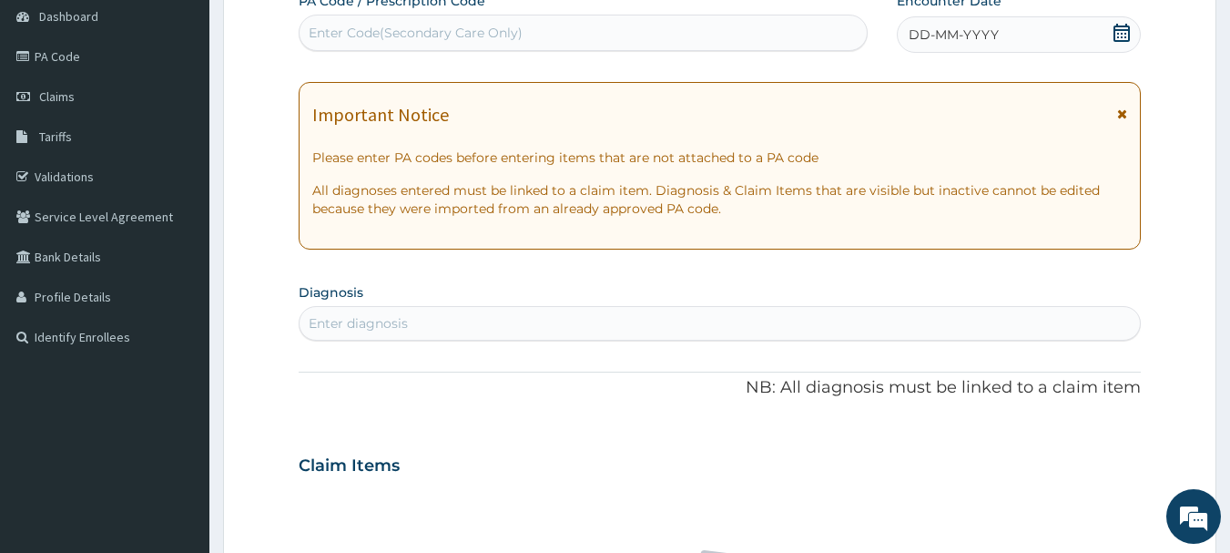
click at [1125, 40] on icon at bounding box center [1122, 33] width 16 height 18
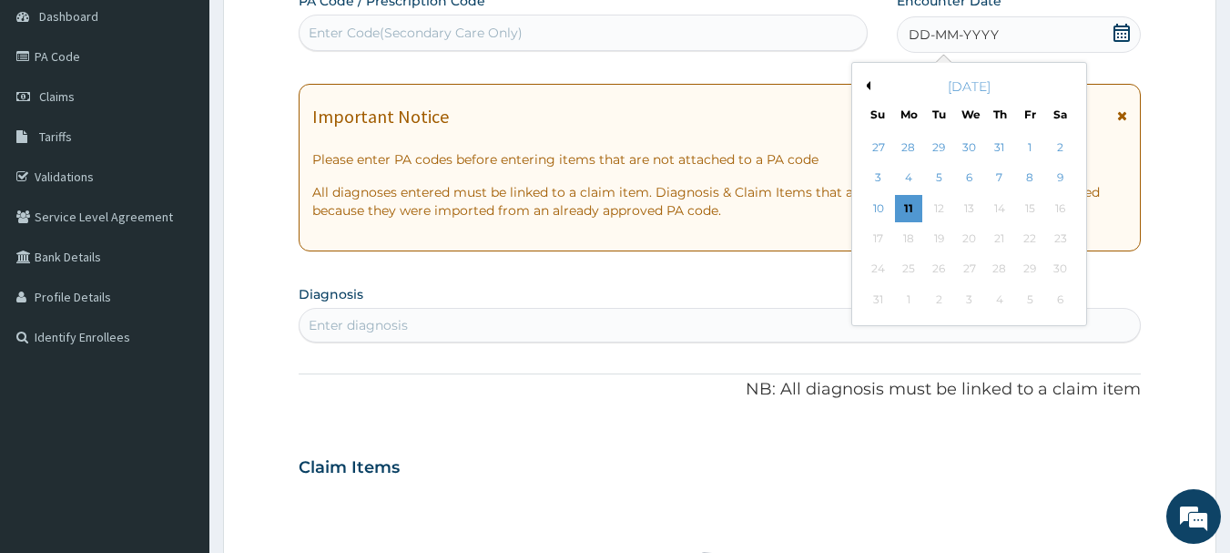
click at [870, 85] on button "Previous Month" at bounding box center [865, 85] width 9 height 9
click at [966, 208] on div "16" at bounding box center [969, 208] width 27 height 27
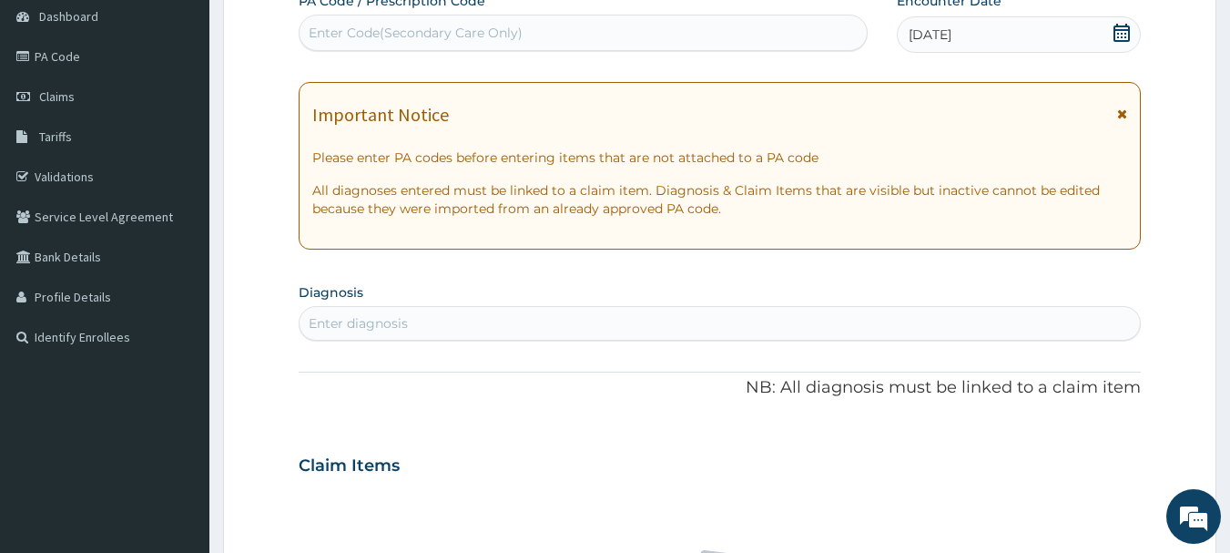
click at [558, 314] on div "Enter diagnosis" at bounding box center [720, 323] width 841 height 29
type input "MALARIA"
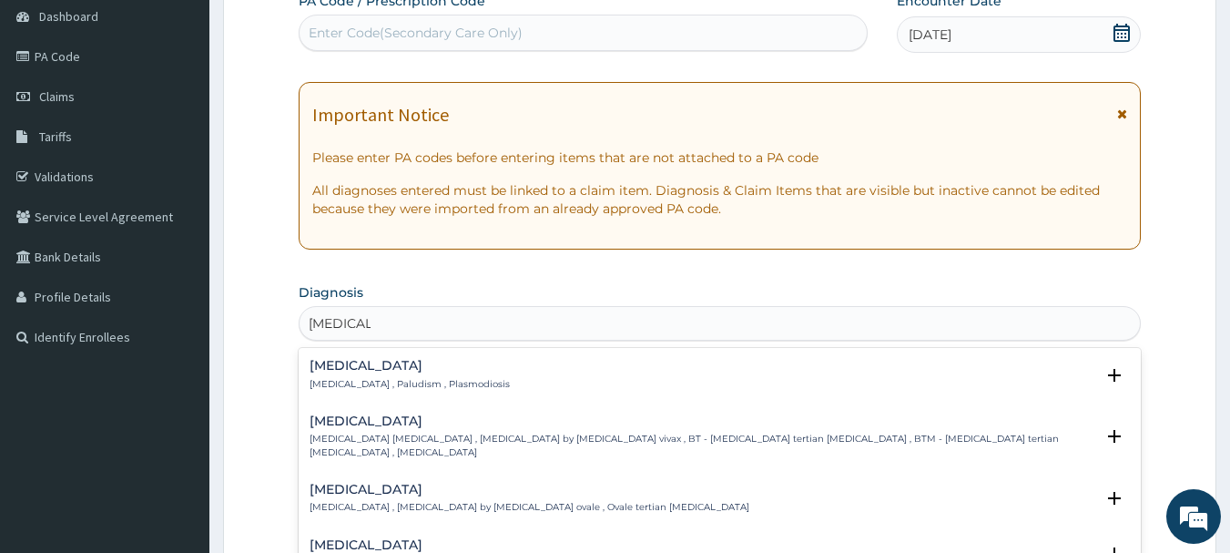
click at [312, 372] on h4 "Malaria" at bounding box center [410, 366] width 200 height 14
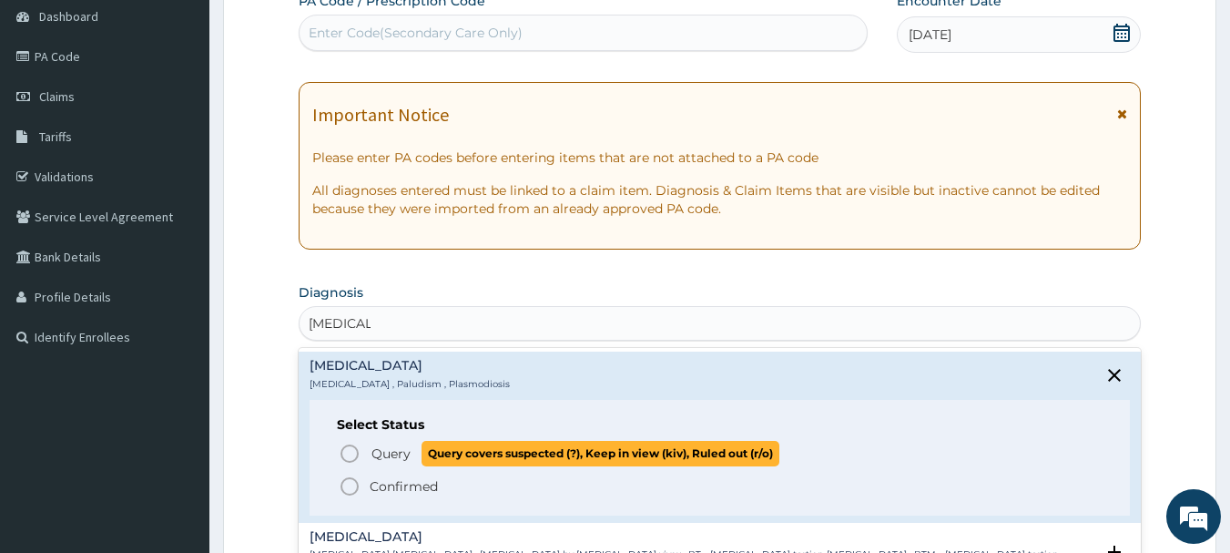
click at [350, 455] on icon "status option query" at bounding box center [350, 454] width 22 height 22
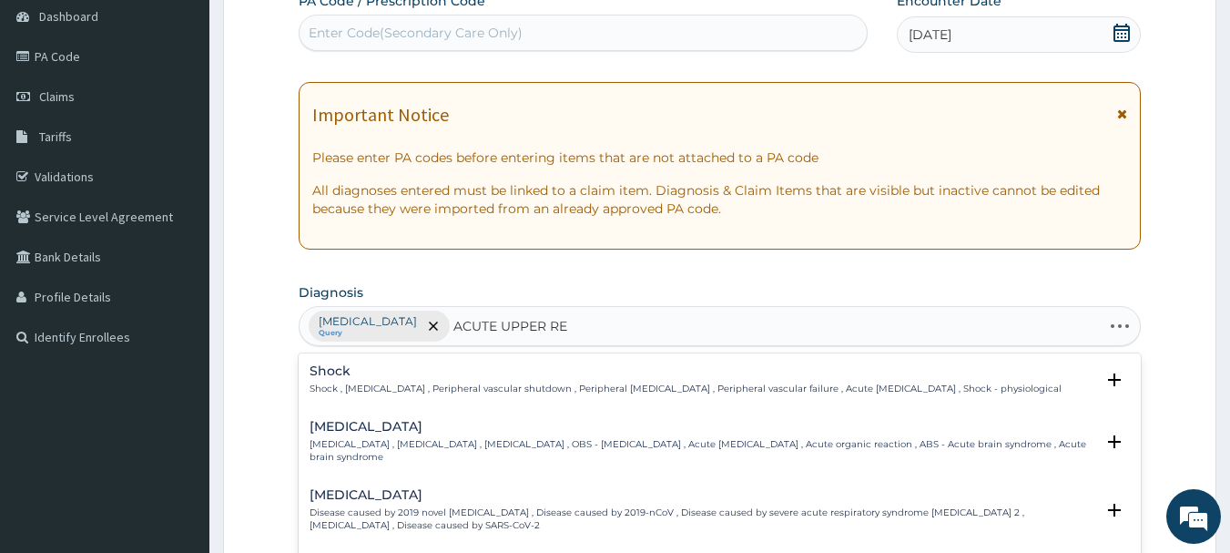
type input "ACUTE UPPER RES"
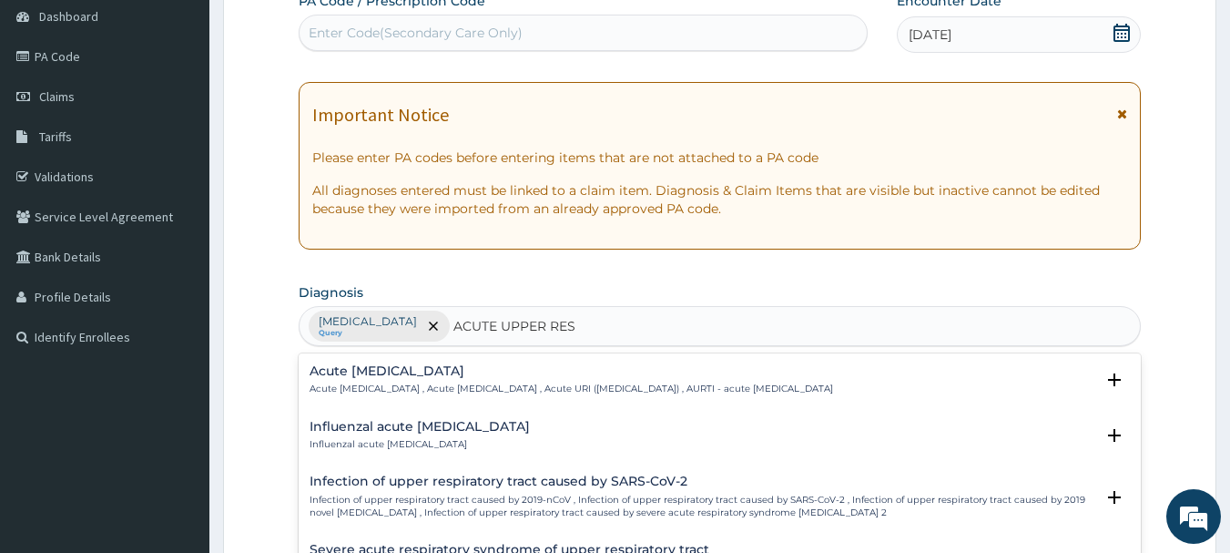
click at [502, 371] on h4 "Acute upper respiratory infection" at bounding box center [572, 371] width 524 height 14
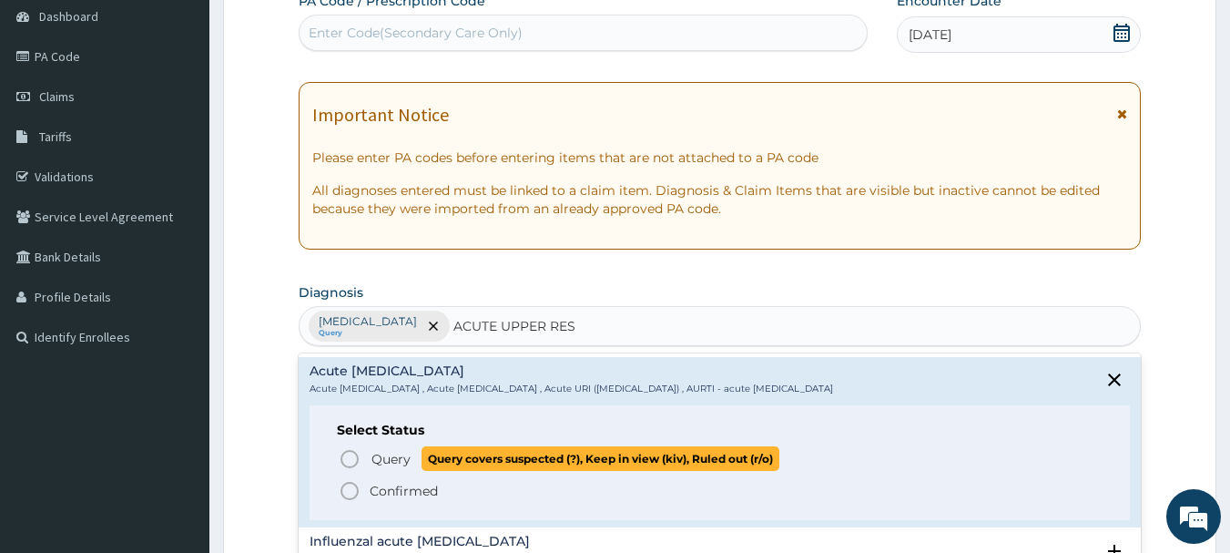
click at [344, 455] on icon "status option query" at bounding box center [350, 459] width 22 height 22
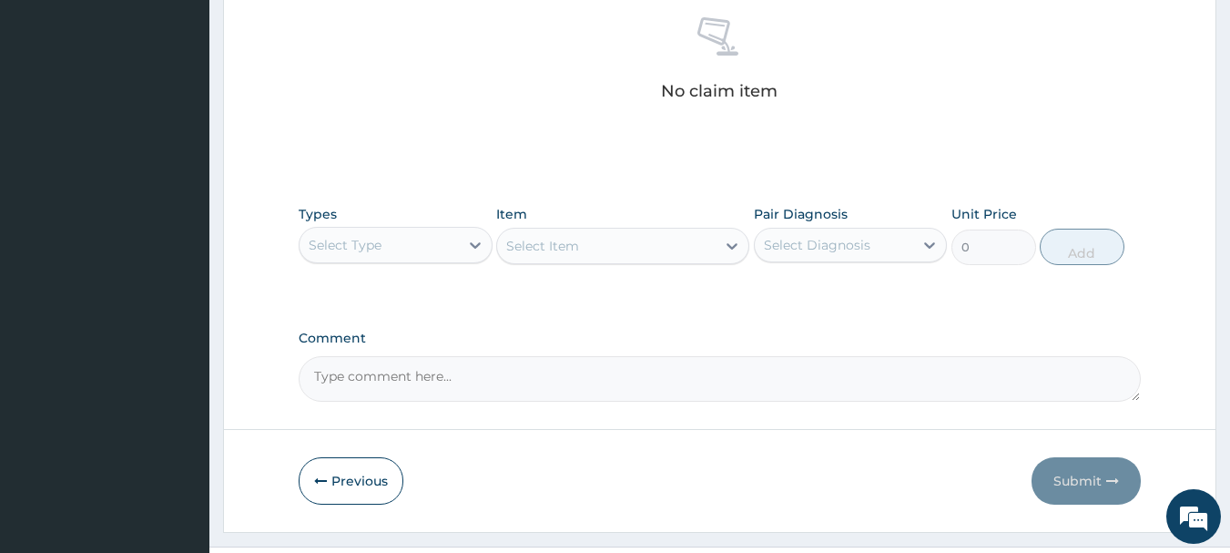
scroll to position [728, 0]
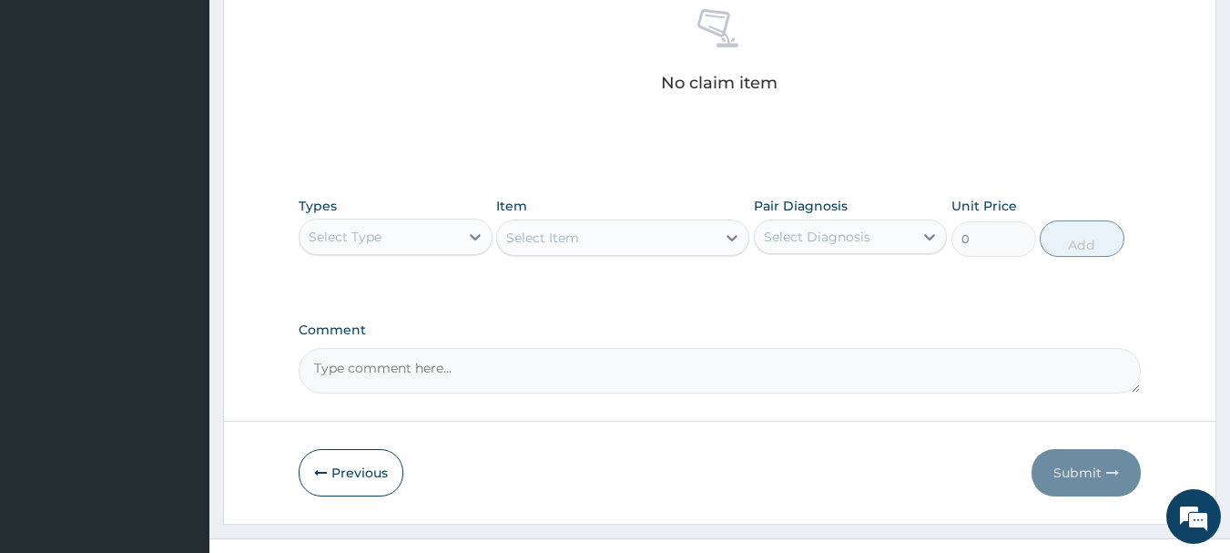
click at [402, 234] on div "Select Type" at bounding box center [379, 236] width 159 height 29
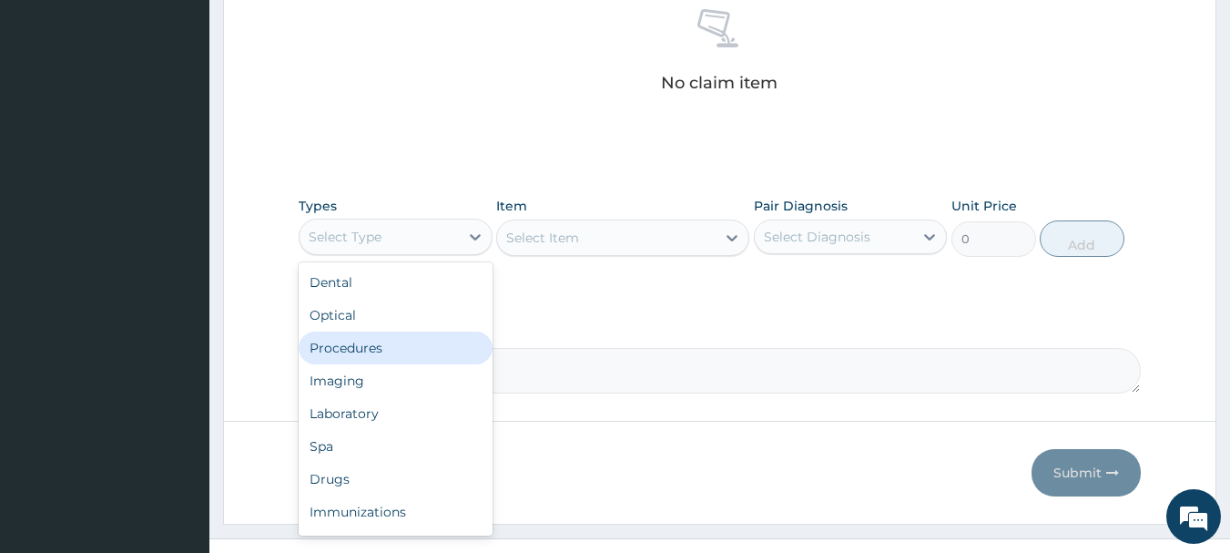
click at [382, 341] on div "Procedures" at bounding box center [396, 347] width 194 height 33
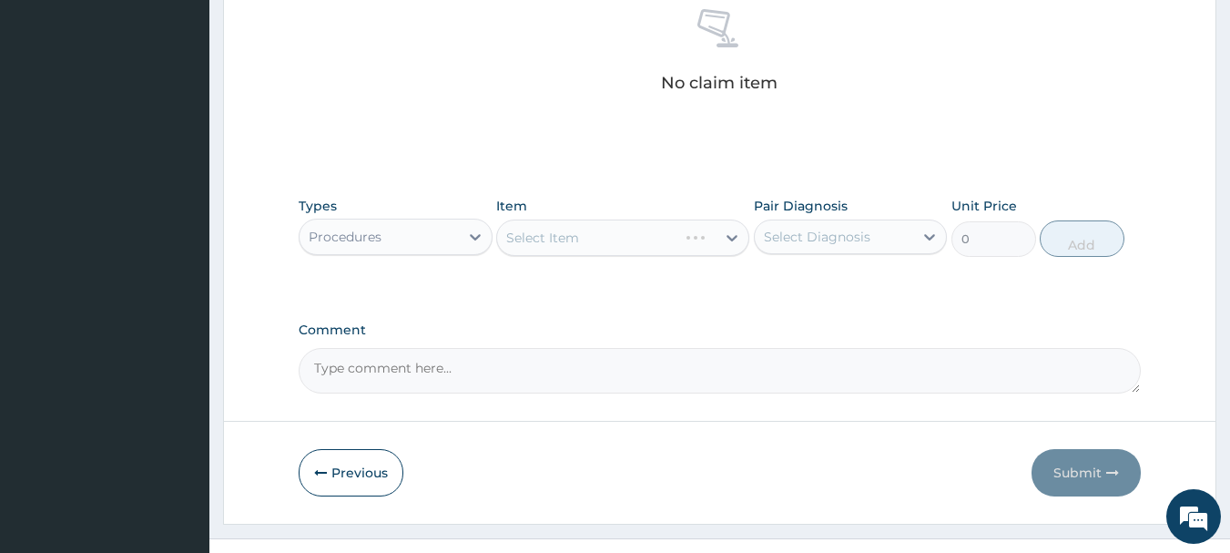
click at [591, 239] on div "Select Item" at bounding box center [622, 237] width 253 height 36
click at [637, 239] on div "Select Item" at bounding box center [622, 237] width 253 height 36
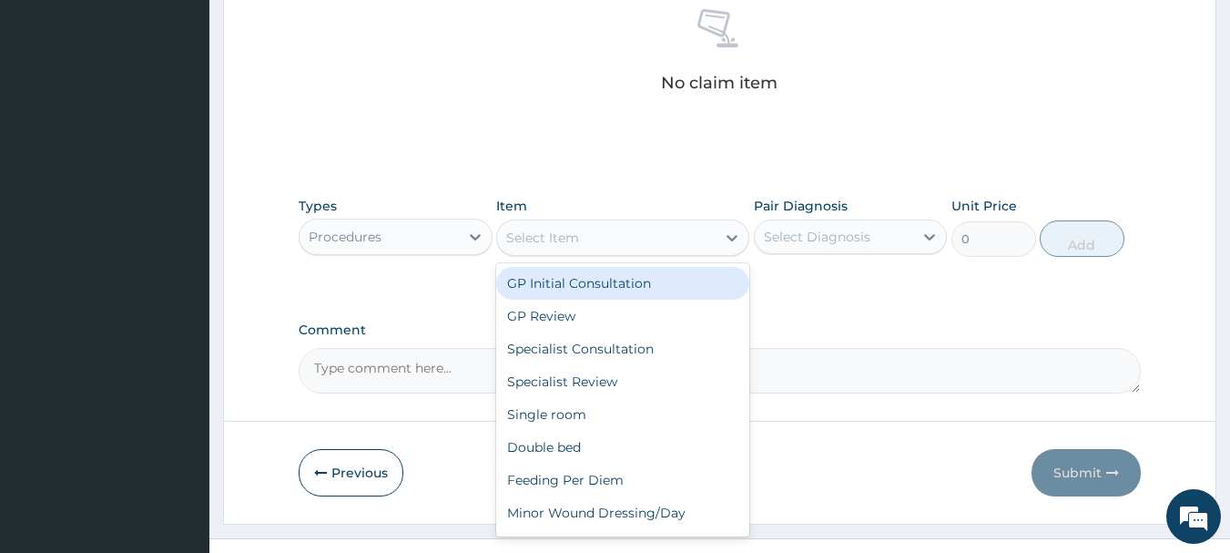
click at [637, 239] on div "Select Item" at bounding box center [606, 237] width 219 height 29
drag, startPoint x: 645, startPoint y: 273, endPoint x: 818, endPoint y: 266, distance: 173.2
click at [647, 274] on div "GP Initial Consultation" at bounding box center [622, 283] width 253 height 33
type input "3000"
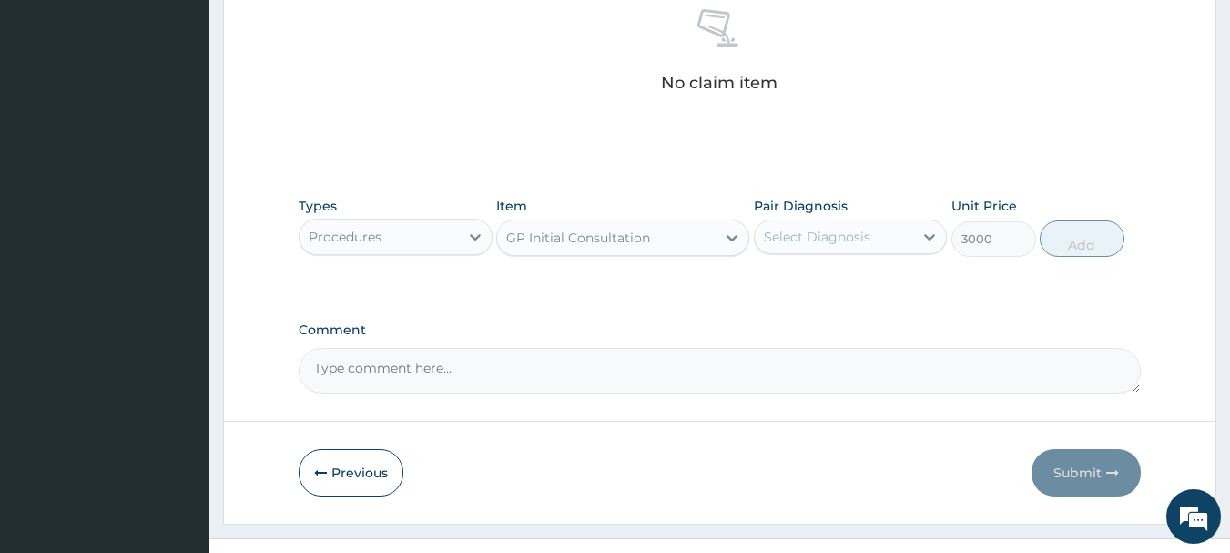
click at [845, 239] on div "Select Diagnosis" at bounding box center [817, 237] width 107 height 18
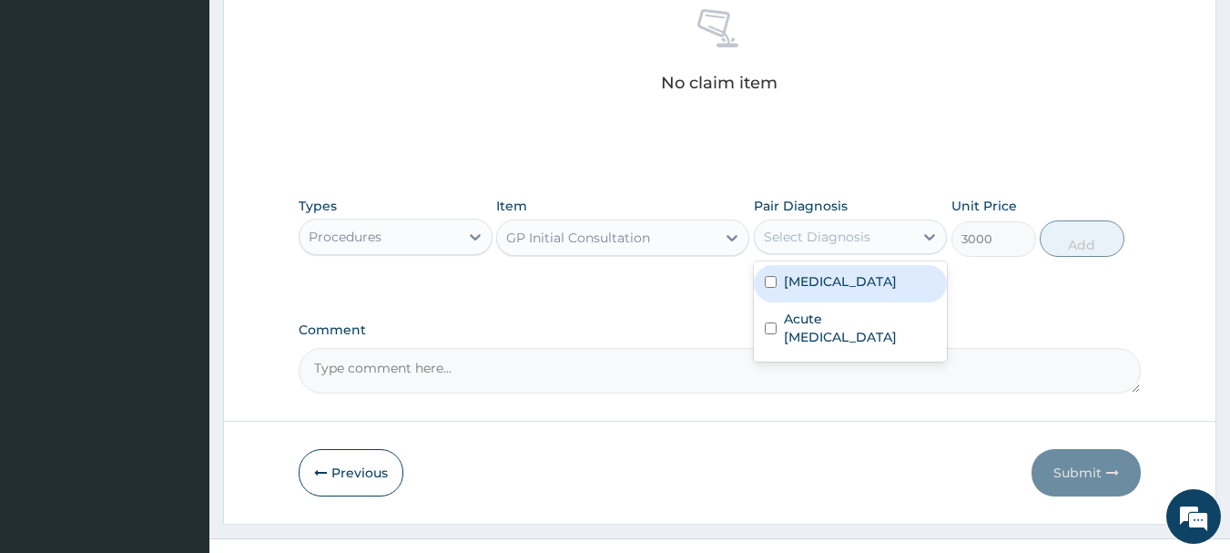
click at [823, 280] on label "Malaria" at bounding box center [840, 281] width 113 height 18
checkbox input "true"
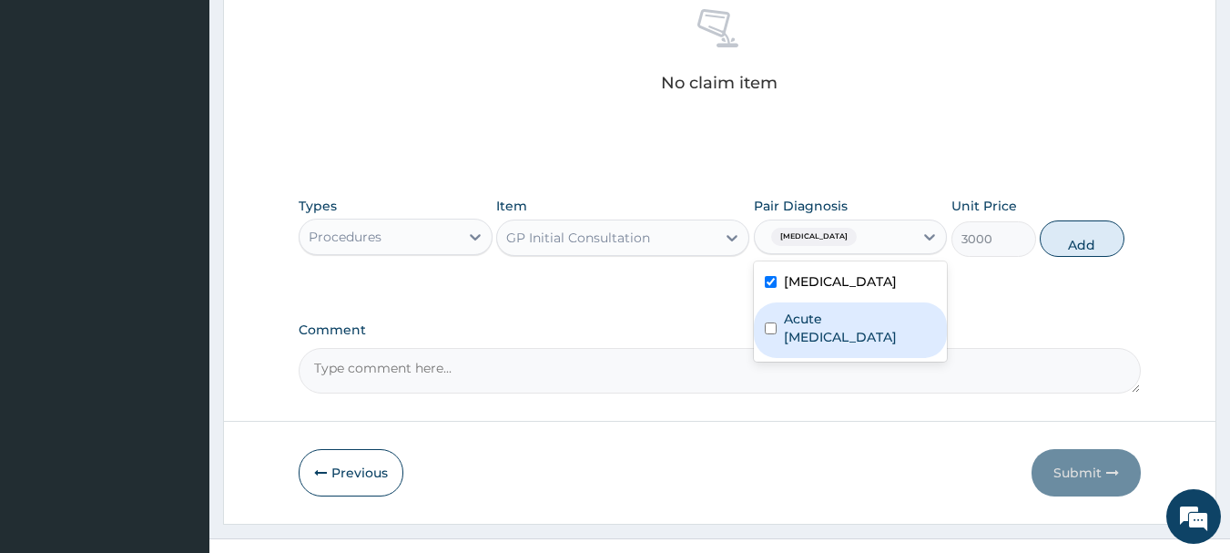
drag, startPoint x: 831, startPoint y: 341, endPoint x: 962, endPoint y: 289, distance: 140.2
click at [835, 338] on label "Acute upper respiratory infection" at bounding box center [860, 328] width 153 height 36
checkbox input "true"
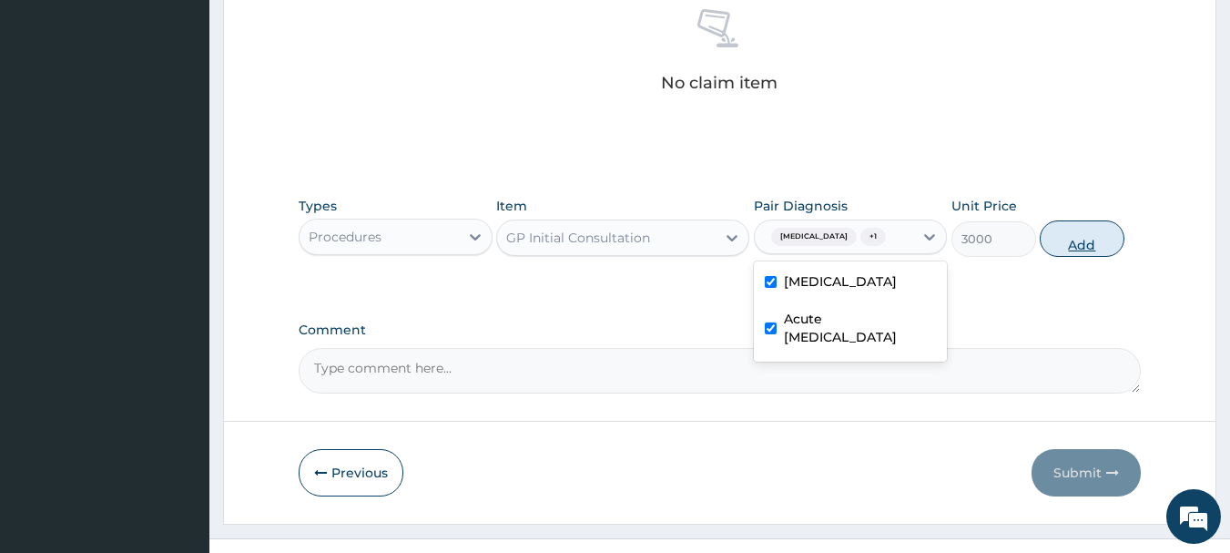
click at [1056, 241] on button "Add" at bounding box center [1082, 238] width 85 height 36
type input "0"
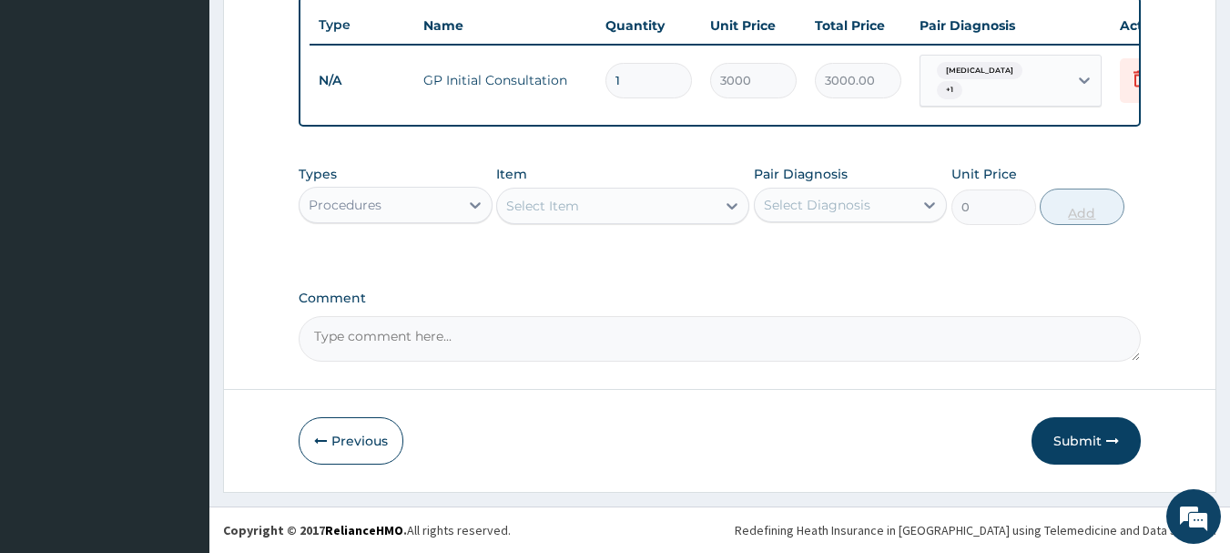
scroll to position [687, 0]
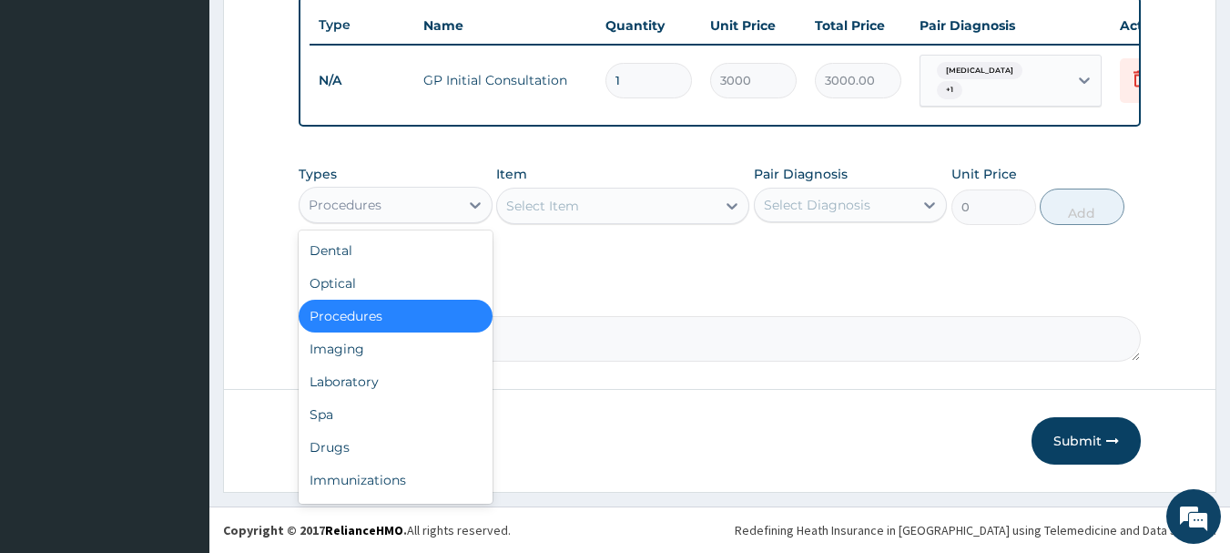
click at [386, 215] on div "Procedures" at bounding box center [379, 204] width 159 height 29
click at [349, 390] on div "Laboratory" at bounding box center [396, 381] width 194 height 33
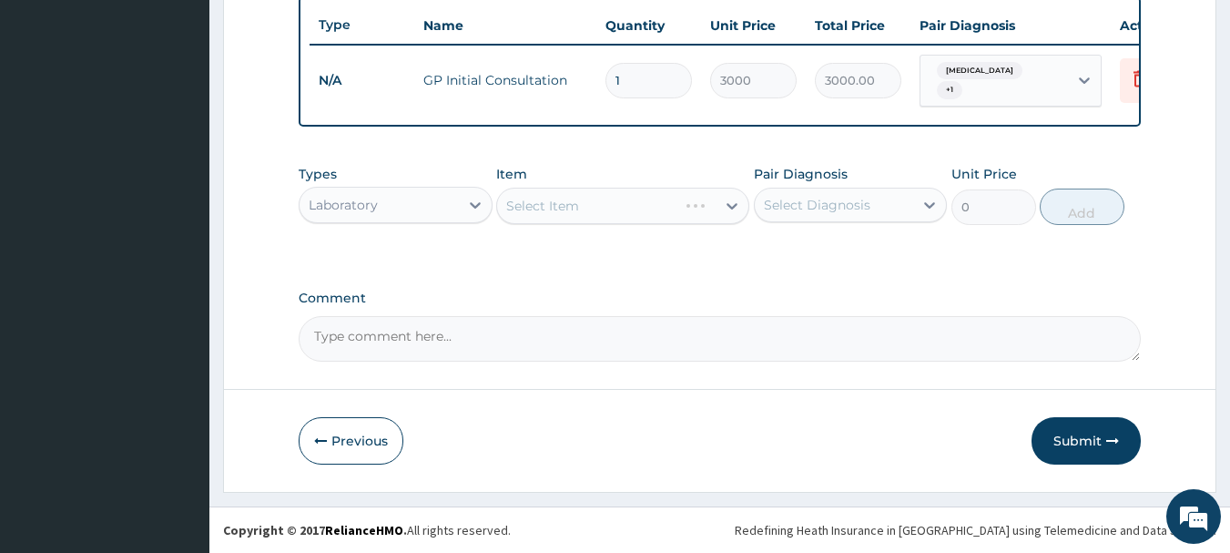
click at [586, 203] on div "Select Item" at bounding box center [622, 206] width 253 height 36
click at [655, 210] on div "Select Item" at bounding box center [622, 206] width 253 height 36
click at [664, 205] on div "Select Item" at bounding box center [606, 205] width 219 height 29
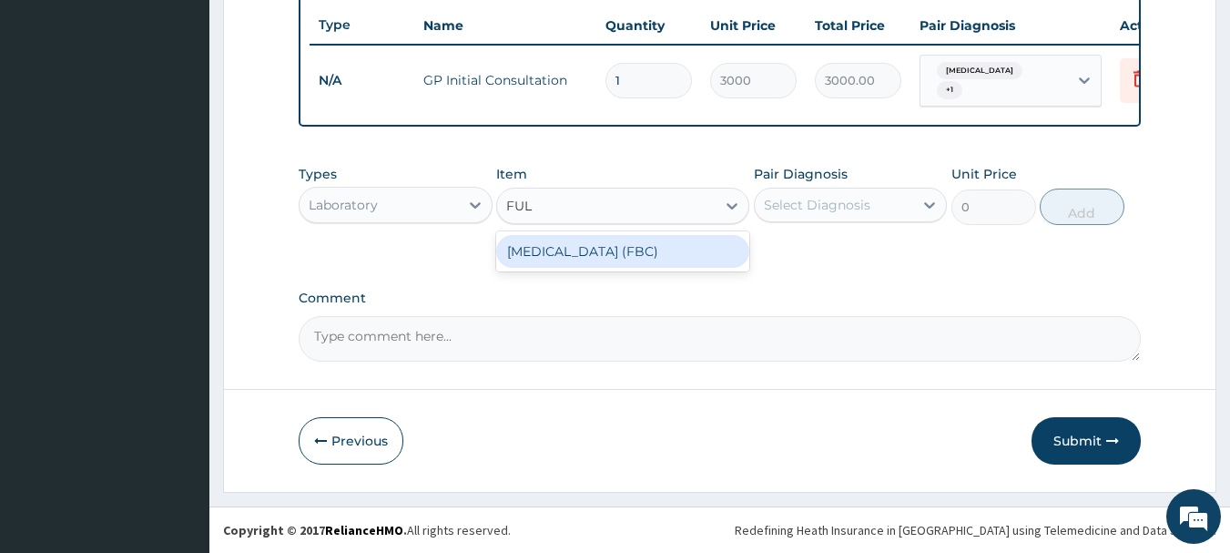
type input "FULL"
drag, startPoint x: 646, startPoint y: 248, endPoint x: 816, endPoint y: 229, distance: 171.3
click at [667, 249] on div "FULL BLOOD COUNT (FBC)" at bounding box center [622, 251] width 253 height 33
type input "5000"
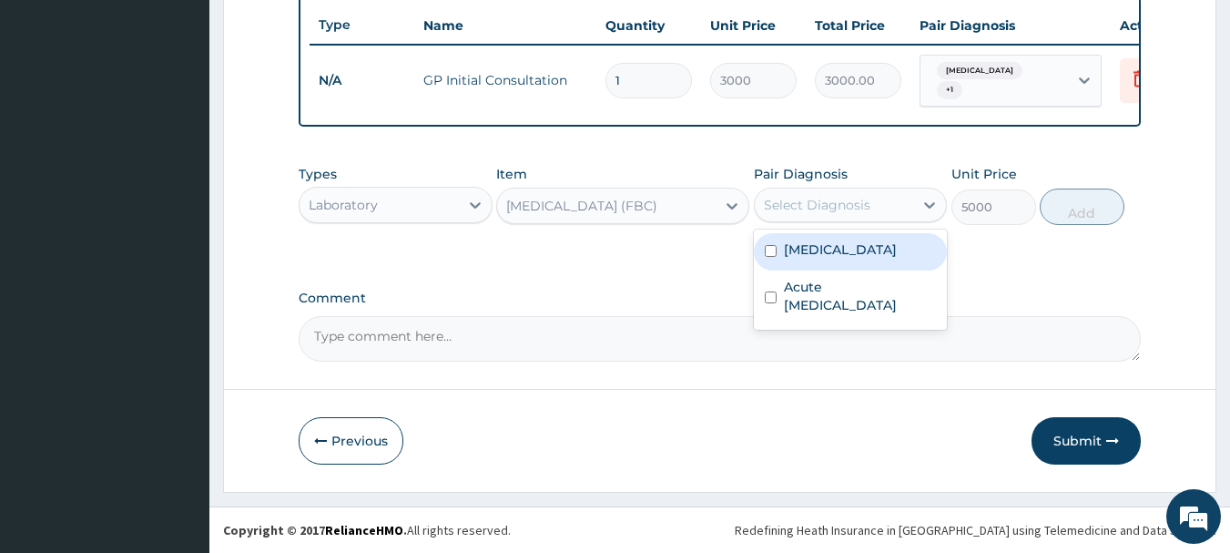
click at [841, 197] on div "Select Diagnosis" at bounding box center [817, 205] width 107 height 18
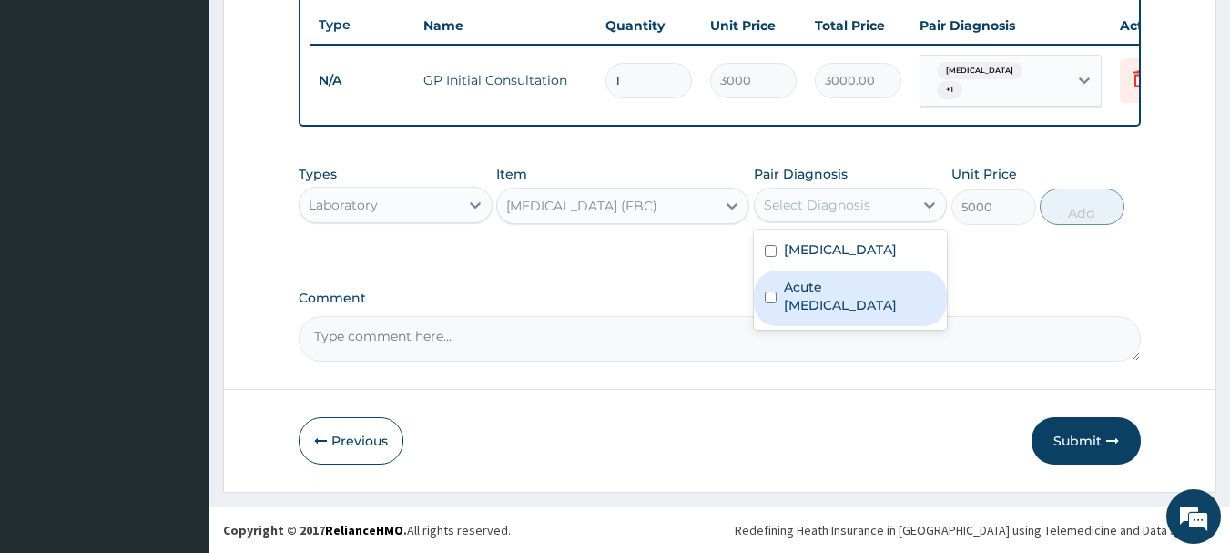
click at [654, 342] on textarea "Comment" at bounding box center [720, 339] width 843 height 46
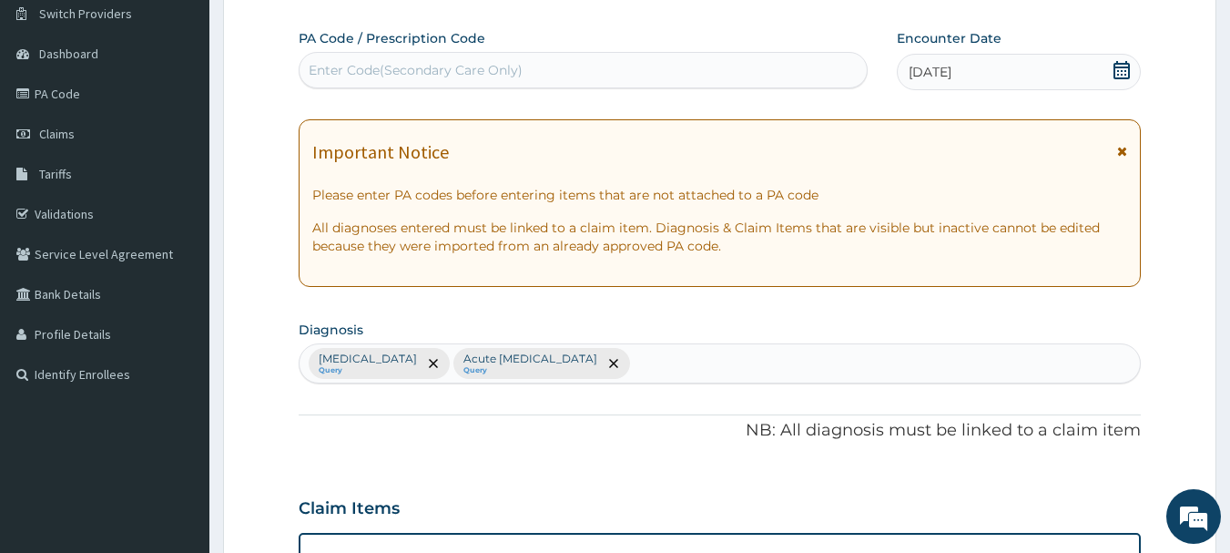
scroll to position [141, 0]
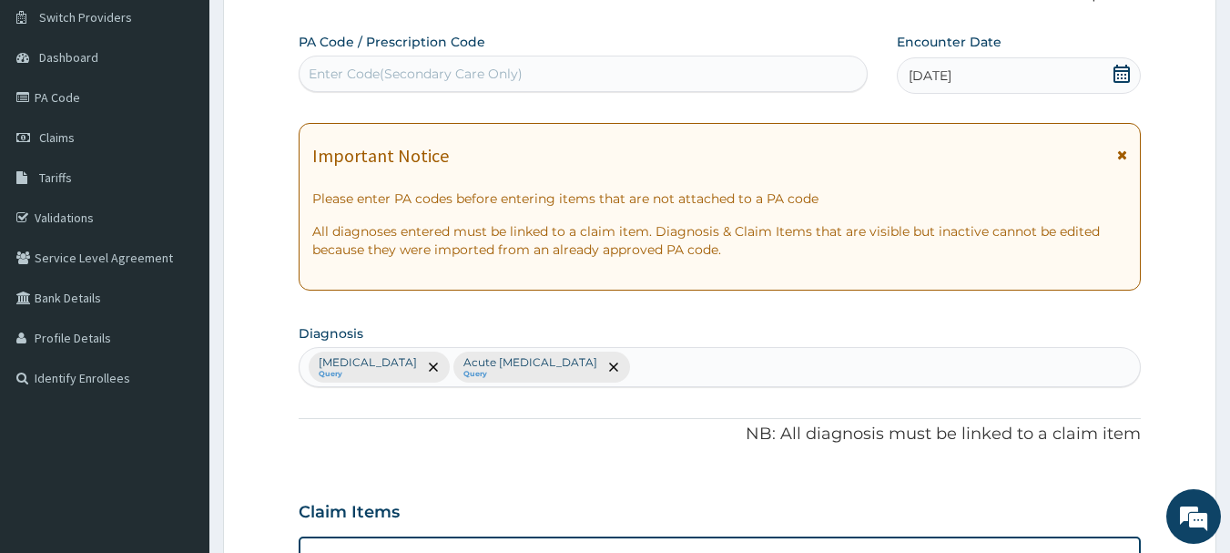
click at [642, 356] on div "Malaria Query Acute upper respiratory infection Query" at bounding box center [720, 367] width 841 height 38
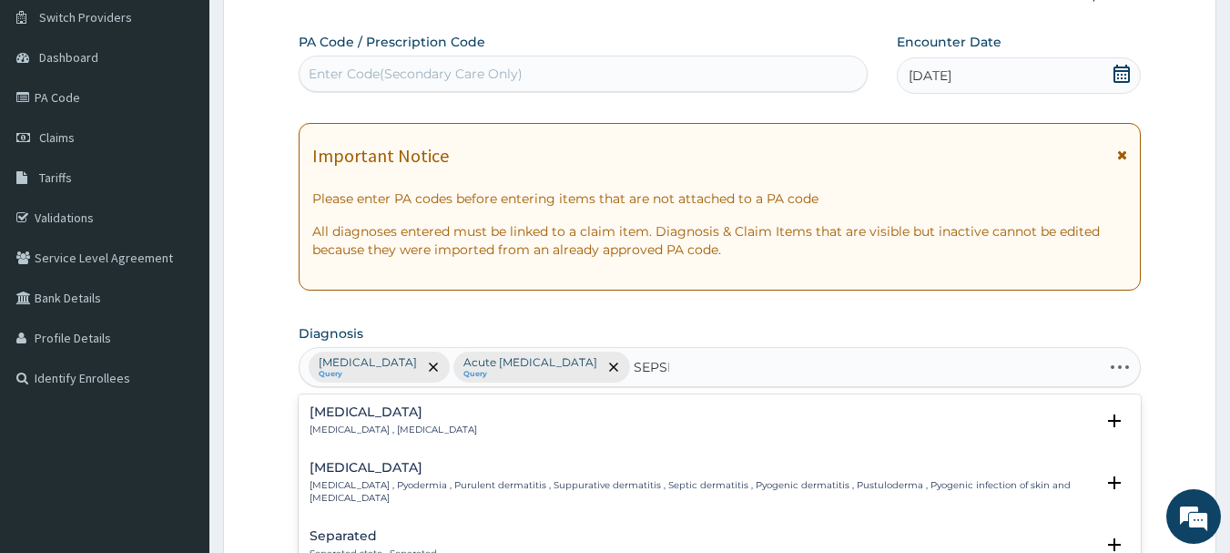
type input "SEPSIS"
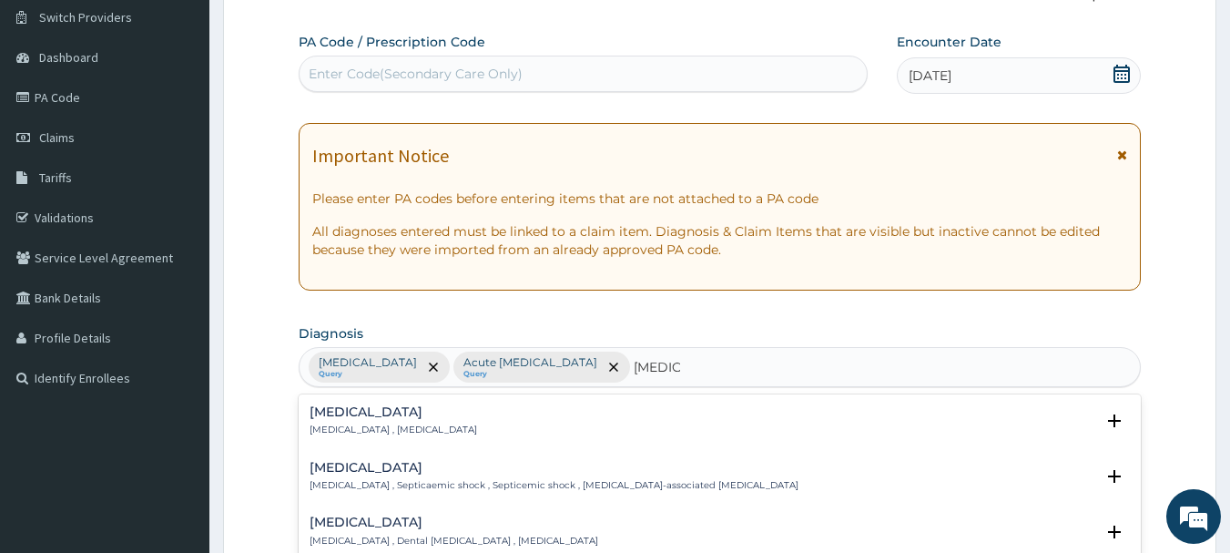
click at [353, 409] on h4 "Sepsis" at bounding box center [394, 412] width 168 height 14
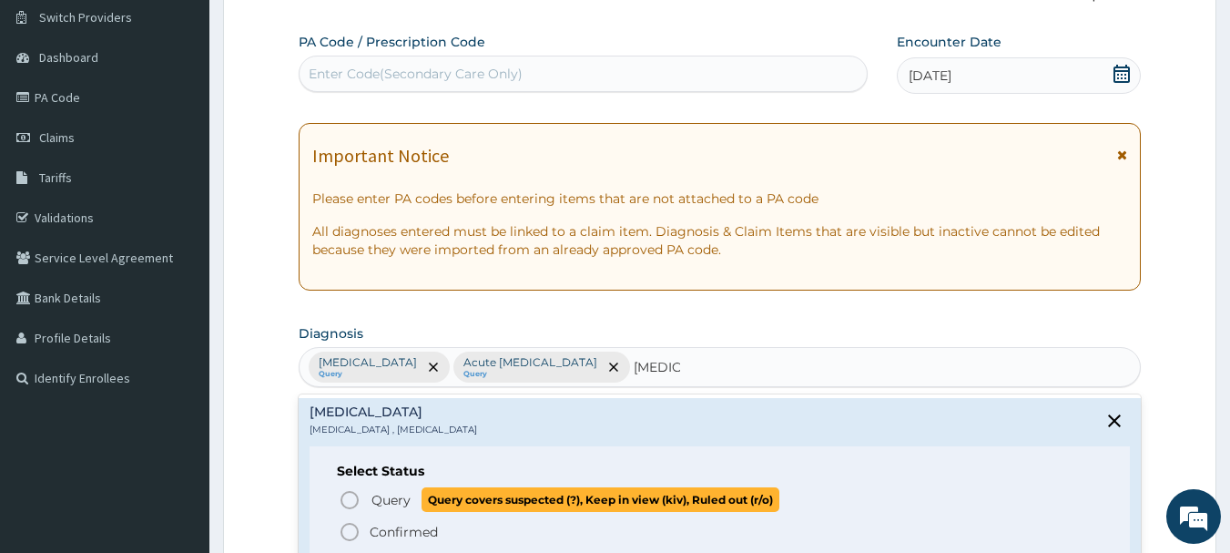
click at [351, 495] on icon "status option query" at bounding box center [350, 500] width 22 height 22
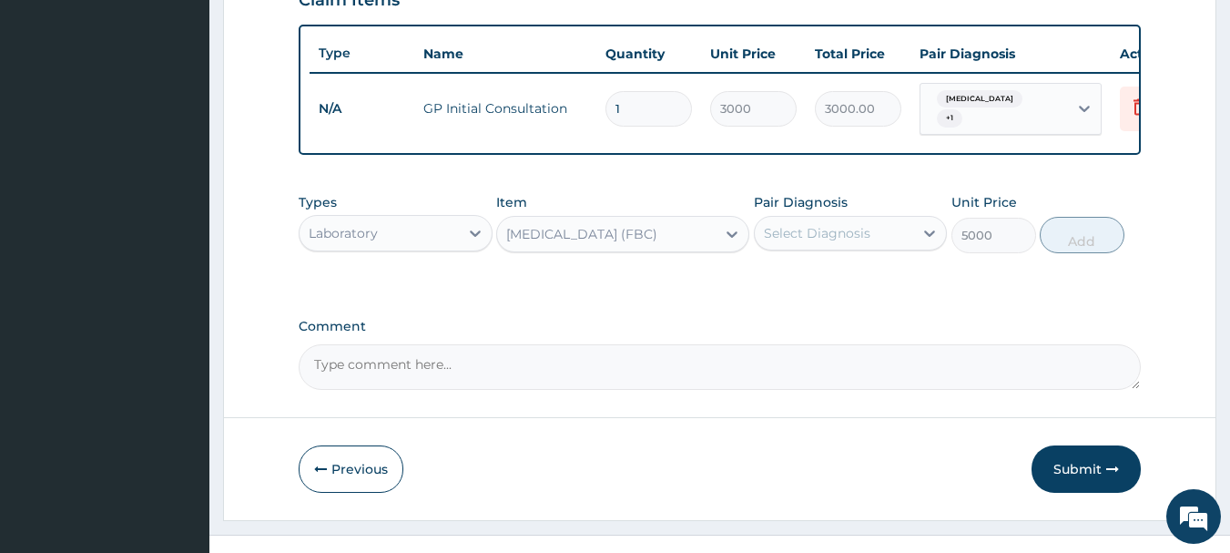
scroll to position [687, 0]
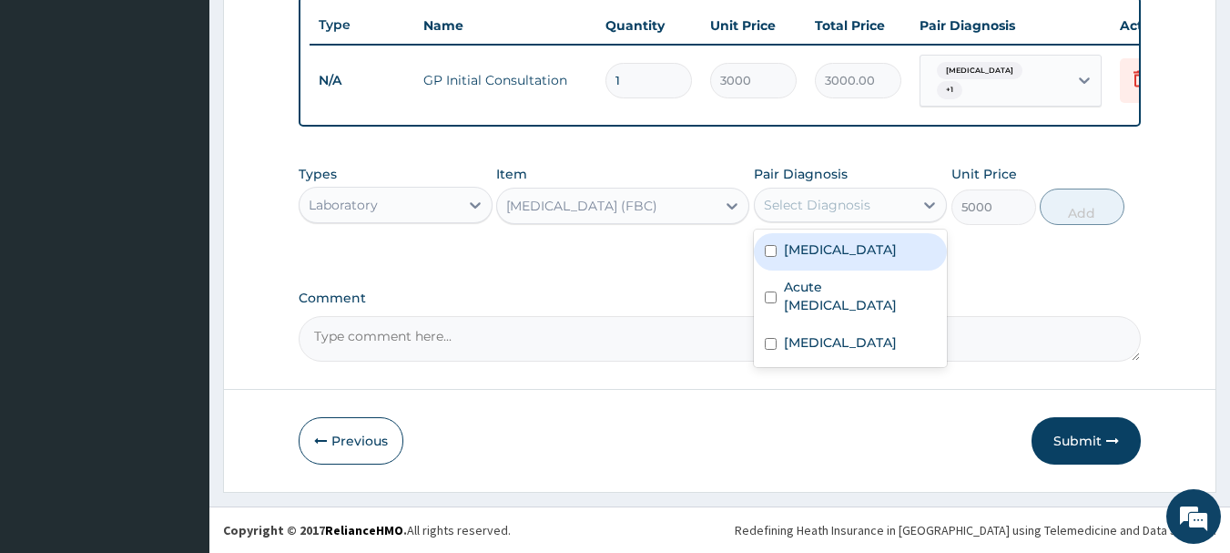
click at [837, 207] on div "Select Diagnosis" at bounding box center [817, 205] width 107 height 18
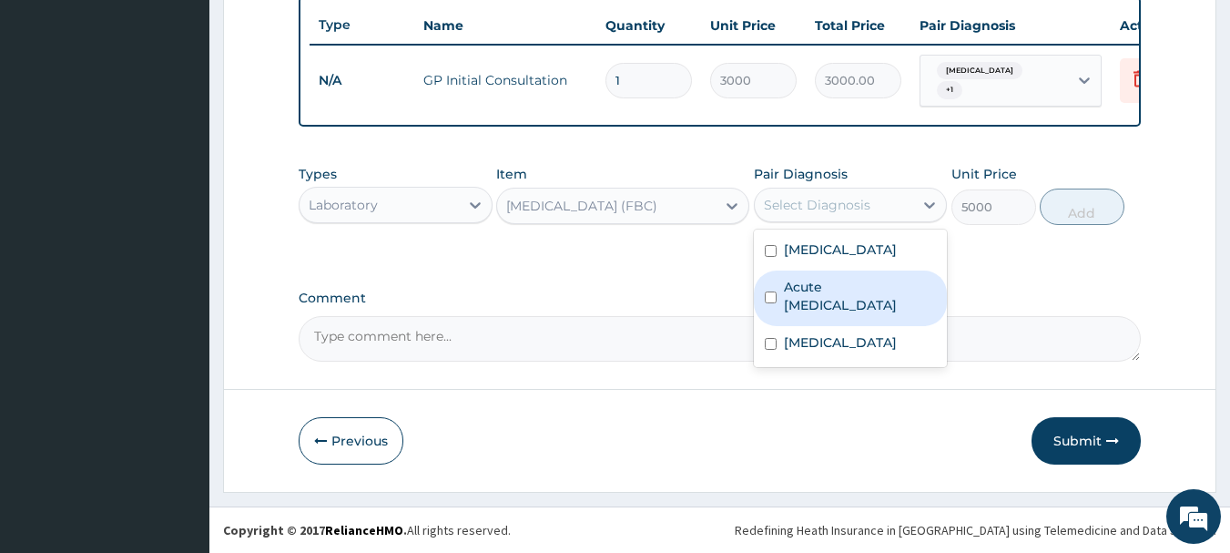
click at [811, 292] on label "Acute upper respiratory infection" at bounding box center [860, 296] width 153 height 36
checkbox input "true"
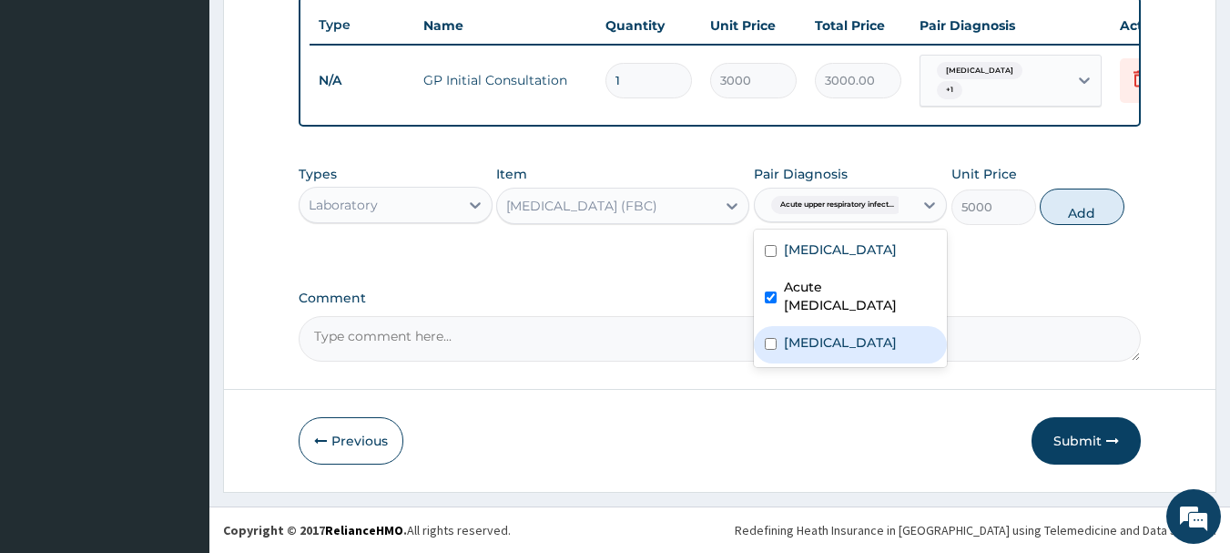
drag, startPoint x: 794, startPoint y: 351, endPoint x: 886, endPoint y: 324, distance: 95.9
click at [805, 349] on div "Sepsis" at bounding box center [851, 344] width 194 height 37
checkbox input "true"
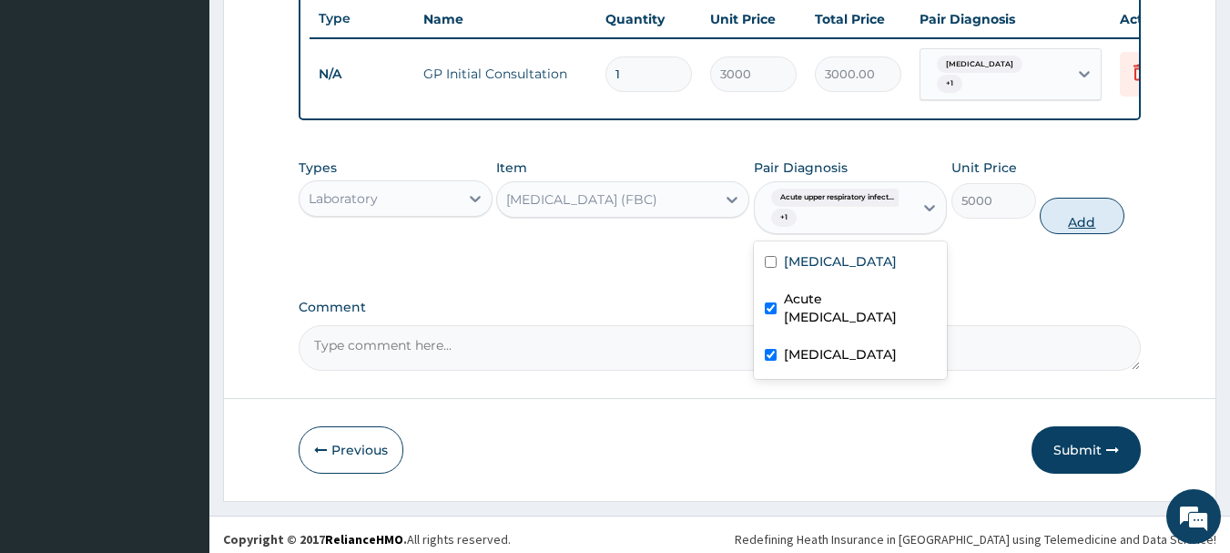
click at [1069, 223] on button "Add" at bounding box center [1082, 216] width 85 height 36
type input "0"
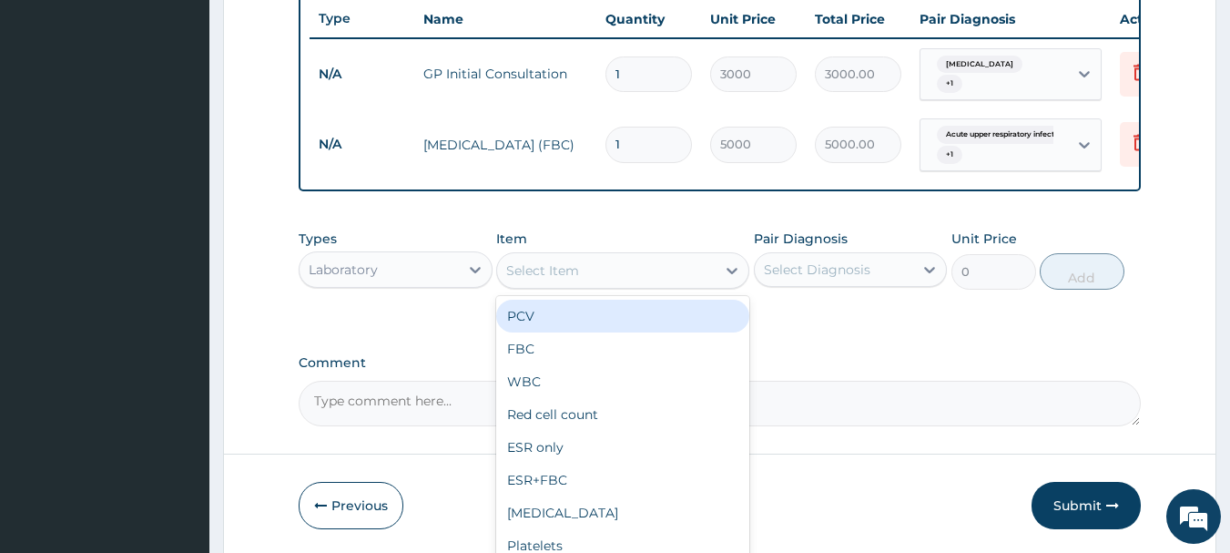
click at [563, 270] on div "Select Item" at bounding box center [542, 270] width 73 height 18
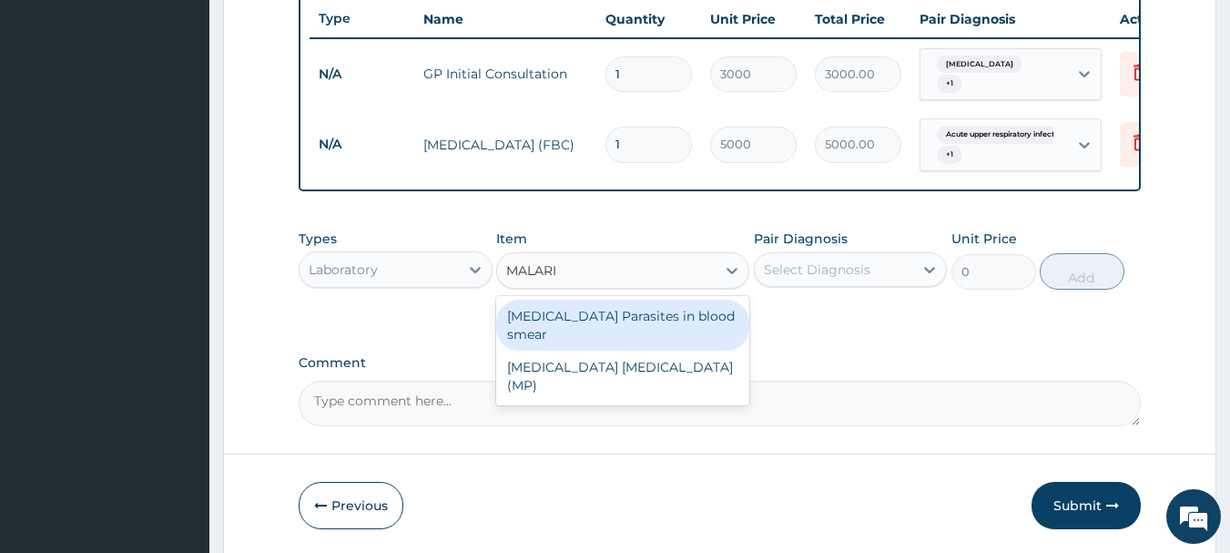
type input "MALARIA"
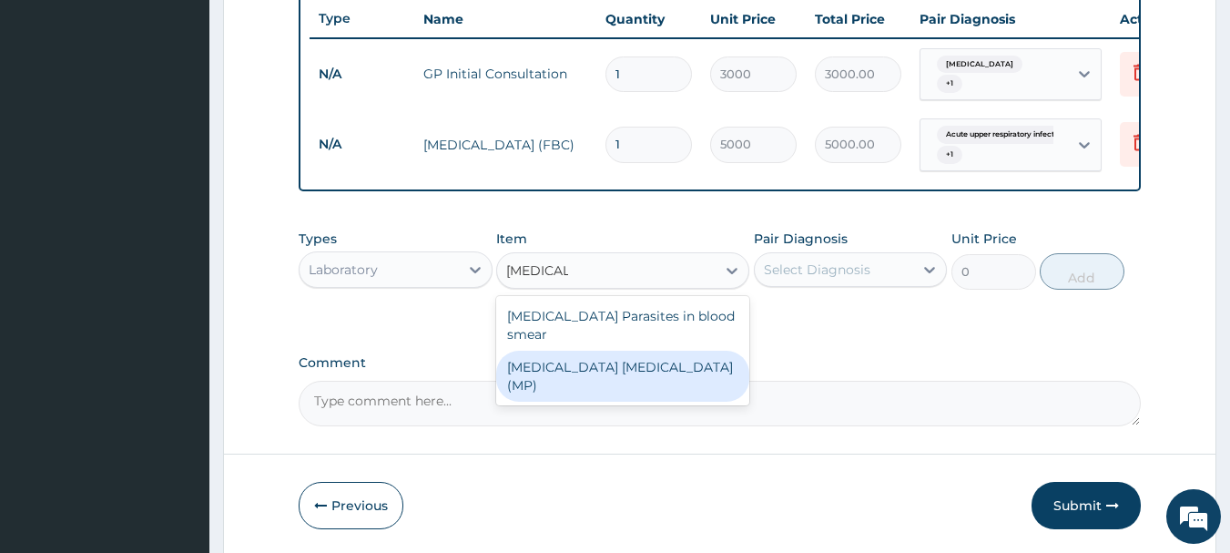
click at [586, 352] on div "MALARIA PARASITE (MP)" at bounding box center [622, 376] width 253 height 51
type input "2000"
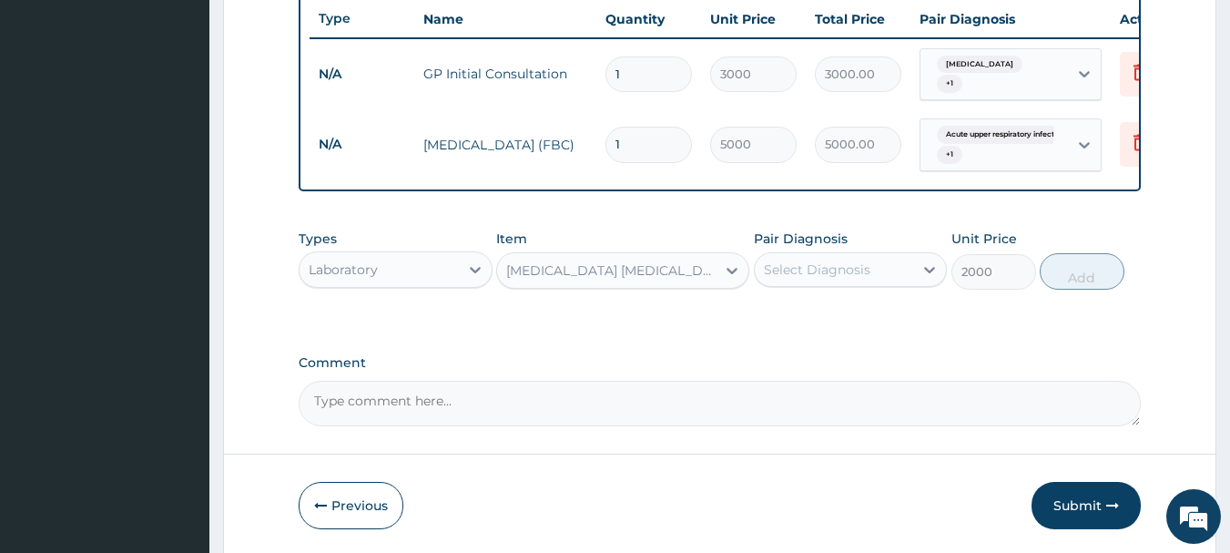
click at [822, 272] on div "Select Diagnosis" at bounding box center [817, 269] width 107 height 18
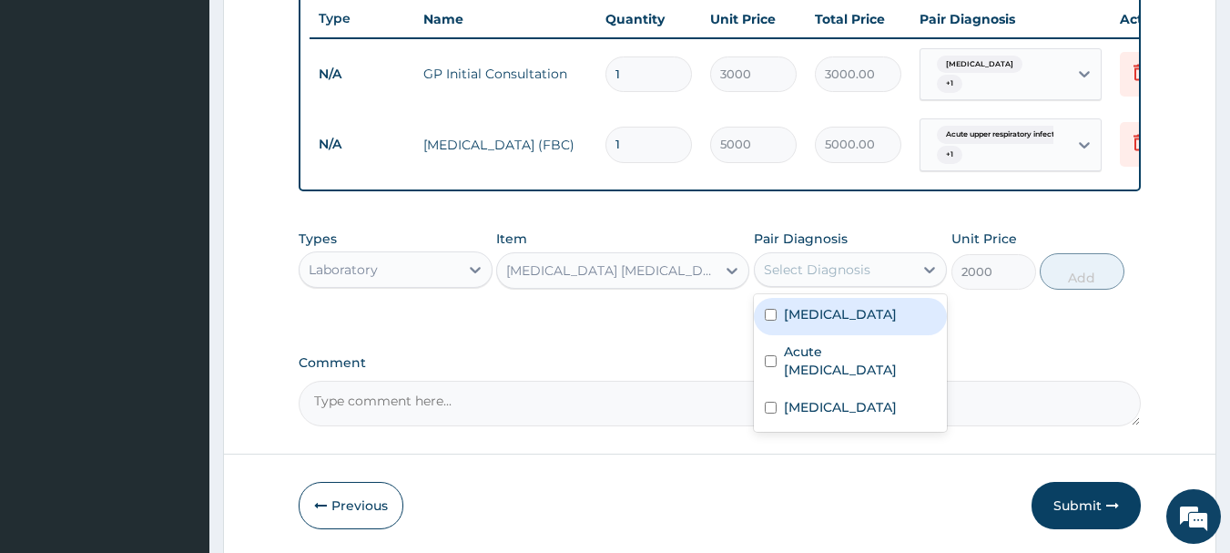
drag, startPoint x: 828, startPoint y: 325, endPoint x: 902, endPoint y: 317, distance: 75.1
click at [837, 325] on div "Malaria" at bounding box center [851, 316] width 194 height 37
checkbox input "true"
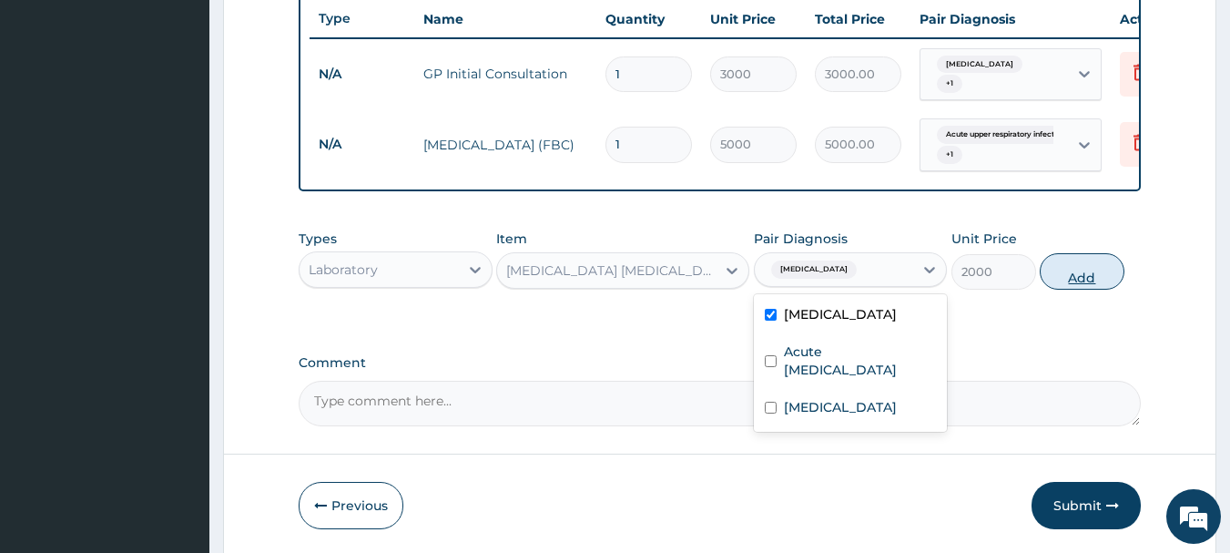
click at [1095, 281] on button "Add" at bounding box center [1082, 271] width 85 height 36
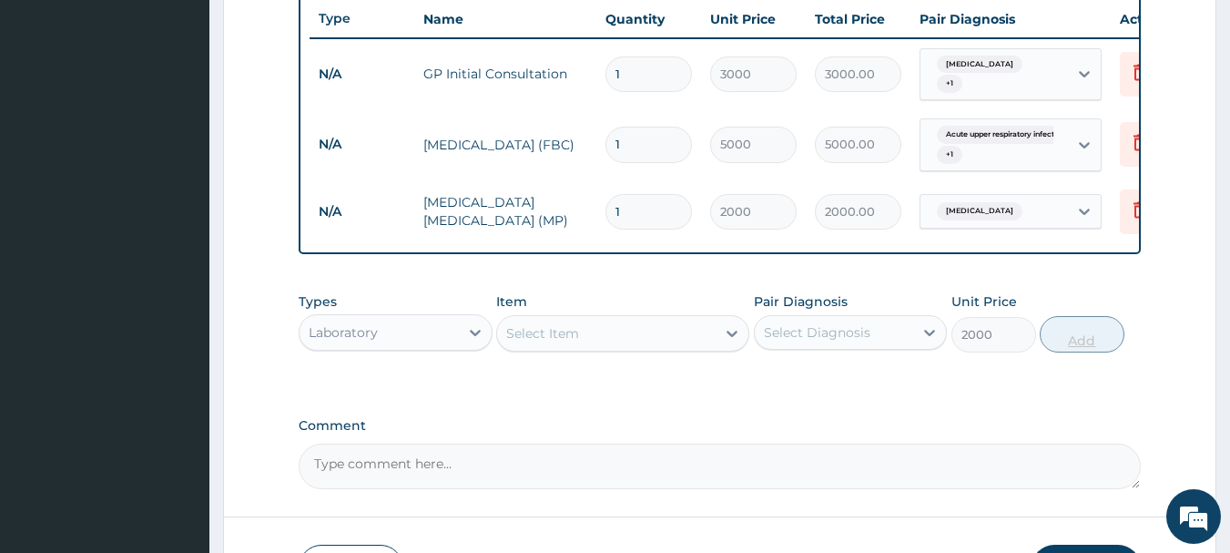
type input "0"
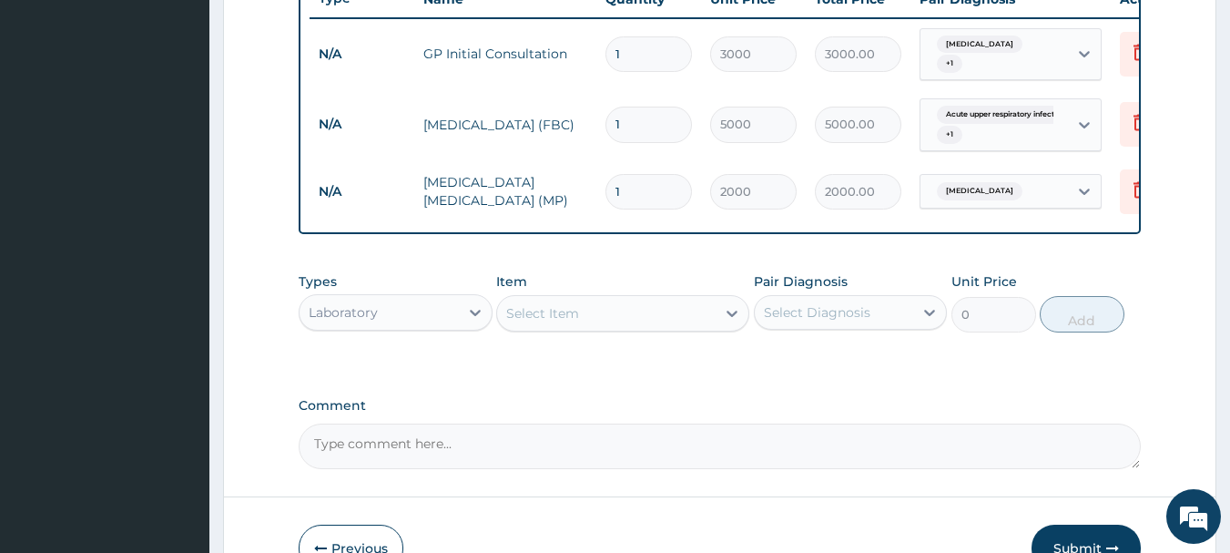
scroll to position [779, 0]
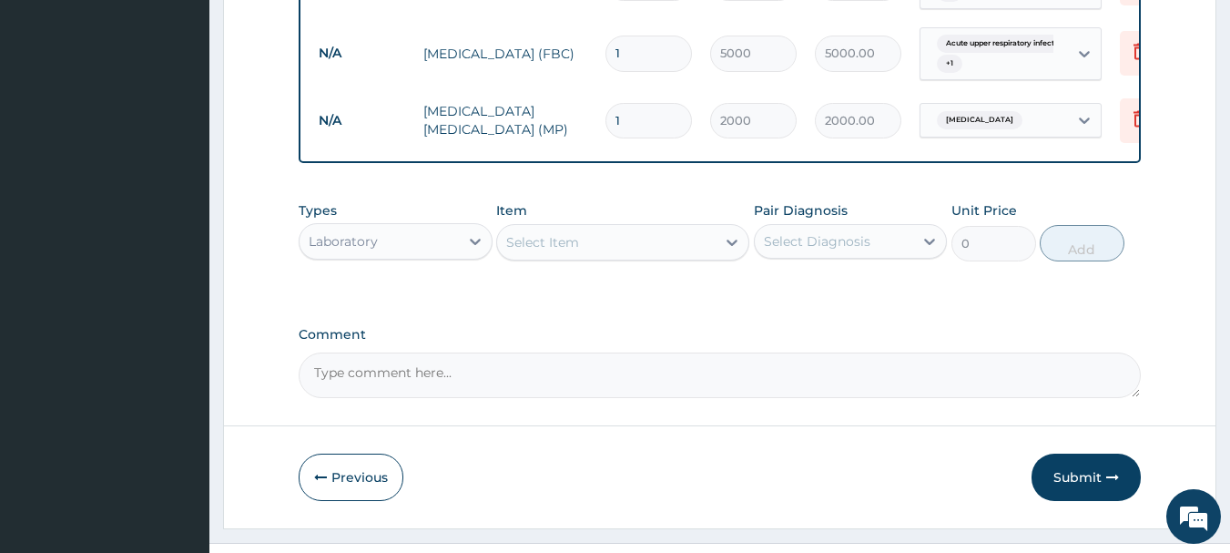
click at [422, 245] on div "Laboratory" at bounding box center [379, 241] width 159 height 29
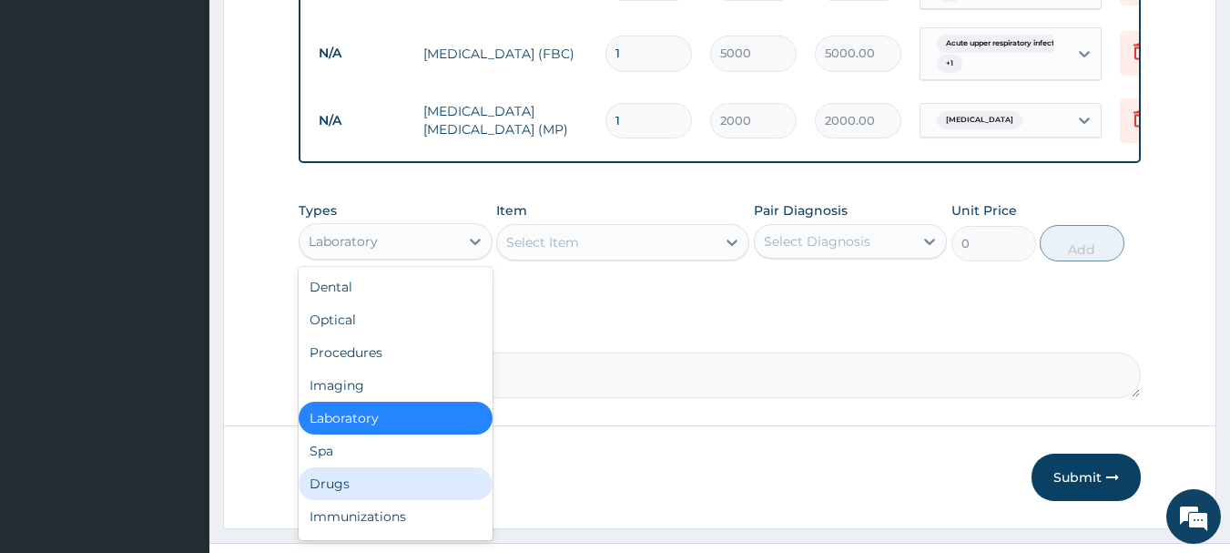
click at [341, 498] on div "Drugs" at bounding box center [396, 483] width 194 height 33
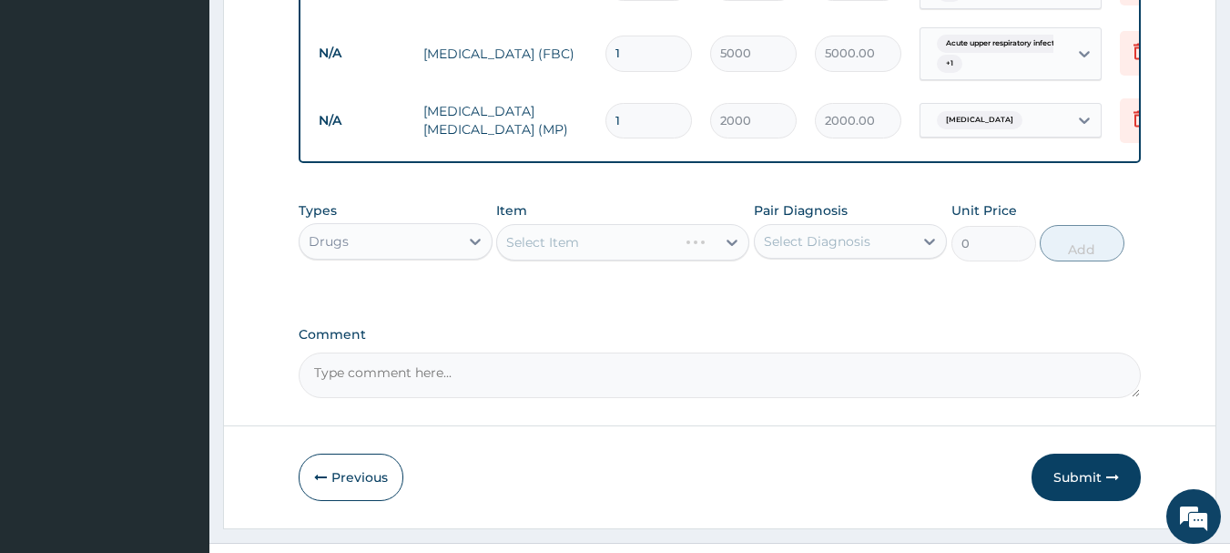
click at [666, 256] on div "Select Item" at bounding box center [622, 242] width 253 height 36
click at [675, 242] on div "Select Item" at bounding box center [622, 242] width 253 height 36
click at [727, 246] on div "Select Item" at bounding box center [622, 242] width 253 height 36
click at [729, 243] on div "Select Item" at bounding box center [622, 242] width 253 height 36
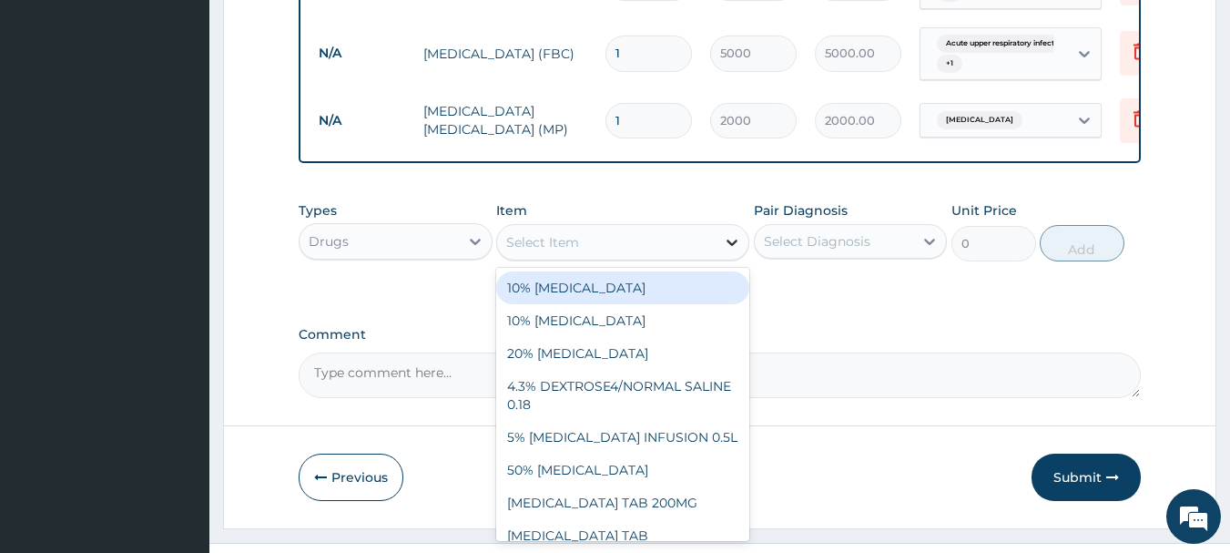
click at [718, 250] on div at bounding box center [732, 242] width 33 height 33
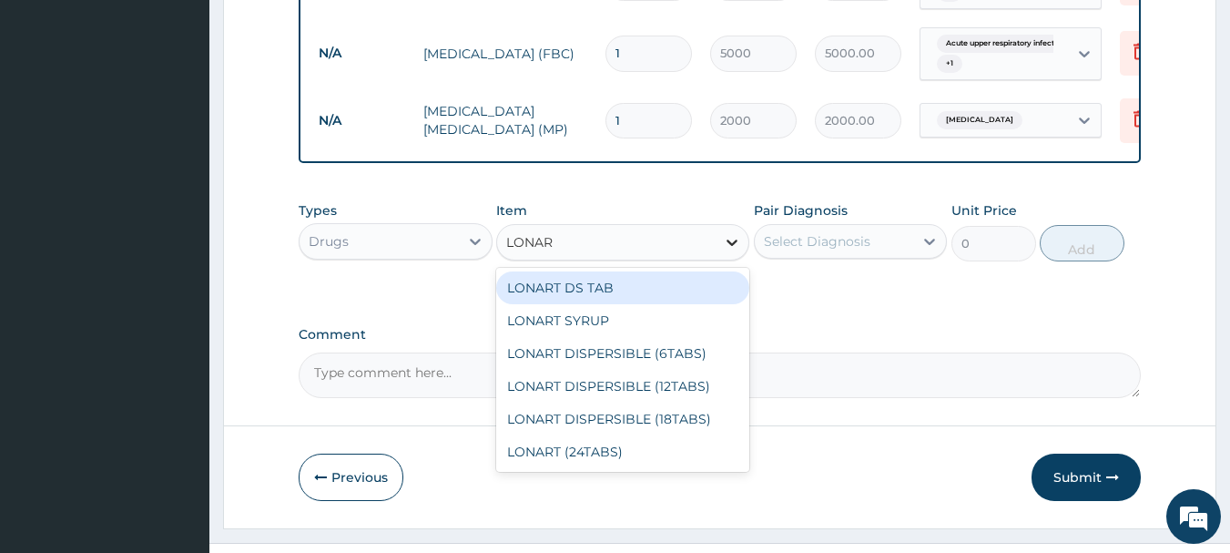
type input "LONART"
drag, startPoint x: 651, startPoint y: 286, endPoint x: 673, endPoint y: 286, distance: 21.9
click at [652, 286] on div "LONART DS TAB" at bounding box center [622, 287] width 253 height 33
type input "350"
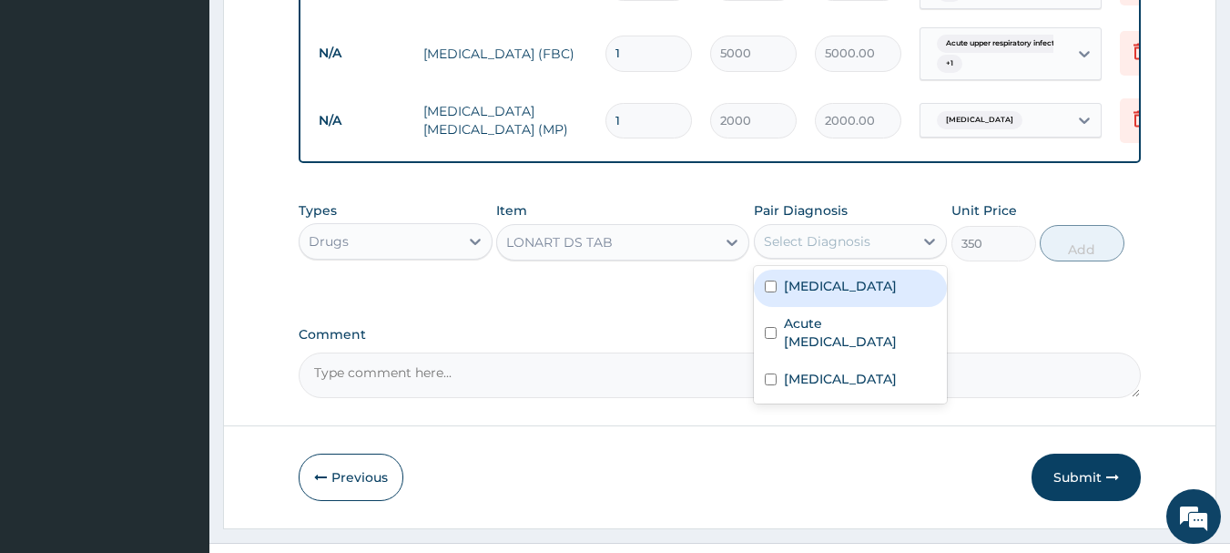
click at [853, 244] on div "Select Diagnosis" at bounding box center [817, 241] width 107 height 18
click at [844, 307] on div "Malaria" at bounding box center [851, 288] width 194 height 37
checkbox input "true"
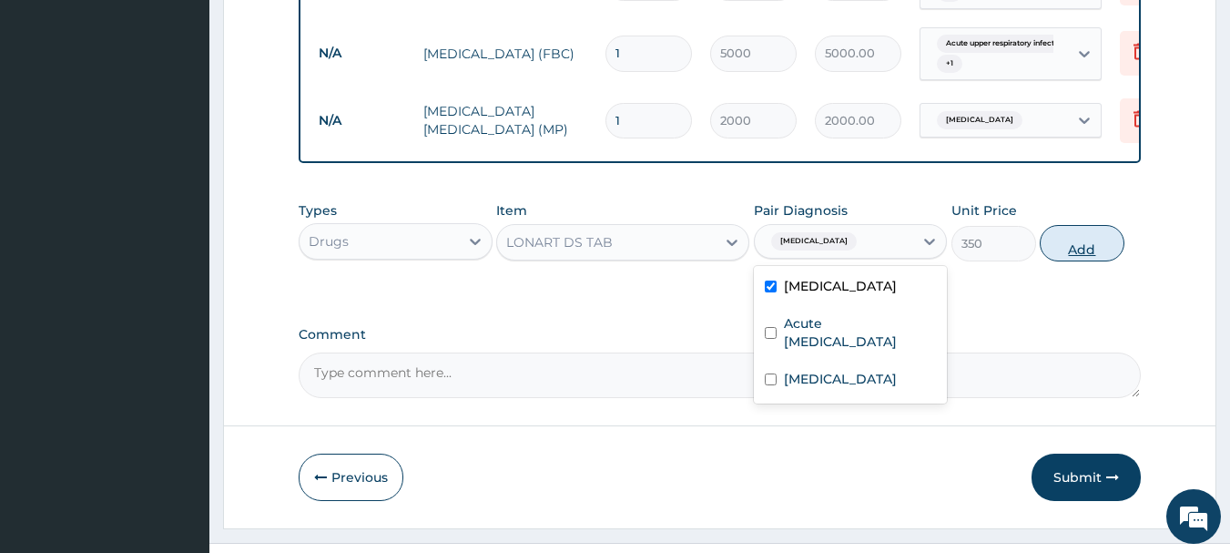
click at [1078, 249] on button "Add" at bounding box center [1082, 243] width 85 height 36
type input "0"
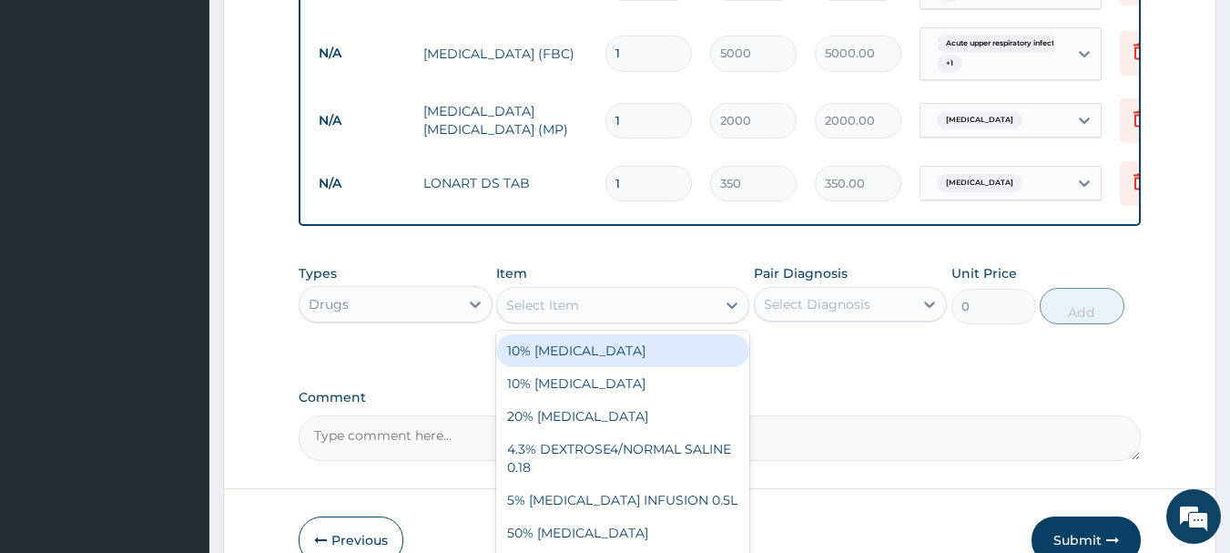
click at [604, 307] on div "Select Item" at bounding box center [606, 304] width 219 height 29
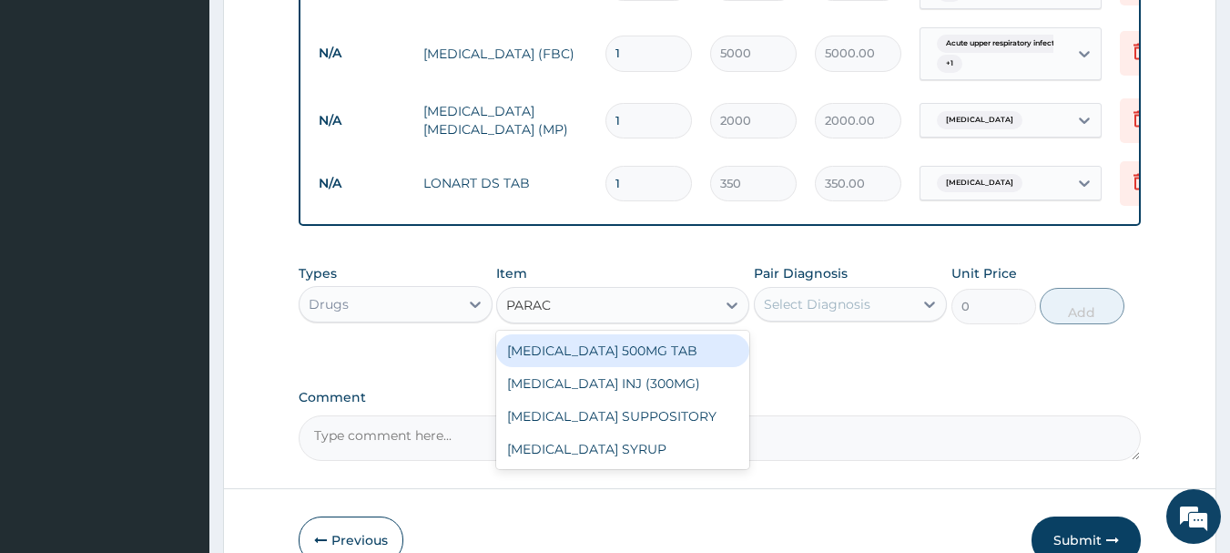
type input "PARACE"
click at [622, 349] on div "PARACETAMOL 500MG TAB" at bounding box center [622, 350] width 253 height 33
type input "20"
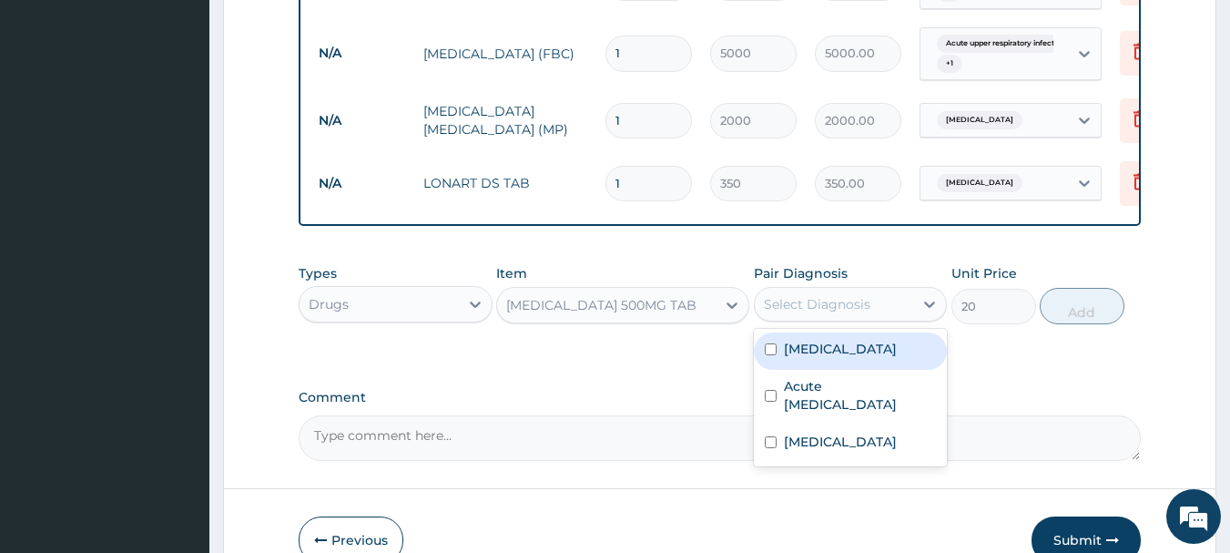
click at [783, 311] on div "Select Diagnosis" at bounding box center [817, 304] width 107 height 18
click at [782, 354] on div "Malaria" at bounding box center [851, 350] width 194 height 37
checkbox input "true"
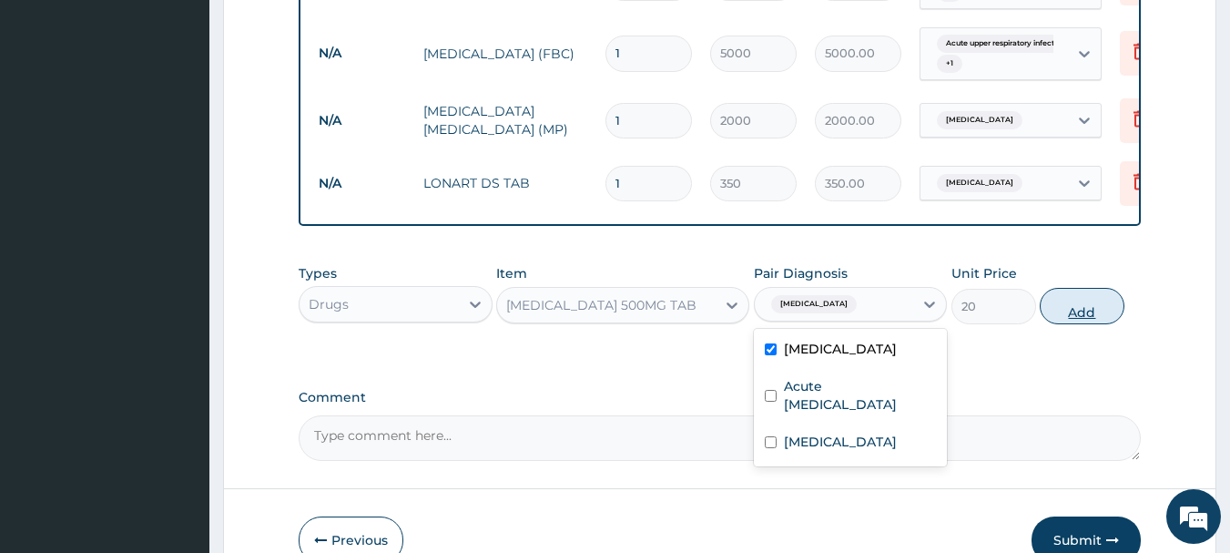
click at [1084, 310] on button "Add" at bounding box center [1082, 306] width 85 height 36
type input "0"
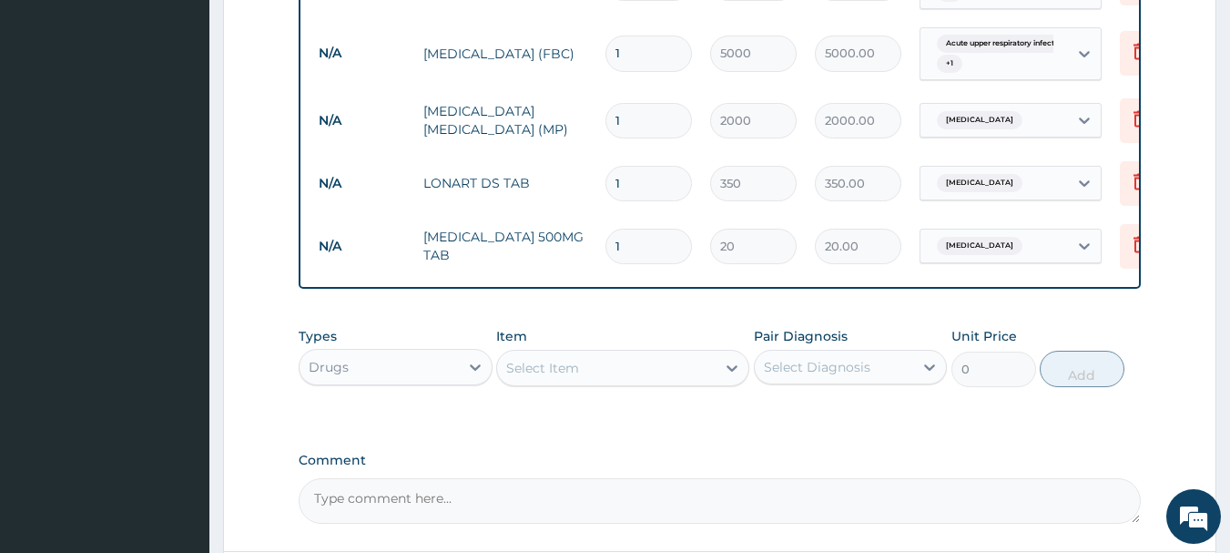
type input "18"
type input "360.00"
type input "18"
click at [634, 181] on input "1" at bounding box center [649, 184] width 87 height 36
type input "0.00"
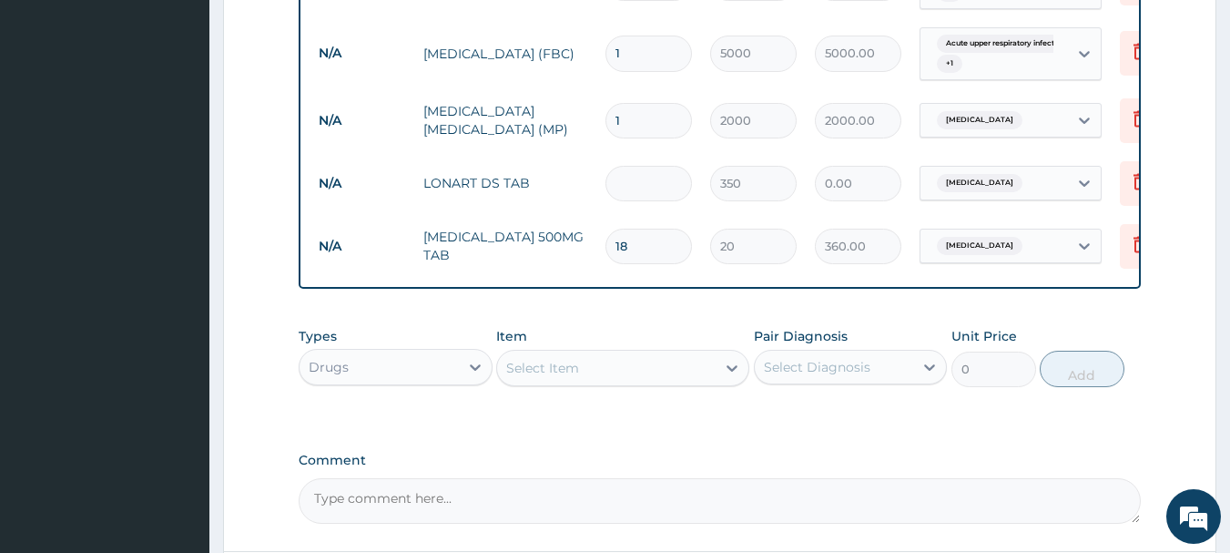
type input "6"
type input "2100.00"
type input "6"
click at [576, 377] on div "Select Item" at bounding box center [542, 368] width 73 height 18
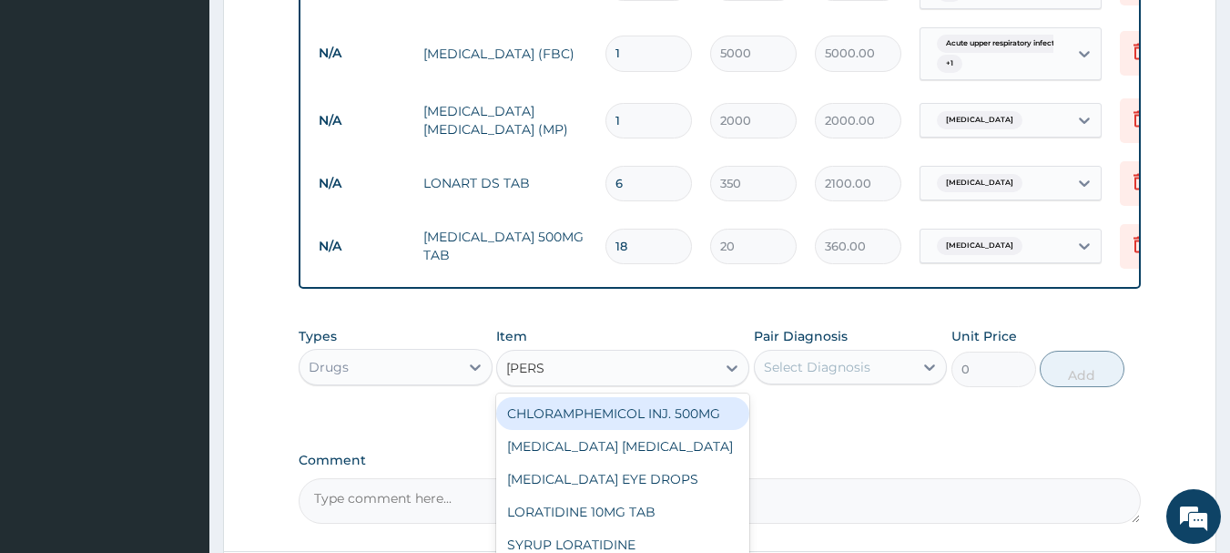
type input "LORAT"
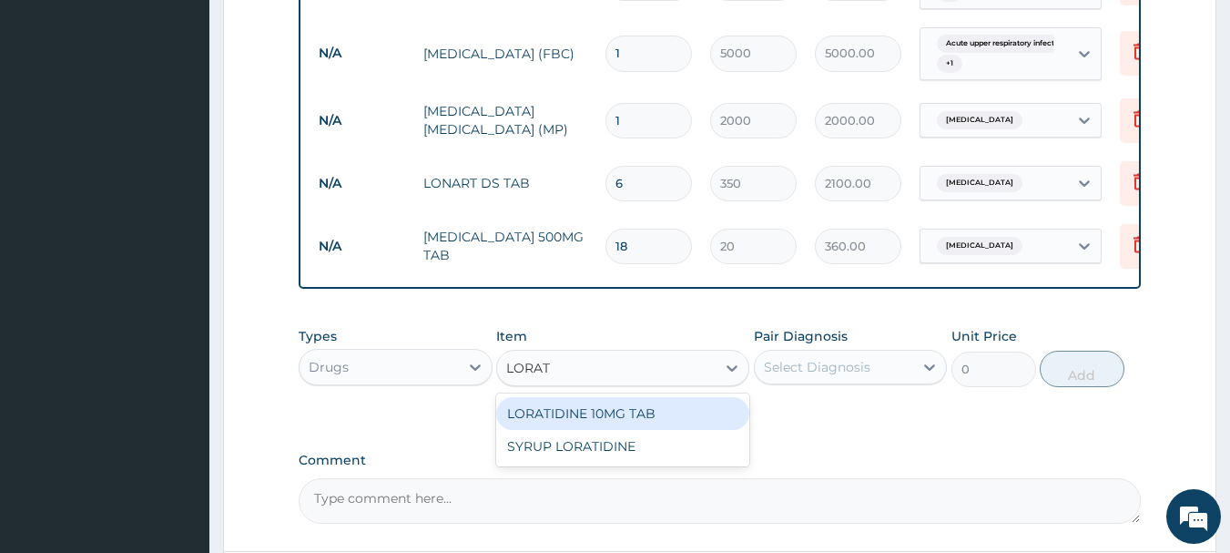
click at [589, 422] on div "LORATIDINE 10MG TAB" at bounding box center [622, 413] width 253 height 33
type input "70"
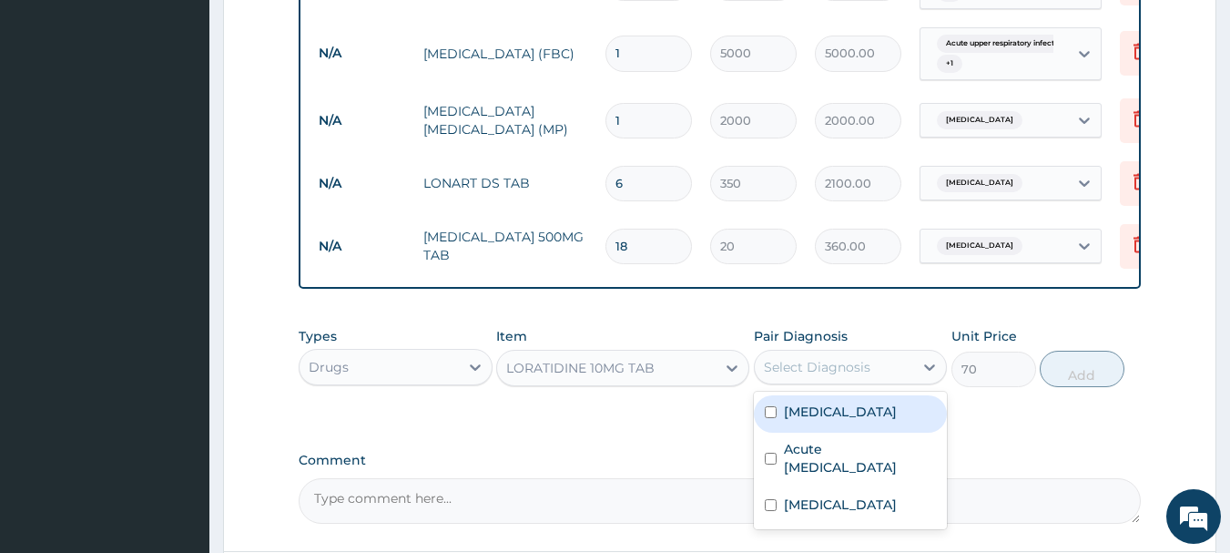
click at [813, 373] on div "Select Diagnosis" at bounding box center [817, 367] width 107 height 18
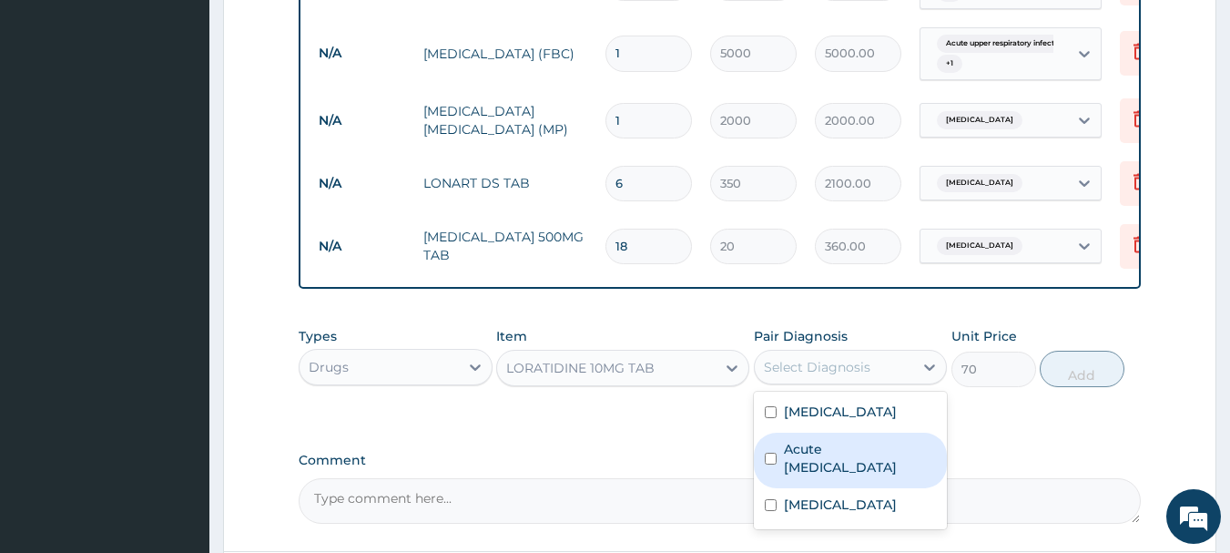
click at [810, 466] on label "Acute upper respiratory infection" at bounding box center [860, 458] width 153 height 36
checkbox input "true"
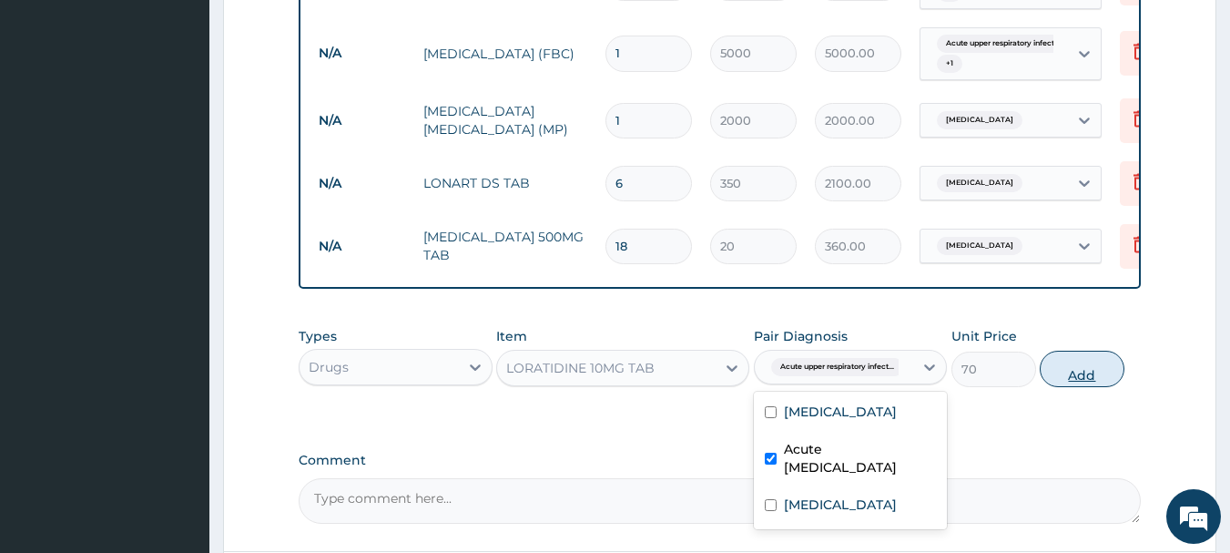
click at [1092, 369] on button "Add" at bounding box center [1082, 369] width 85 height 36
type input "0"
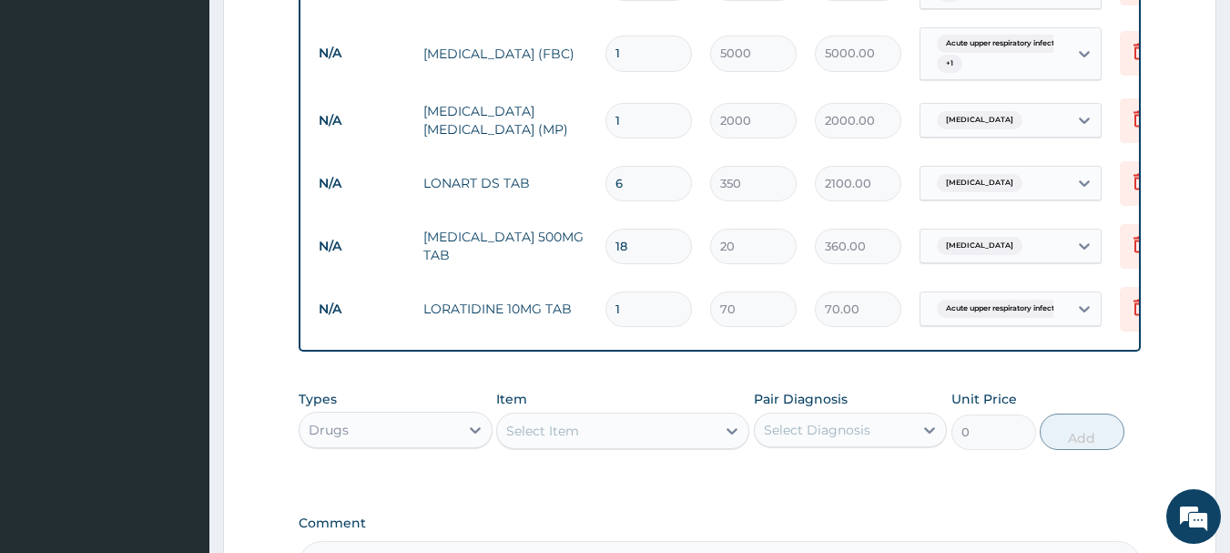
type input "0.00"
type input "5"
type input "350.00"
type input "5"
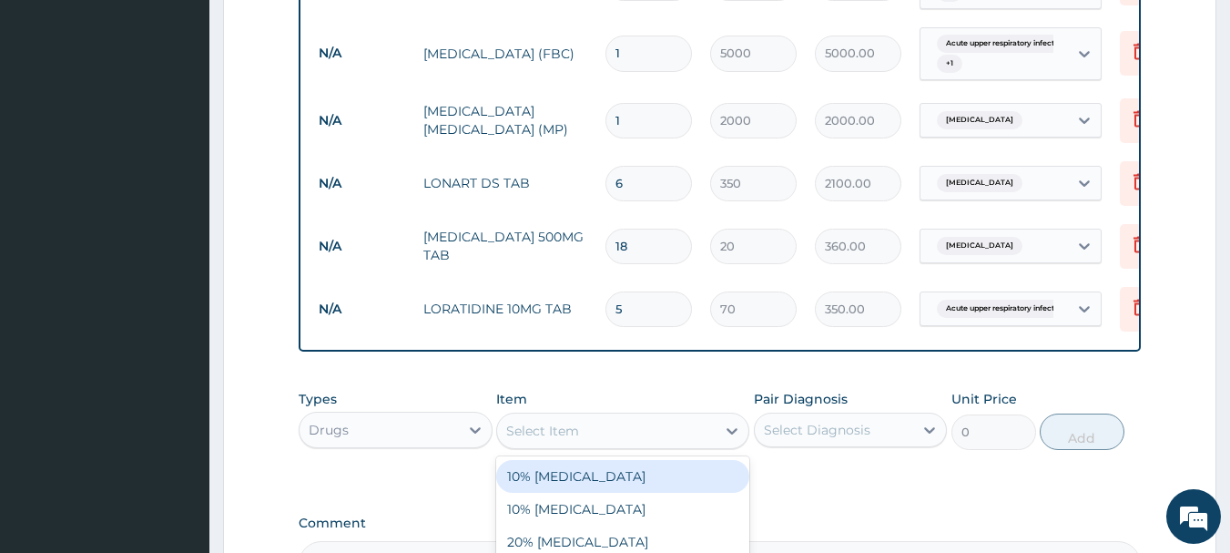
click at [620, 438] on div "Select Item" at bounding box center [606, 430] width 219 height 29
type input "EMZO"
click at [617, 483] on div "EMZOLYN EXPECTORANT" at bounding box center [622, 476] width 253 height 33
type input "500"
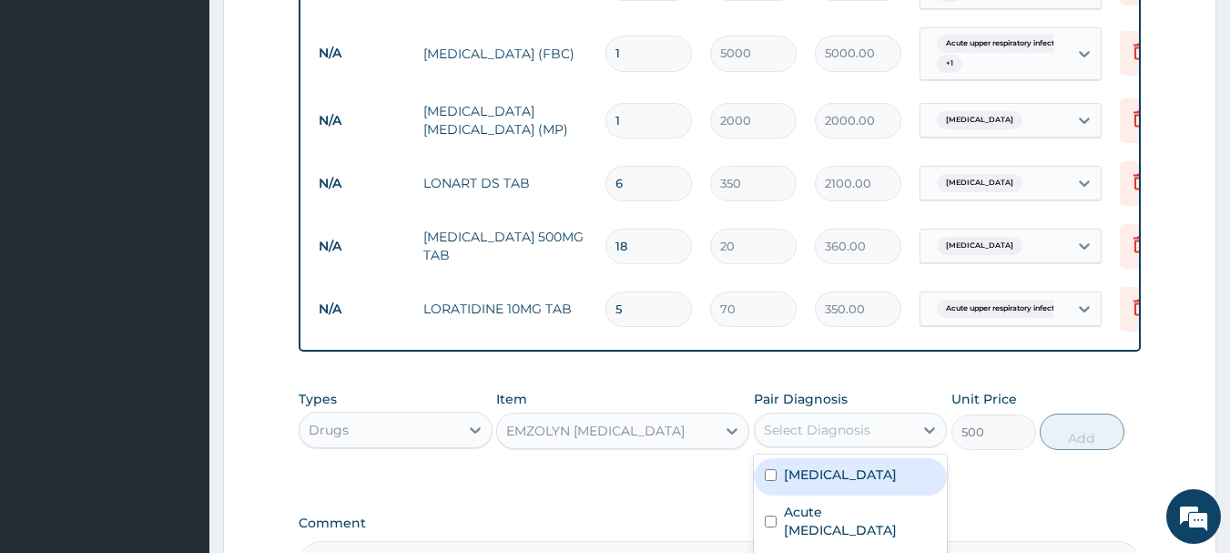
click at [834, 439] on div "Select Diagnosis" at bounding box center [817, 430] width 107 height 18
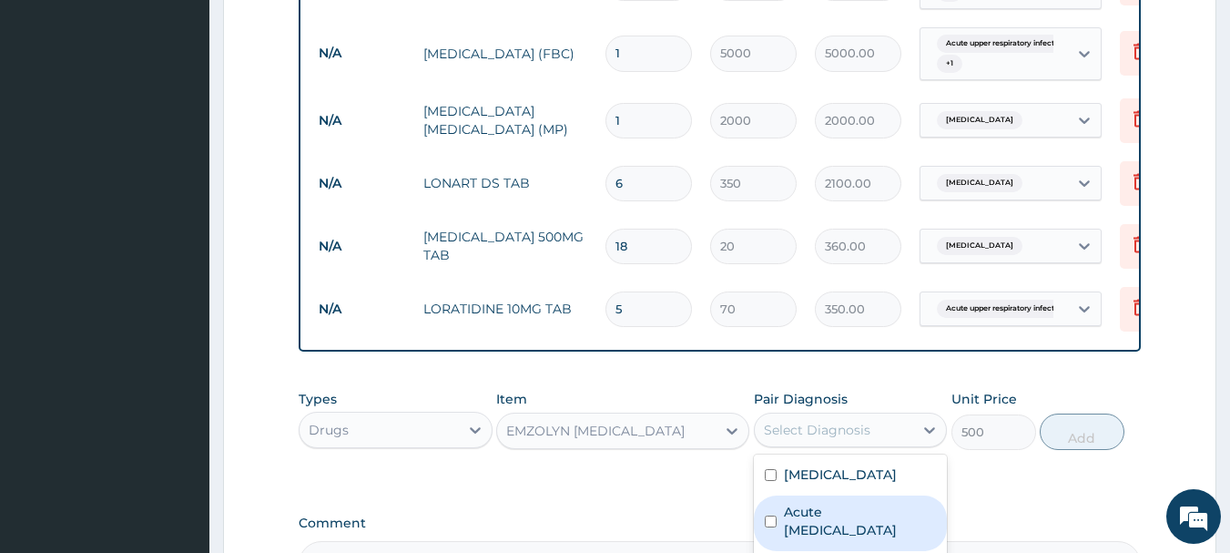
click at [826, 531] on label "Acute upper respiratory infection" at bounding box center [860, 521] width 153 height 36
checkbox input "true"
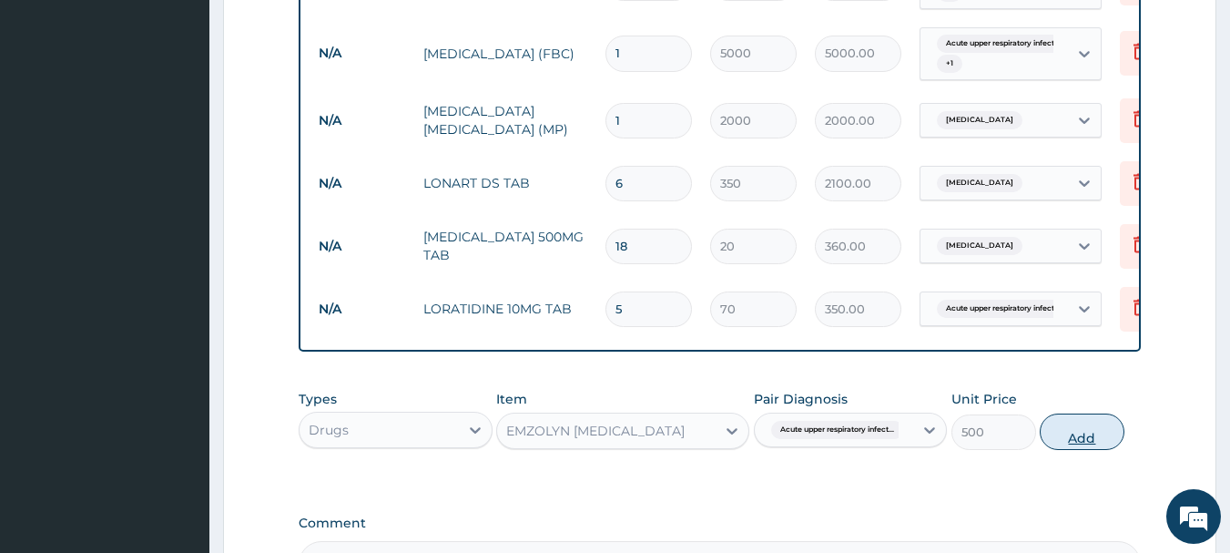
click at [1091, 424] on button "Add" at bounding box center [1082, 431] width 85 height 36
type input "0"
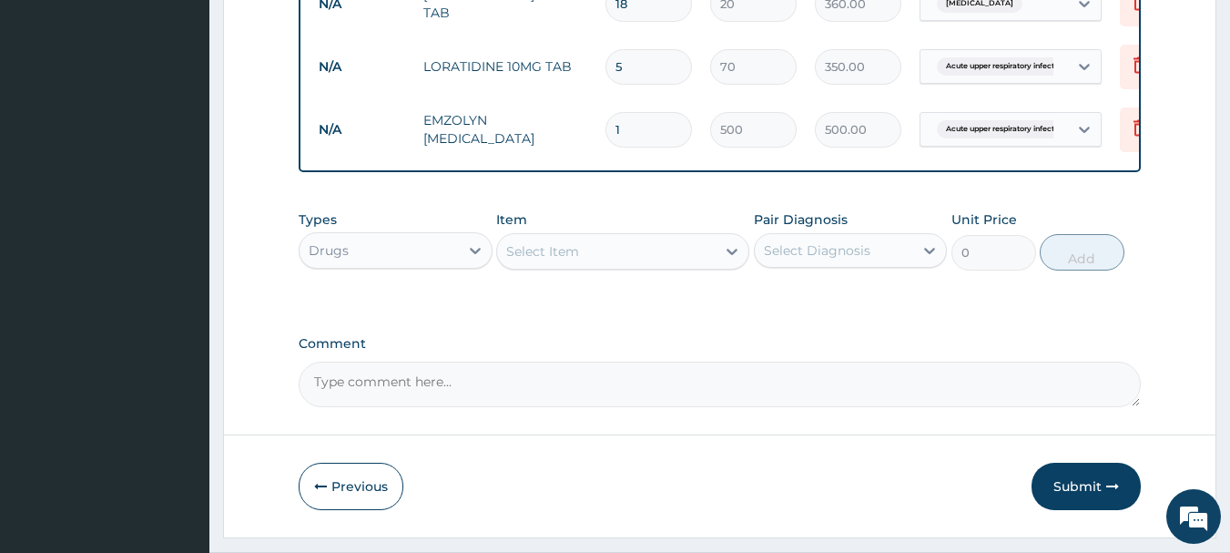
scroll to position [1072, 0]
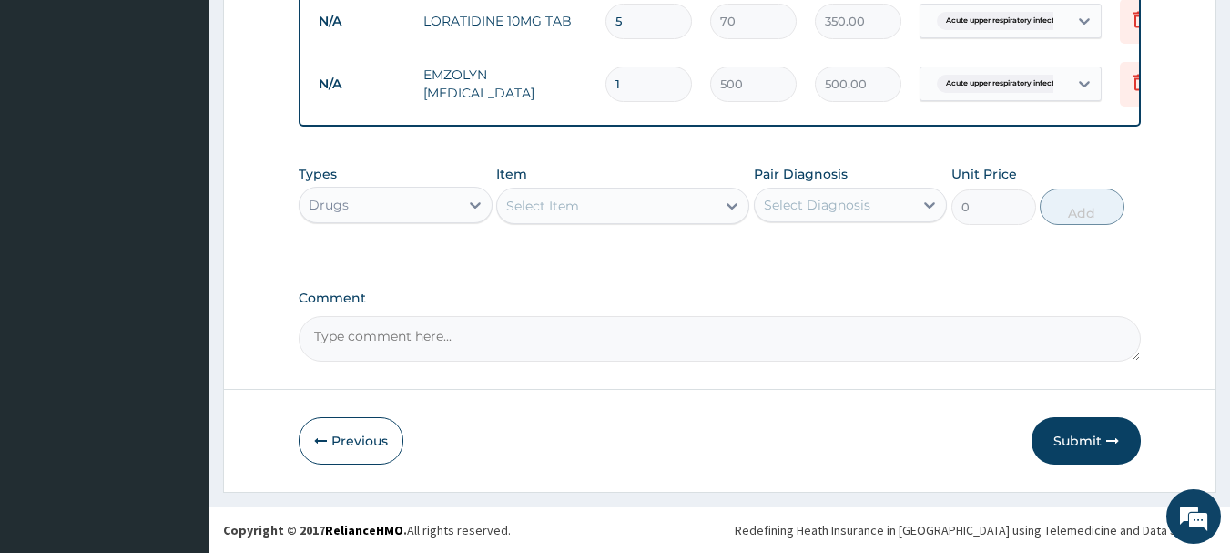
click at [546, 209] on div "Select Item" at bounding box center [542, 206] width 73 height 18
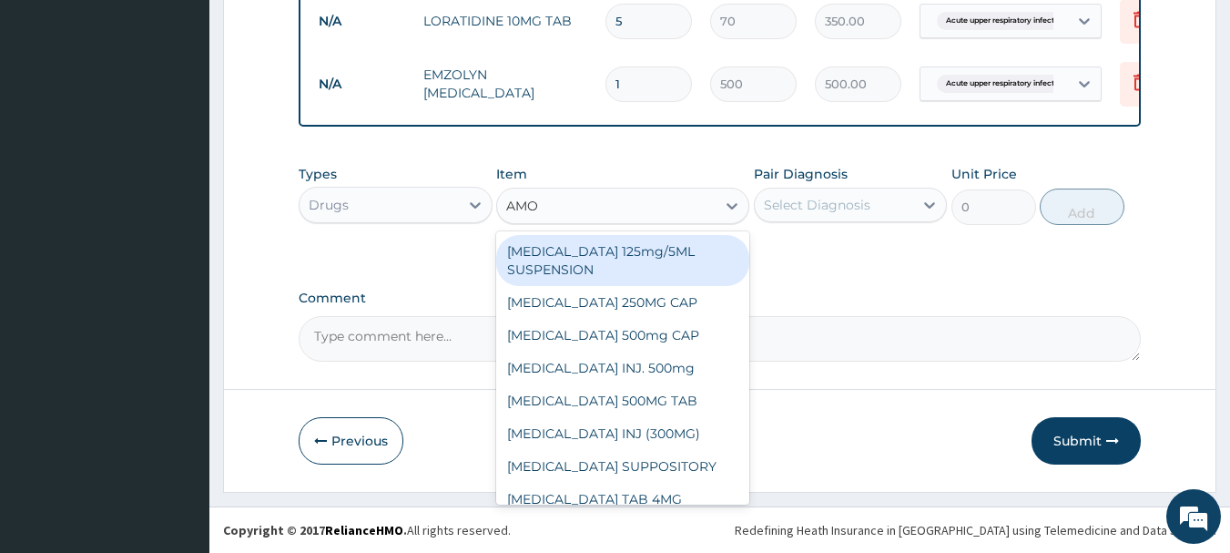
type input "AMOX"
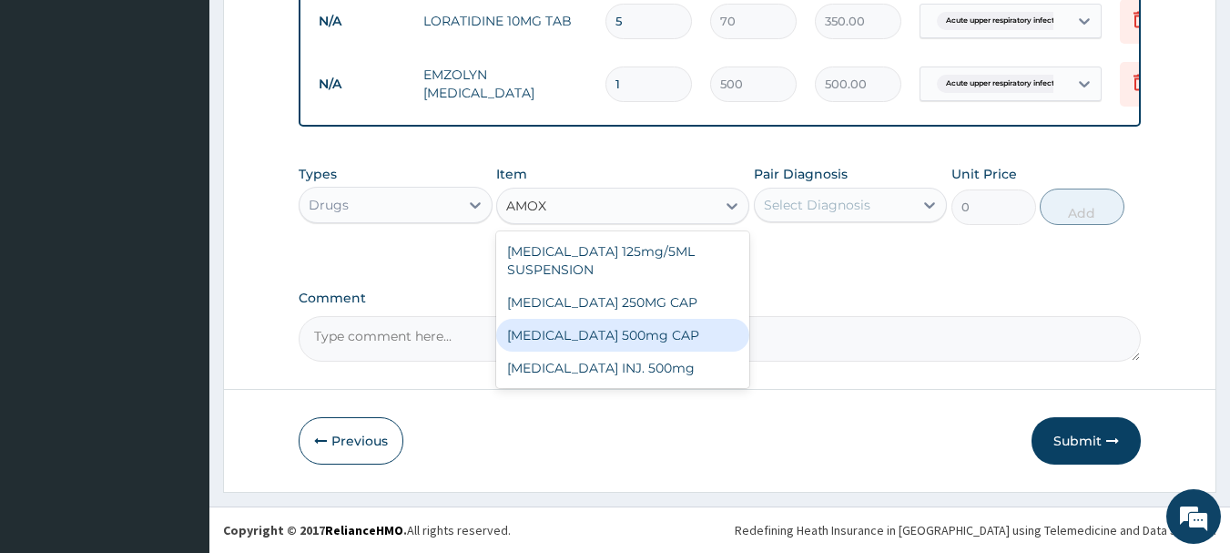
click at [577, 332] on div "AMOXYCILLIN 500mg CAP" at bounding box center [622, 335] width 253 height 33
type input "100"
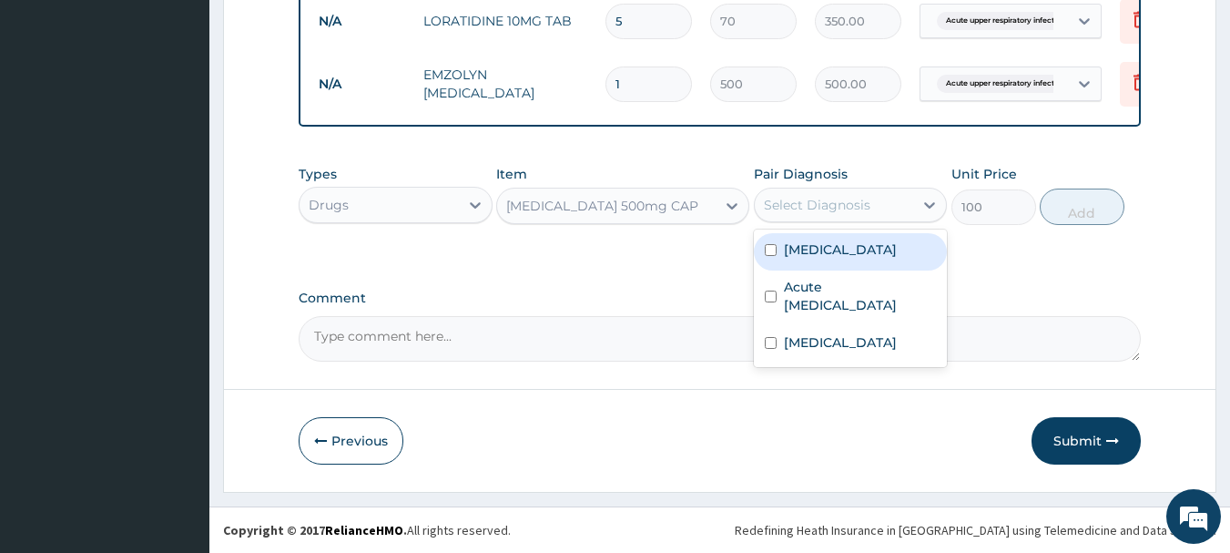
click at [823, 207] on div "Select Diagnosis" at bounding box center [817, 205] width 107 height 18
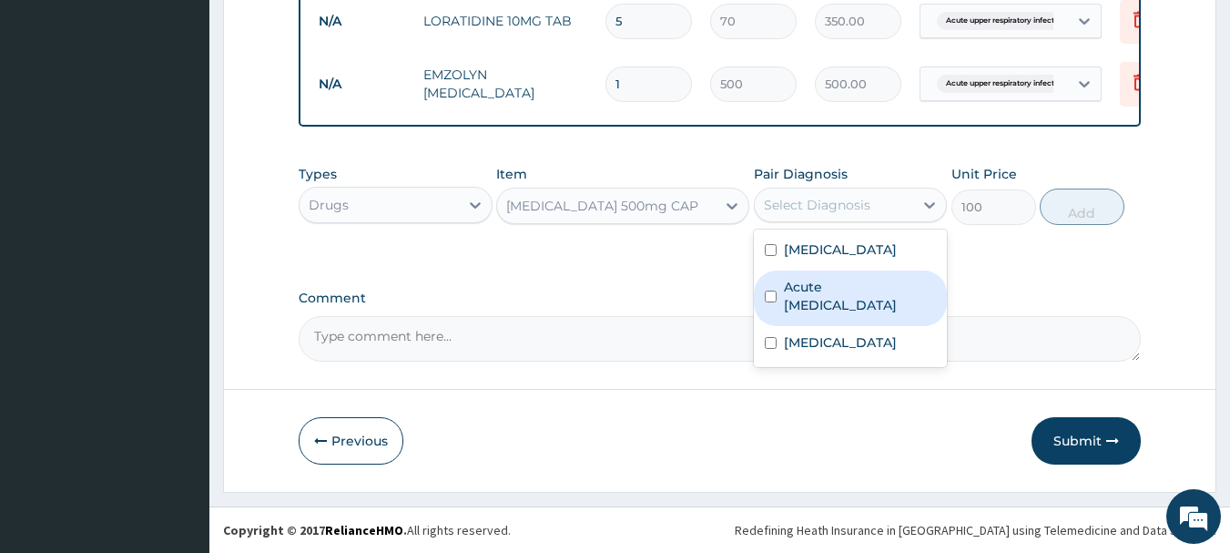
click at [807, 304] on label "Acute upper respiratory infection" at bounding box center [860, 296] width 153 height 36
checkbox input "true"
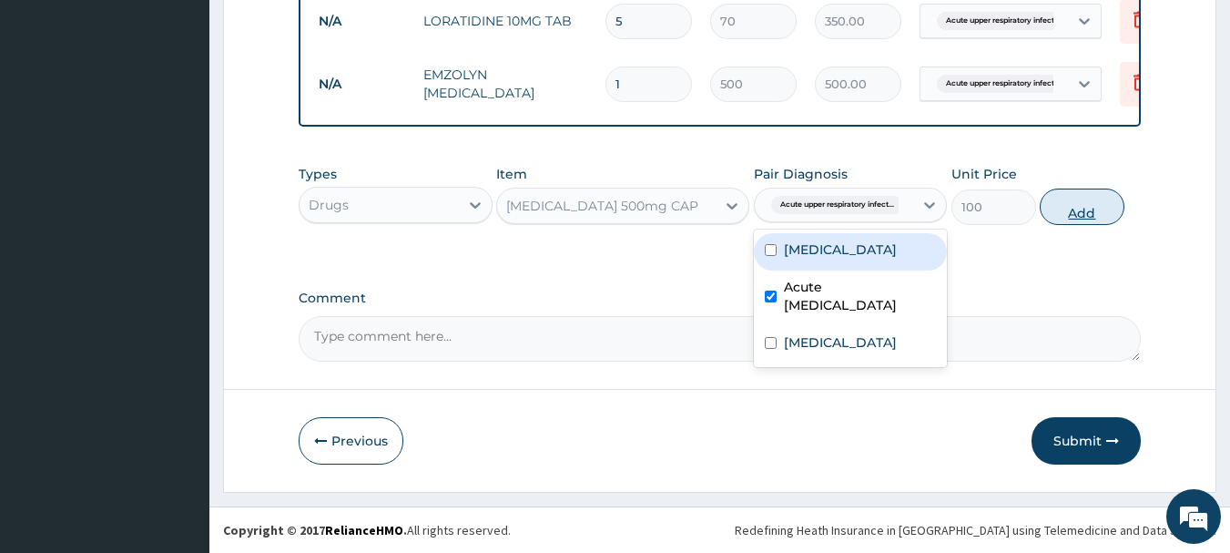
click at [1066, 206] on button "Add" at bounding box center [1082, 206] width 85 height 36
type input "0"
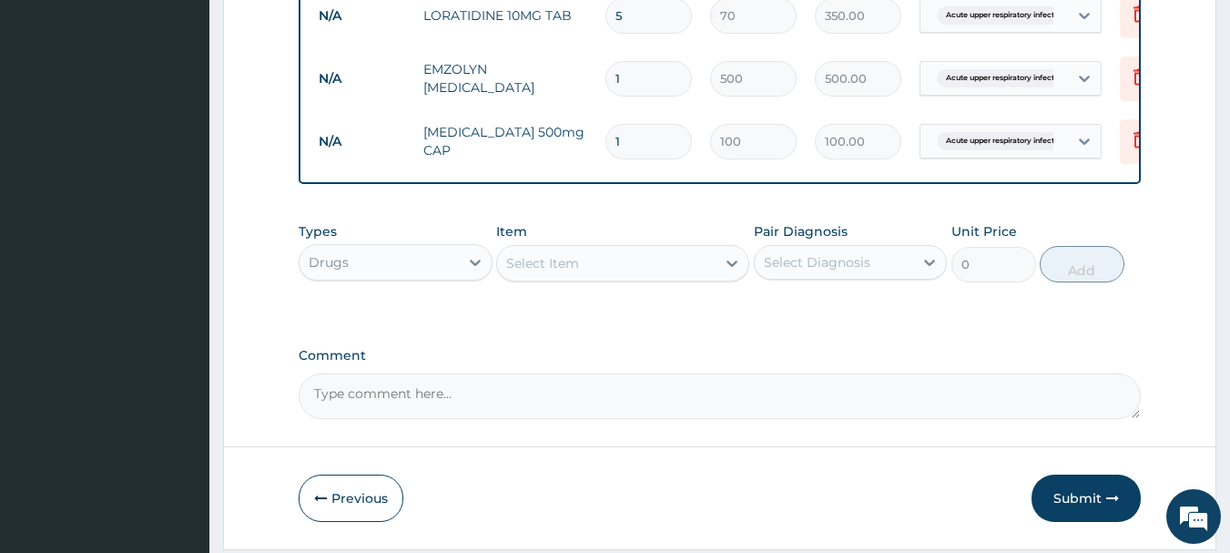
type input "15"
type input "1500.00"
type input "15"
click at [792, 353] on label "Comment" at bounding box center [720, 355] width 843 height 15
click at [792, 373] on textarea "Comment" at bounding box center [720, 396] width 843 height 46
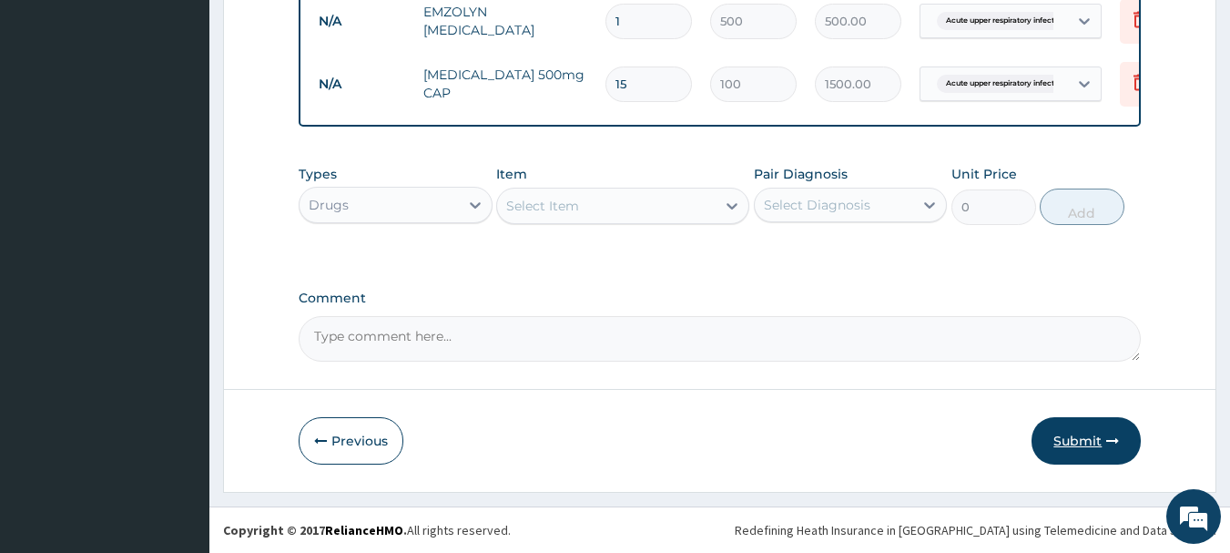
click at [1078, 436] on button "Submit" at bounding box center [1086, 440] width 109 height 47
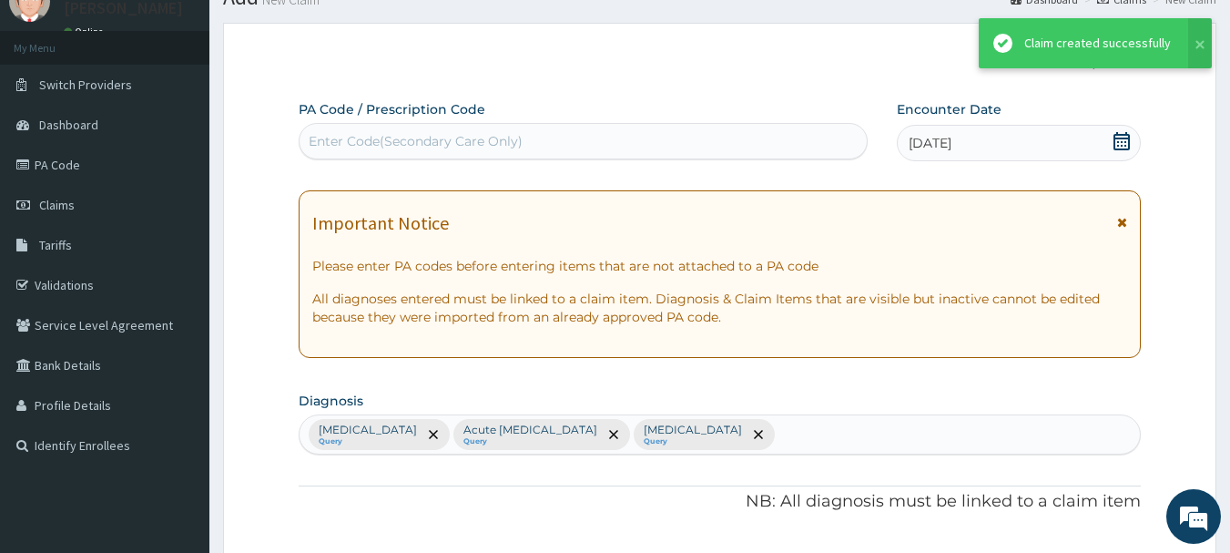
scroll to position [1135, 0]
